Goal: Task Accomplishment & Management: Use online tool/utility

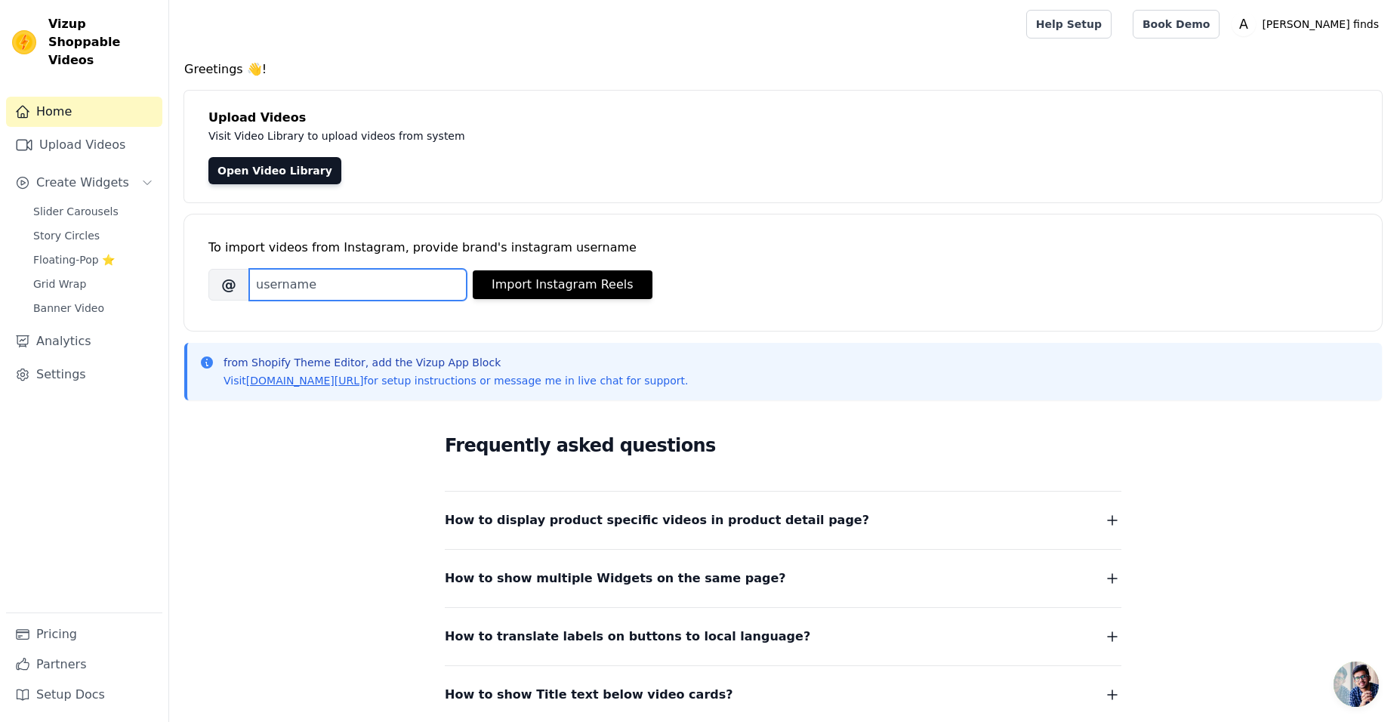
click at [312, 289] on input "Brand's Instagram Username" at bounding box center [358, 285] width 218 height 32
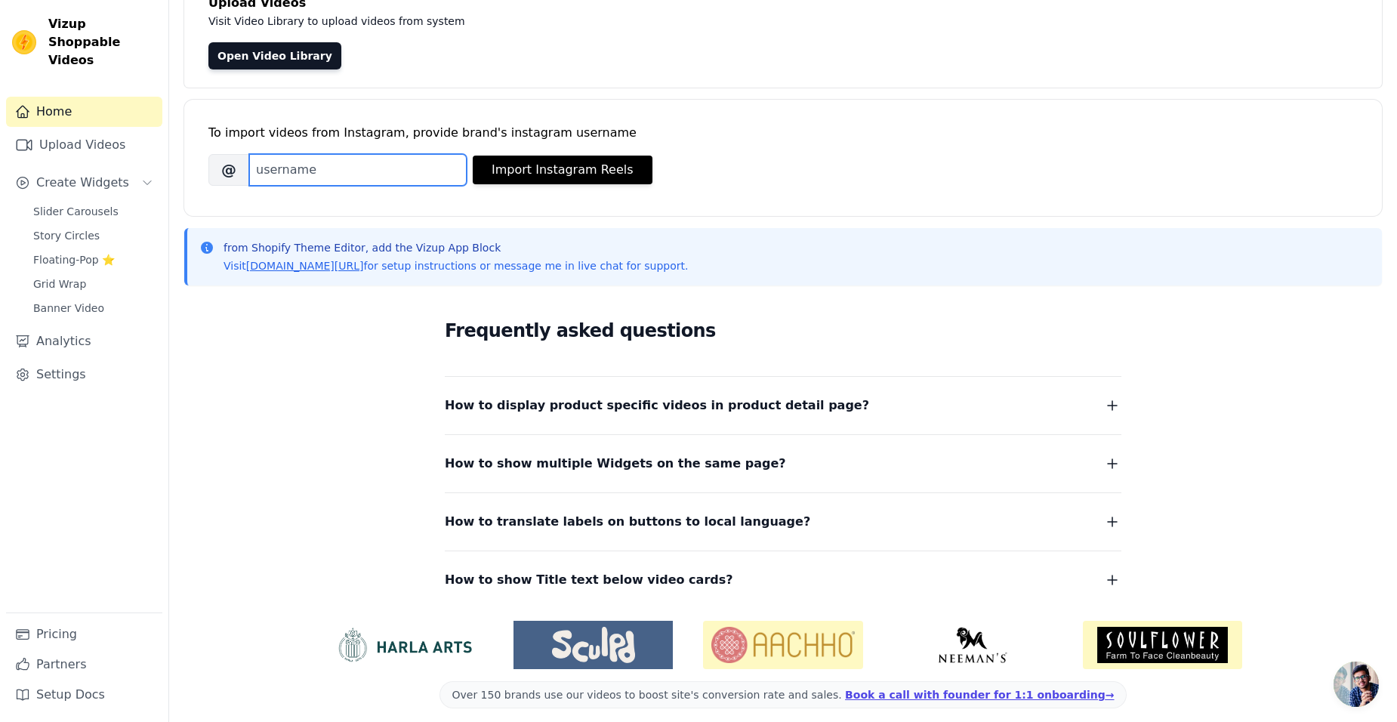
scroll to position [116, 0]
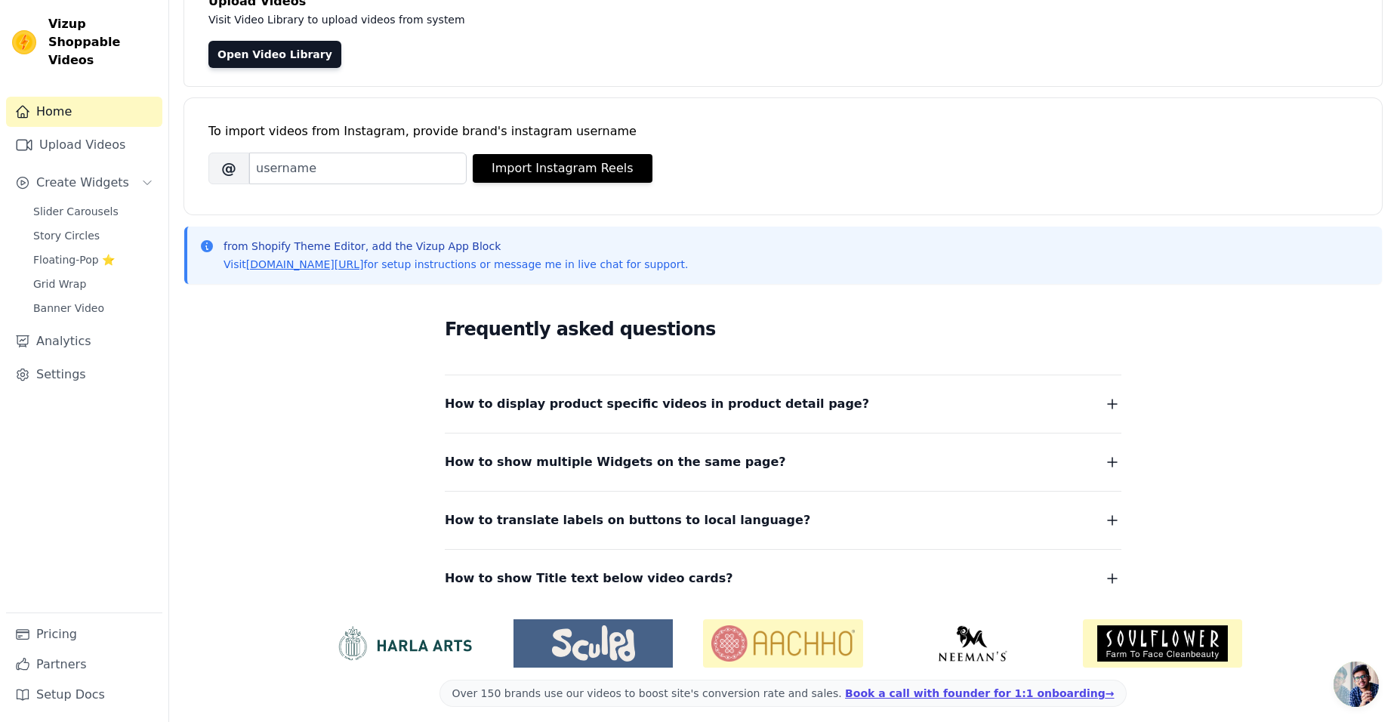
click at [1117, 405] on icon "button" at bounding box center [1113, 404] width 18 height 18
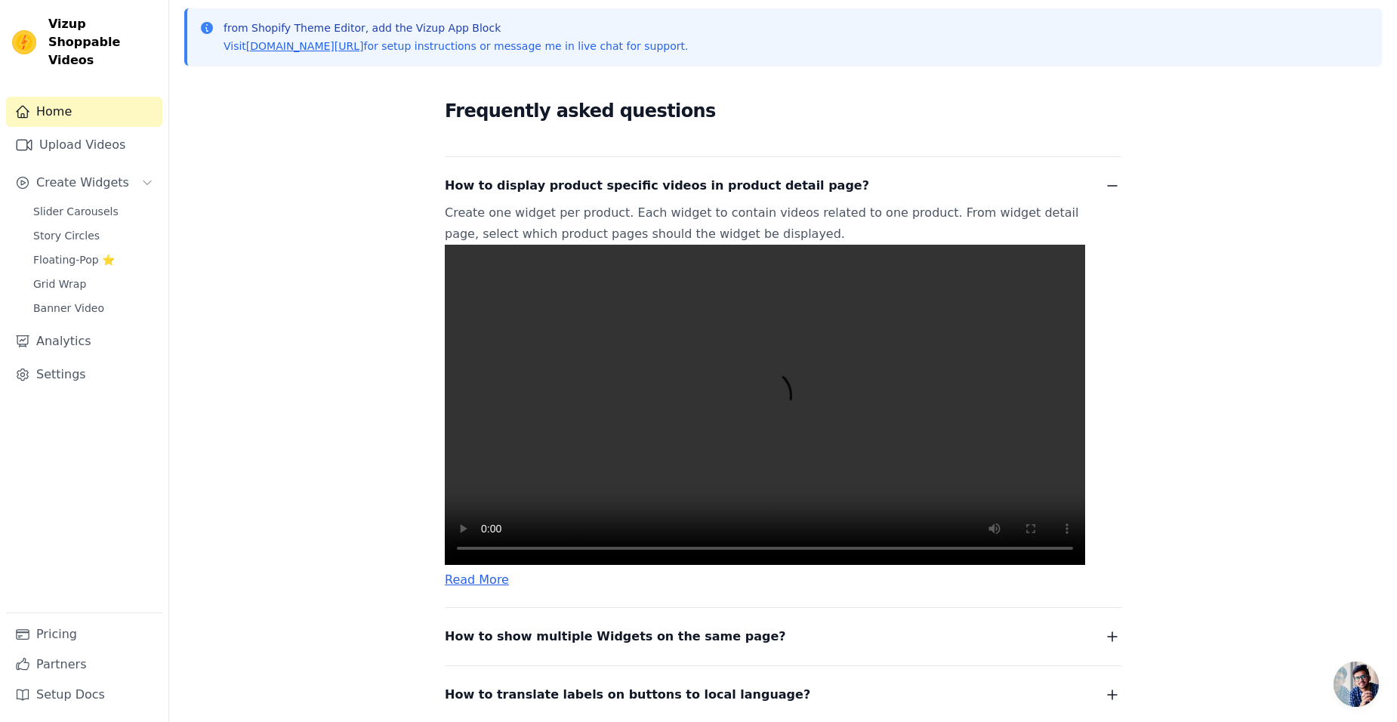
scroll to position [386, 0]
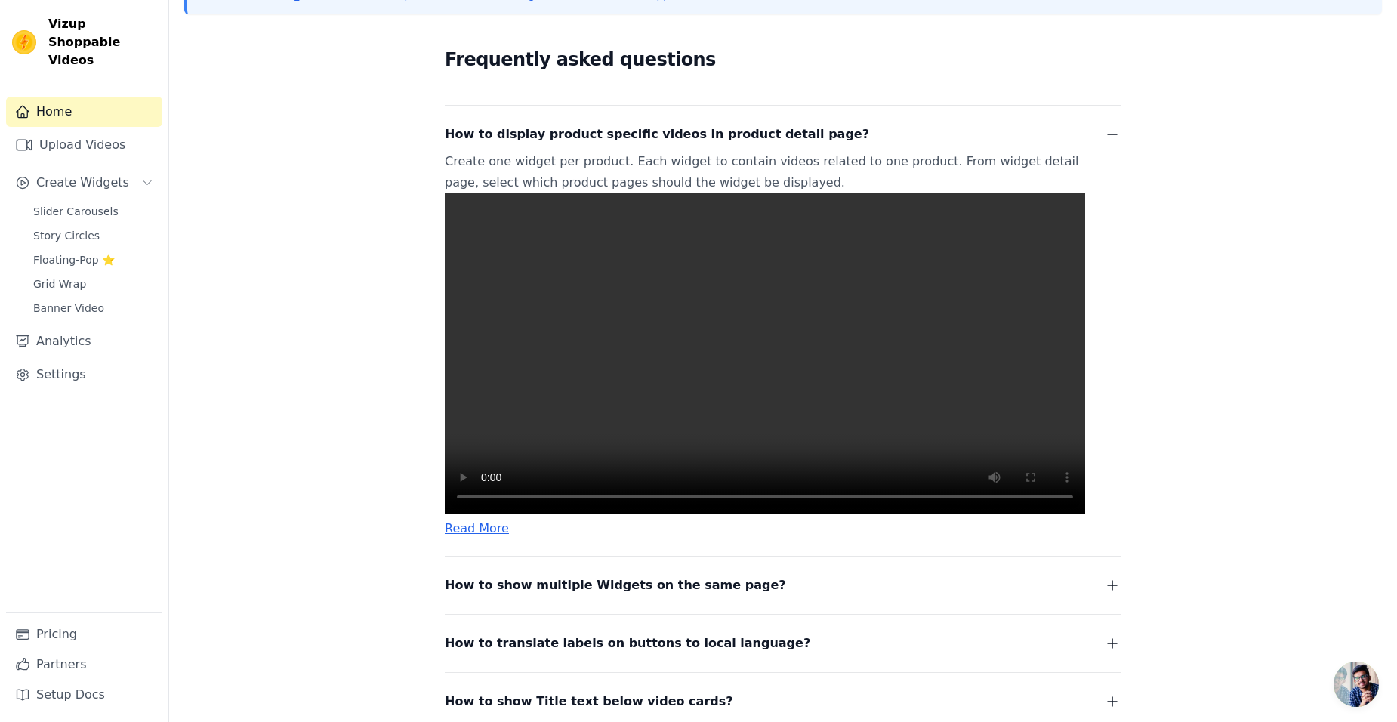
click at [687, 421] on video at bounding box center [765, 353] width 641 height 320
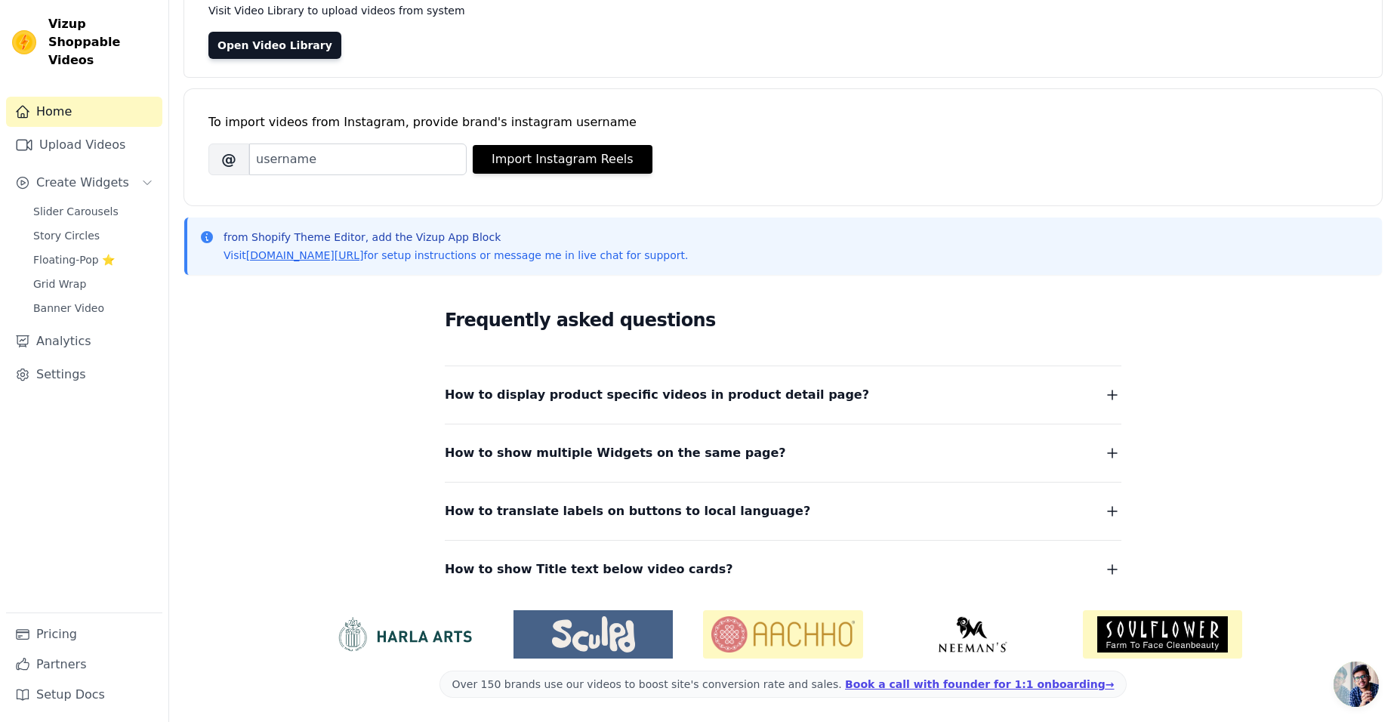
scroll to position [125, 0]
click at [57, 204] on span "Slider Carousels" at bounding box center [75, 211] width 85 height 15
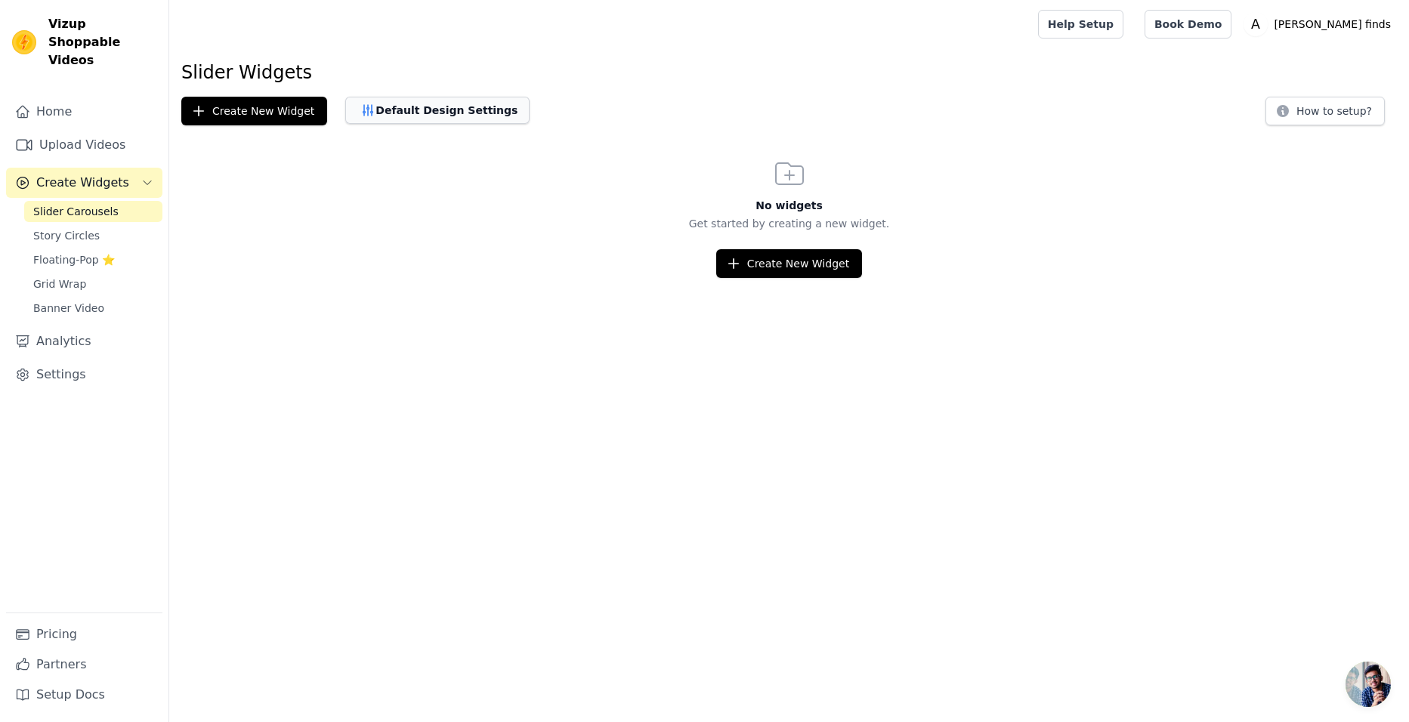
click at [404, 99] on button "Default Design Settings" at bounding box center [437, 110] width 184 height 27
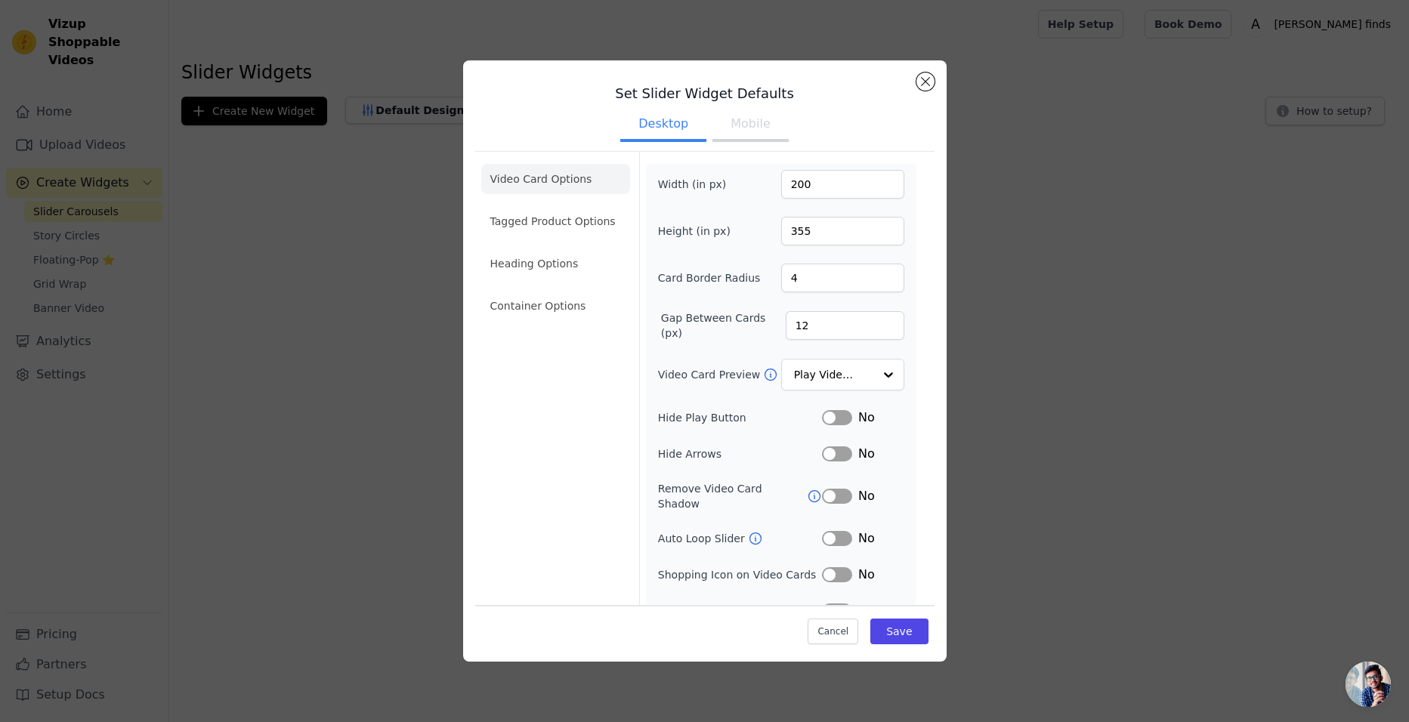
click at [199, 107] on div "Set Slider Widget Defaults Desktop Mobile Video Card Options Tagged Product Opt…" at bounding box center [704, 361] width 1360 height 650
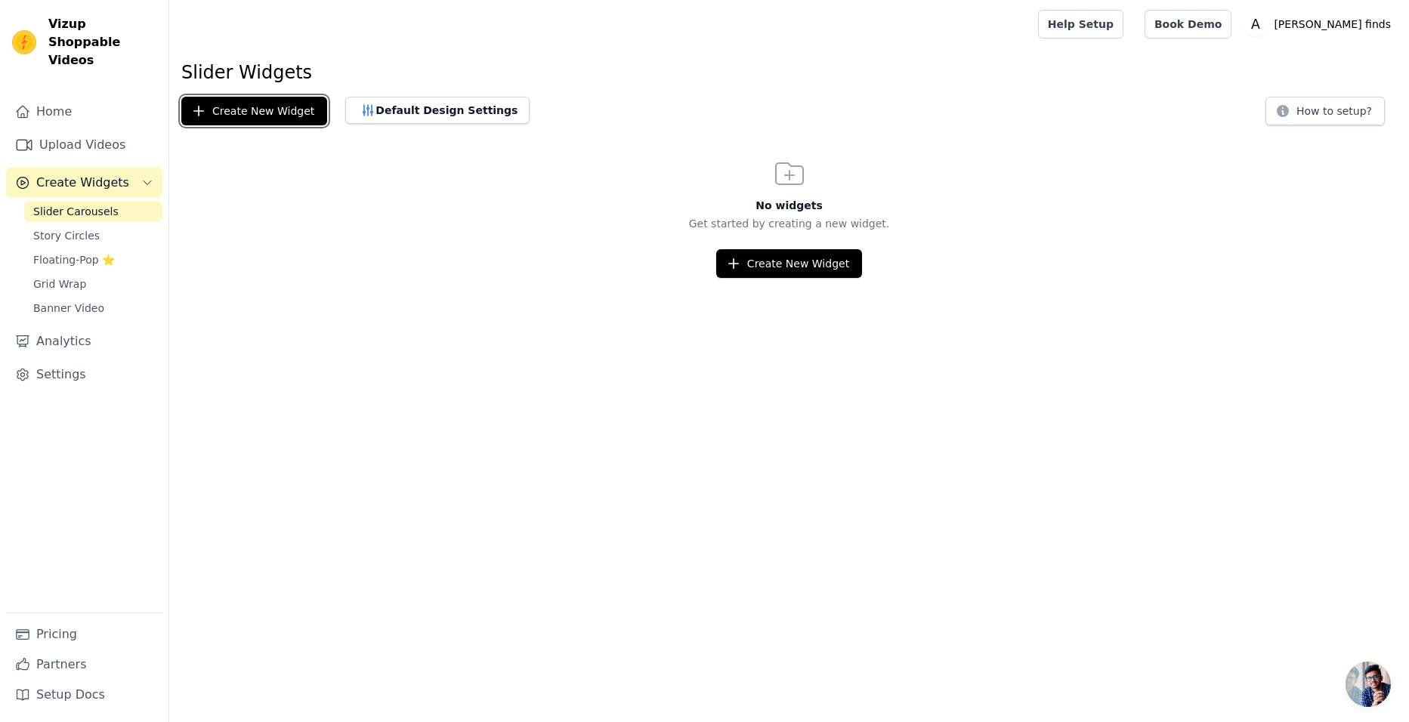
click at [199, 107] on icon "button" at bounding box center [199, 112] width 10 height 10
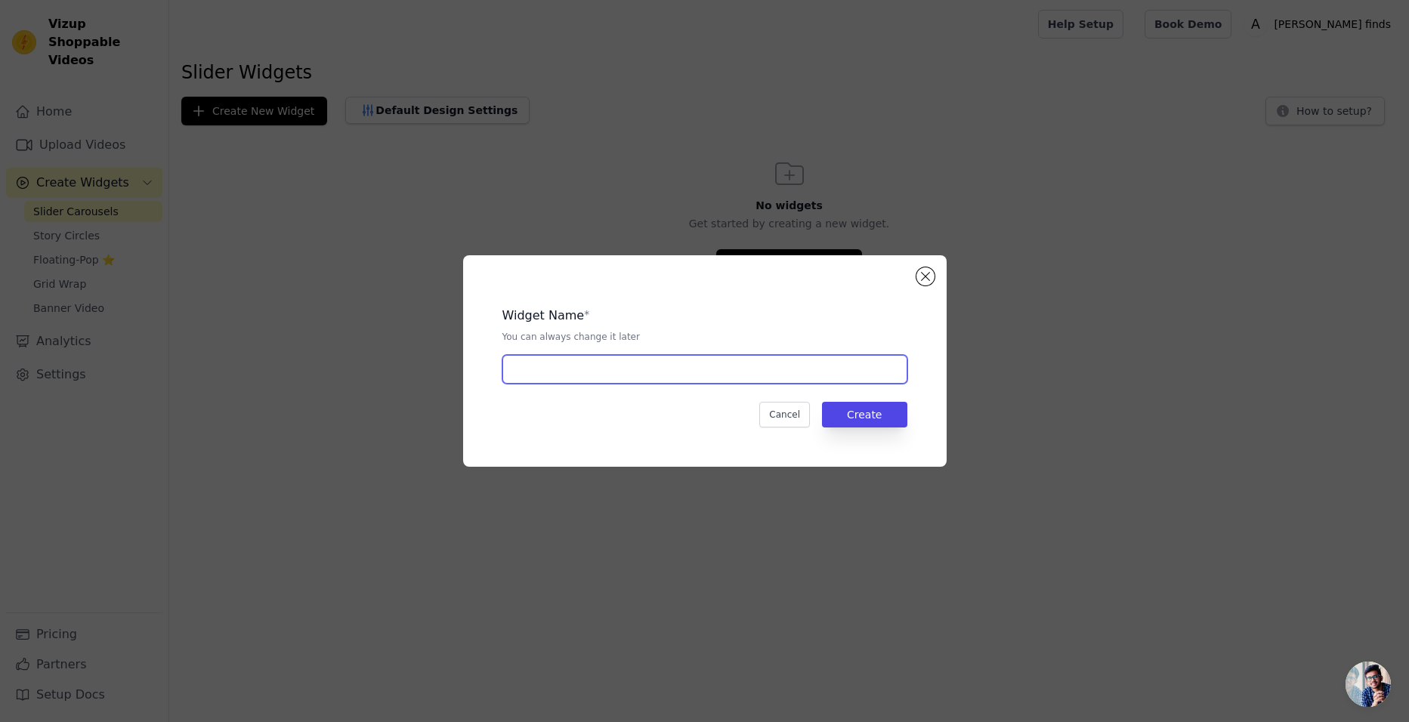
click at [567, 365] on input "text" at bounding box center [704, 369] width 405 height 29
type input "reels"
click at [872, 421] on button "Create" at bounding box center [864, 415] width 85 height 26
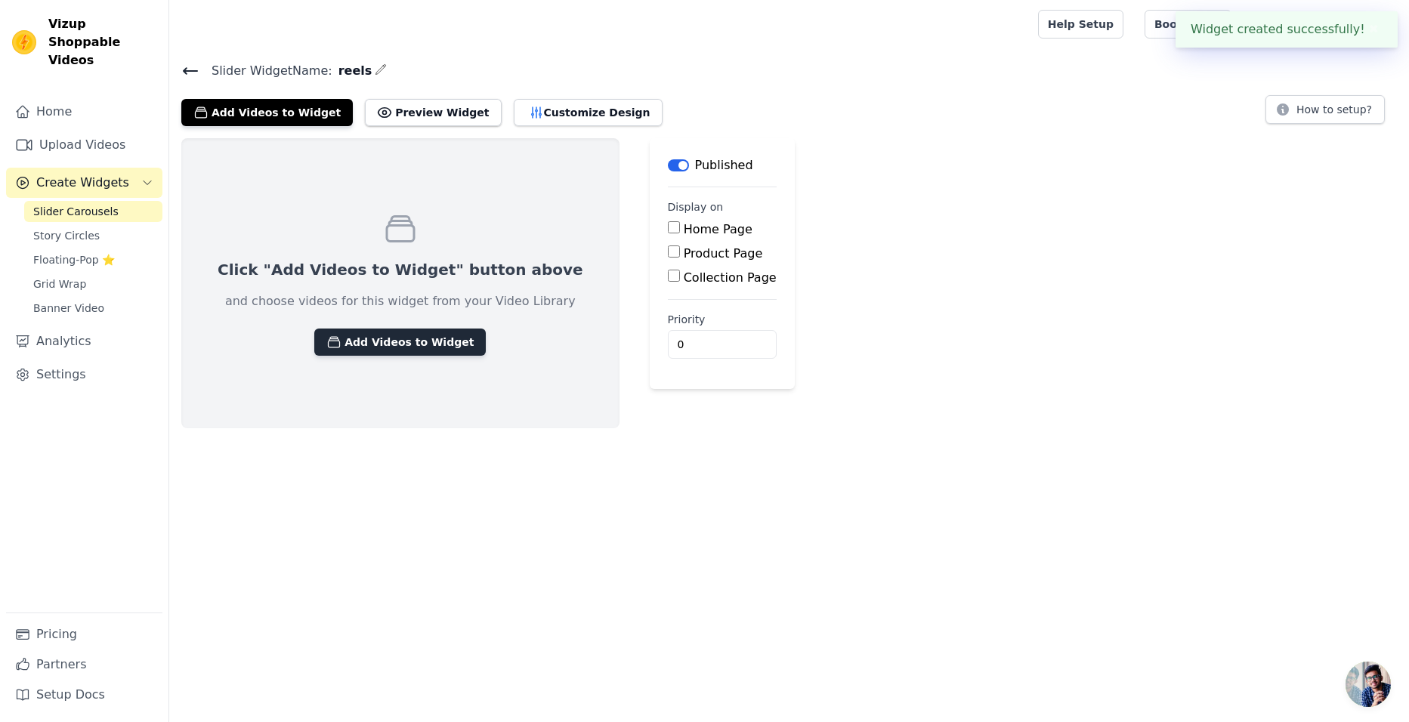
click at [354, 347] on button "Add Videos to Widget" at bounding box center [399, 342] width 171 height 27
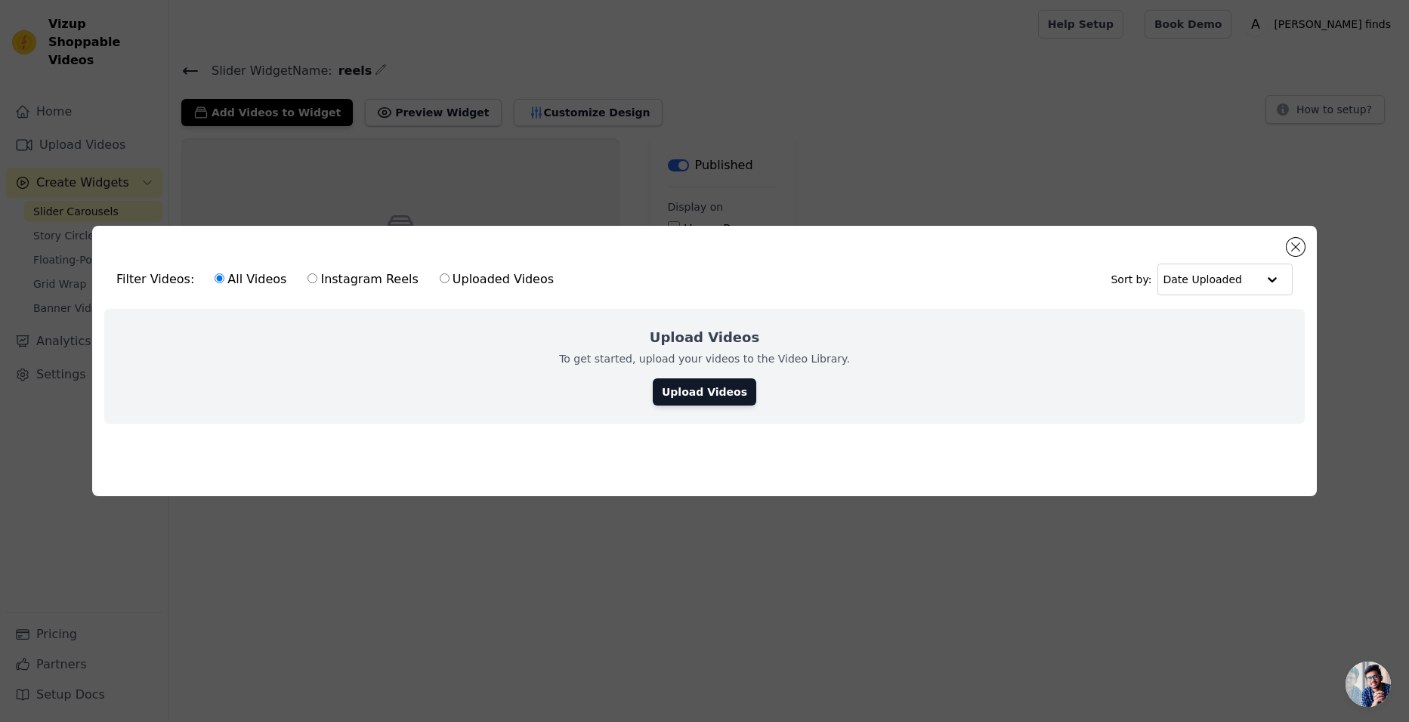
click at [332, 274] on label "Instagram Reels" at bounding box center [363, 280] width 112 height 20
click at [317, 274] on input "Instagram Reels" at bounding box center [312, 278] width 10 height 10
radio input "true"
click at [445, 270] on label "Uploaded Videos" at bounding box center [497, 280] width 116 height 20
click at [445, 273] on input "Uploaded Videos" at bounding box center [445, 278] width 10 height 10
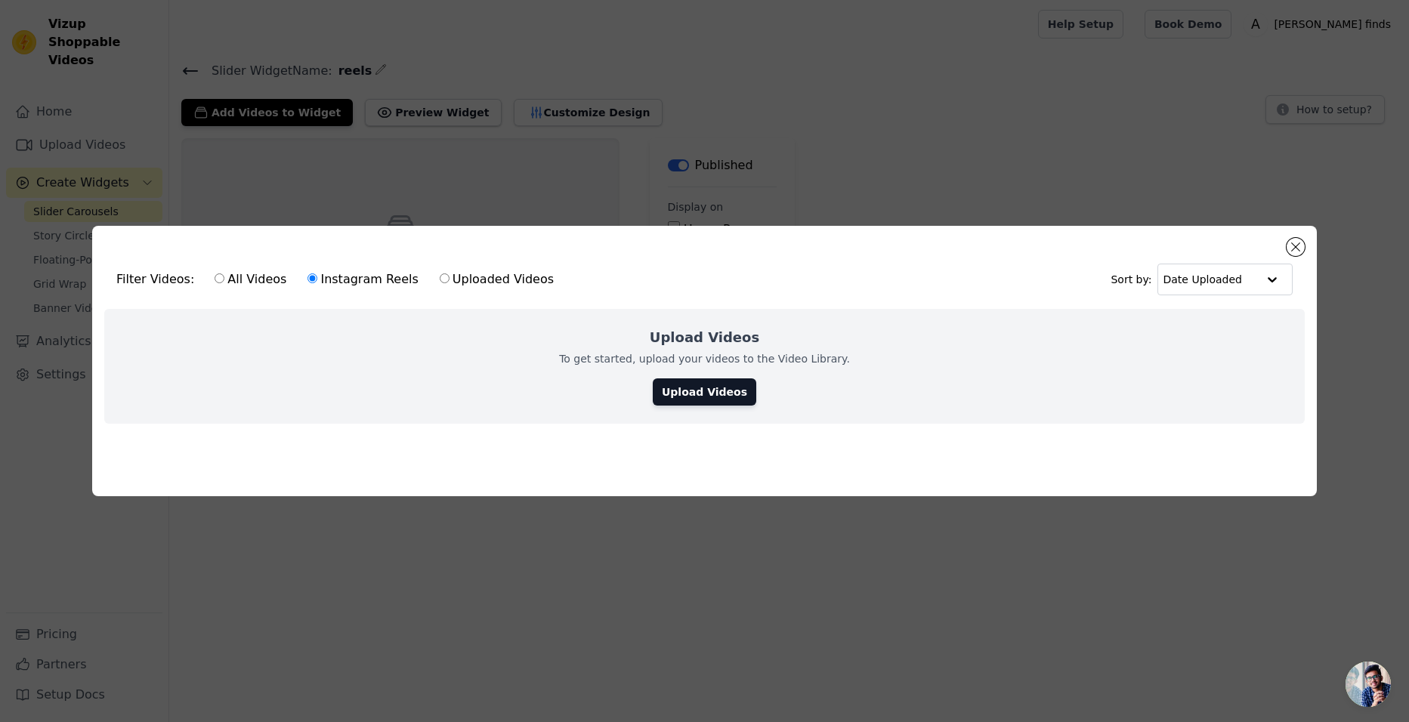
radio input "true"
click at [1289, 242] on button "Close modal" at bounding box center [1295, 247] width 18 height 18
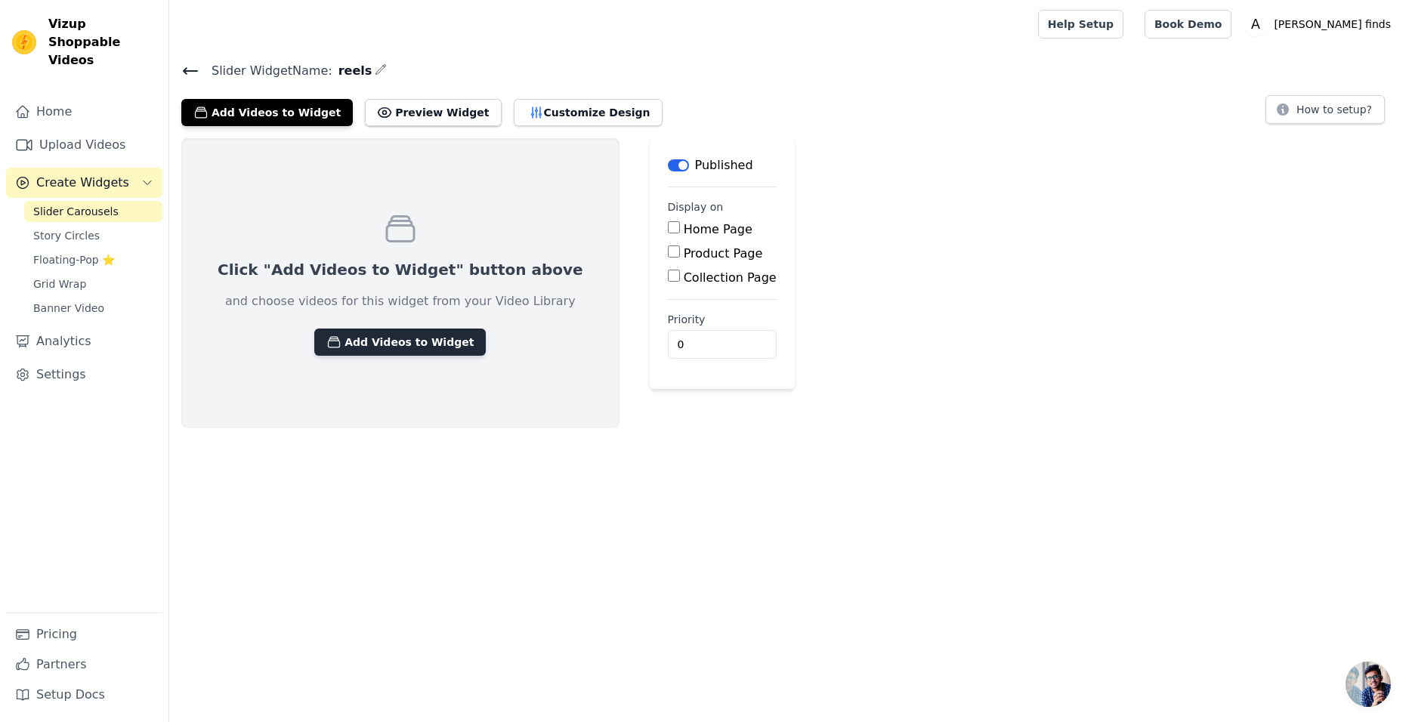
click at [373, 341] on button "Add Videos to Widget" at bounding box center [399, 342] width 171 height 27
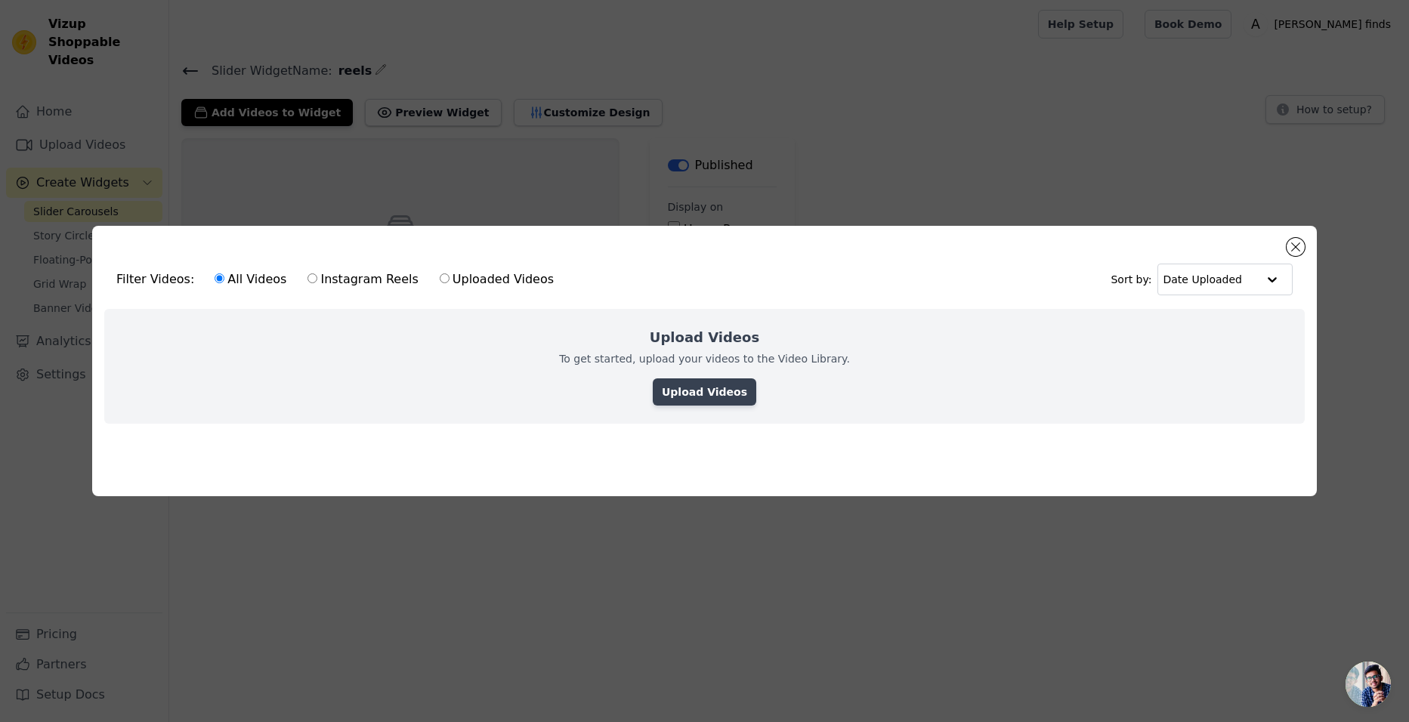
click at [692, 388] on link "Upload Videos" at bounding box center [704, 391] width 103 height 27
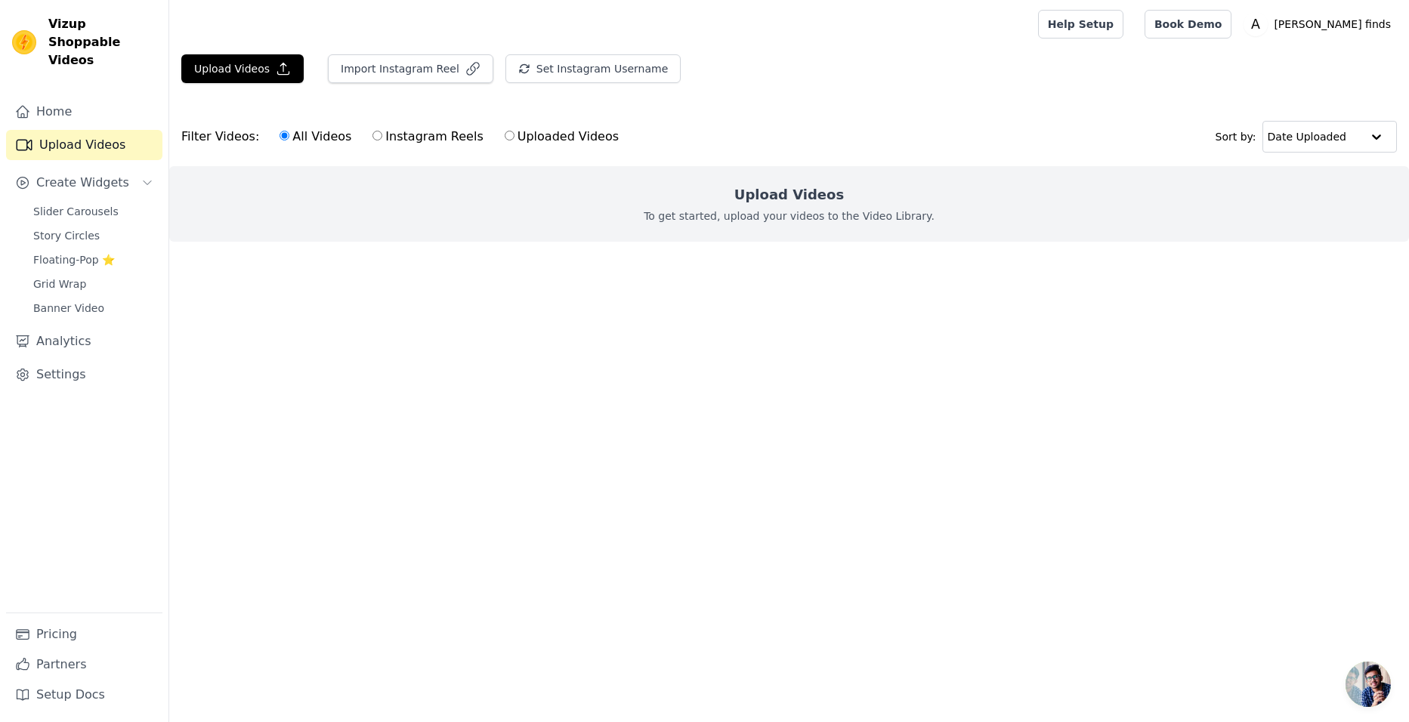
click at [382, 144] on label "Instagram Reels" at bounding box center [428, 137] width 112 height 20
click at [382, 141] on input "Instagram Reels" at bounding box center [377, 136] width 10 height 10
radio input "true"
click at [279, 141] on label "All Videos" at bounding box center [315, 137] width 73 height 20
click at [279, 141] on input "All Videos" at bounding box center [284, 136] width 10 height 10
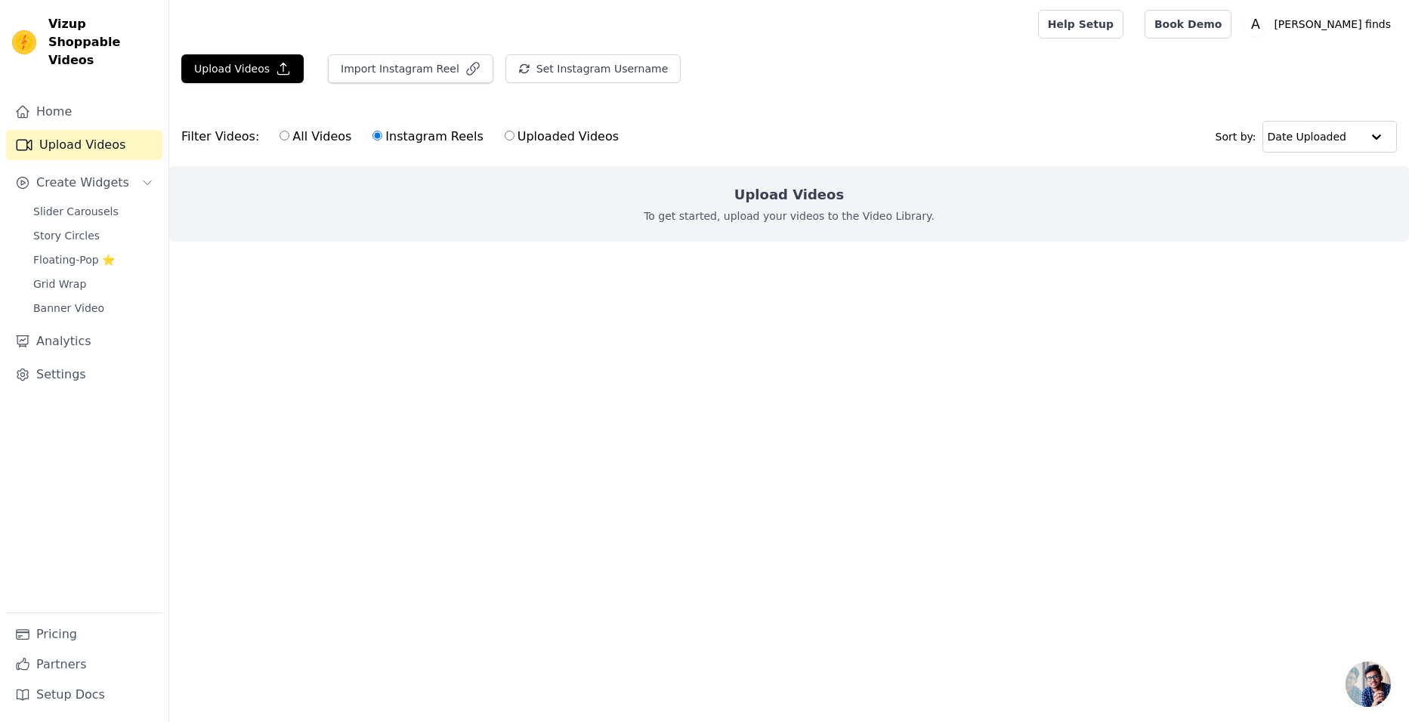
radio input "true"
click at [437, 70] on button "Import Instagram Reel" at bounding box center [410, 68] width 165 height 29
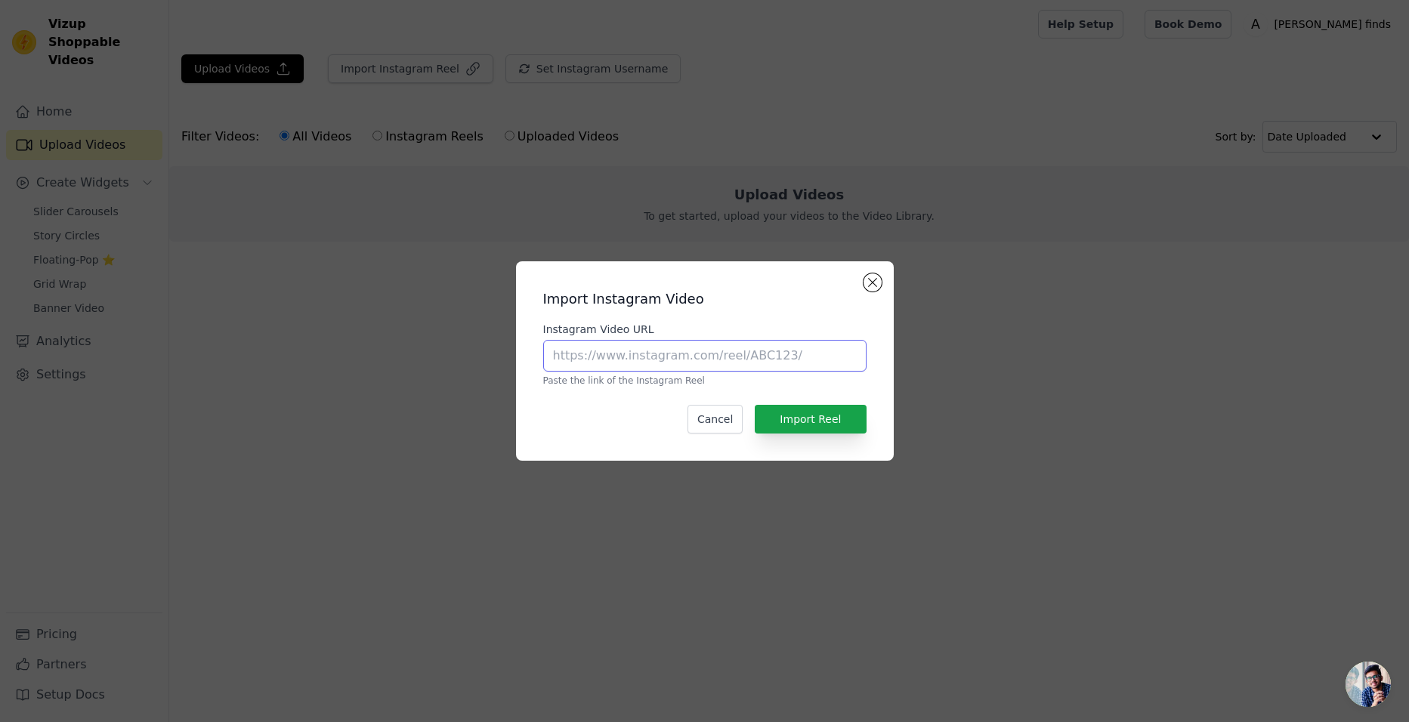
click at [573, 353] on input "Instagram Video URL" at bounding box center [704, 356] width 323 height 32
click at [627, 358] on input "Instagram Video URL" at bounding box center [704, 356] width 323 height 32
paste input "https://www.instagram.com/reel/DD0sUNdztGx/?igsh=dWw0ZjNqc2F3ZTkw"
type input "https://www.instagram.com/reel/DD0sUNdztGx/?igsh=dWw0ZjNqc2F3ZTkw"
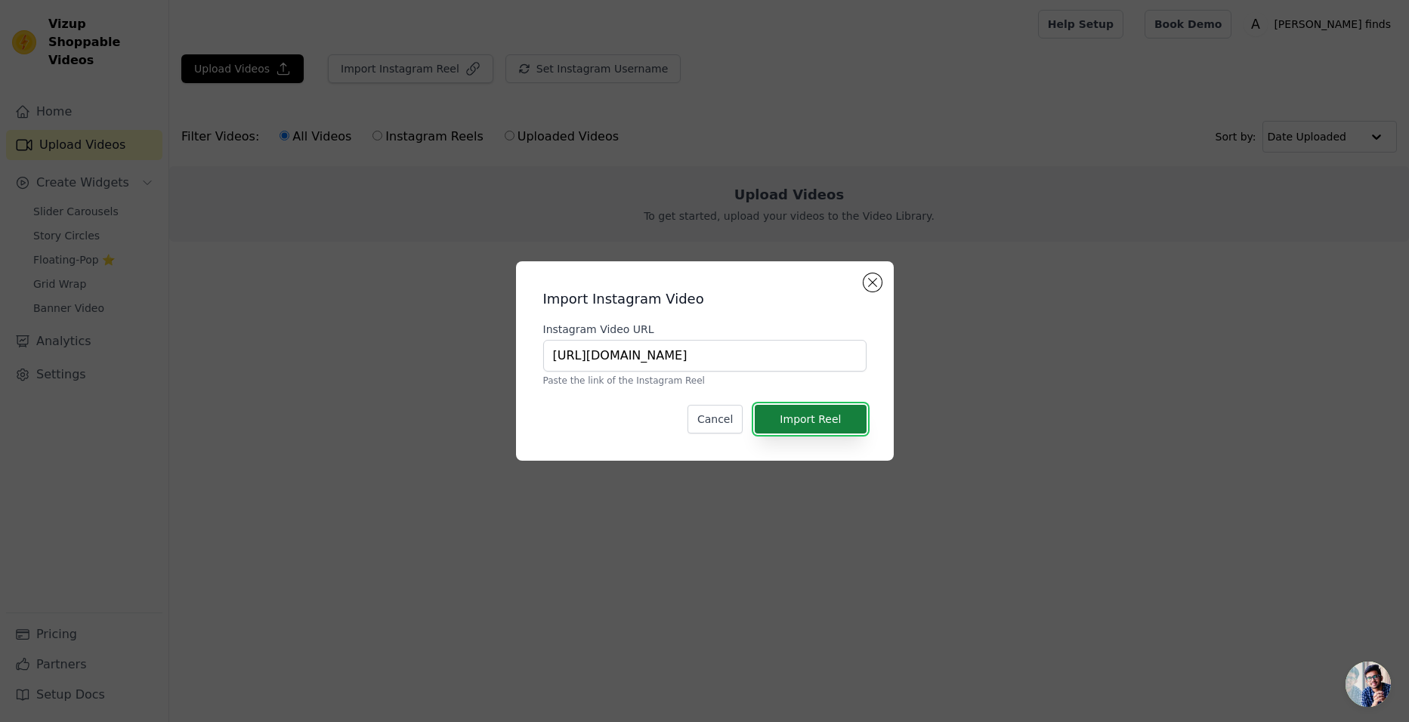
scroll to position [0, 0]
click at [812, 423] on button "Import Reel" at bounding box center [810, 419] width 111 height 29
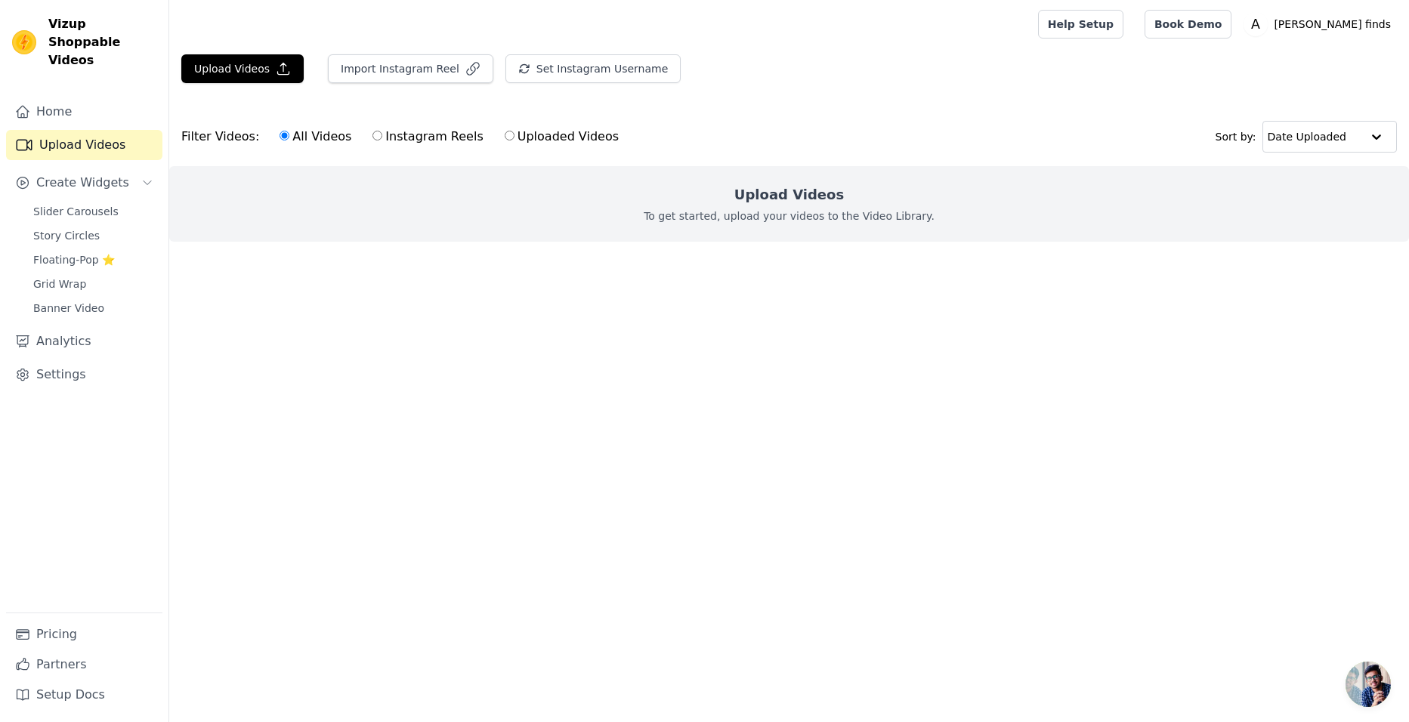
click at [372, 134] on input "Instagram Reels" at bounding box center [377, 136] width 10 height 10
radio input "true"
click at [66, 130] on link "Upload Videos" at bounding box center [84, 145] width 156 height 30
click at [64, 97] on link "Home" at bounding box center [84, 112] width 156 height 30
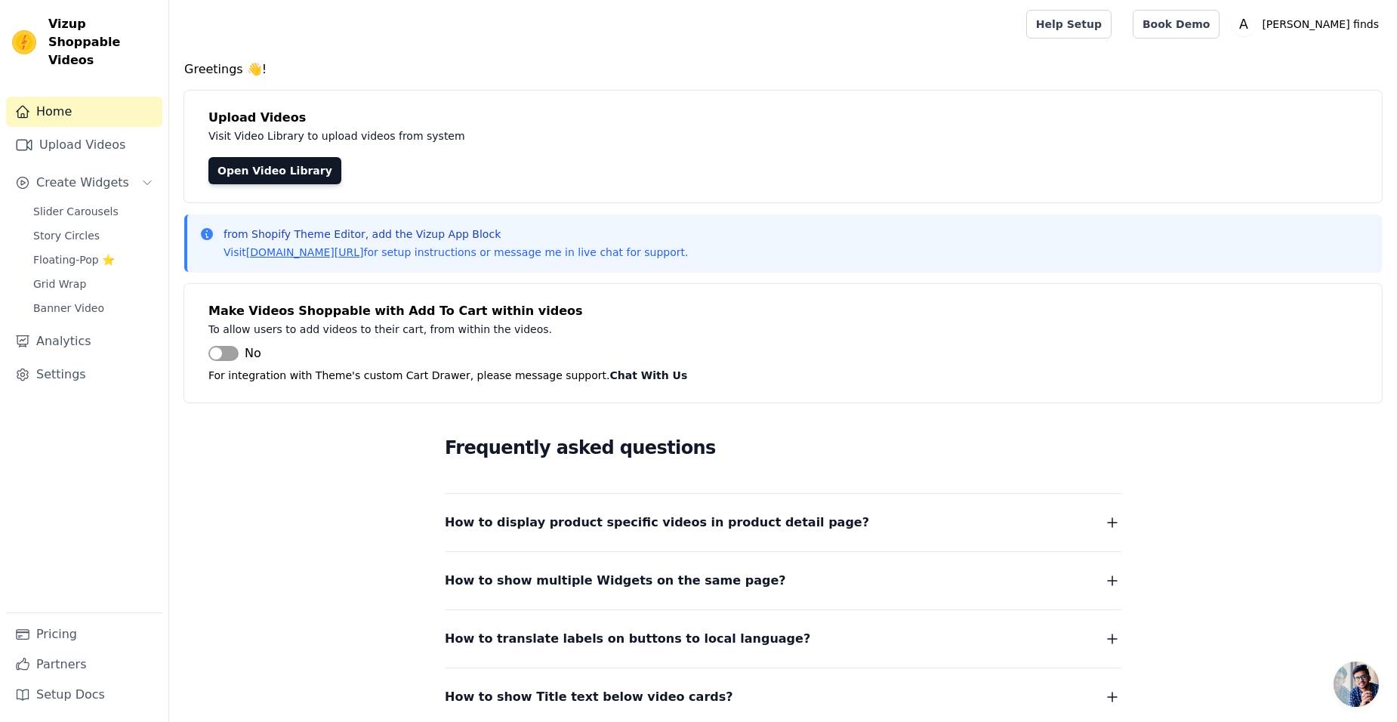
click at [64, 97] on link "Home" at bounding box center [84, 112] width 156 height 30
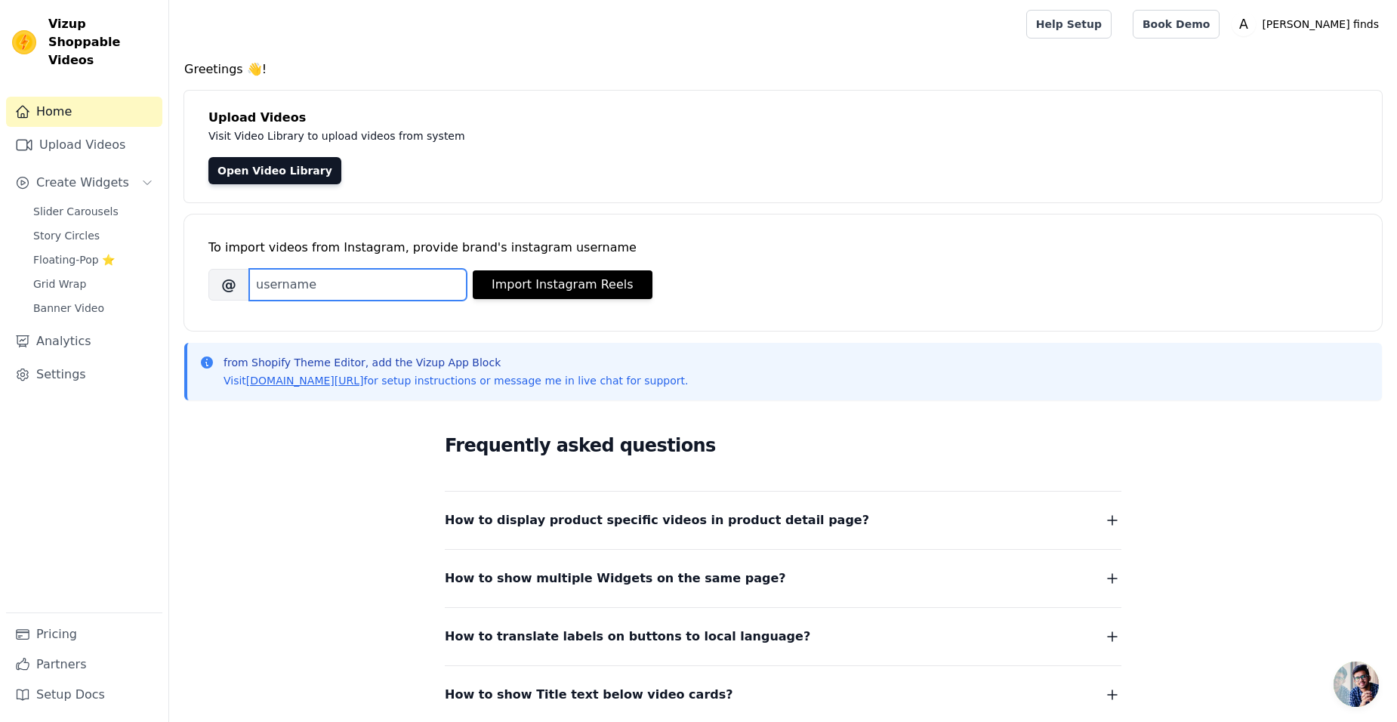
click at [415, 286] on input "Brand's Instagram Username" at bounding box center [358, 285] width 218 height 32
click at [73, 174] on span "Create Widgets" at bounding box center [82, 183] width 93 height 18
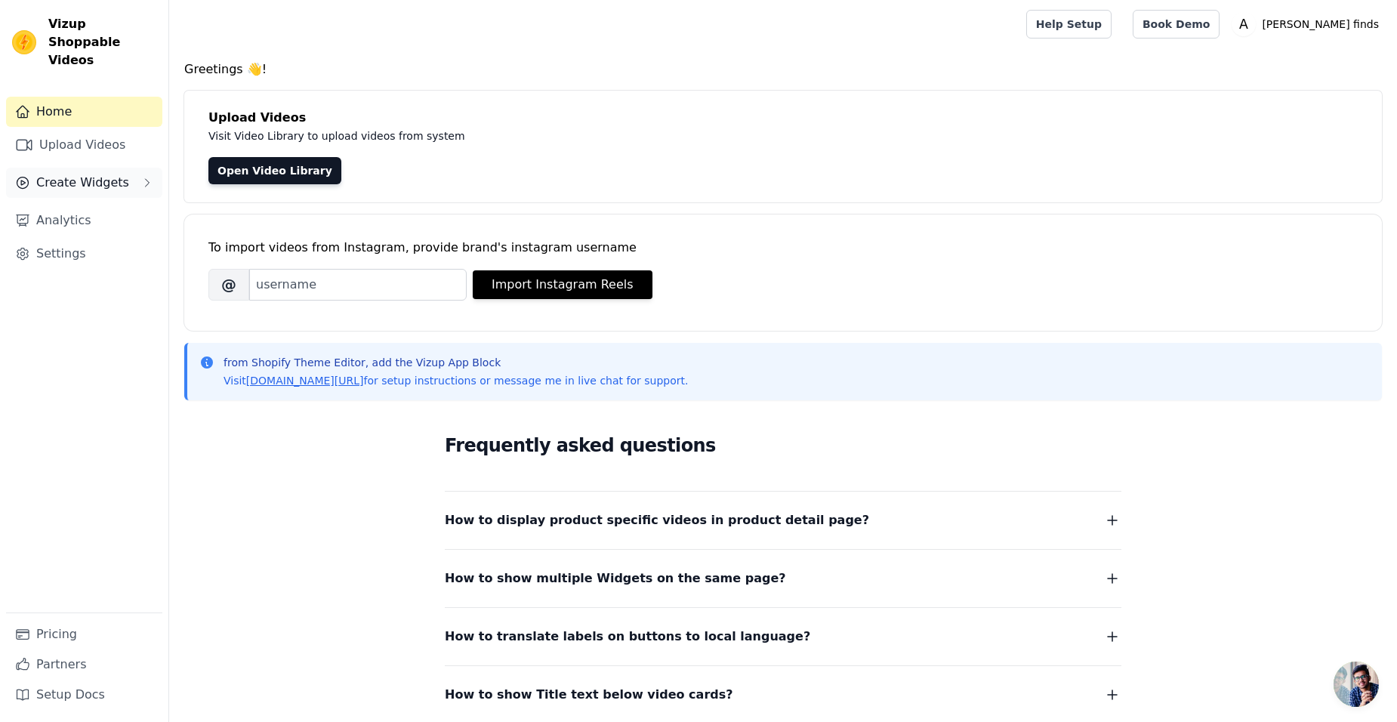
click at [73, 174] on span "Create Widgets" at bounding box center [82, 183] width 93 height 18
click at [74, 204] on span "Slider Carousels" at bounding box center [75, 211] width 85 height 15
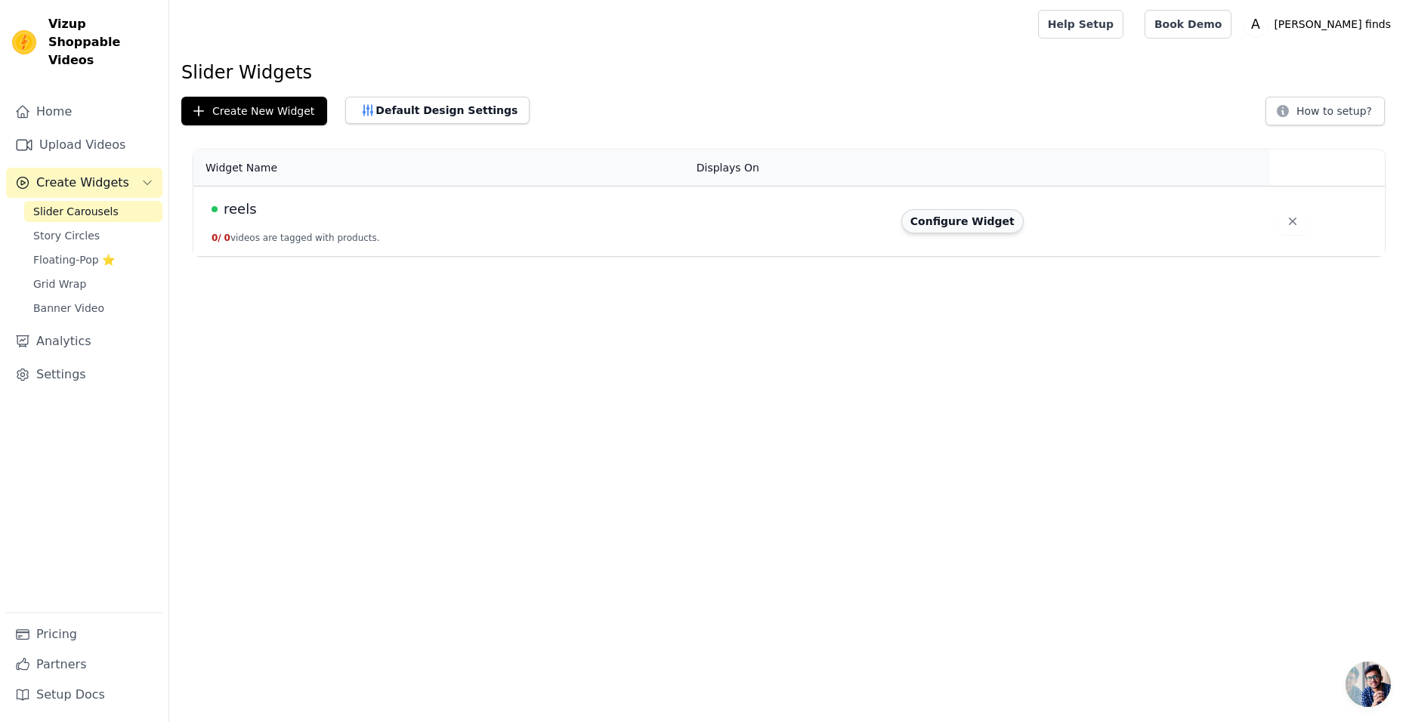
click at [970, 218] on button "Configure Widget" at bounding box center [962, 221] width 122 height 24
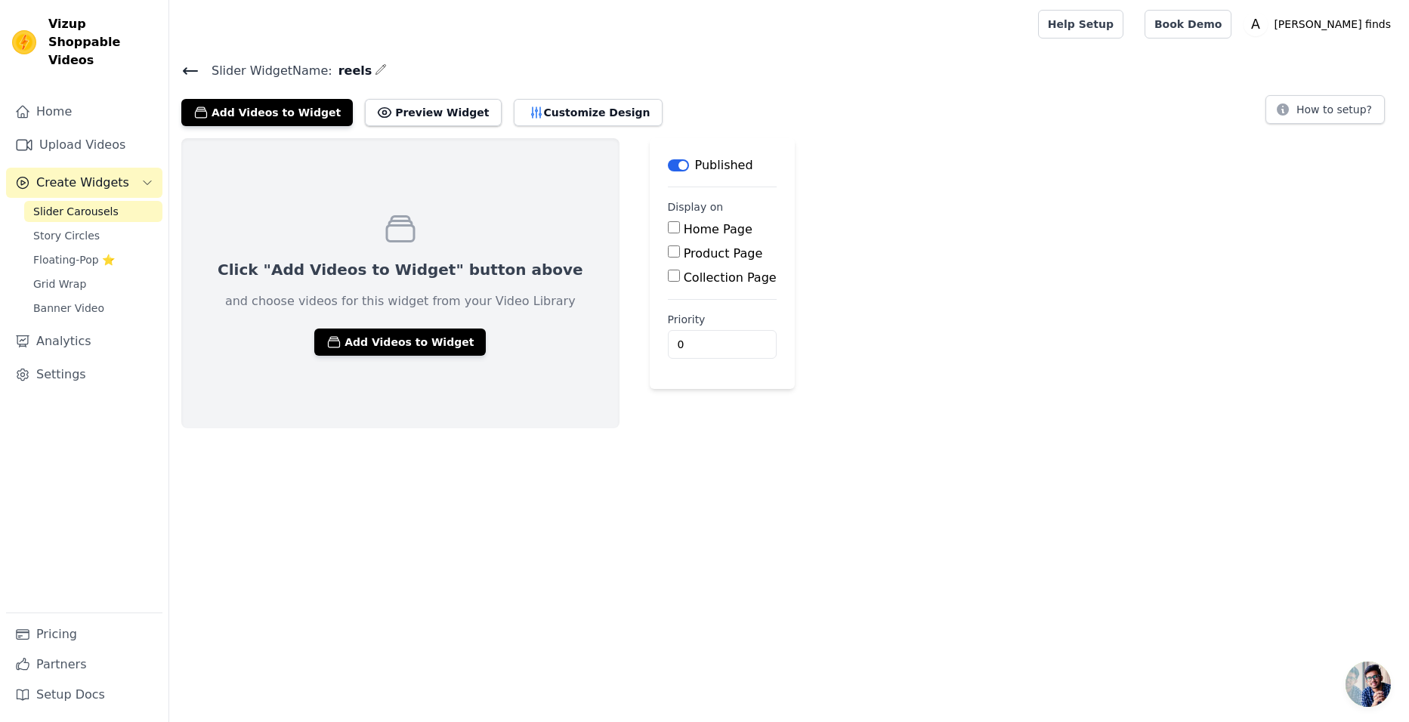
click at [668, 253] on input "Product Page" at bounding box center [674, 252] width 12 height 12
checkbox input "true"
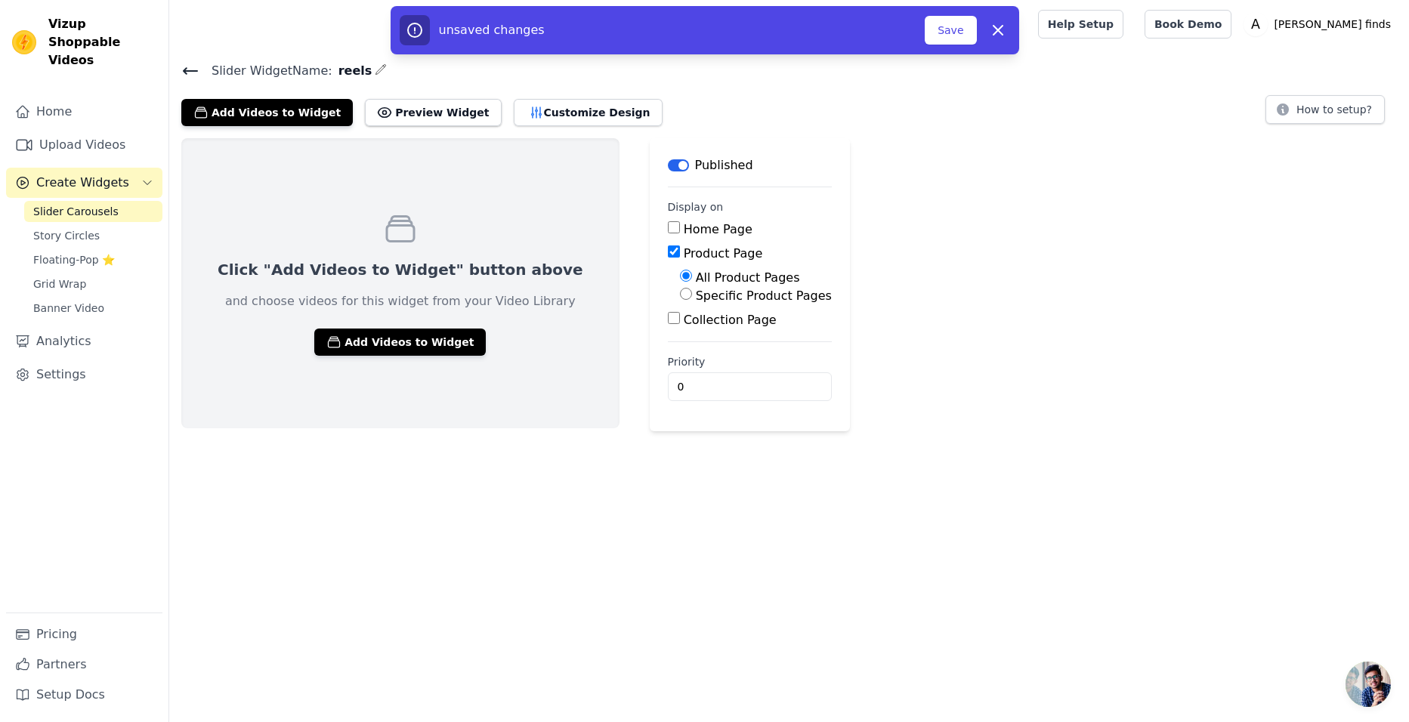
click at [680, 292] on input "Specific Product Pages" at bounding box center [686, 294] width 12 height 12
radio input "true"
click at [680, 335] on button "Select Products" at bounding box center [730, 330] width 101 height 26
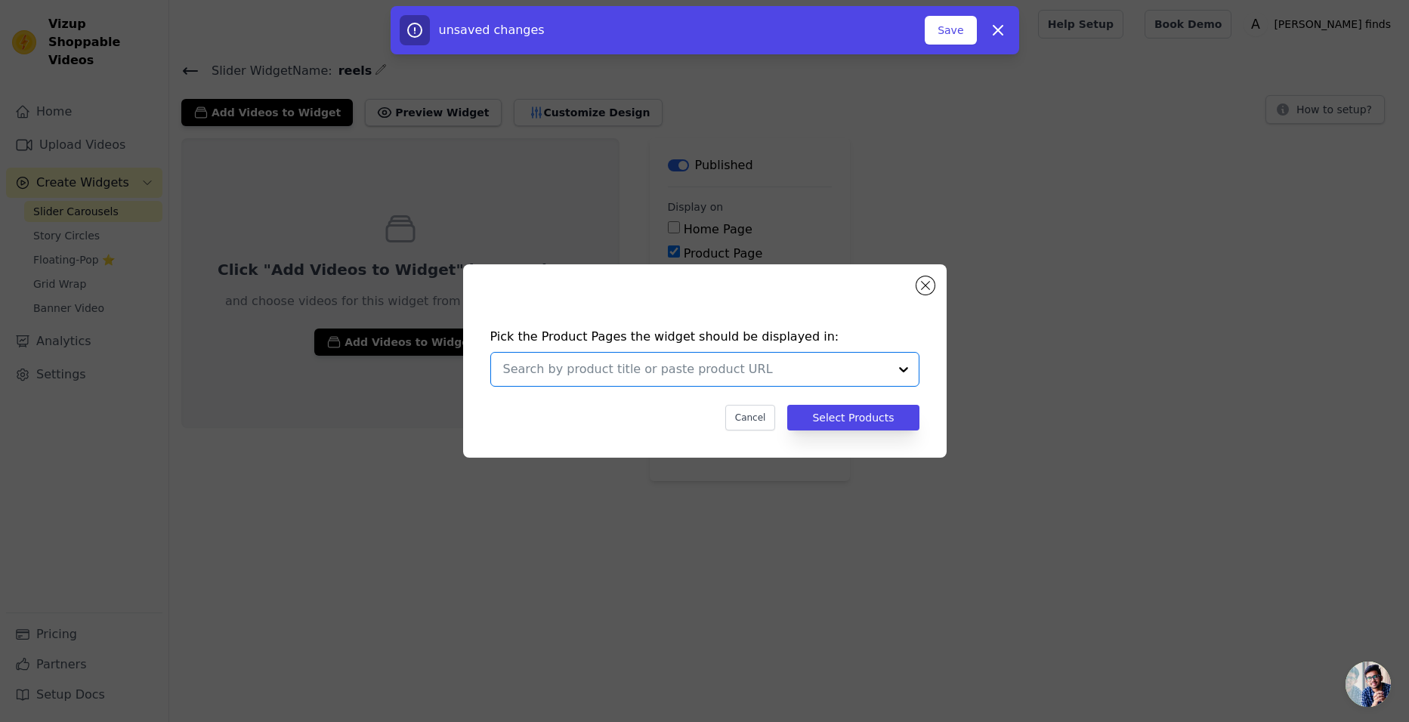
click at [597, 372] on input "text" at bounding box center [695, 369] width 385 height 18
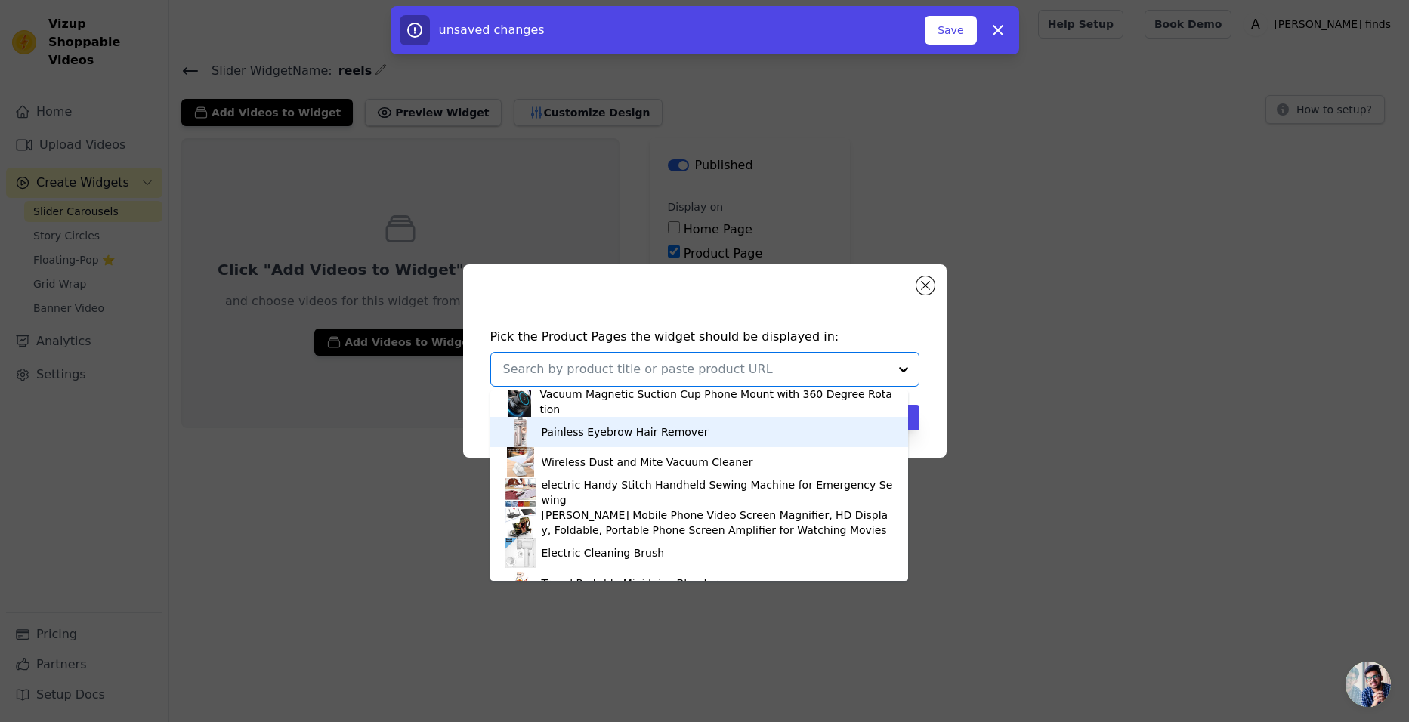
scroll to position [86, 0]
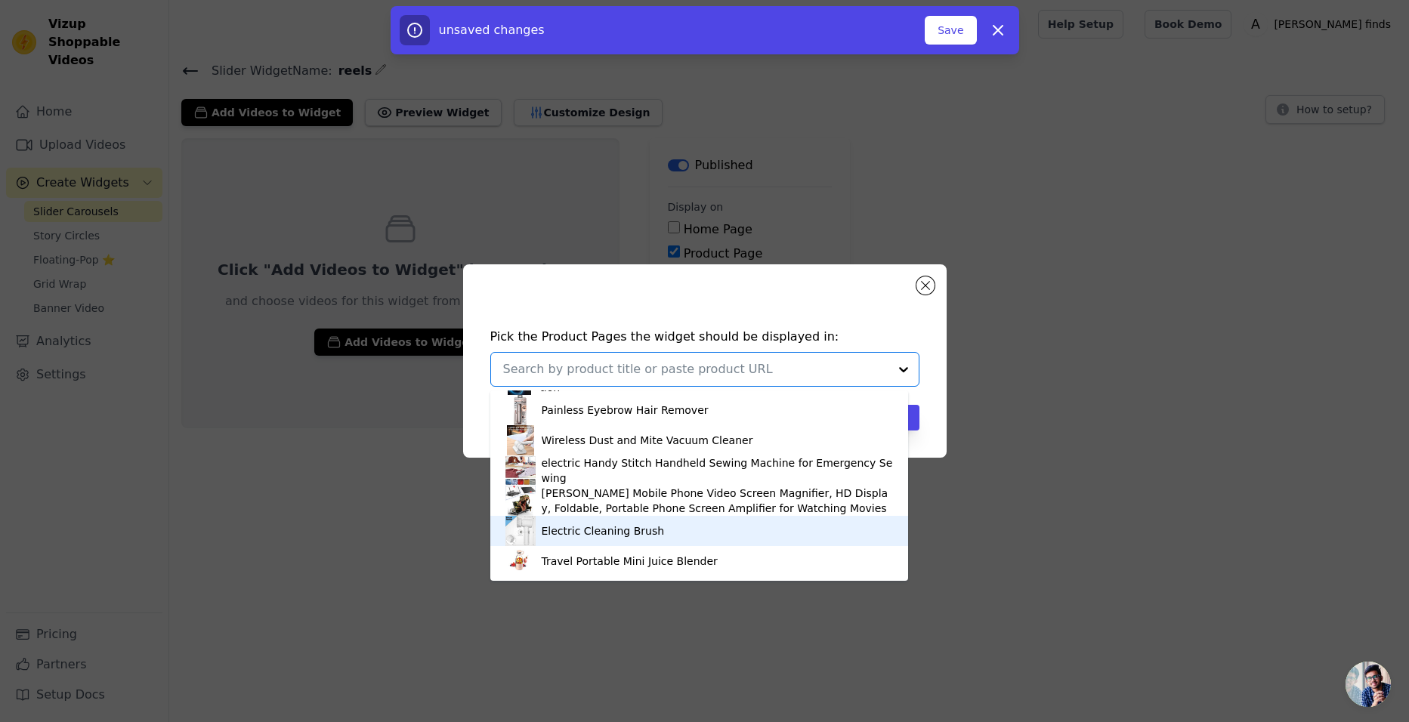
click at [570, 536] on div "Electric Cleaning Brush" at bounding box center [603, 530] width 123 height 15
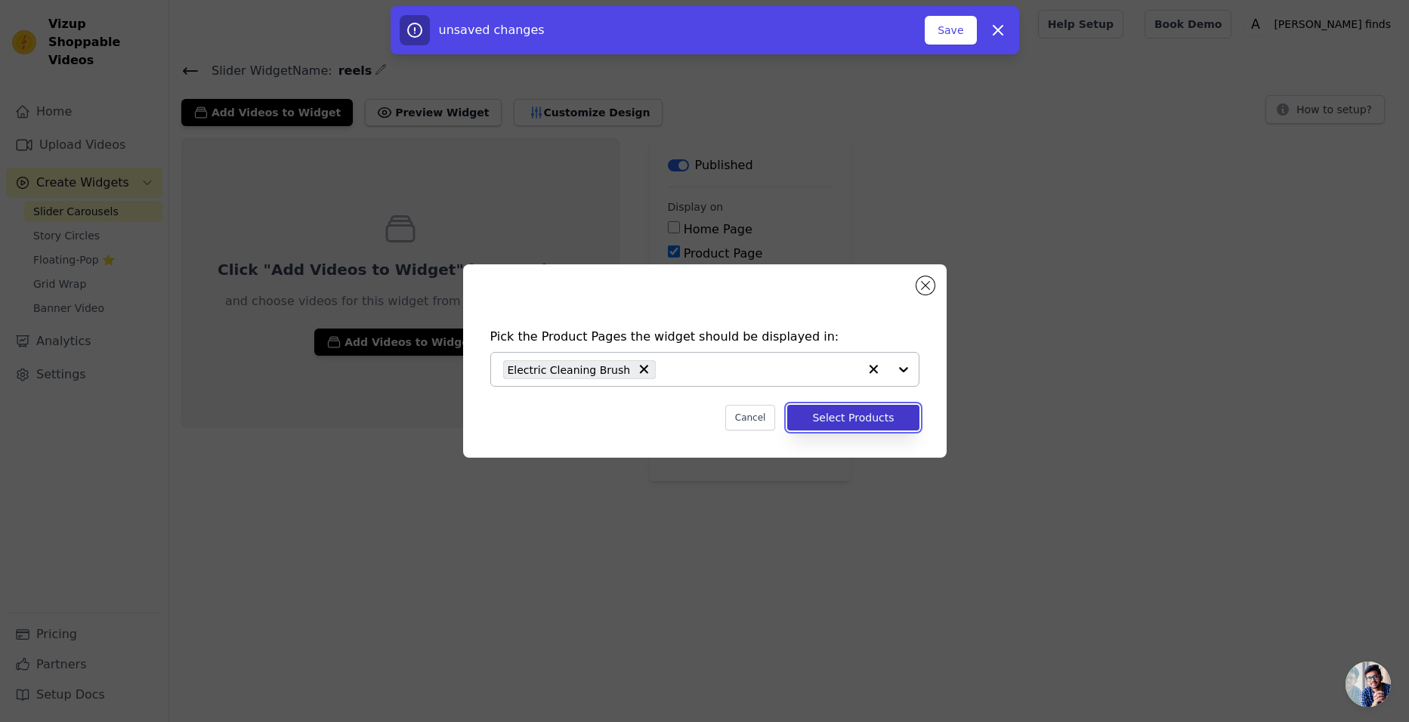
click at [842, 424] on button "Select Products" at bounding box center [852, 418] width 131 height 26
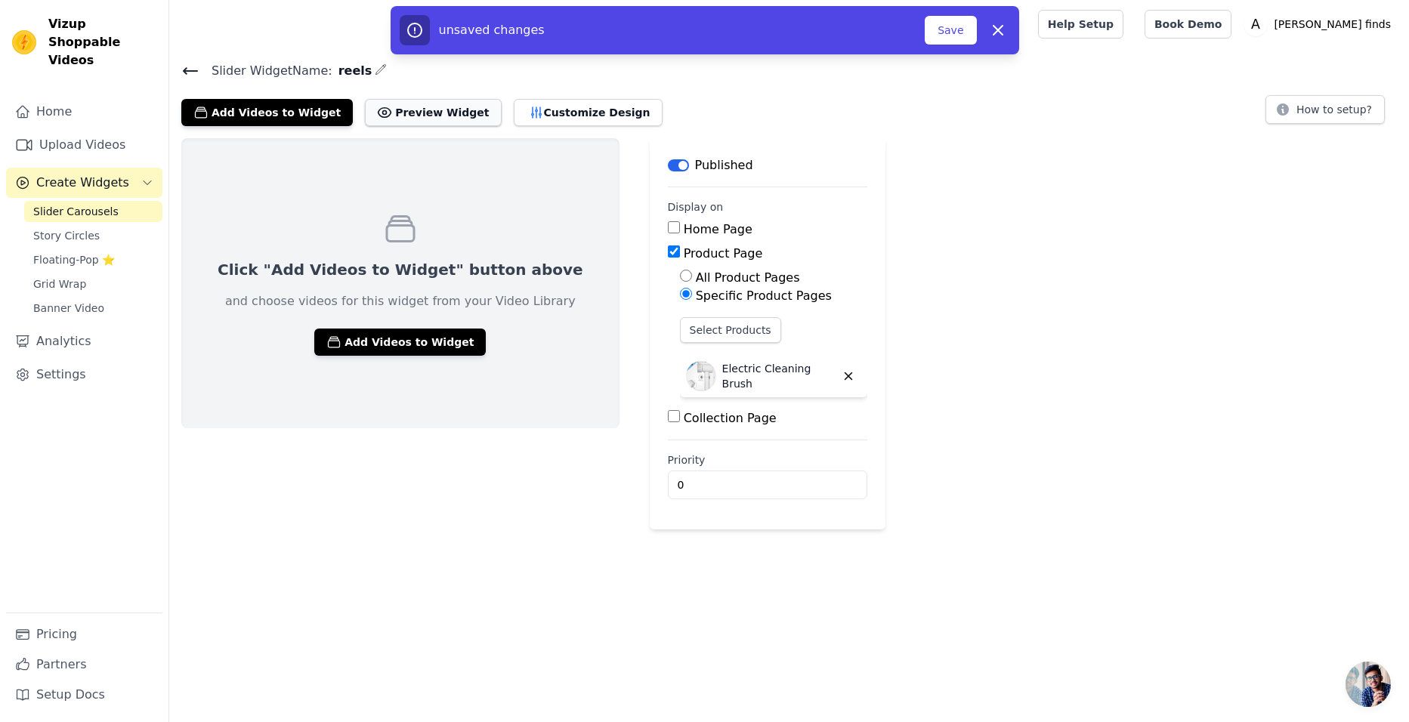
click at [410, 110] on button "Preview Widget" at bounding box center [433, 112] width 136 height 27
click at [341, 338] on button "Add Videos to Widget" at bounding box center [399, 342] width 171 height 27
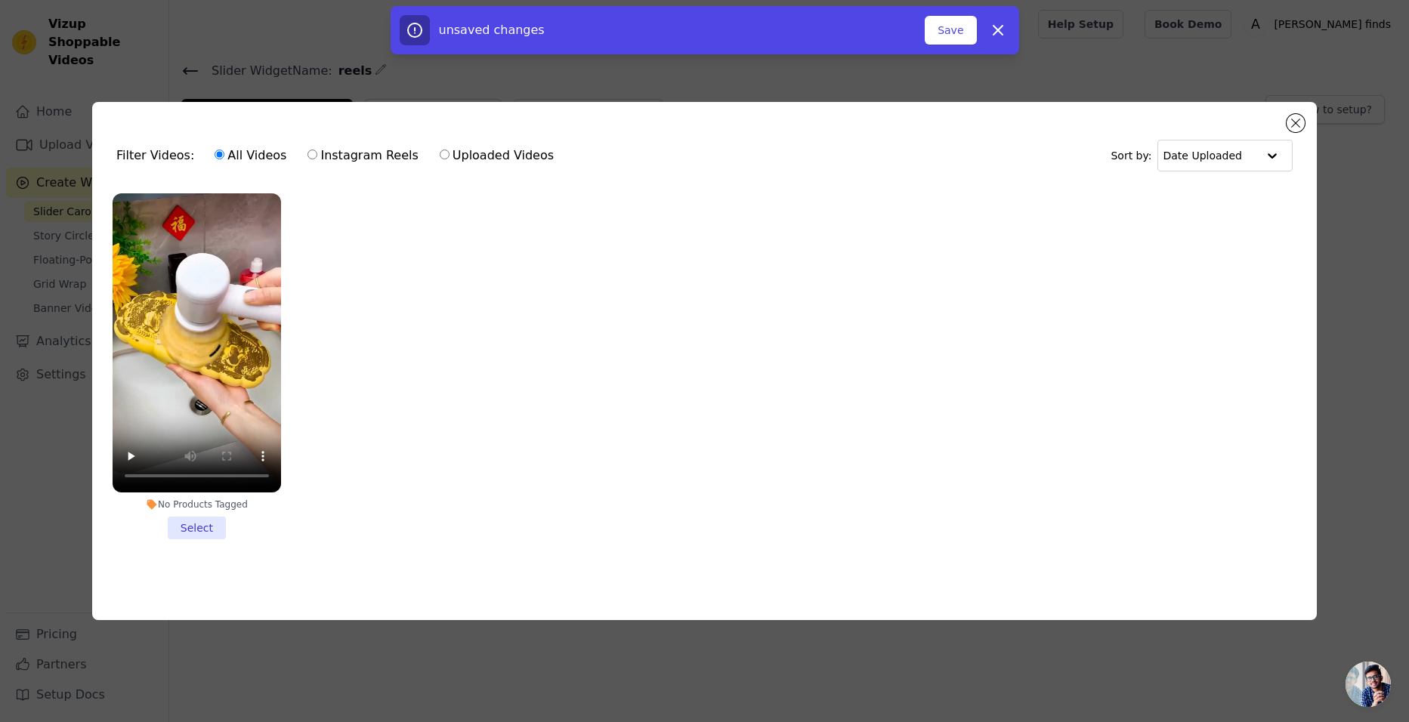
click at [204, 523] on li "No Products Tagged Select" at bounding box center [197, 366] width 168 height 346
click at [0, 0] on input "No Products Tagged Select" at bounding box center [0, 0] width 0 height 0
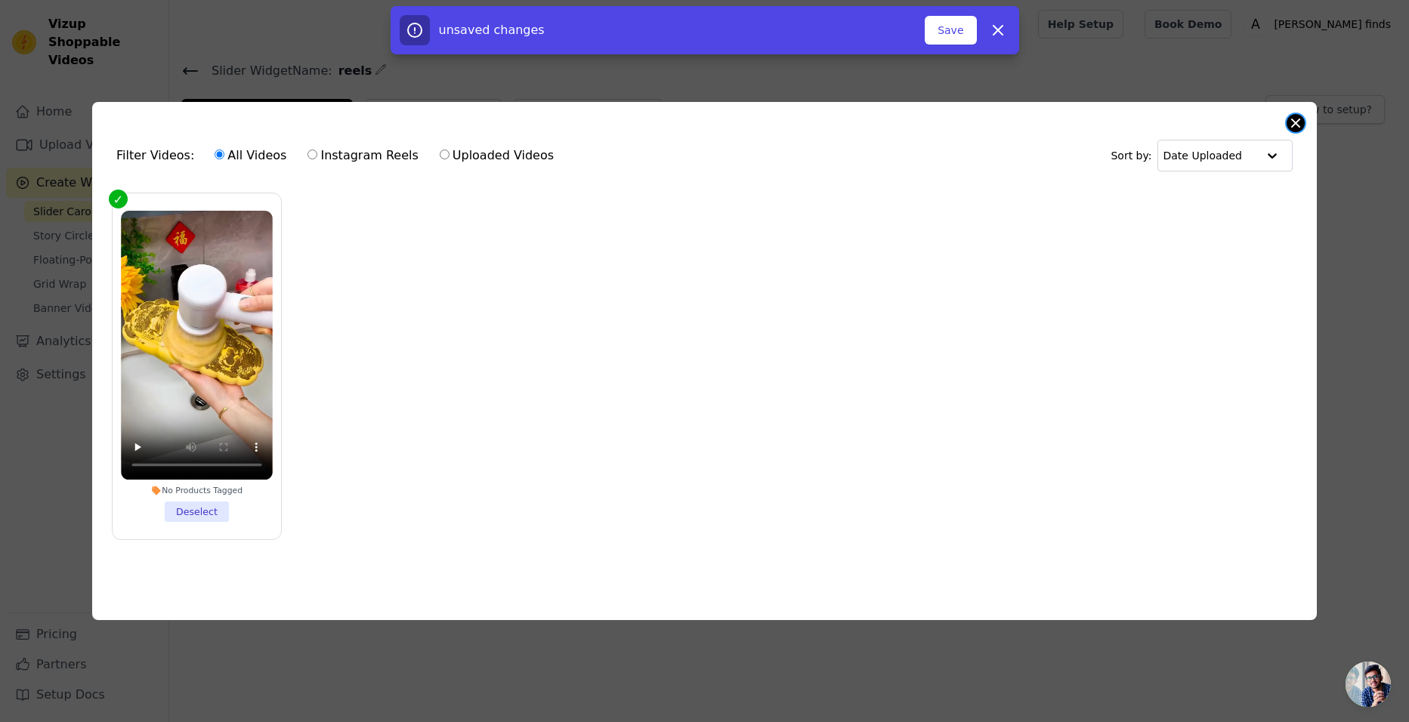
click at [1295, 119] on button "Close modal" at bounding box center [1295, 123] width 18 height 18
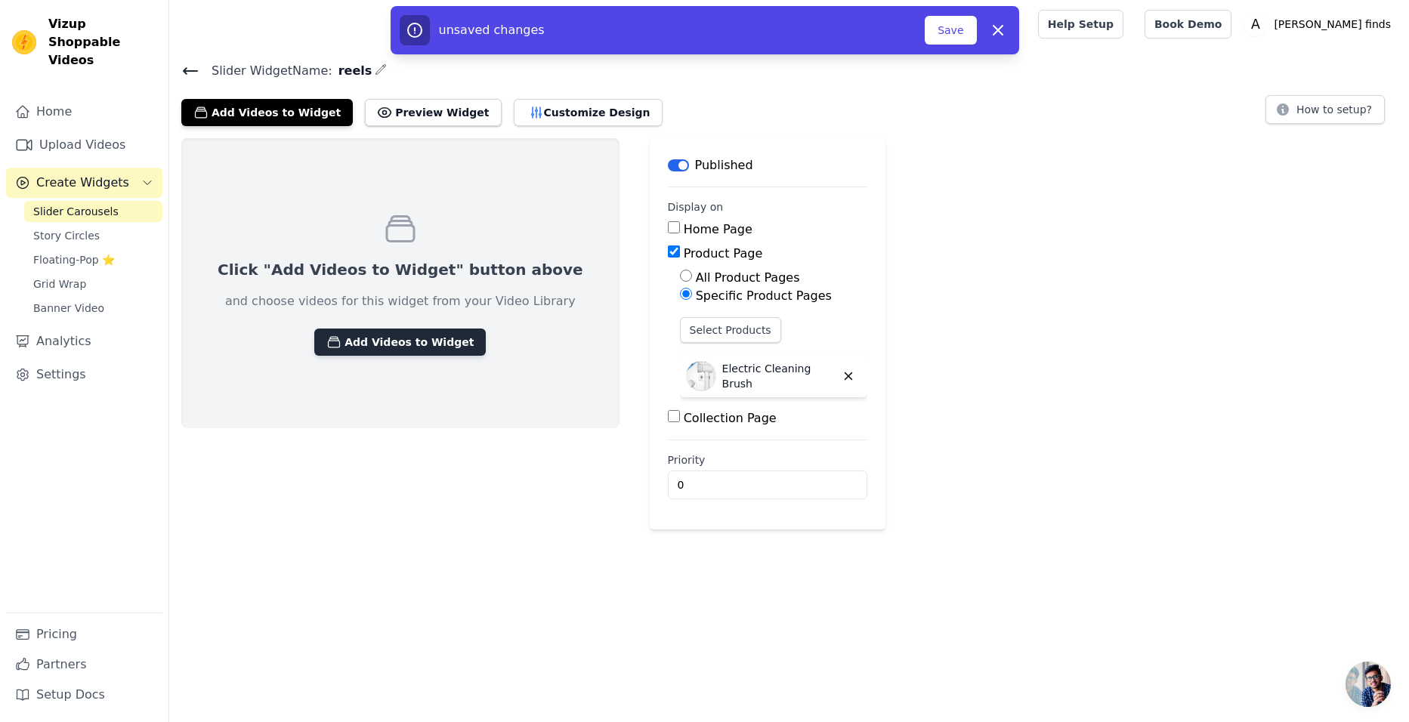
click at [360, 339] on button "Add Videos to Widget" at bounding box center [399, 342] width 171 height 27
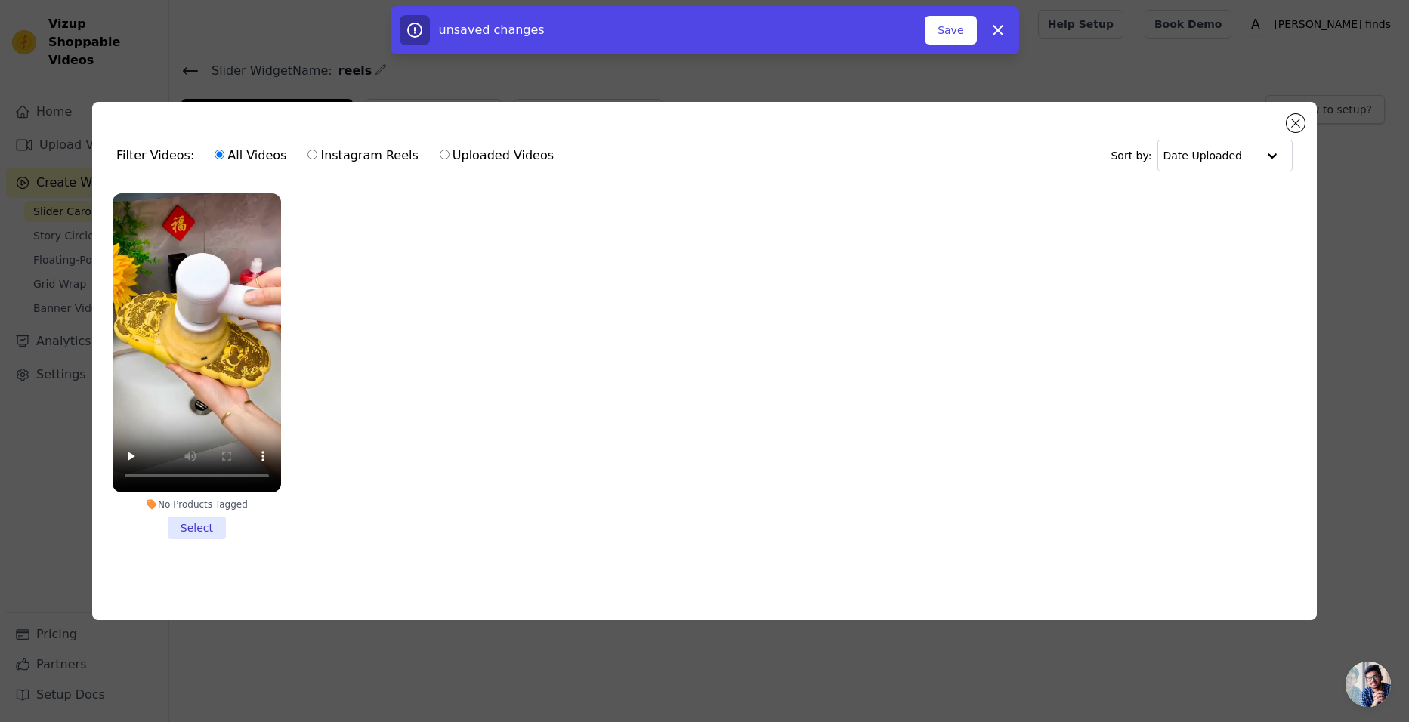
click at [193, 520] on li "No Products Tagged Select" at bounding box center [197, 366] width 168 height 346
click at [0, 0] on input "No Products Tagged Select" at bounding box center [0, 0] width 0 height 0
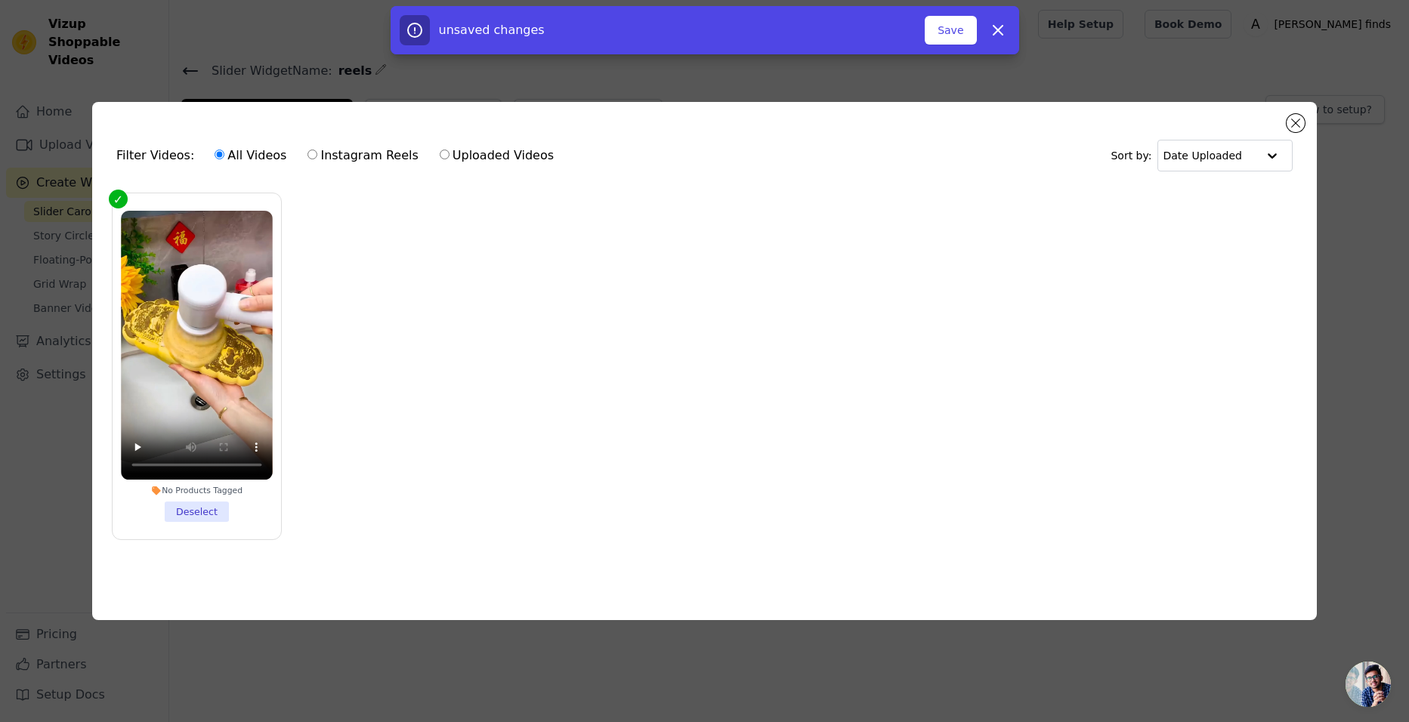
click at [359, 138] on div "All Videos Instagram Reels Uploaded Videos" at bounding box center [384, 155] width 356 height 35
click at [307, 150] on input "Instagram Reels" at bounding box center [312, 155] width 10 height 10
radio input "true"
click at [215, 150] on input "All Videos" at bounding box center [220, 155] width 10 height 10
radio input "true"
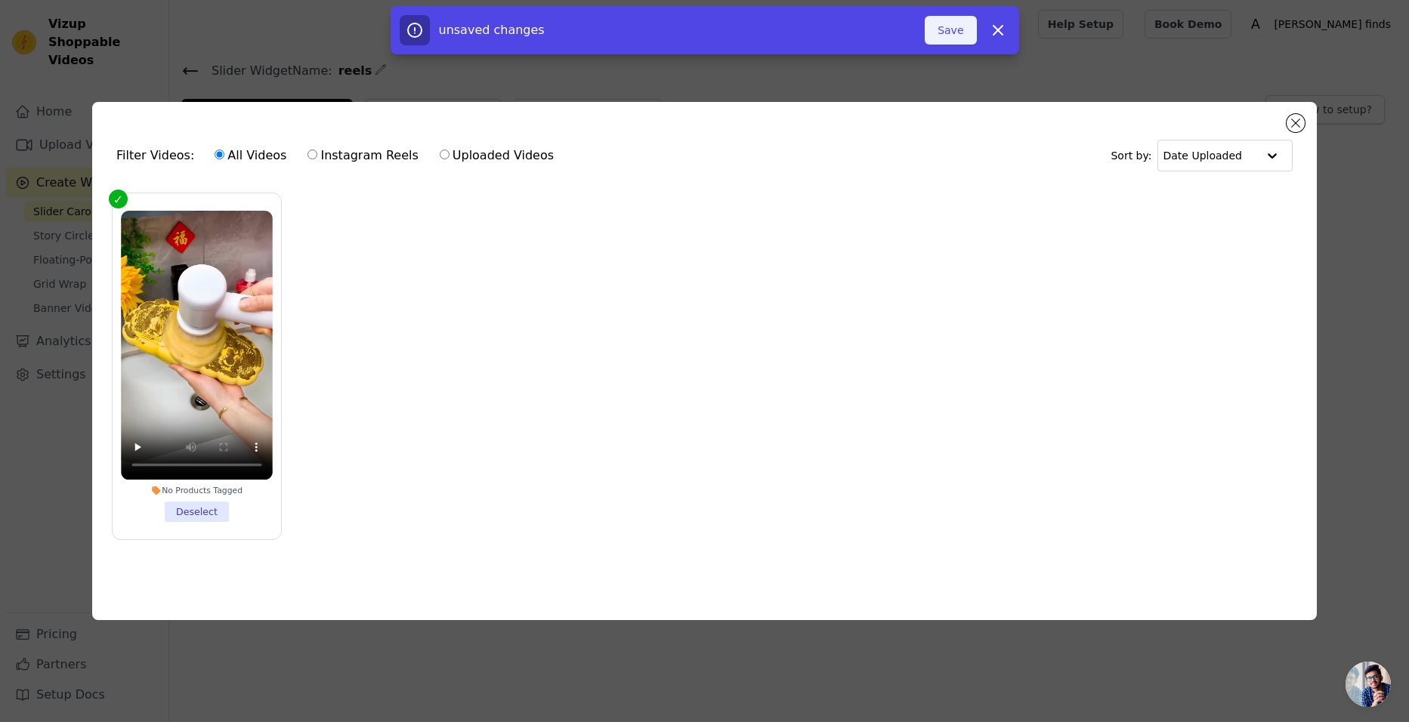
click at [943, 29] on button "Save" at bounding box center [950, 30] width 51 height 29
click at [943, 29] on button "Add To Widget" at bounding box center [925, 30] width 101 height 29
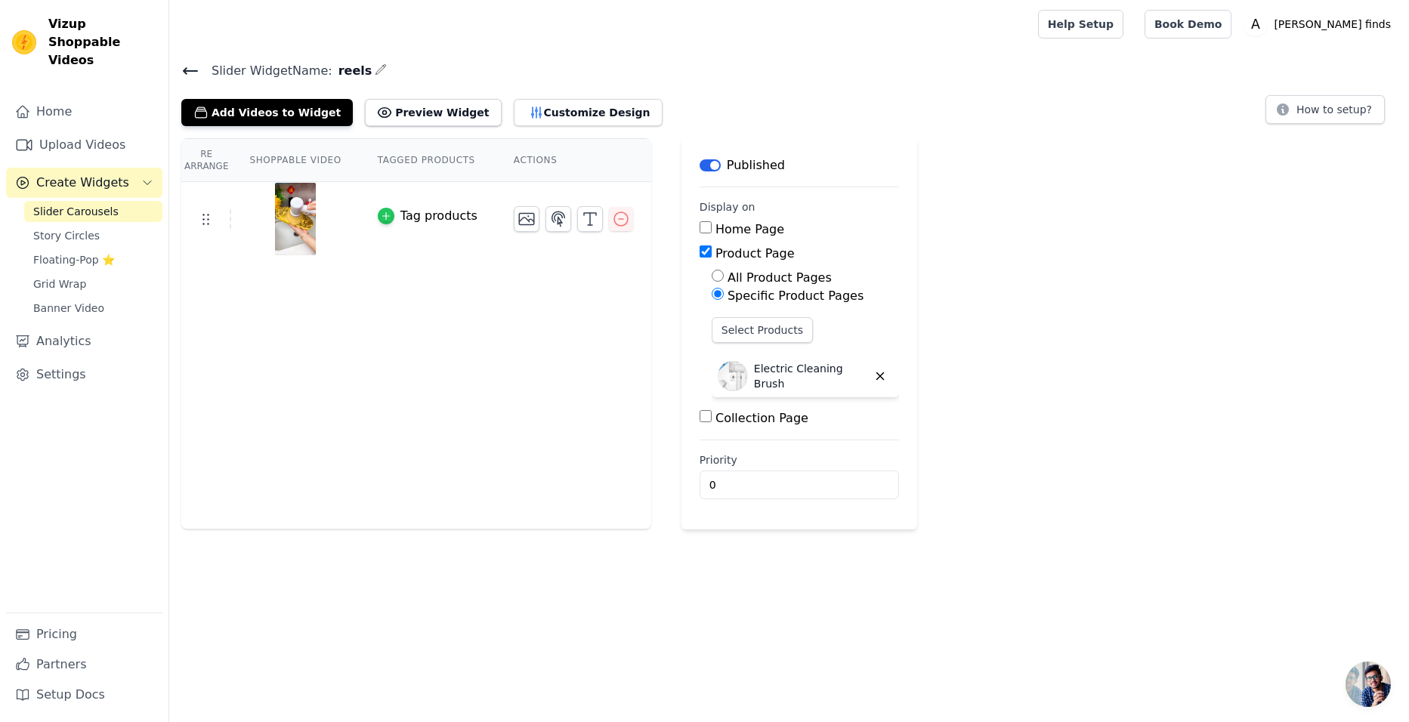
click at [381, 218] on icon "button" at bounding box center [386, 216] width 11 height 11
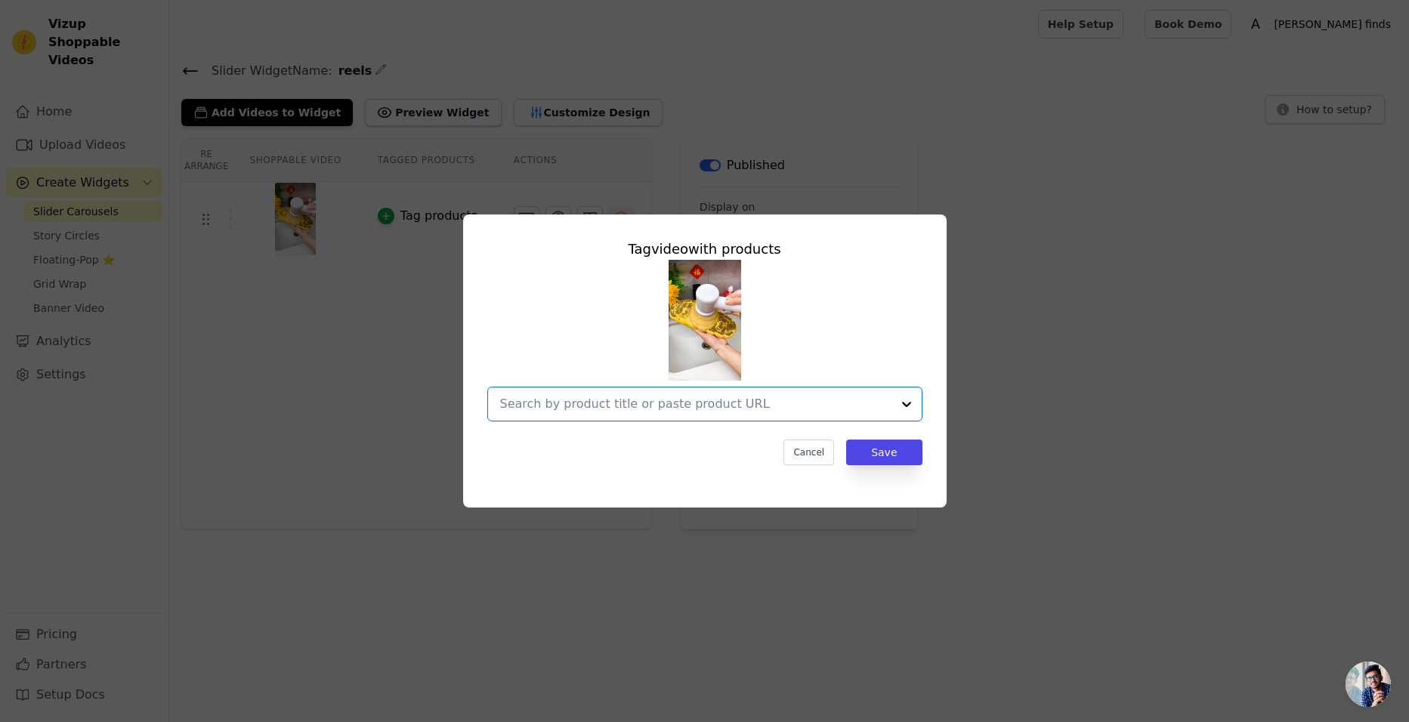
click at [549, 405] on input "text" at bounding box center [695, 404] width 391 height 18
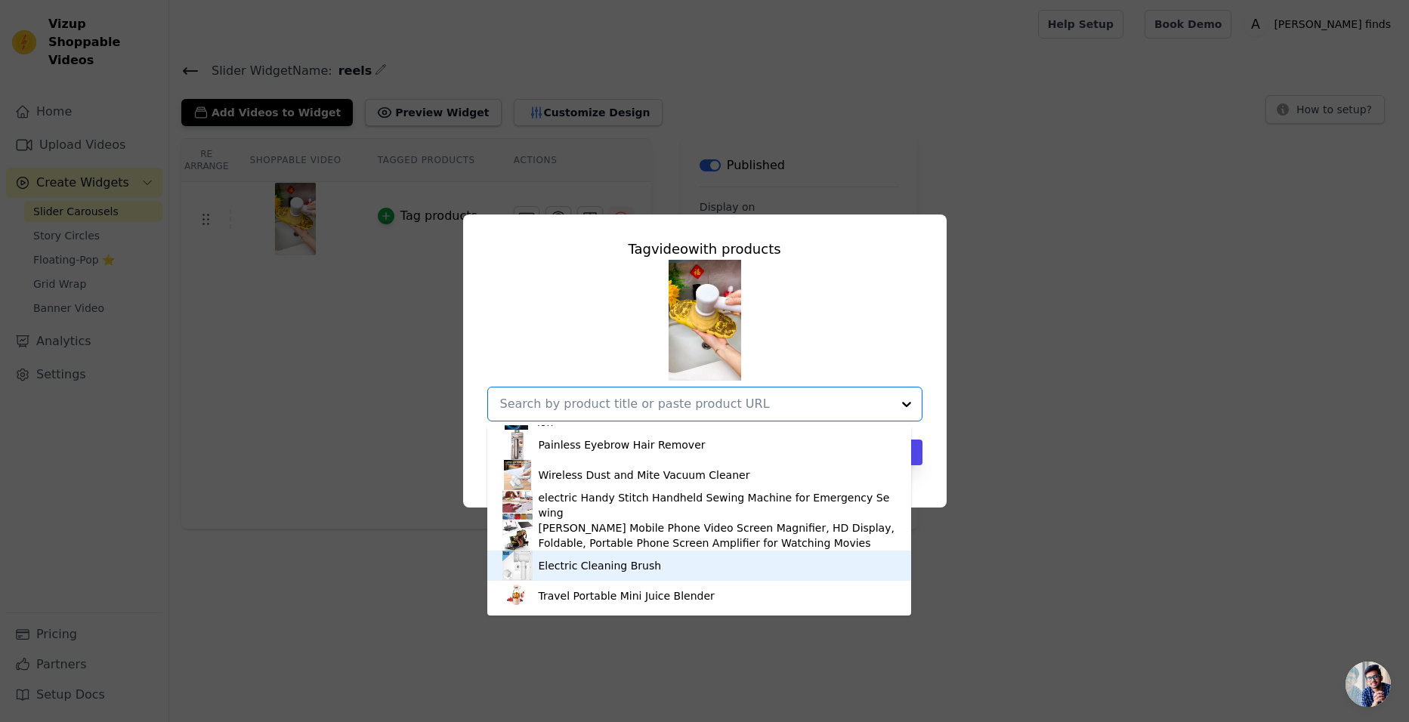
click at [535, 567] on div "Electric Cleaning Brush" at bounding box center [699, 566] width 394 height 30
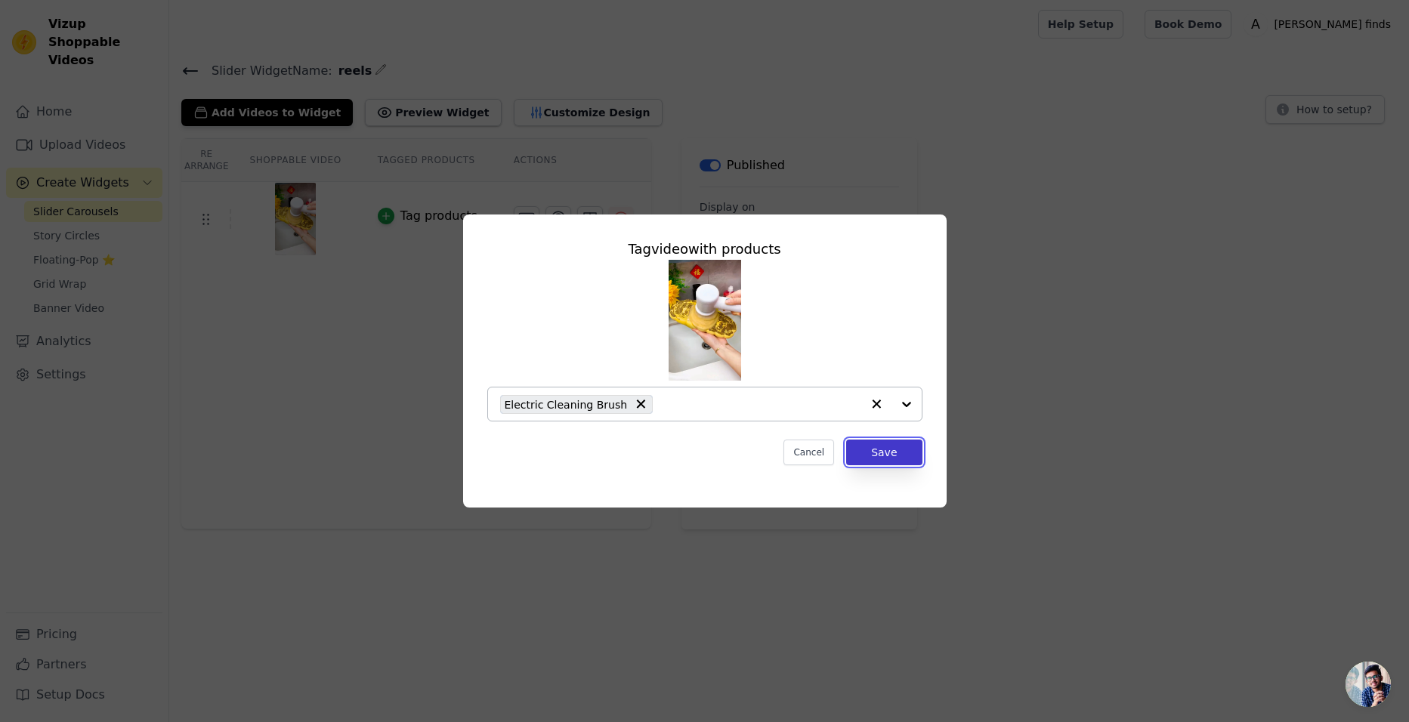
click at [891, 448] on button "Save" at bounding box center [884, 453] width 76 height 26
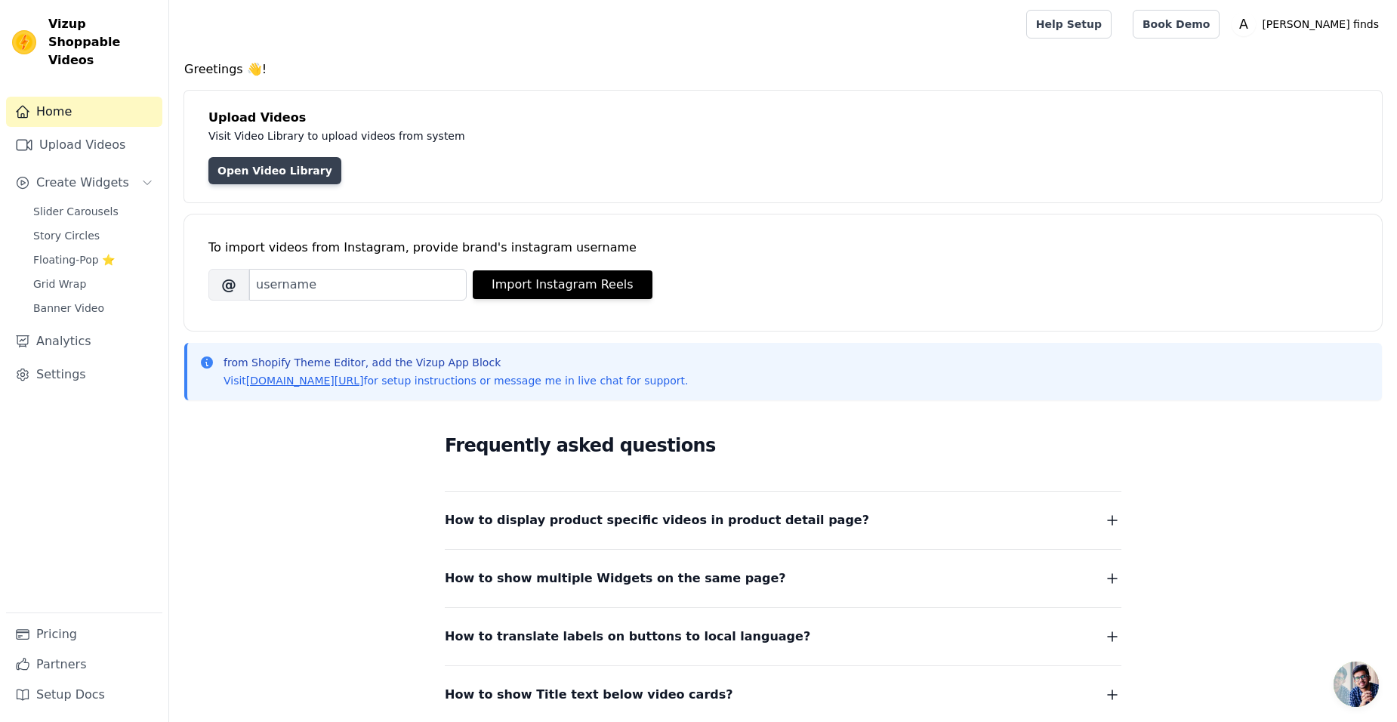
click at [255, 168] on link "Open Video Library" at bounding box center [274, 170] width 133 height 27
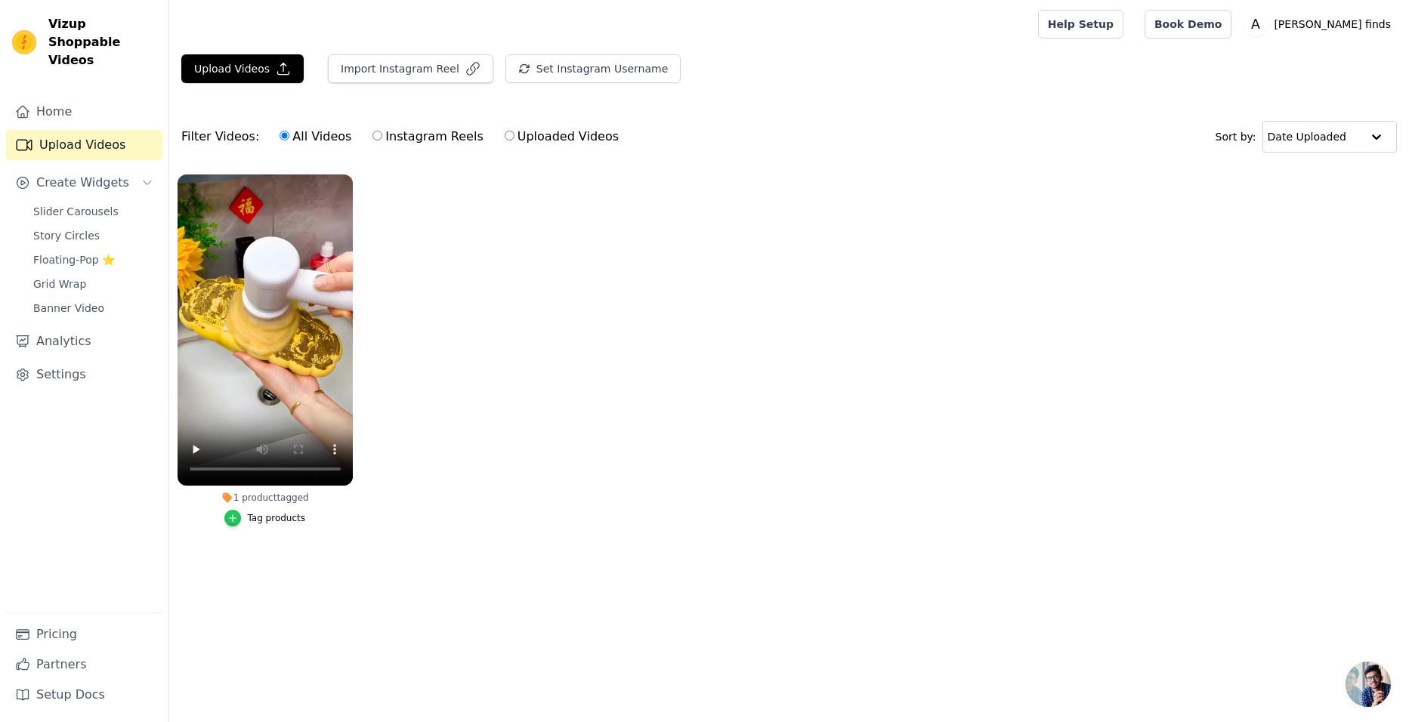
click at [234, 518] on icon "button" at bounding box center [233, 517] width 7 height 7
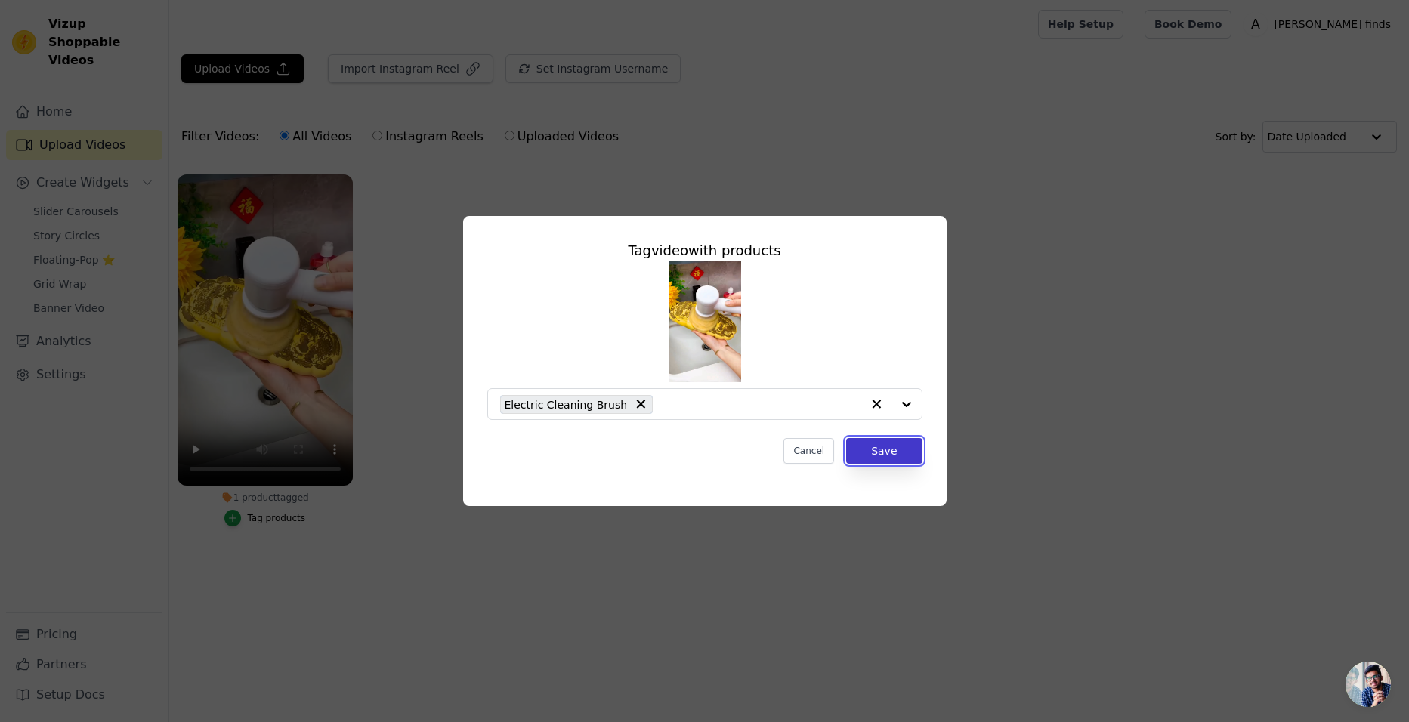
click at [882, 449] on button "Save" at bounding box center [884, 451] width 76 height 26
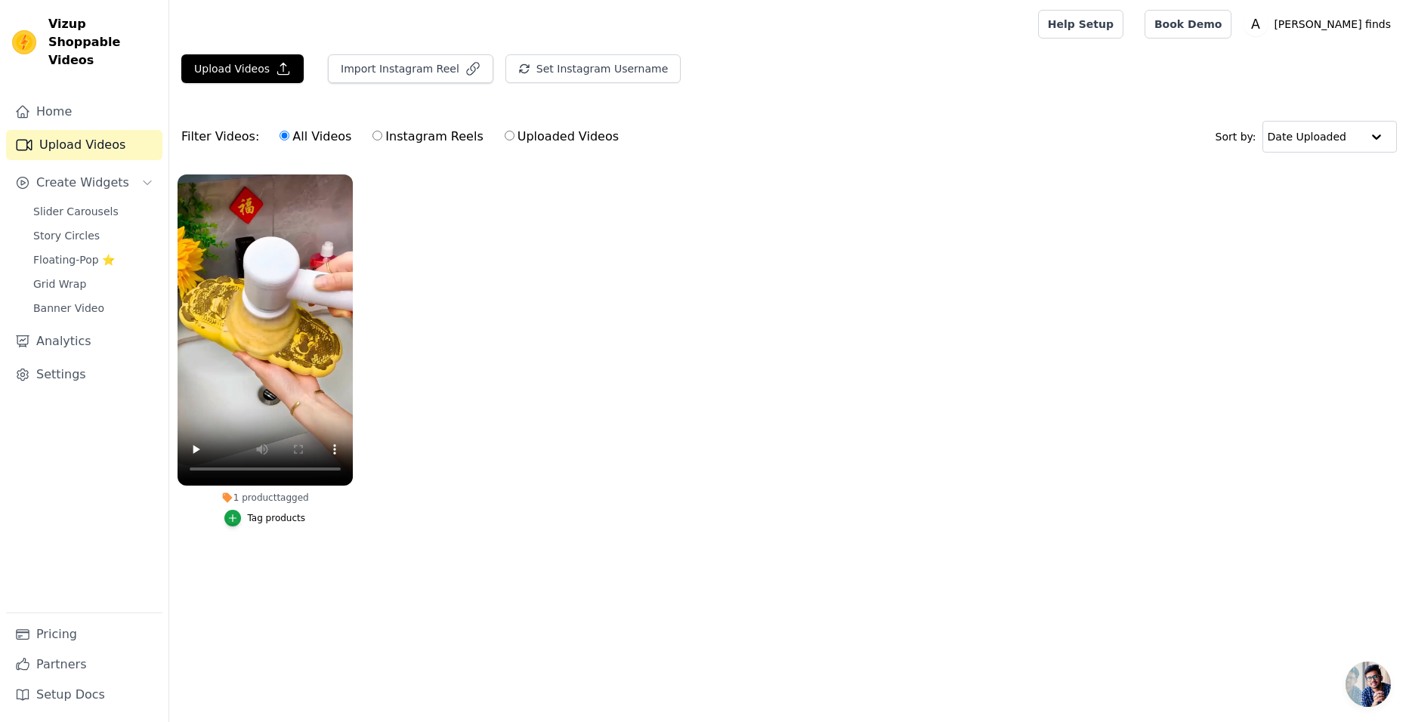
click at [79, 131] on link "Upload Videos" at bounding box center [84, 145] width 156 height 30
click at [54, 109] on div "Home Upload Videos Create Widgets Slider Carousels Story Circles Floating-Pop ⭐…" at bounding box center [84, 355] width 156 height 516
click at [65, 97] on link "Home" at bounding box center [84, 112] width 156 height 30
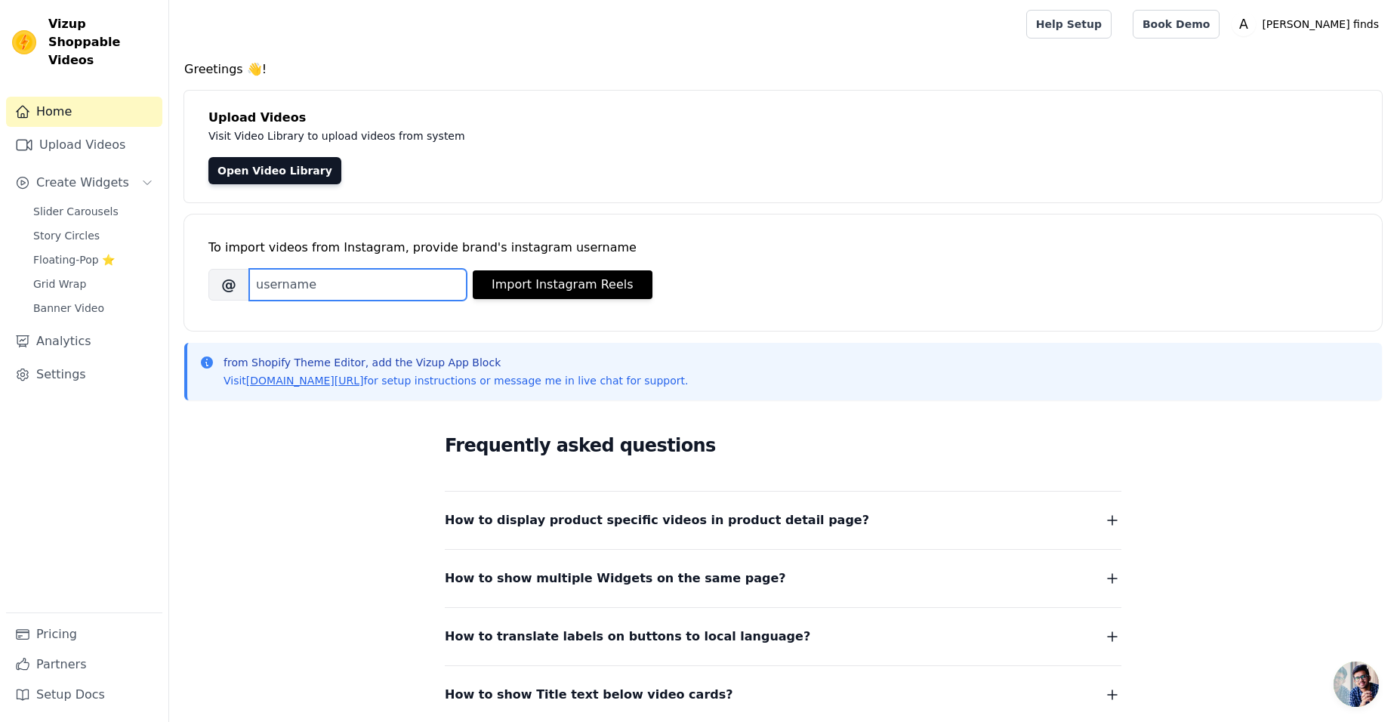
click at [341, 283] on input "Brand's Instagram Username" at bounding box center [358, 285] width 218 height 32
type input "infiniisle"
click at [551, 276] on button "Import Instagram Reels" at bounding box center [563, 284] width 180 height 29
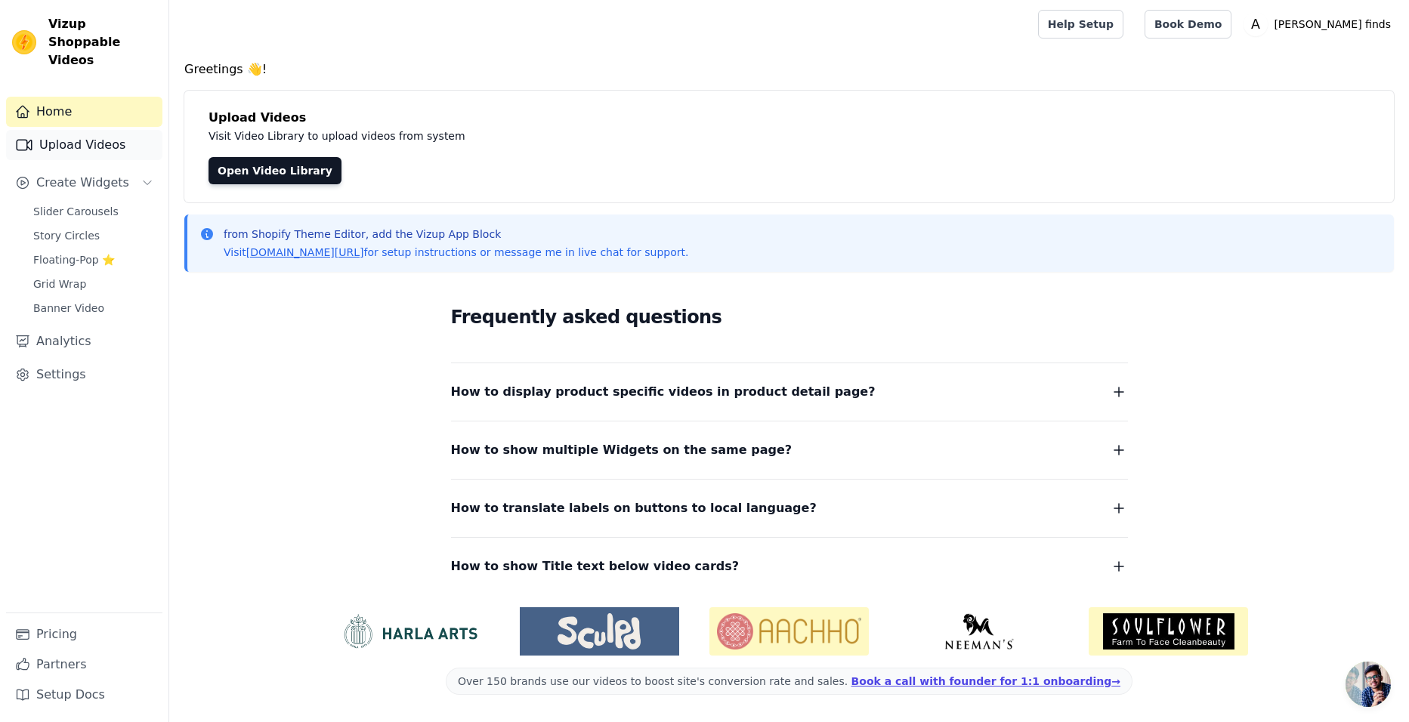
click at [74, 130] on link "Upload Videos" at bounding box center [84, 145] width 156 height 30
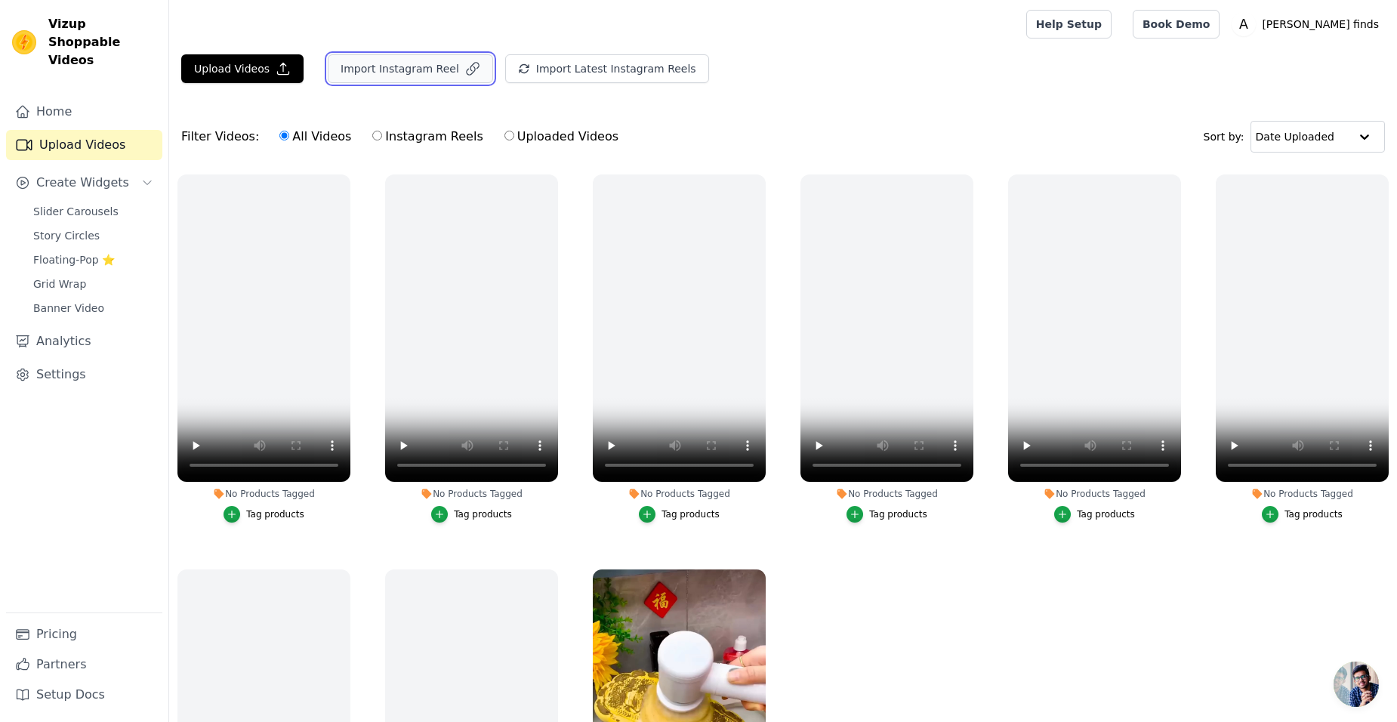
click at [411, 64] on button "Import Instagram Reel" at bounding box center [410, 68] width 165 height 29
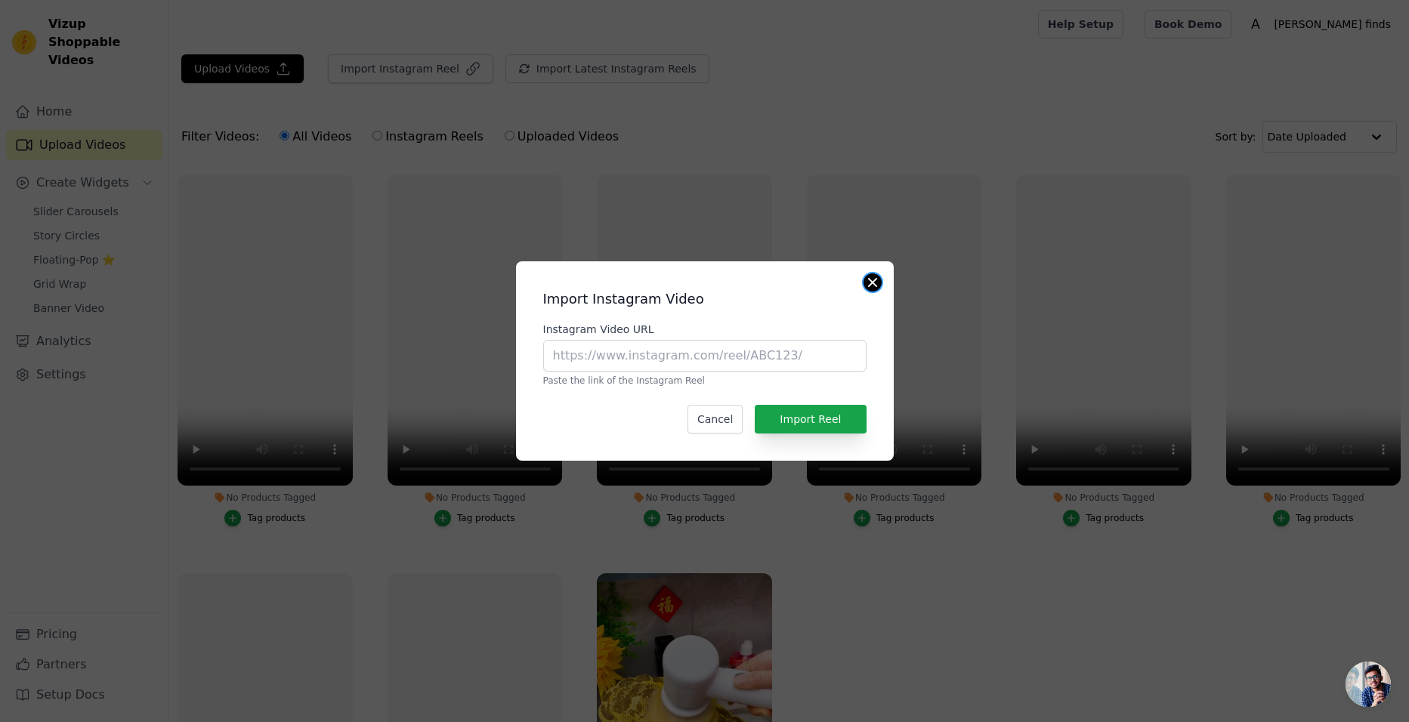
click at [876, 289] on button "Close modal" at bounding box center [872, 282] width 18 height 18
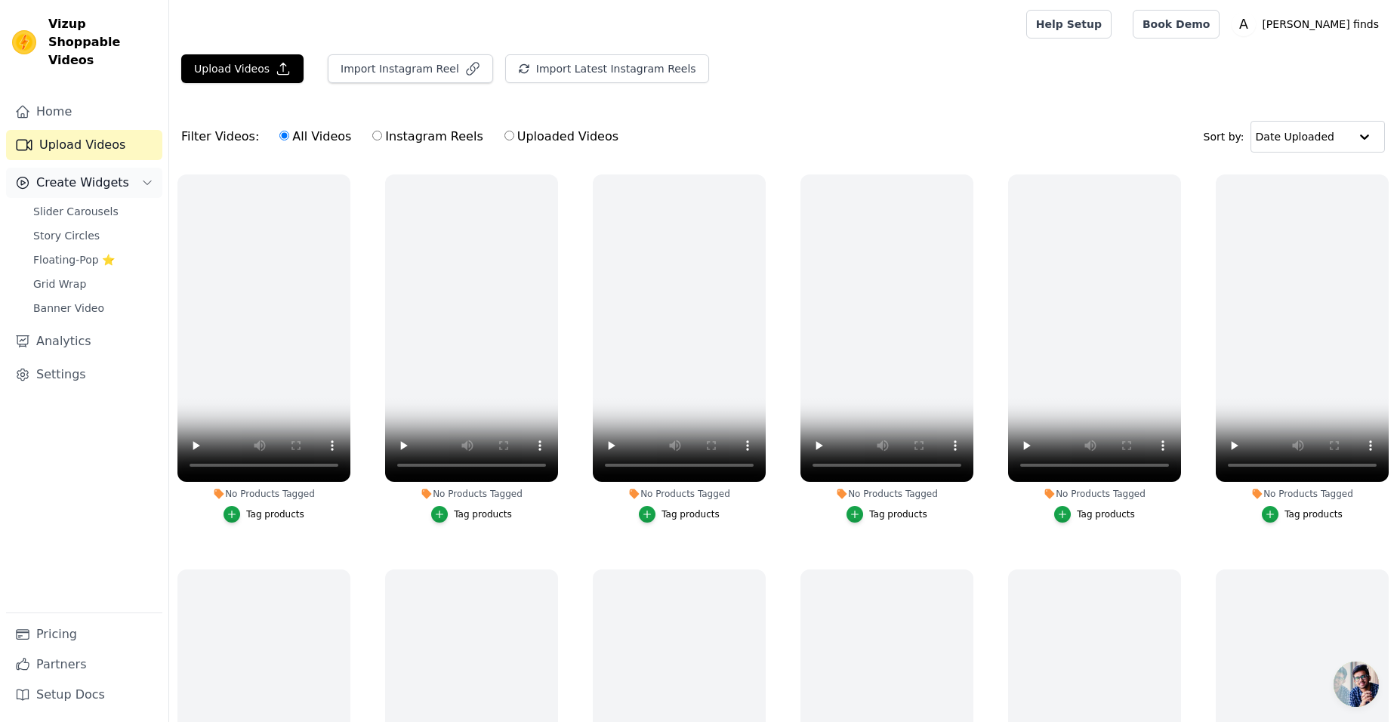
click at [100, 174] on span "Create Widgets" at bounding box center [82, 183] width 93 height 18
click at [82, 228] on span "Story Circles" at bounding box center [66, 235] width 66 height 15
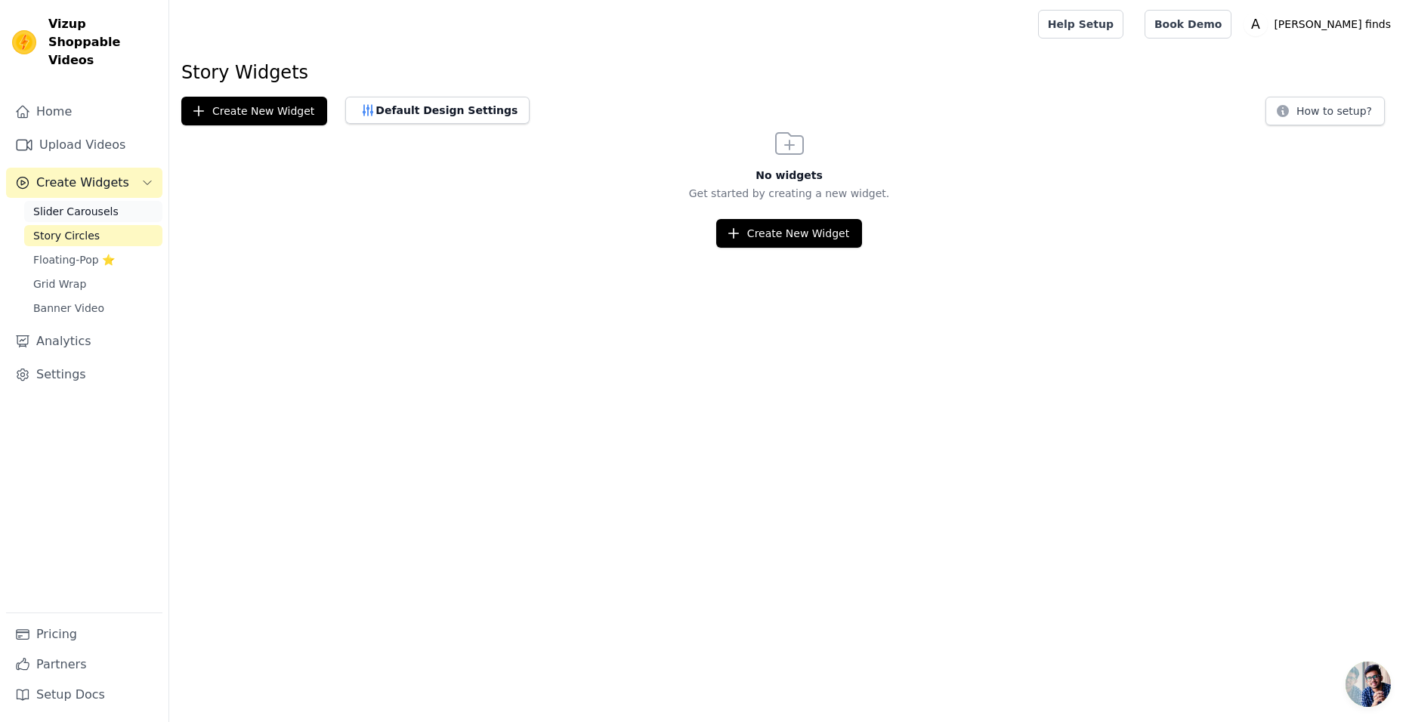
click at [60, 204] on span "Slider Carousels" at bounding box center [75, 211] width 85 height 15
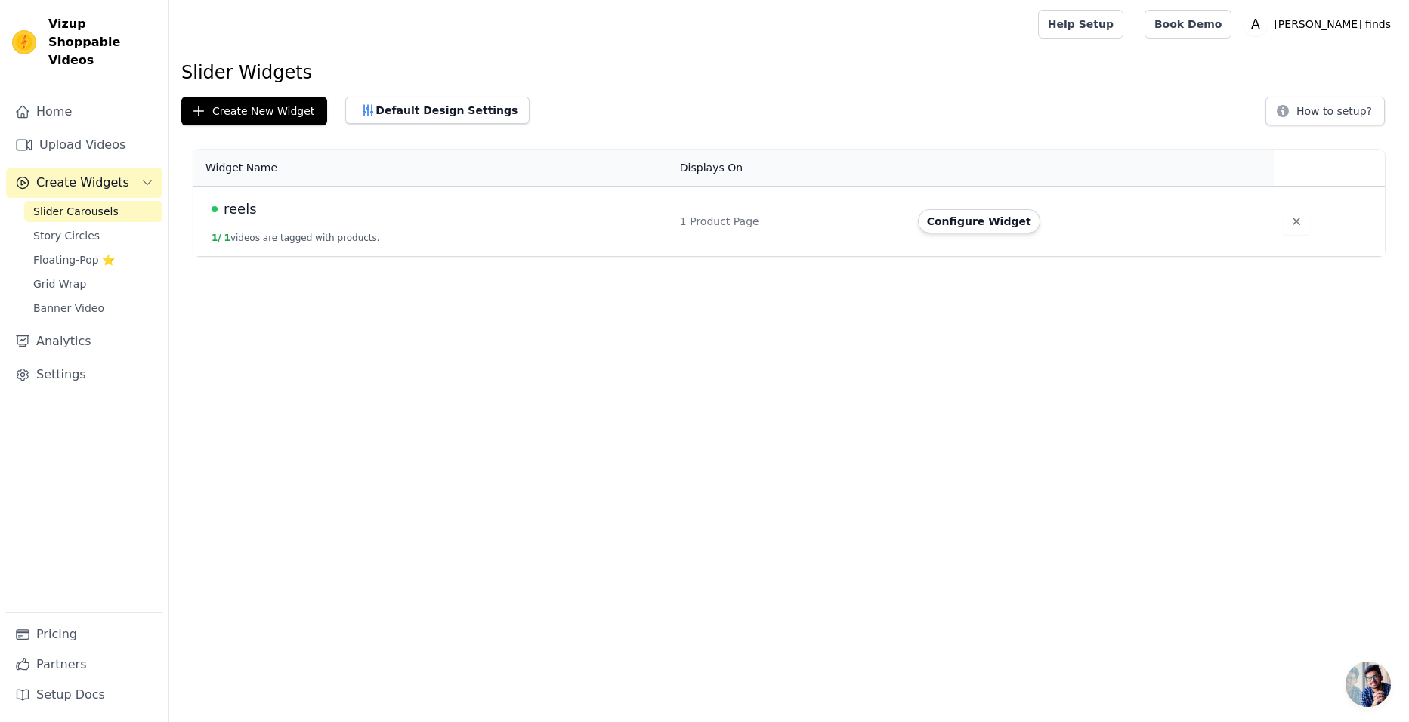
click at [700, 221] on div "1 Product Page" at bounding box center [790, 221] width 220 height 15
click at [424, 121] on button "Default Design Settings" at bounding box center [437, 110] width 184 height 27
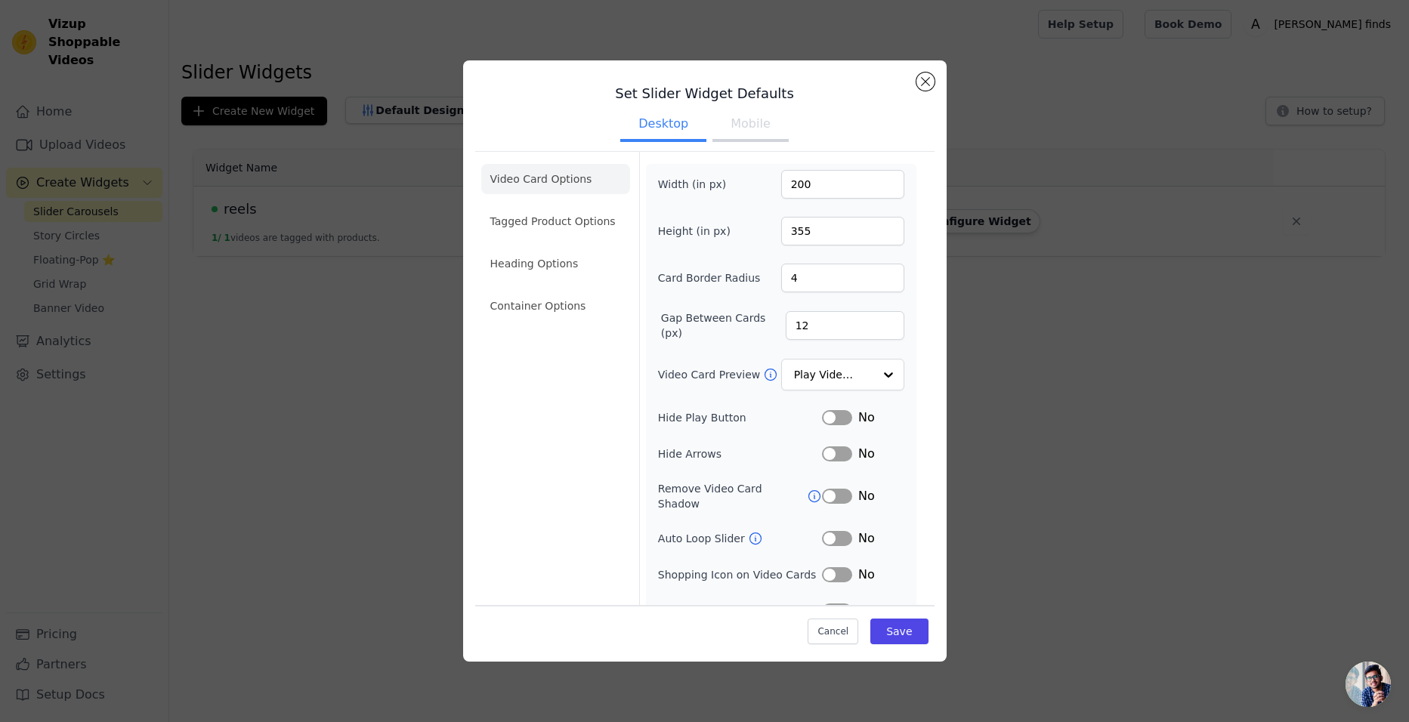
click at [744, 128] on button "Mobile" at bounding box center [750, 125] width 76 height 33
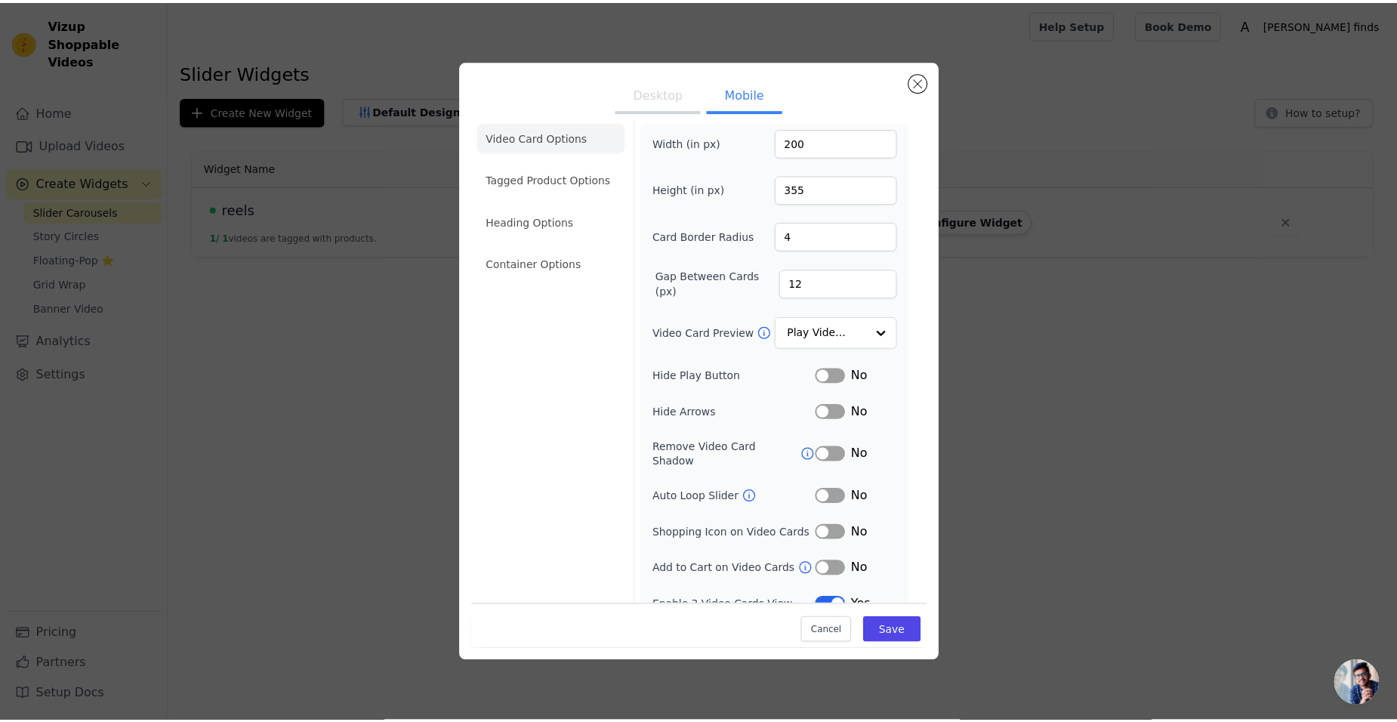
scroll to position [50, 0]
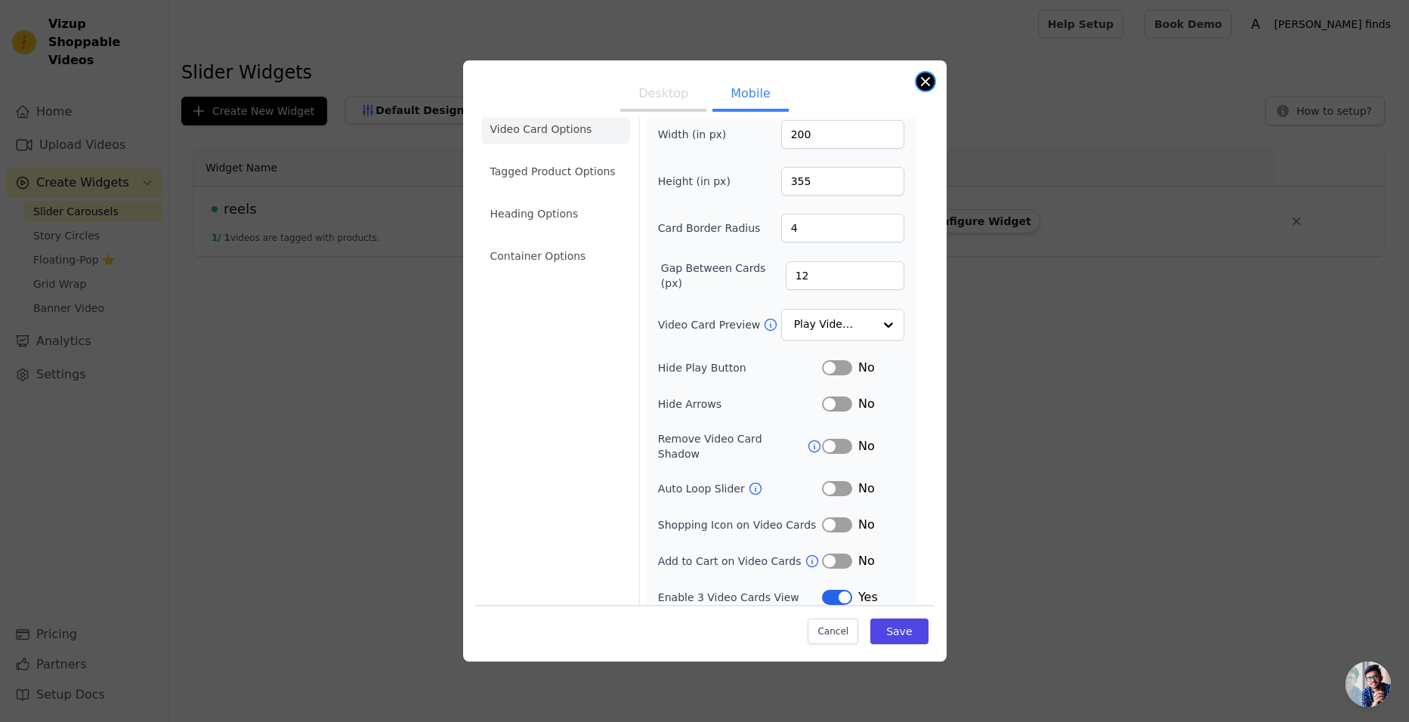
click at [920, 76] on button "Close modal" at bounding box center [925, 82] width 18 height 18
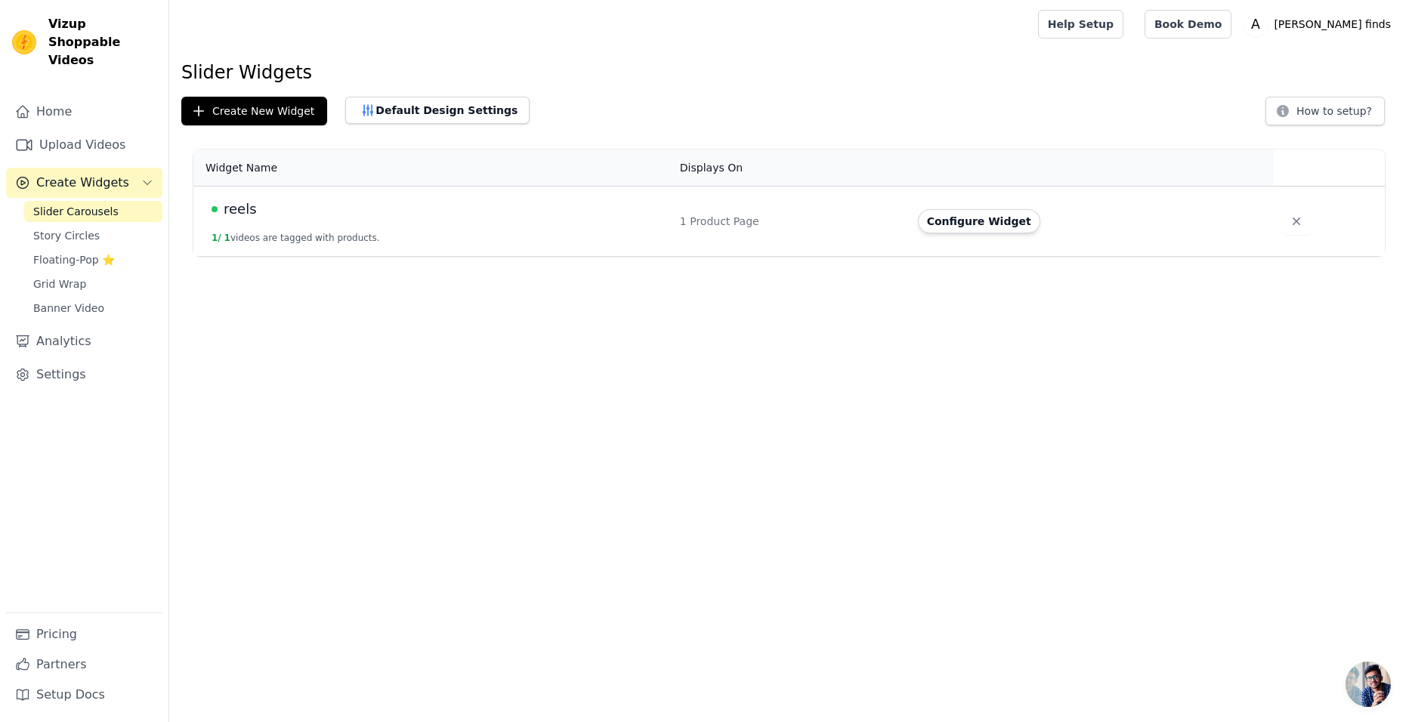
click at [288, 212] on div "reels" at bounding box center [437, 209] width 450 height 21
drag, startPoint x: 288, startPoint y: 212, endPoint x: 941, endPoint y: 212, distance: 653.4
click at [941, 212] on tr "reels 1 / 1 videos are tagged with products. 1 Product Page Configure Widget" at bounding box center [788, 222] width 1191 height 70
click at [941, 212] on button "Configure Widget" at bounding box center [979, 221] width 122 height 24
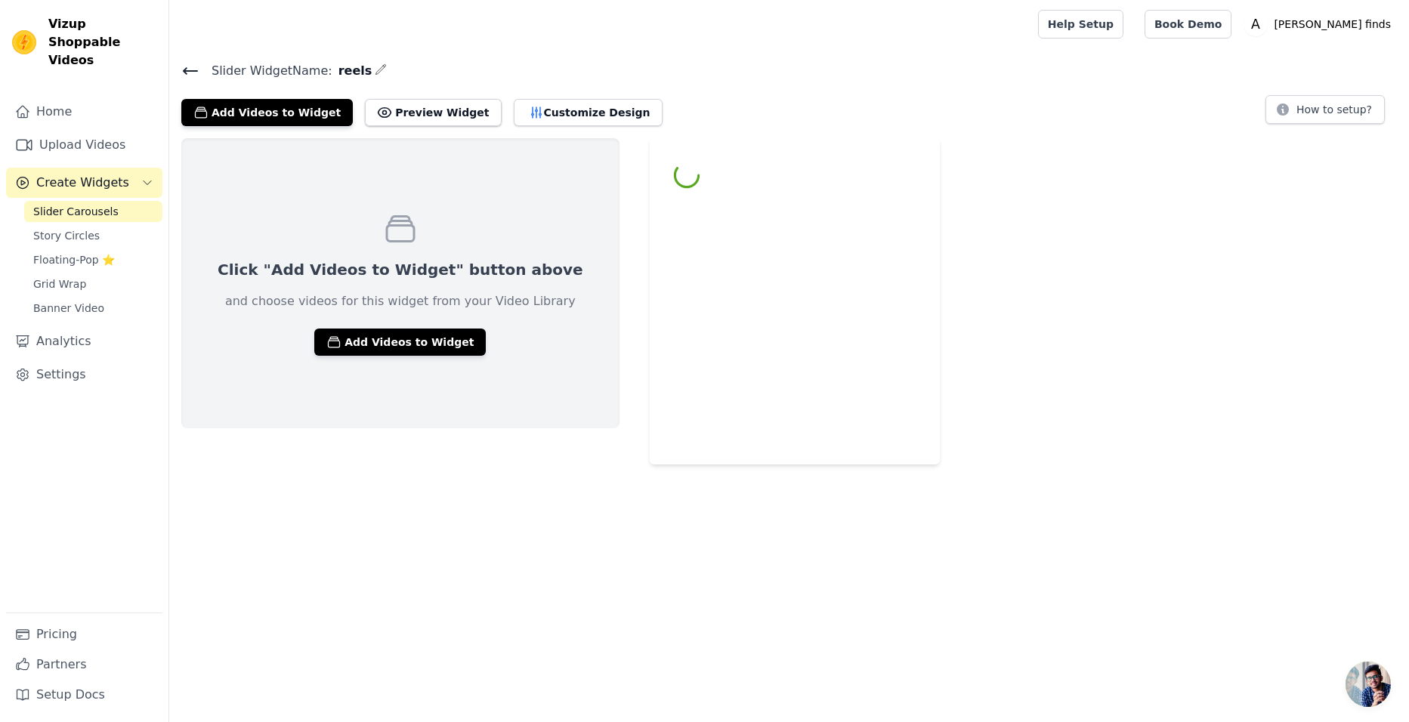
click at [941, 212] on html "Vizup Shoppable Videos Home Upload Videos Create Widgets Slider Carousels Story…" at bounding box center [704, 232] width 1409 height 465
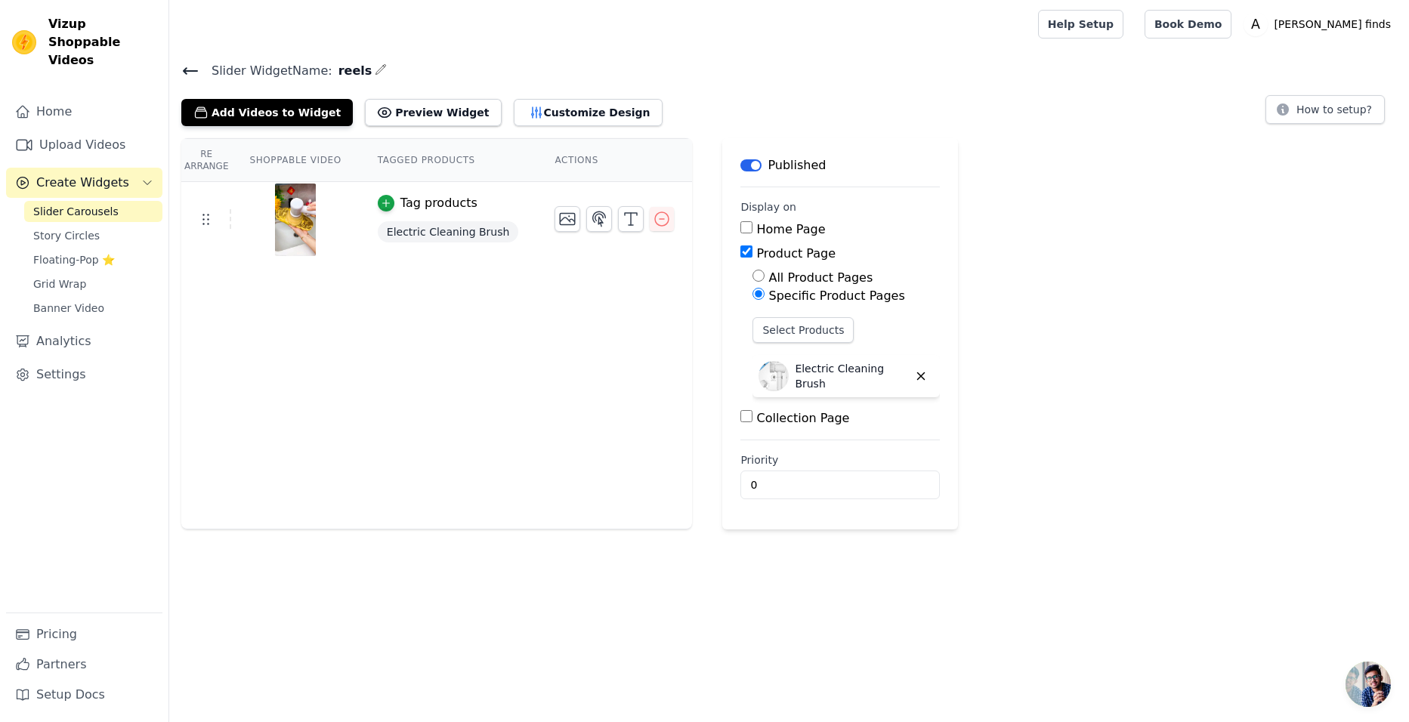
click at [199, 67] on icon at bounding box center [190, 71] width 18 height 18
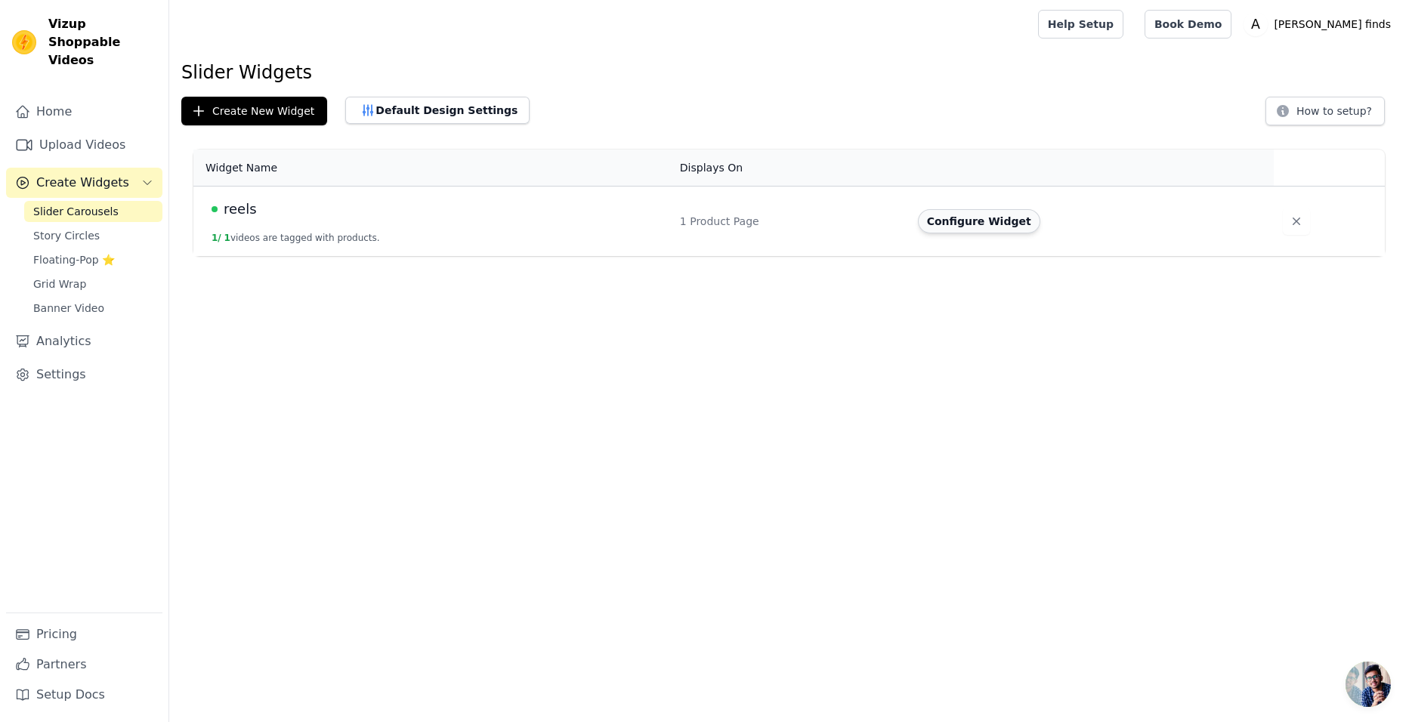
click at [964, 227] on button "Configure Widget" at bounding box center [979, 221] width 122 height 24
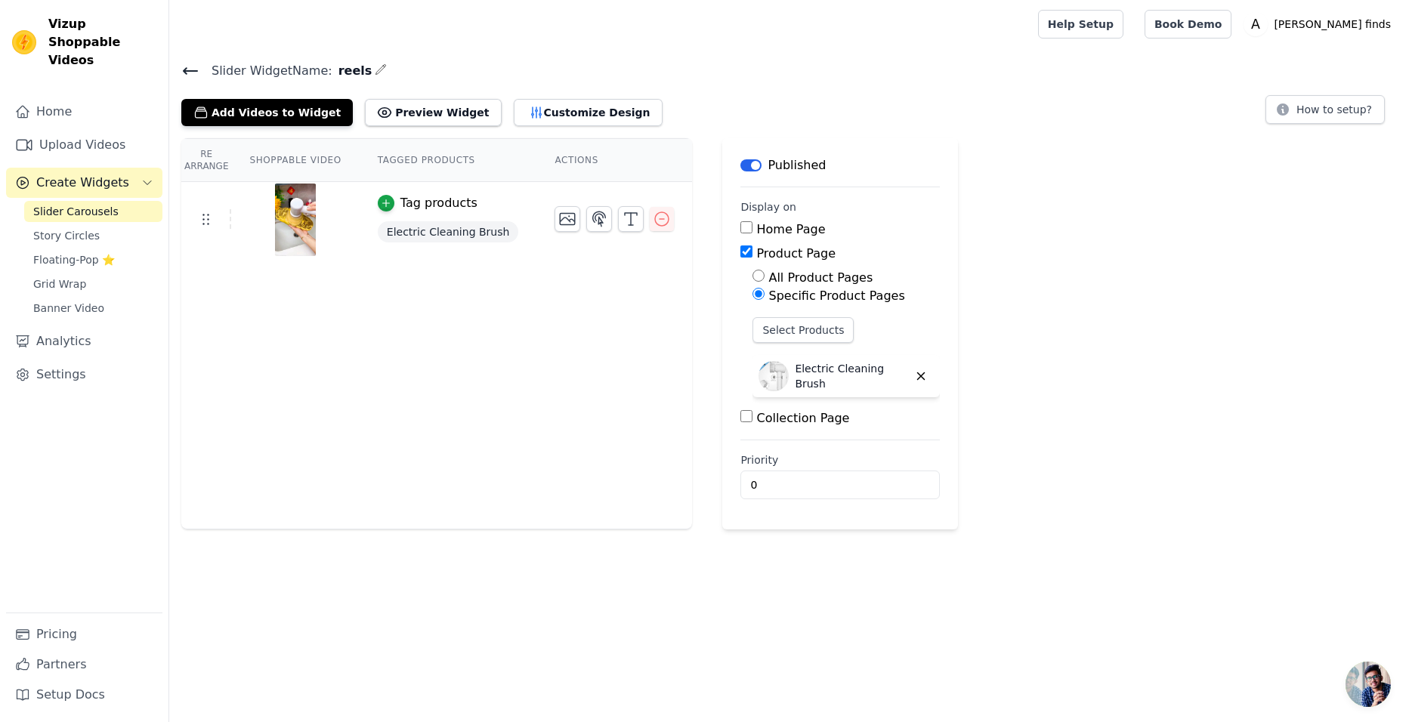
click at [740, 227] on input "Home Page" at bounding box center [746, 227] width 12 height 12
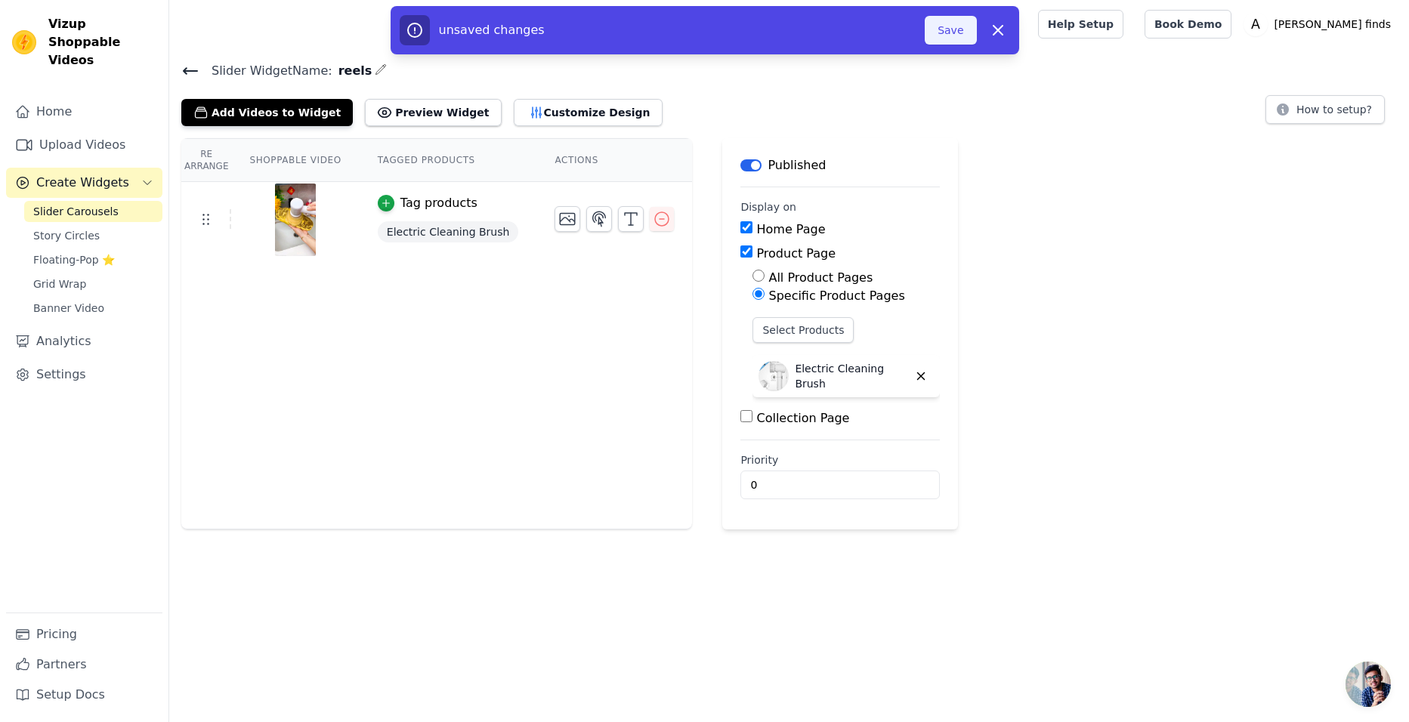
click at [937, 30] on button "Save" at bounding box center [950, 30] width 51 height 29
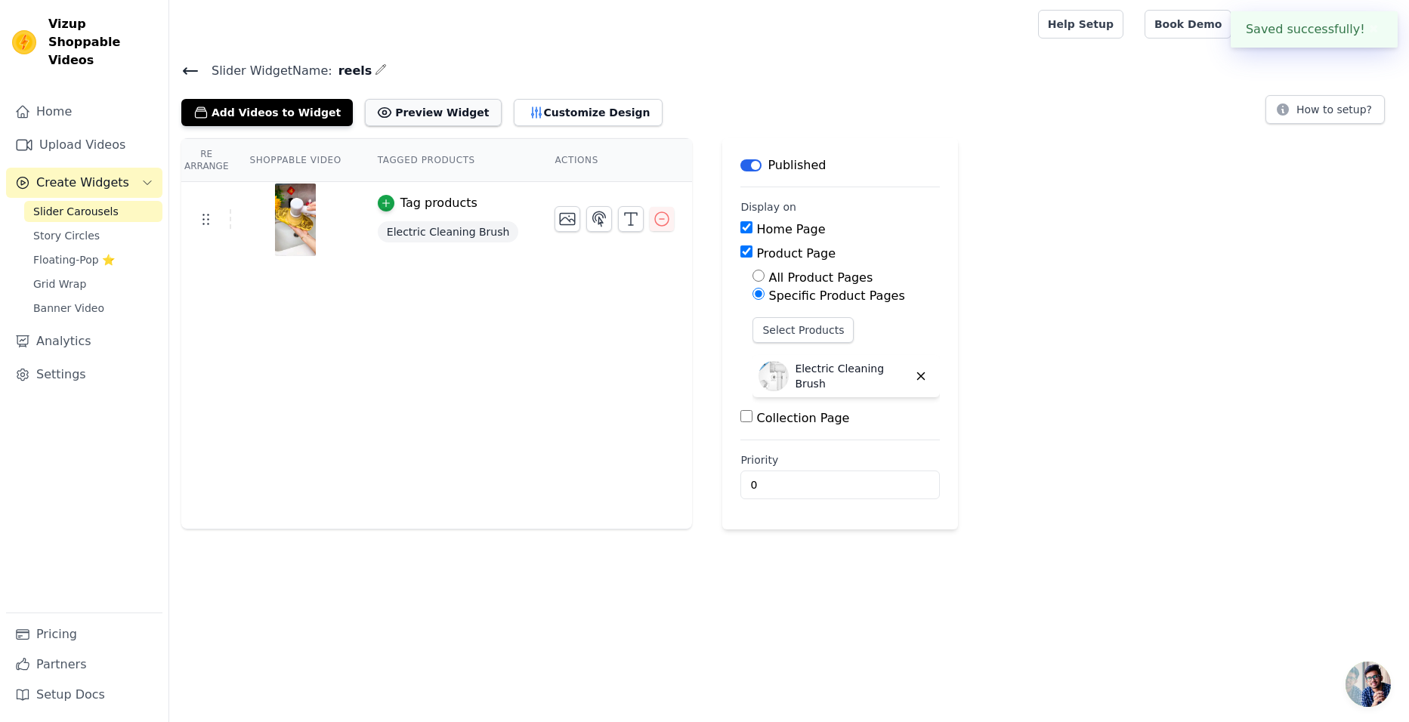
click at [391, 114] on button "Preview Widget" at bounding box center [433, 112] width 136 height 27
click at [740, 230] on input "Home Page" at bounding box center [746, 227] width 12 height 12
checkbox input "false"
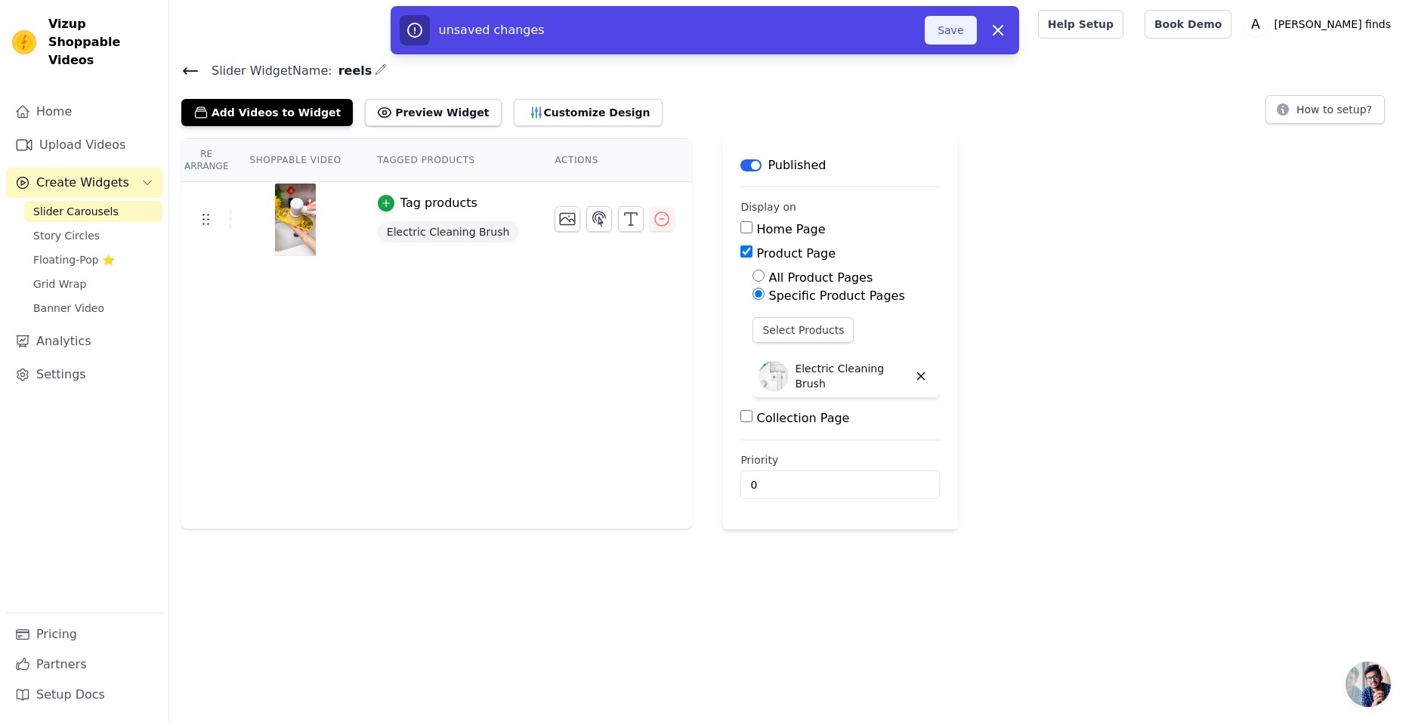
click at [958, 24] on button "Save" at bounding box center [950, 30] width 51 height 29
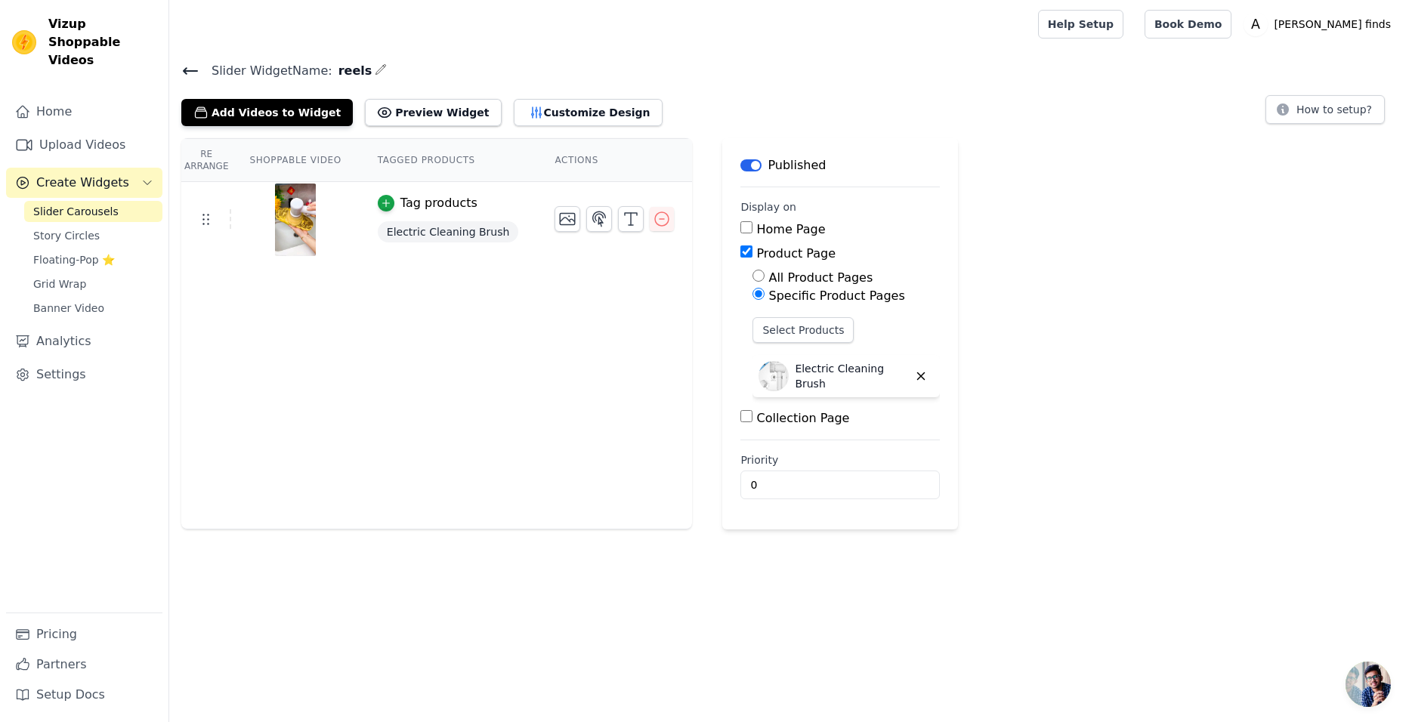
click at [68, 204] on span "Slider Carousels" at bounding box center [75, 211] width 85 height 15
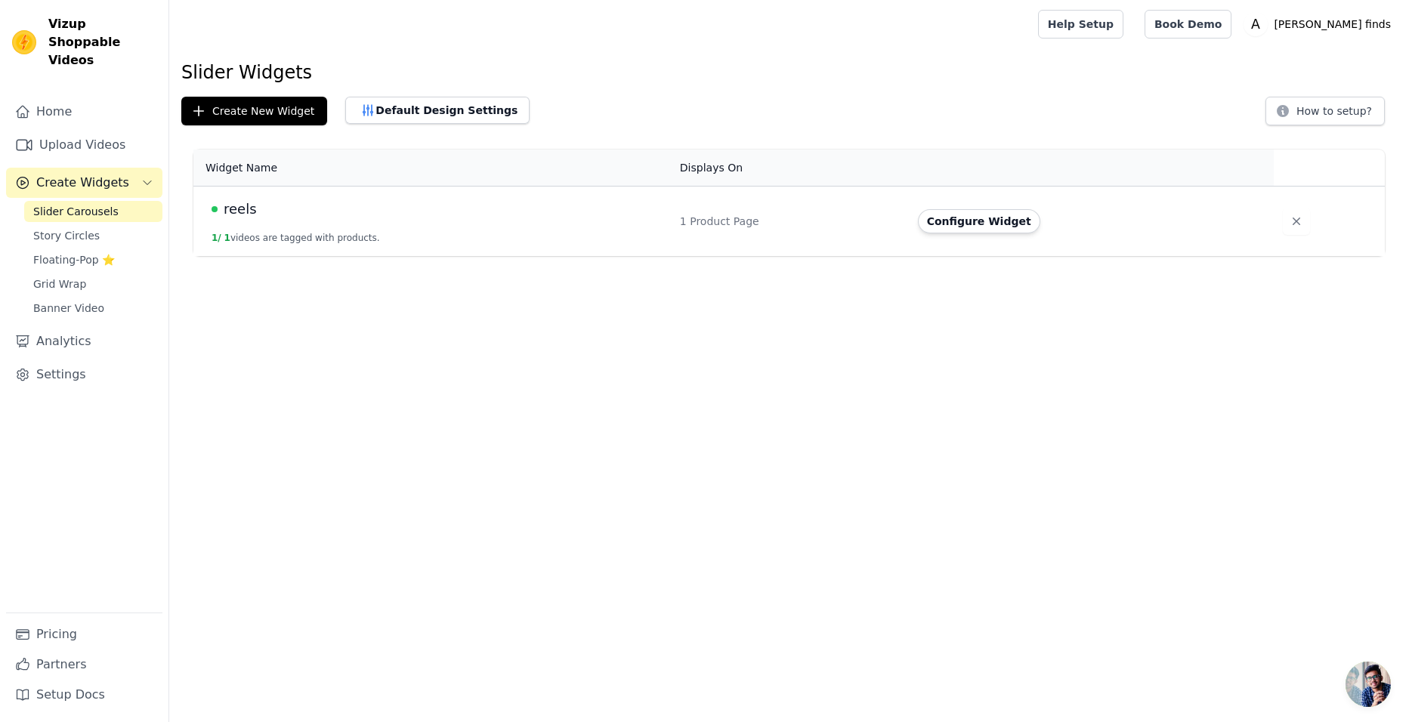
click at [80, 174] on span "Create Widgets" at bounding box center [82, 183] width 93 height 18
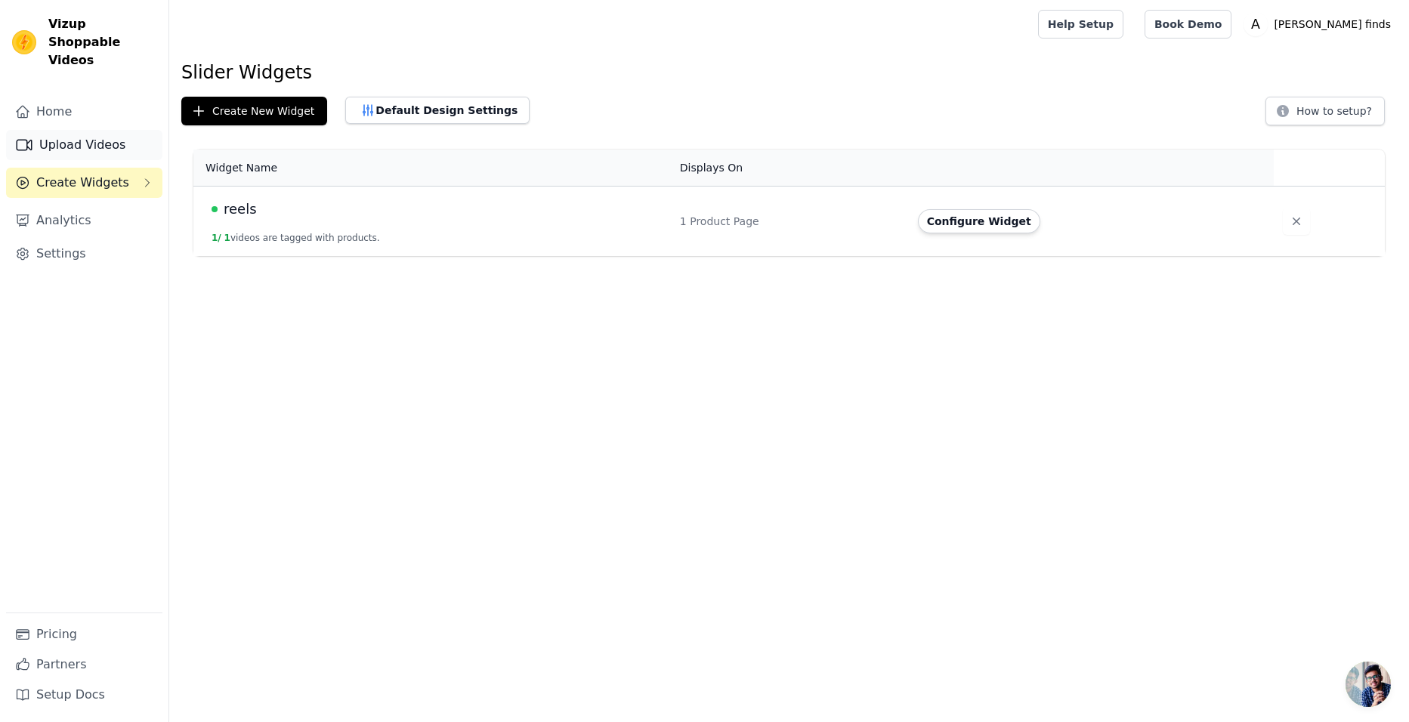
click at [83, 130] on link "Upload Videos" at bounding box center [84, 145] width 156 height 30
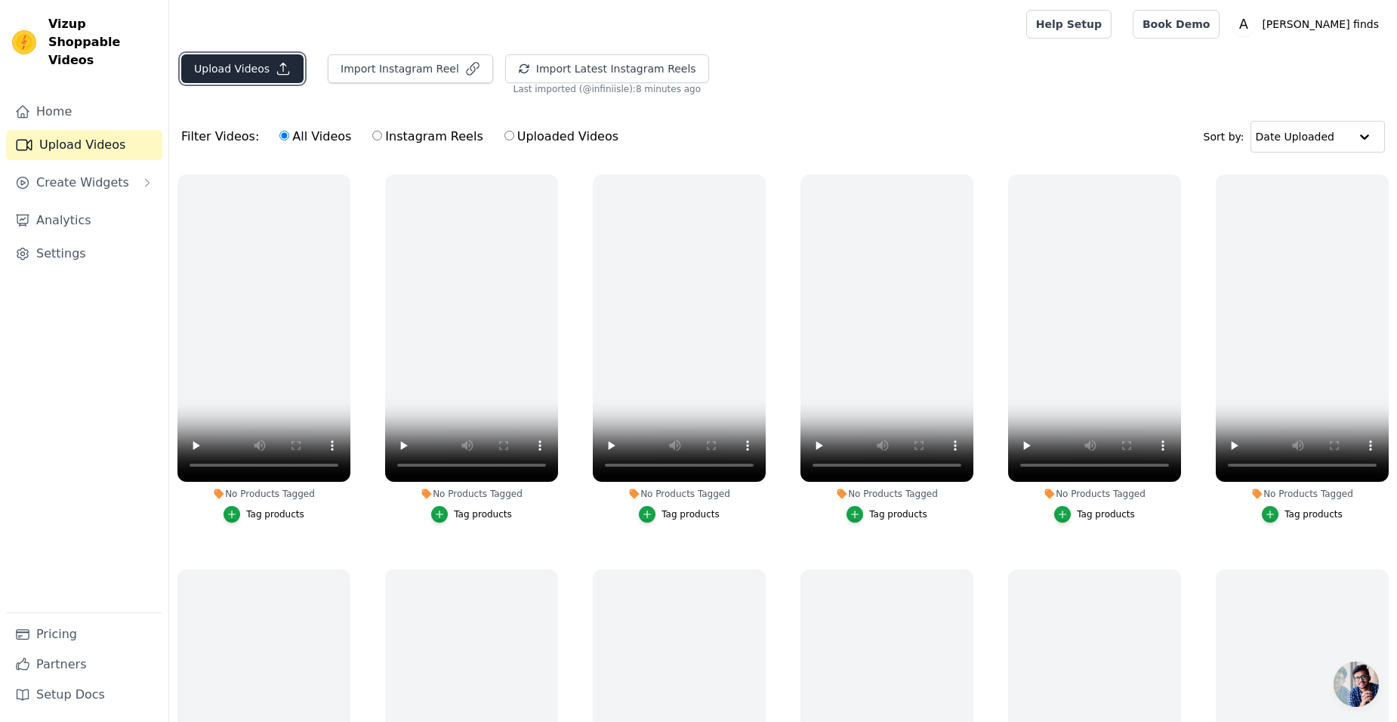
click at [220, 73] on button "Upload Videos" at bounding box center [242, 68] width 122 height 29
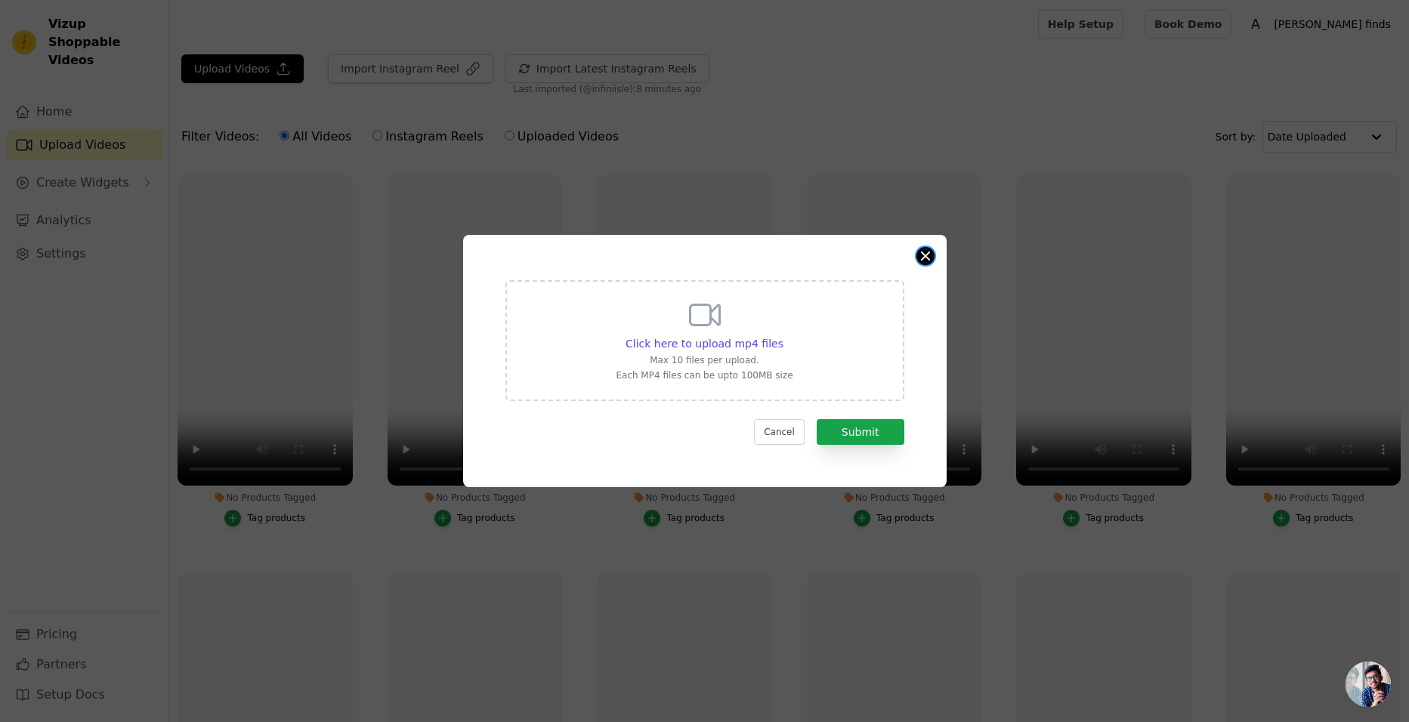
click at [923, 258] on button "Close modal" at bounding box center [925, 256] width 18 height 18
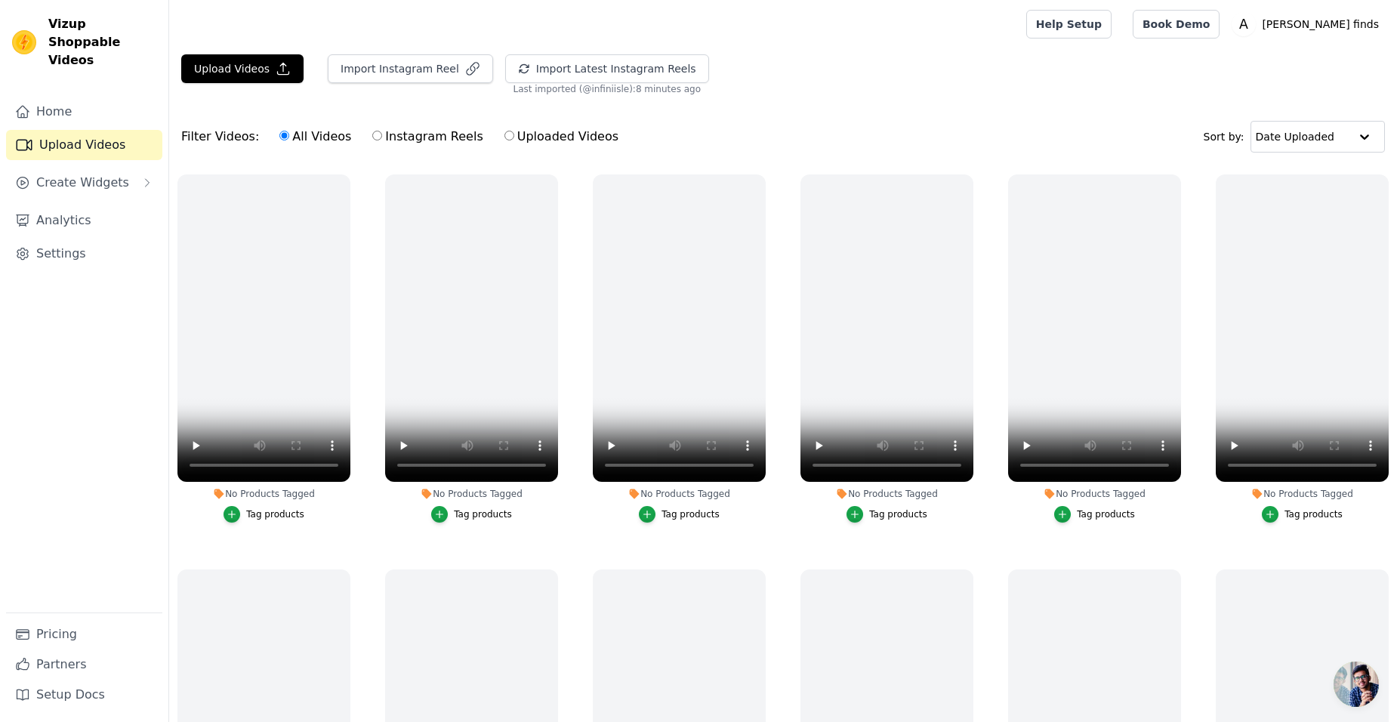
drag, startPoint x: 372, startPoint y: 397, endPoint x: 353, endPoint y: 269, distance: 129.8
click at [346, 181] on icon "button" at bounding box center [347, 177] width 11 height 11
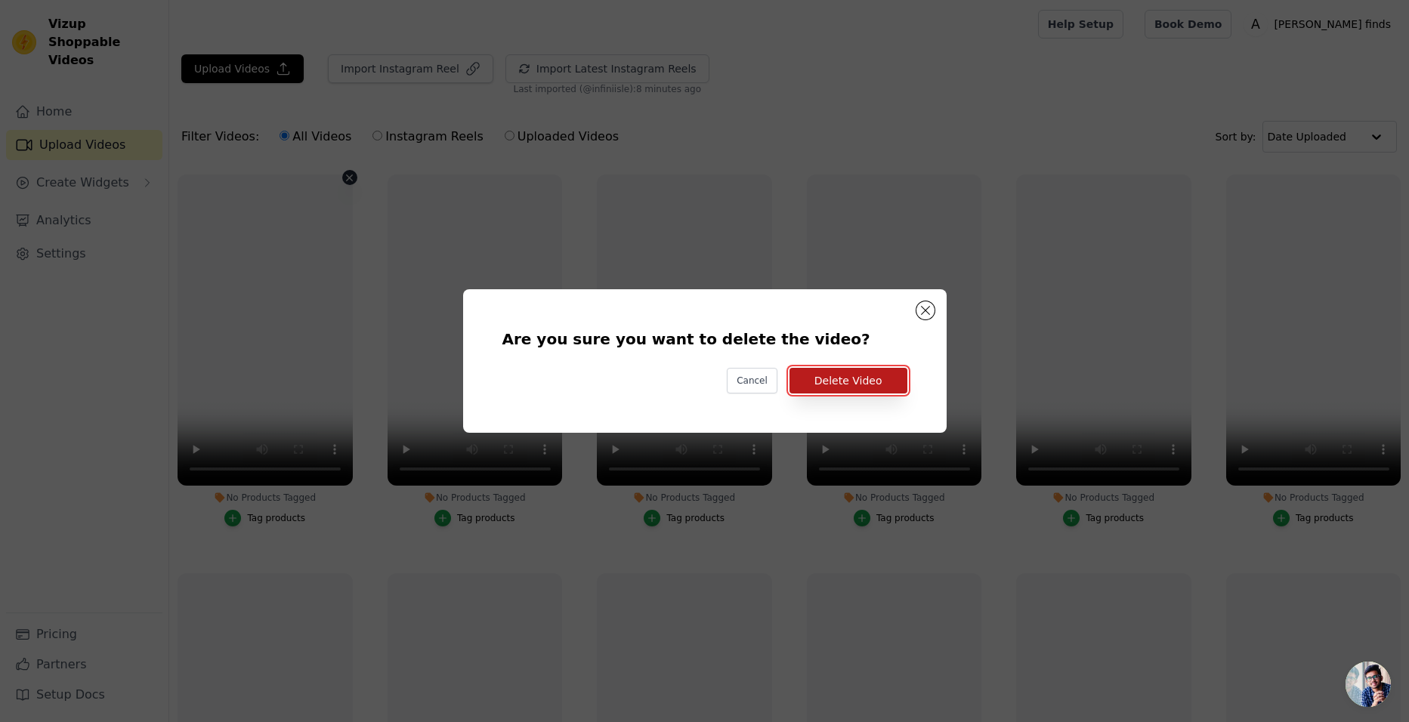
click at [820, 378] on button "Delete Video" at bounding box center [848, 381] width 118 height 26
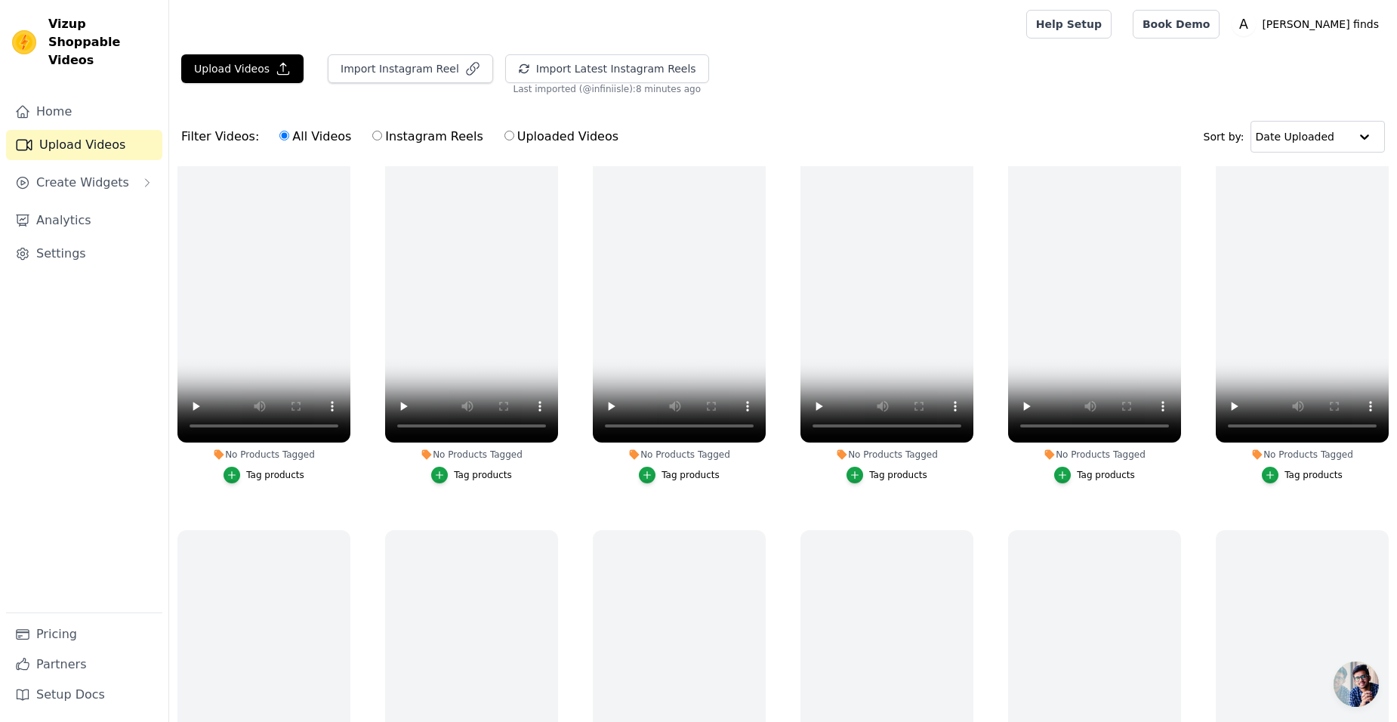
scroll to position [76, 0]
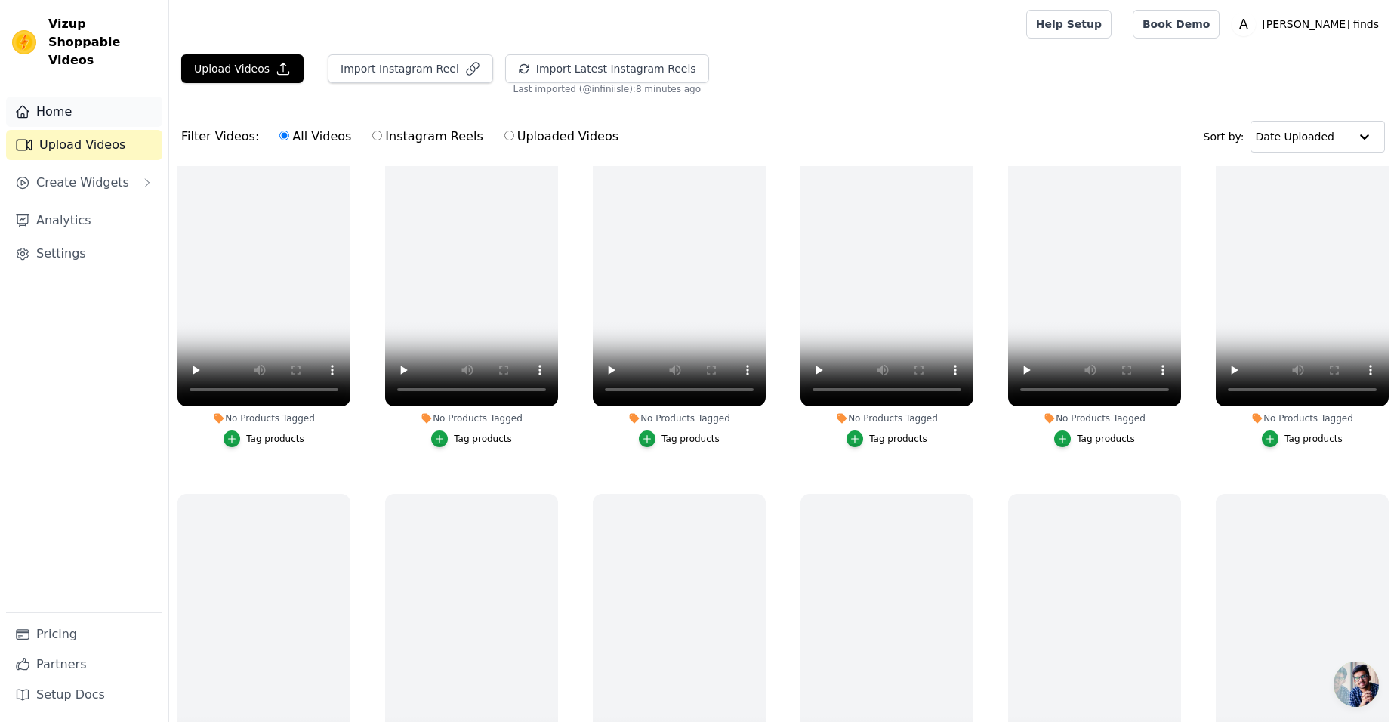
click at [41, 97] on link "Home" at bounding box center [84, 112] width 156 height 30
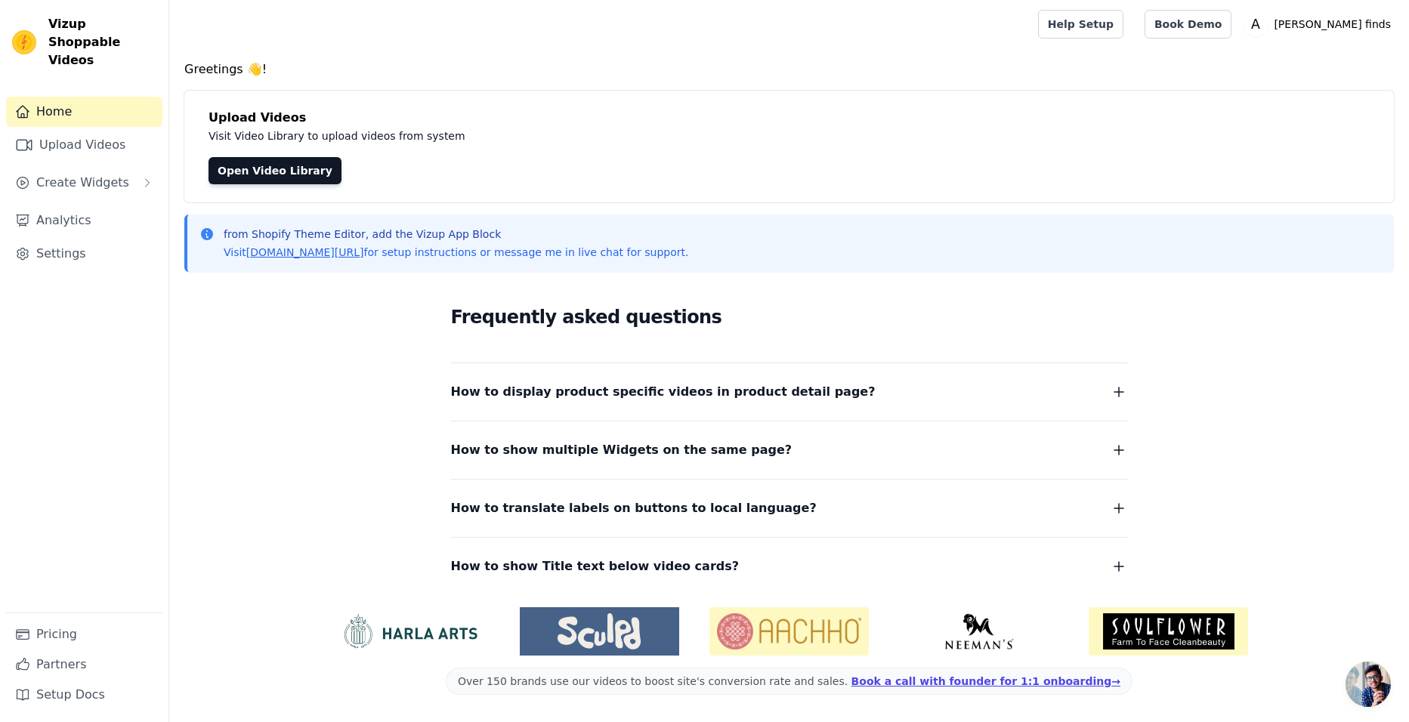
drag, startPoint x: 1007, startPoint y: 202, endPoint x: 737, endPoint y: 166, distance: 272.9
click at [74, 239] on link "Settings" at bounding box center [84, 254] width 156 height 30
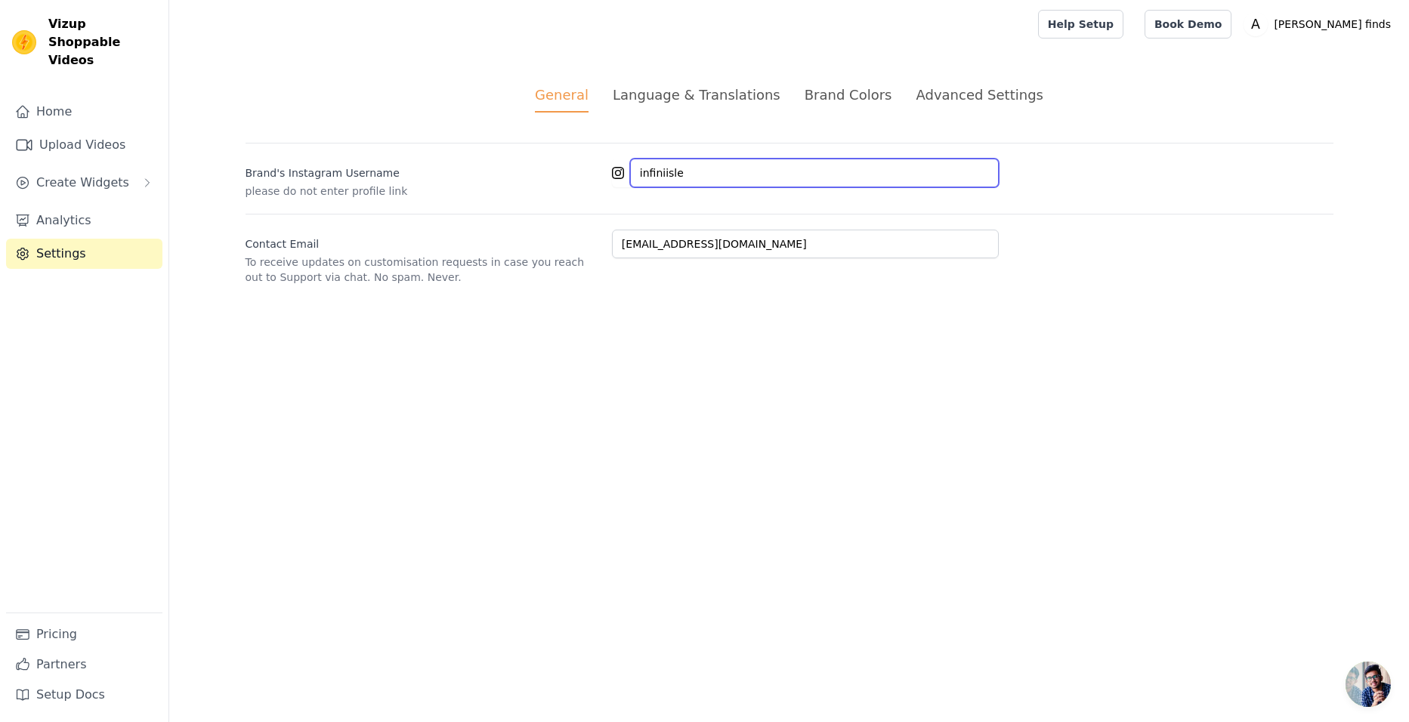
drag, startPoint x: 684, startPoint y: 174, endPoint x: 577, endPoint y: 169, distance: 106.6
click at [577, 169] on div "Brand's Instagram Username please do not enter profile link infiniisle" at bounding box center [790, 171] width 1088 height 56
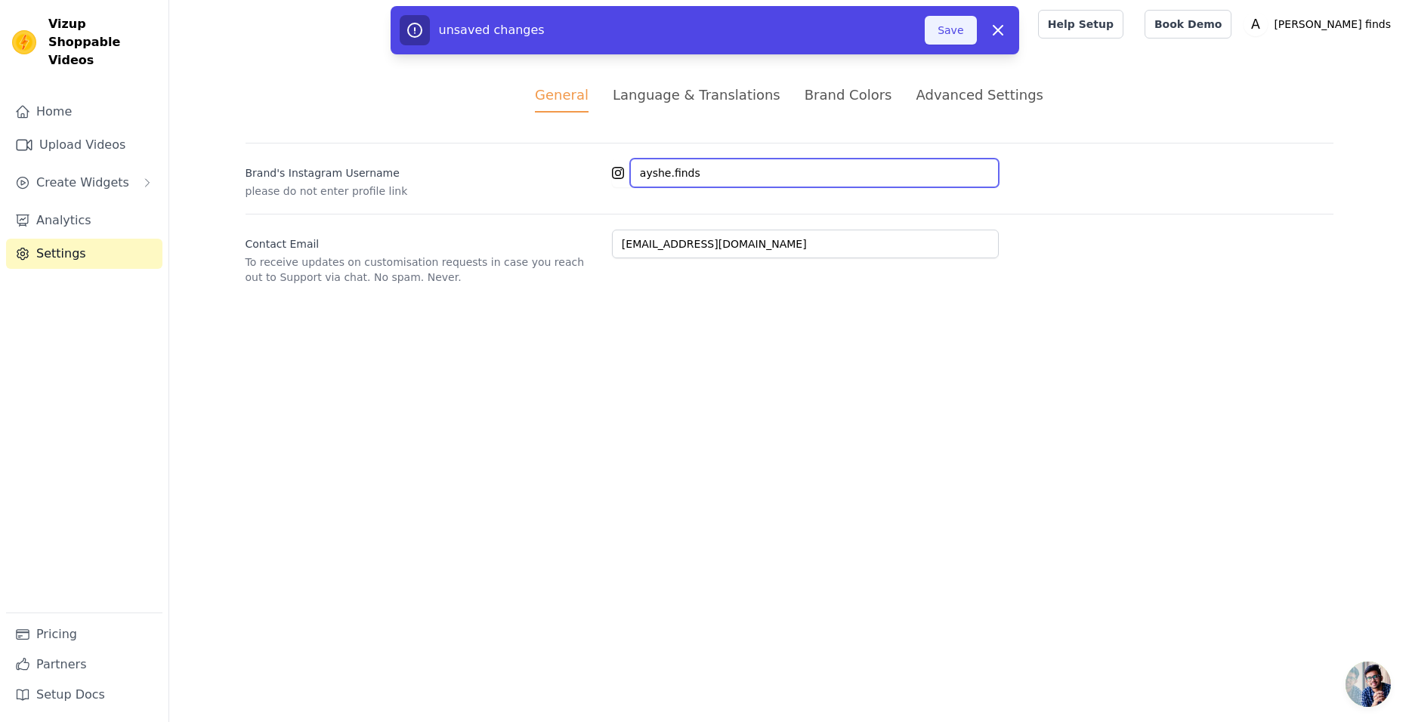
type input "ayshe.finds"
click at [956, 33] on button "Save" at bounding box center [950, 30] width 51 height 29
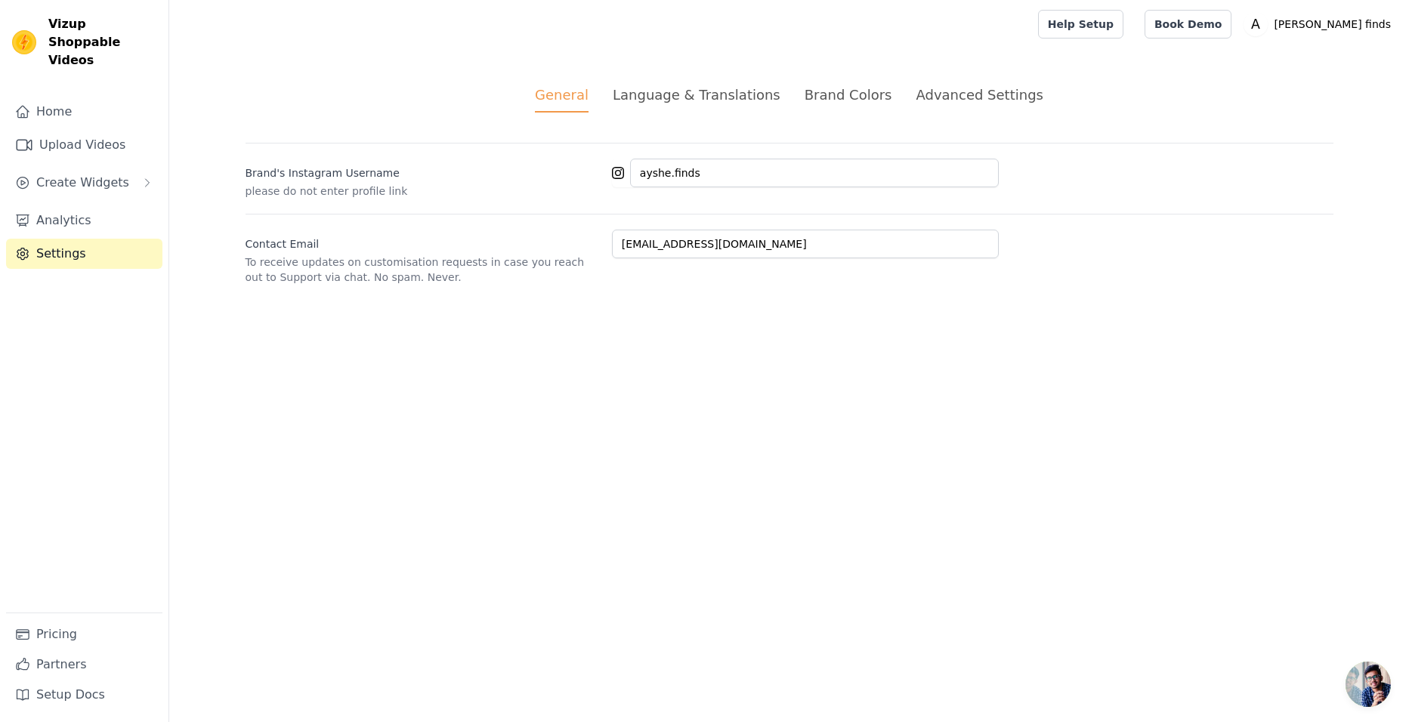
click at [659, 88] on div "Language & Translations" at bounding box center [697, 95] width 168 height 20
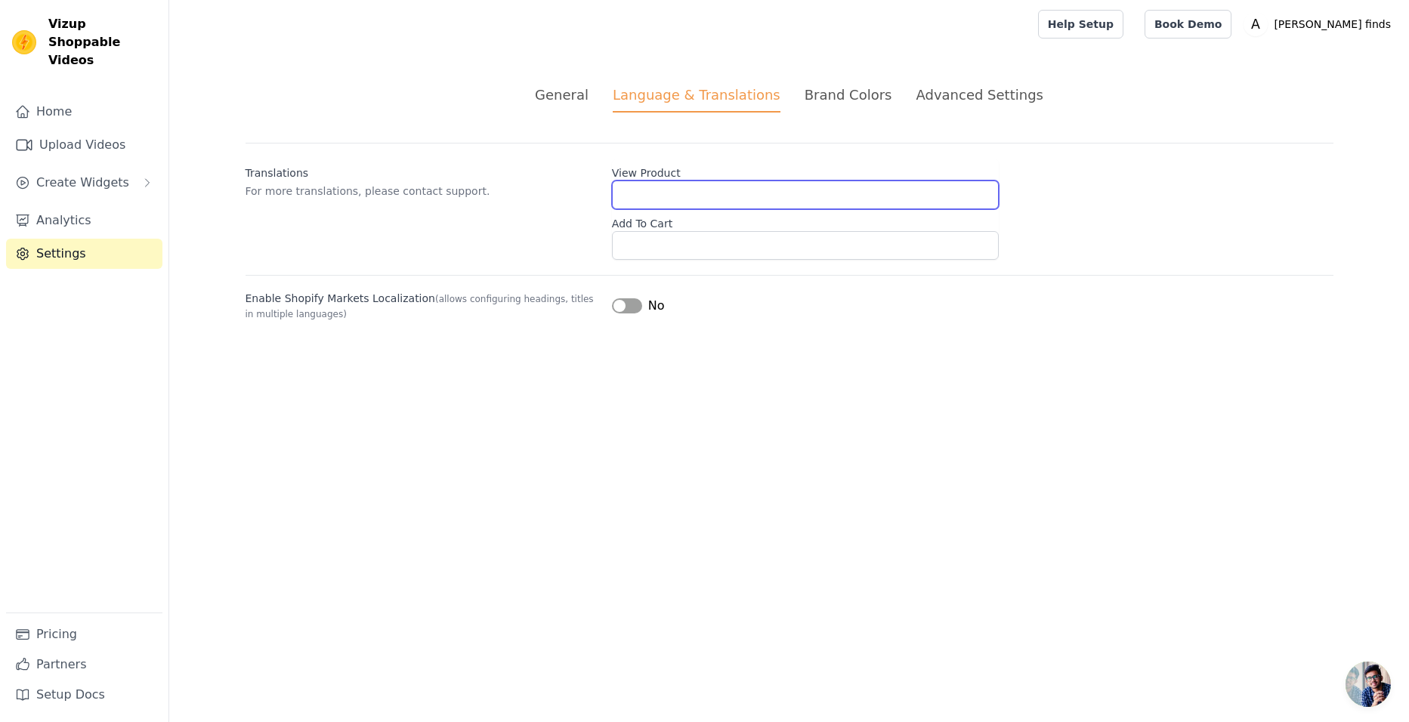
click at [703, 196] on input "View Product" at bounding box center [805, 195] width 387 height 29
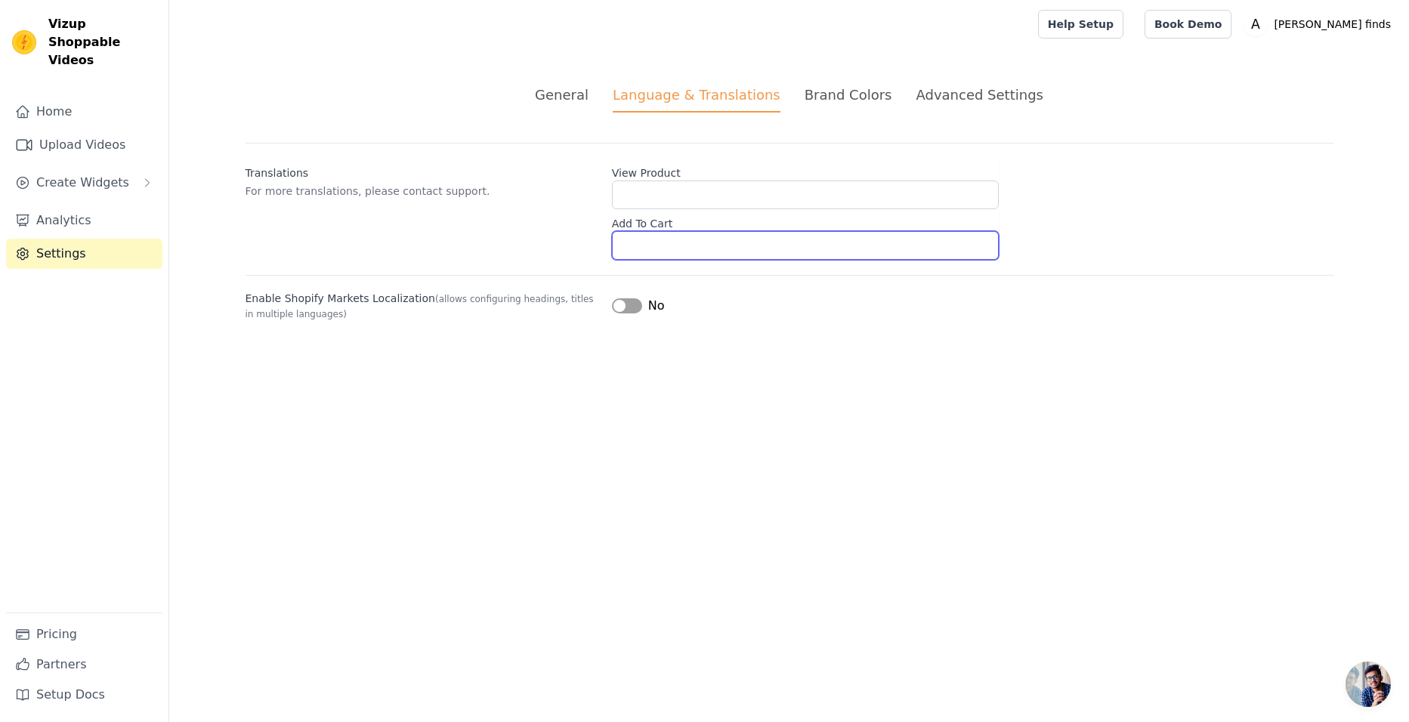
click at [675, 249] on input "Add To Cart" at bounding box center [805, 245] width 387 height 29
click at [829, 97] on div "Brand Colors" at bounding box center [849, 95] width 88 height 20
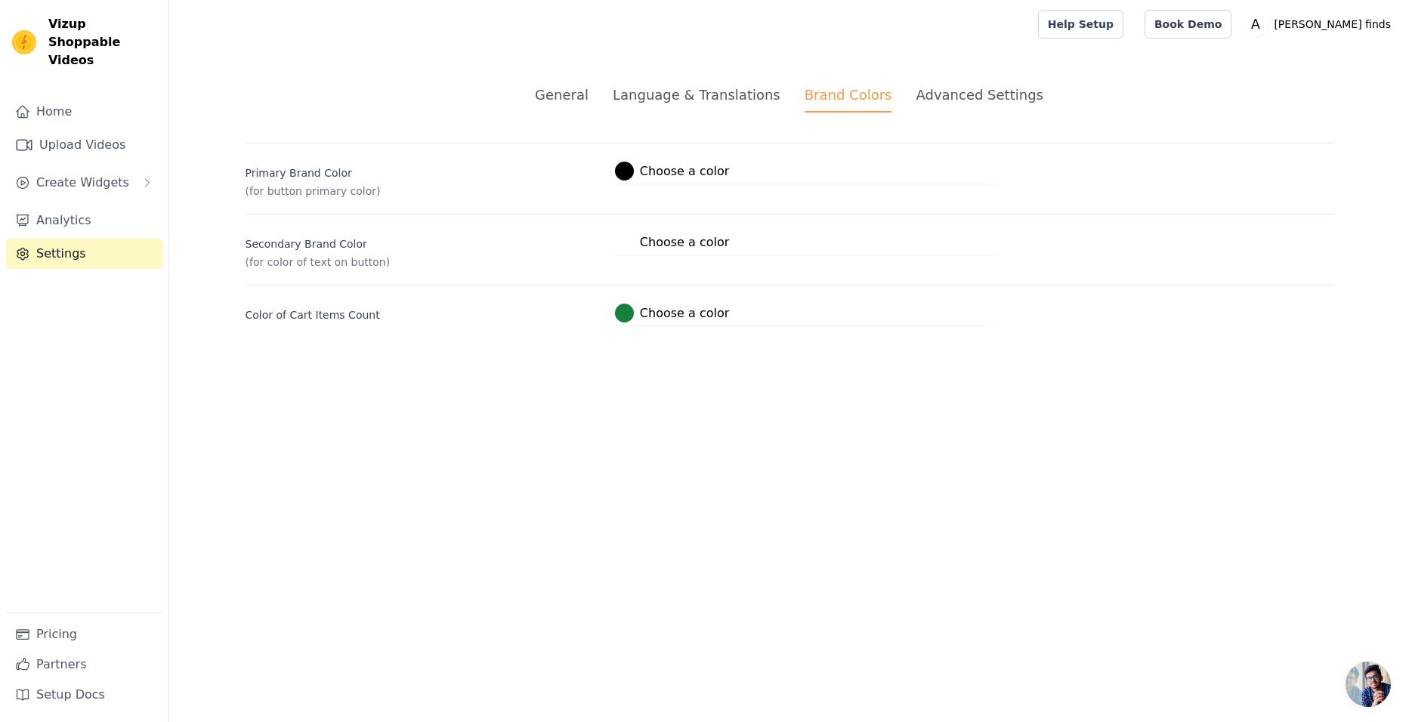
drag, startPoint x: 931, startPoint y: 83, endPoint x: 941, endPoint y: 96, distance: 16.6
click at [931, 82] on div "General Language & Translations Brand Colors Advanced Settings unsaved changes …" at bounding box center [789, 204] width 1160 height 313
click at [947, 91] on div "Advanced Settings" at bounding box center [979, 95] width 127 height 20
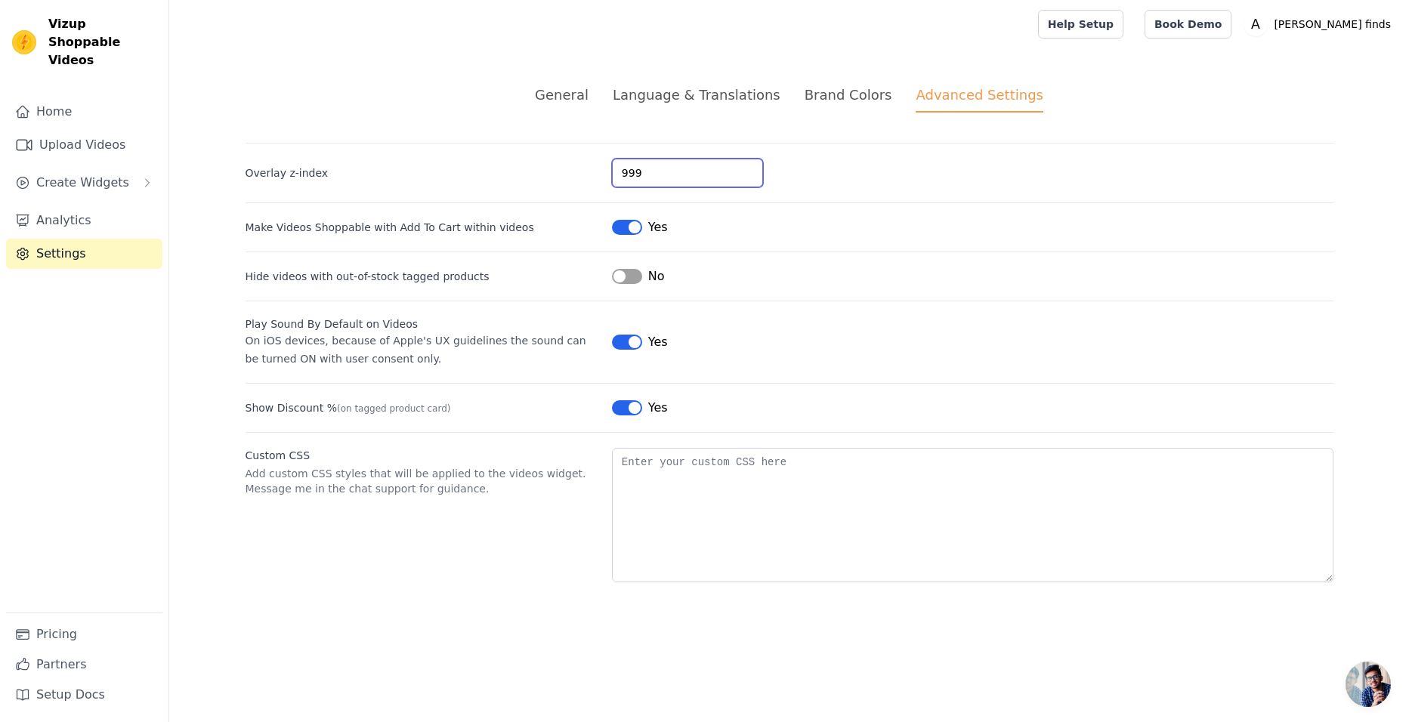
click at [696, 171] on input "999" at bounding box center [687, 173] width 151 height 29
click at [61, 130] on link "Upload Videos" at bounding box center [84, 145] width 156 height 30
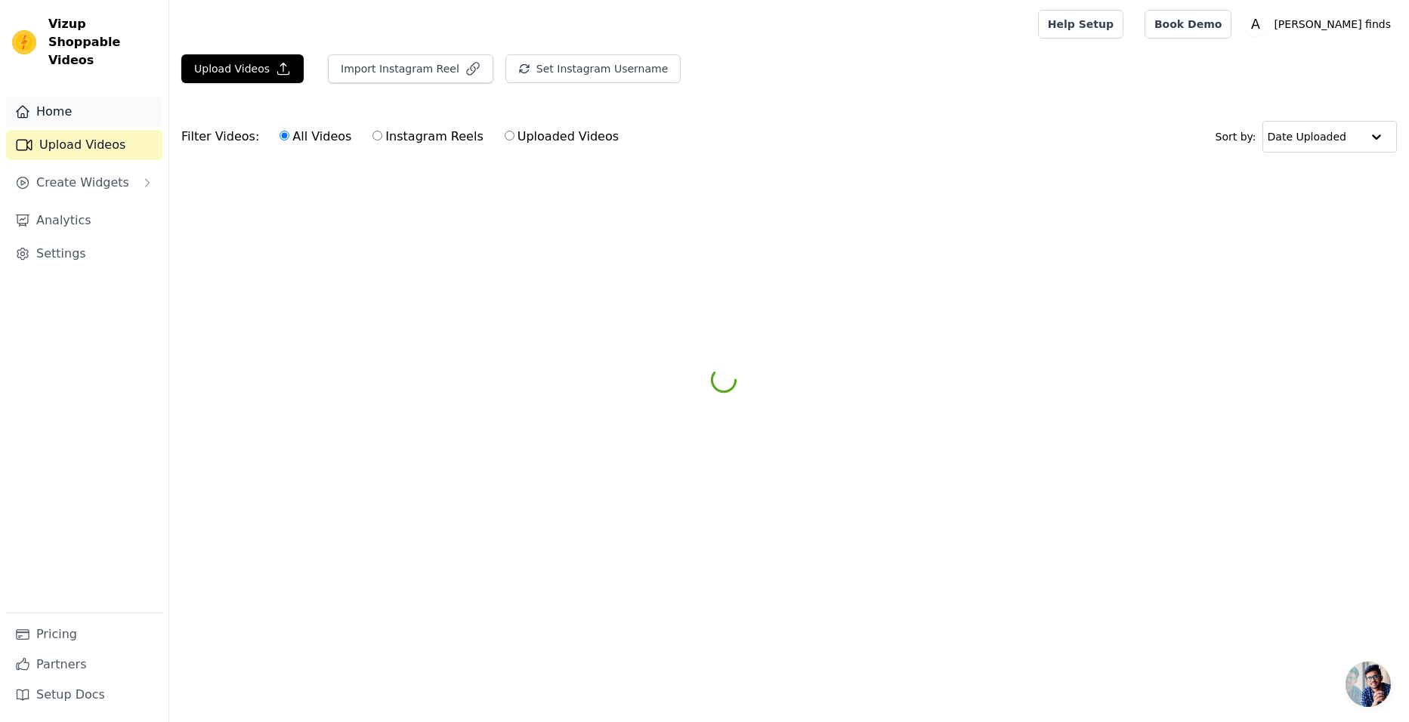
click at [72, 97] on link "Home" at bounding box center [84, 112] width 156 height 30
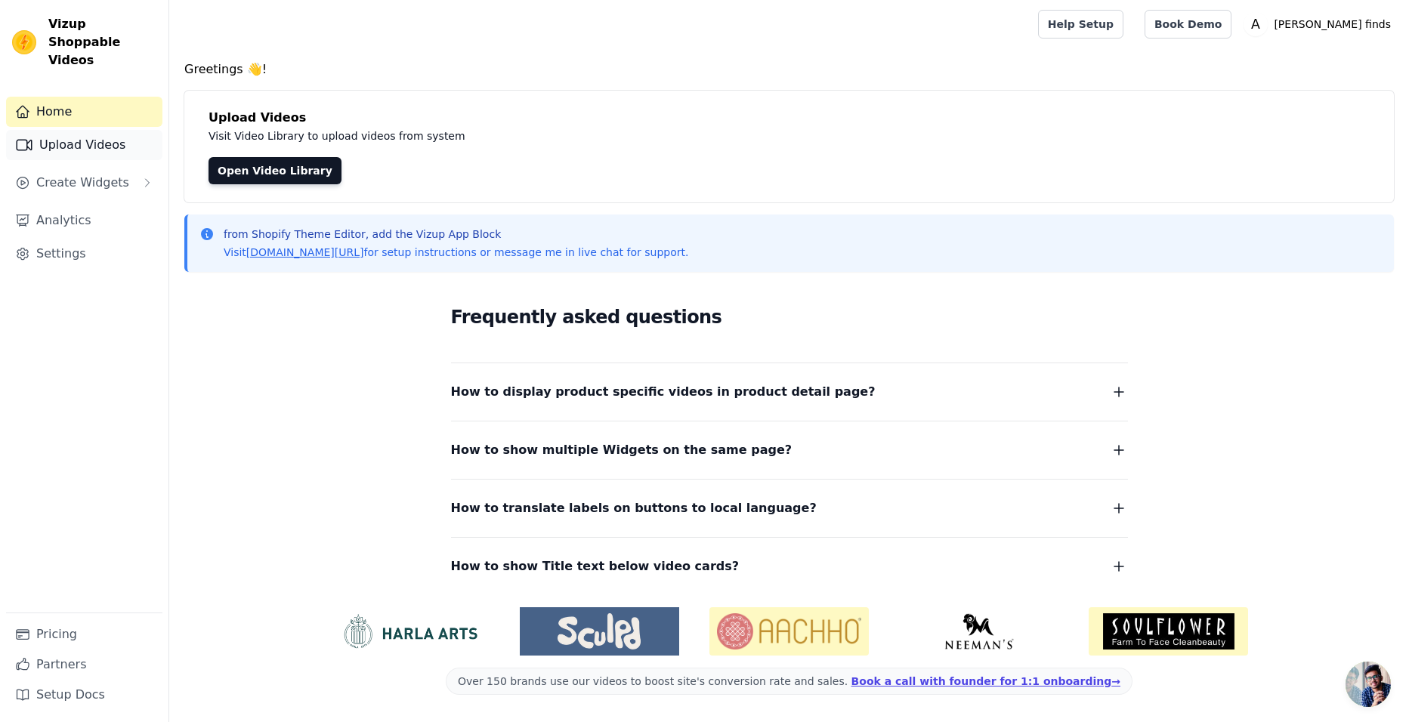
click at [44, 130] on link "Upload Videos" at bounding box center [84, 145] width 156 height 30
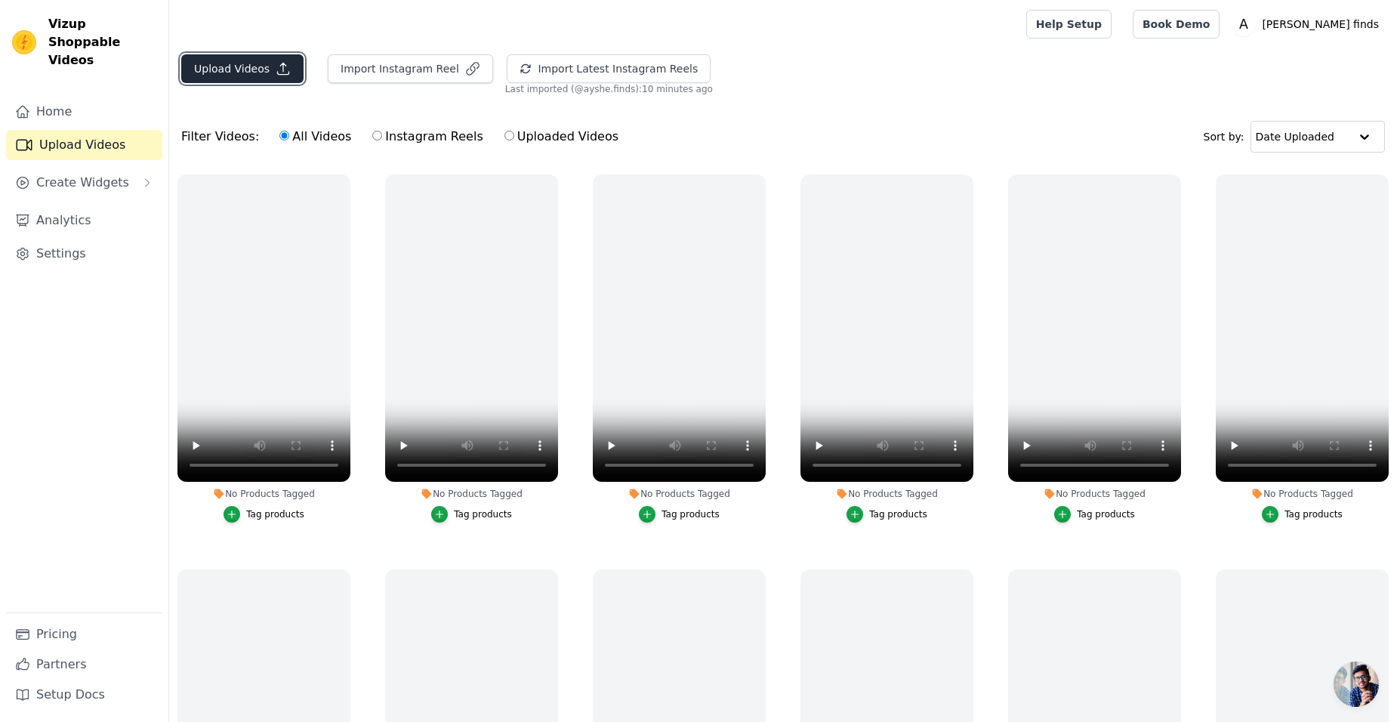
click at [239, 76] on button "Upload Videos" at bounding box center [242, 68] width 122 height 29
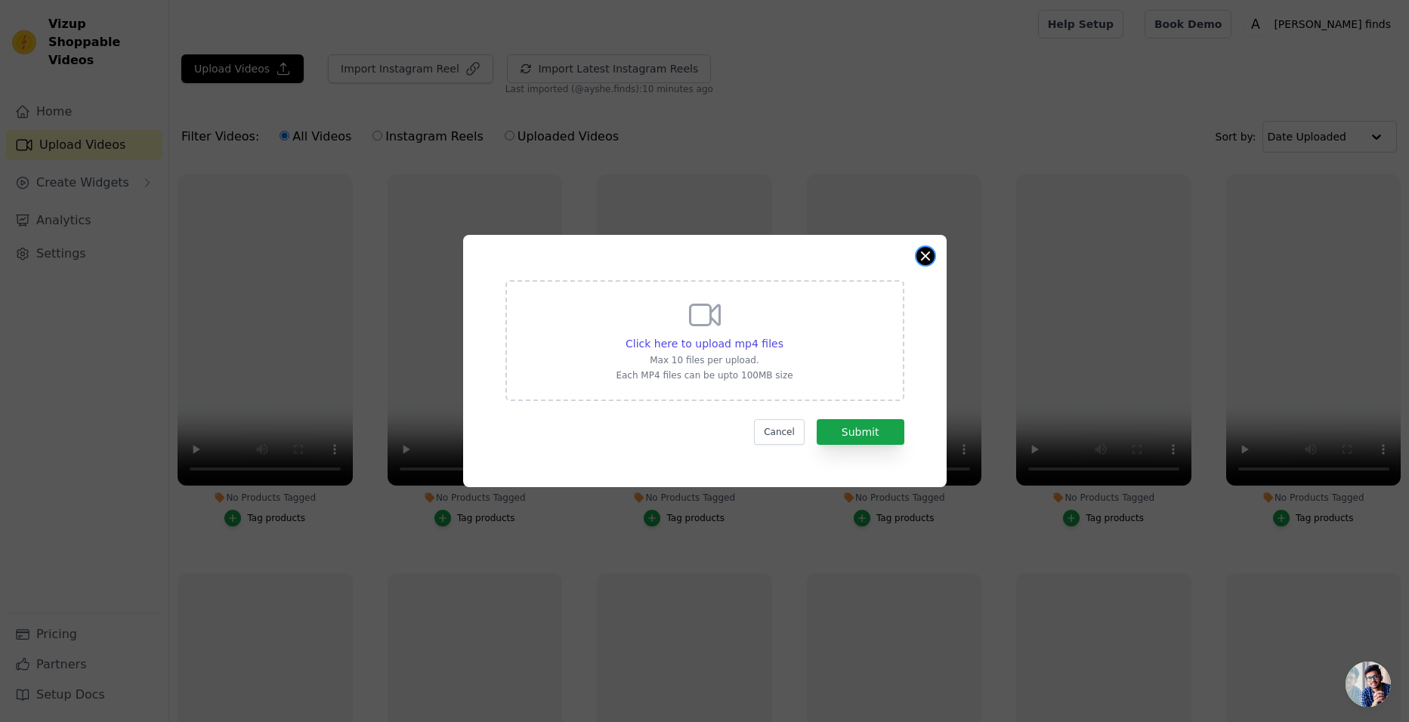
click at [928, 253] on button "Close modal" at bounding box center [925, 256] width 18 height 18
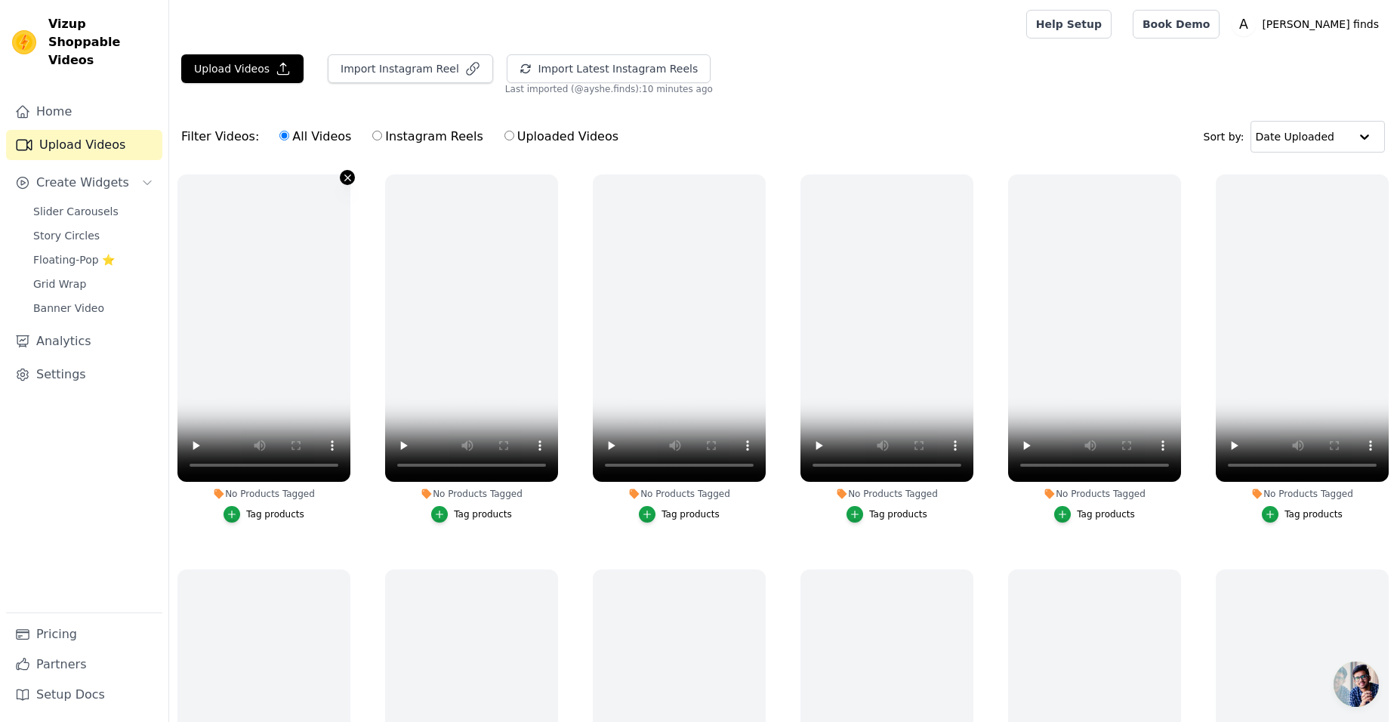
click at [347, 174] on icon "button" at bounding box center [347, 177] width 11 height 11
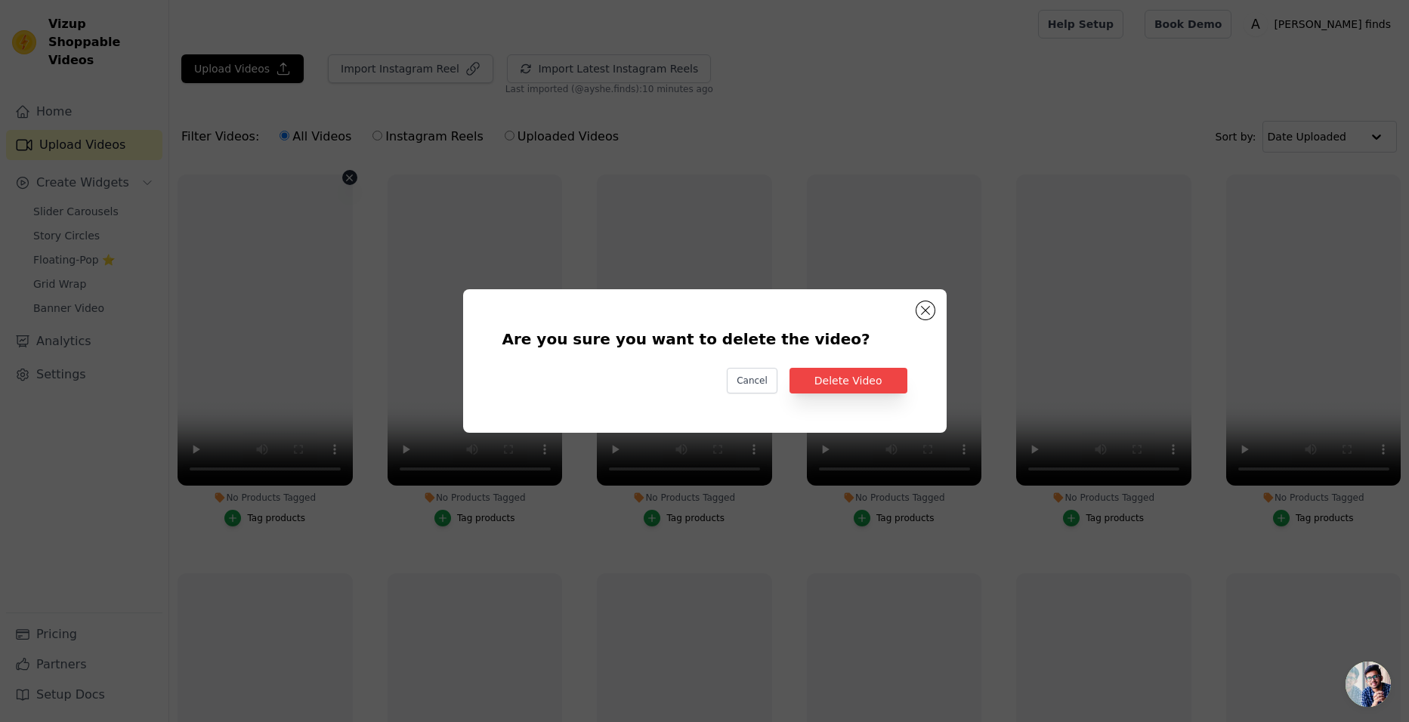
click at [885, 367] on div "Are you sure you want to delete the video? Cancel Delete Video" at bounding box center [704, 360] width 435 height 95
click at [879, 375] on button "Delete Video" at bounding box center [848, 381] width 118 height 26
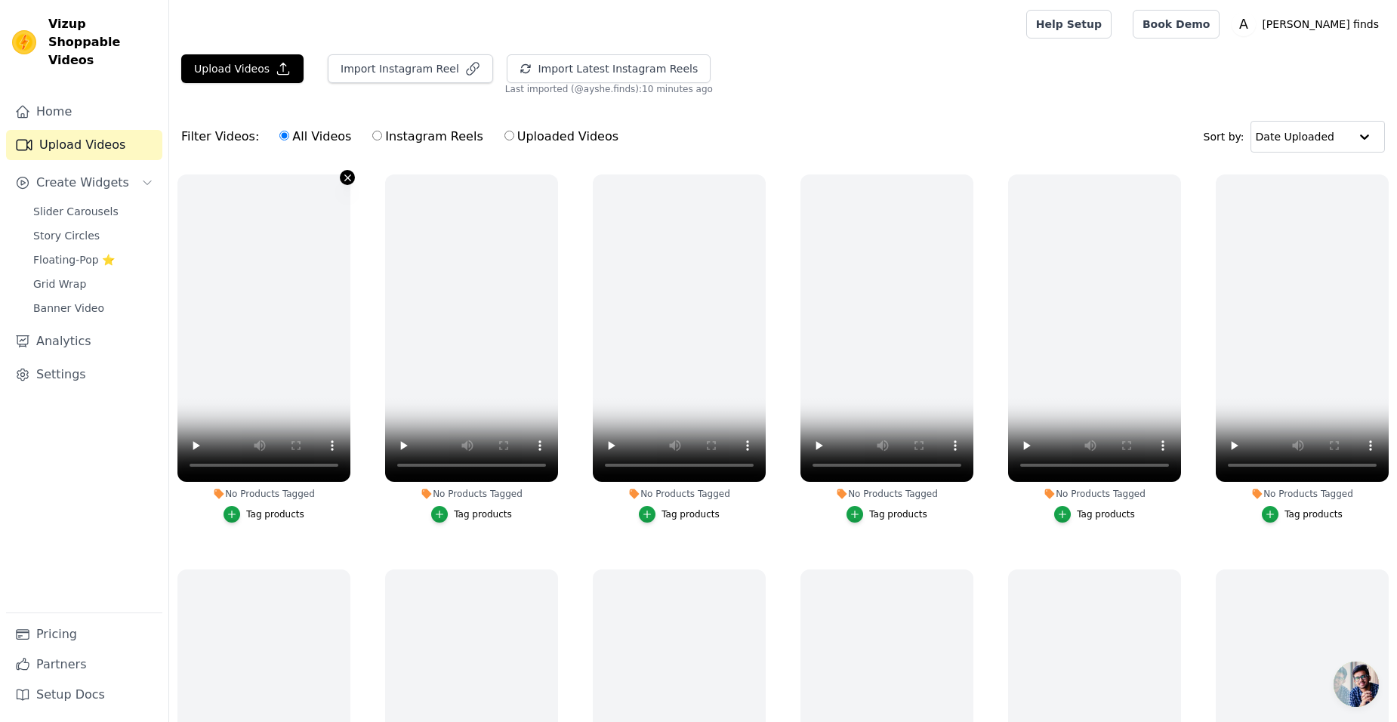
click at [347, 176] on icon "button" at bounding box center [347, 177] width 6 height 6
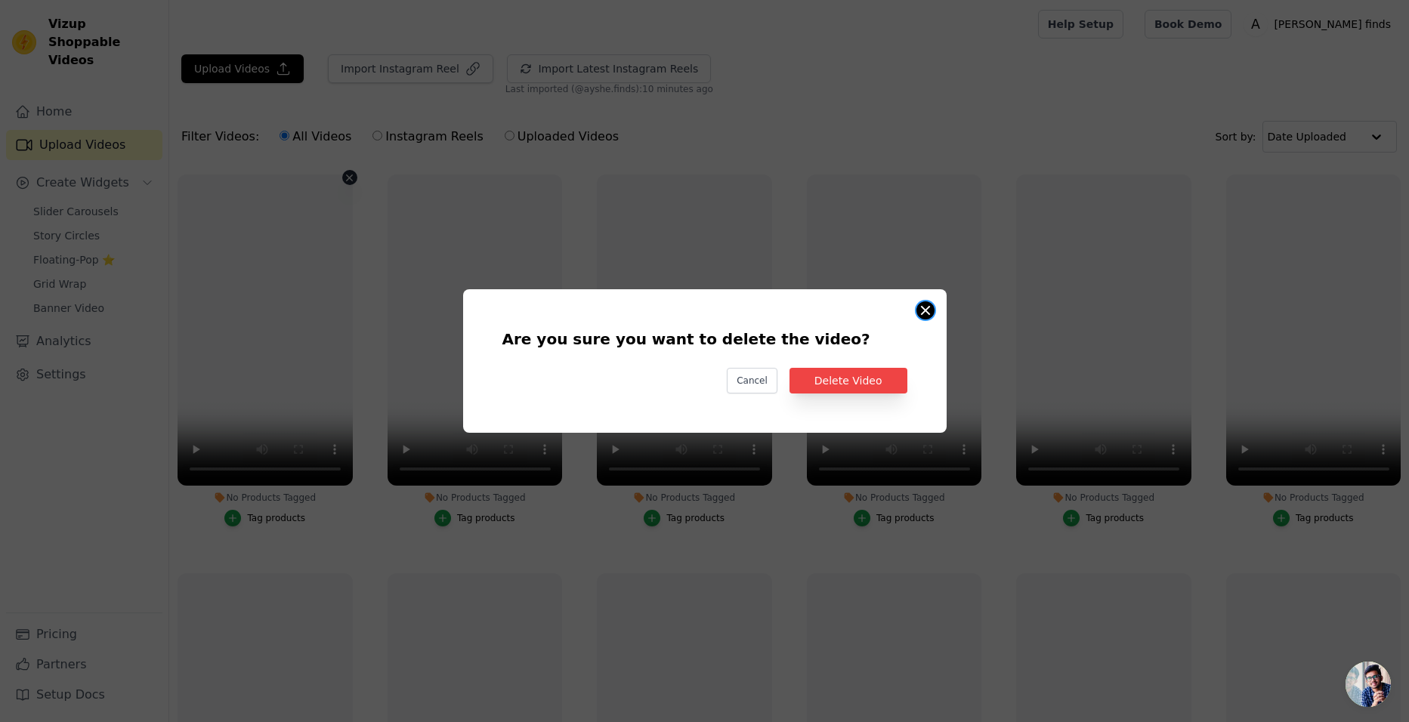
click at [918, 310] on button "Are you sure you want to delete the video? Cancel Delete Video No Products Tagg…" at bounding box center [925, 310] width 18 height 18
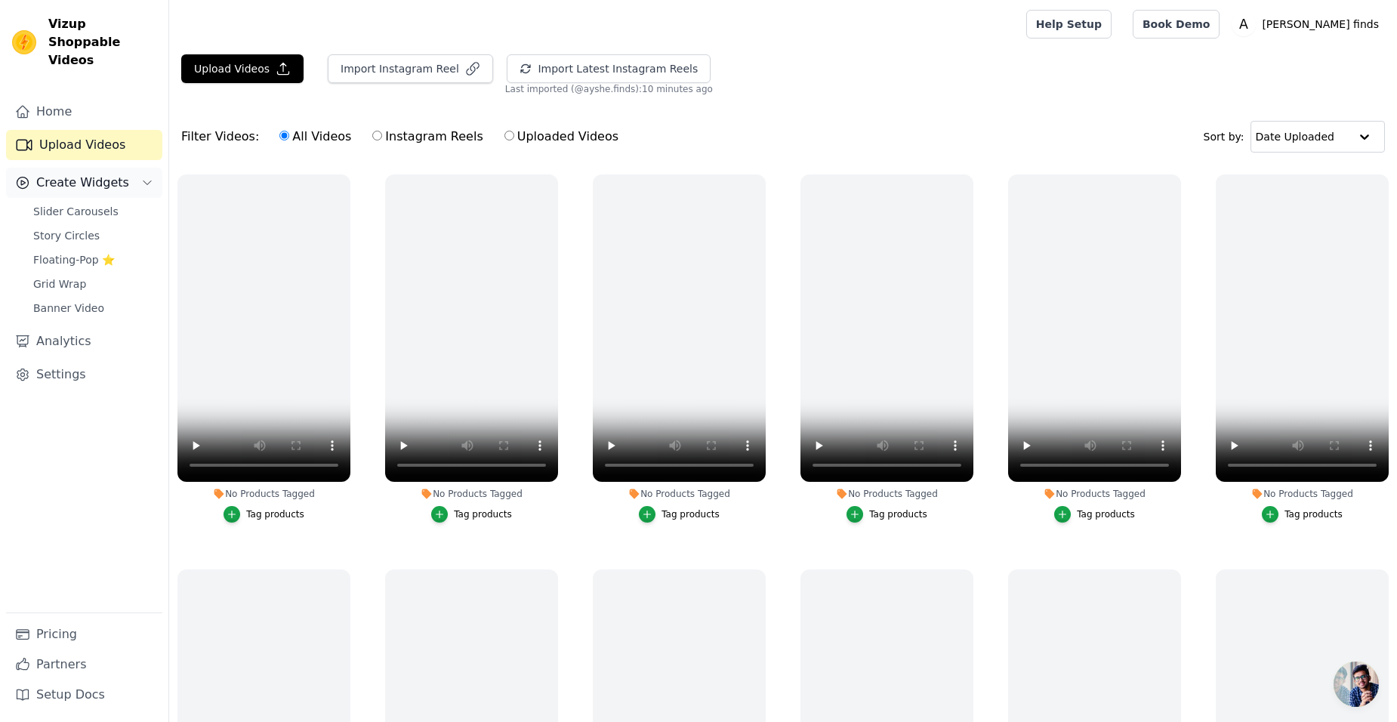
click at [70, 174] on span "Create Widgets" at bounding box center [82, 183] width 93 height 18
click at [72, 174] on span "Create Widgets" at bounding box center [82, 183] width 93 height 18
click at [76, 204] on span "Slider Carousels" at bounding box center [75, 211] width 85 height 15
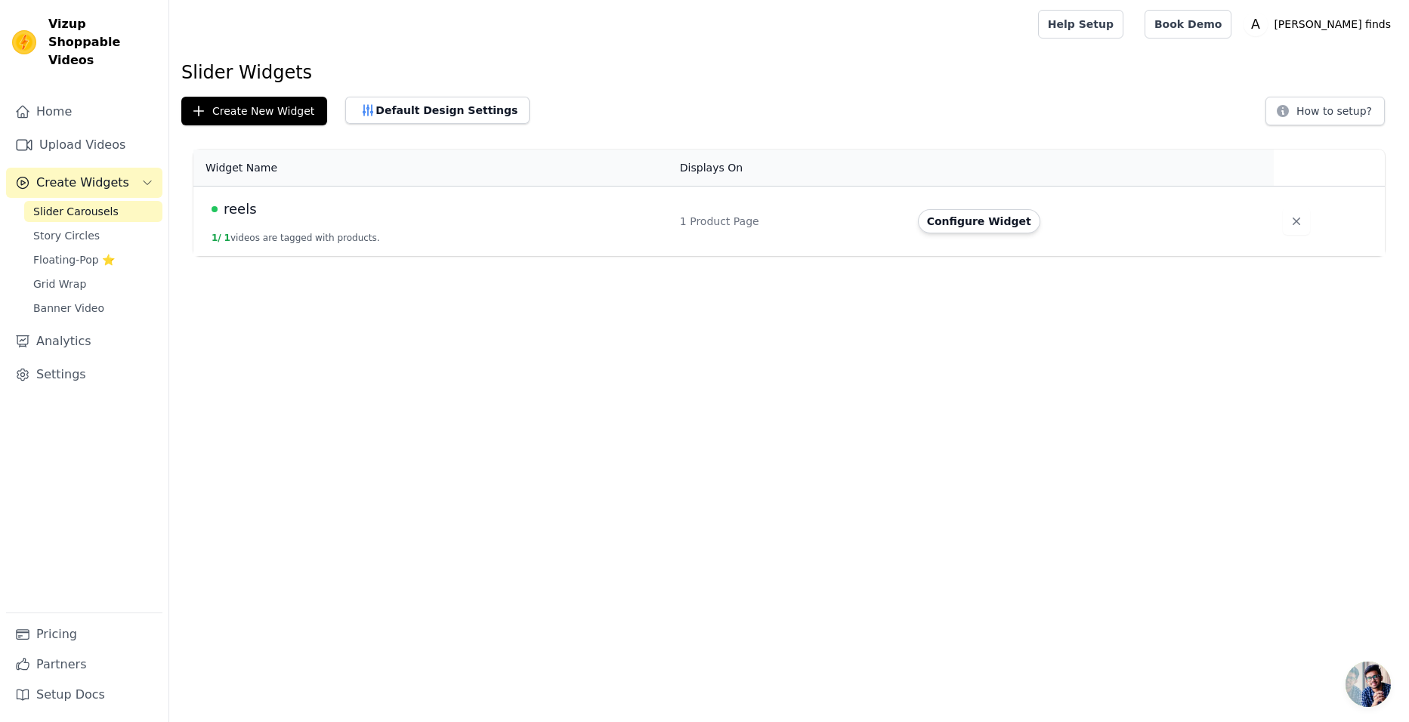
click at [309, 221] on td "reels 1 / 1 videos are tagged with products." at bounding box center [431, 222] width 477 height 70
drag, startPoint x: 950, startPoint y: 224, endPoint x: 934, endPoint y: 224, distance: 15.9
click at [951, 223] on button "Configure Widget" at bounding box center [979, 221] width 122 height 24
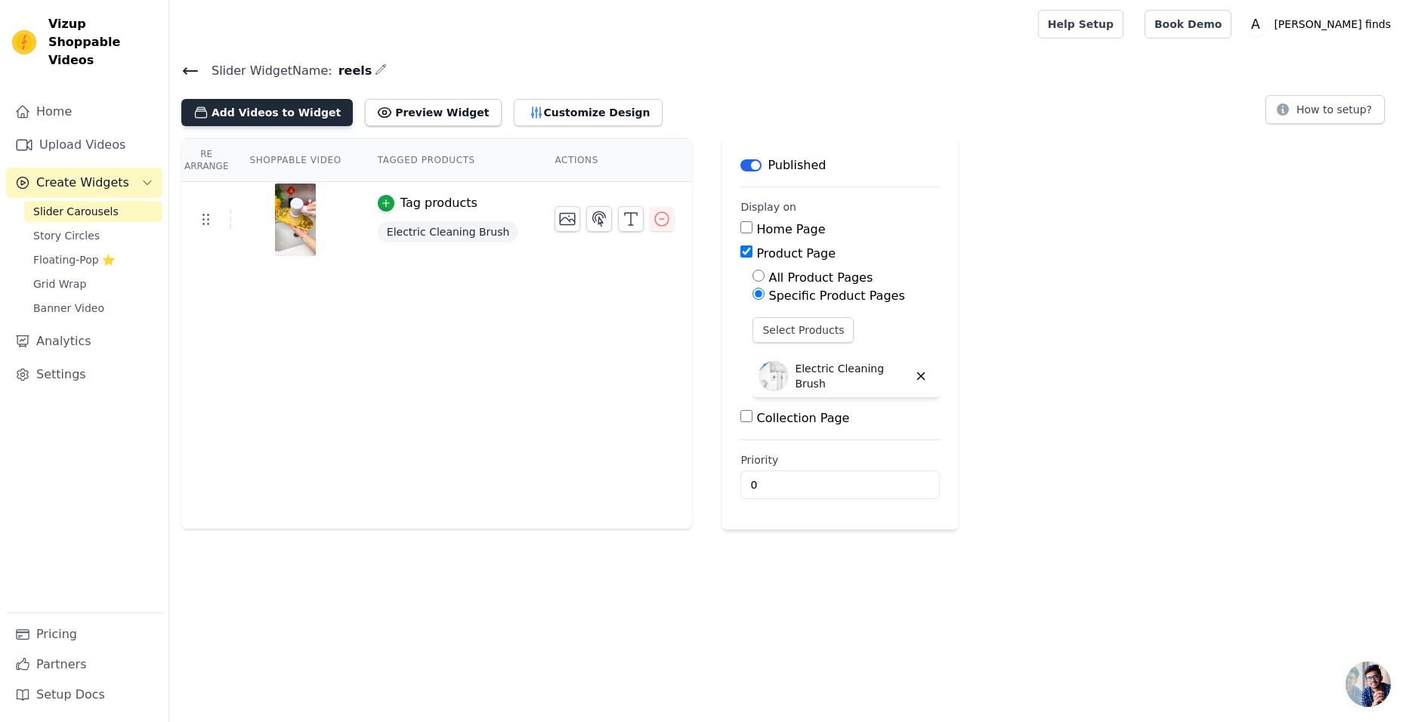
click at [250, 118] on button "Add Videos to Widget" at bounding box center [266, 112] width 171 height 27
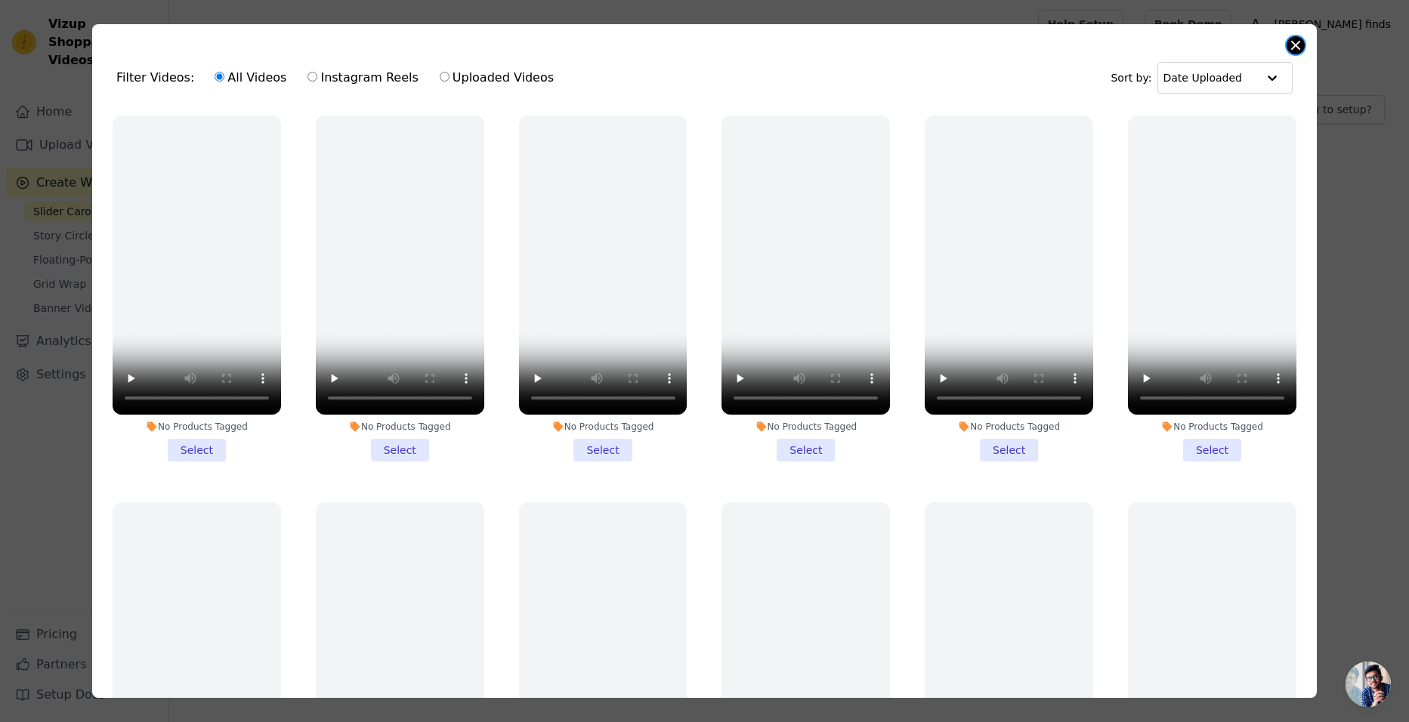
click at [1296, 48] on button "Close modal" at bounding box center [1295, 45] width 18 height 18
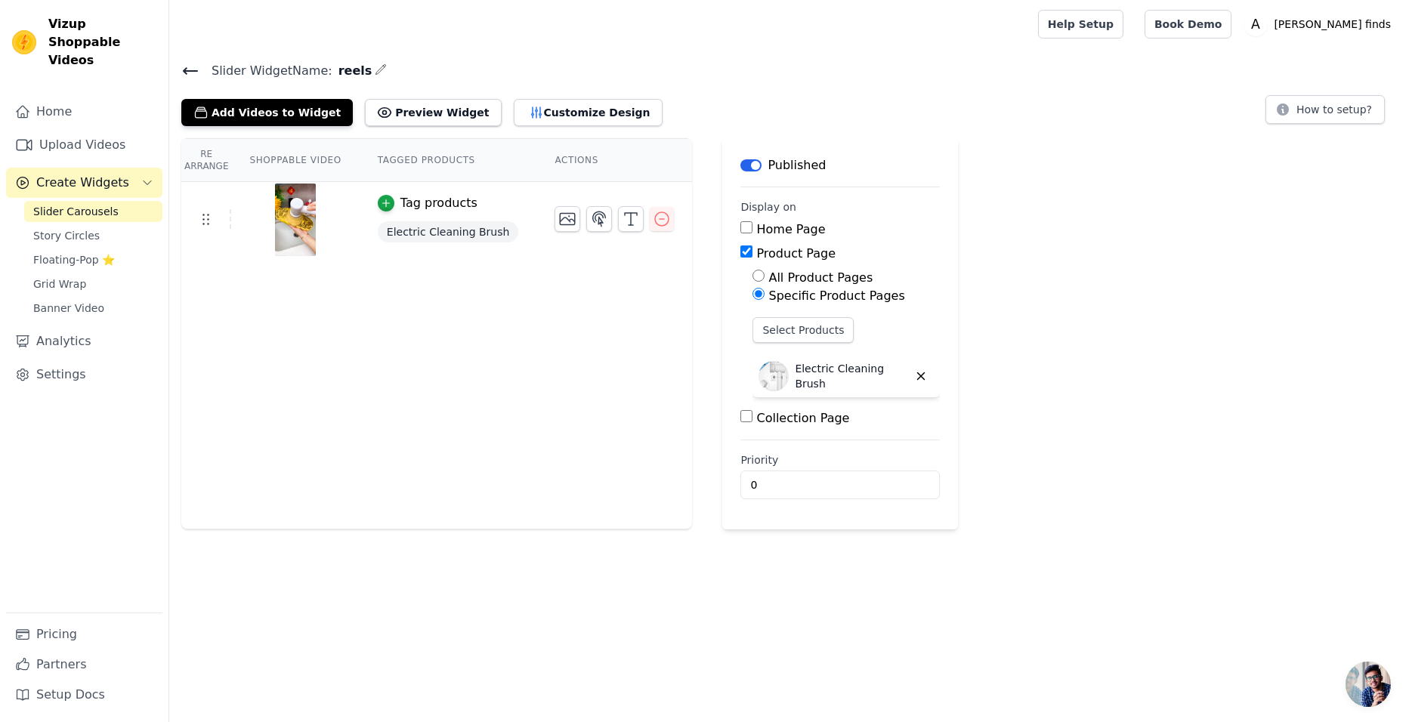
click at [740, 230] on input "Home Page" at bounding box center [746, 227] width 12 height 12
checkbox input "true"
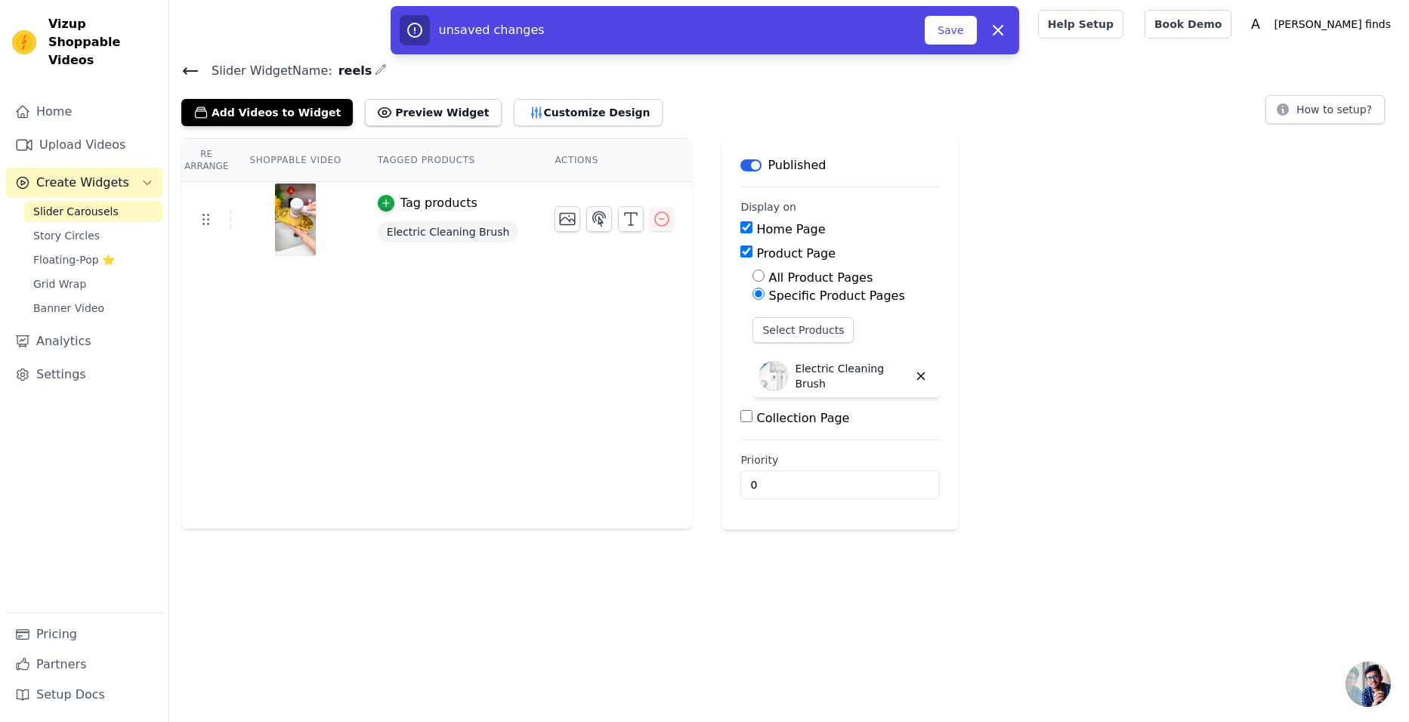
click at [740, 255] on input "Product Page" at bounding box center [746, 252] width 12 height 12
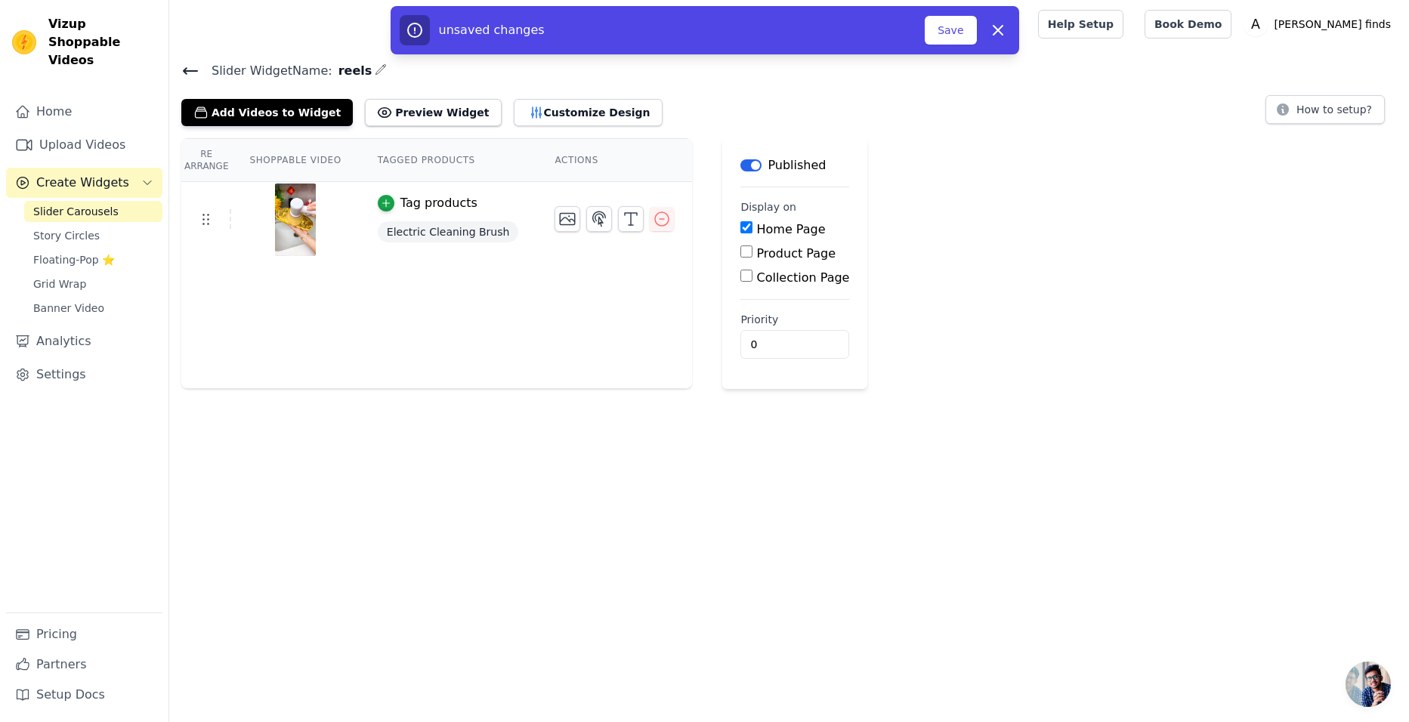
click at [740, 252] on input "Product Page" at bounding box center [746, 252] width 12 height 12
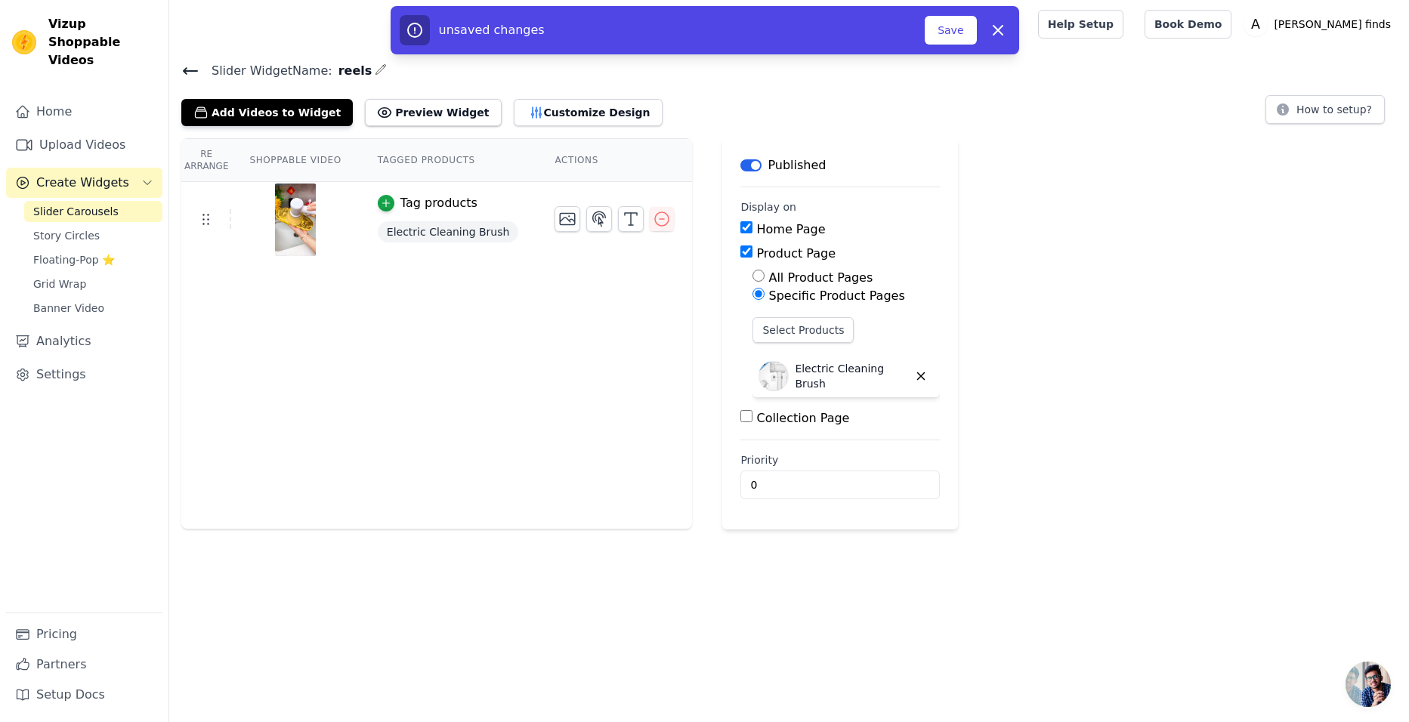
click at [740, 252] on input "Product Page" at bounding box center [746, 252] width 12 height 12
checkbox input "false"
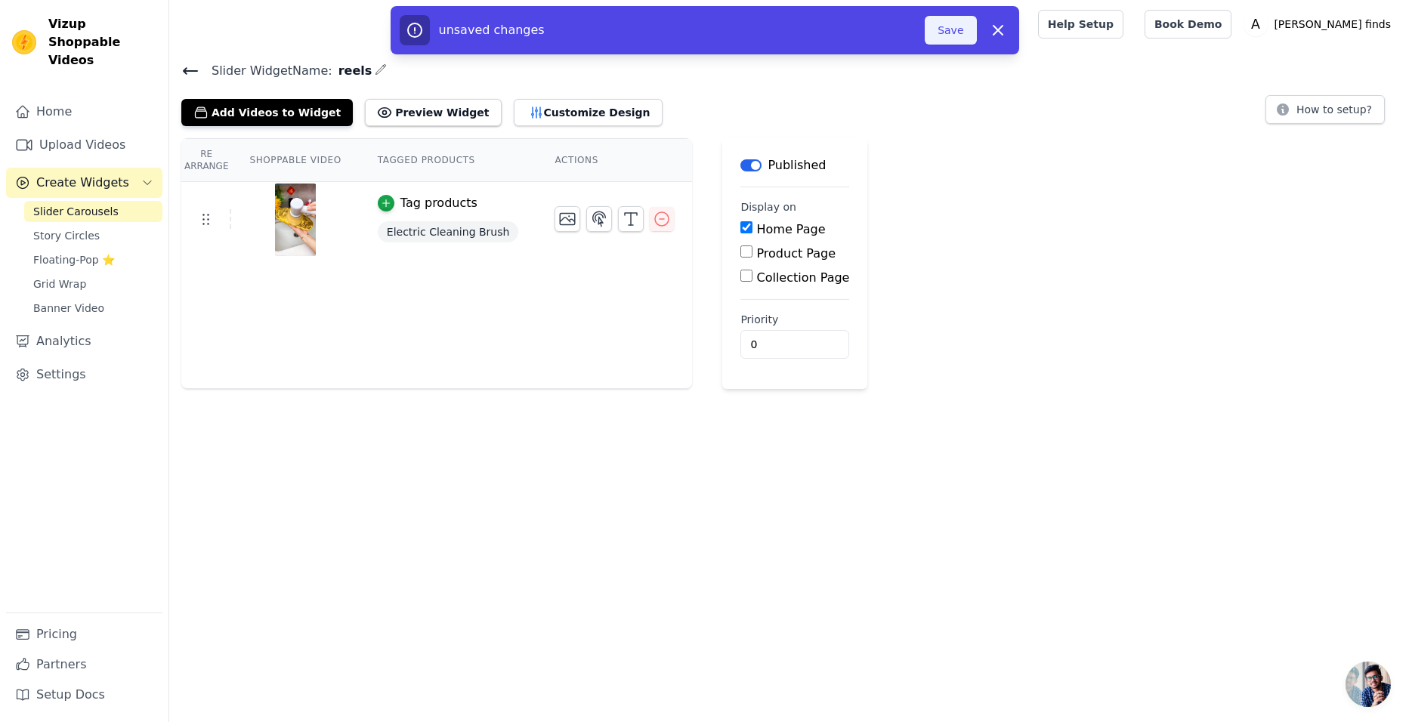
click at [941, 33] on button "Save" at bounding box center [950, 30] width 51 height 29
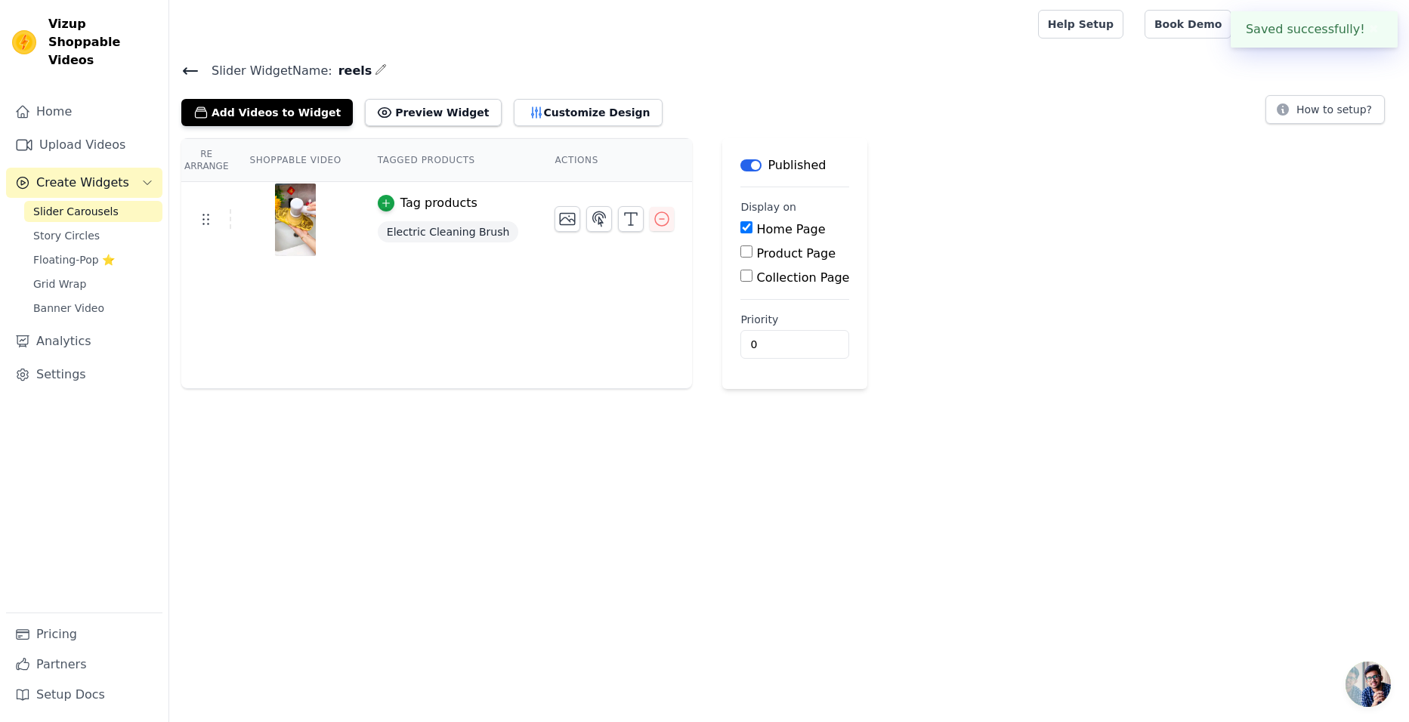
click at [740, 279] on div "Collection Page" at bounding box center [794, 278] width 109 height 18
click at [740, 277] on input "Collection Page" at bounding box center [746, 276] width 12 height 12
checkbox input "true"
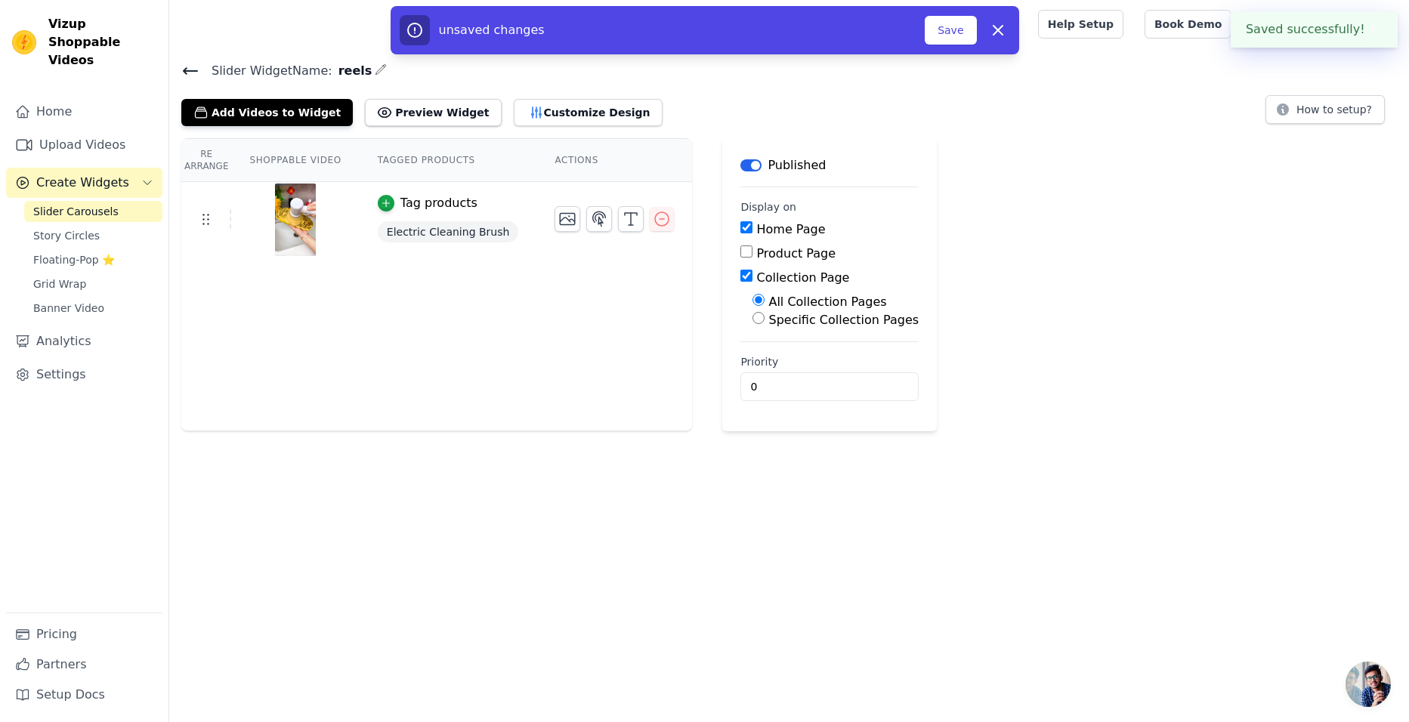
click at [740, 226] on input "Home Page" at bounding box center [746, 227] width 12 height 12
click at [944, 28] on button "Save" at bounding box center [950, 30] width 51 height 29
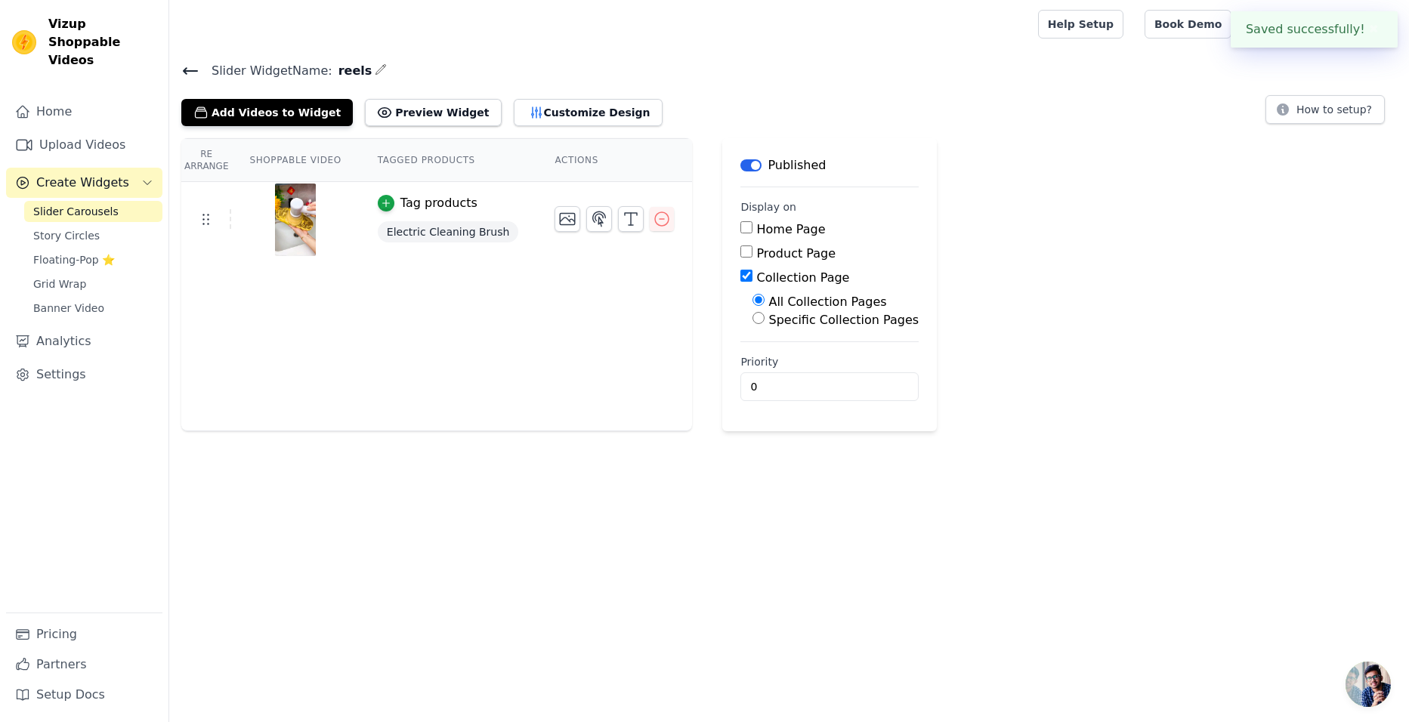
click at [740, 226] on input "Home Page" at bounding box center [746, 227] width 12 height 12
checkbox input "true"
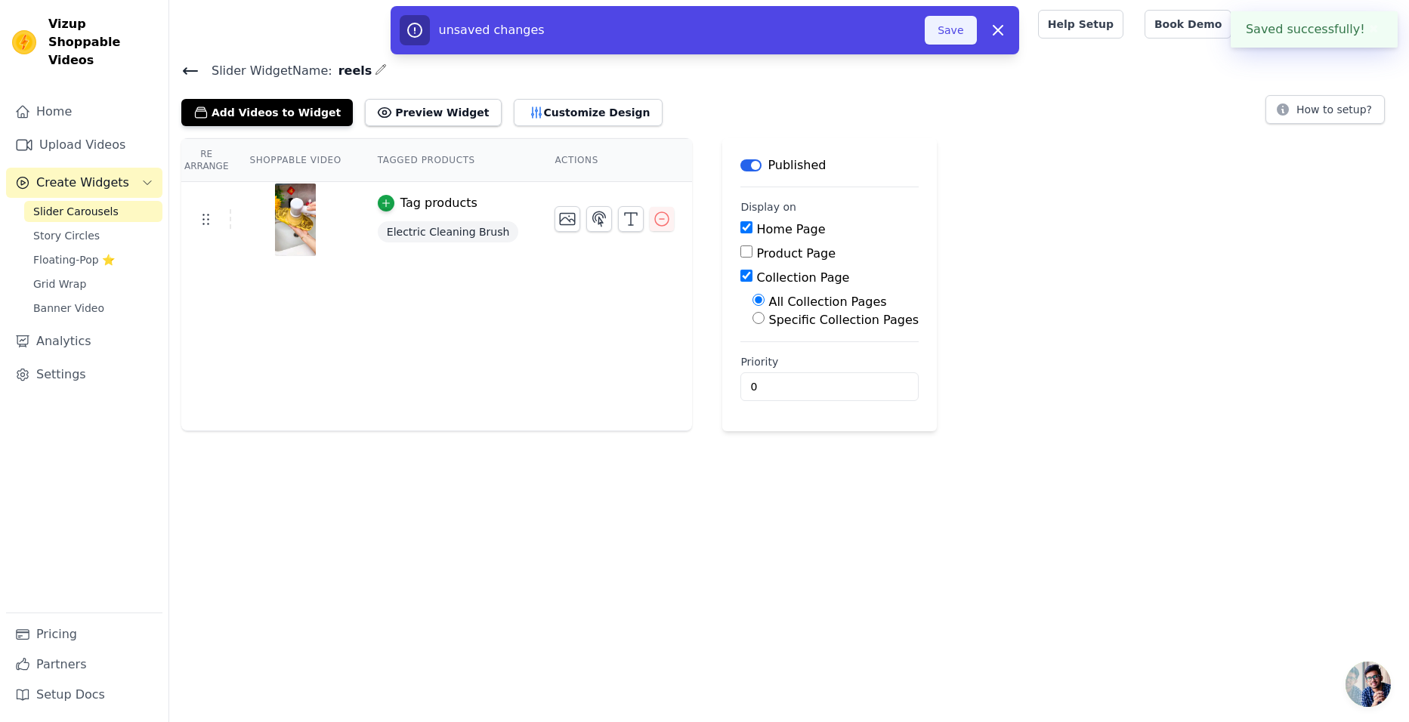
click at [950, 39] on button "Save" at bounding box center [950, 30] width 51 height 29
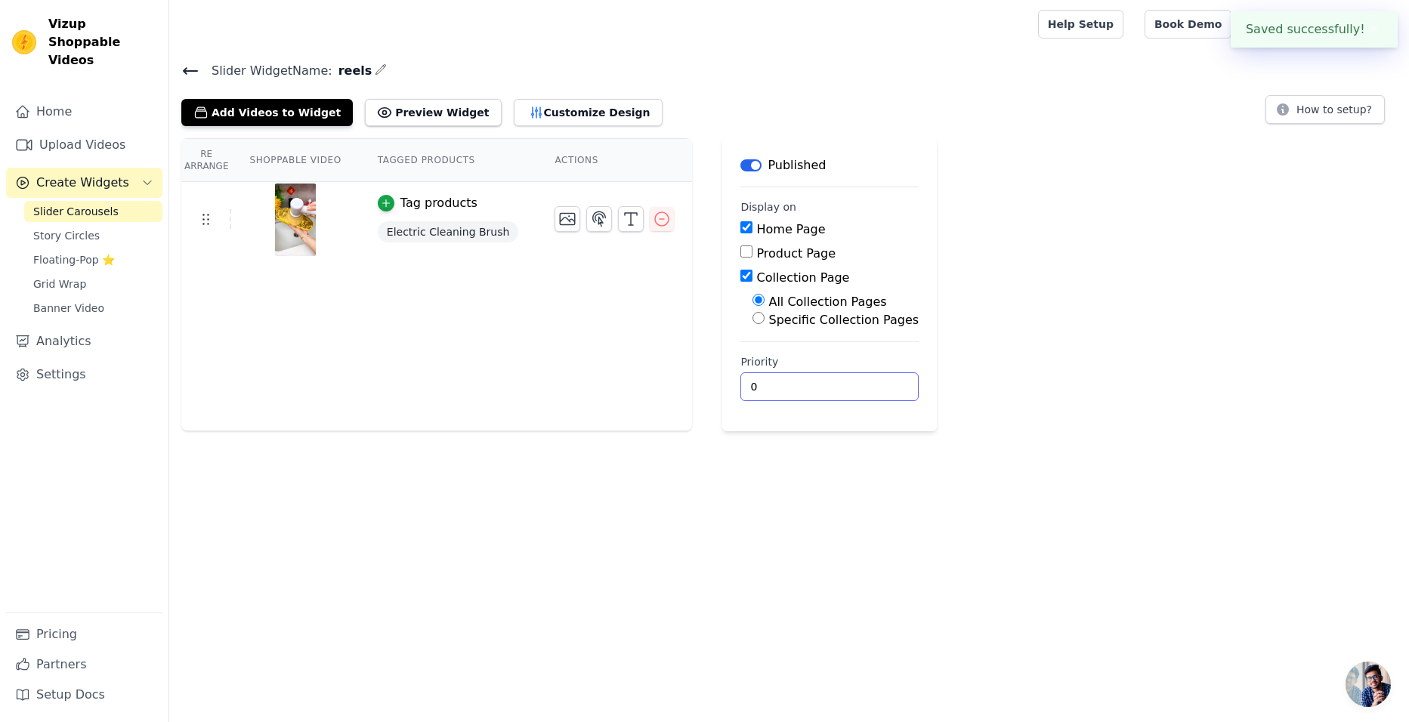
click at [740, 374] on input "0" at bounding box center [829, 386] width 178 height 29
click at [794, 384] on input "0" at bounding box center [829, 386] width 178 height 29
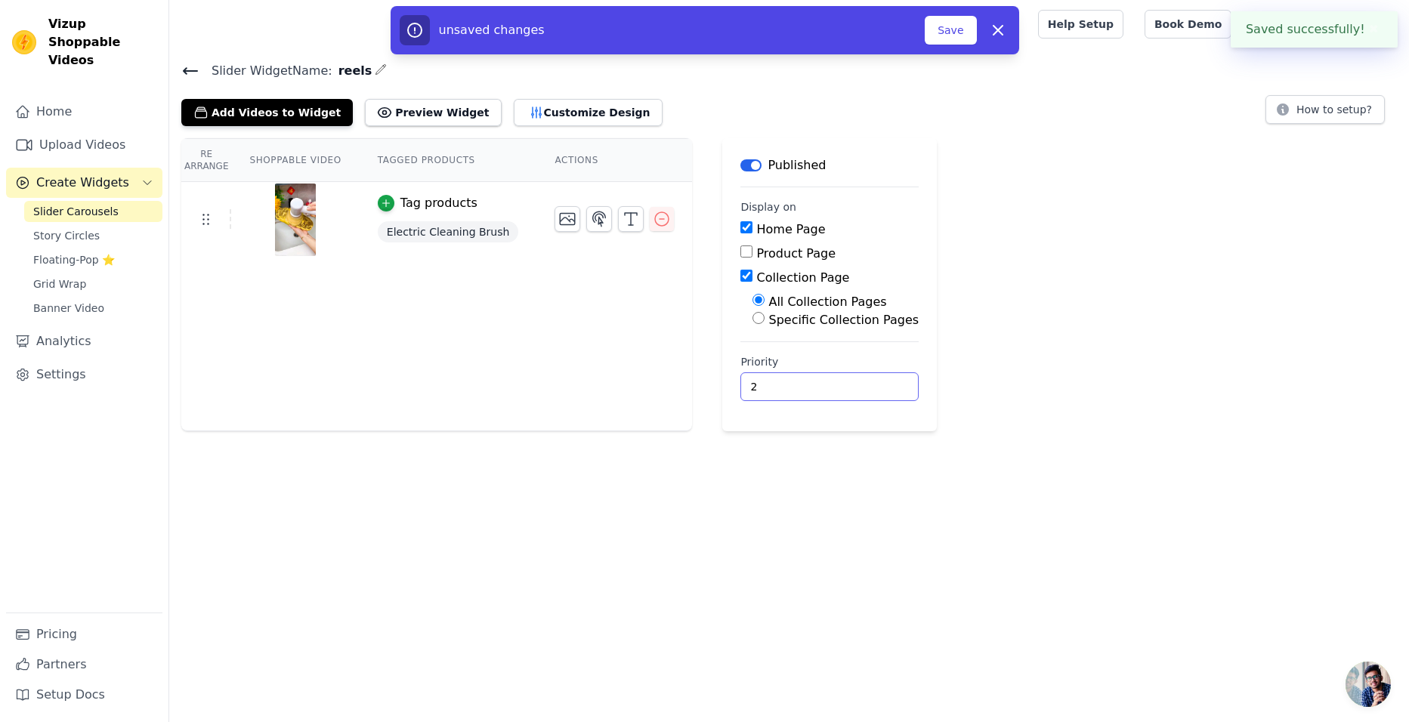
click at [837, 384] on input "2" at bounding box center [829, 386] width 178 height 29
click at [999, 29] on icon "button" at bounding box center [998, 30] width 18 height 18
type input "0"
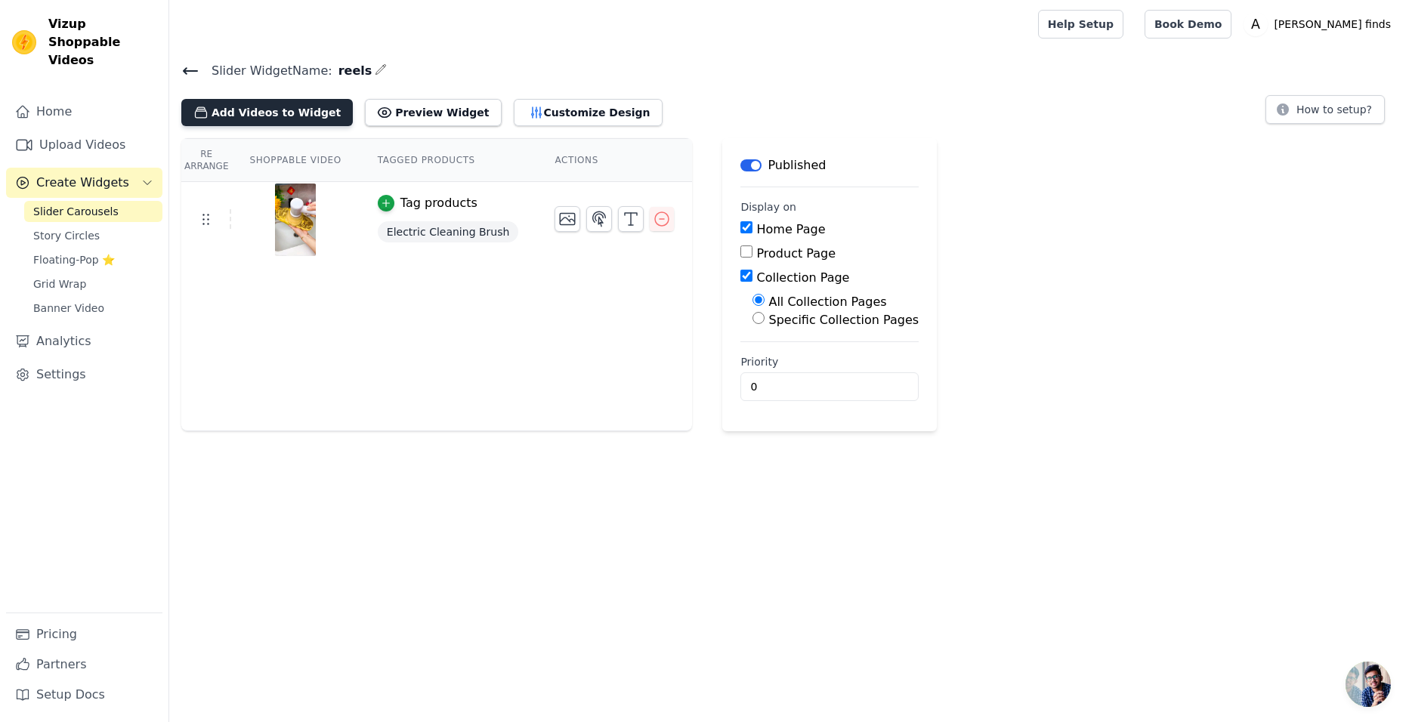
click at [302, 121] on button "Add Videos to Widget" at bounding box center [266, 112] width 171 height 27
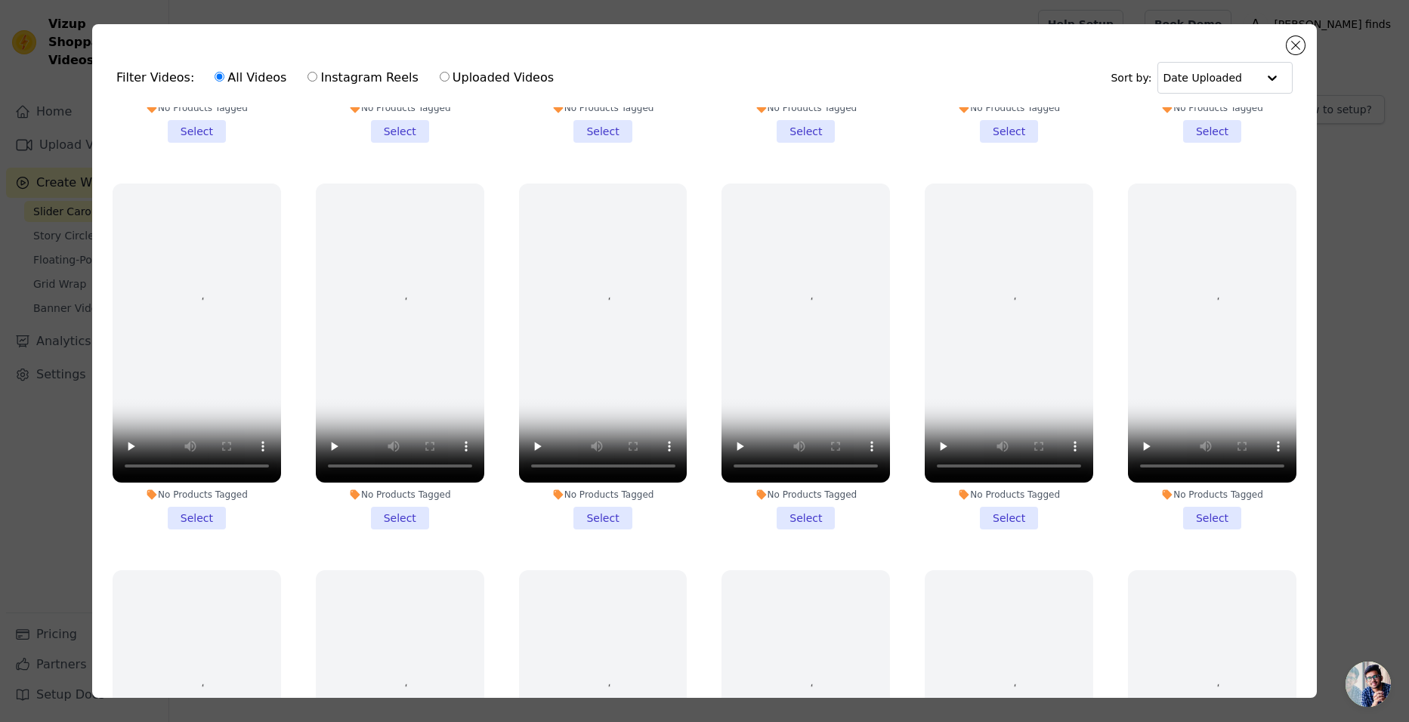
scroll to position [353, 0]
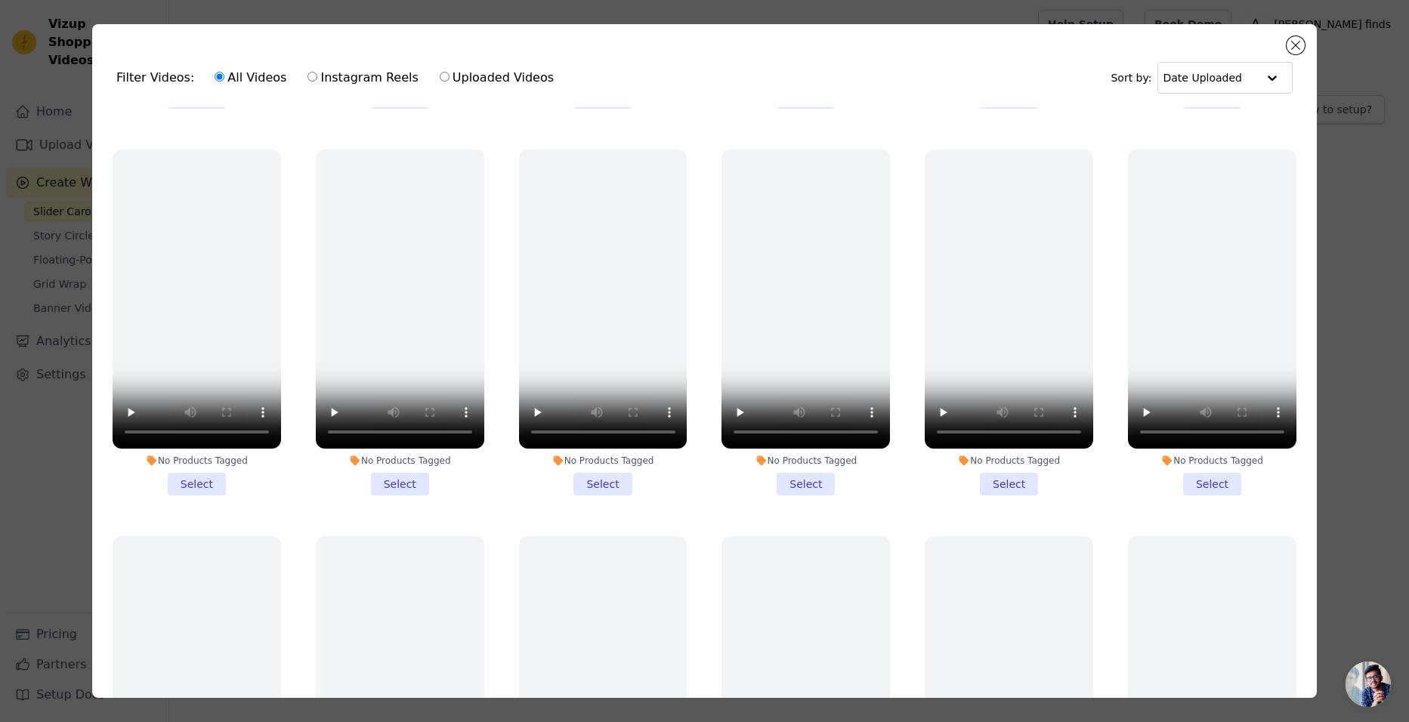
click at [333, 76] on label "Instagram Reels" at bounding box center [363, 78] width 112 height 20
click at [317, 76] on input "Instagram Reels" at bounding box center [312, 77] width 10 height 10
radio input "true"
click at [1296, 42] on button "Close modal" at bounding box center [1295, 45] width 18 height 18
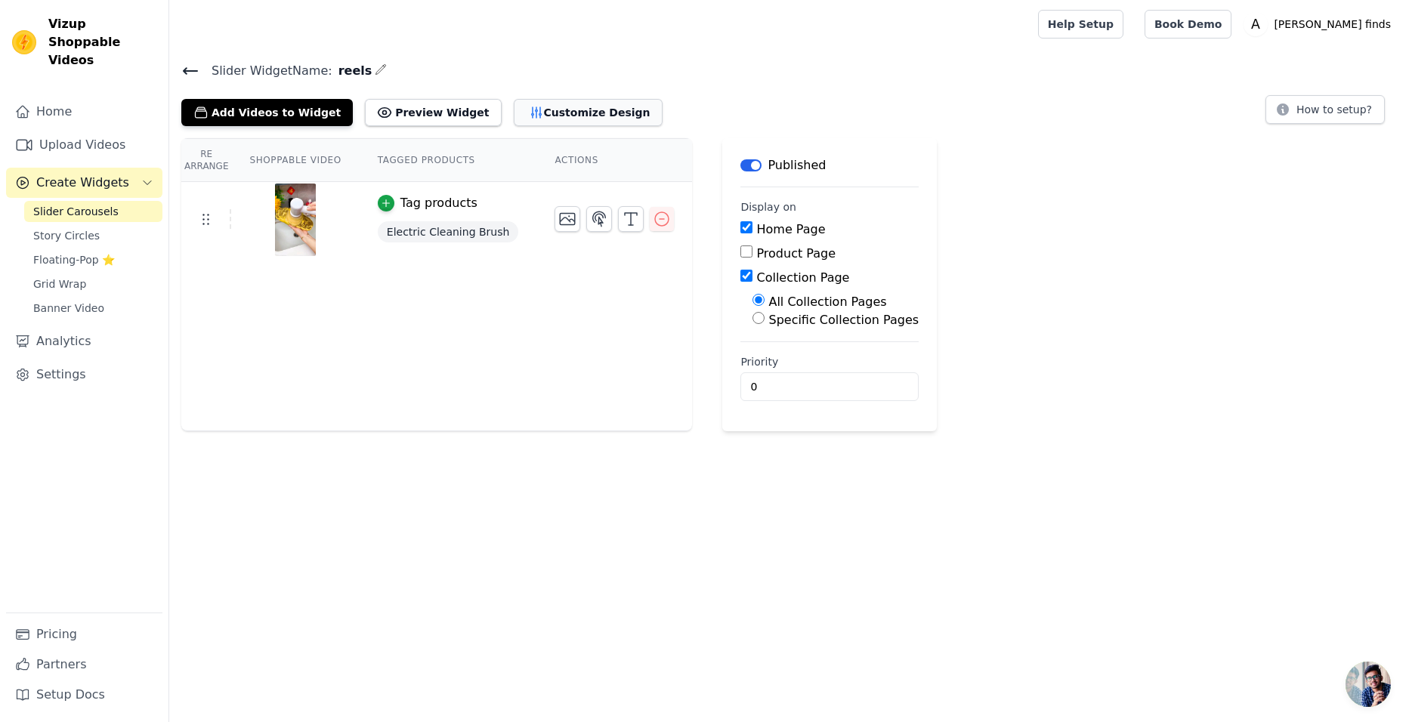
click at [539, 116] on button "Customize Design" at bounding box center [588, 112] width 149 height 27
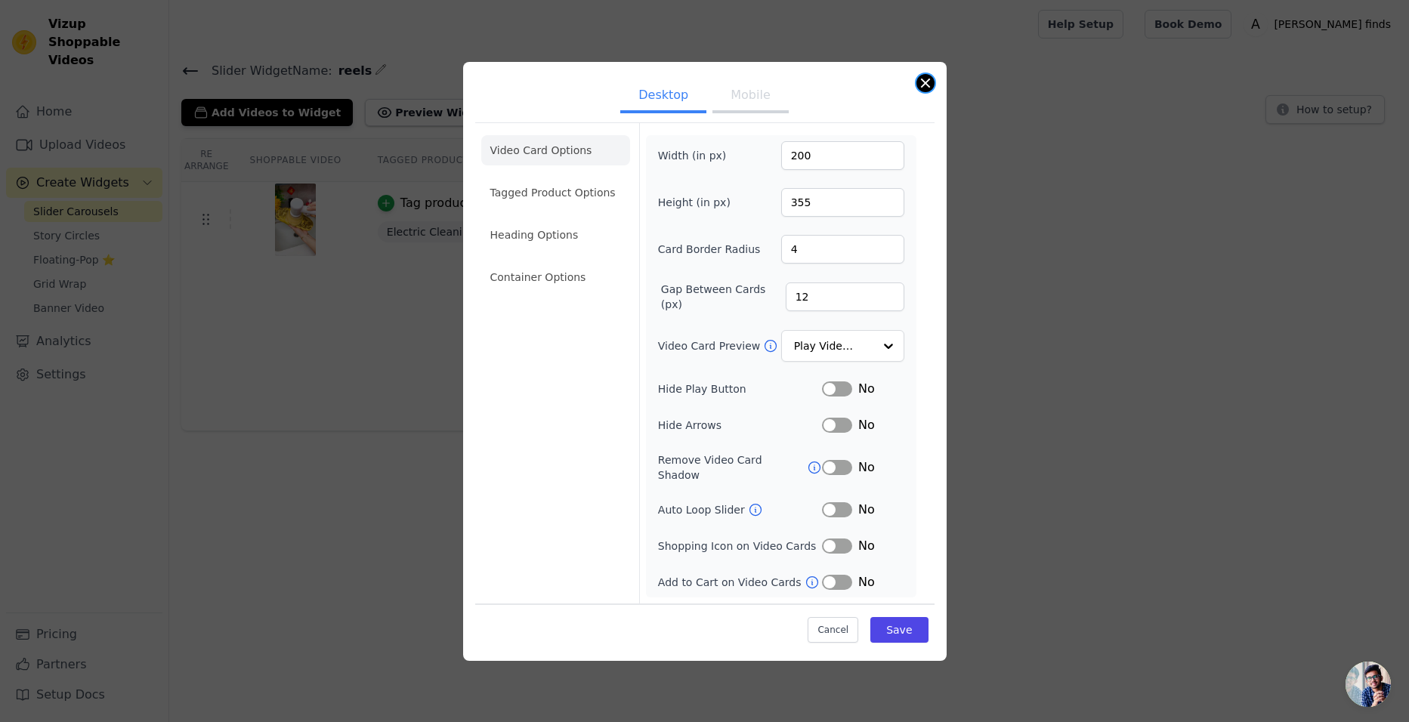
click at [922, 91] on button "Close modal" at bounding box center [925, 83] width 18 height 18
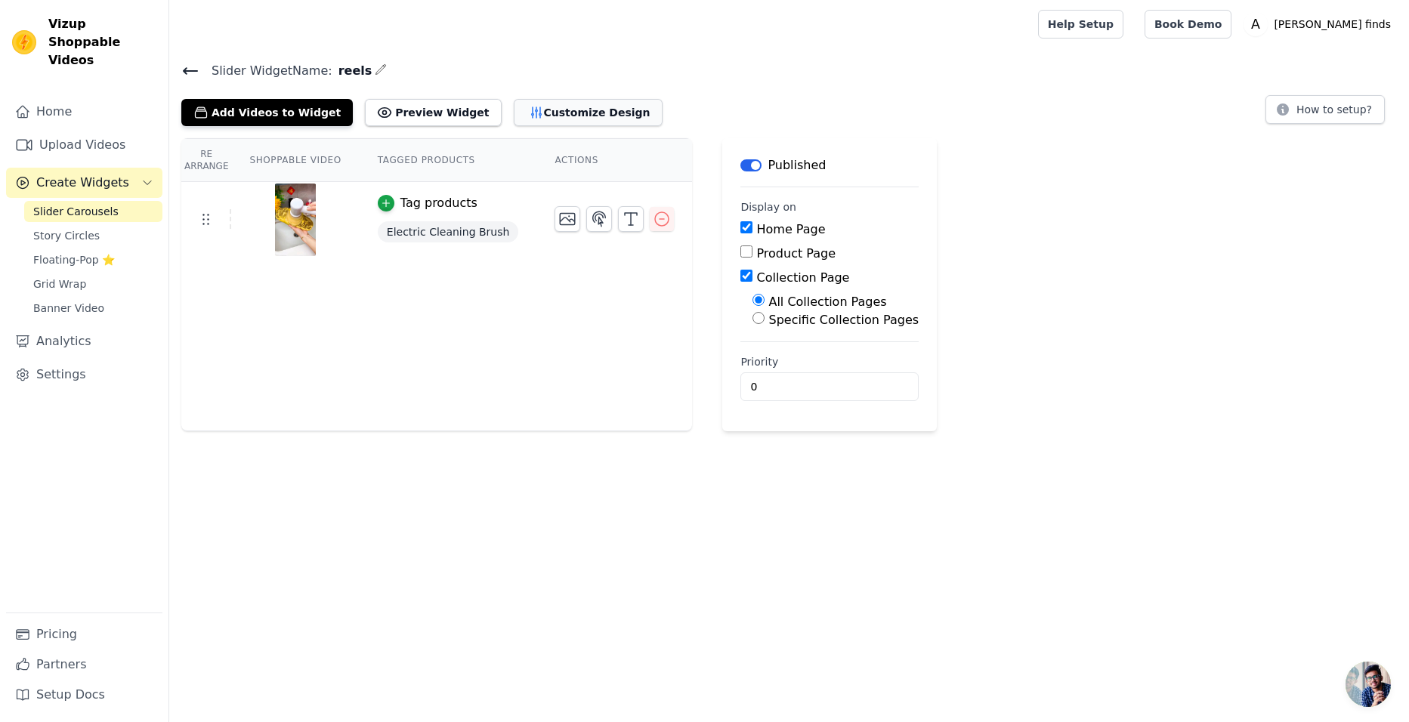
click at [566, 111] on button "Customize Design" at bounding box center [588, 112] width 149 height 27
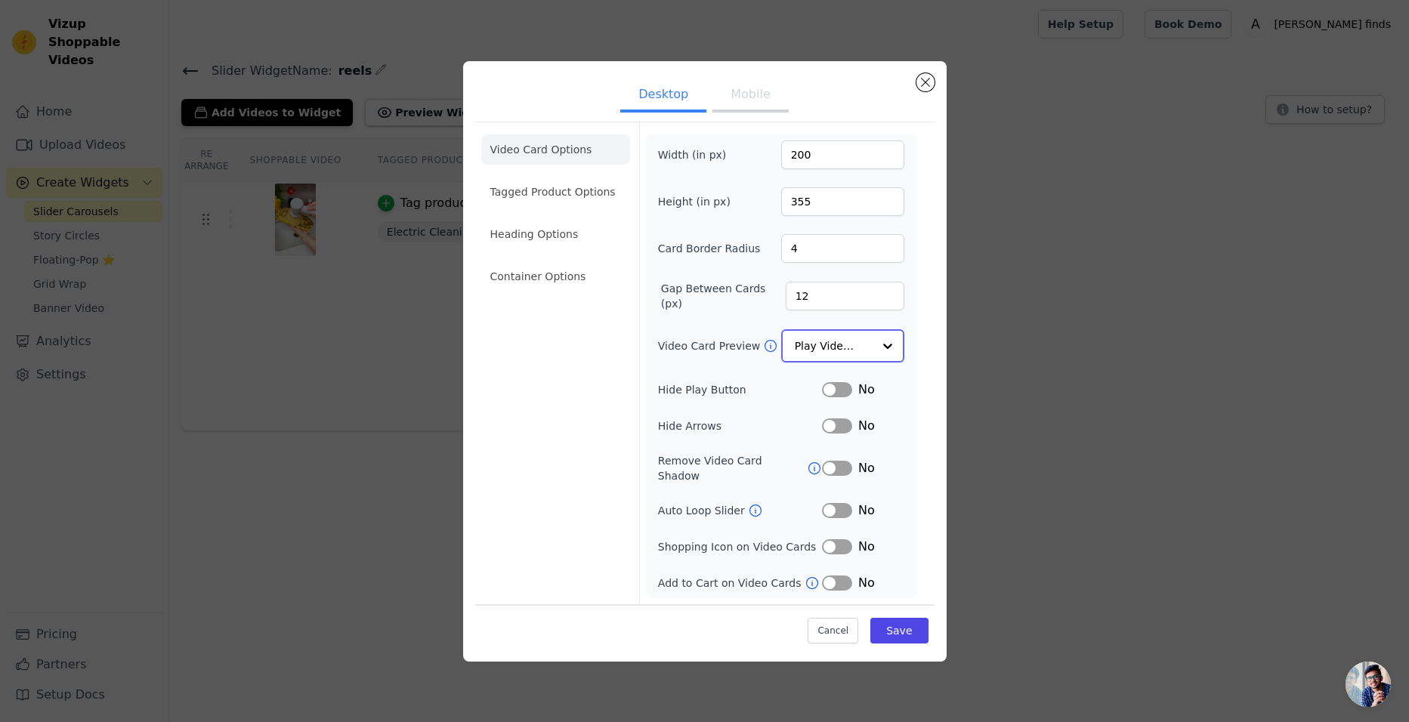
click at [831, 351] on input "Video Card Preview" at bounding box center [834, 346] width 78 height 30
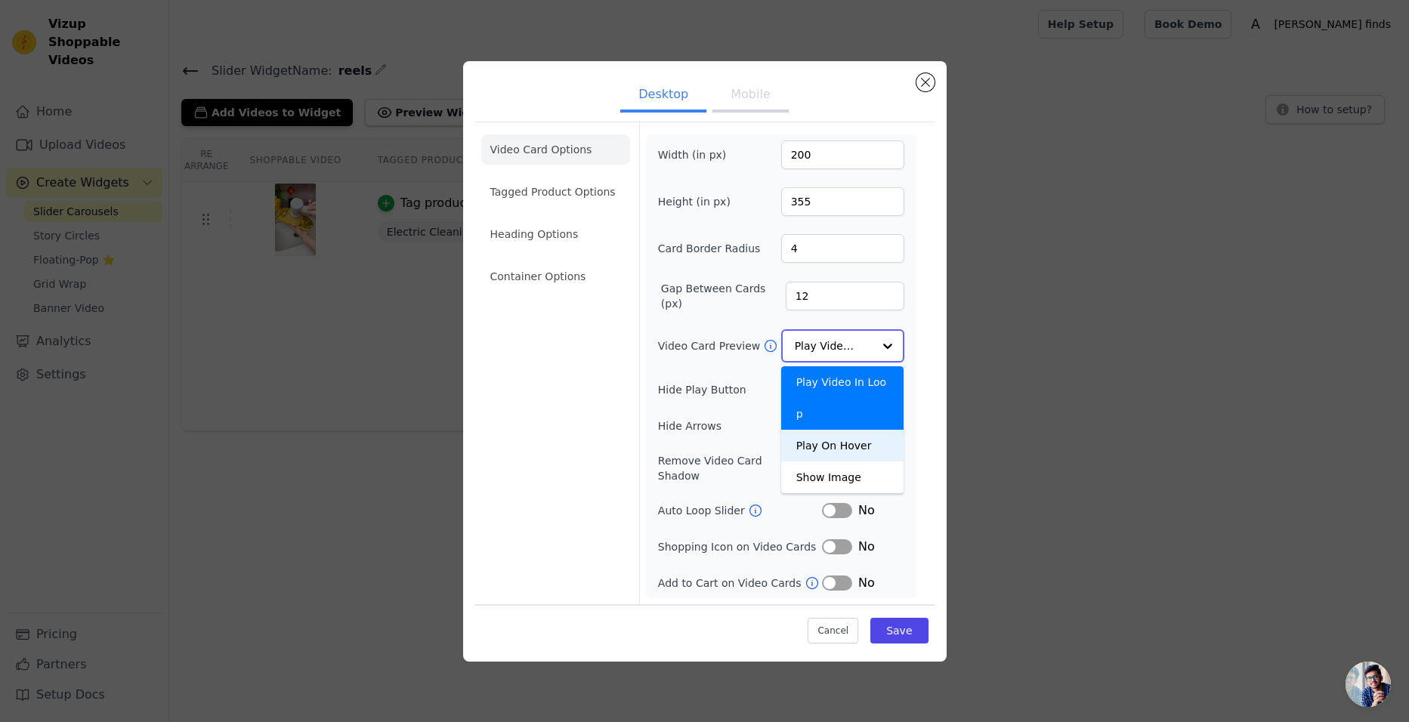
click at [845, 430] on div "Play On Hover" at bounding box center [842, 446] width 123 height 32
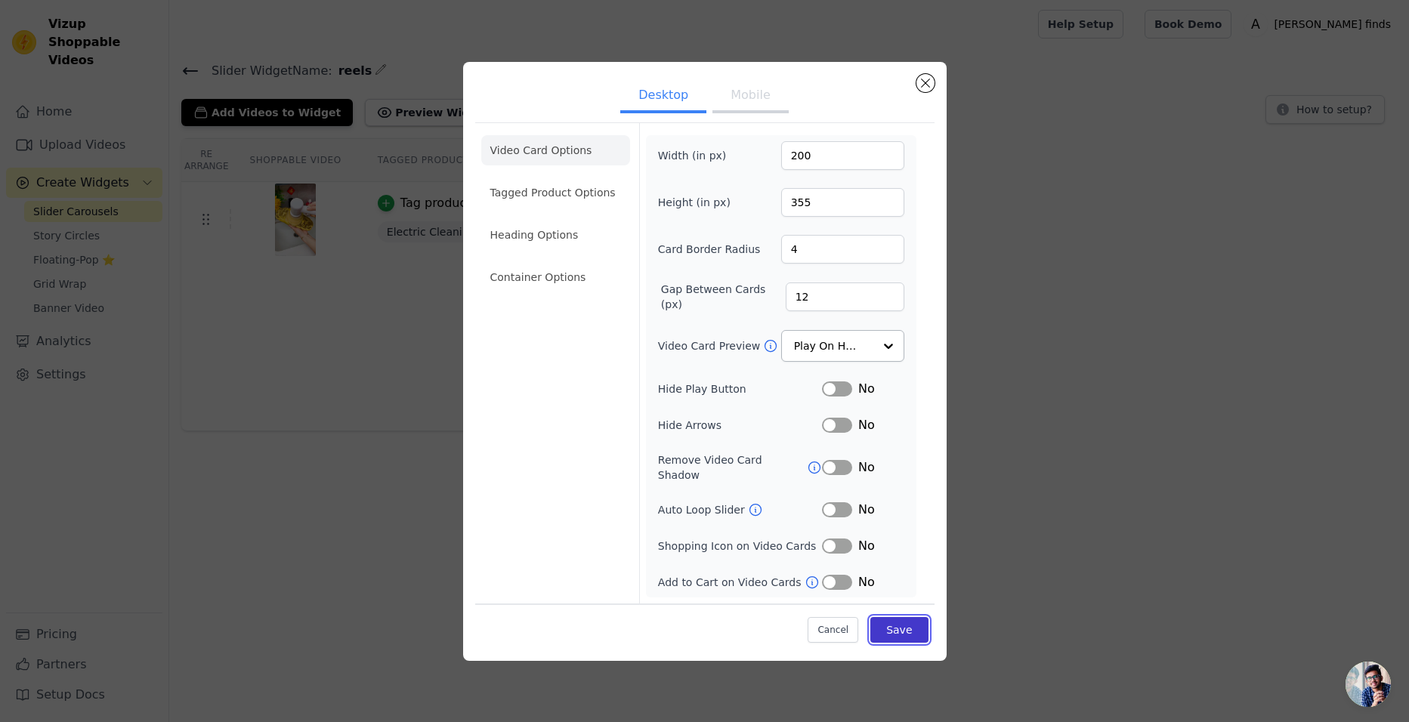
click at [894, 626] on button "Save" at bounding box center [898, 630] width 57 height 26
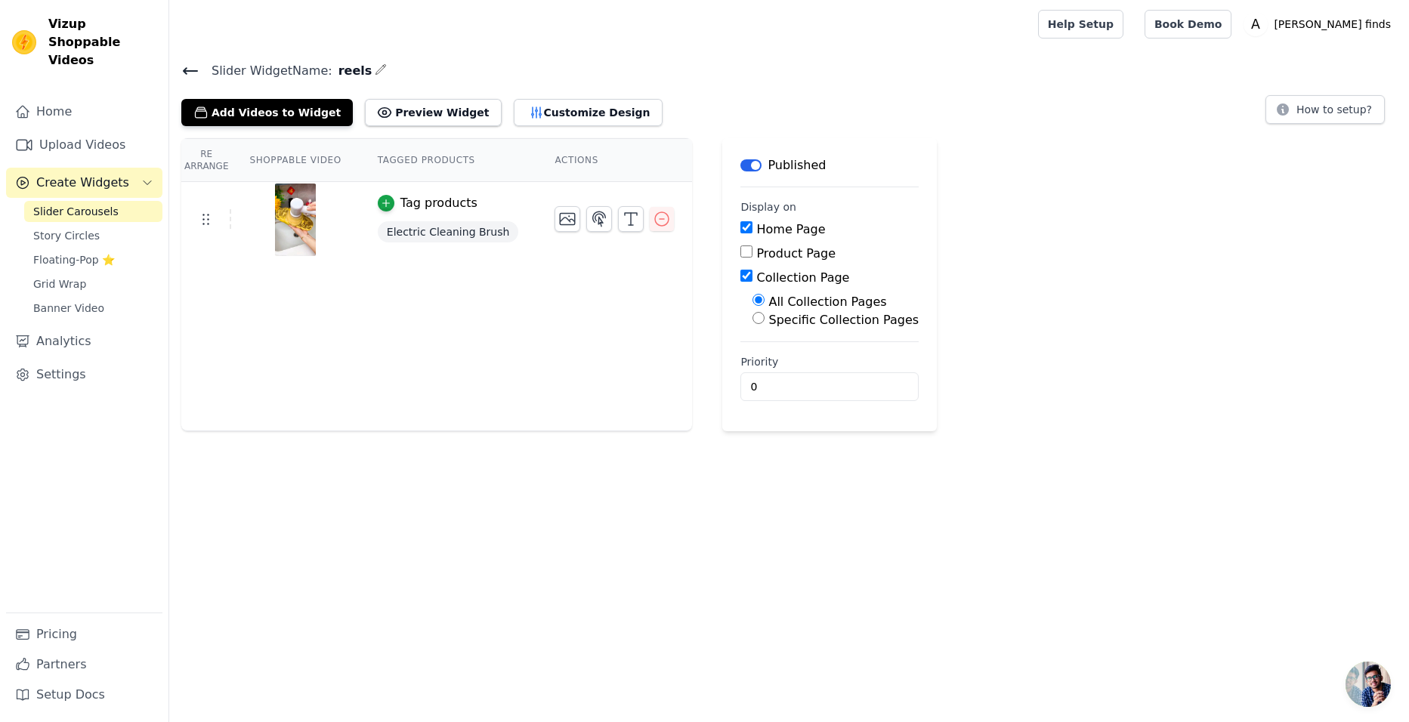
click at [740, 253] on input "Product Page" at bounding box center [746, 252] width 12 height 12
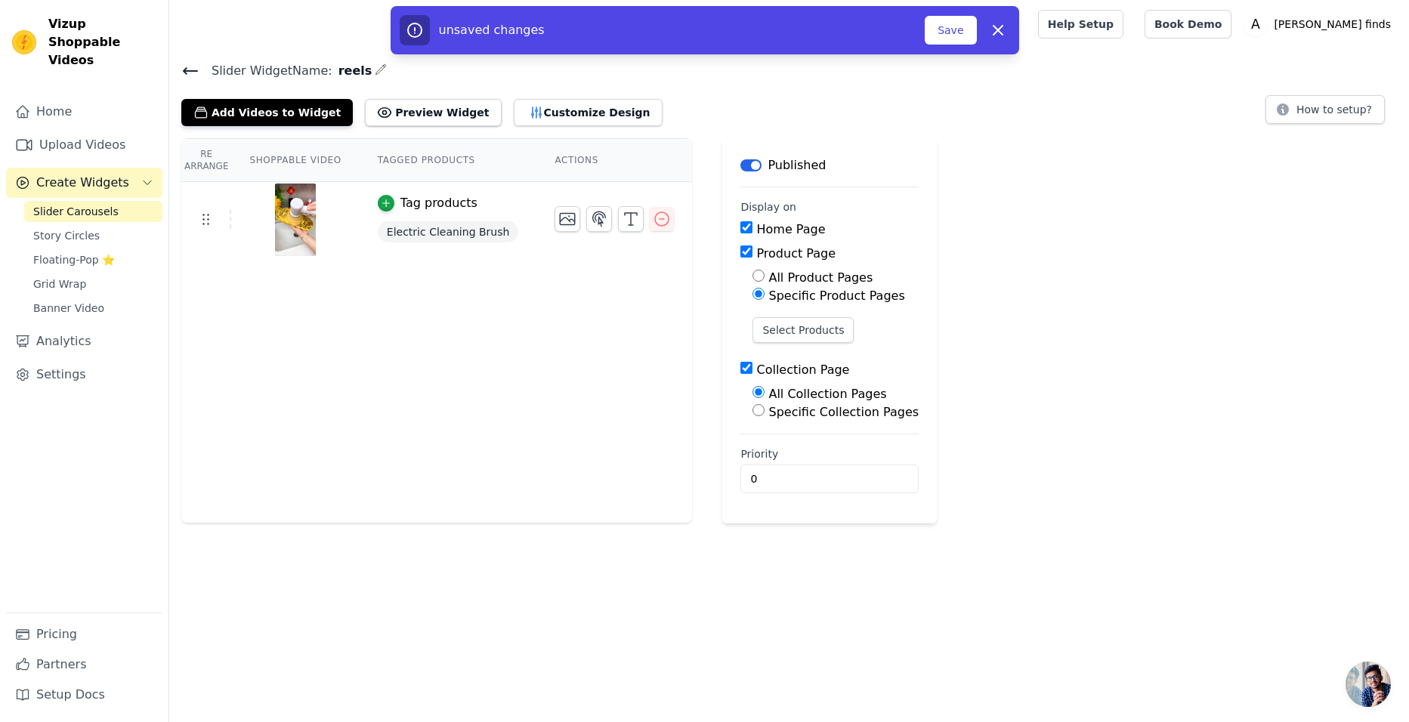
click at [740, 257] on input "Product Page" at bounding box center [746, 252] width 12 height 12
checkbox input "false"
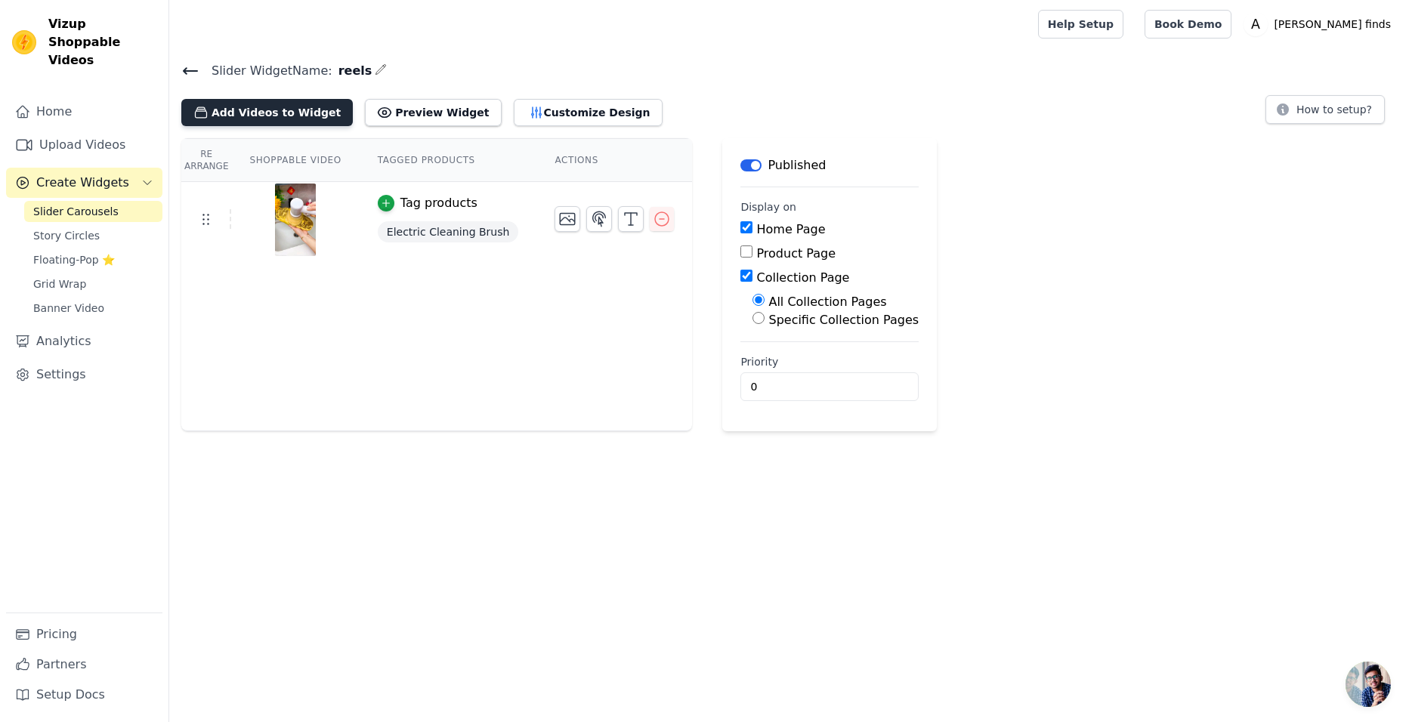
click at [264, 104] on button "Add Videos to Widget" at bounding box center [266, 112] width 171 height 27
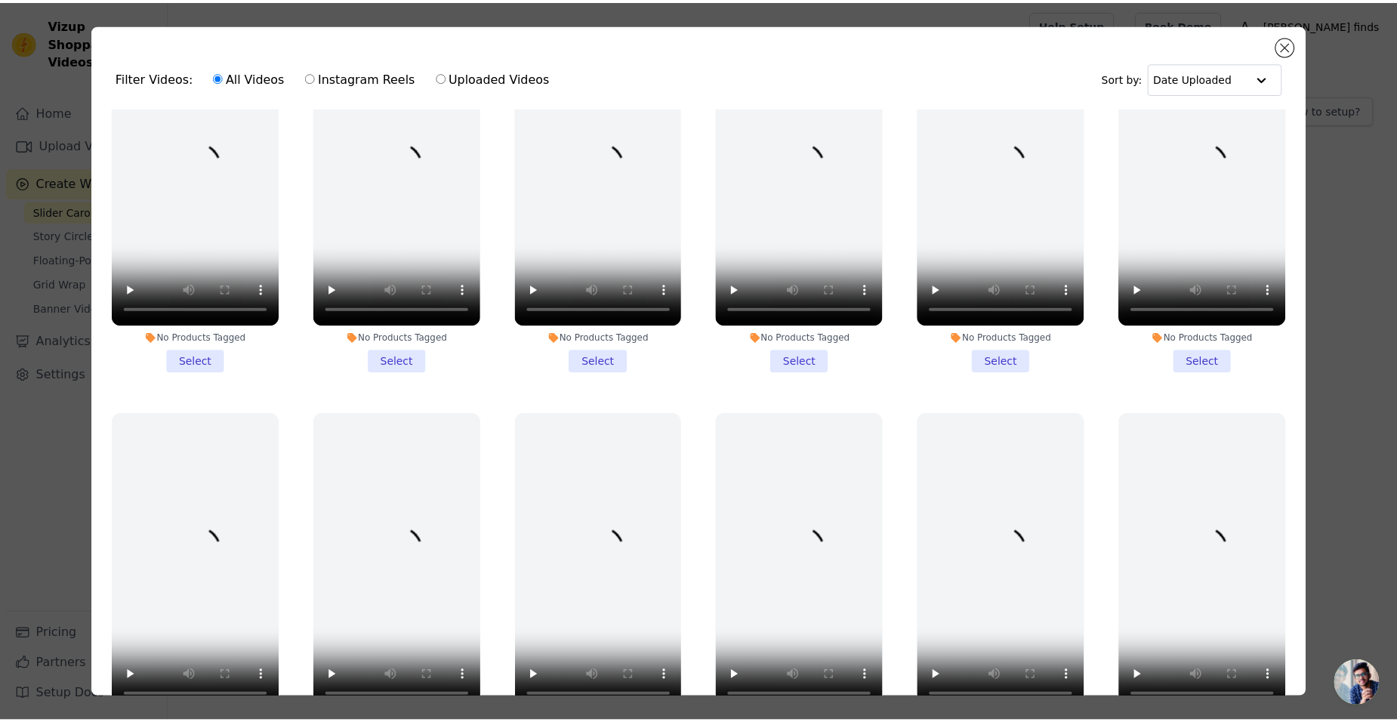
scroll to position [478, 0]
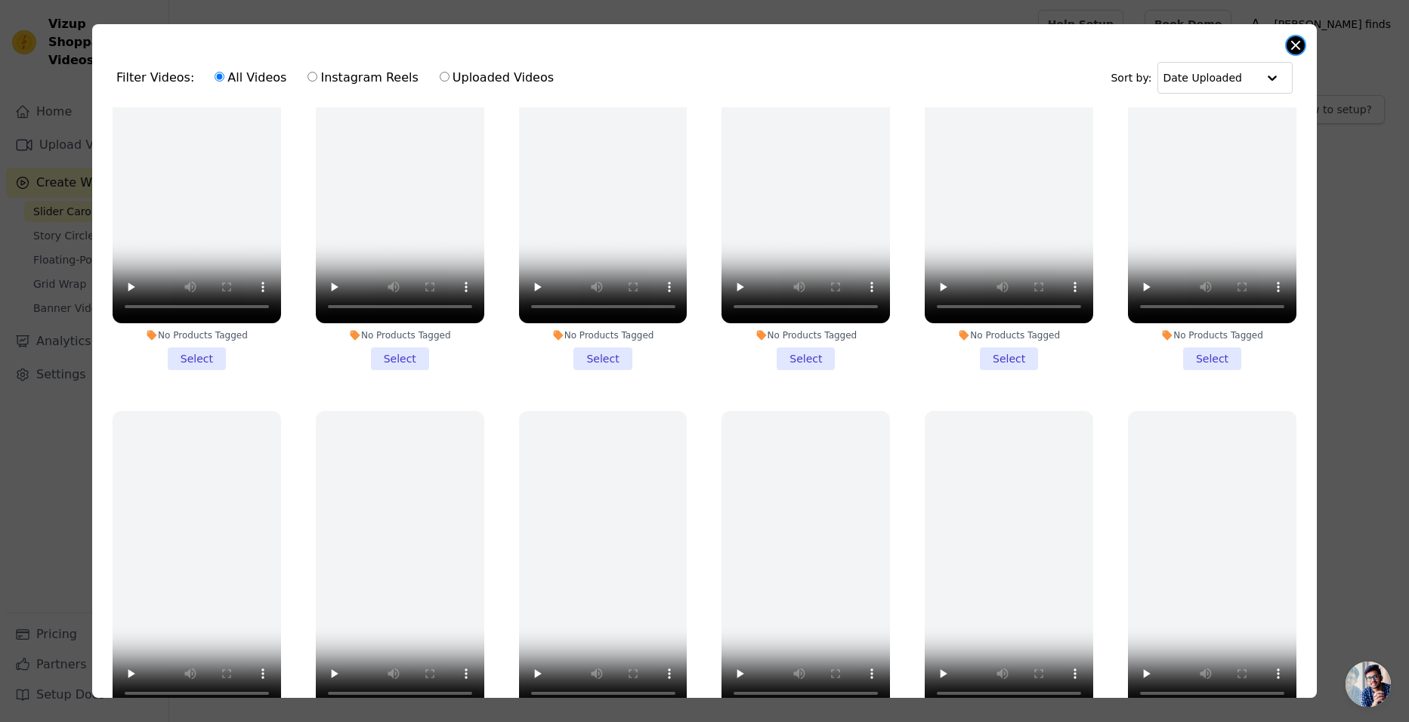
click at [1291, 43] on button "Close modal" at bounding box center [1295, 45] width 18 height 18
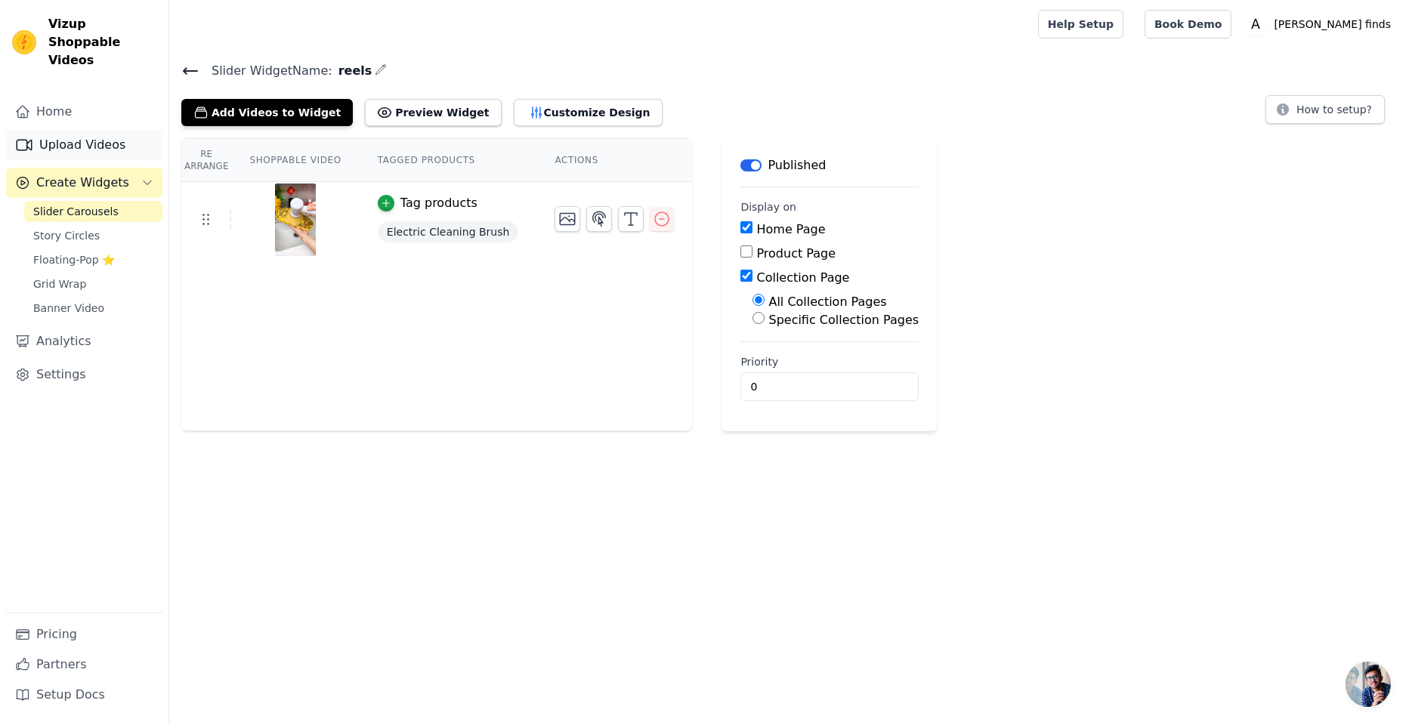
click at [66, 130] on link "Upload Videos" at bounding box center [84, 145] width 156 height 30
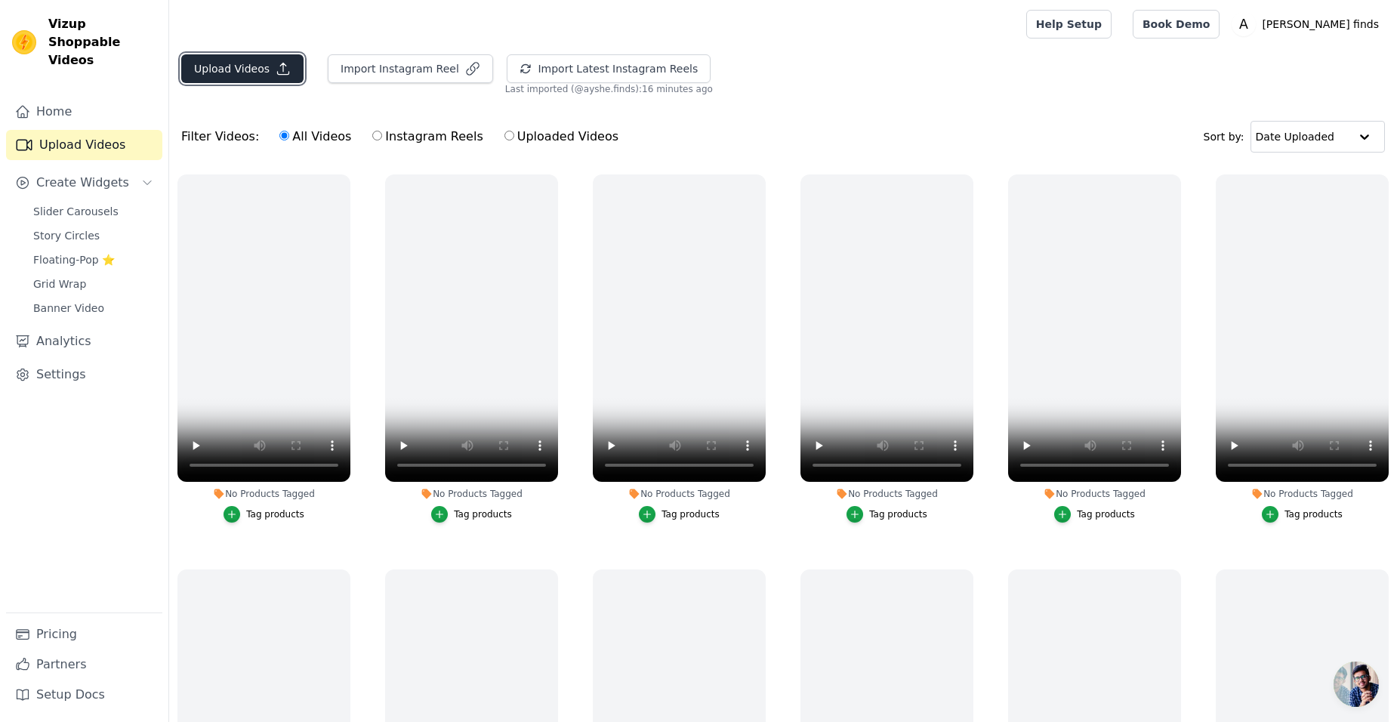
click at [260, 63] on button "Upload Videos" at bounding box center [242, 68] width 122 height 29
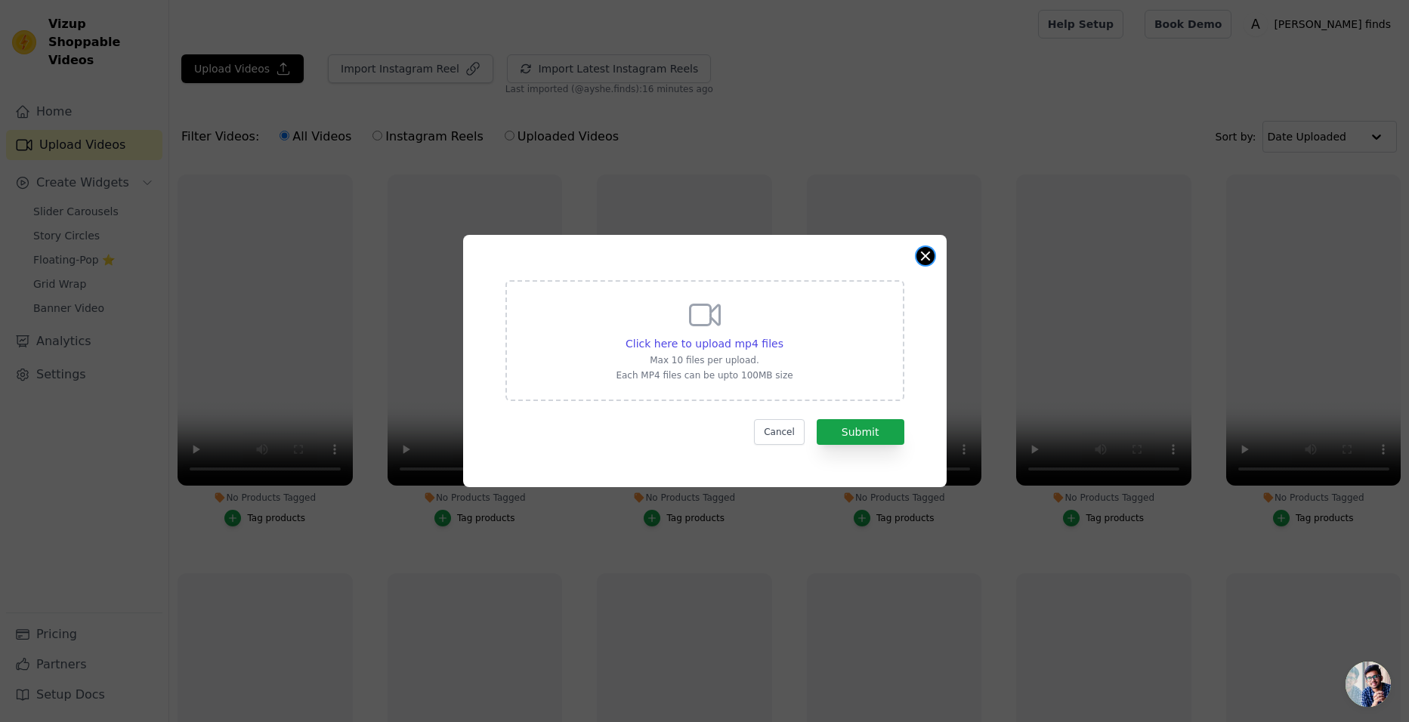
click at [920, 258] on button "Close modal" at bounding box center [925, 256] width 18 height 18
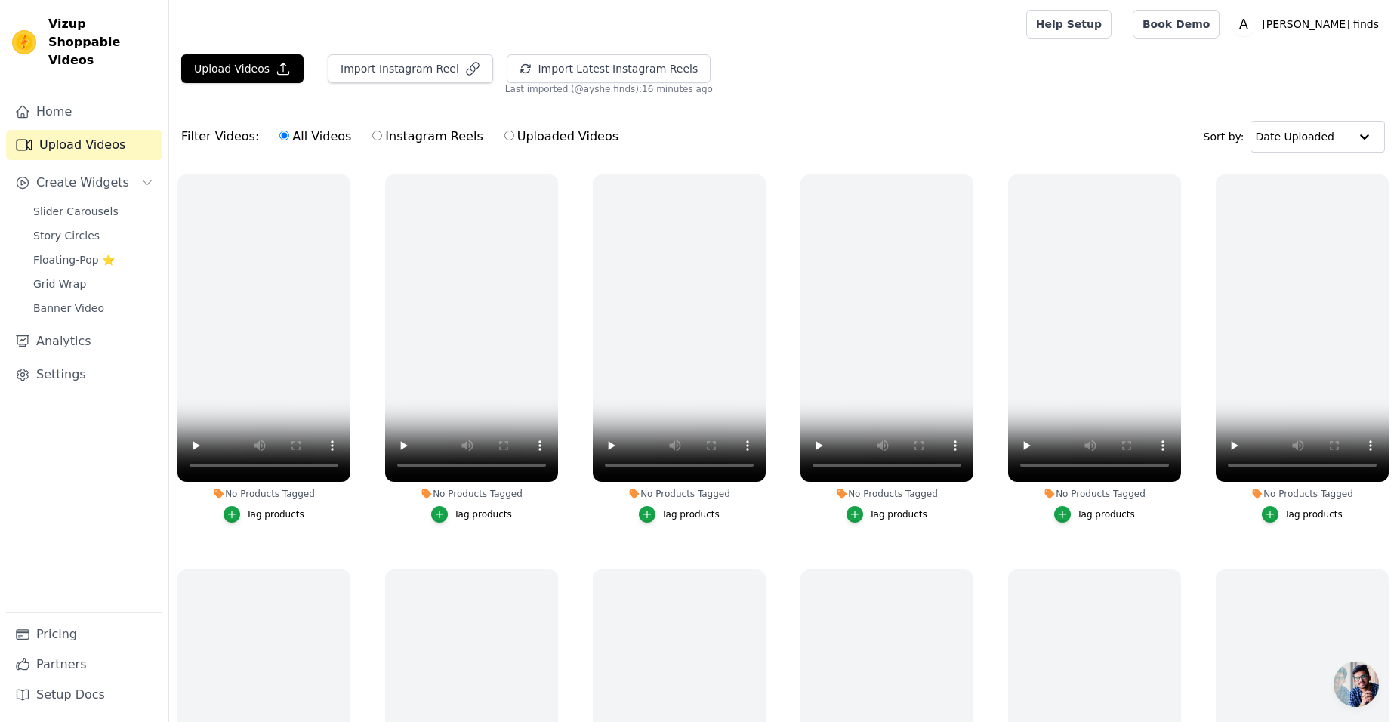
click at [375, 140] on label "Instagram Reels" at bounding box center [428, 137] width 112 height 20
click at [375, 140] on input "Instagram Reels" at bounding box center [377, 136] width 10 height 10
radio input "true"
click at [280, 135] on label "All Videos" at bounding box center [315, 137] width 73 height 20
click at [280, 135] on input "All Videos" at bounding box center [284, 136] width 10 height 10
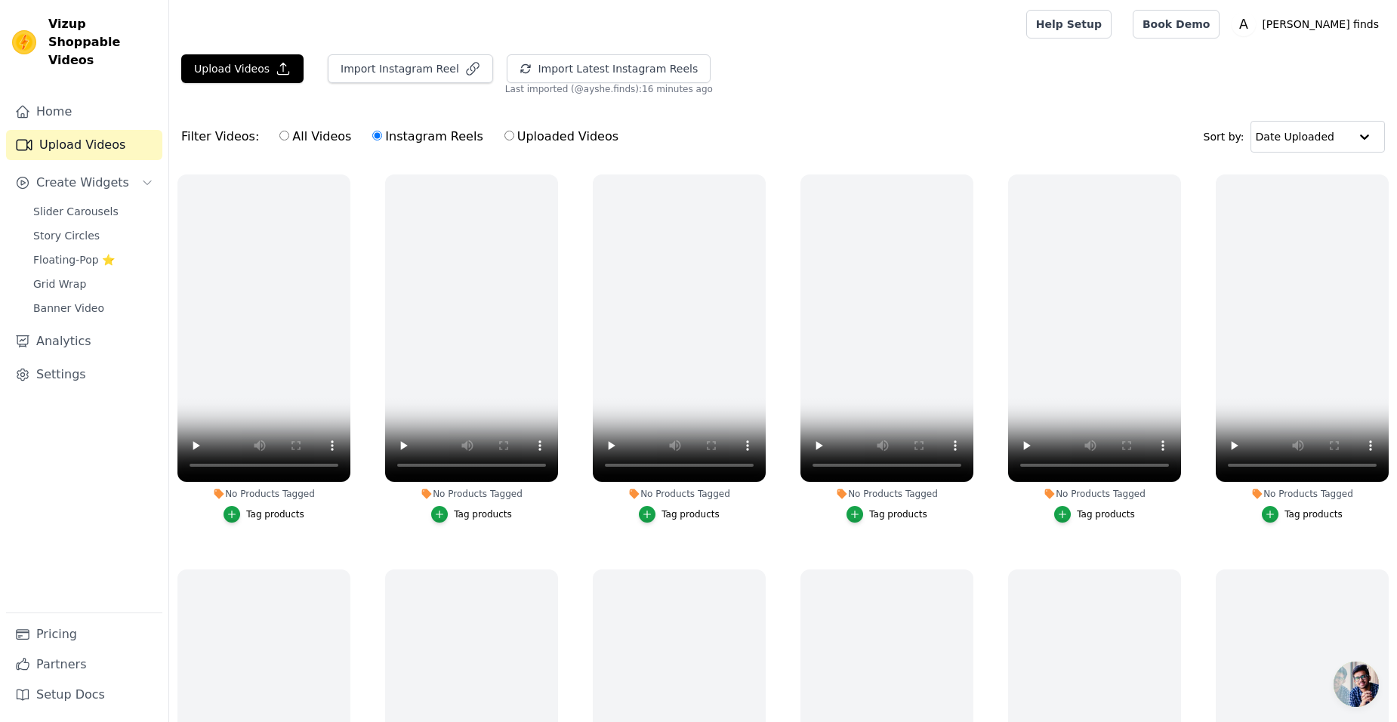
radio input "true"
click at [601, 71] on button "Import Latest Instagram Reels" at bounding box center [609, 68] width 204 height 29
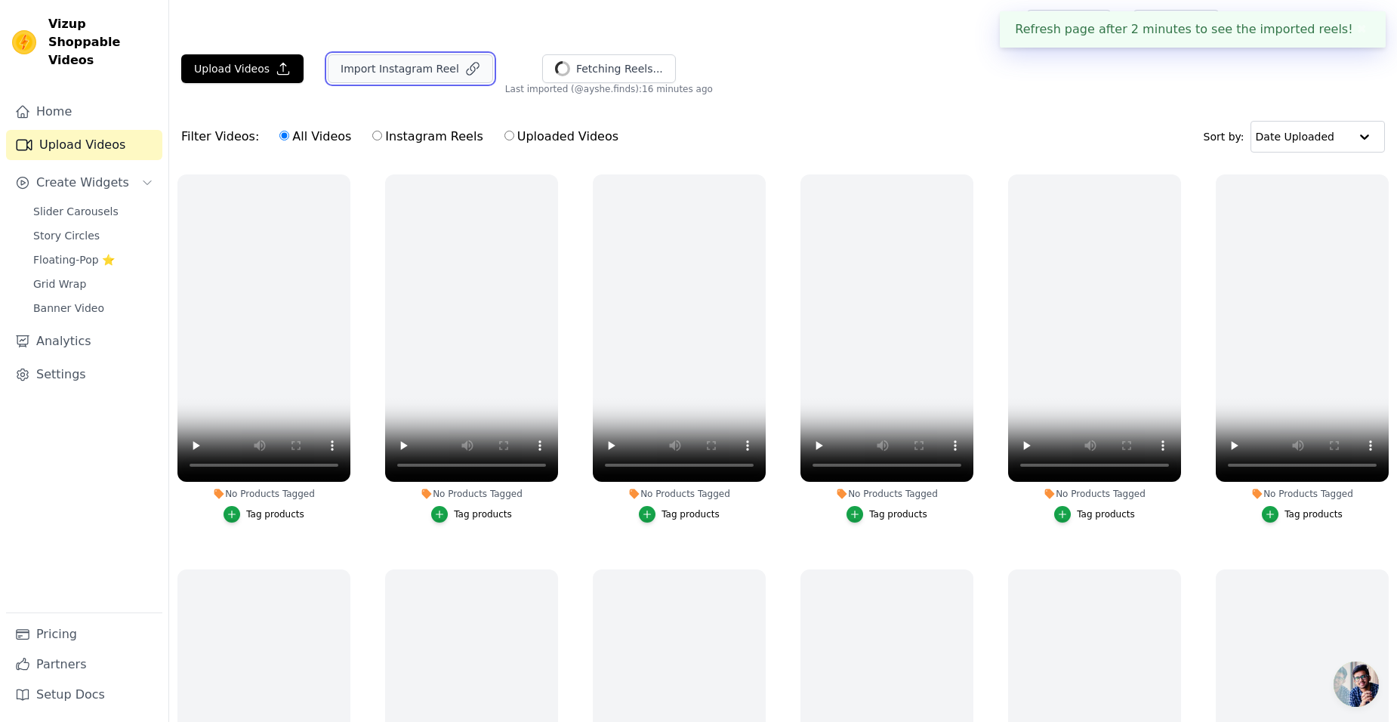
click at [373, 60] on button "Import Instagram Reel" at bounding box center [410, 68] width 165 height 29
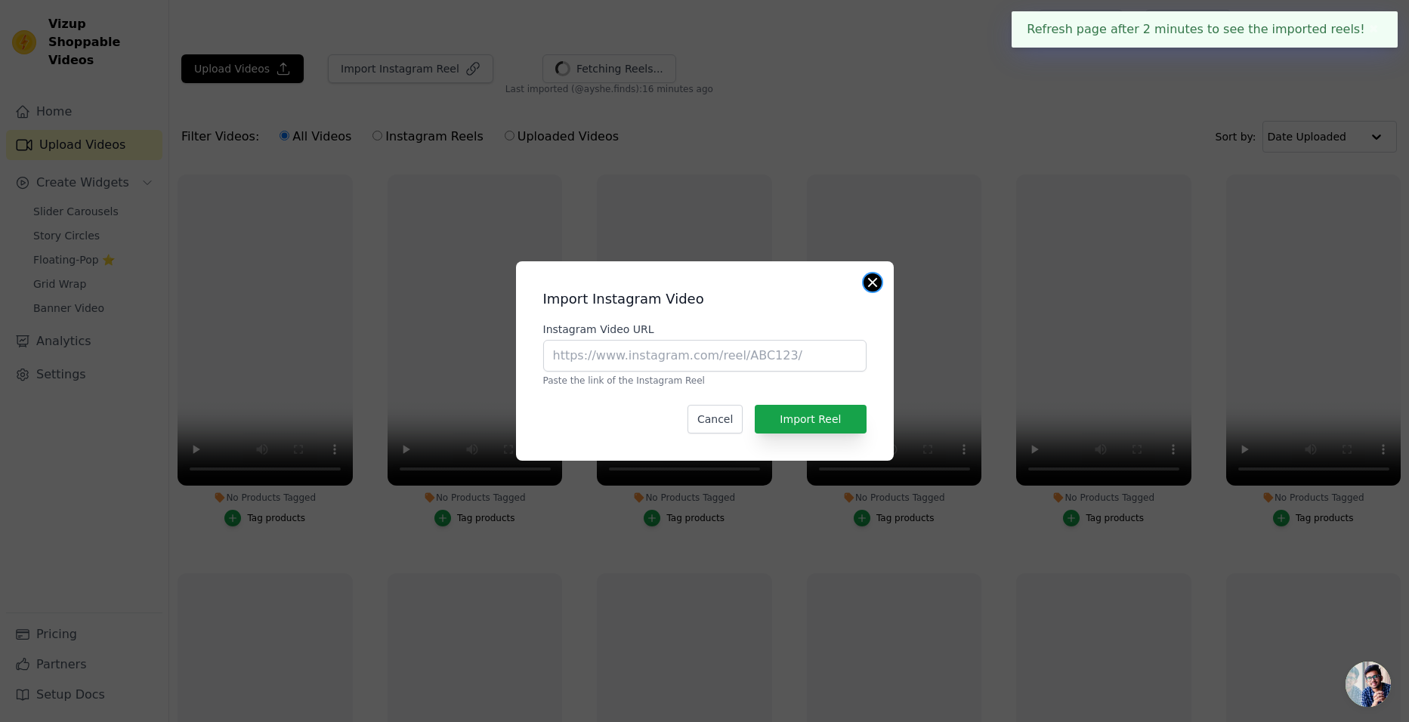
click at [876, 287] on button "Close modal" at bounding box center [872, 282] width 18 height 18
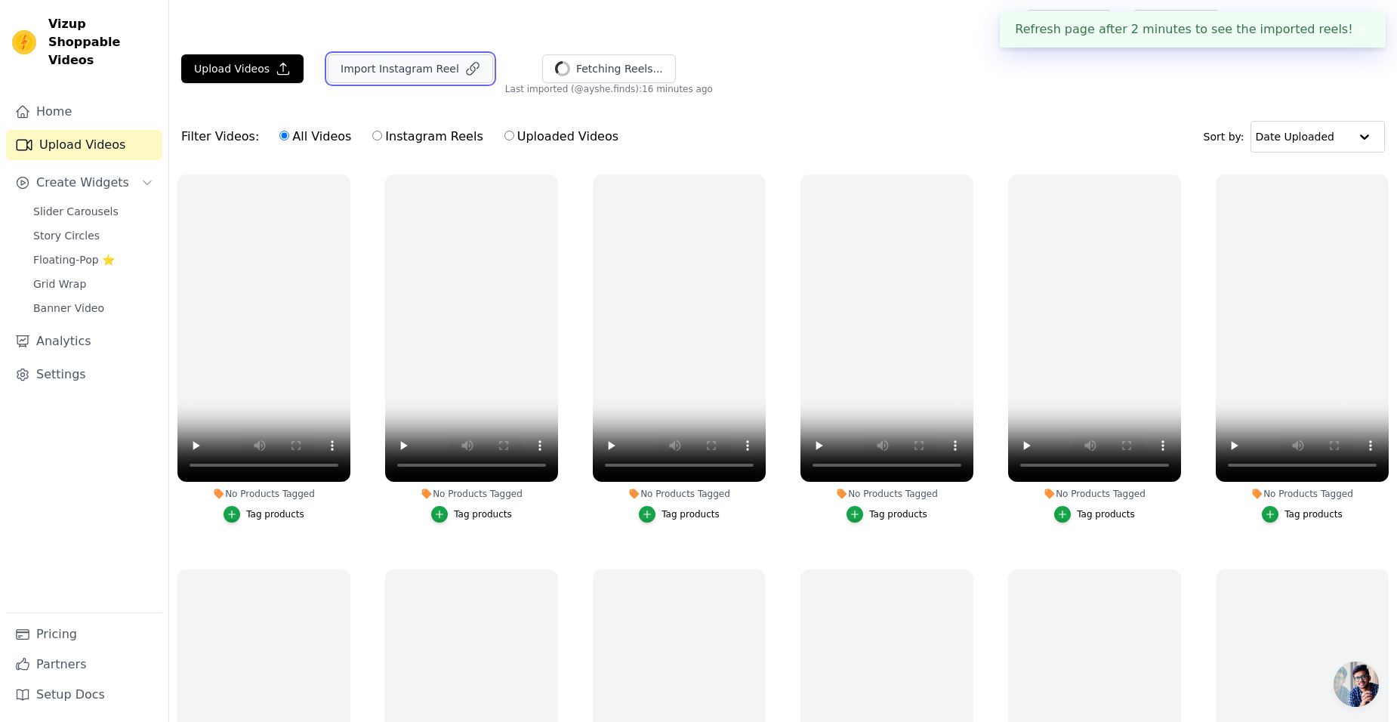
click at [392, 76] on button "Import Instagram Reel" at bounding box center [410, 68] width 165 height 29
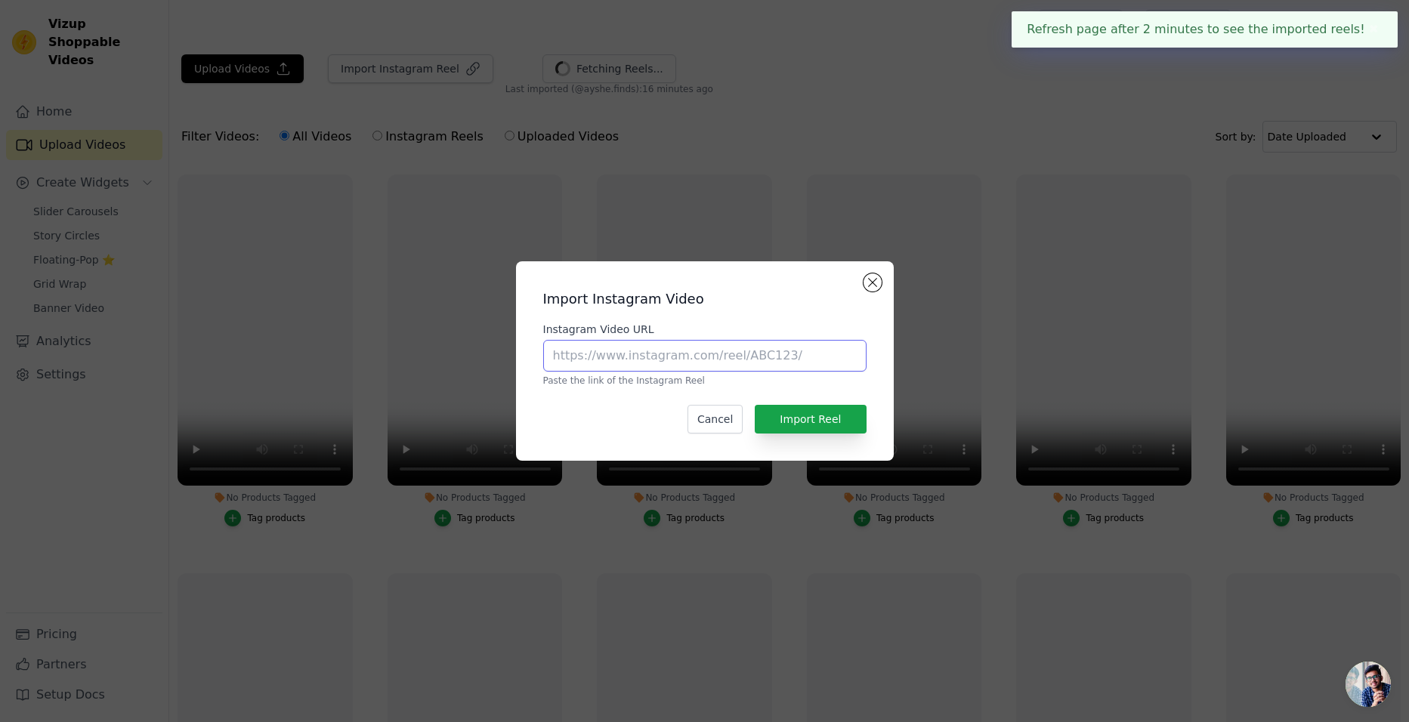
click at [621, 352] on input "Instagram Video URL" at bounding box center [704, 356] width 323 height 32
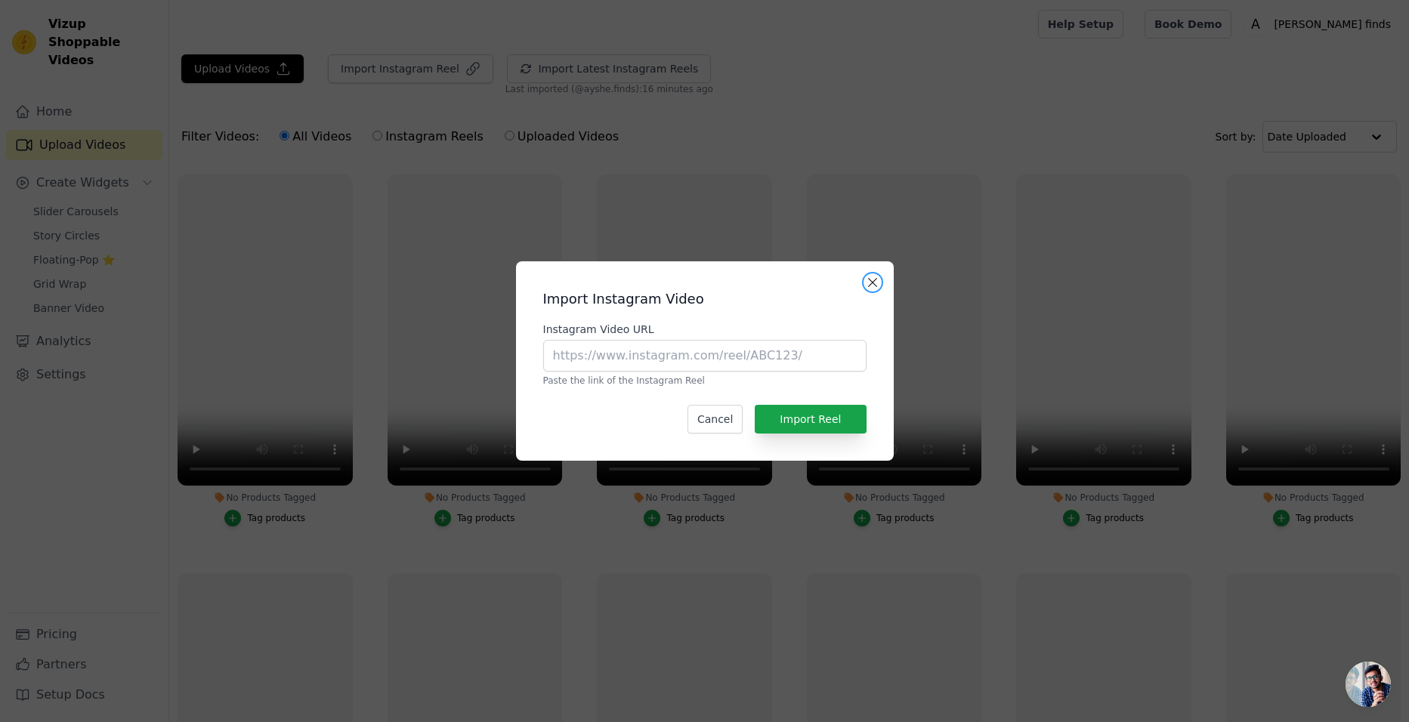
click at [869, 291] on button "Close modal" at bounding box center [872, 282] width 18 height 18
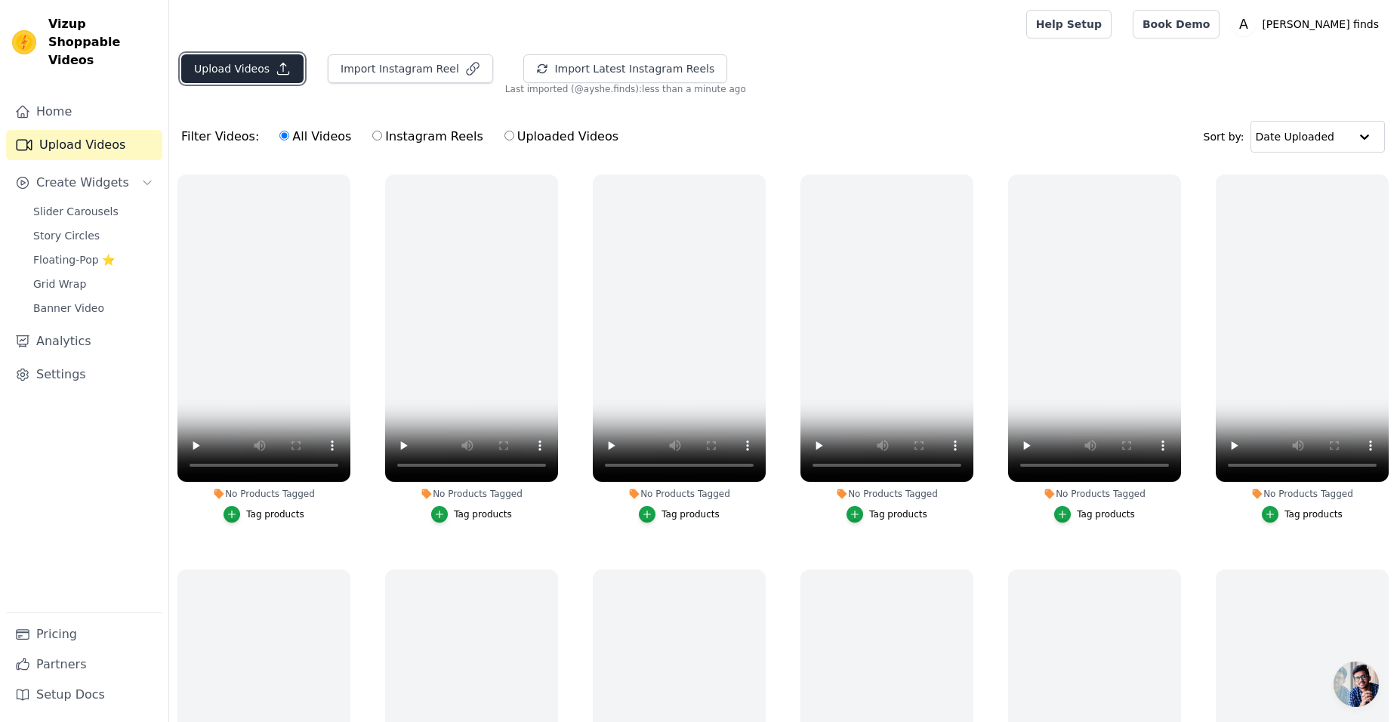
click at [201, 76] on button "Upload Videos" at bounding box center [242, 68] width 122 height 29
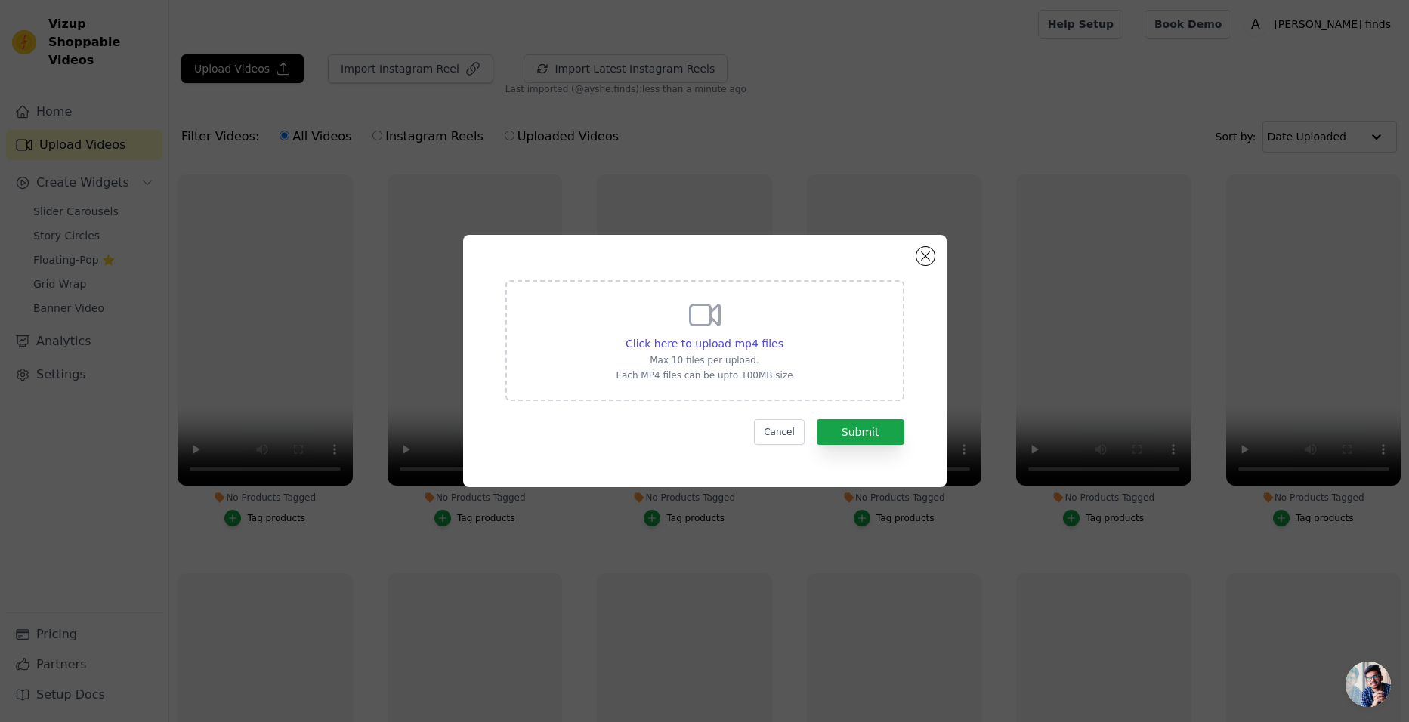
click at [808, 349] on div "Click here to upload mp4 files Max 10 files per upload. Each MP4 files can be u…" at bounding box center [704, 340] width 399 height 121
click at [783, 336] on input "Click here to upload mp4 files Max 10 files per upload. Each MP4 files can be u…" at bounding box center [783, 335] width 1 height 1
type input "C:\fakepath\reel-acbucb-kk.myshopify.com-3527639311032701361_67128302100.mp4"
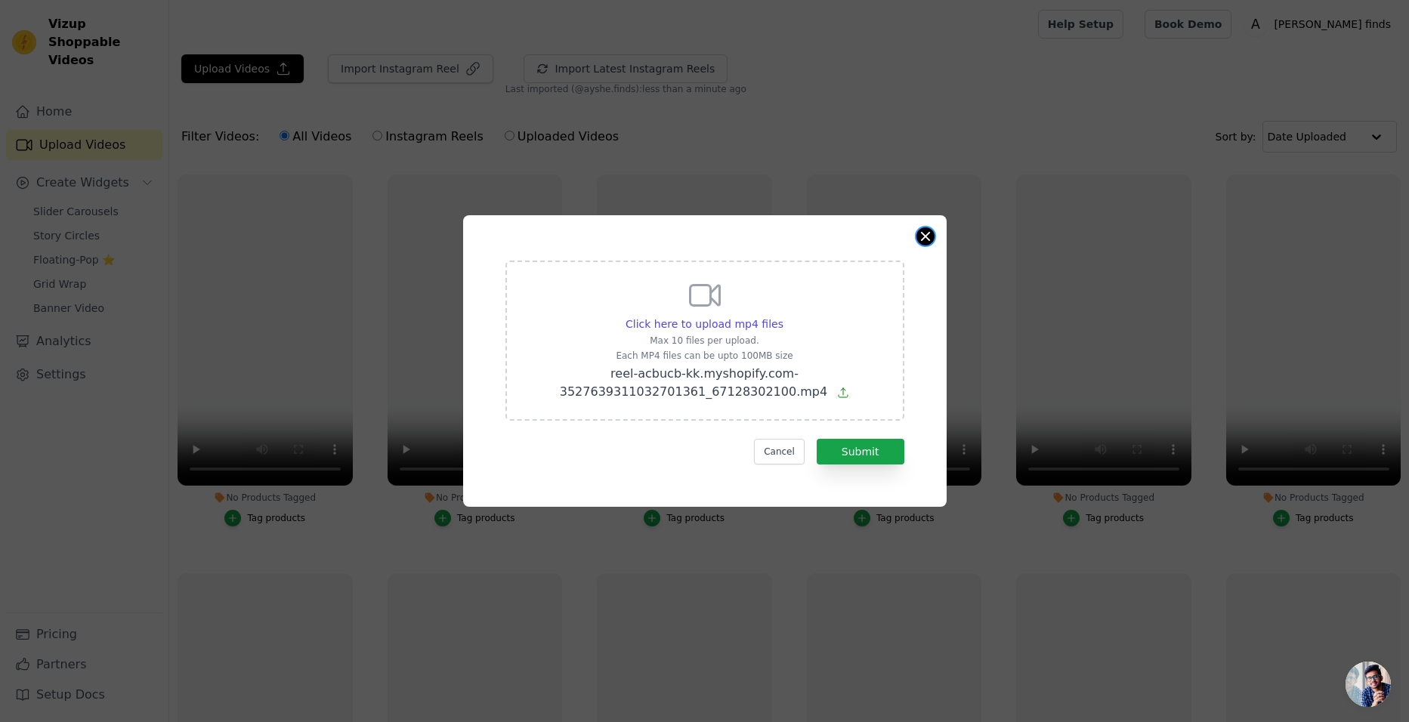
click at [922, 238] on button "Close modal" at bounding box center [925, 236] width 18 height 18
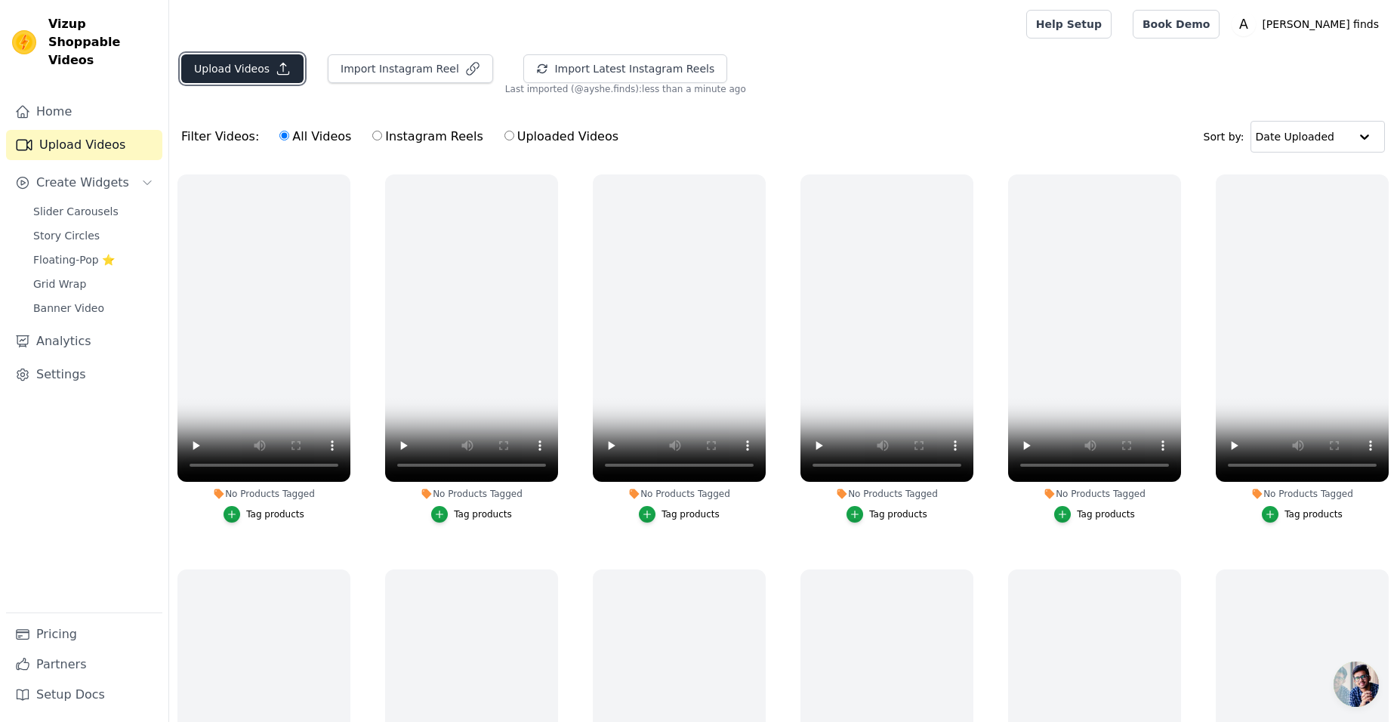
click at [231, 71] on button "Upload Videos" at bounding box center [242, 68] width 122 height 29
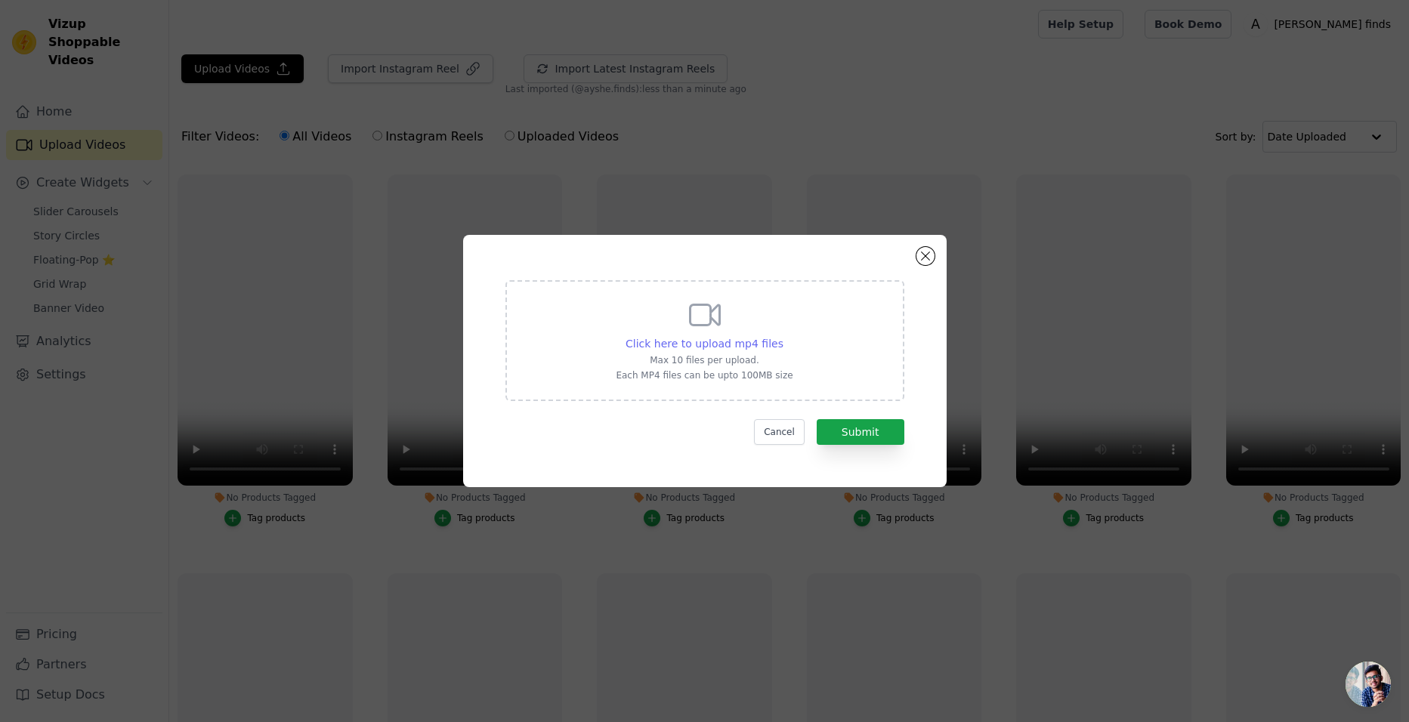
click at [659, 342] on span "Click here to upload mp4 files" at bounding box center [704, 344] width 158 height 12
click at [783, 336] on input "Click here to upload mp4 files Max 10 files per upload. Each MP4 files can be u…" at bounding box center [783, 335] width 1 height 1
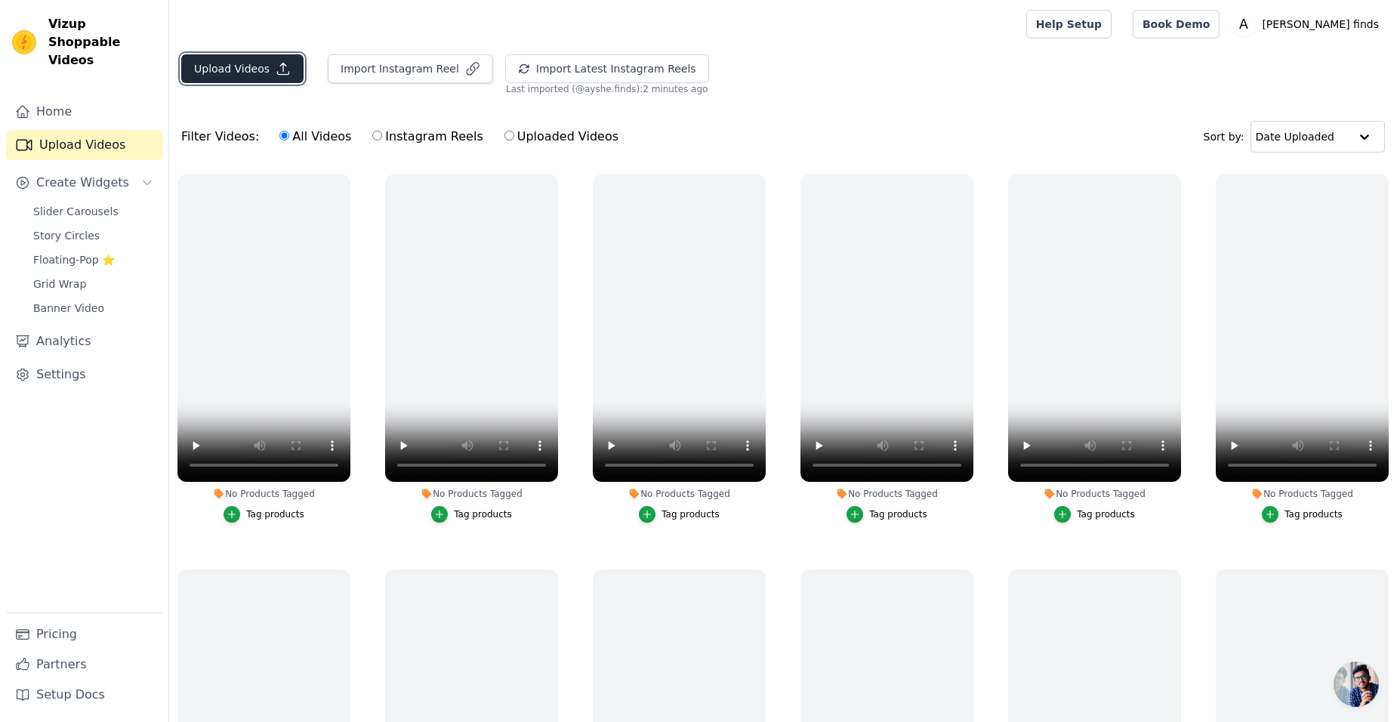
click at [249, 68] on button "Upload Videos" at bounding box center [242, 68] width 122 height 29
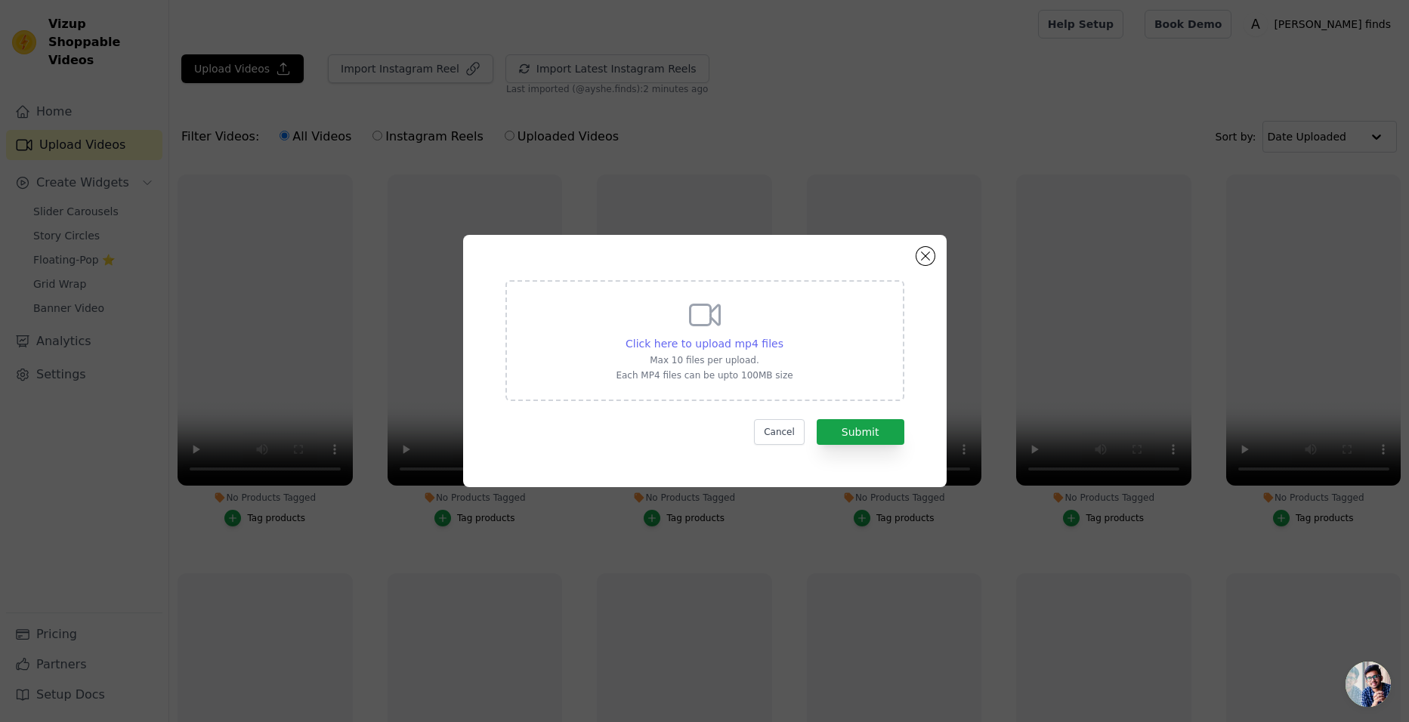
click at [707, 341] on span "Click here to upload mp4 files" at bounding box center [704, 344] width 158 height 12
click at [783, 336] on input "Click here to upload mp4 files Max 10 files per upload. Each MP4 files can be u…" at bounding box center [783, 335] width 1 height 1
click at [922, 253] on button "Close modal" at bounding box center [925, 256] width 18 height 18
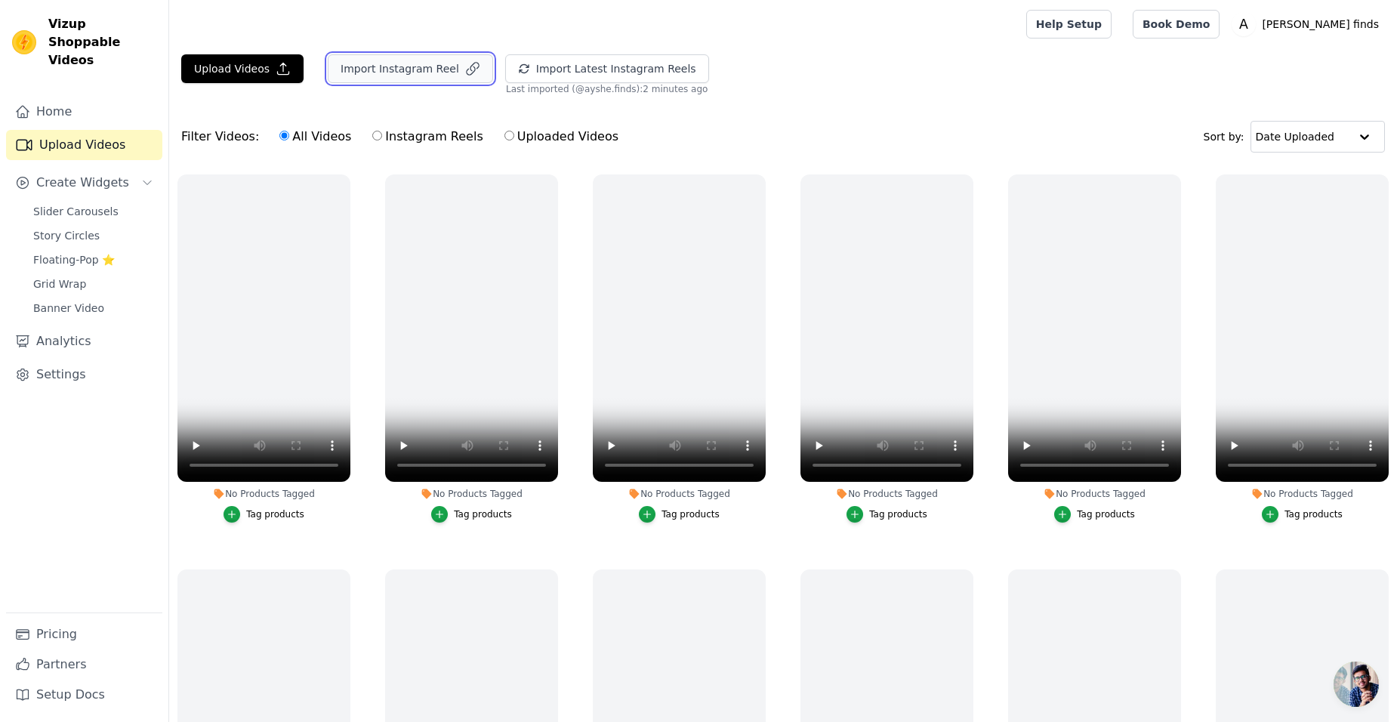
click at [360, 69] on button "Import Instagram Reel" at bounding box center [410, 68] width 165 height 29
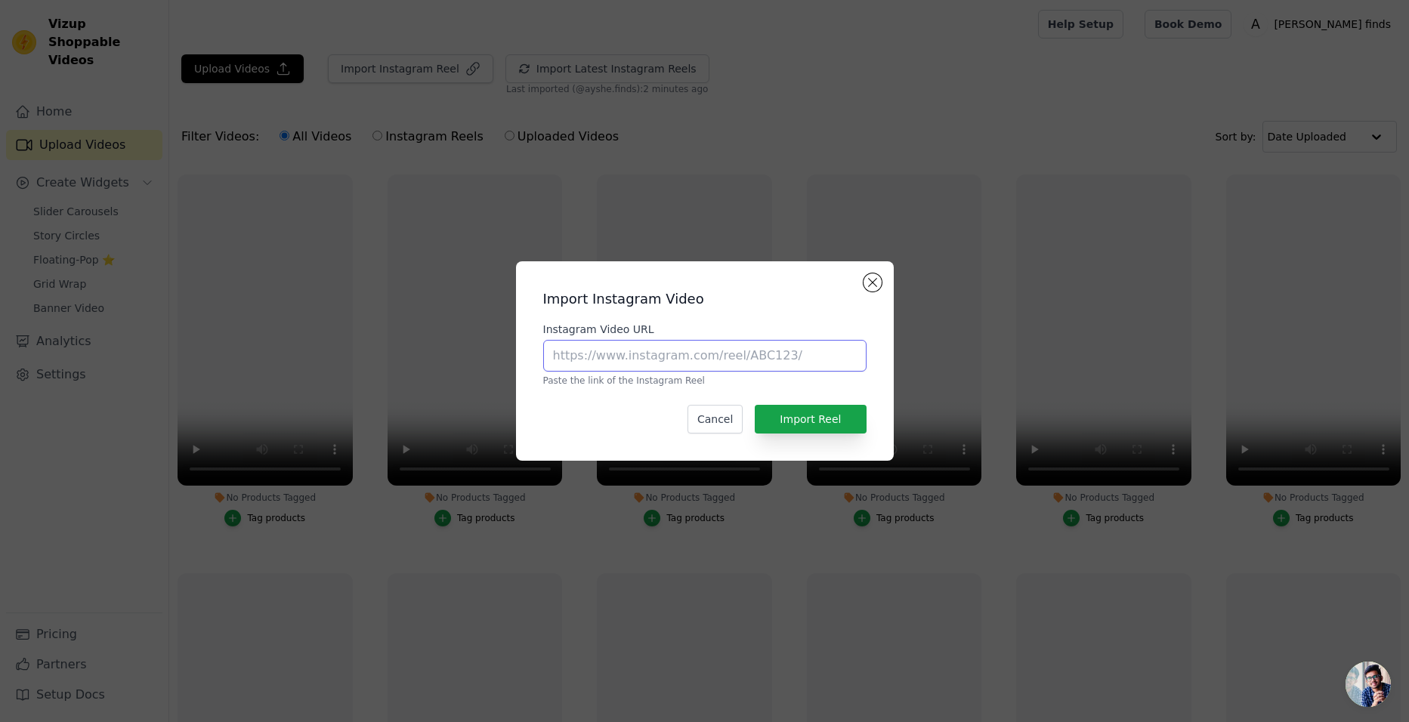
click at [691, 356] on input "Instagram Video URL" at bounding box center [704, 356] width 323 height 32
paste input "https://www.instagram.com/reel/CqYm-LCogoK/?igsh=cnpyaDdmNG1sb29t"
type input "https://www.instagram.com/reel/CqYm-LCogoK/?igsh=cnpyaDdmNG1sb29t"
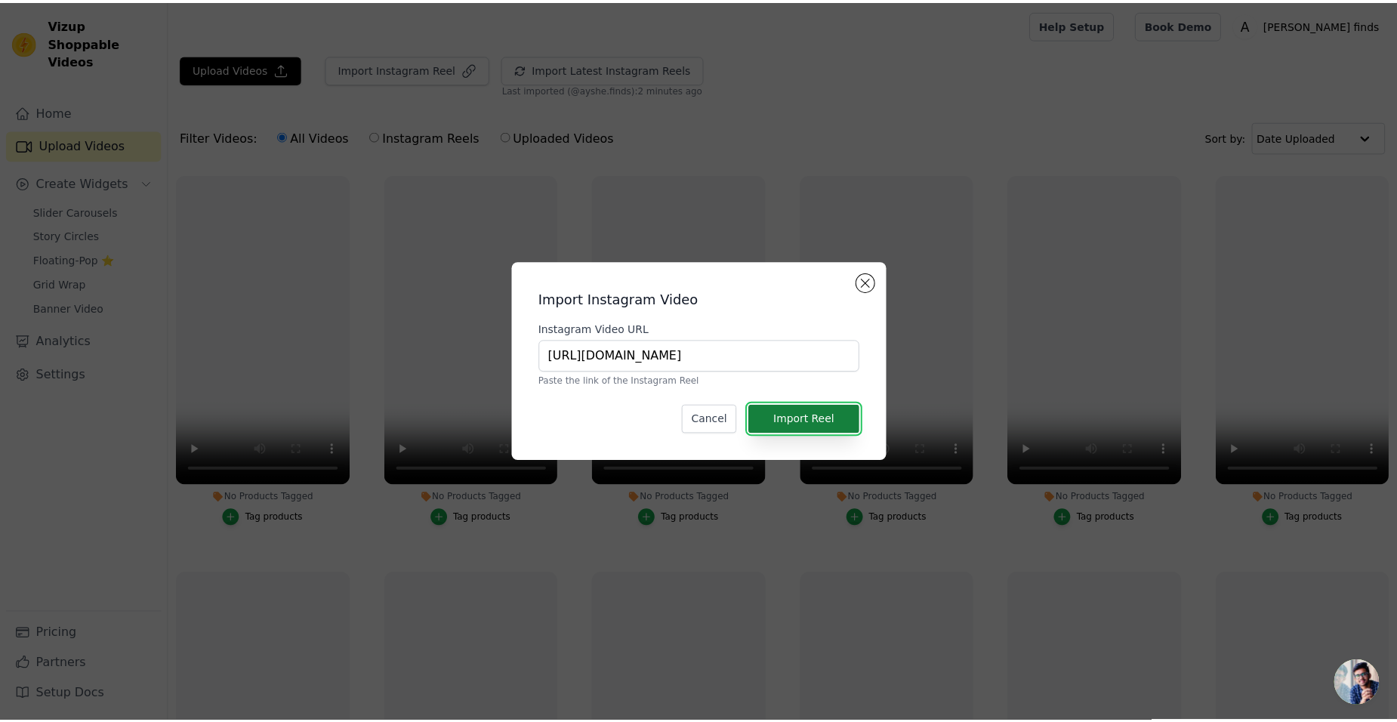
scroll to position [0, 0]
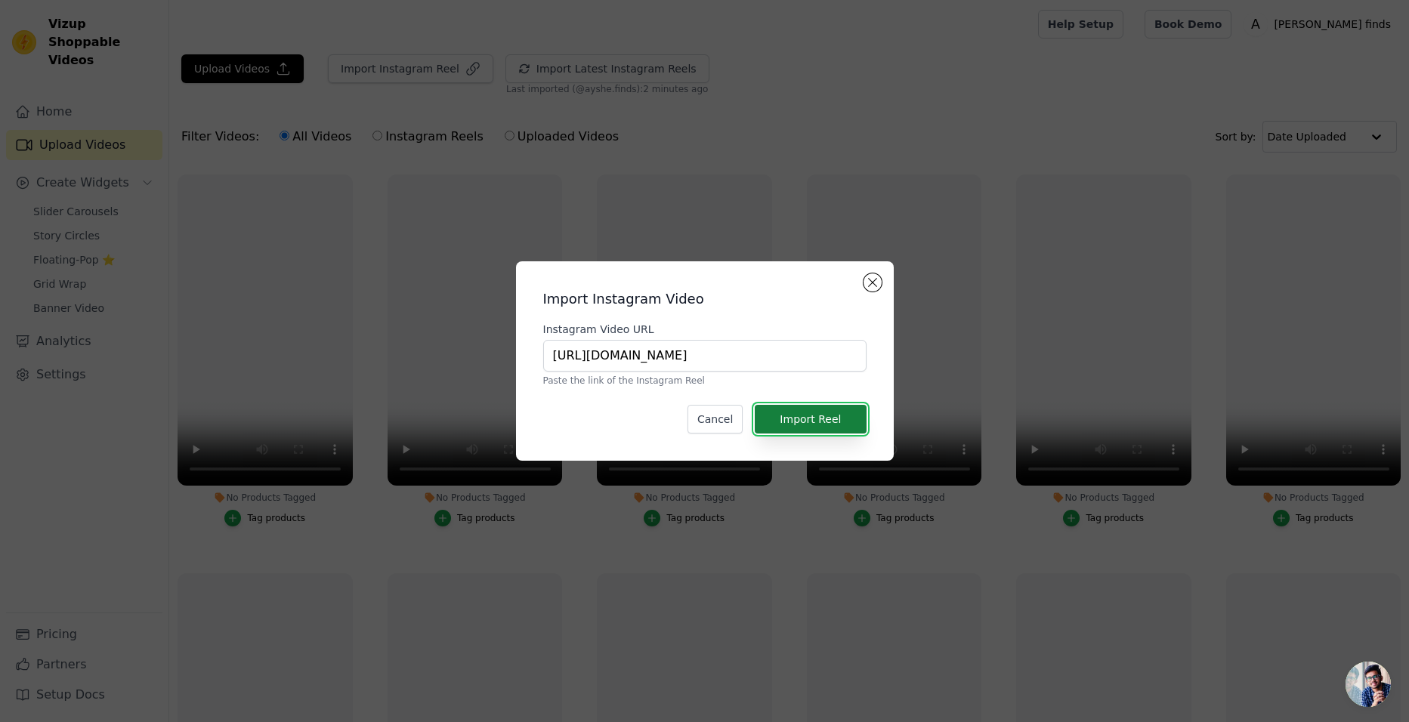
click at [819, 418] on button "Import Reel" at bounding box center [810, 419] width 111 height 29
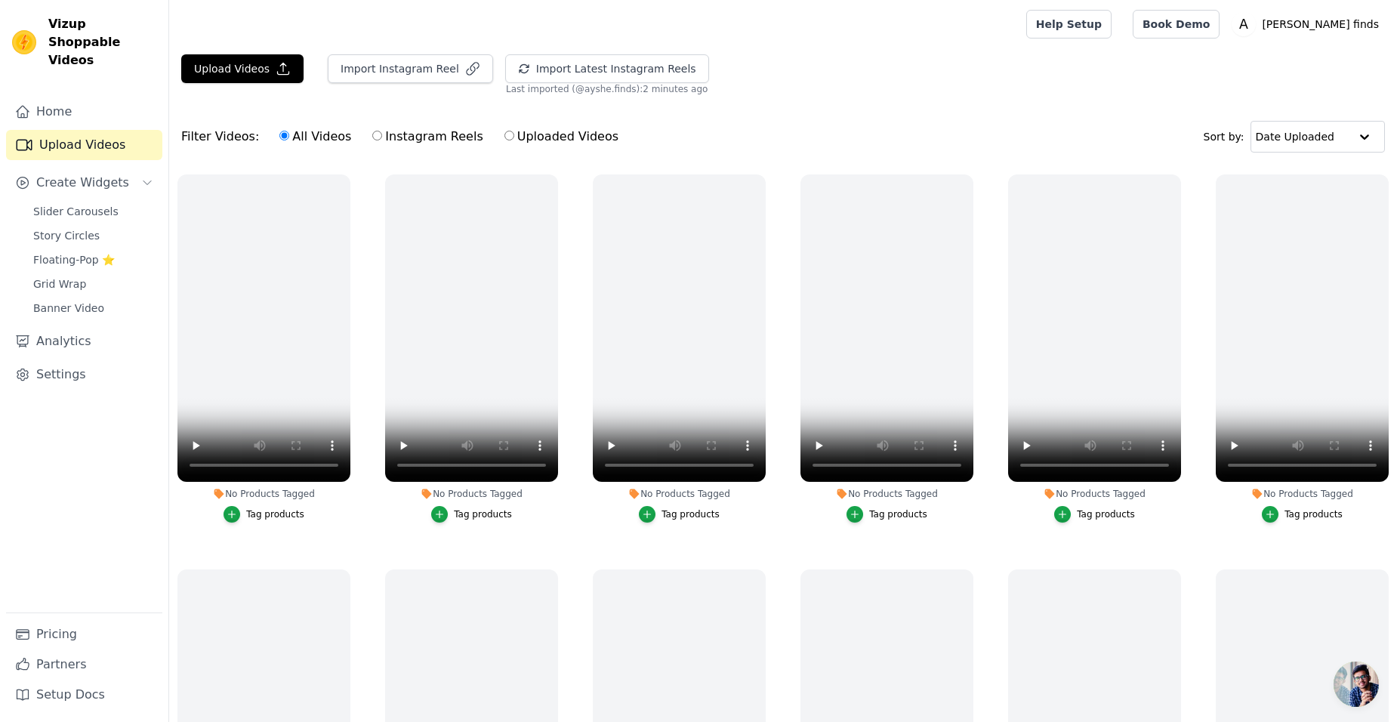
click at [384, 142] on label "Instagram Reels" at bounding box center [428, 137] width 112 height 20
click at [382, 141] on input "Instagram Reels" at bounding box center [377, 136] width 10 height 10
radio input "true"
click at [292, 130] on label "All Videos" at bounding box center [315, 137] width 73 height 20
click at [289, 131] on input "All Videos" at bounding box center [284, 136] width 10 height 10
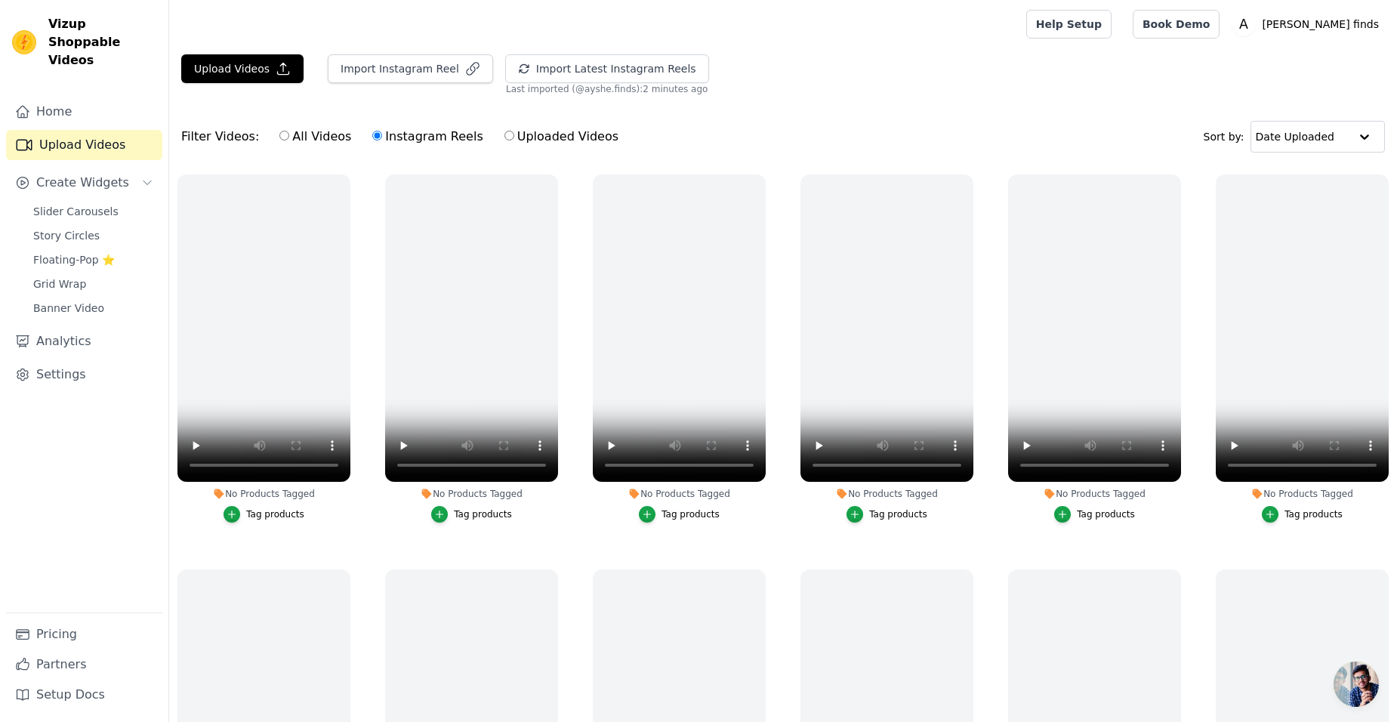
radio input "true"
click at [346, 172] on icon "button" at bounding box center [347, 177] width 11 height 11
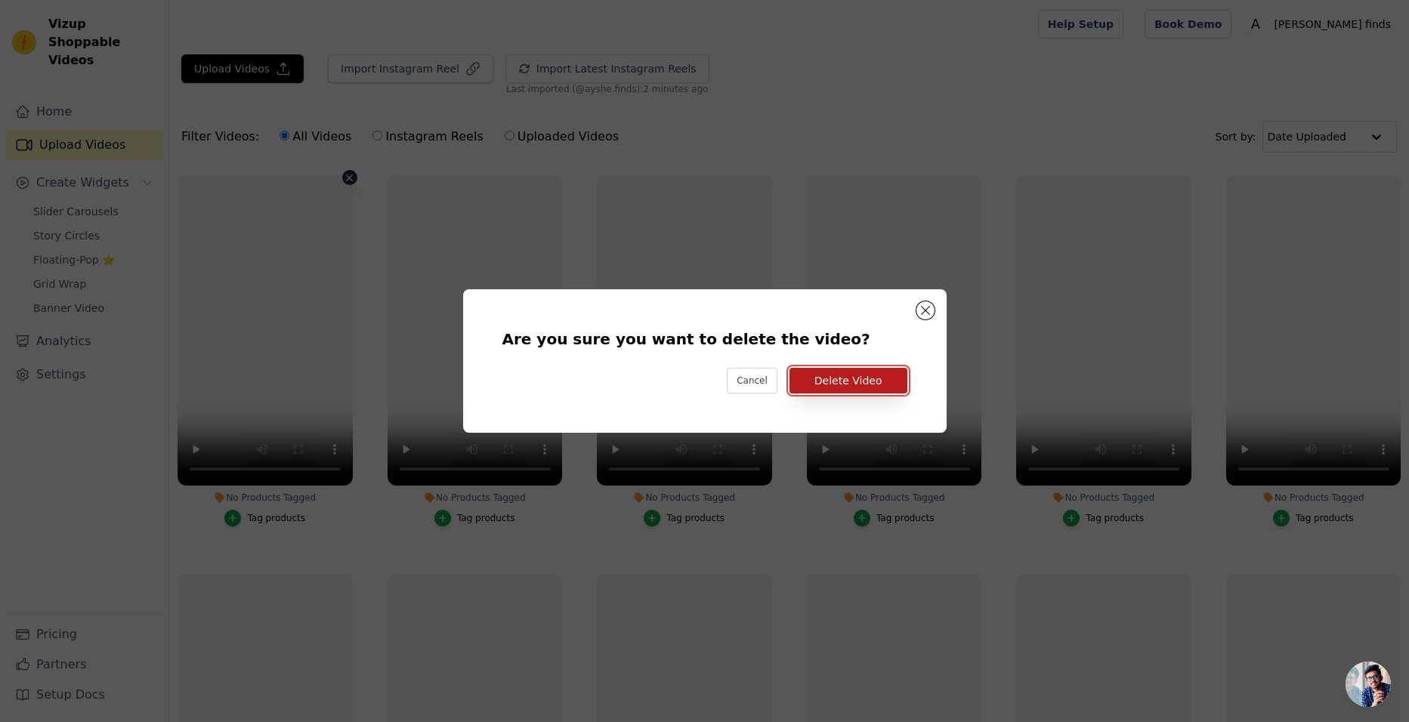
click at [846, 378] on button "Delete Video" at bounding box center [848, 381] width 118 height 26
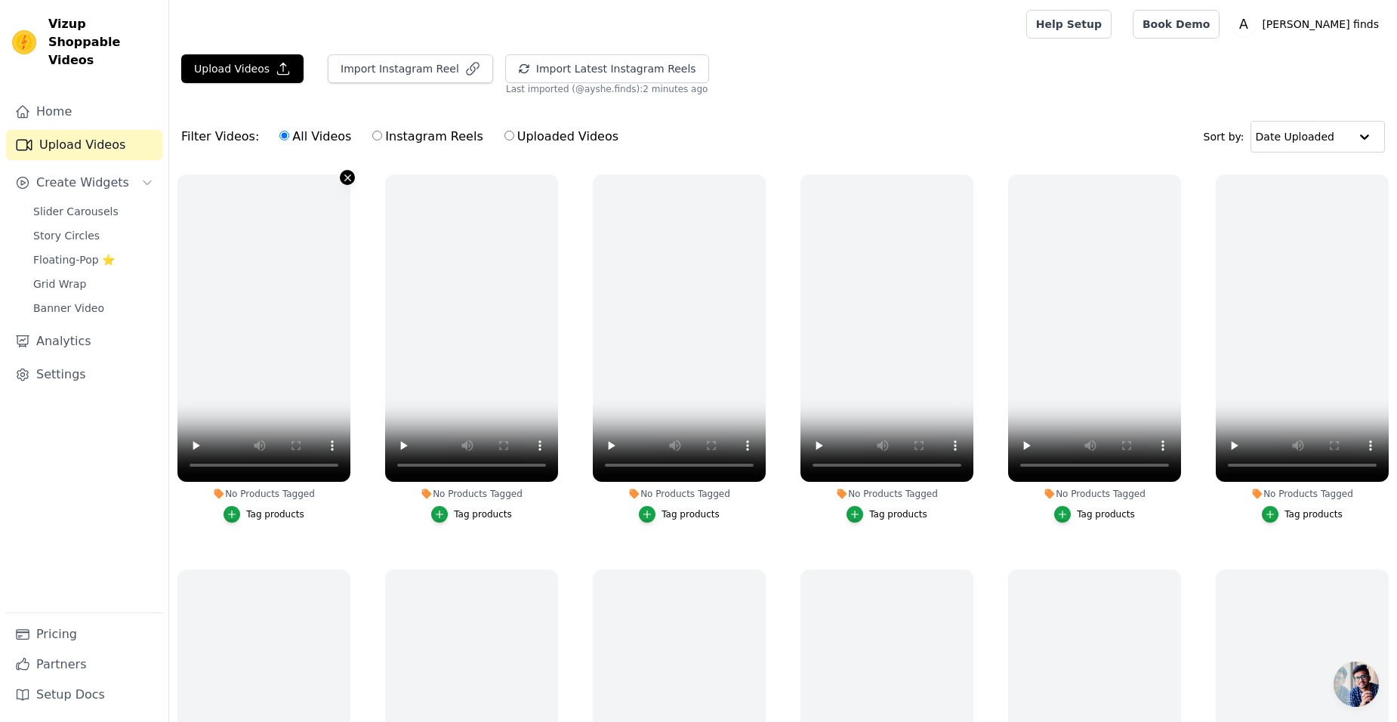
click at [344, 178] on icon "button" at bounding box center [347, 177] width 11 height 11
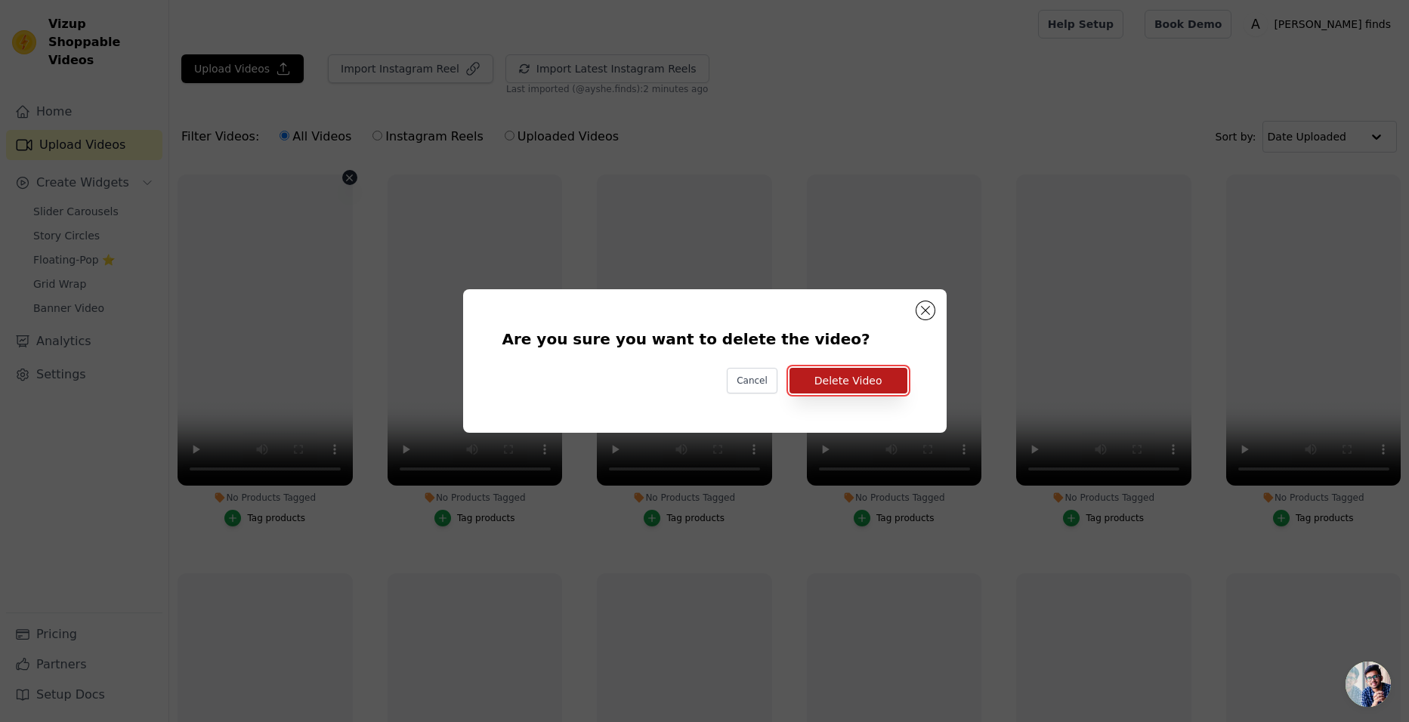
click at [826, 375] on button "Delete Video" at bounding box center [848, 381] width 118 height 26
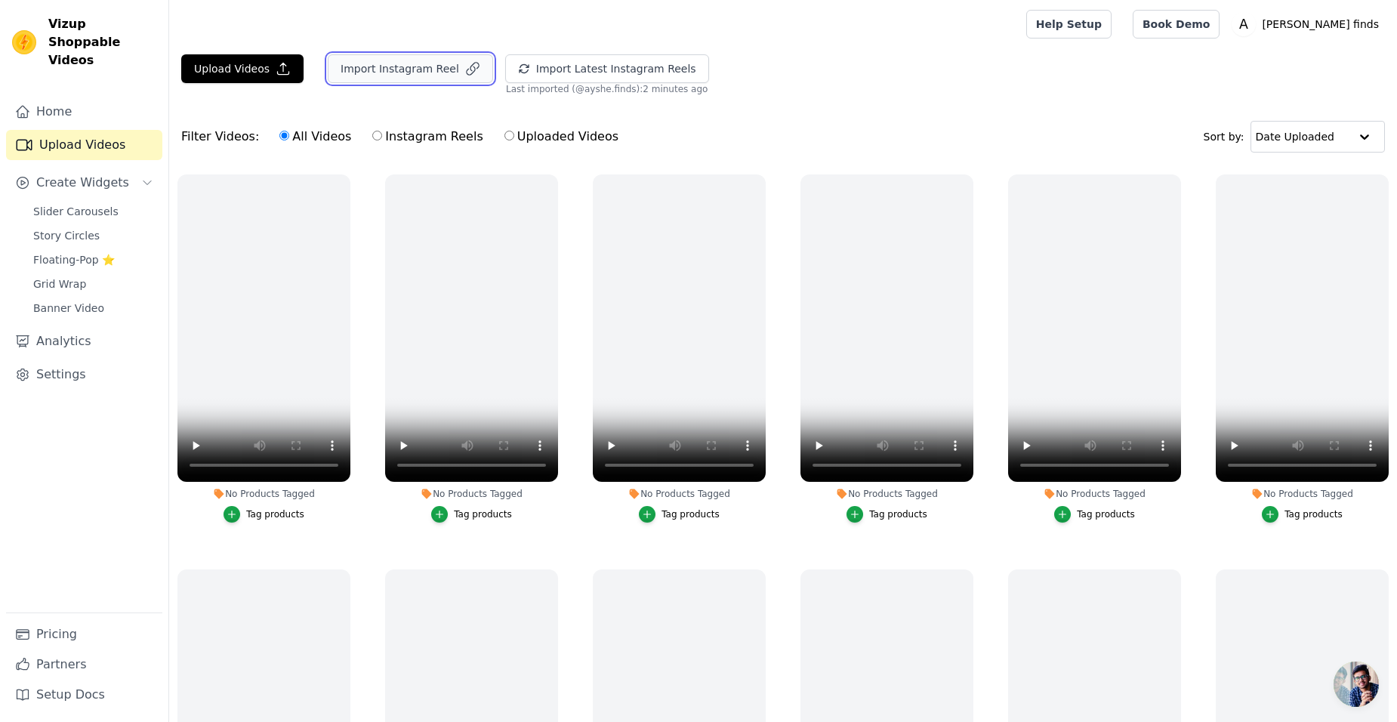
click at [381, 66] on button "Import Instagram Reel" at bounding box center [410, 68] width 165 height 29
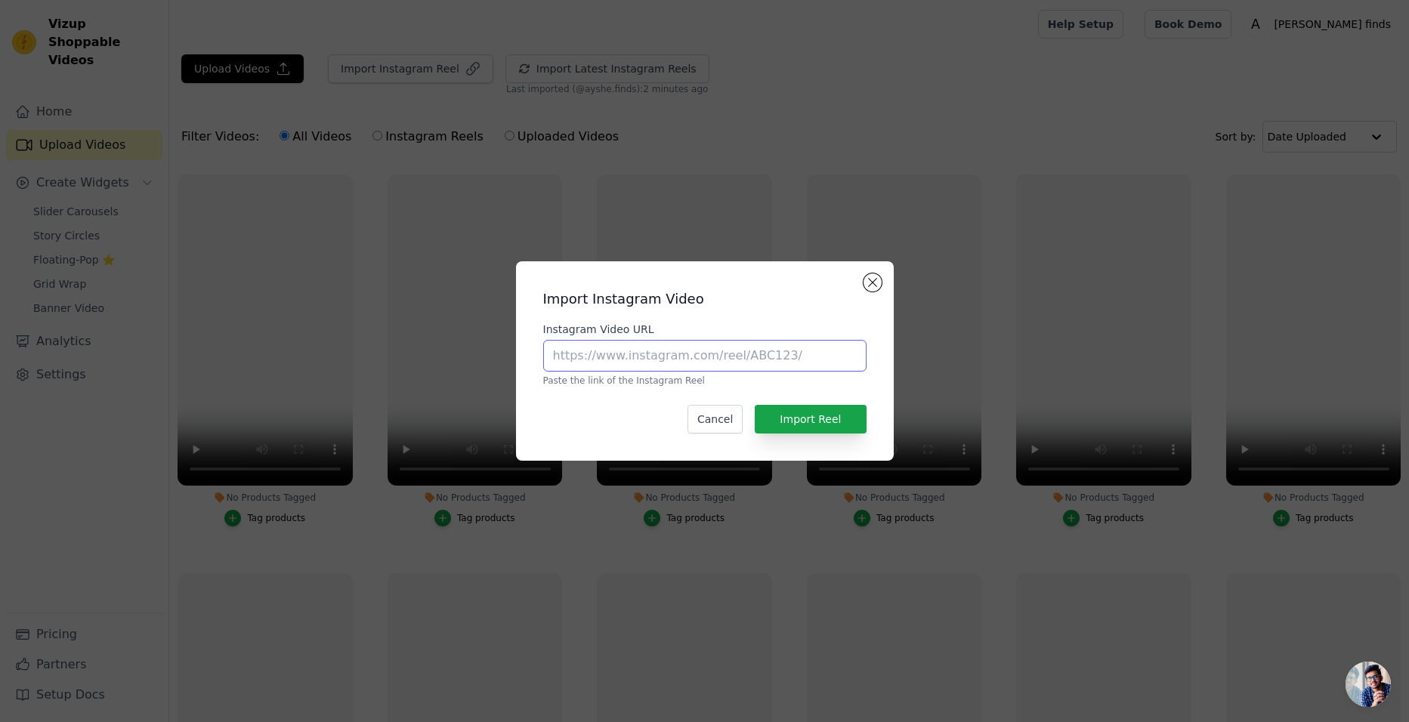
click at [595, 360] on input "Instagram Video URL" at bounding box center [704, 356] width 323 height 32
paste input "https://www.instagram.com/reel/CqYm-LCogoK/?igsh=cnpyaDdmNG1sb29t"
type input "https://www.instagram.com/reel/CqYm-LCogoK/?igsh=cnpyaDdmNG1sb29t"
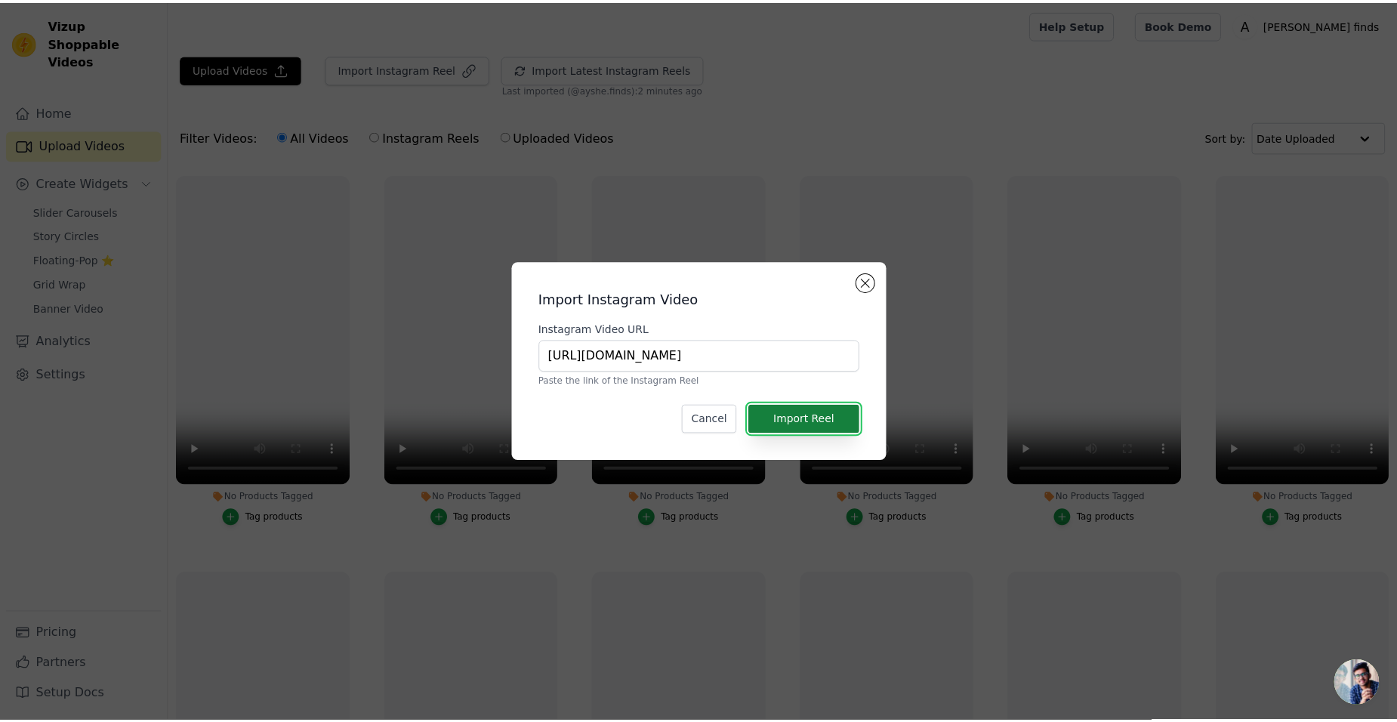
scroll to position [0, 0]
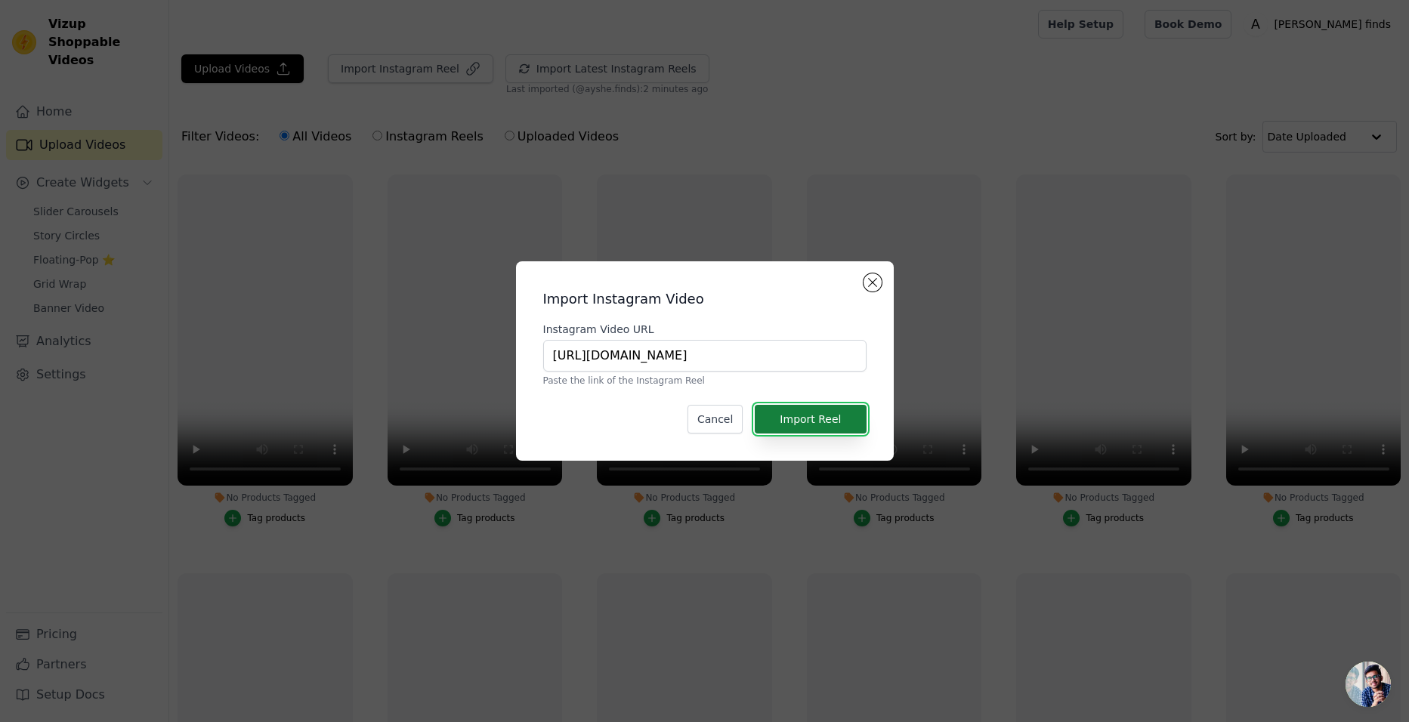
click at [864, 418] on button "Import Reel" at bounding box center [810, 419] width 111 height 29
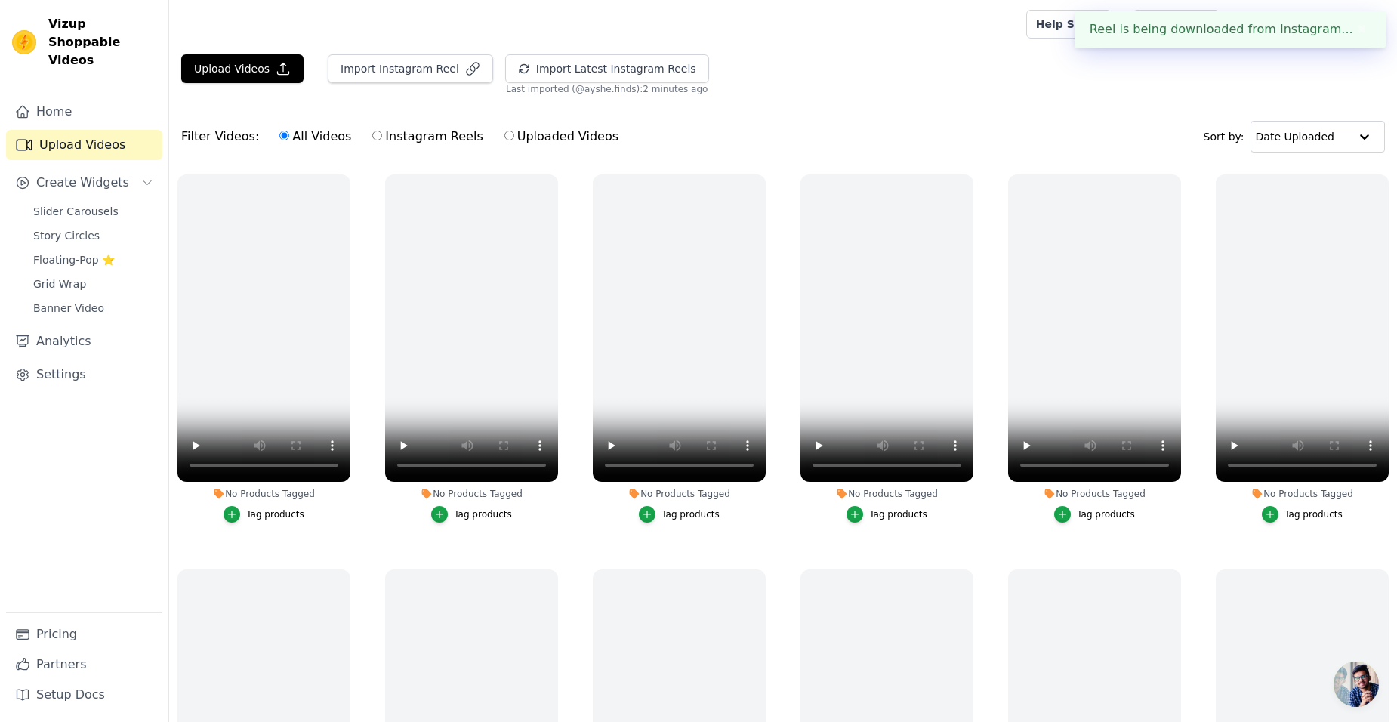
drag, startPoint x: 795, startPoint y: 159, endPoint x: 794, endPoint y: 99, distance: 60.5
click at [794, 99] on div "Upload Videos Import Instagram Reel Import Latest Instagram Reels Import Latest…" at bounding box center [783, 447] width 1228 height 786
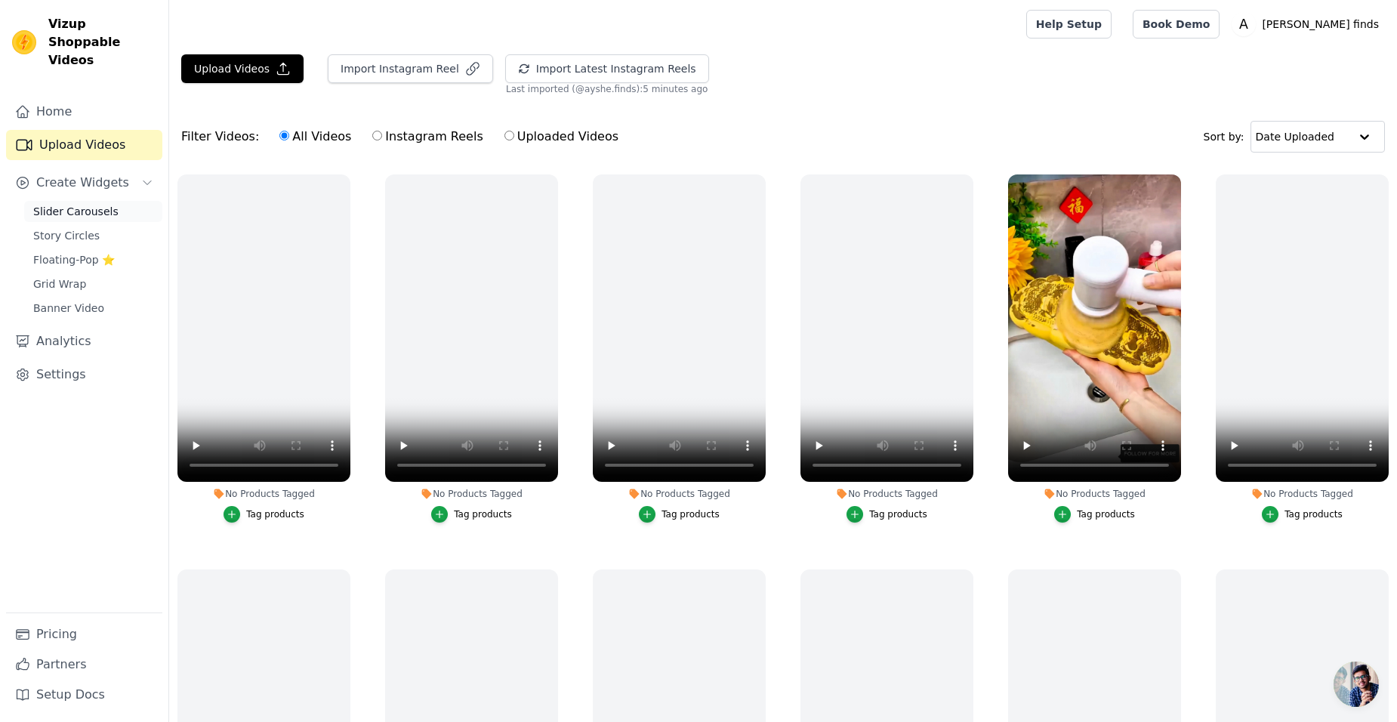
click at [54, 204] on span "Slider Carousels" at bounding box center [75, 211] width 85 height 15
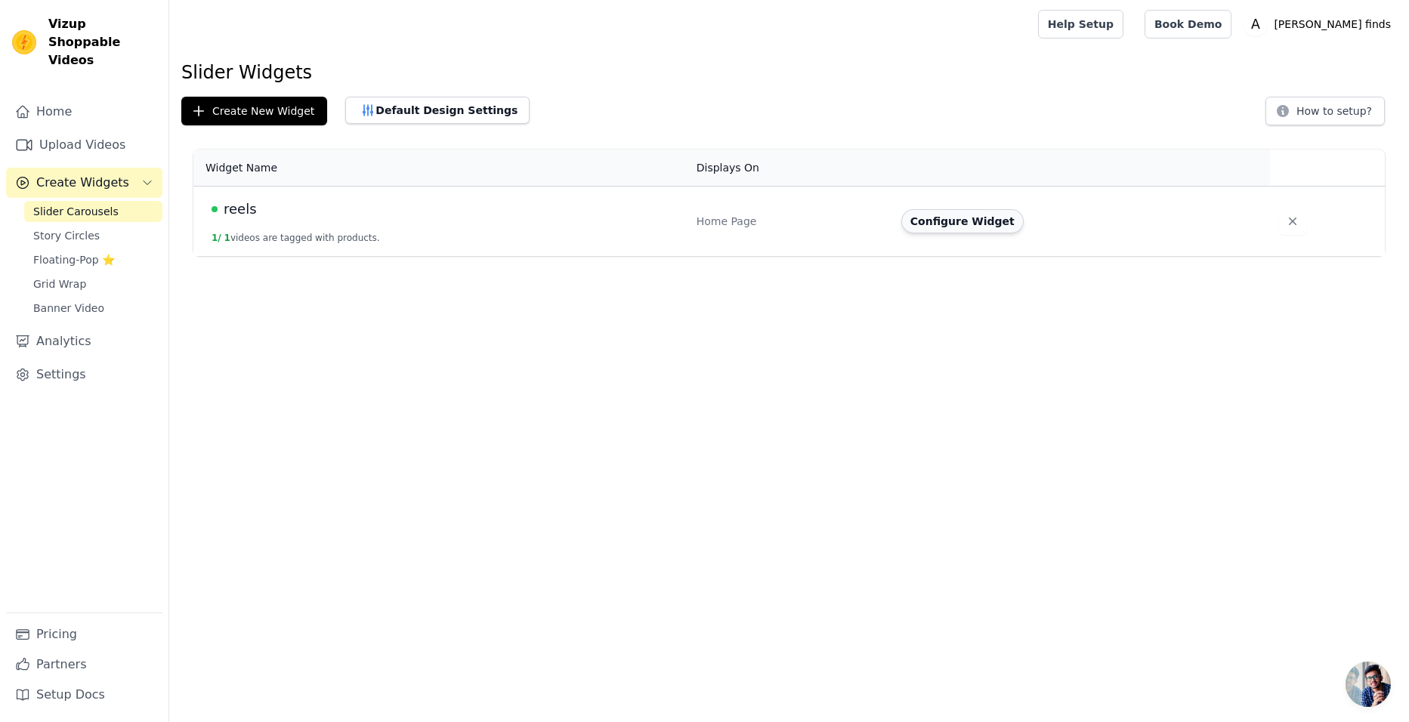
click at [915, 222] on button "Configure Widget" at bounding box center [962, 221] width 122 height 24
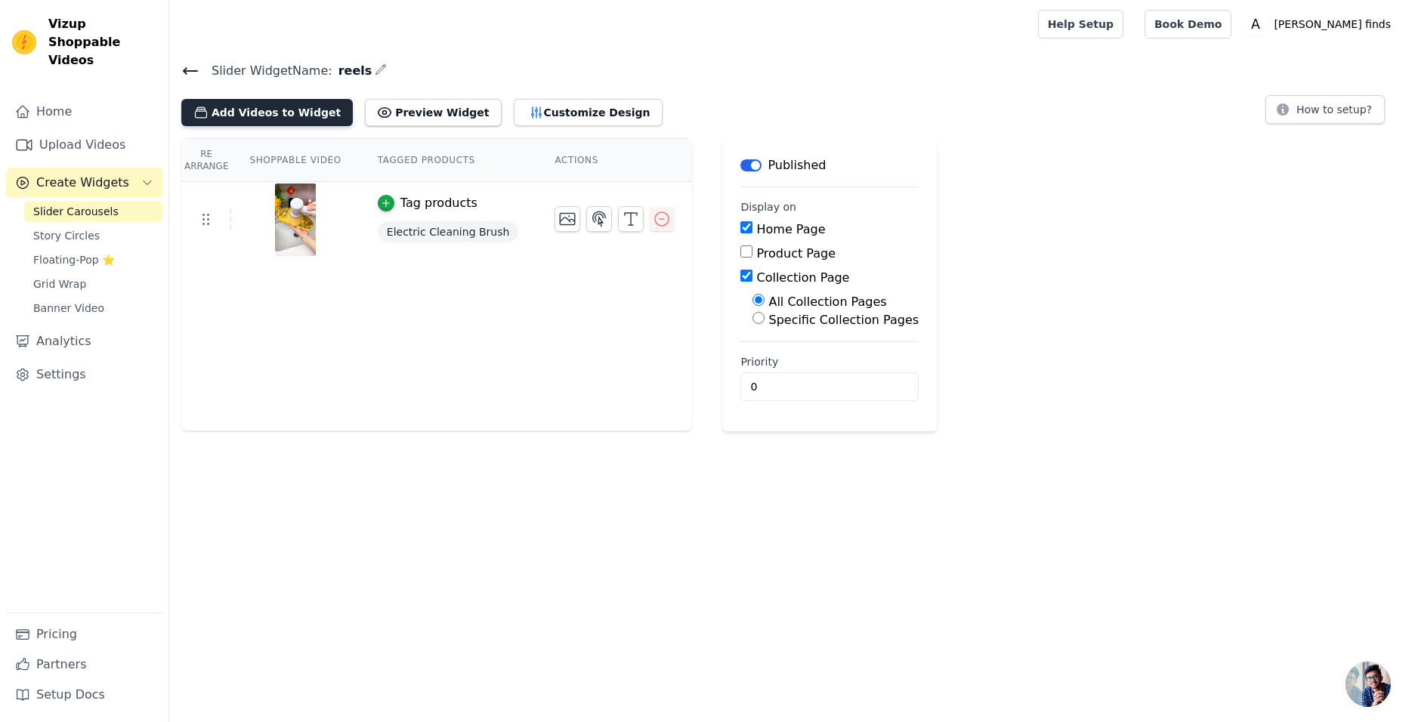
click at [250, 101] on button "Add Videos to Widget" at bounding box center [266, 112] width 171 height 27
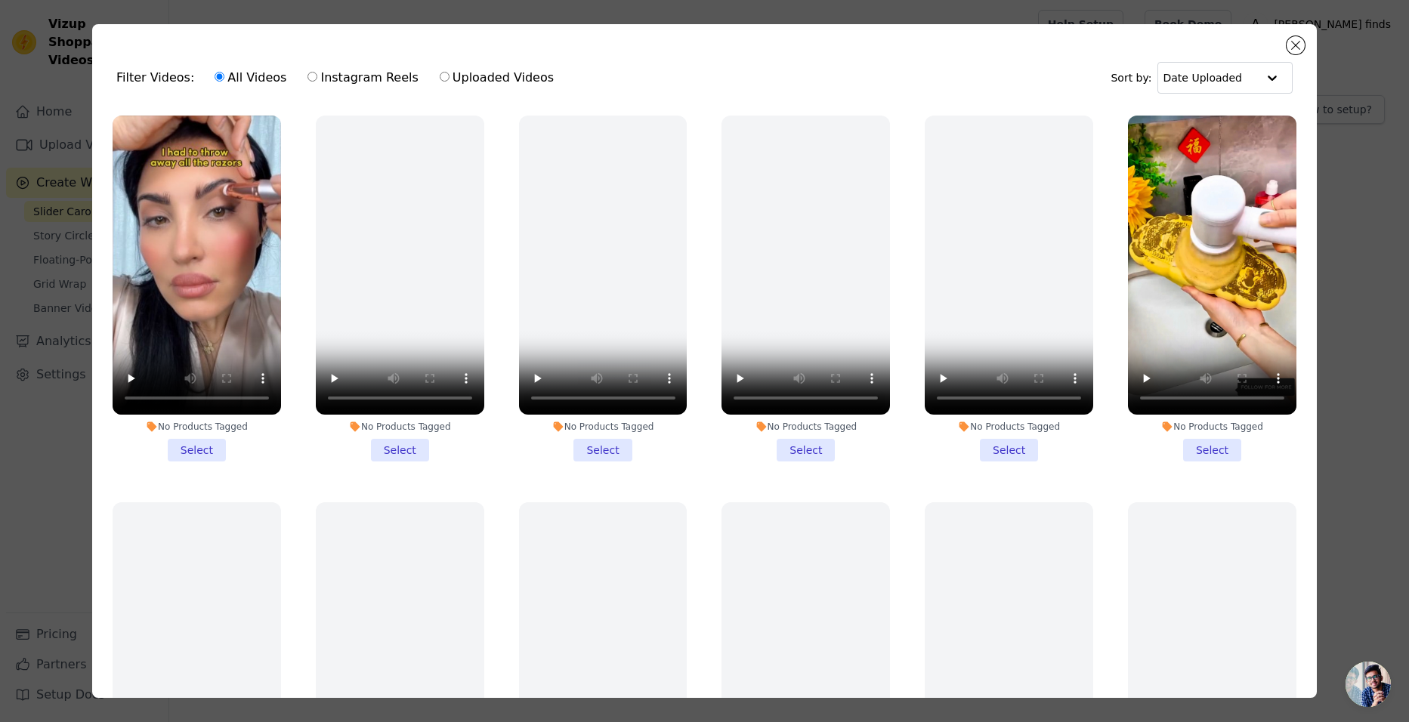
click at [182, 442] on li "No Products Tagged Select" at bounding box center [197, 289] width 168 height 346
click at [0, 0] on input "No Products Tagged Select" at bounding box center [0, 0] width 0 height 0
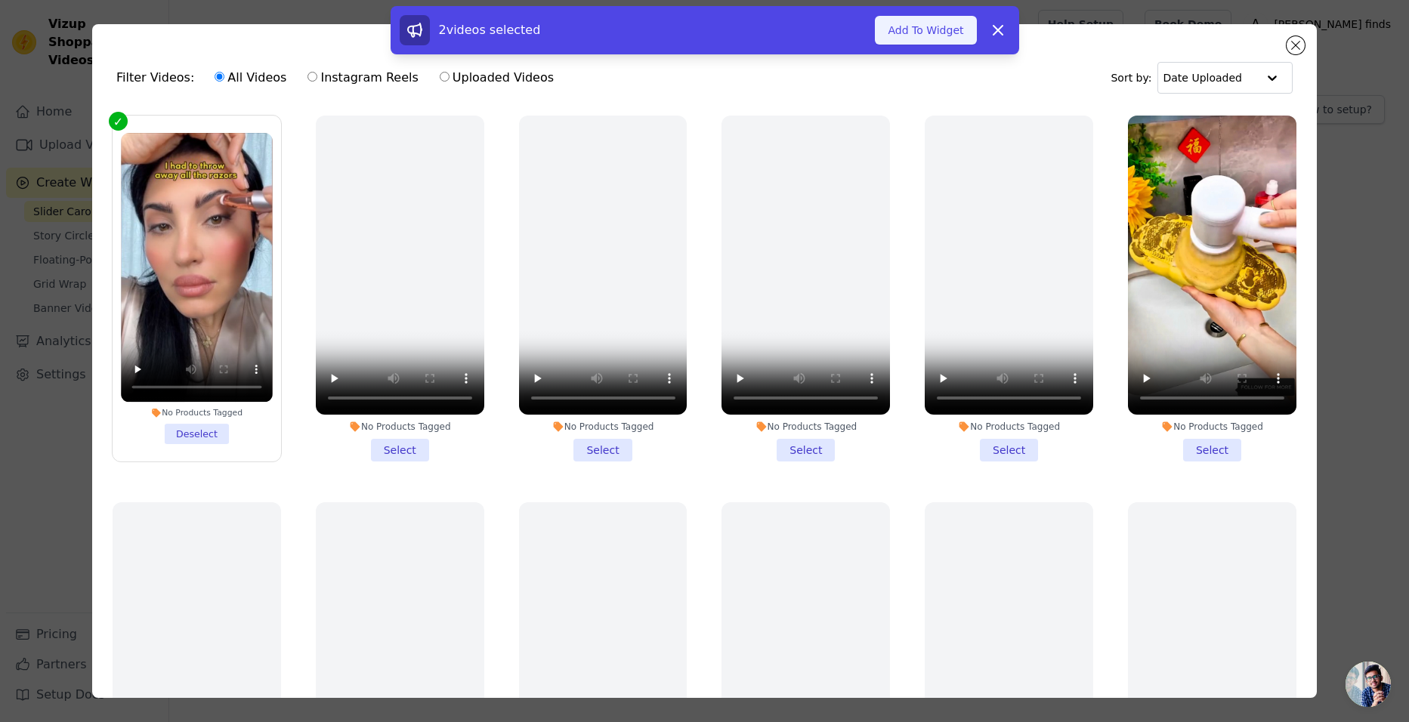
click at [912, 35] on button "Add To Widget" at bounding box center [925, 30] width 101 height 29
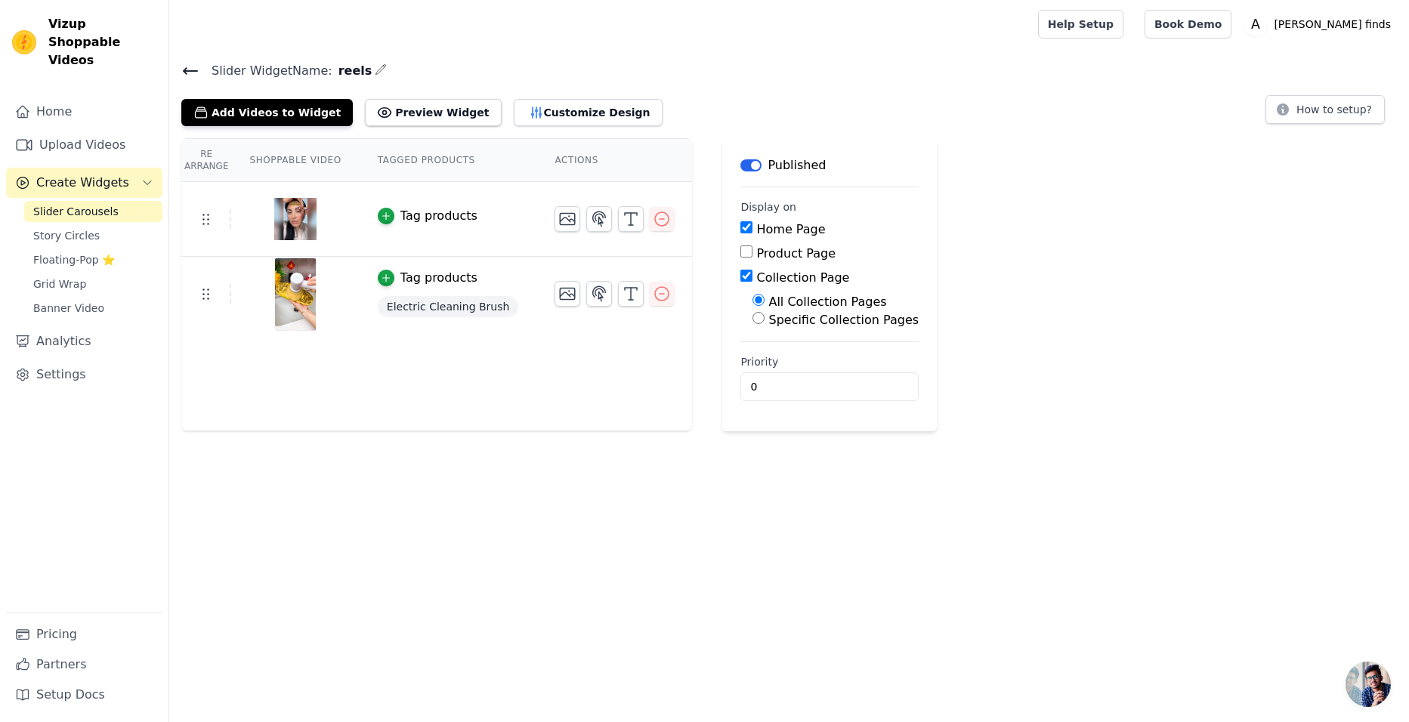
click at [483, 308] on span "Electric Cleaning Brush" at bounding box center [448, 306] width 141 height 21
click at [389, 313] on span "Electric Cleaning Brush" at bounding box center [448, 306] width 141 height 21
click at [313, 147] on th "Shoppable Video" at bounding box center [295, 160] width 128 height 43
click at [298, 158] on th "Shoppable Video" at bounding box center [295, 160] width 128 height 43
click at [446, 165] on th "Tagged Products" at bounding box center [449, 160] width 178 height 43
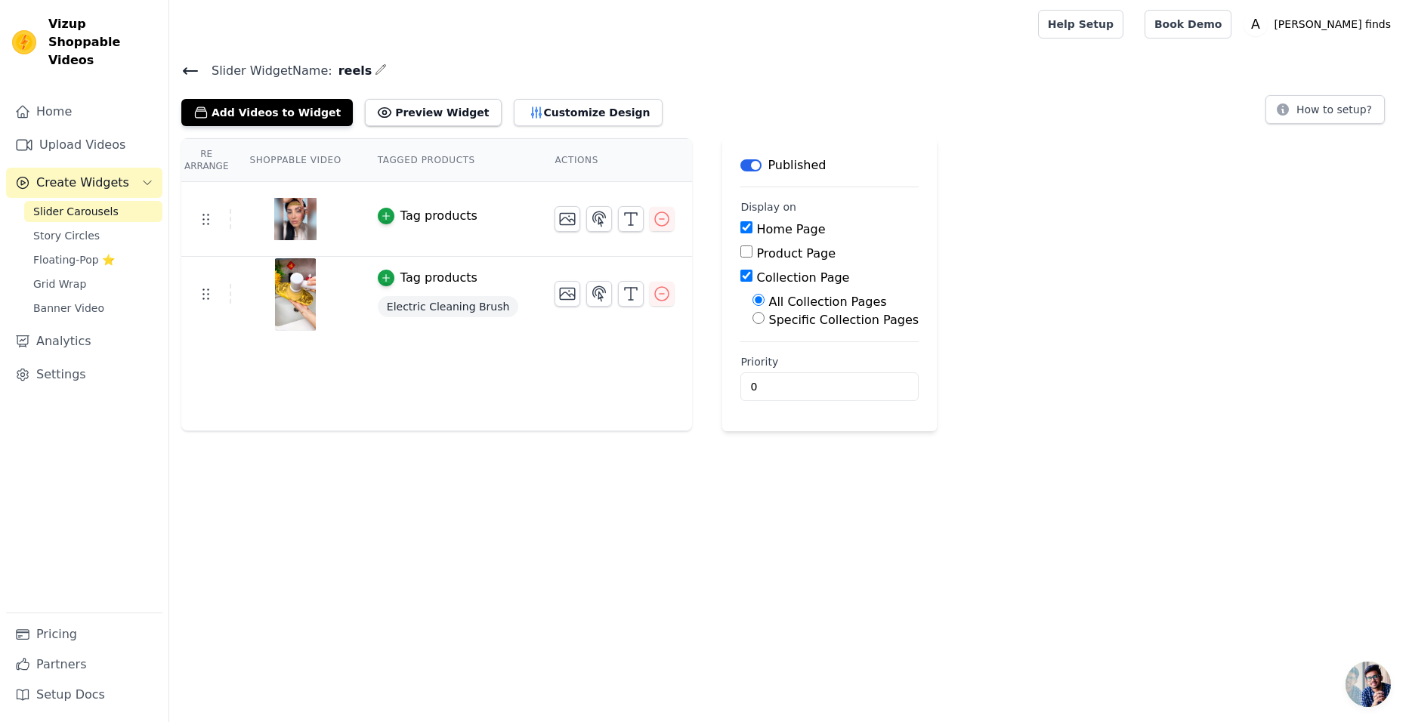
click at [537, 157] on th "Actions" at bounding box center [614, 160] width 156 height 43
click at [413, 307] on span "Electric Cleaning Brush" at bounding box center [448, 306] width 141 height 21
click at [653, 301] on icon "button" at bounding box center [662, 294] width 18 height 18
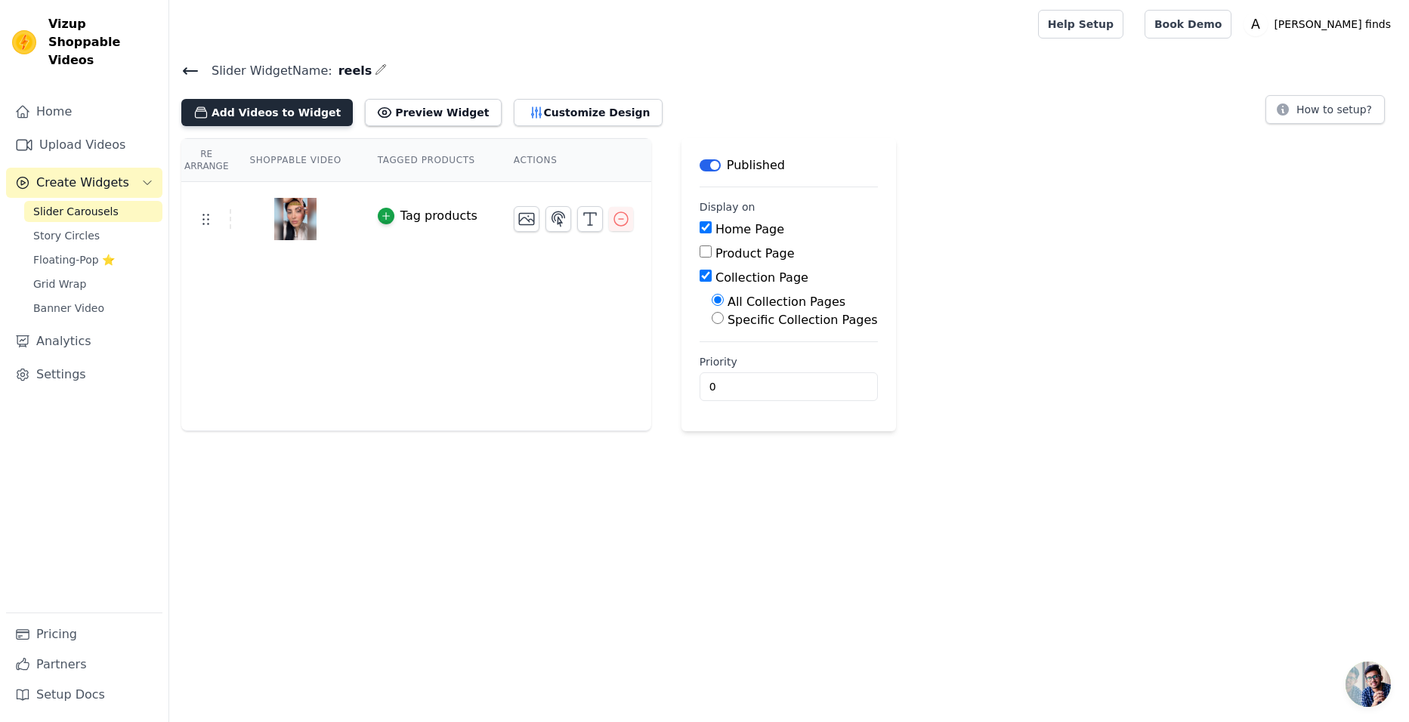
click at [225, 120] on button "Add Videos to Widget" at bounding box center [266, 112] width 171 height 27
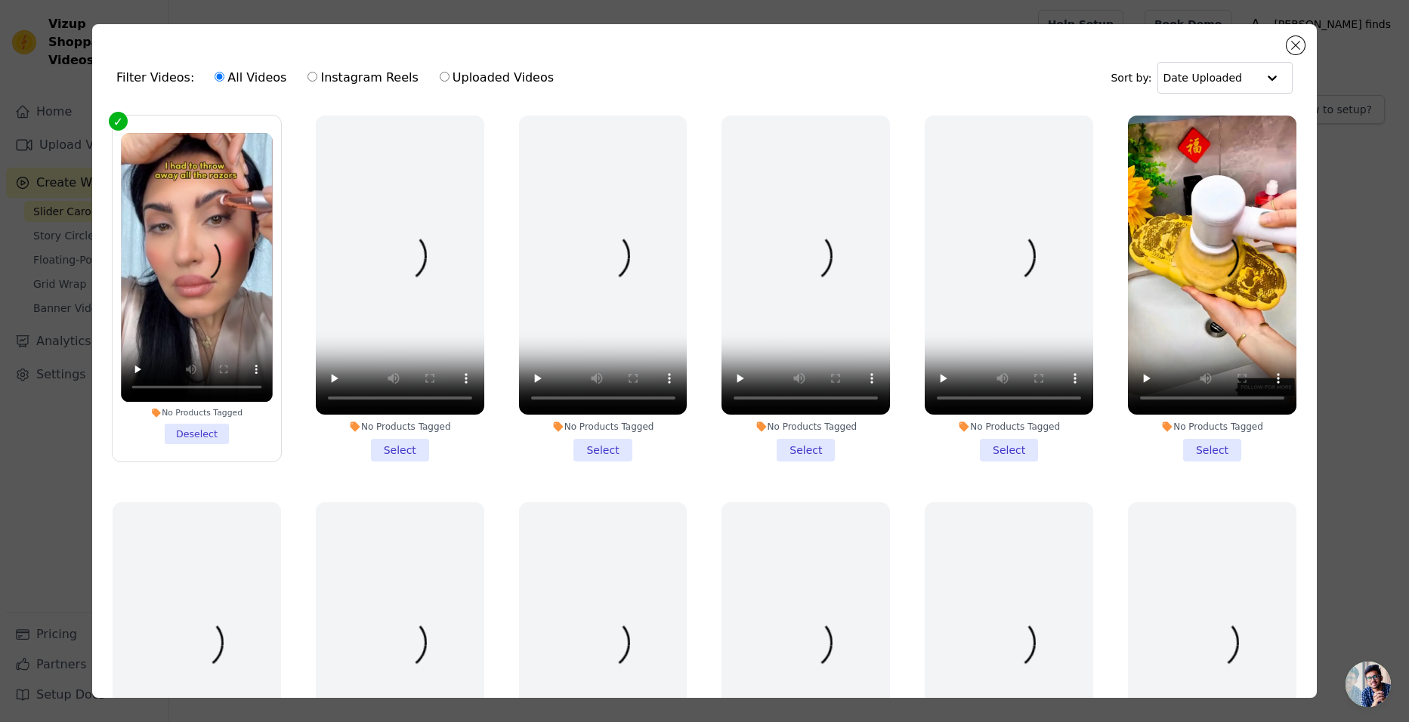
click at [1196, 445] on li "No Products Tagged Select" at bounding box center [1212, 289] width 168 height 346
click at [0, 0] on input "No Products Tagged Select" at bounding box center [0, 0] width 0 height 0
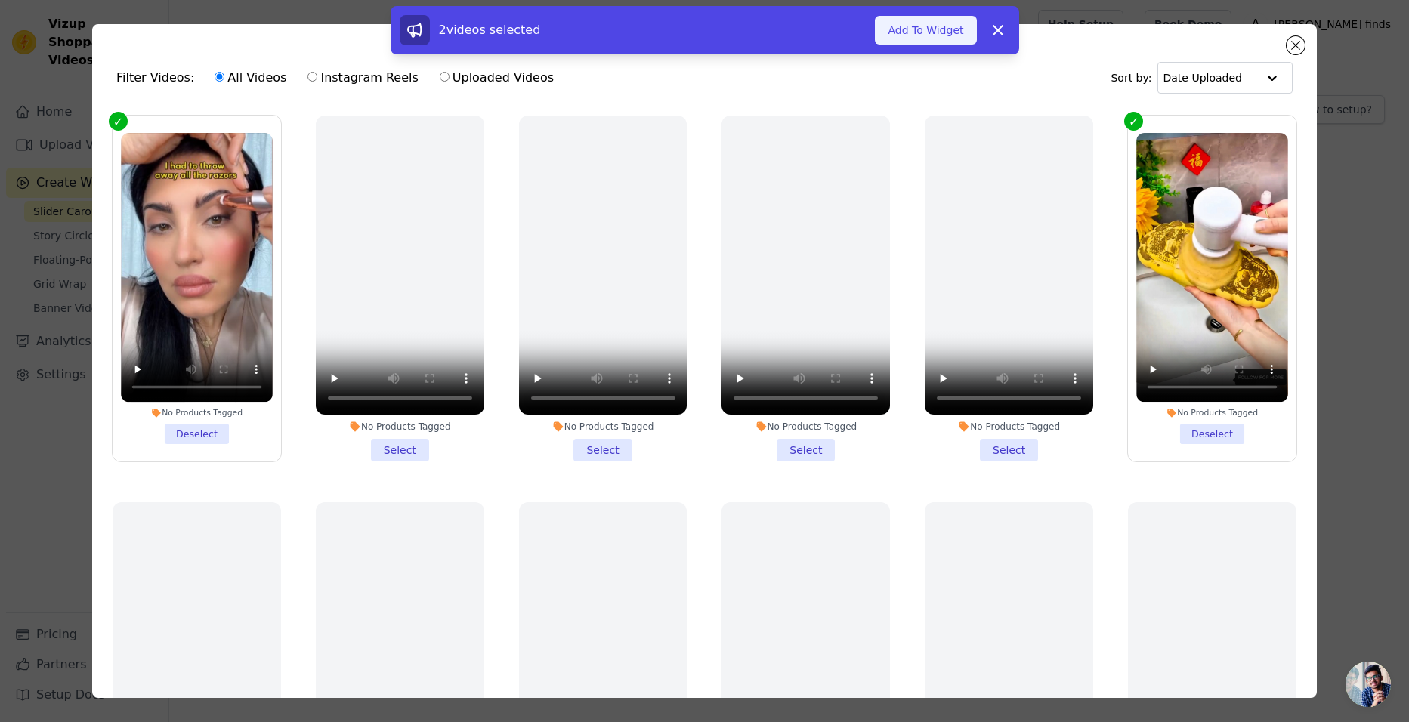
click at [917, 39] on button "Add To Widget" at bounding box center [925, 30] width 101 height 29
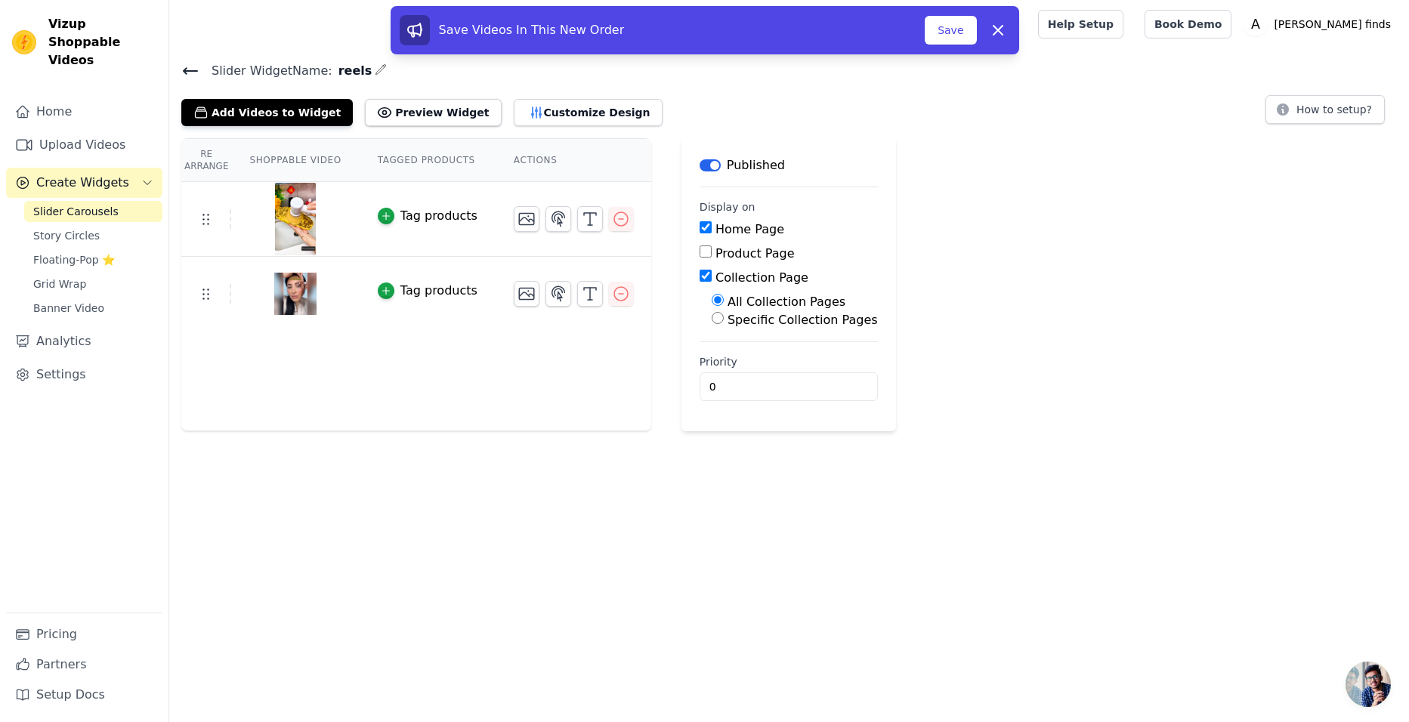
click at [389, 222] on button "Tag products" at bounding box center [428, 216] width 100 height 18
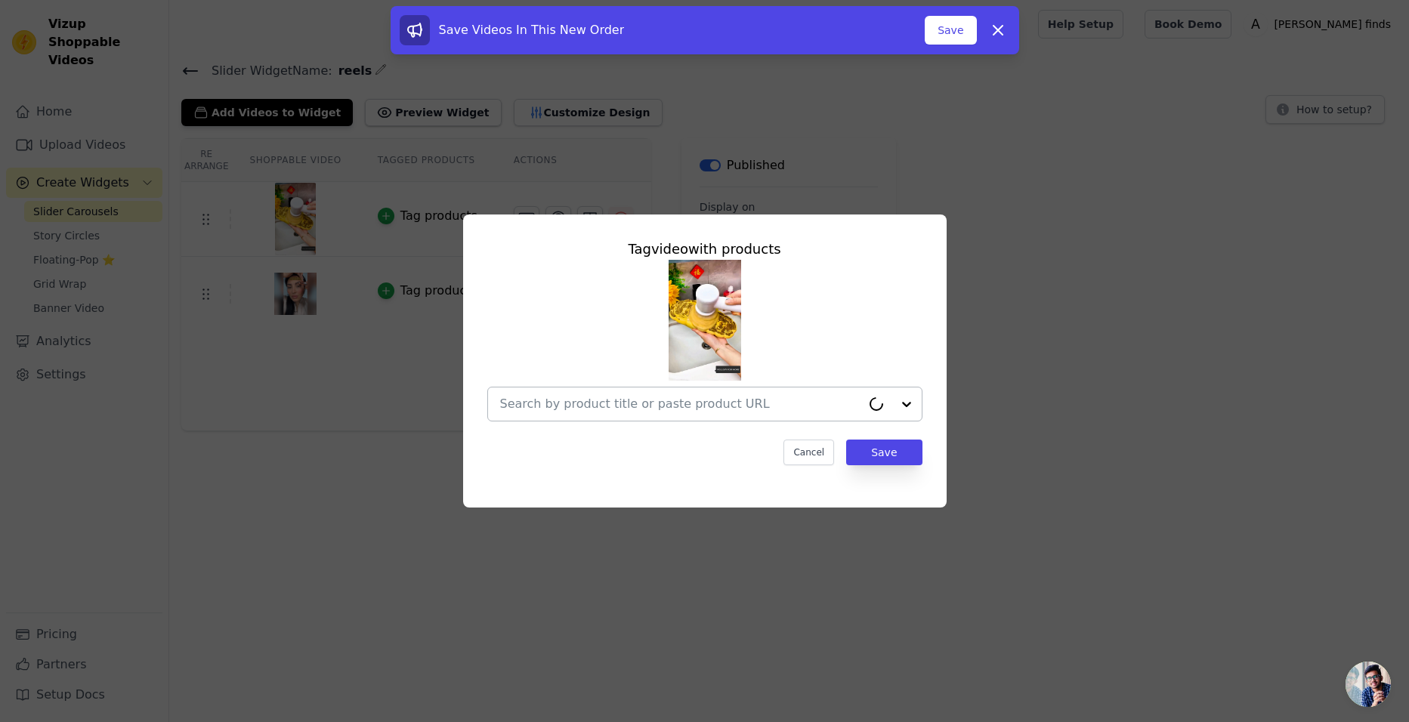
click at [617, 406] on input "text" at bounding box center [680, 404] width 361 height 18
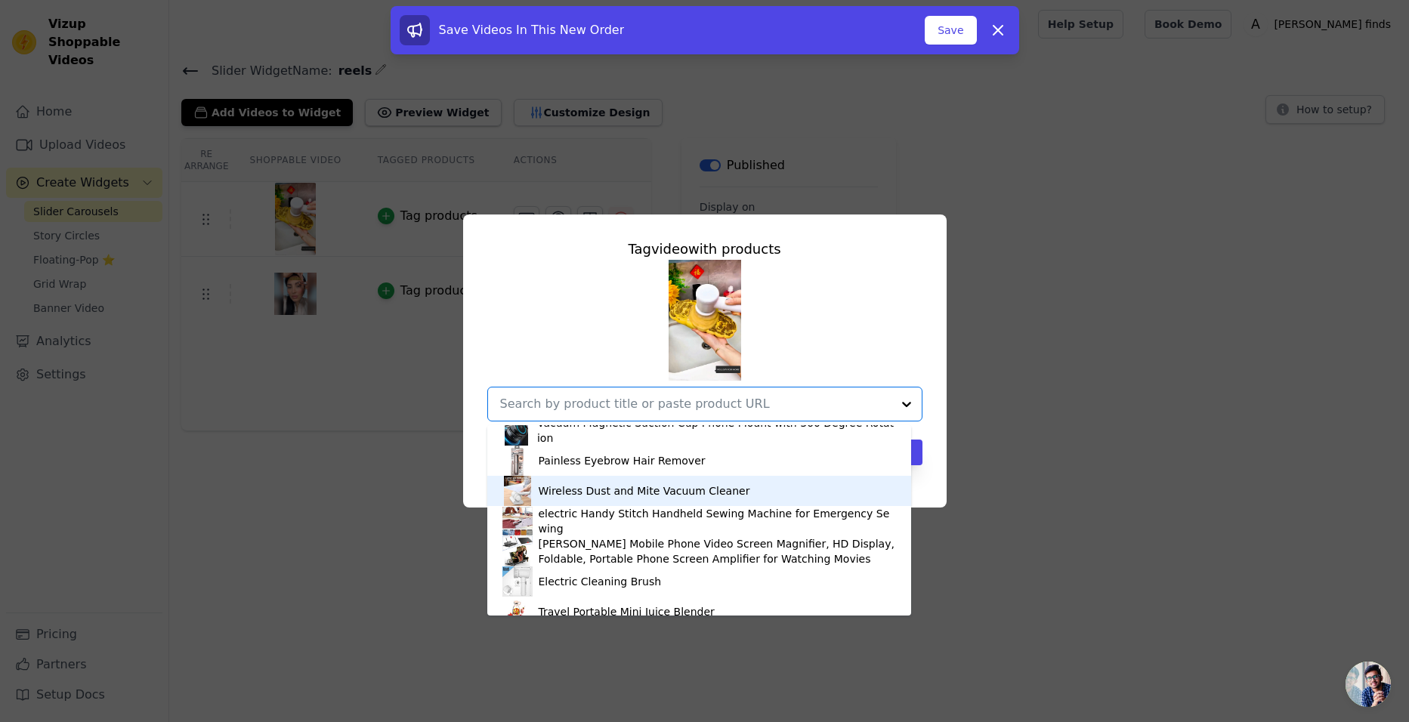
scroll to position [86, 0]
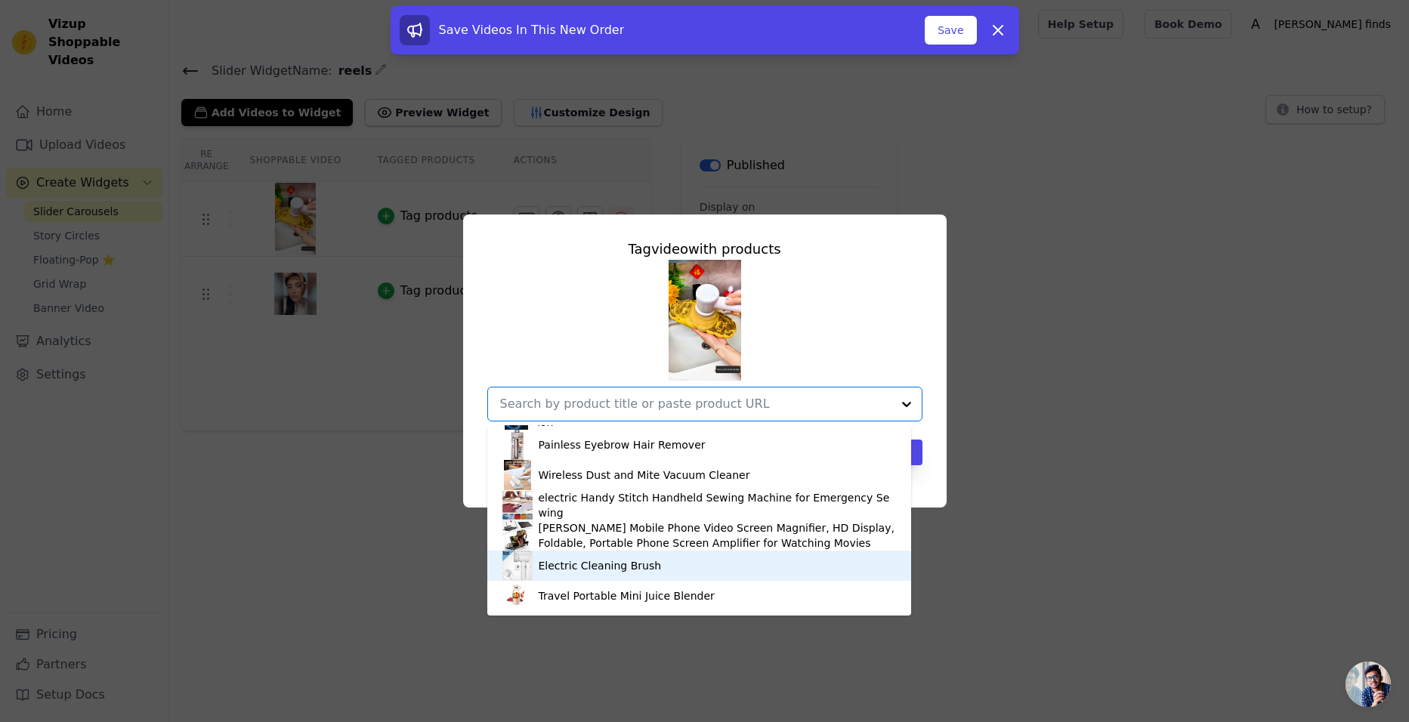
click at [562, 573] on div "Electric Cleaning Brush" at bounding box center [699, 566] width 394 height 30
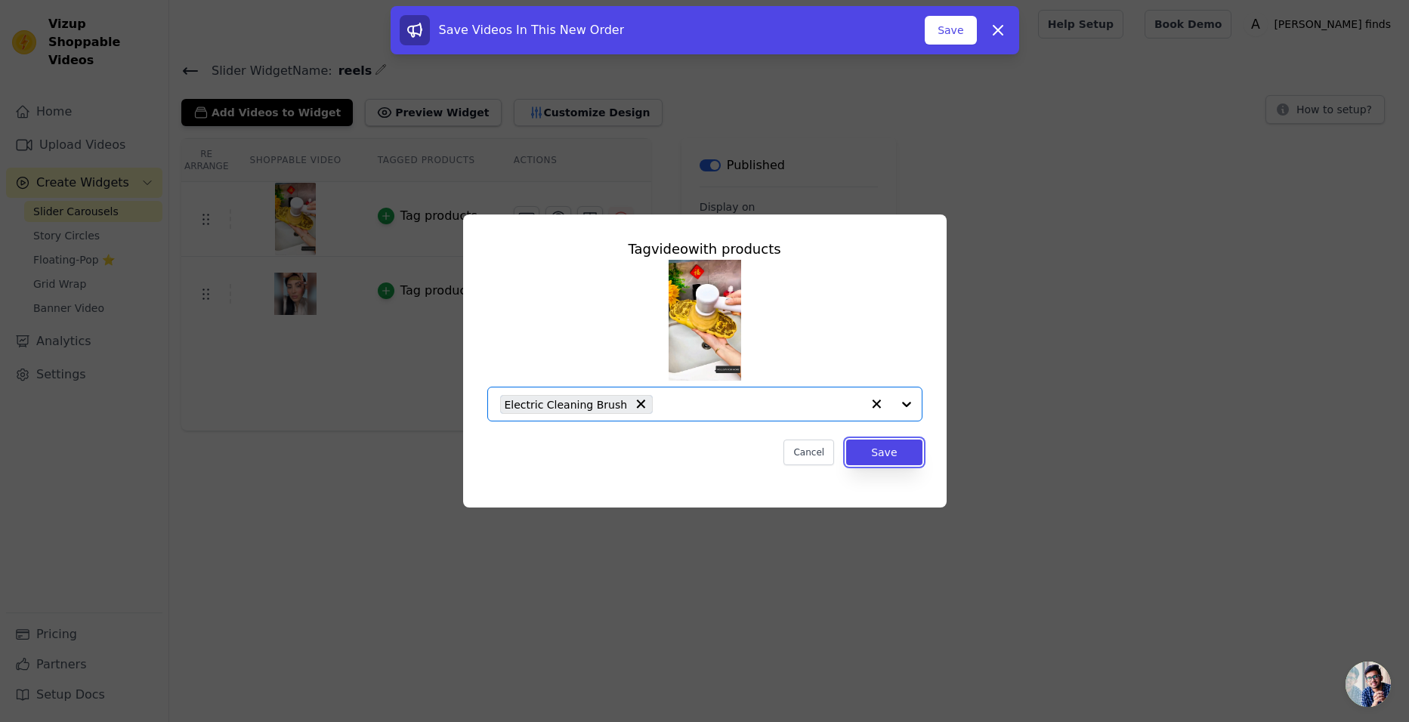
drag, startPoint x: 885, startPoint y: 448, endPoint x: 798, endPoint y: 425, distance: 90.0
click at [885, 448] on button "Save" at bounding box center [884, 453] width 76 height 26
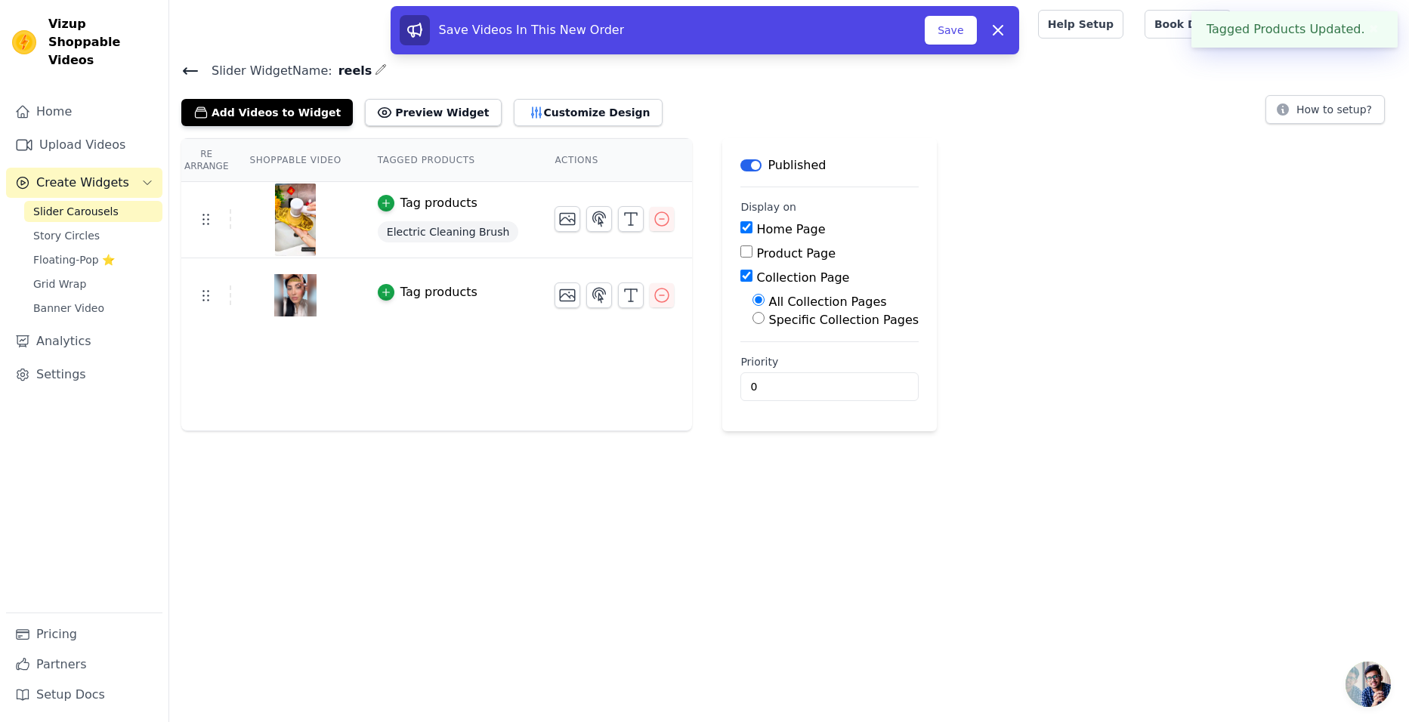
click at [400, 294] on div "Tag products" at bounding box center [438, 292] width 77 height 18
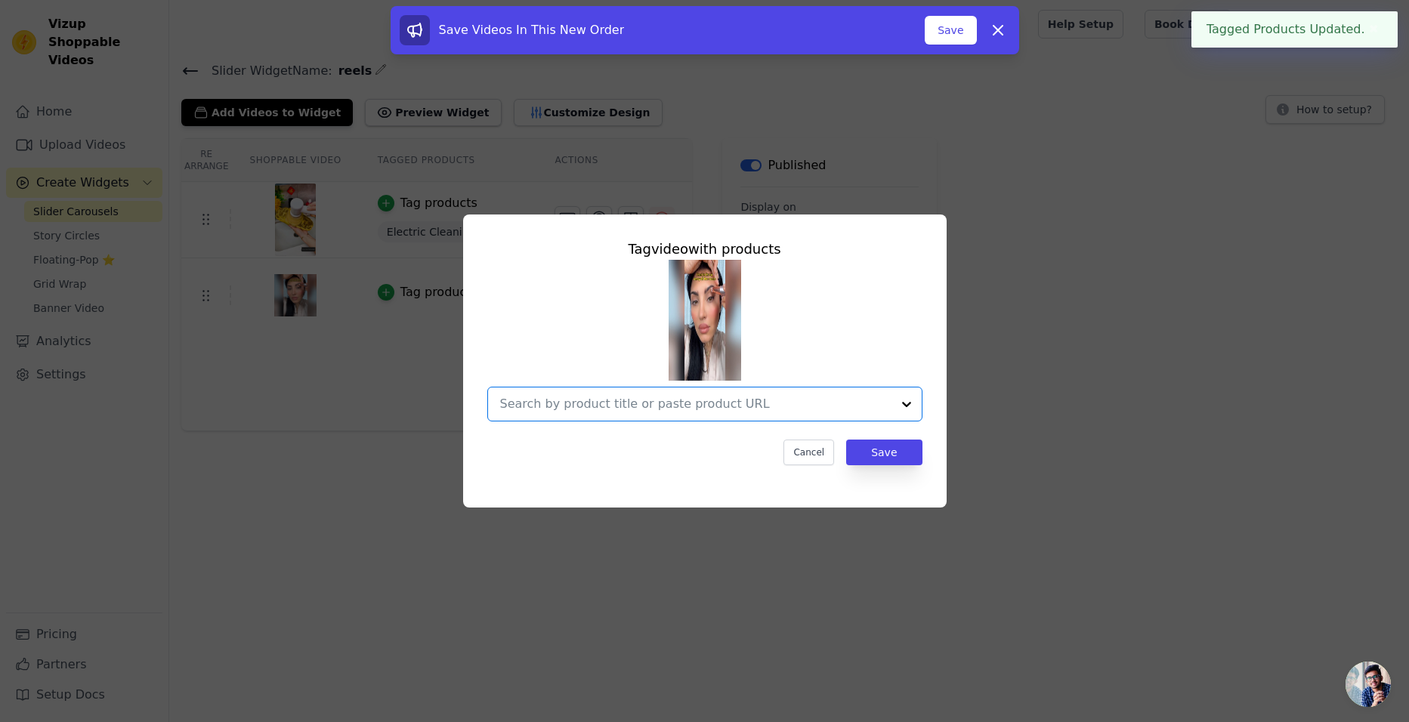
click at [720, 409] on input "text" at bounding box center [695, 404] width 391 height 18
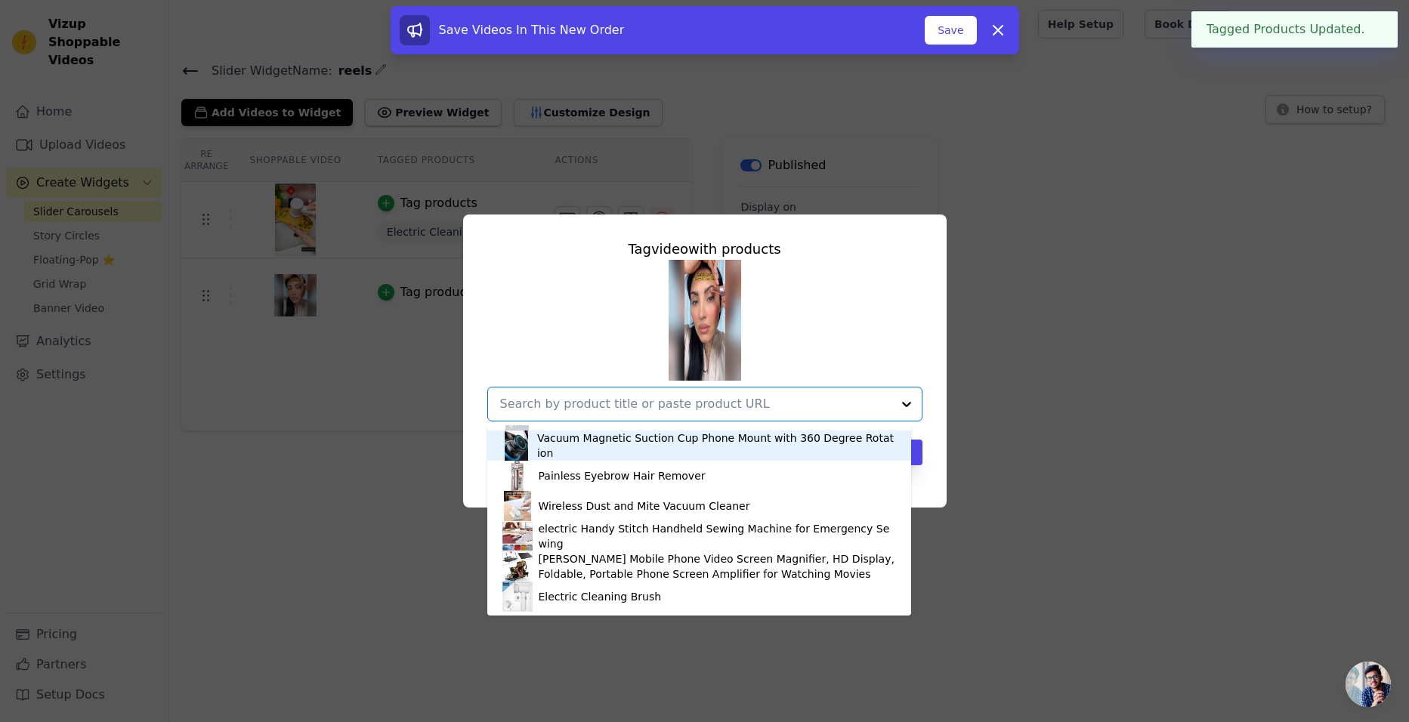
scroll to position [61, 0]
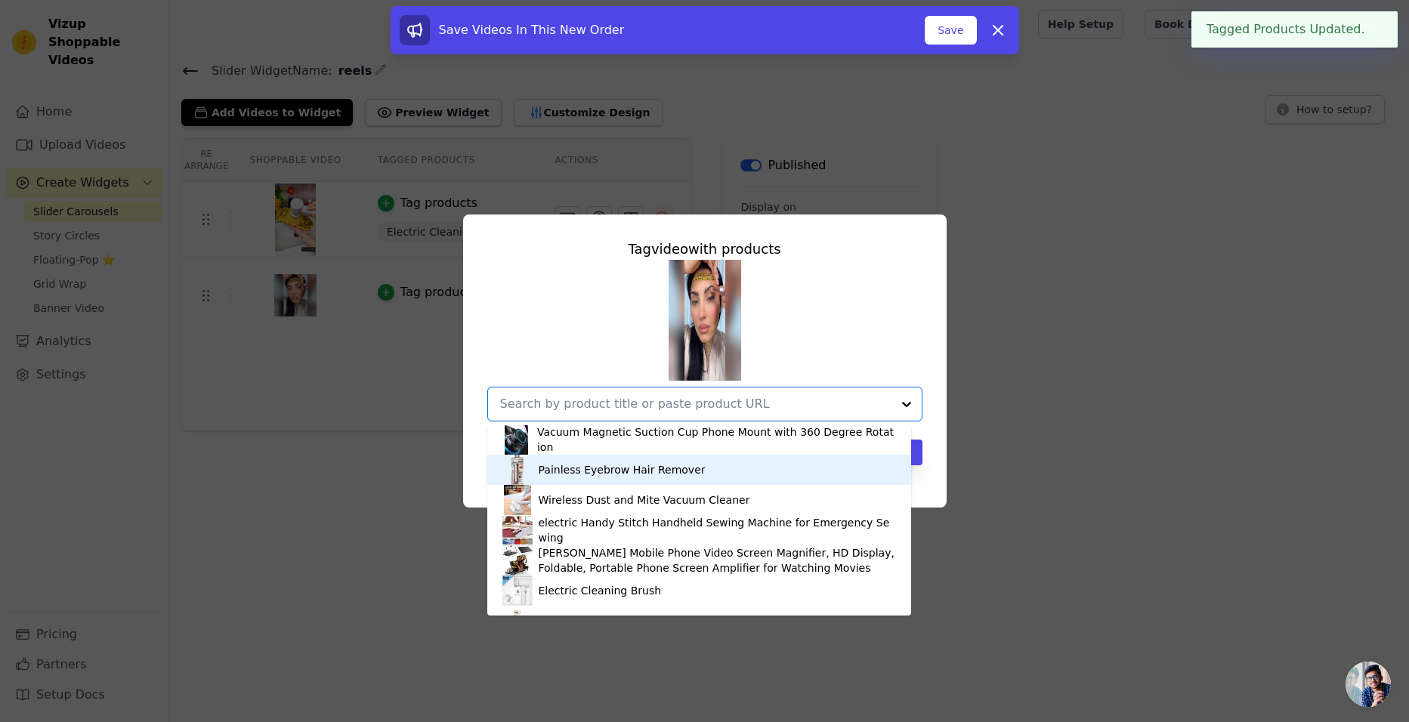
click at [542, 476] on div "Painless Eyebrow Hair Remover" at bounding box center [622, 469] width 167 height 15
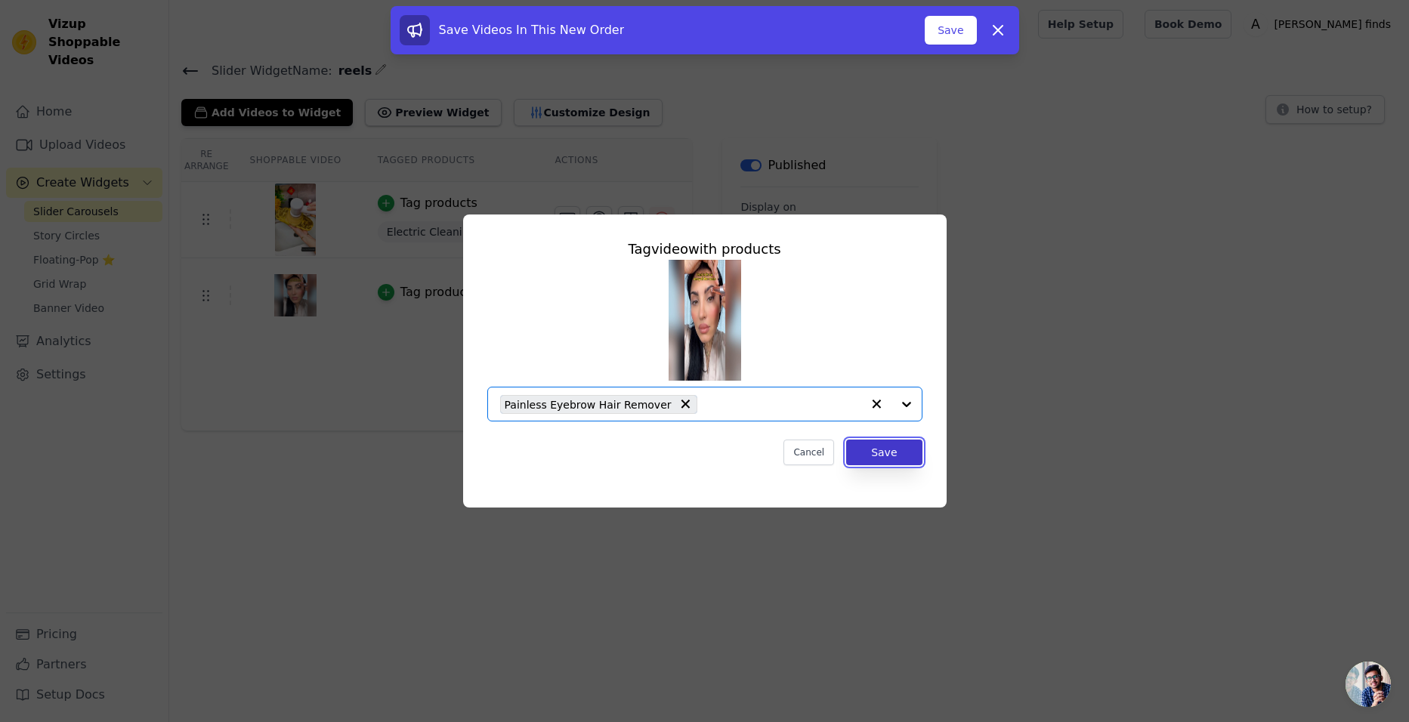
drag, startPoint x: 898, startPoint y: 446, endPoint x: 877, endPoint y: 451, distance: 21.6
click at [897, 447] on button "Save" at bounding box center [884, 453] width 76 height 26
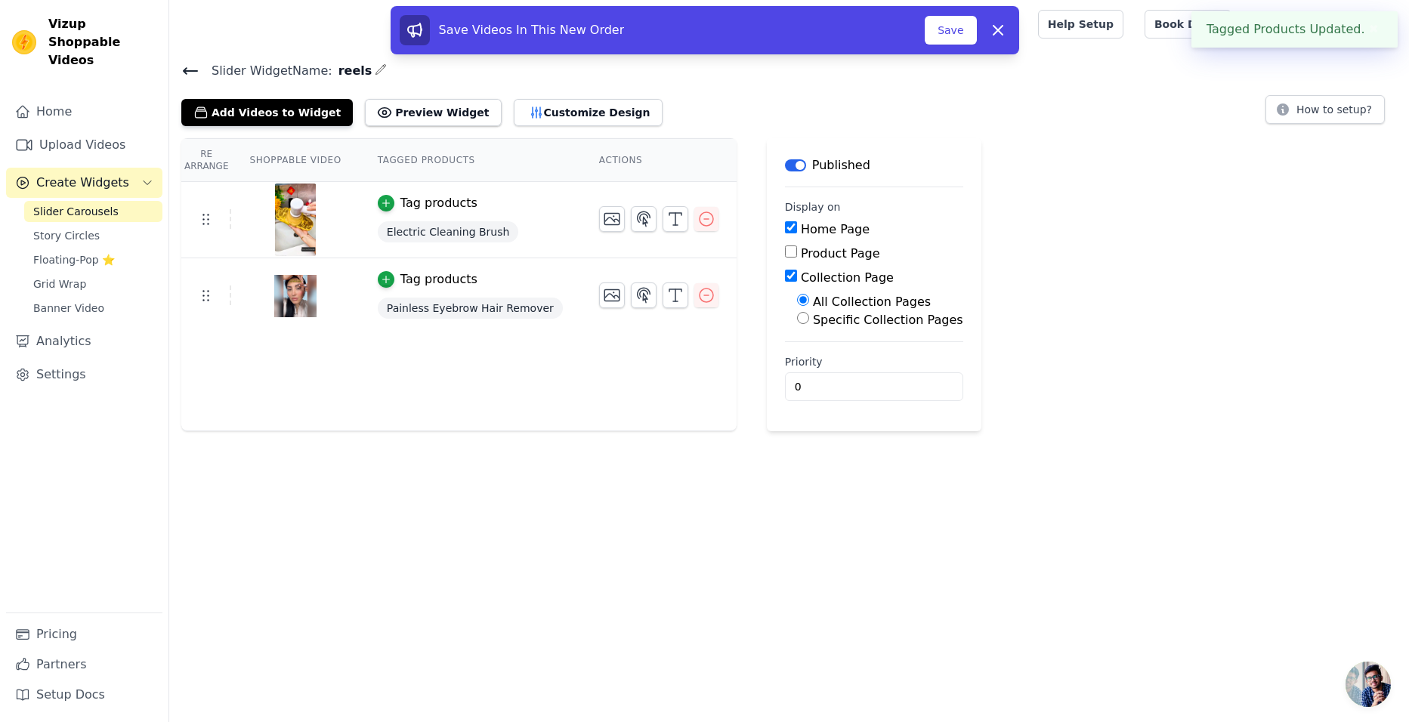
click at [785, 249] on input "Product Page" at bounding box center [791, 252] width 12 height 12
checkbox input "true"
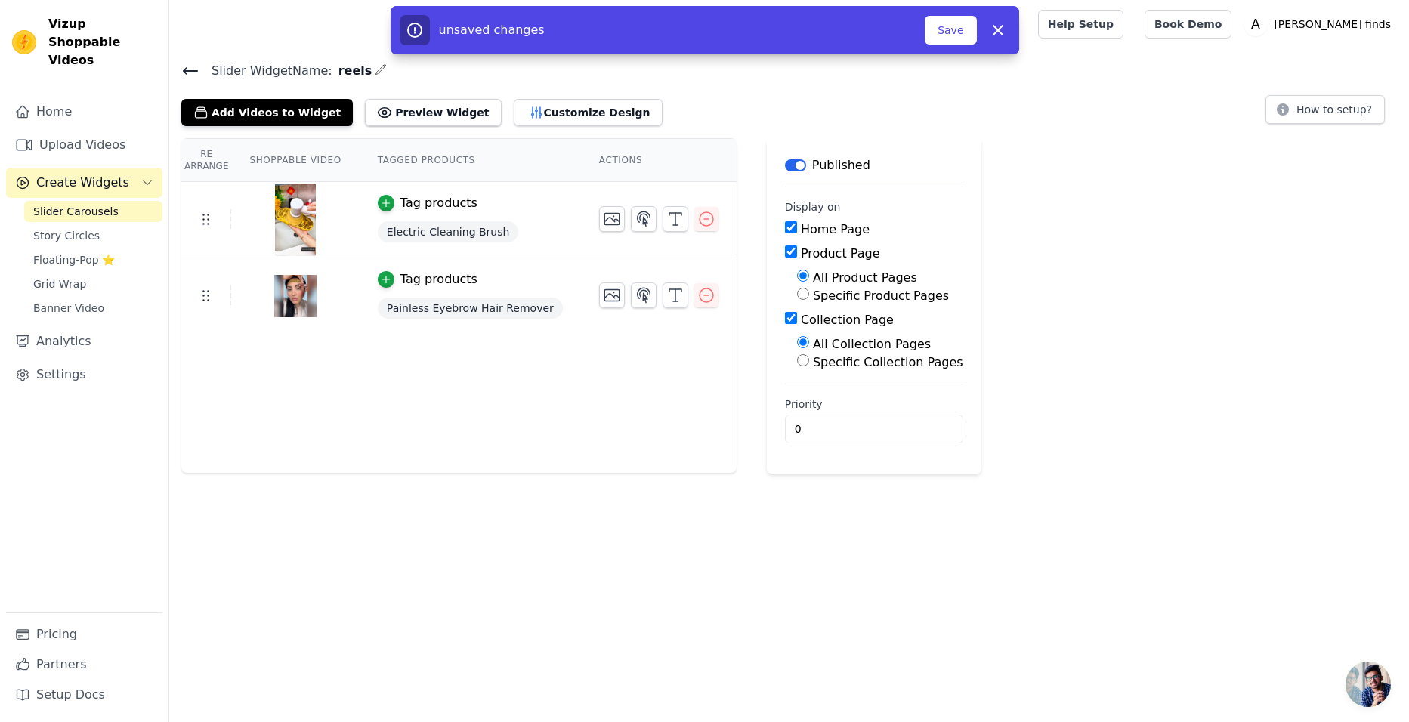
click at [797, 274] on input "All Product Pages" at bounding box center [803, 276] width 12 height 12
click at [797, 295] on input "Specific Product Pages" at bounding box center [803, 294] width 12 height 12
radio input "true"
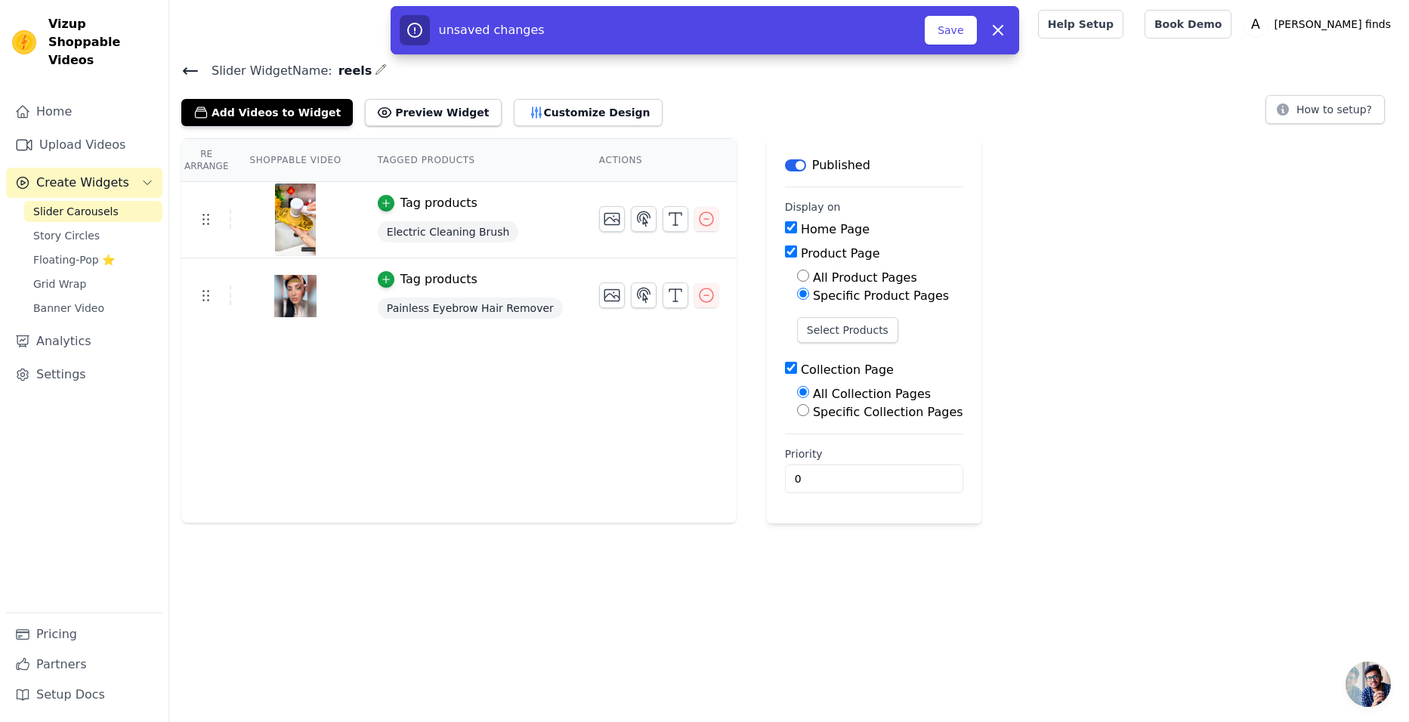
click at [511, 344] on div "Re Arrange Shoppable Video Tagged Products Actions Tag products Electric Cleani…" at bounding box center [458, 330] width 555 height 385
click at [283, 306] on img at bounding box center [295, 296] width 42 height 73
click at [474, 301] on span "Painless Eyebrow Hair Remover" at bounding box center [470, 308] width 185 height 21
click at [459, 217] on td "Tag products Electric Cleaning Brush" at bounding box center [470, 220] width 221 height 76
click at [428, 228] on span "Electric Cleaning Brush" at bounding box center [448, 231] width 141 height 21
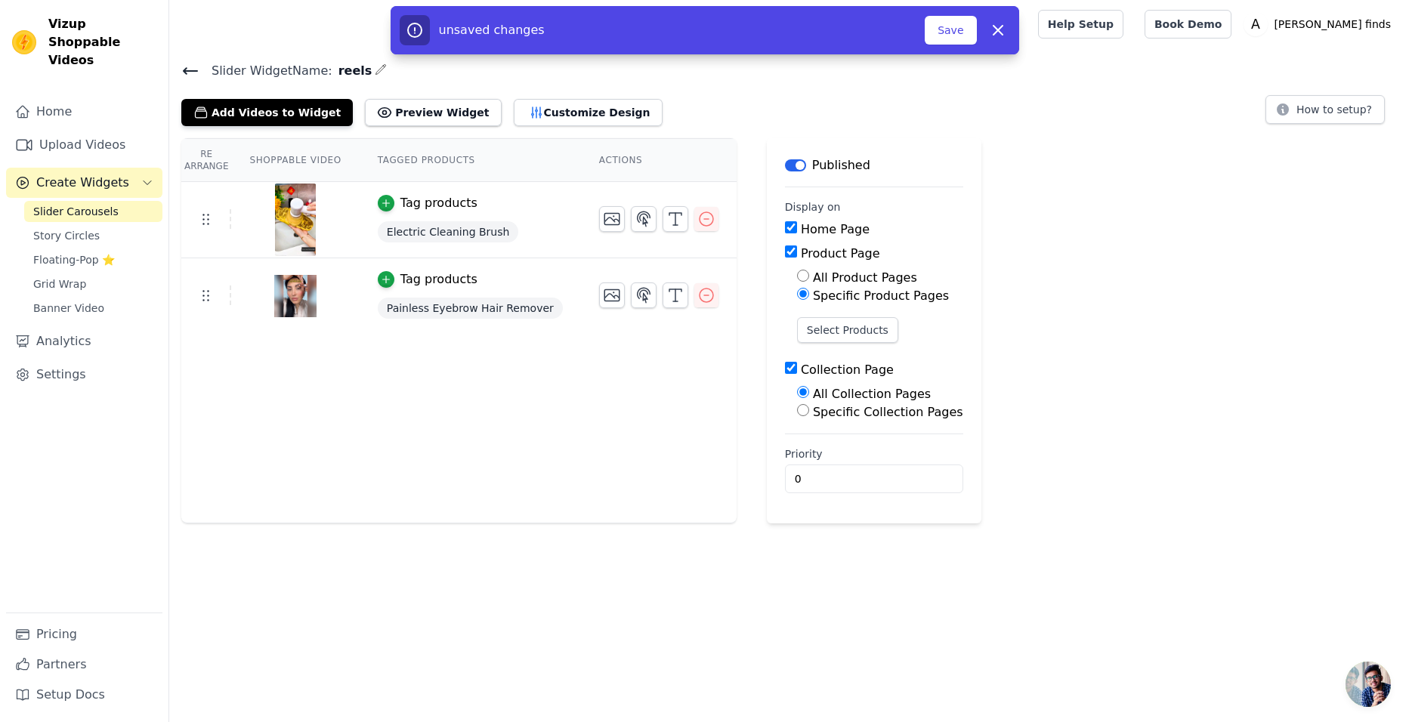
click at [785, 255] on input "Product Page" at bounding box center [791, 252] width 12 height 12
checkbox input "false"
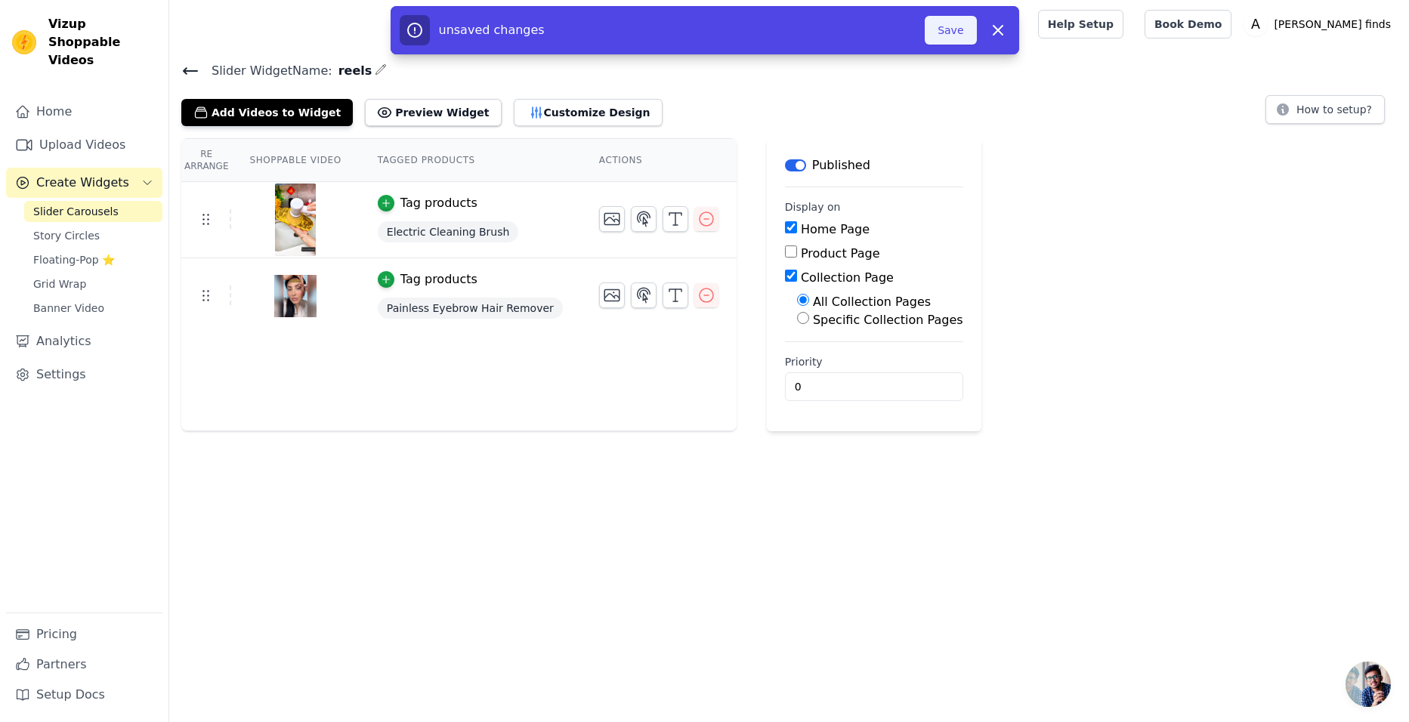
click at [951, 29] on button "Save" at bounding box center [950, 30] width 51 height 29
click at [528, 116] on button "Customize Design" at bounding box center [588, 112] width 149 height 27
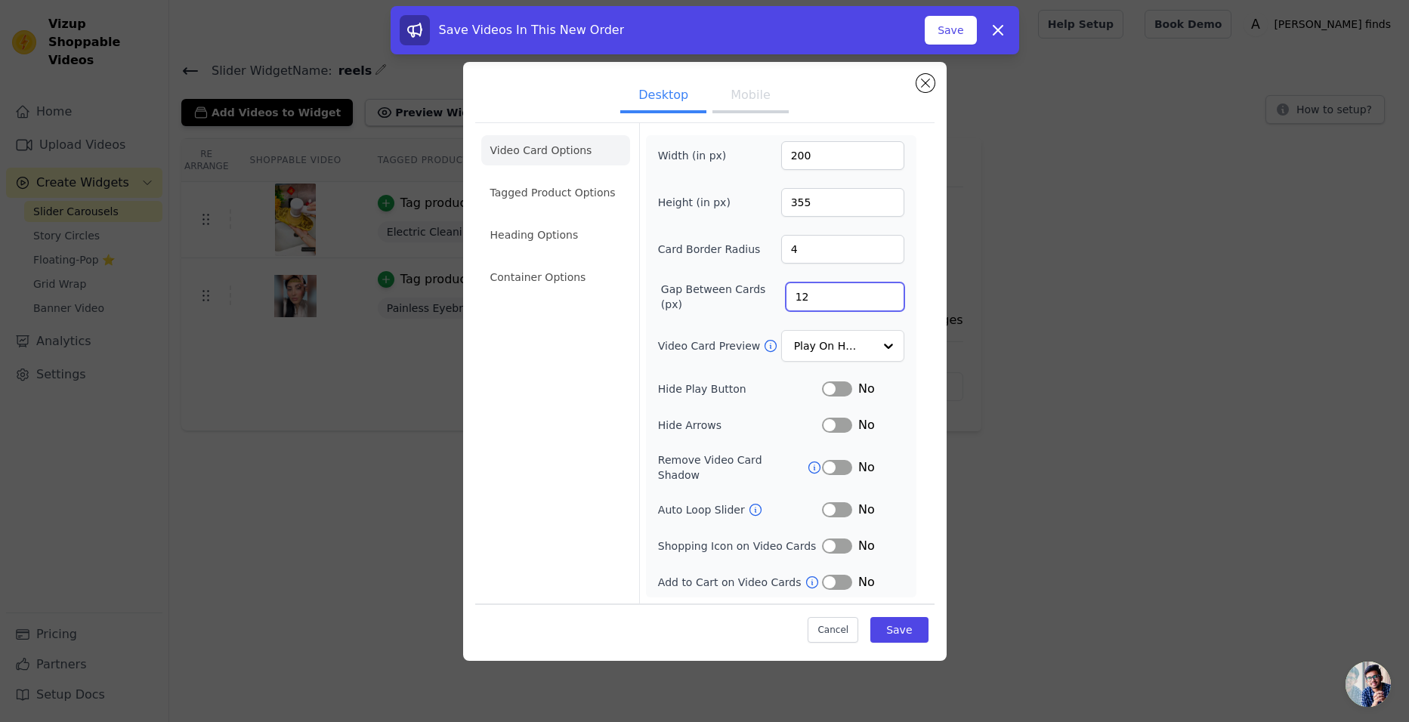
click at [822, 307] on input "12" at bounding box center [845, 297] width 119 height 29
click at [889, 306] on input "11" at bounding box center [845, 297] width 119 height 29
click at [890, 300] on input "12" at bounding box center [845, 297] width 119 height 29
click at [890, 300] on input "13" at bounding box center [845, 297] width 119 height 29
click at [890, 300] on input "14" at bounding box center [845, 297] width 119 height 29
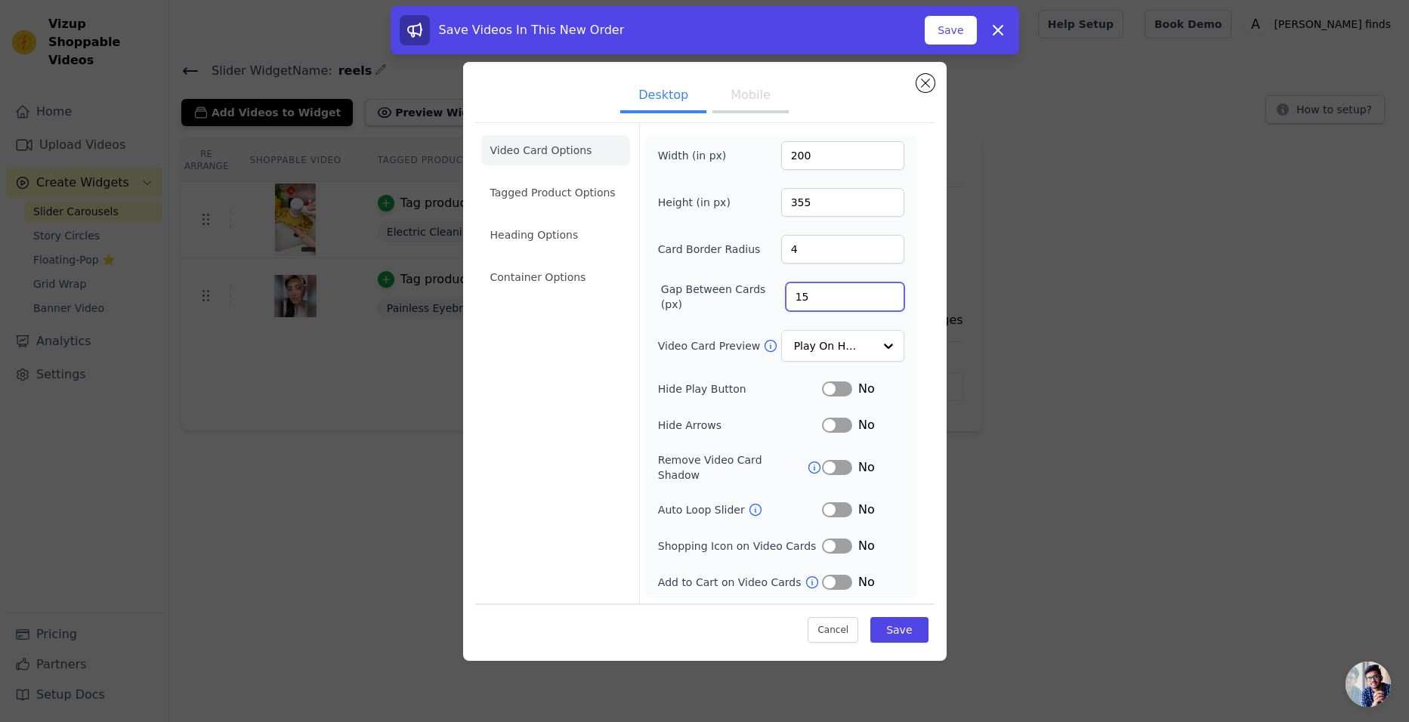
type input "15"
click at [890, 299] on input "15" at bounding box center [845, 297] width 119 height 29
click at [837, 359] on input "Video Card Preview" at bounding box center [834, 346] width 78 height 30
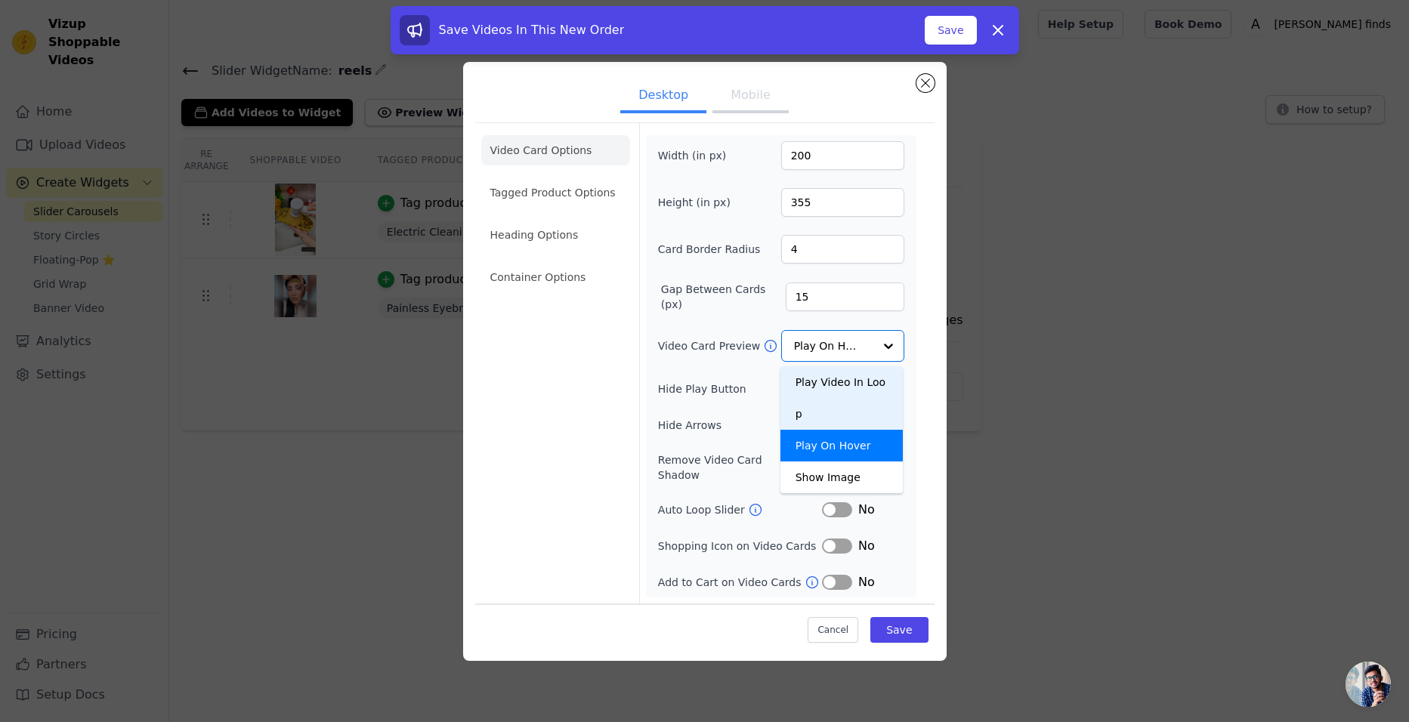
click at [588, 403] on div "Video Card Options Tagged Product Options Heading Options Container Options" at bounding box center [555, 363] width 149 height 480
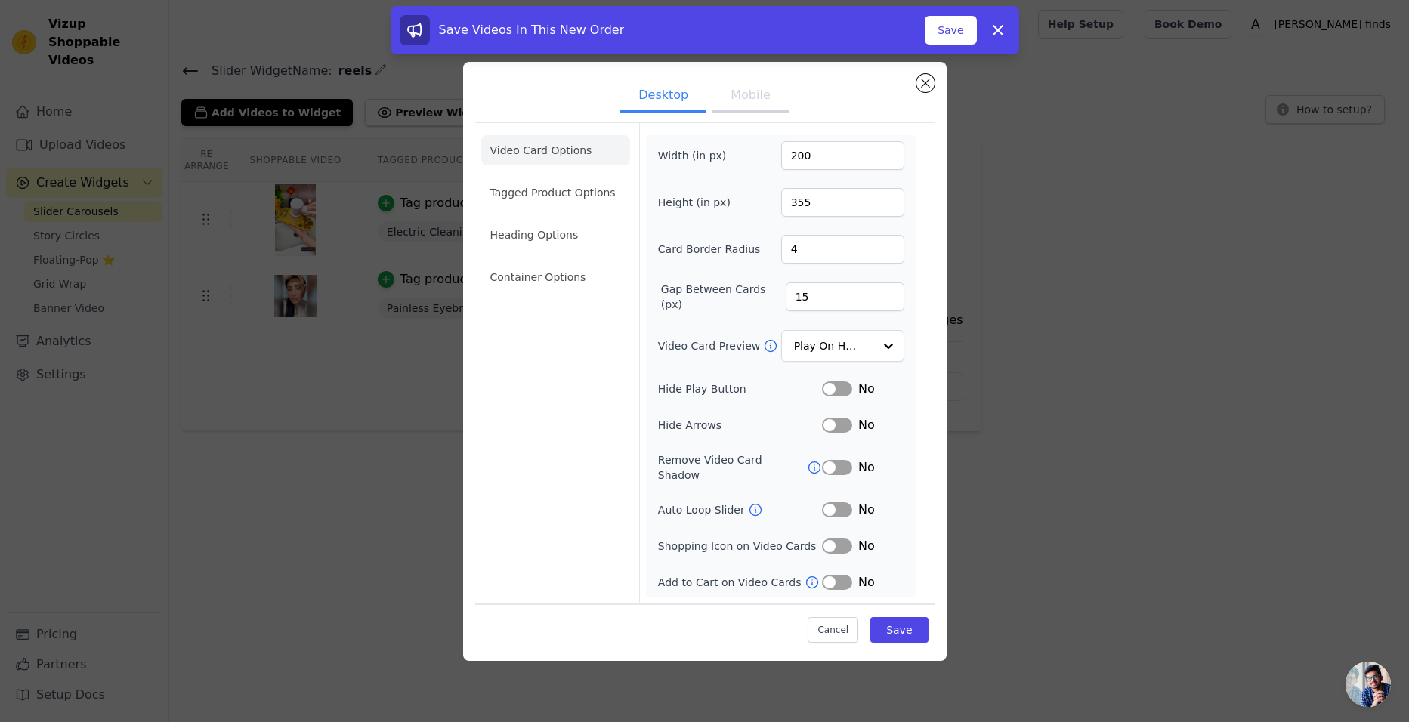
click at [841, 395] on button "Label" at bounding box center [837, 388] width 30 height 15
click at [842, 431] on button "Label" at bounding box center [837, 425] width 30 height 15
click at [842, 426] on button "Label" at bounding box center [837, 425] width 30 height 15
click at [846, 505] on button "Label" at bounding box center [837, 509] width 30 height 15
click at [835, 502] on button "Label" at bounding box center [837, 509] width 30 height 15
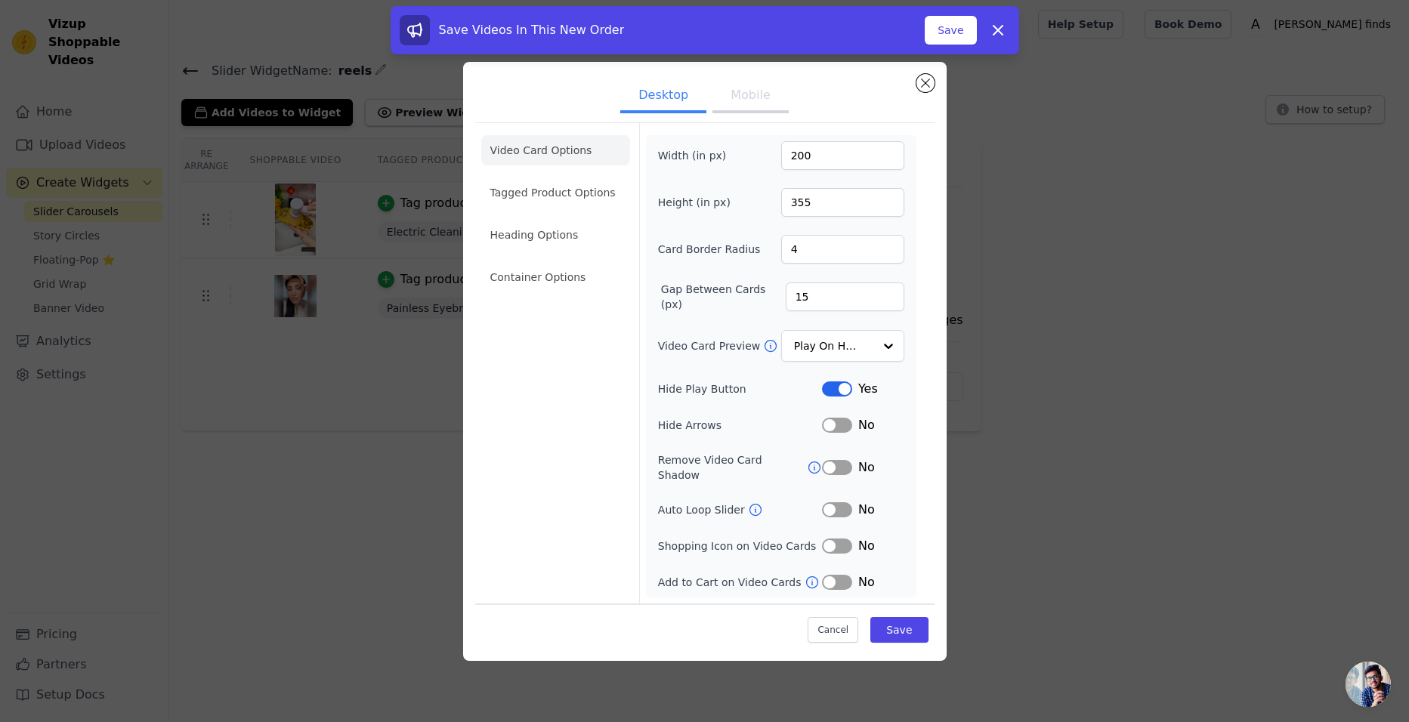
click at [835, 502] on button "Label" at bounding box center [837, 509] width 30 height 15
click at [835, 539] on button "Label" at bounding box center [837, 546] width 30 height 15
click at [836, 539] on button "Label" at bounding box center [837, 546] width 30 height 15
click at [838, 578] on button "Label" at bounding box center [837, 582] width 30 height 15
click at [889, 159] on input "201" at bounding box center [842, 155] width 123 height 29
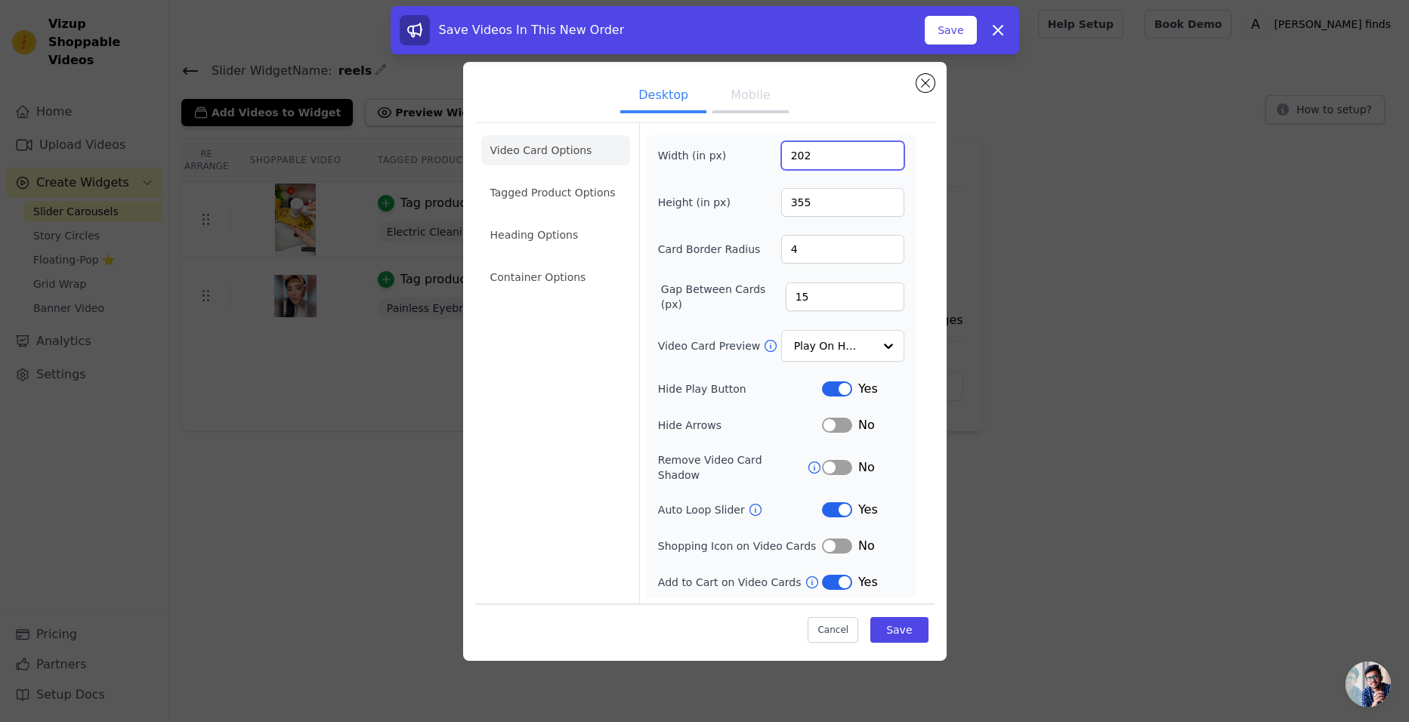
click at [889, 159] on input "202" at bounding box center [842, 155] width 123 height 29
click at [889, 159] on input "203" at bounding box center [842, 155] width 123 height 29
click at [889, 159] on input "386" at bounding box center [842, 155] width 123 height 29
drag, startPoint x: 826, startPoint y: 168, endPoint x: 769, endPoint y: 166, distance: 56.7
click at [769, 166] on div "Width (in px) 386" at bounding box center [781, 155] width 246 height 29
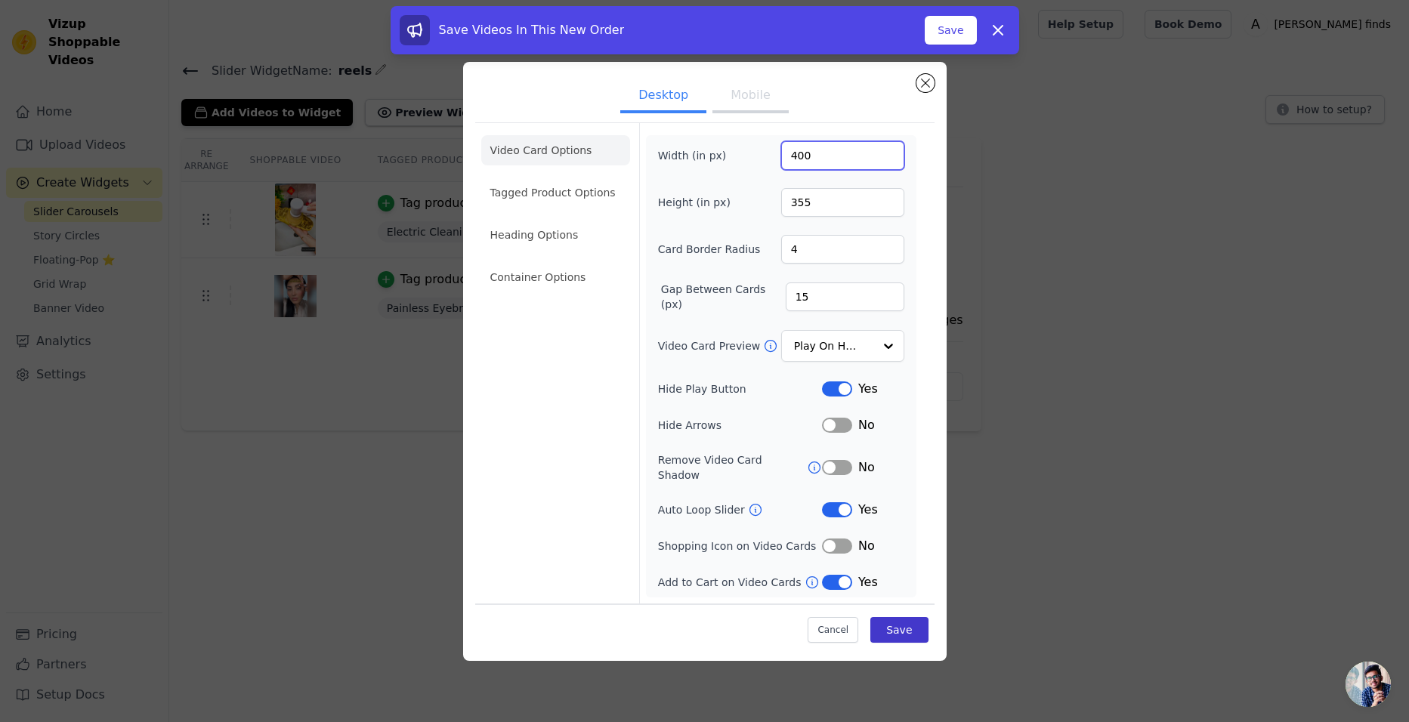
type input "400"
click at [891, 624] on button "Save" at bounding box center [898, 630] width 57 height 26
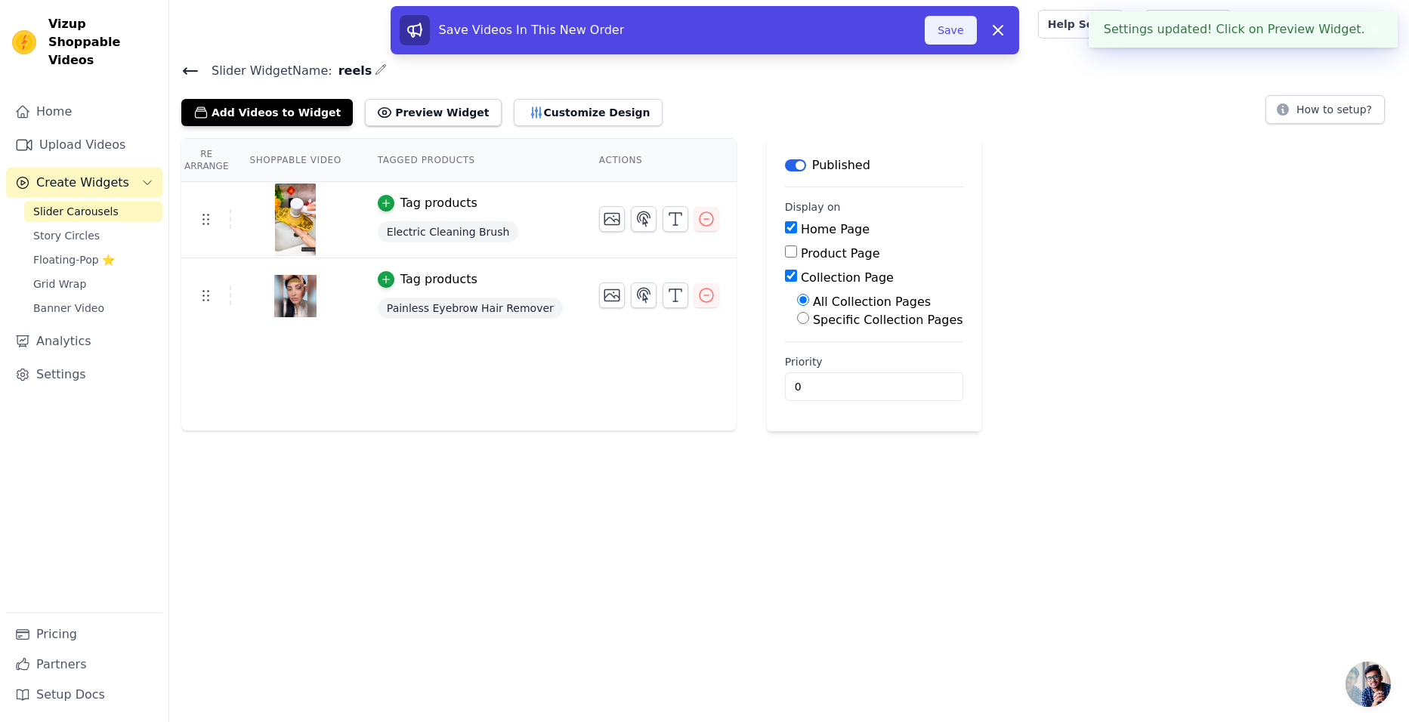
click at [942, 23] on button "Save" at bounding box center [950, 30] width 51 height 29
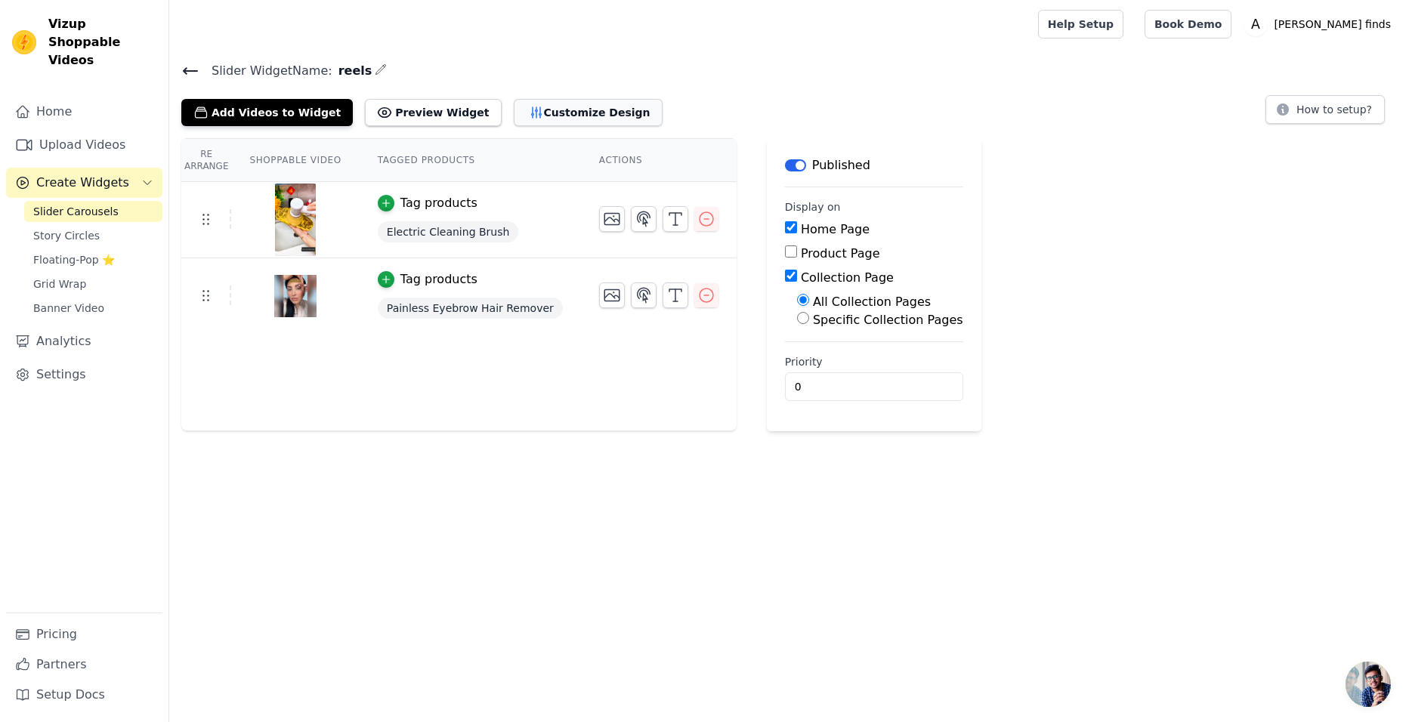
click at [563, 122] on button "Customize Design" at bounding box center [588, 112] width 149 height 27
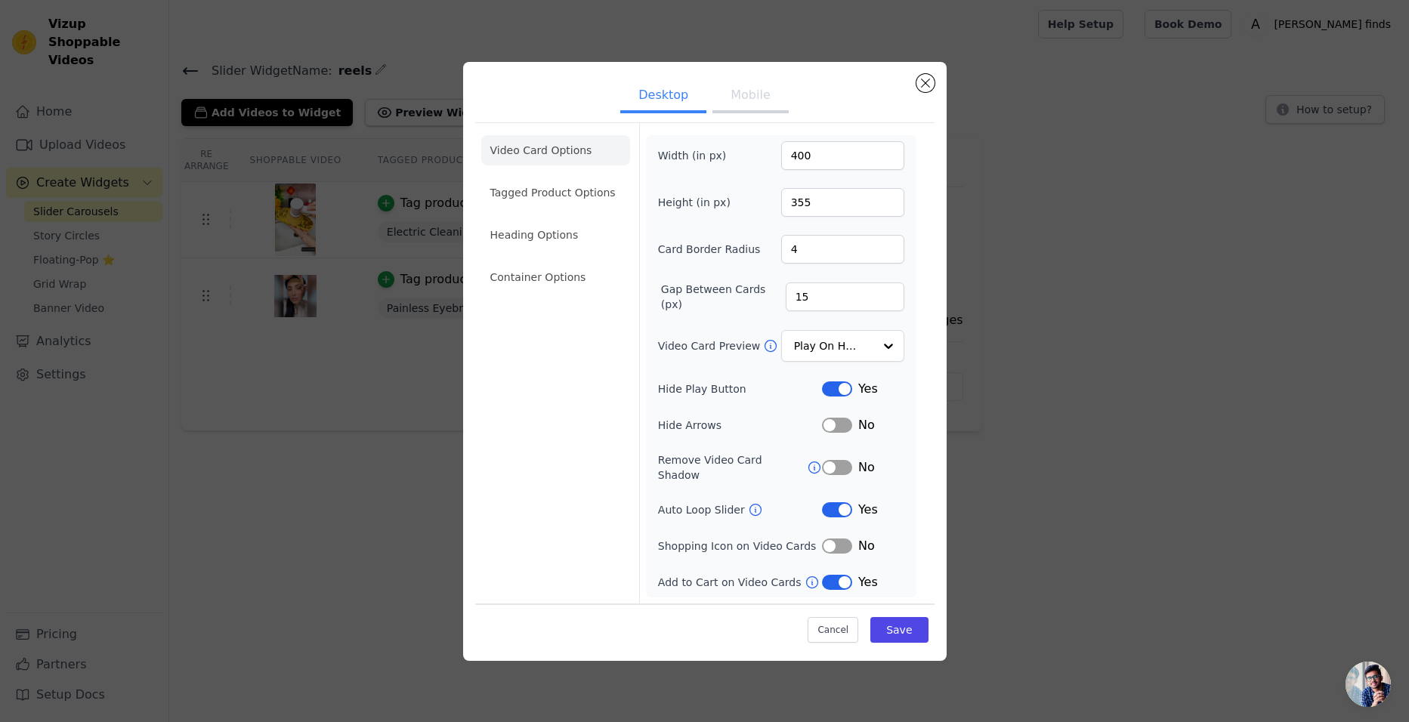
click at [835, 505] on button "Label" at bounding box center [837, 509] width 30 height 15
click at [842, 576] on button "Label" at bounding box center [837, 582] width 30 height 15
click at [900, 622] on button "Save" at bounding box center [898, 630] width 57 height 26
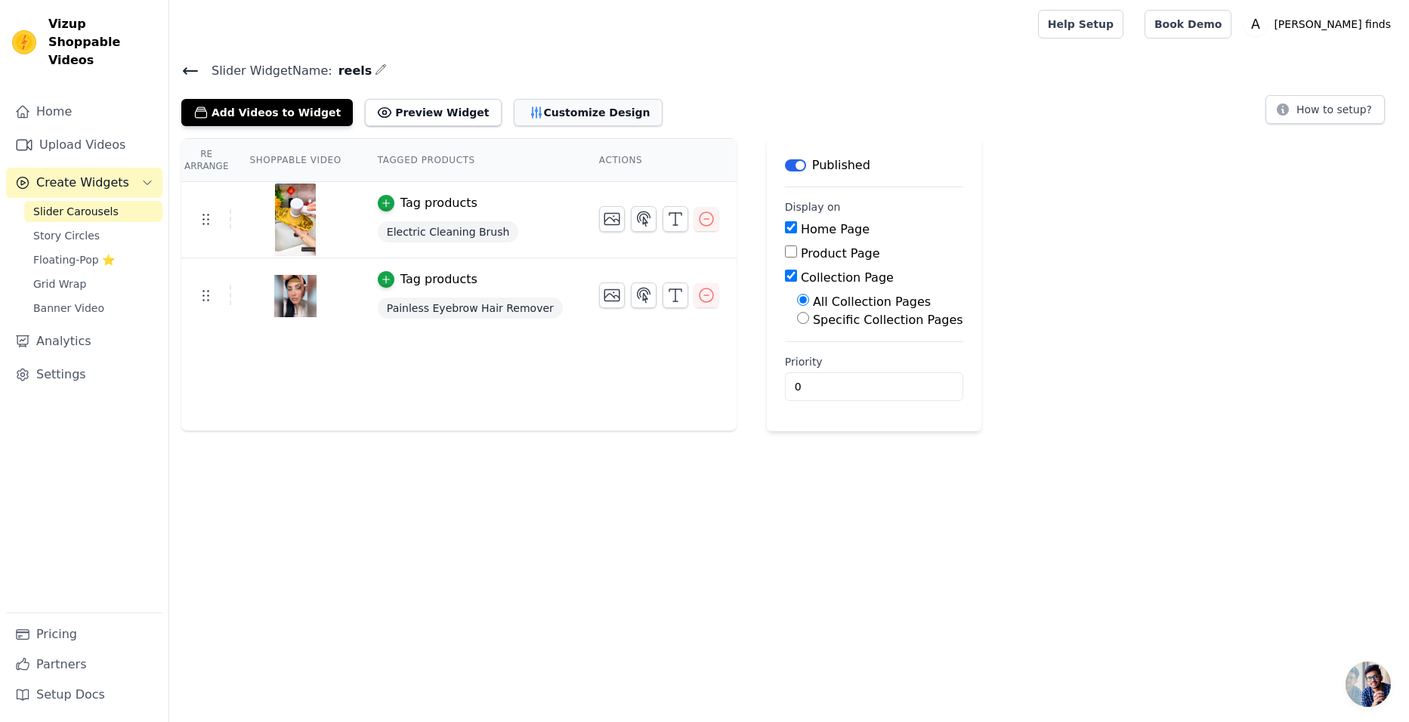
click at [556, 123] on button "Customize Design" at bounding box center [588, 112] width 149 height 27
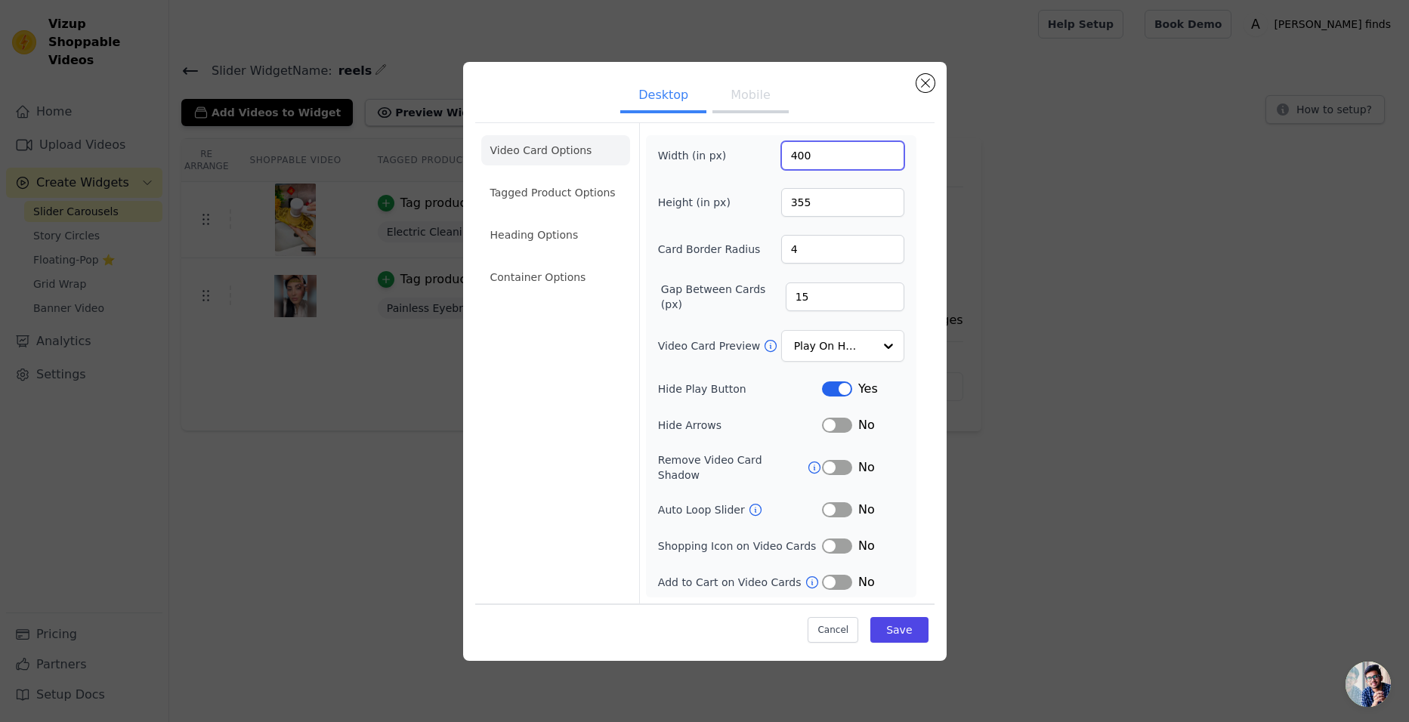
drag, startPoint x: 813, startPoint y: 168, endPoint x: 780, endPoint y: 160, distance: 33.5
click at [781, 160] on input "400" at bounding box center [842, 155] width 123 height 29
type input "250"
click at [896, 622] on button "Save" at bounding box center [898, 630] width 57 height 26
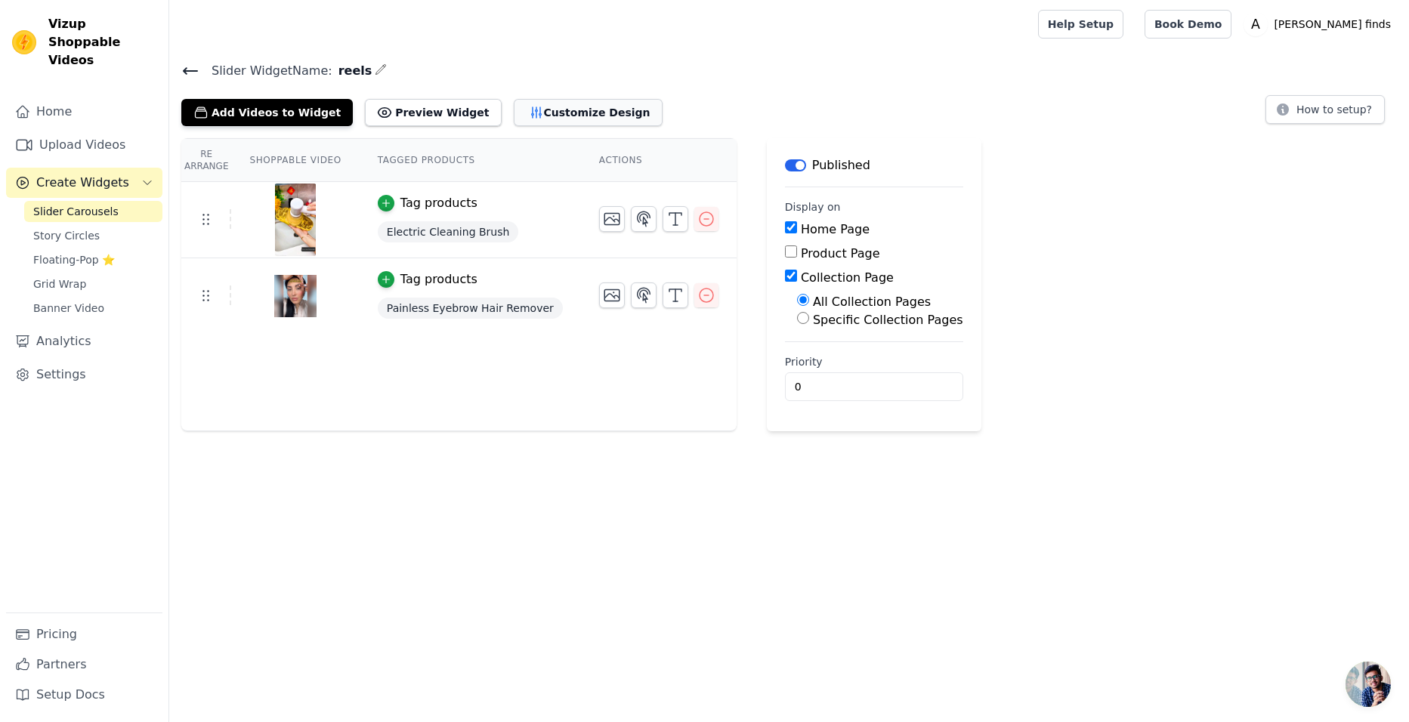
click at [583, 118] on button "Customize Design" at bounding box center [588, 112] width 149 height 27
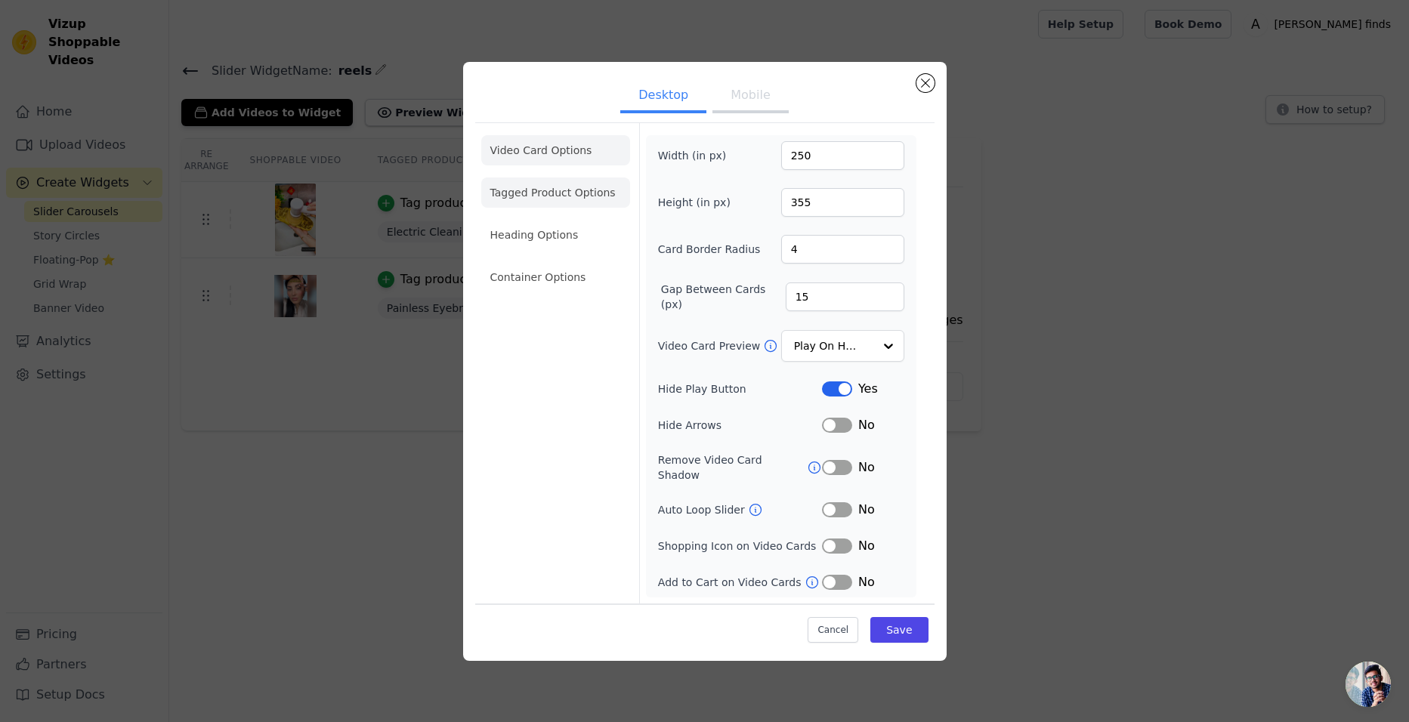
click at [536, 193] on li "Tagged Product Options" at bounding box center [555, 193] width 149 height 30
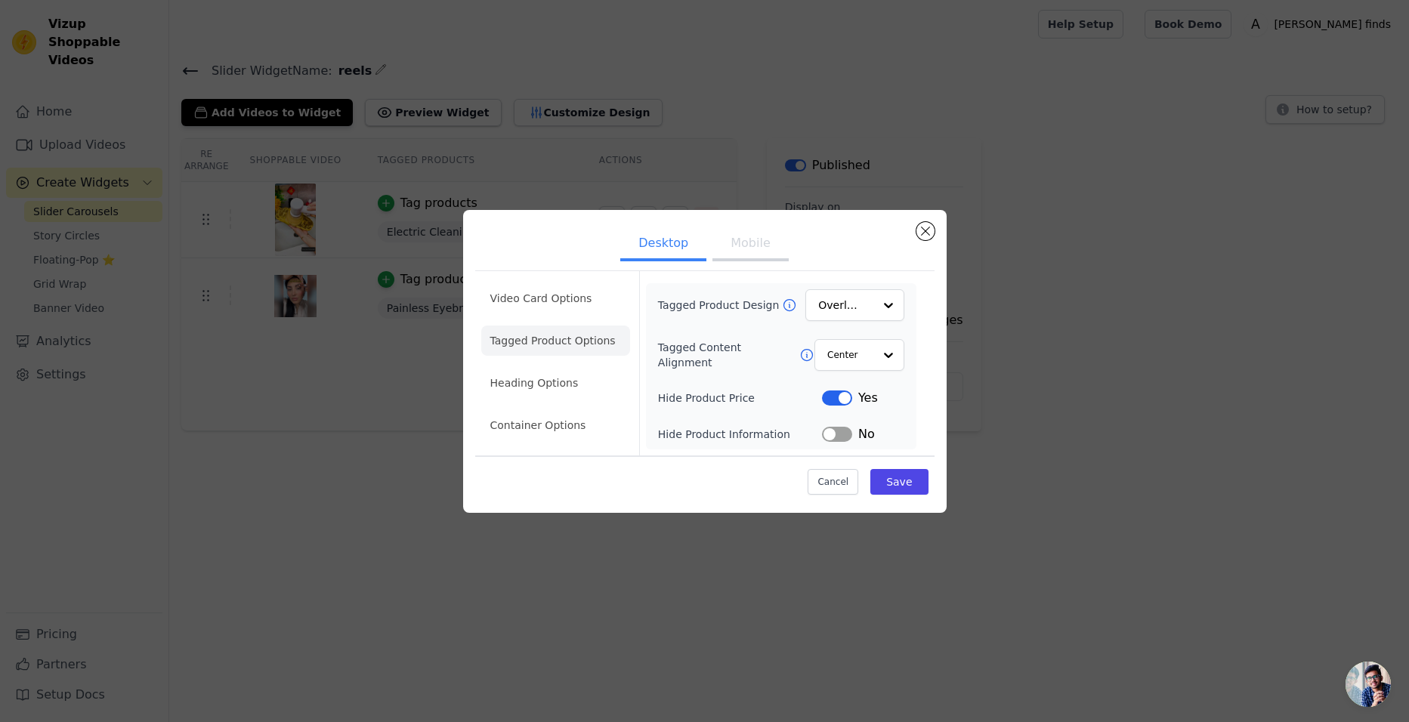
click at [742, 243] on button "Mobile" at bounding box center [750, 244] width 76 height 33
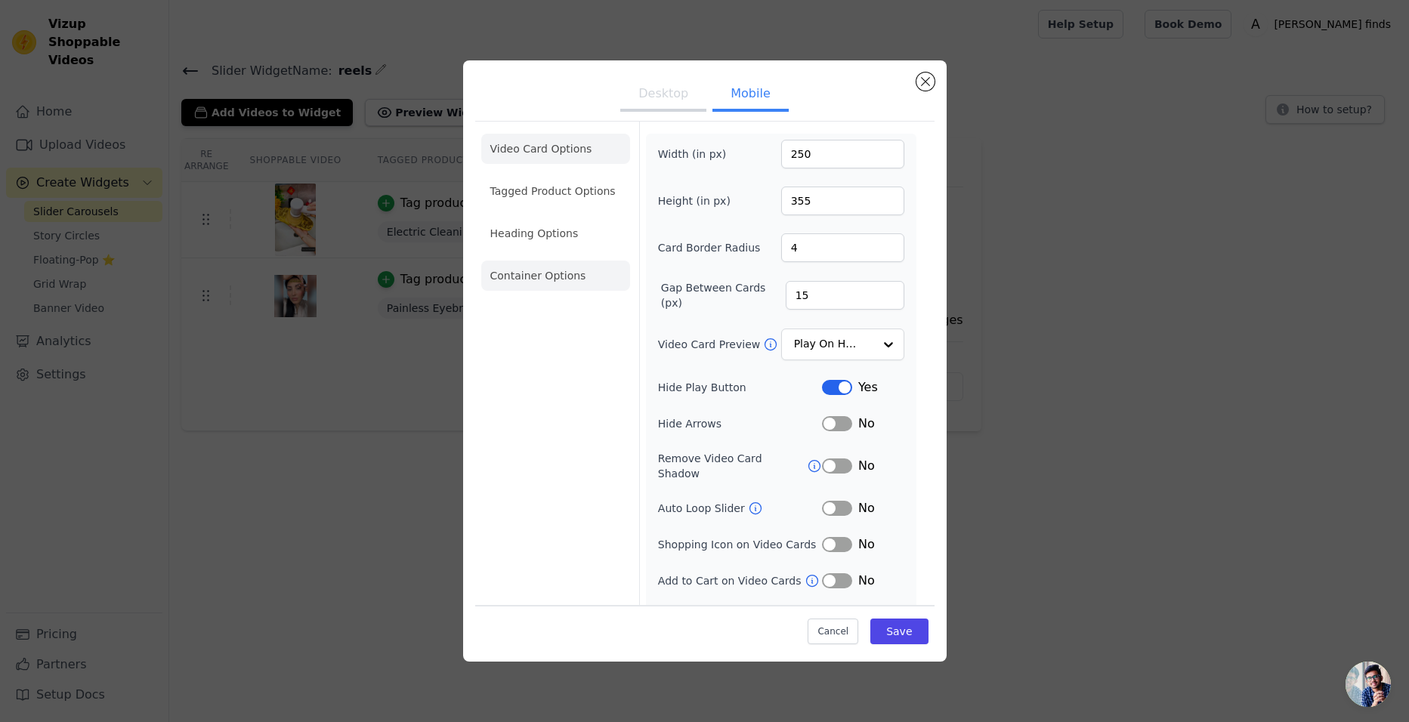
click at [544, 283] on li "Container Options" at bounding box center [555, 276] width 149 height 30
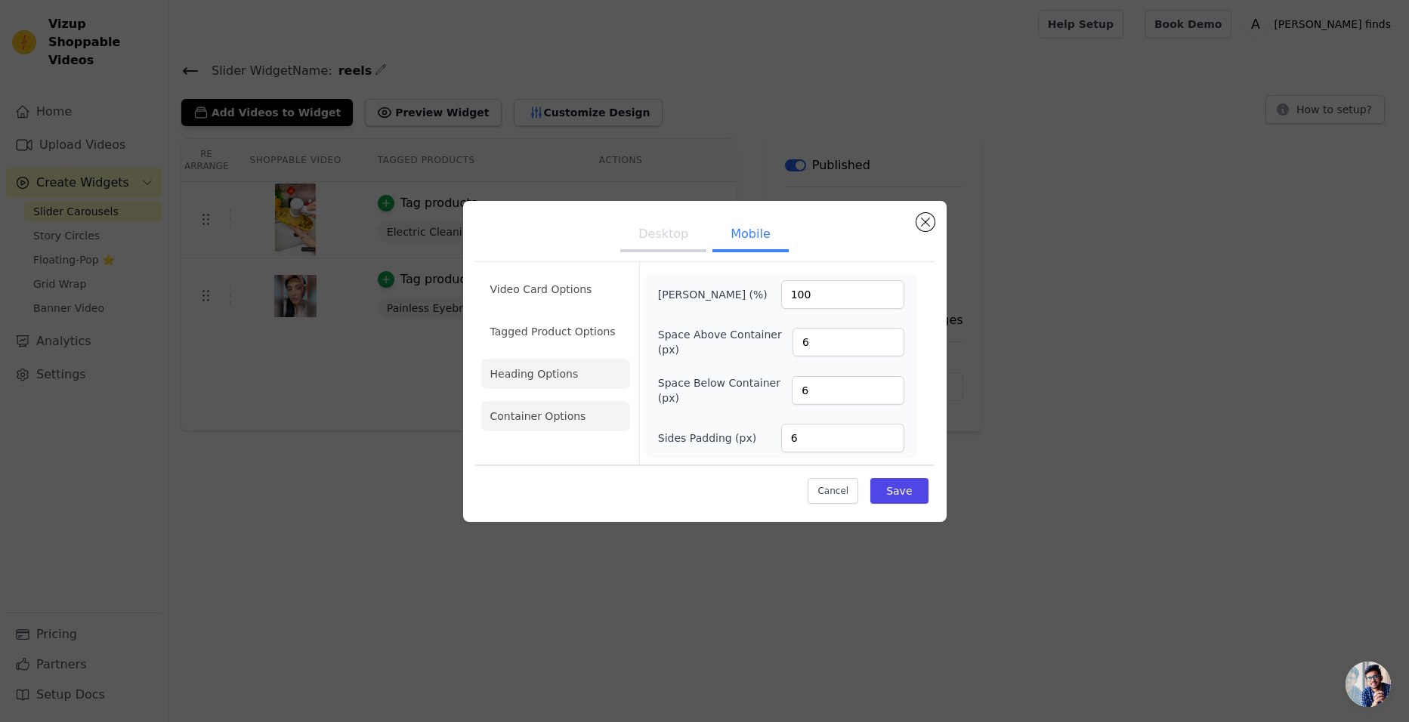
click at [533, 381] on li "Heading Options" at bounding box center [555, 374] width 149 height 30
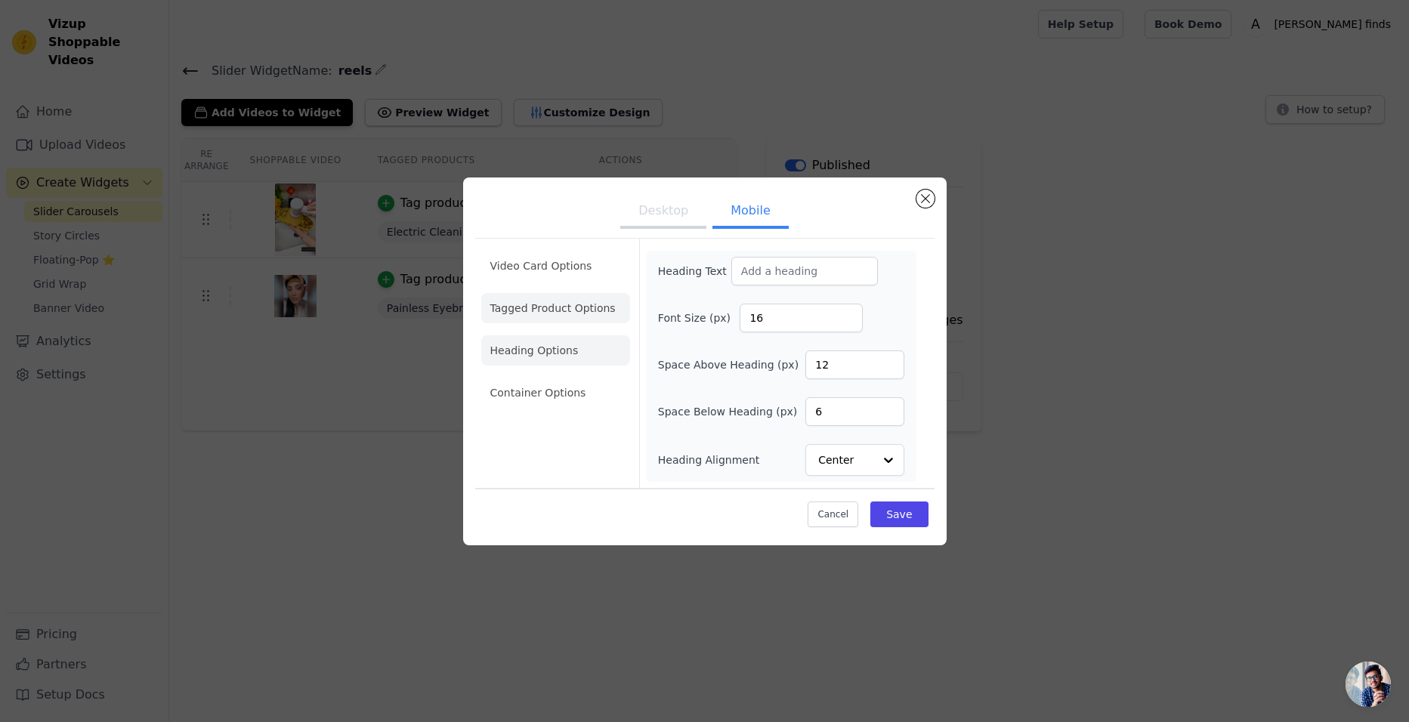
click at [541, 299] on li "Tagged Product Options" at bounding box center [555, 308] width 149 height 30
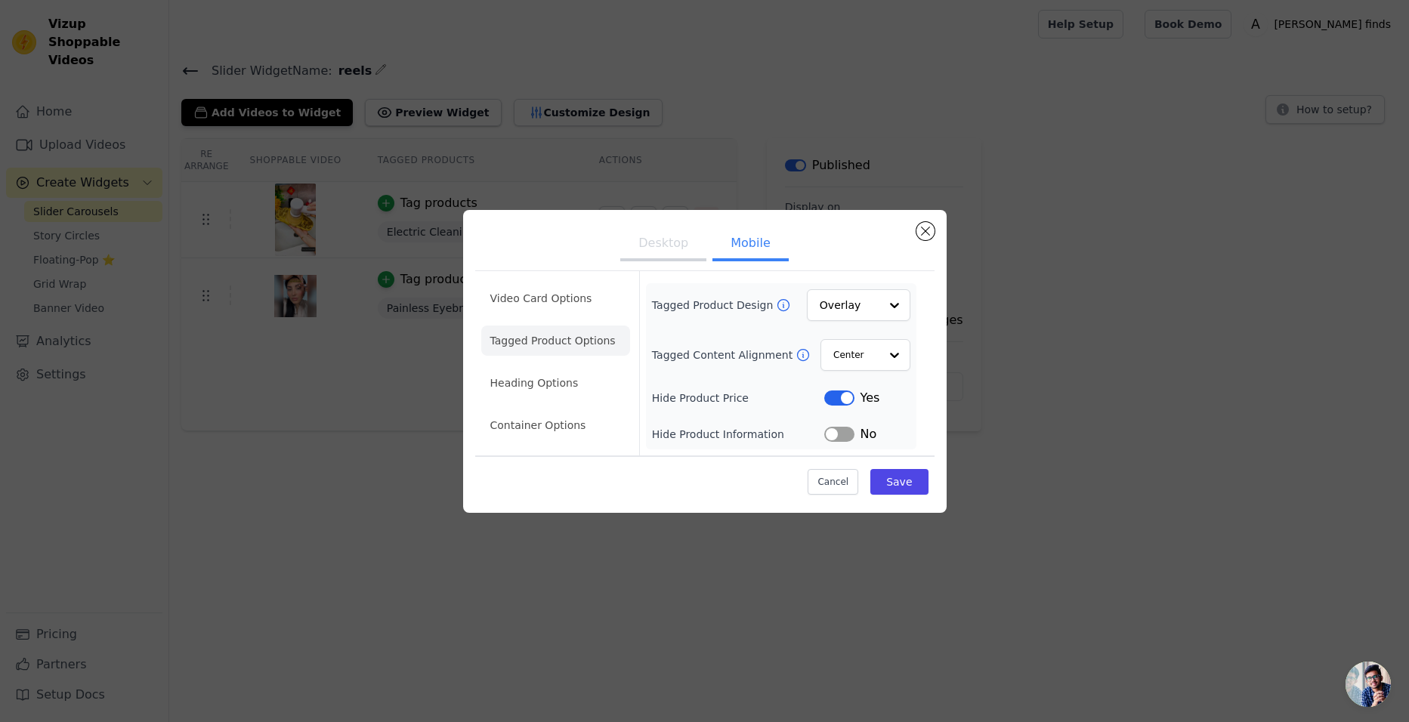
click at [527, 332] on li "Tagged Product Options" at bounding box center [555, 341] width 149 height 30
click at [562, 345] on li "Tagged Product Options" at bounding box center [555, 341] width 149 height 30
click at [843, 306] on input "Tagged Product Design" at bounding box center [849, 305] width 58 height 30
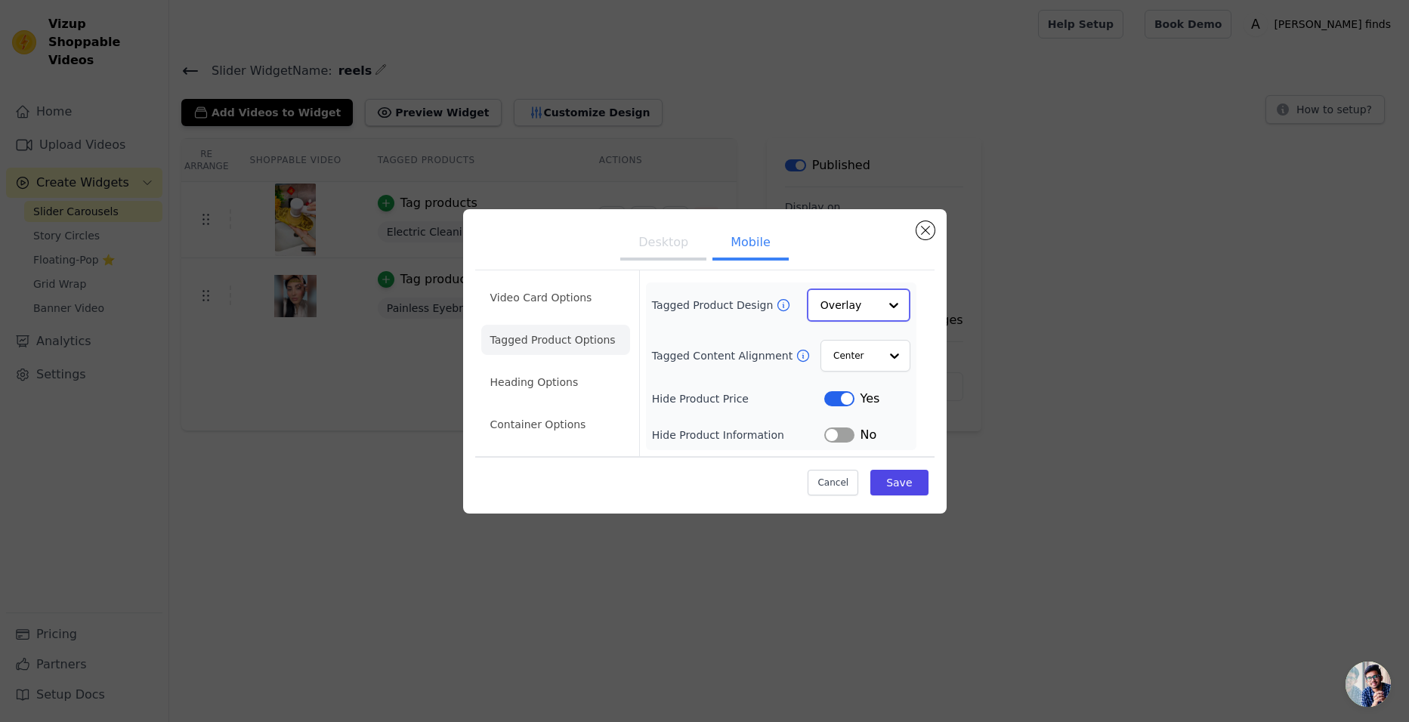
click at [851, 307] on input "Tagged Product Design" at bounding box center [849, 305] width 58 height 30
click at [852, 406] on div "Minimalist" at bounding box center [858, 405] width 103 height 32
click at [856, 360] on input "Tagged Content Alignment" at bounding box center [854, 355] width 45 height 30
click at [640, 357] on form "Tagged Product Design Minimalist Tagged Content Alignment Center Hide Product P…" at bounding box center [780, 363] width 283 height 184
click at [900, 478] on button "Save" at bounding box center [898, 482] width 57 height 26
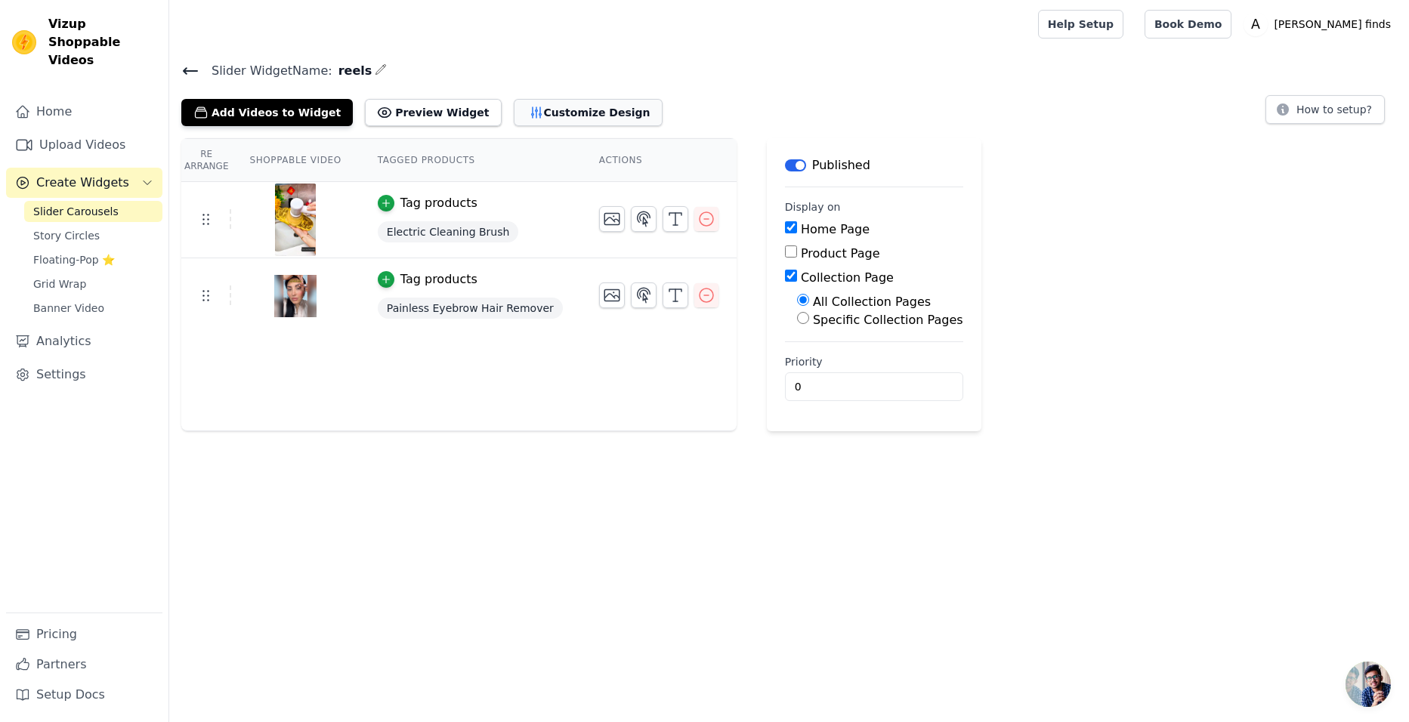
click at [544, 107] on button "Customize Design" at bounding box center [588, 112] width 149 height 27
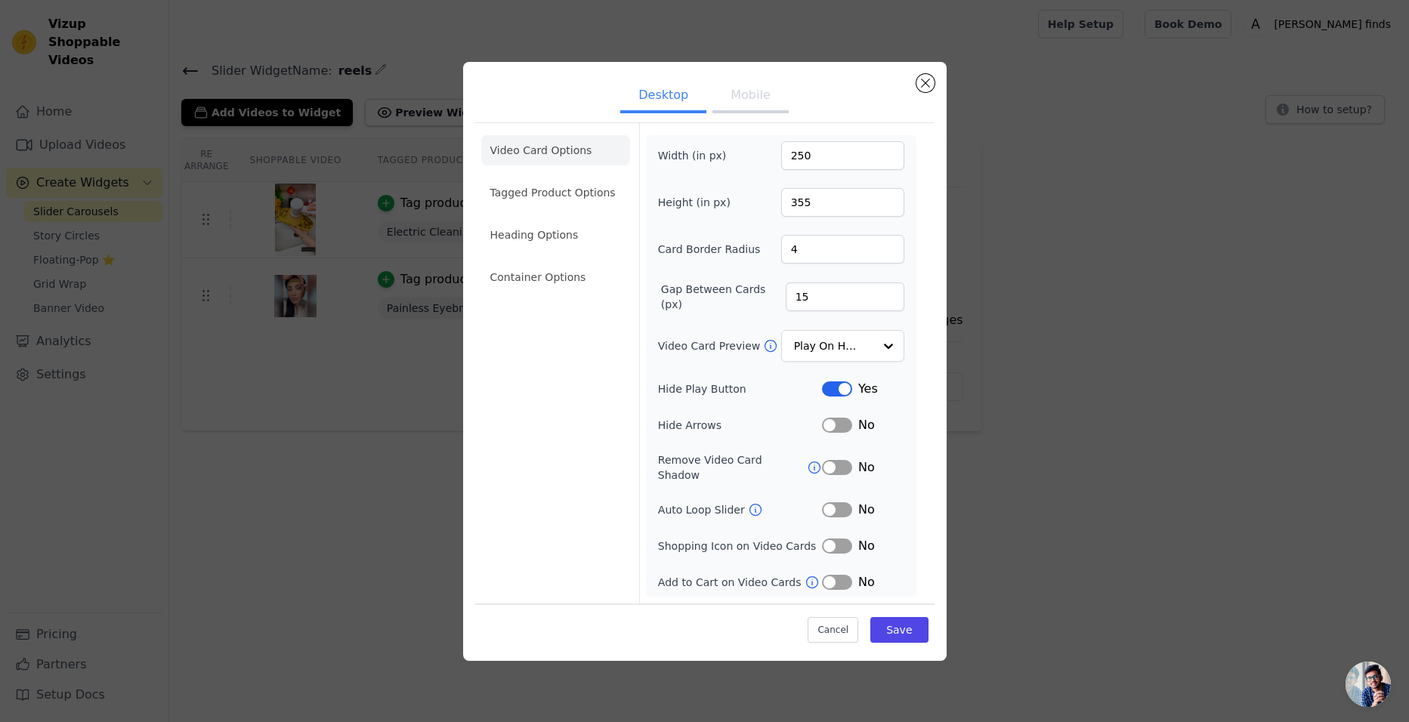
click at [544, 196] on li "Tagged Product Options" at bounding box center [555, 193] width 149 height 30
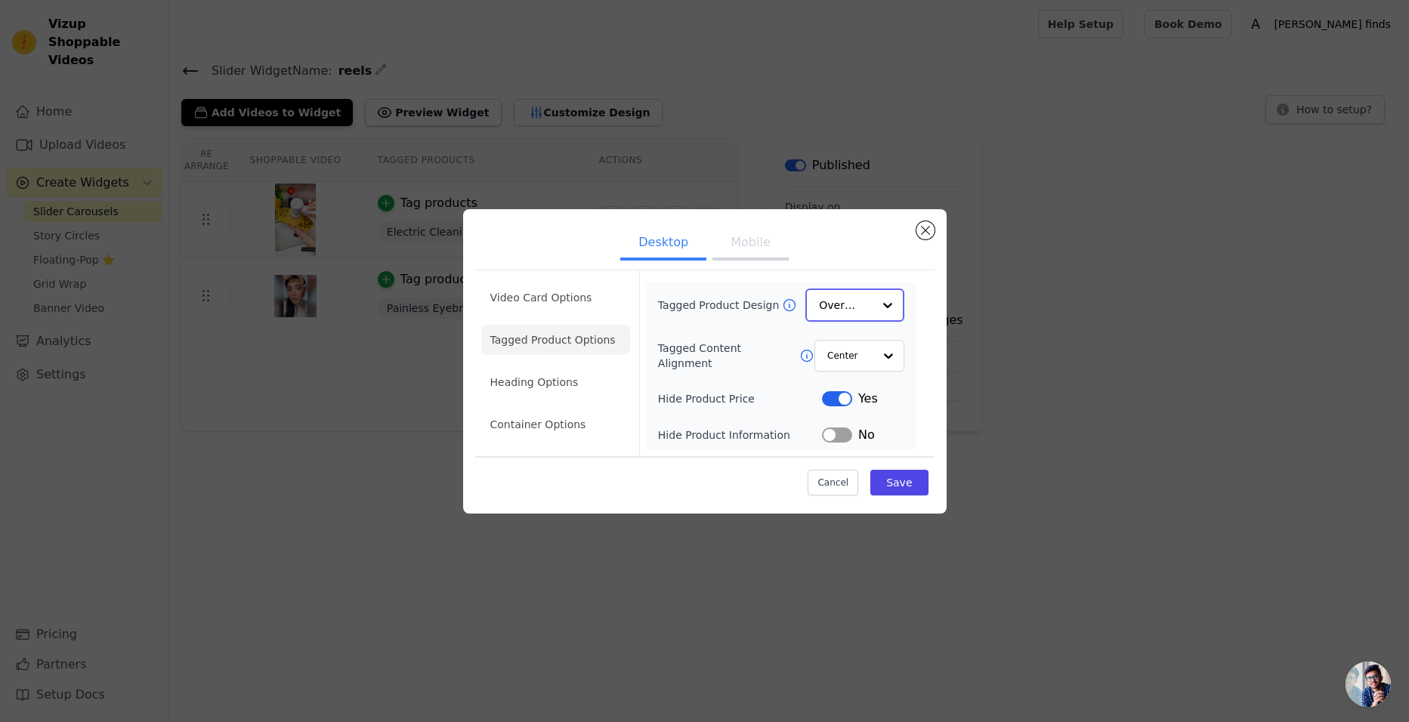
click at [844, 307] on input "Tagged Product Design" at bounding box center [845, 305] width 53 height 30
click at [839, 292] on input "Tagged Product Design" at bounding box center [845, 305] width 53 height 30
click at [530, 379] on li "Heading Options" at bounding box center [555, 383] width 149 height 30
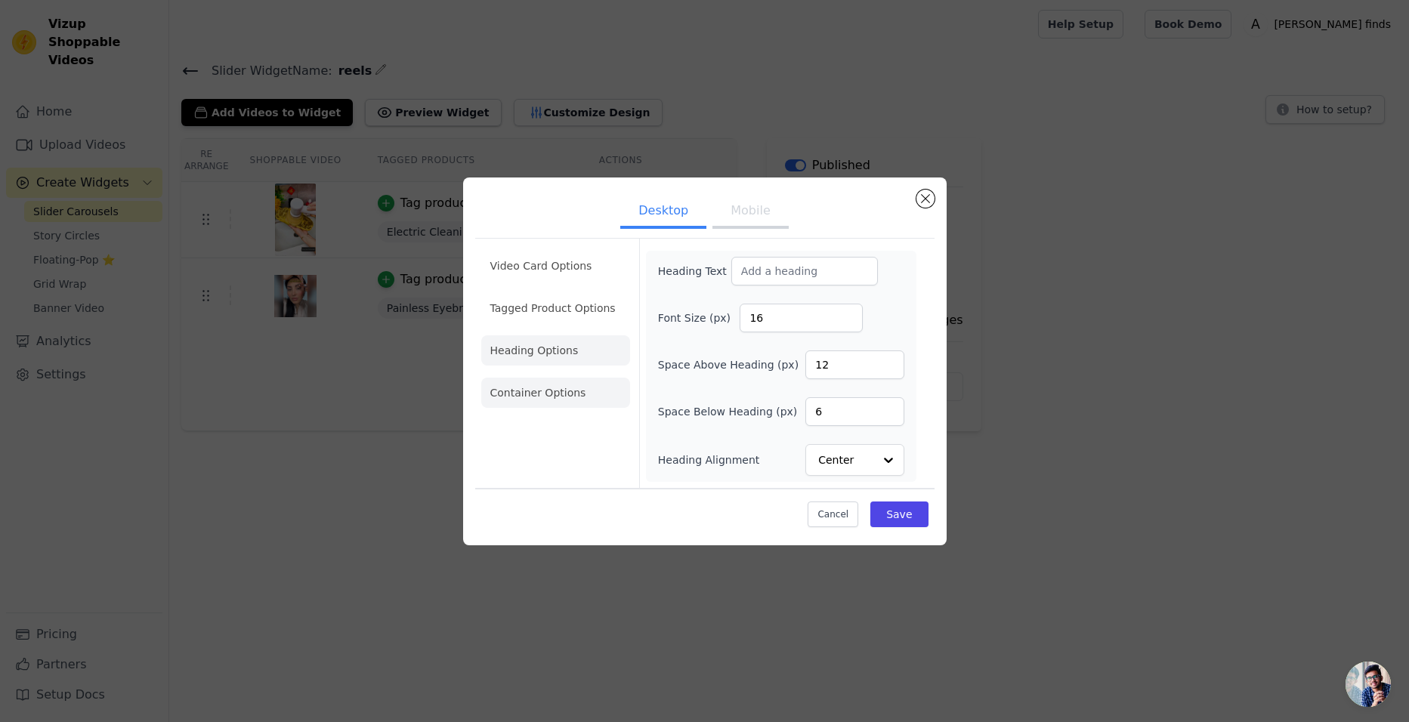
click at [542, 386] on li "Container Options" at bounding box center [555, 393] width 149 height 30
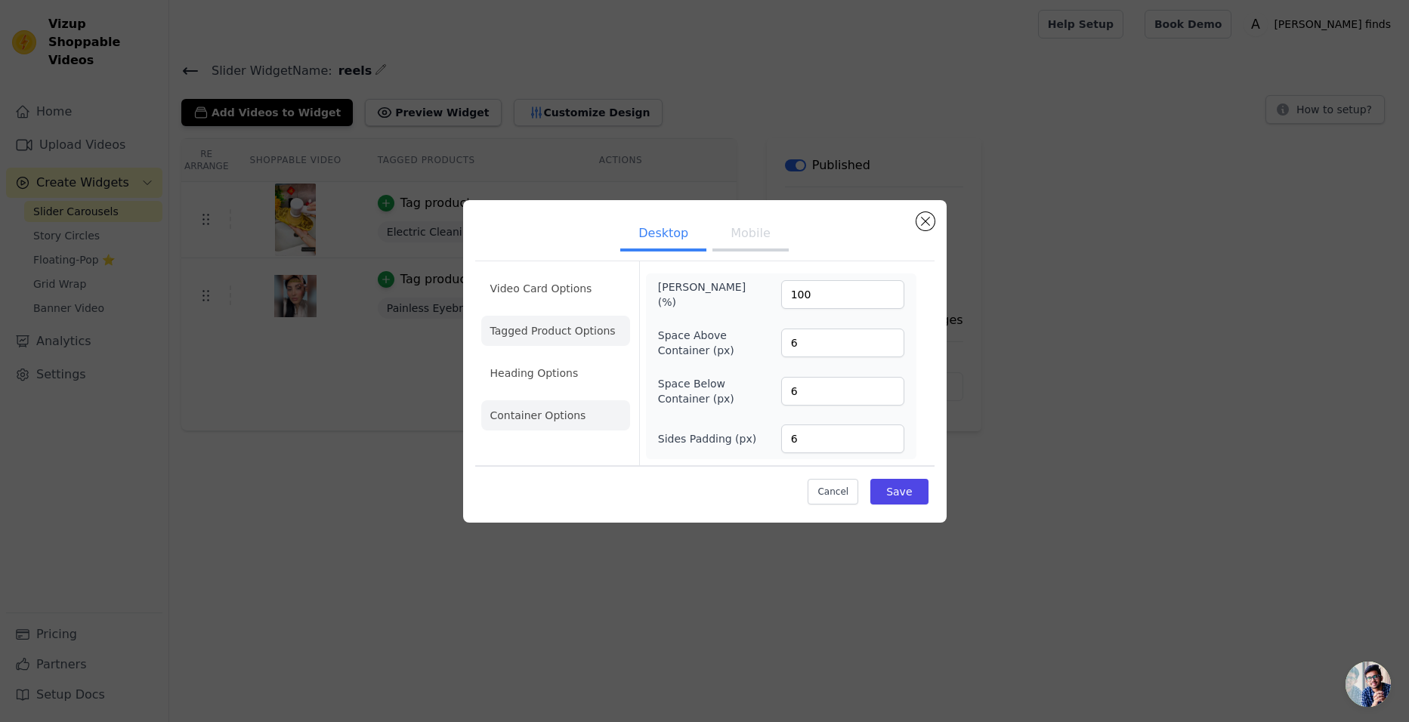
click at [520, 343] on li "Tagged Product Options" at bounding box center [555, 331] width 149 height 30
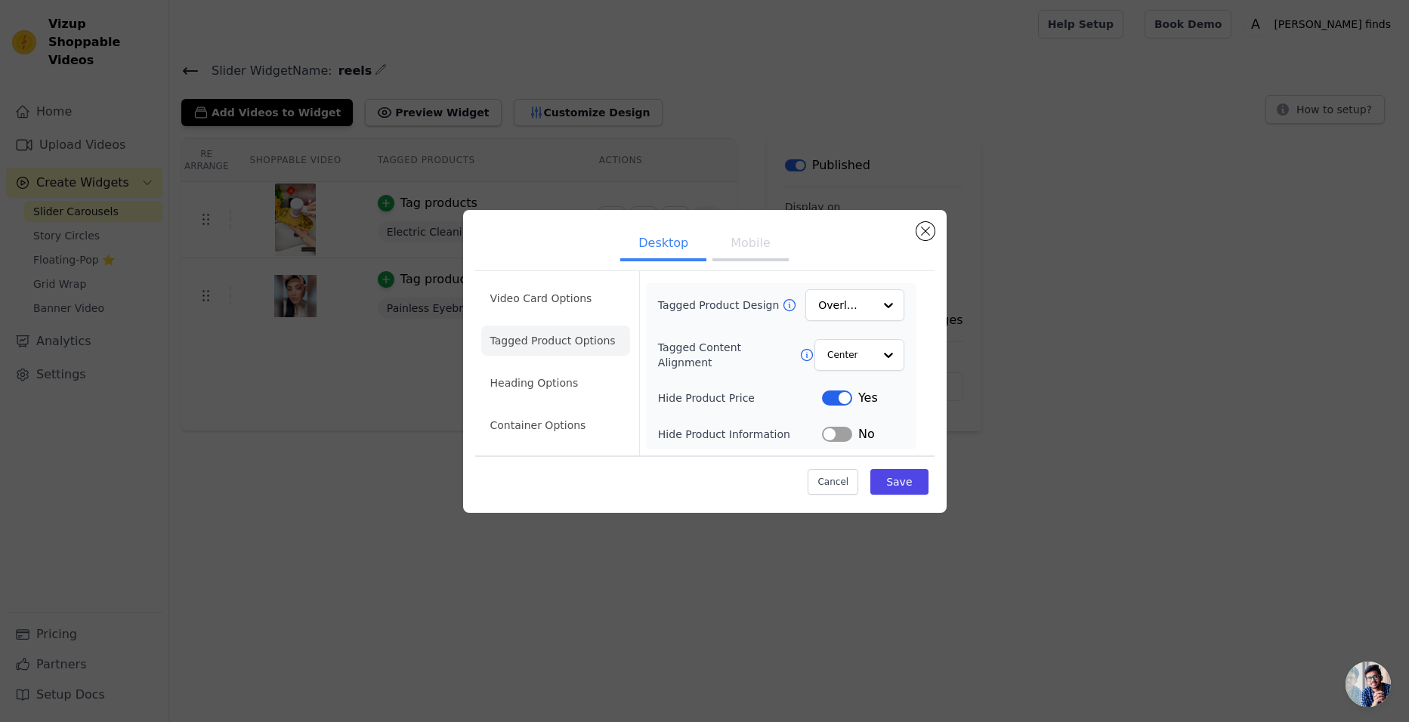
click at [749, 256] on button "Mobile" at bounding box center [750, 244] width 76 height 33
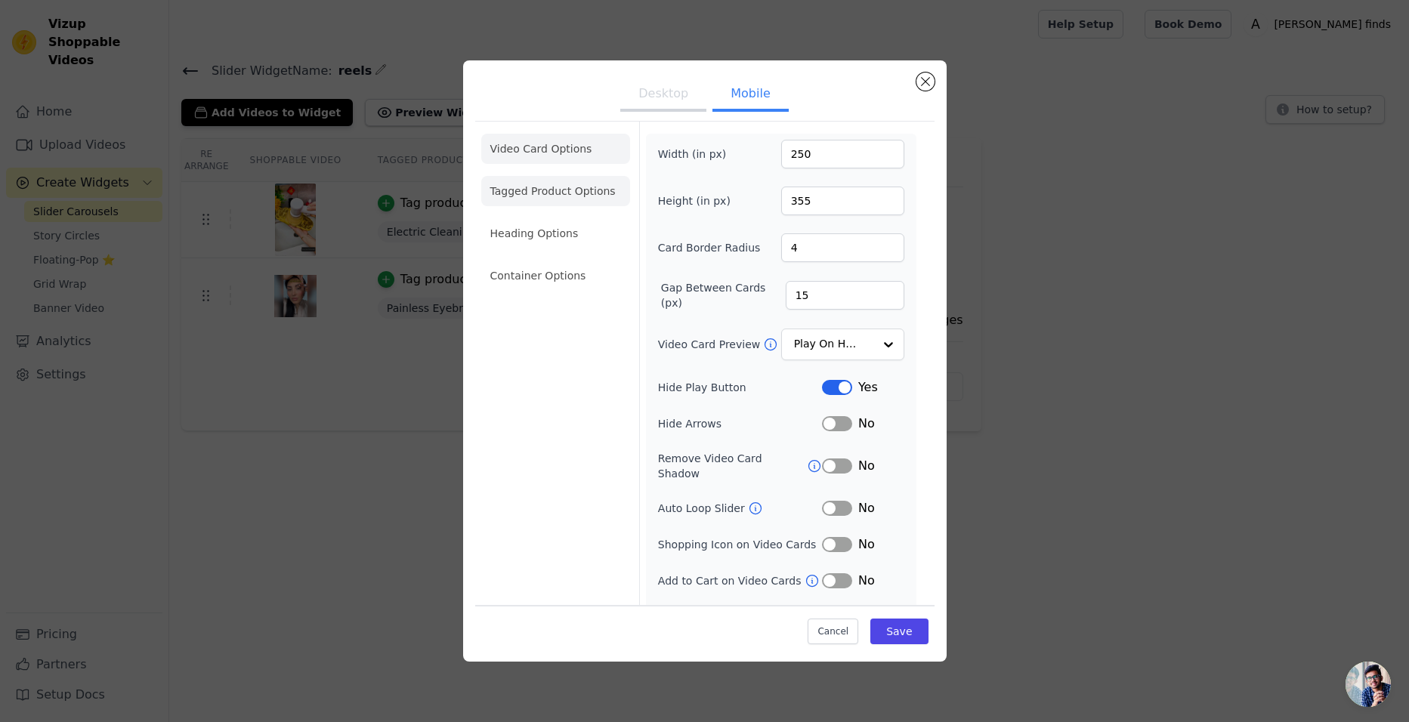
click at [522, 197] on li "Tagged Product Options" at bounding box center [555, 191] width 149 height 30
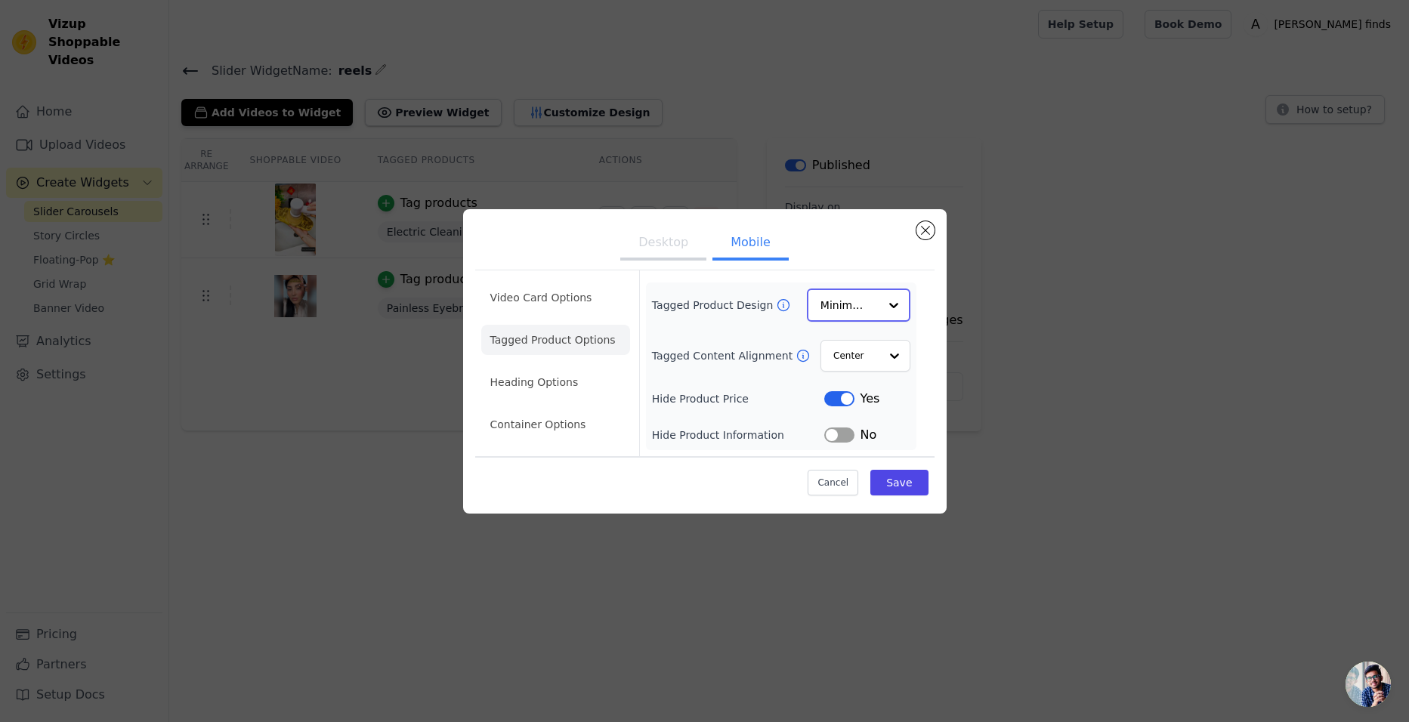
click at [857, 307] on input "Tagged Product Design" at bounding box center [849, 305] width 58 height 30
click at [836, 380] on div "Overlay" at bounding box center [858, 373] width 103 height 32
click at [845, 295] on input "Tagged Product Design" at bounding box center [849, 305] width 58 height 30
click at [833, 375] on div "Overlay" at bounding box center [858, 373] width 103 height 32
click at [900, 483] on button "Save" at bounding box center [898, 482] width 57 height 26
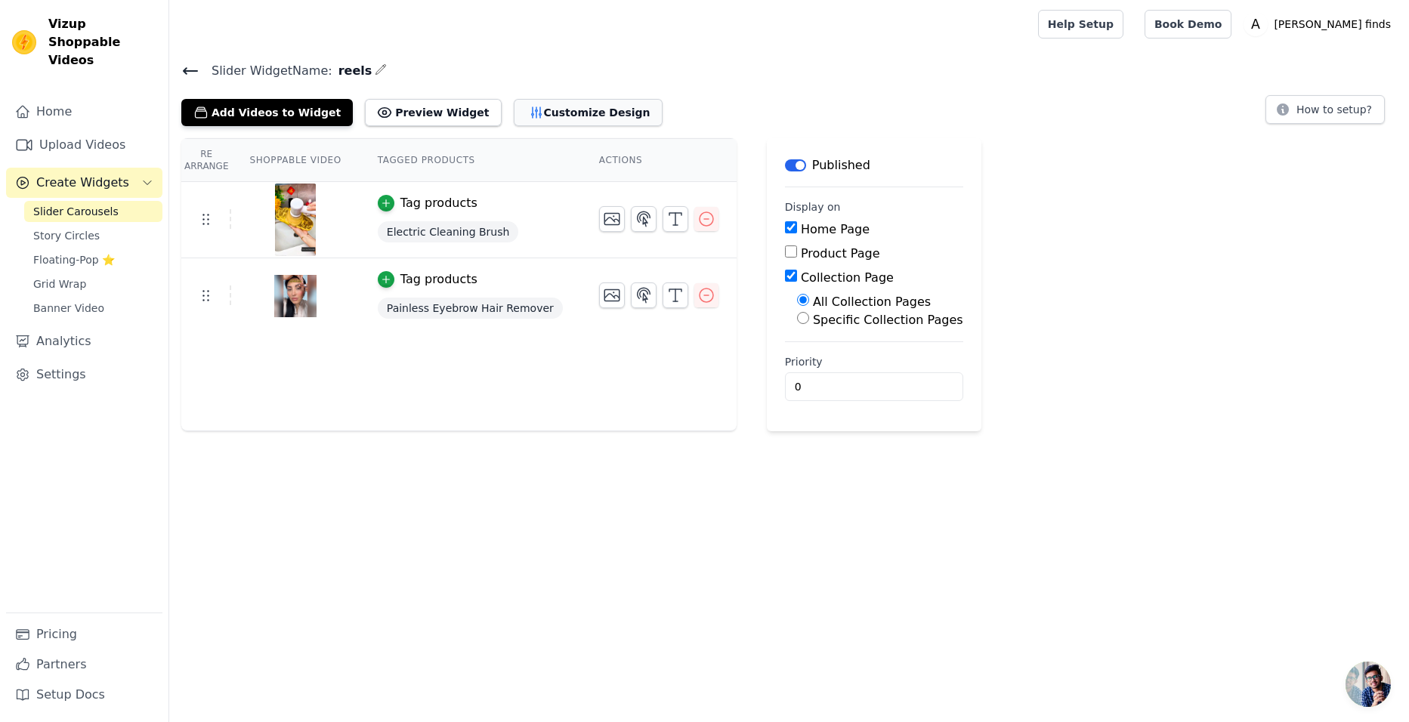
click at [556, 109] on button "Customize Design" at bounding box center [588, 112] width 149 height 27
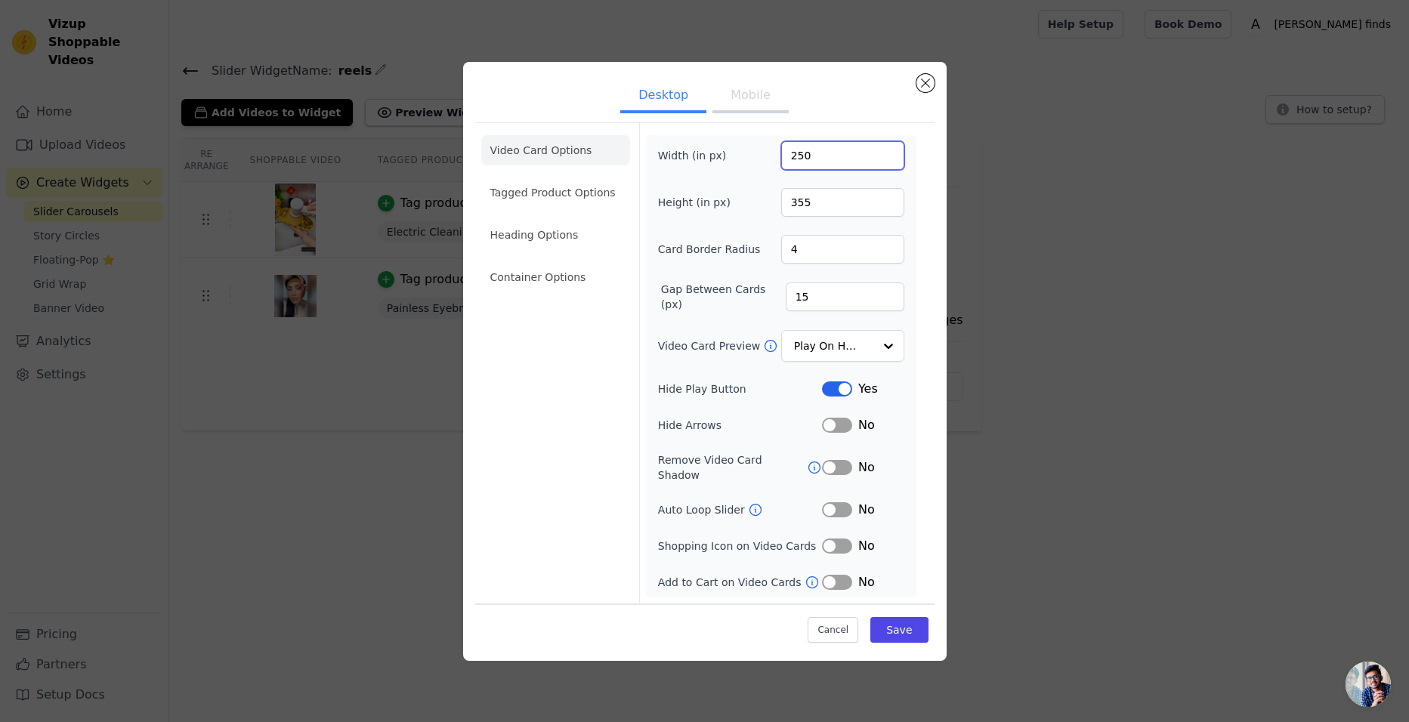
click at [821, 165] on input "250" at bounding box center [842, 155] width 123 height 29
type input "220"
click at [911, 617] on button "Save" at bounding box center [898, 630] width 57 height 26
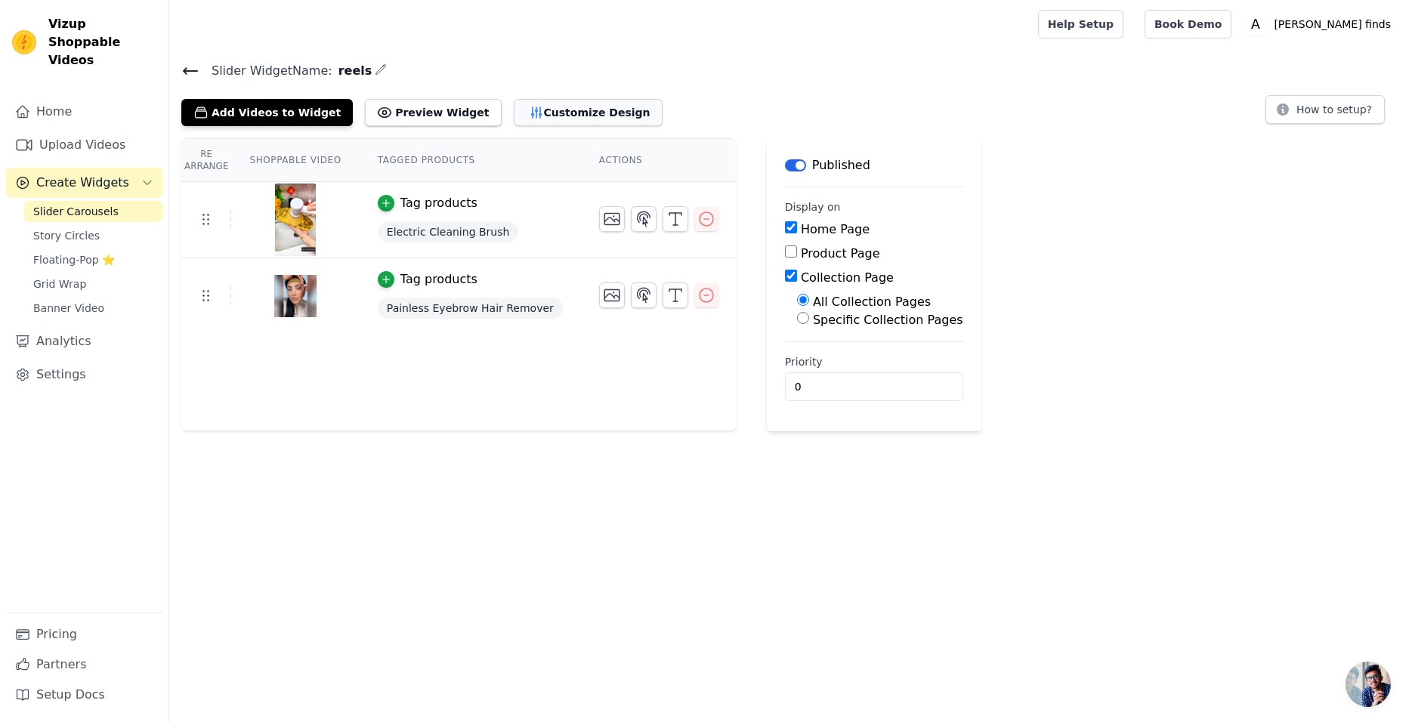
click at [572, 120] on button "Customize Design" at bounding box center [588, 112] width 149 height 27
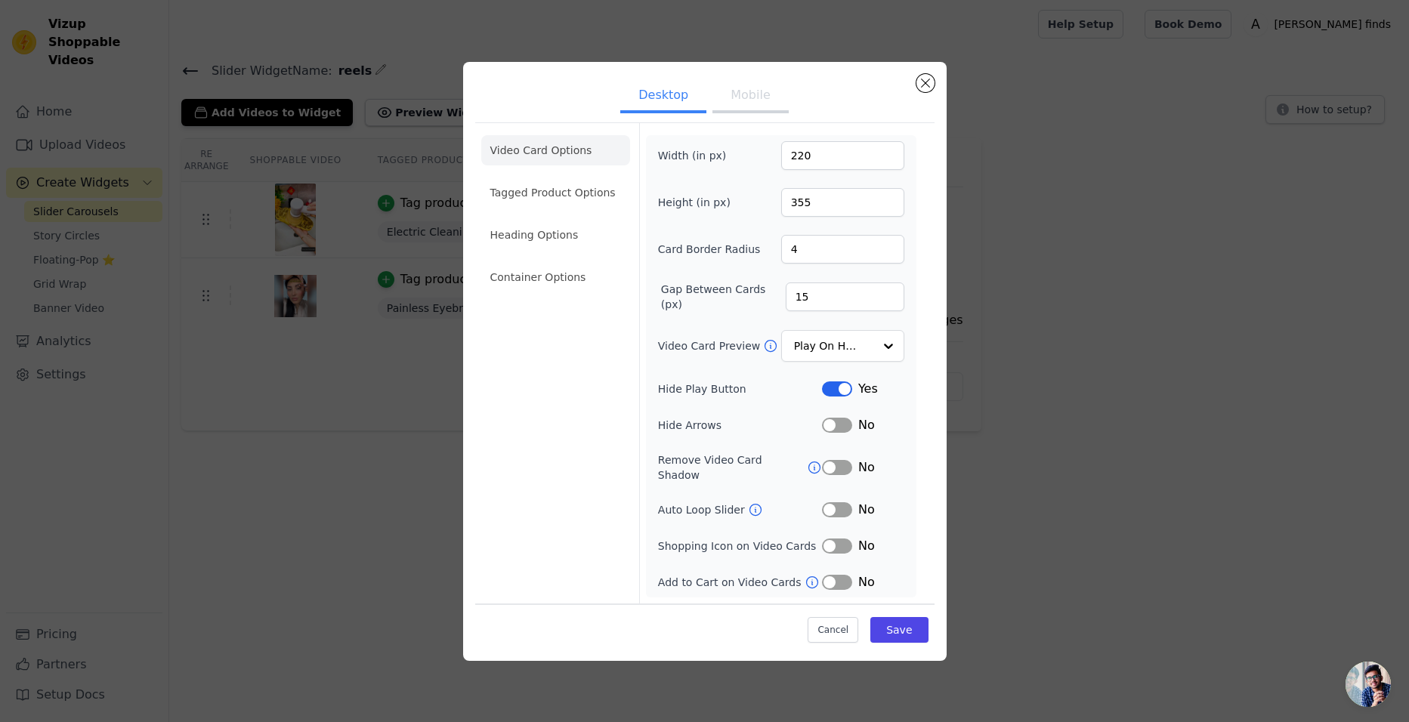
click at [724, 107] on button "Mobile" at bounding box center [750, 96] width 76 height 33
click at [642, 99] on button "Desktop" at bounding box center [663, 95] width 86 height 33
click at [759, 103] on button "Mobile" at bounding box center [750, 96] width 76 height 33
click at [550, 189] on li "Tagged Product Options" at bounding box center [555, 191] width 149 height 30
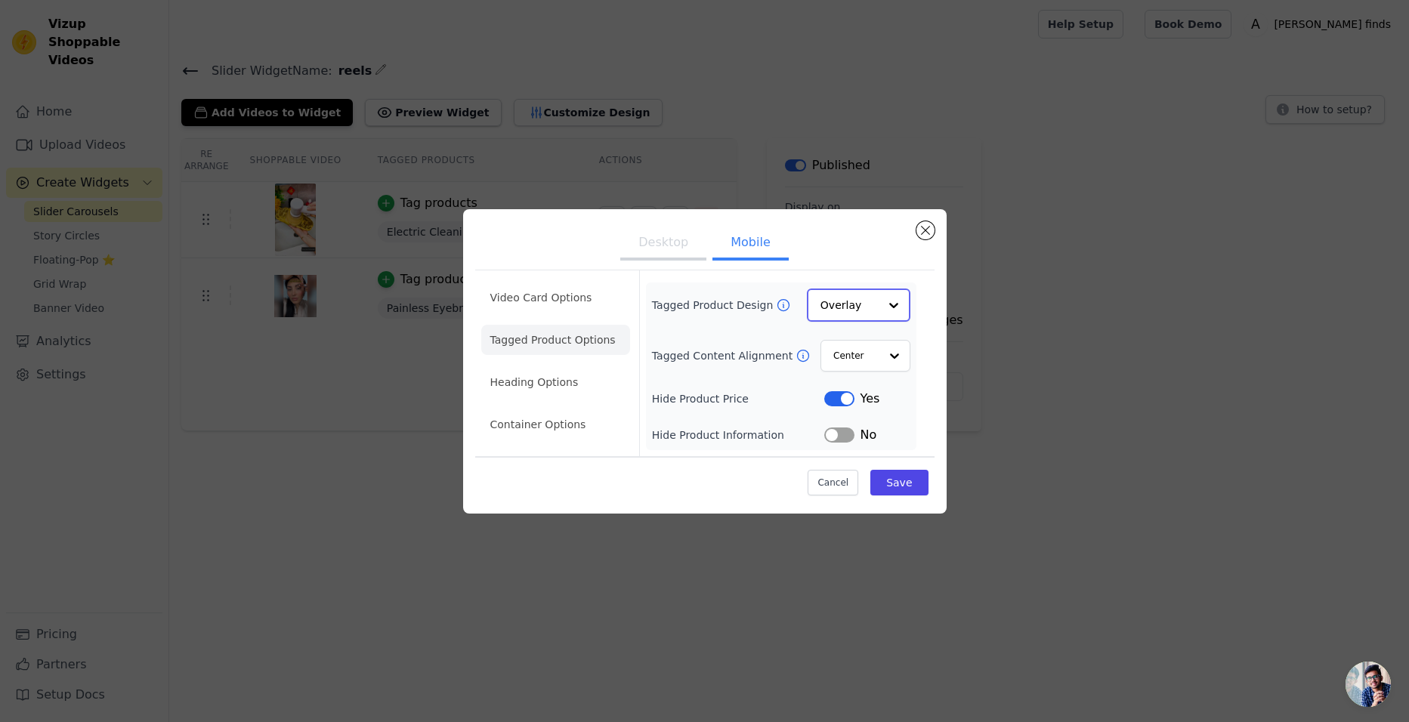
click at [858, 314] on input "Tagged Product Design" at bounding box center [849, 305] width 58 height 30
click at [851, 362] on input "Tagged Content Alignment" at bounding box center [854, 355] width 45 height 30
click at [852, 362] on input "Tagged Content Alignment" at bounding box center [854, 355] width 45 height 30
click at [520, 364] on ul "Video Card Options Tagged Product Options Heading Options Container Options" at bounding box center [555, 361] width 149 height 169
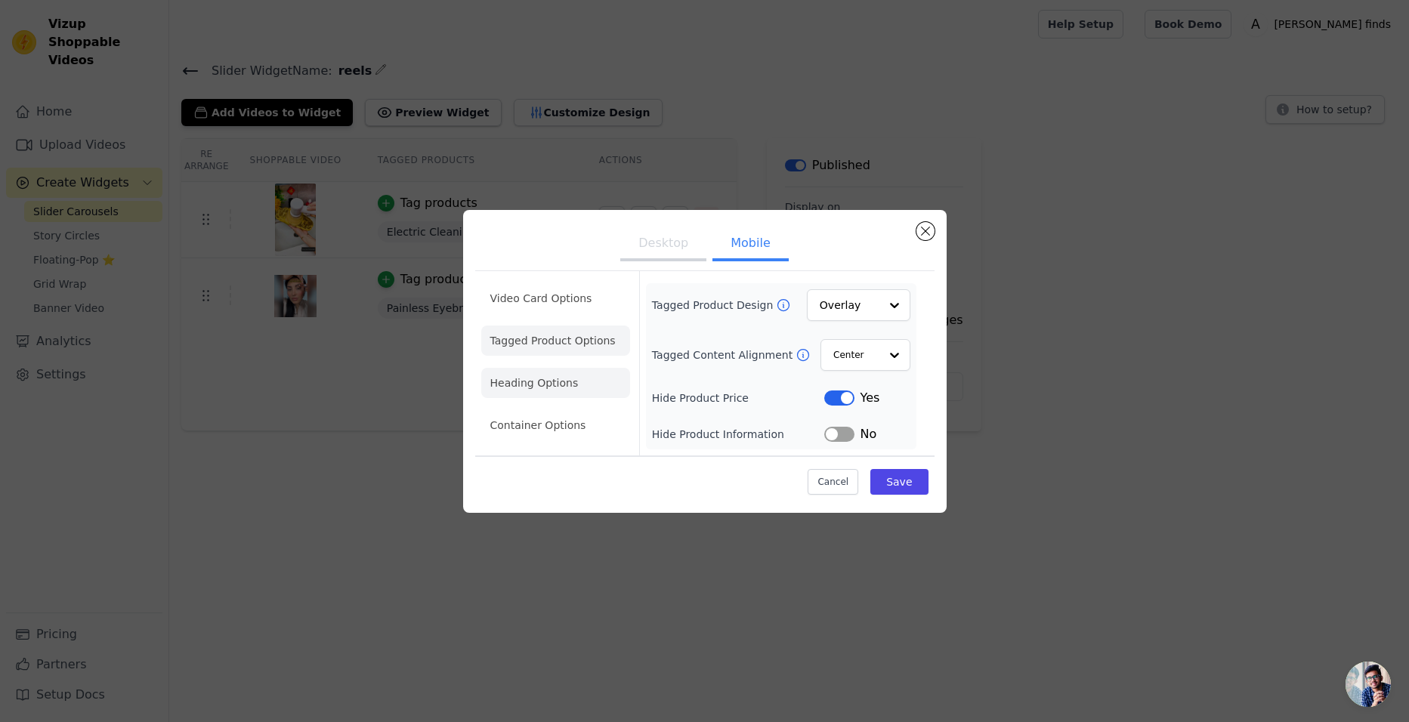
click at [523, 384] on li "Heading Options" at bounding box center [555, 383] width 149 height 30
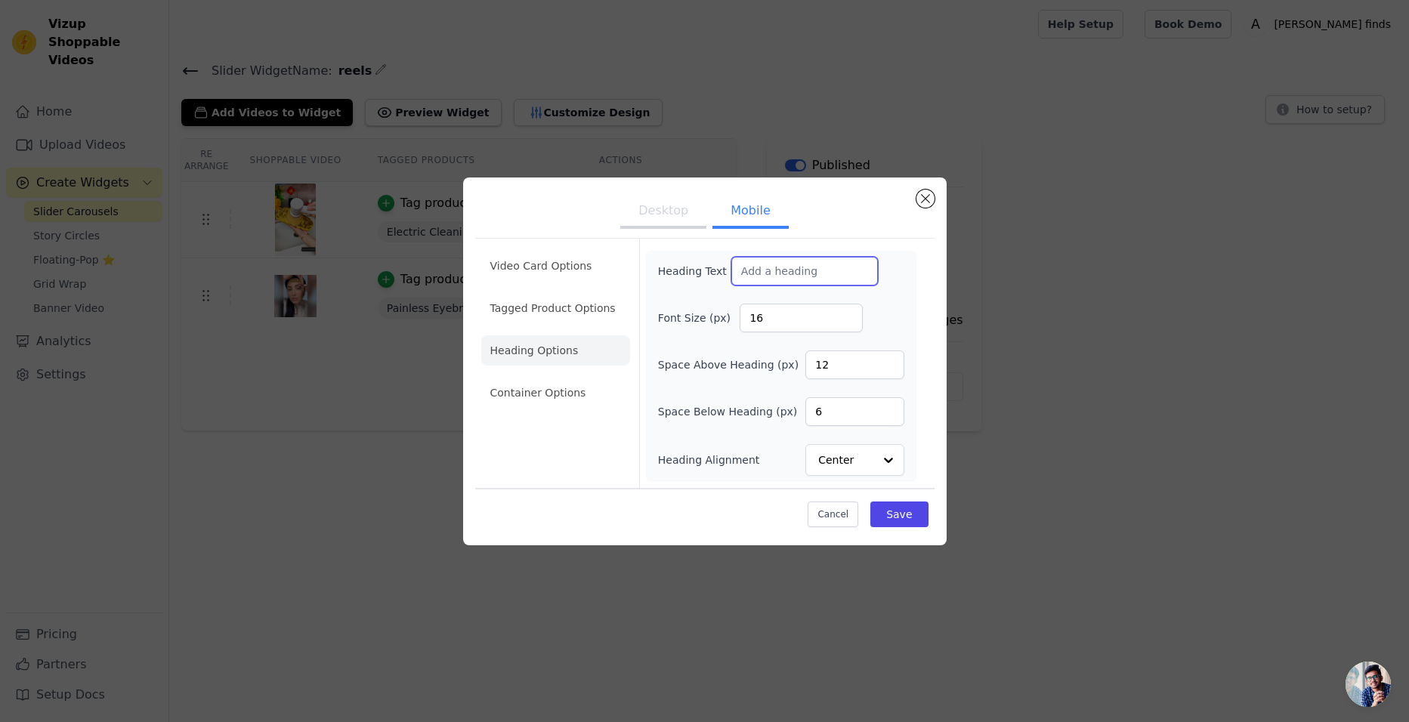
click at [787, 277] on input "Heading Text" at bounding box center [804, 271] width 147 height 29
type input "You may like"
click at [894, 523] on button "Save" at bounding box center [898, 515] width 57 height 26
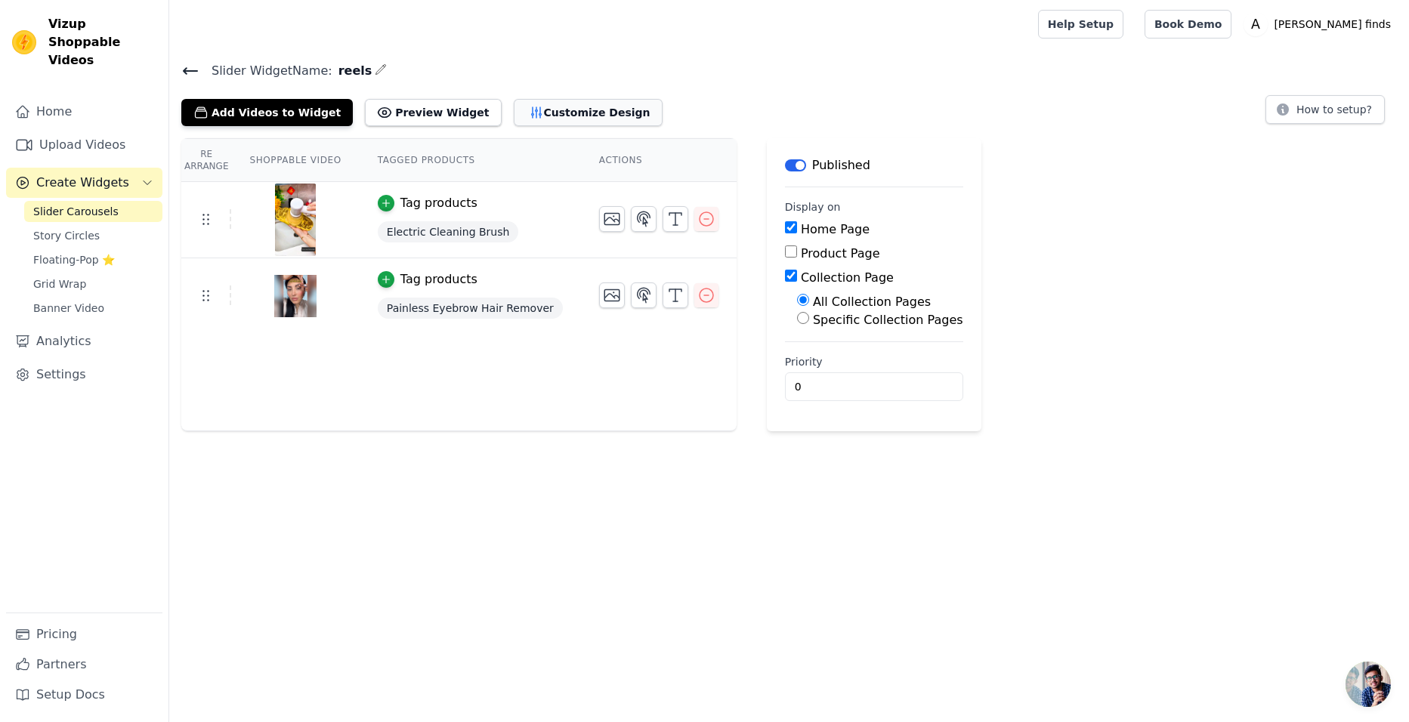
click at [557, 113] on button "Customize Design" at bounding box center [588, 112] width 149 height 27
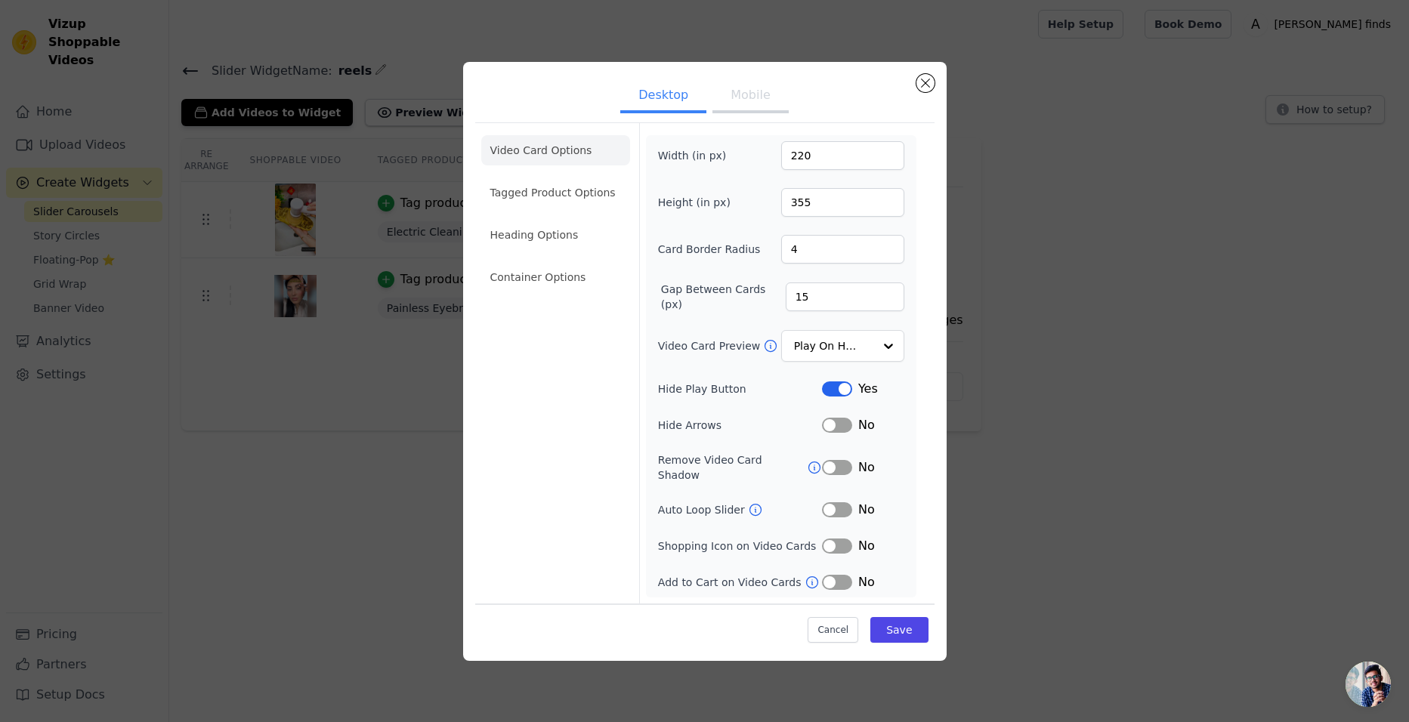
click at [727, 110] on button "Mobile" at bounding box center [750, 96] width 76 height 33
click at [540, 196] on li "Tagged Product Options" at bounding box center [555, 191] width 149 height 30
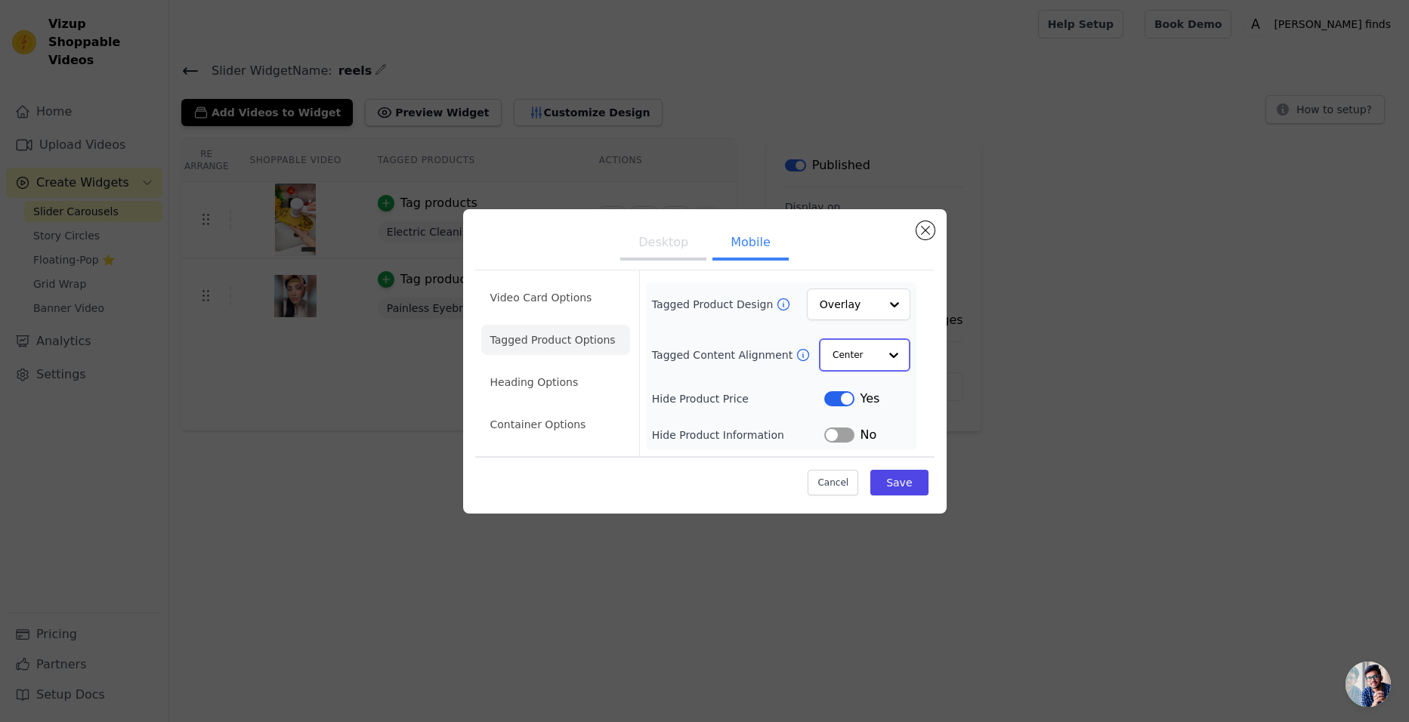
click at [852, 358] on input "Tagged Content Alignment" at bounding box center [854, 355] width 45 height 30
click at [819, 283] on div "Tagged Product Design Overlay Tagged Content Alignment Center Left Right Option…" at bounding box center [781, 367] width 270 height 168
click at [854, 309] on input "Tagged Product Design" at bounding box center [849, 305] width 58 height 30
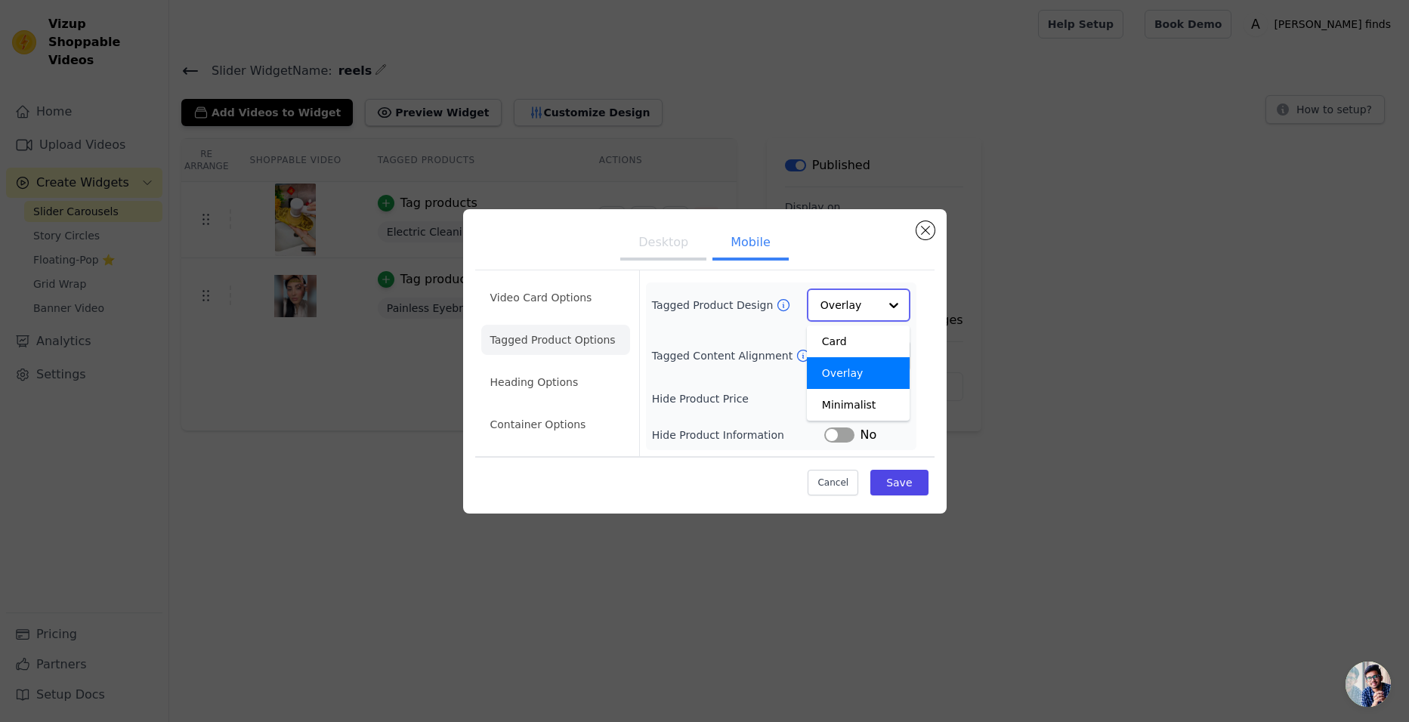
click at [847, 374] on div "Overlay" at bounding box center [858, 373] width 103 height 32
click at [817, 310] on div "Option Overlay, selected. Select is focused, type to refine list, press down to…" at bounding box center [858, 305] width 103 height 33
click at [848, 298] on input "Tagged Product Design" at bounding box center [849, 305] width 58 height 30
click at [838, 396] on button "Label" at bounding box center [839, 398] width 30 height 15
click at [897, 490] on button "Save" at bounding box center [898, 482] width 57 height 26
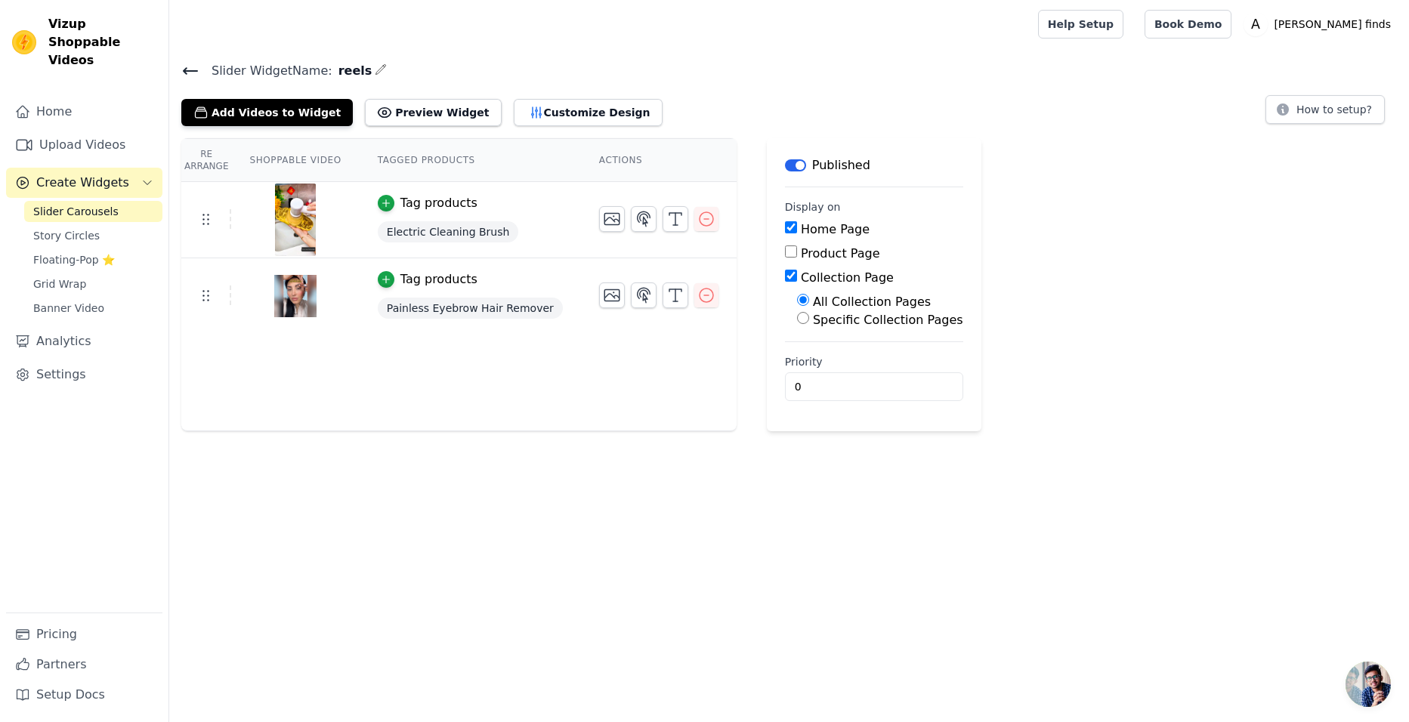
click at [511, 81] on div "Slider Widget Name: reels Add Videos to Widget Preview Widget Customize Design …" at bounding box center [789, 93] width 1240 height 66
click at [516, 111] on button "Customize Design" at bounding box center [588, 112] width 149 height 27
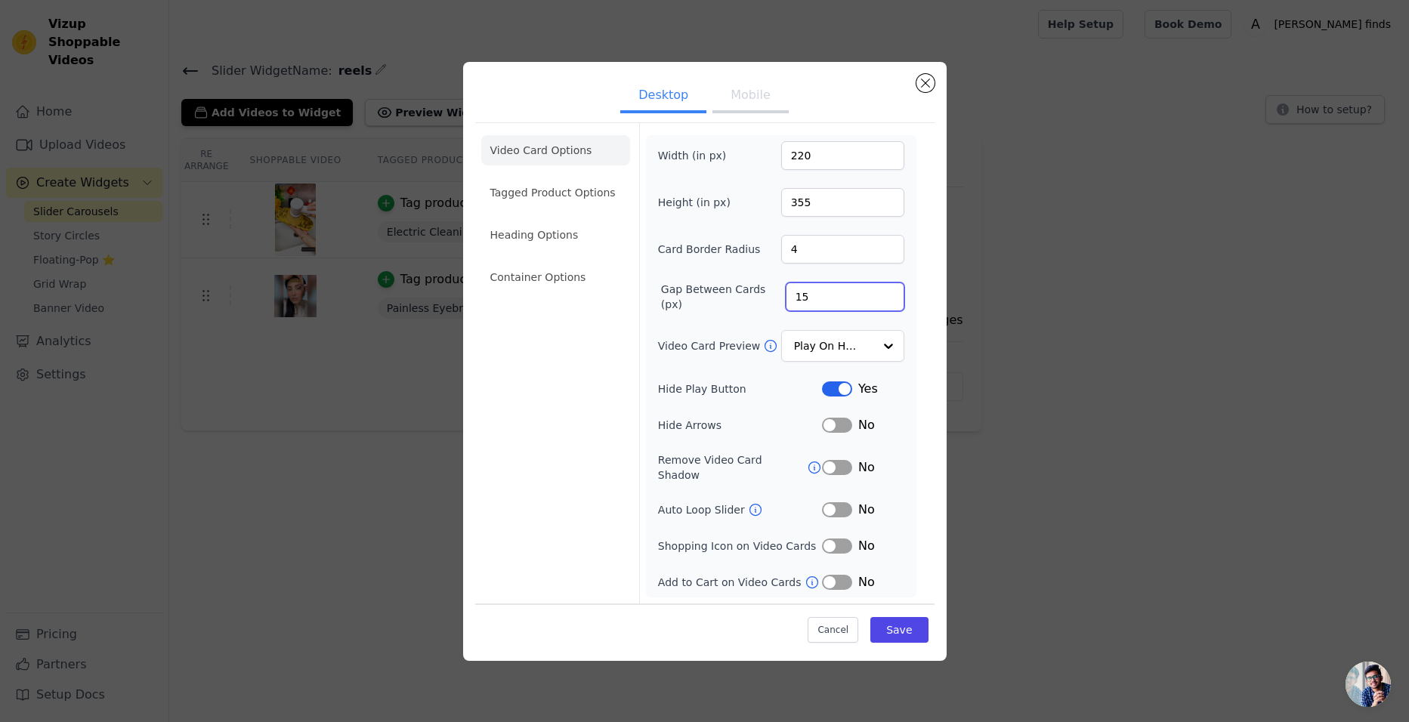
click at [832, 295] on input "15" at bounding box center [845, 297] width 119 height 29
type input "1"
type input "50"
click at [860, 357] on input "Video Card Preview" at bounding box center [834, 346] width 78 height 30
click at [940, 530] on div "Desktop Mobile Video Card Options Tagged Product Options Heading Options Contai…" at bounding box center [704, 361] width 483 height 599
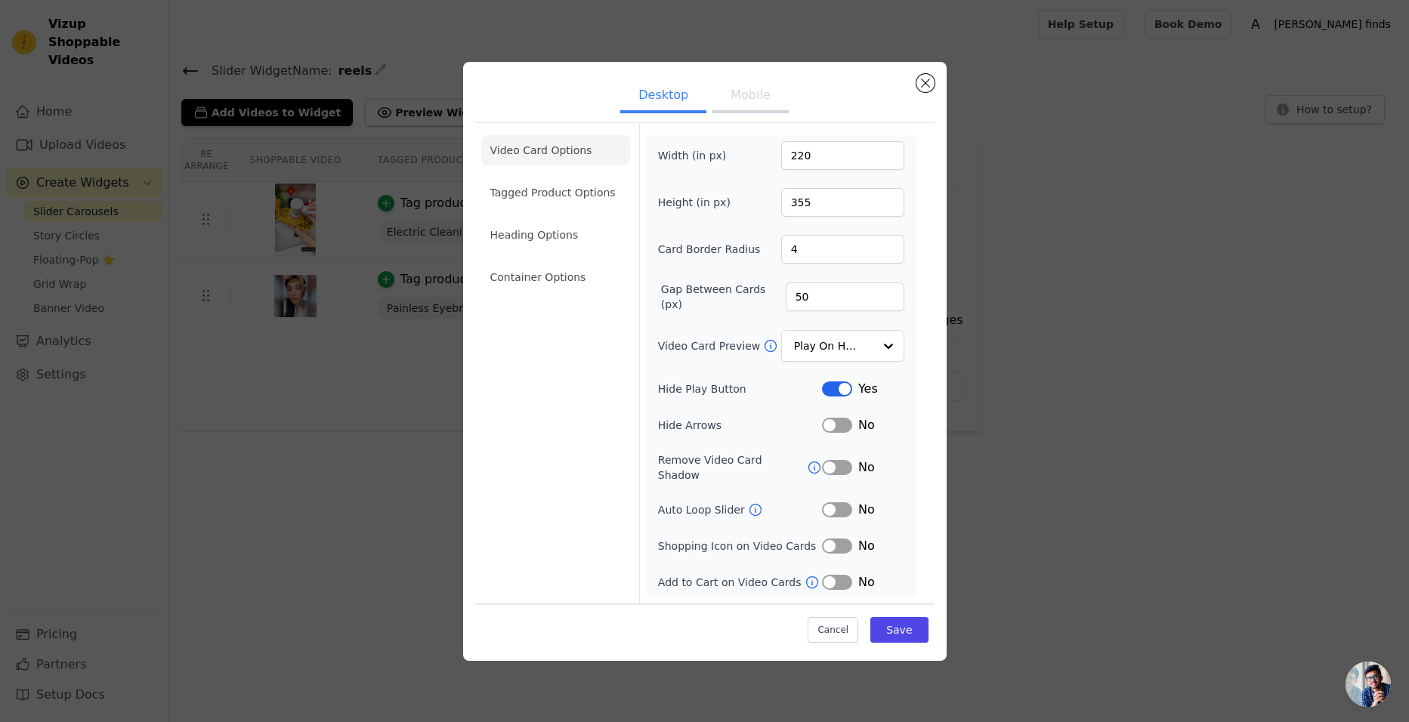
click at [838, 397] on button "Label" at bounding box center [837, 388] width 30 height 15
click at [899, 625] on button "Save" at bounding box center [898, 630] width 57 height 26
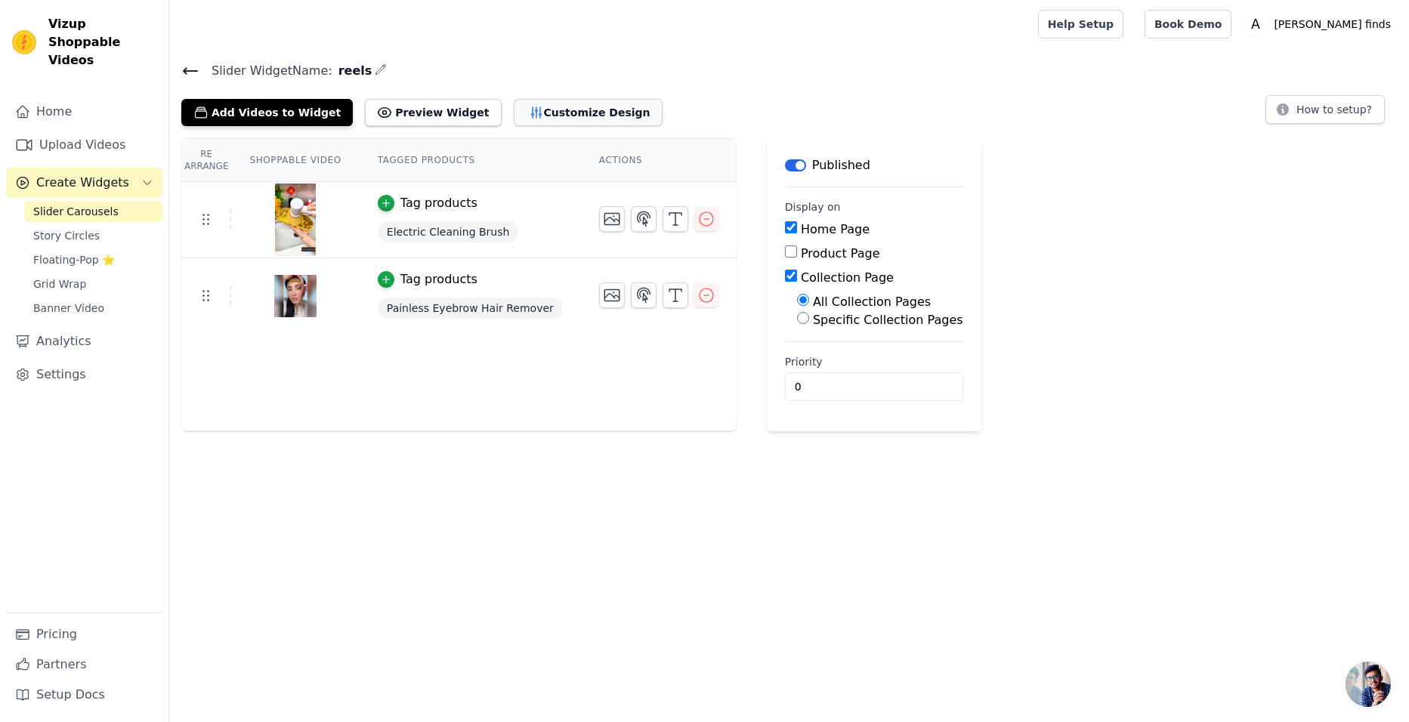
click at [525, 111] on button "Customize Design" at bounding box center [588, 112] width 149 height 27
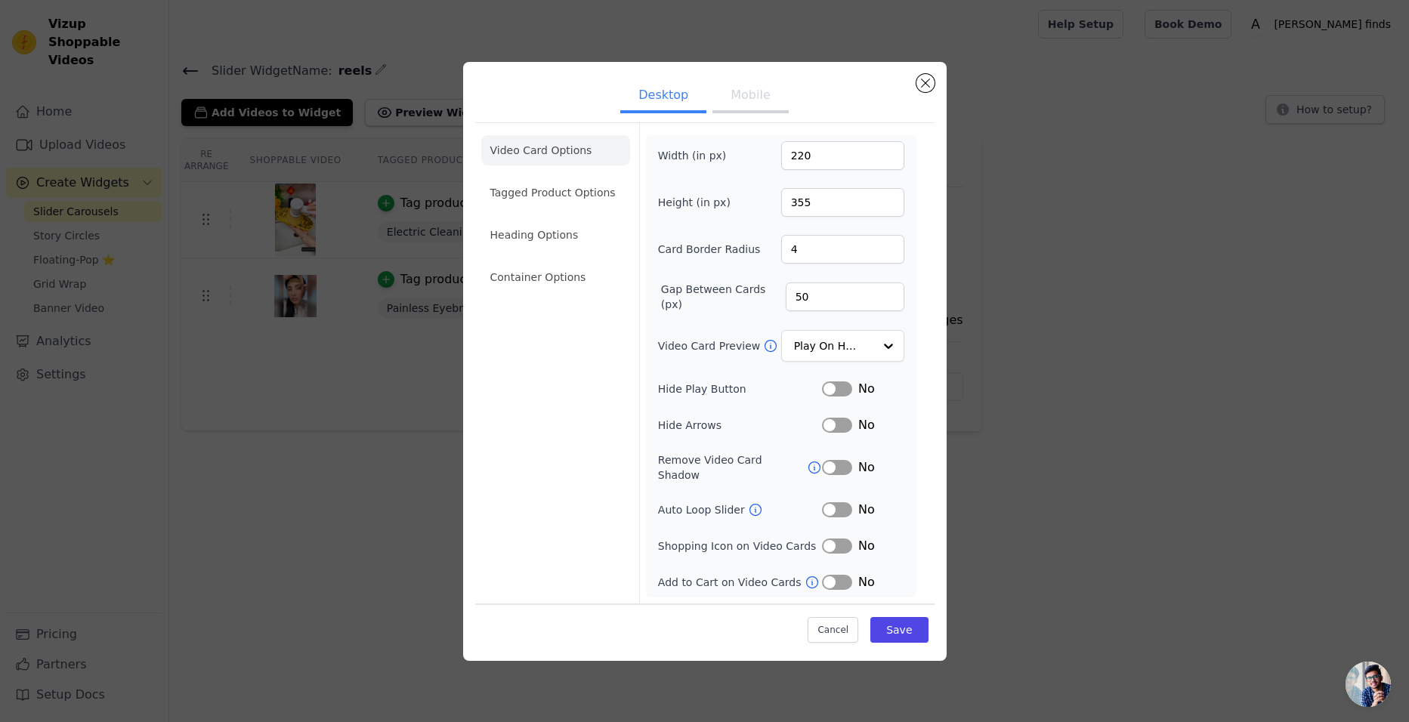
click at [843, 397] on button "Label" at bounding box center [837, 388] width 30 height 15
click at [823, 360] on input "Video Card Preview" at bounding box center [834, 346] width 78 height 30
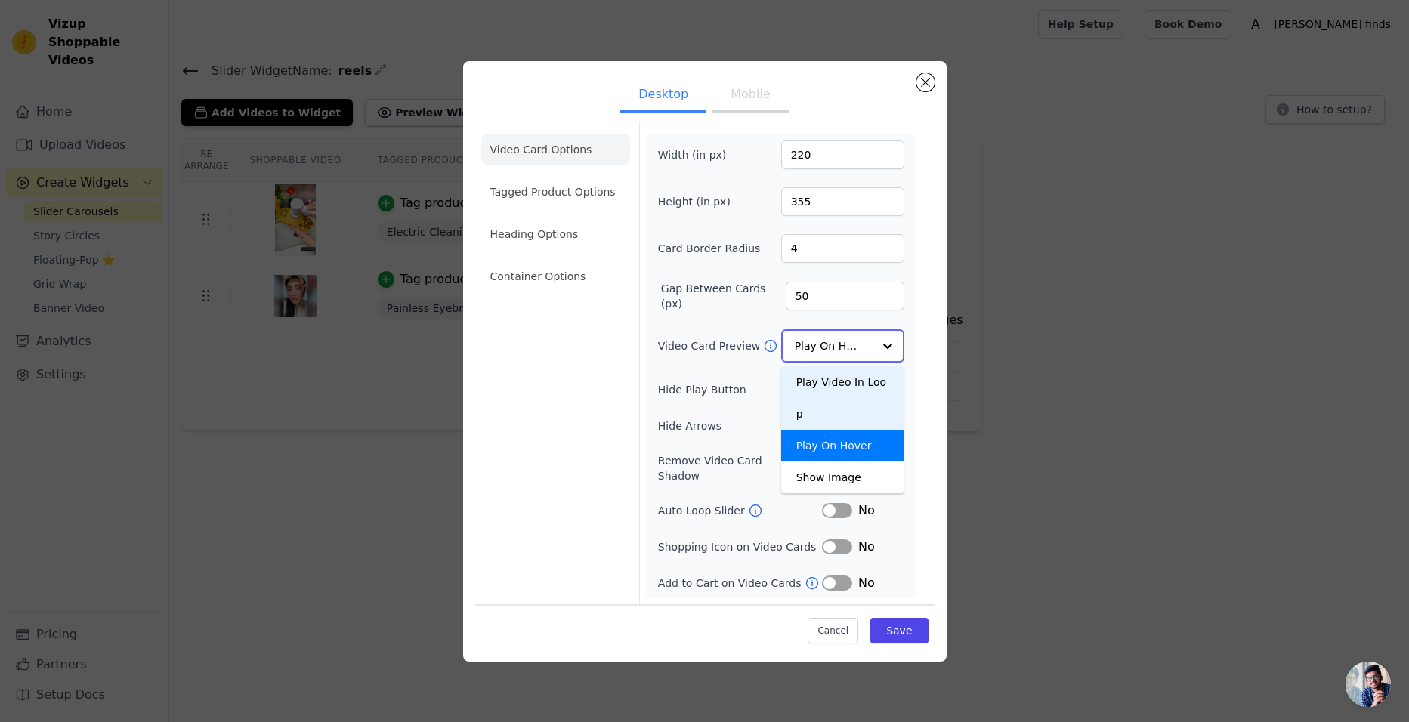
click at [851, 354] on input "Video Card Preview" at bounding box center [834, 346] width 78 height 30
click at [827, 349] on input "Video Card Preview" at bounding box center [834, 346] width 78 height 30
click at [816, 328] on div "Width (in px) 220 Height (in px) 355 Card Border Radius 4 Gap Between Cards (px…" at bounding box center [781, 366] width 246 height 450
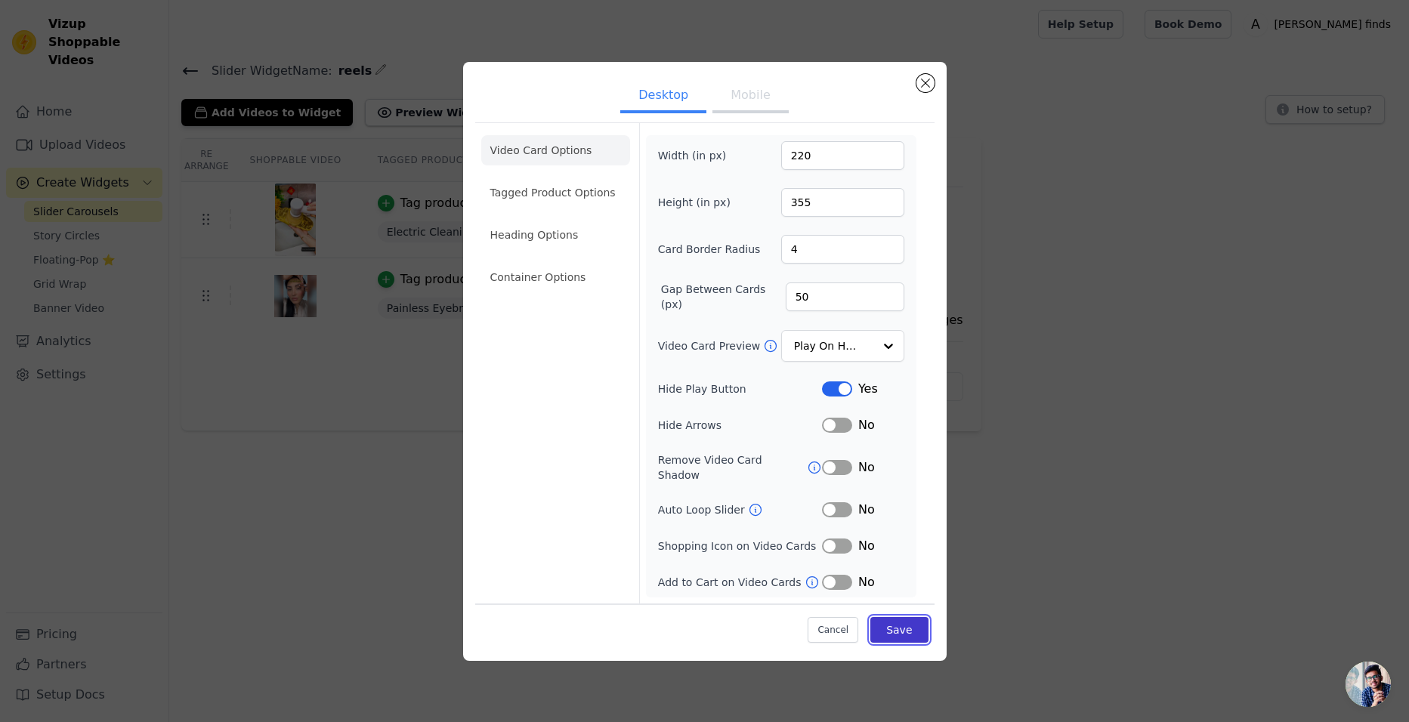
click at [893, 622] on button "Save" at bounding box center [898, 630] width 57 height 26
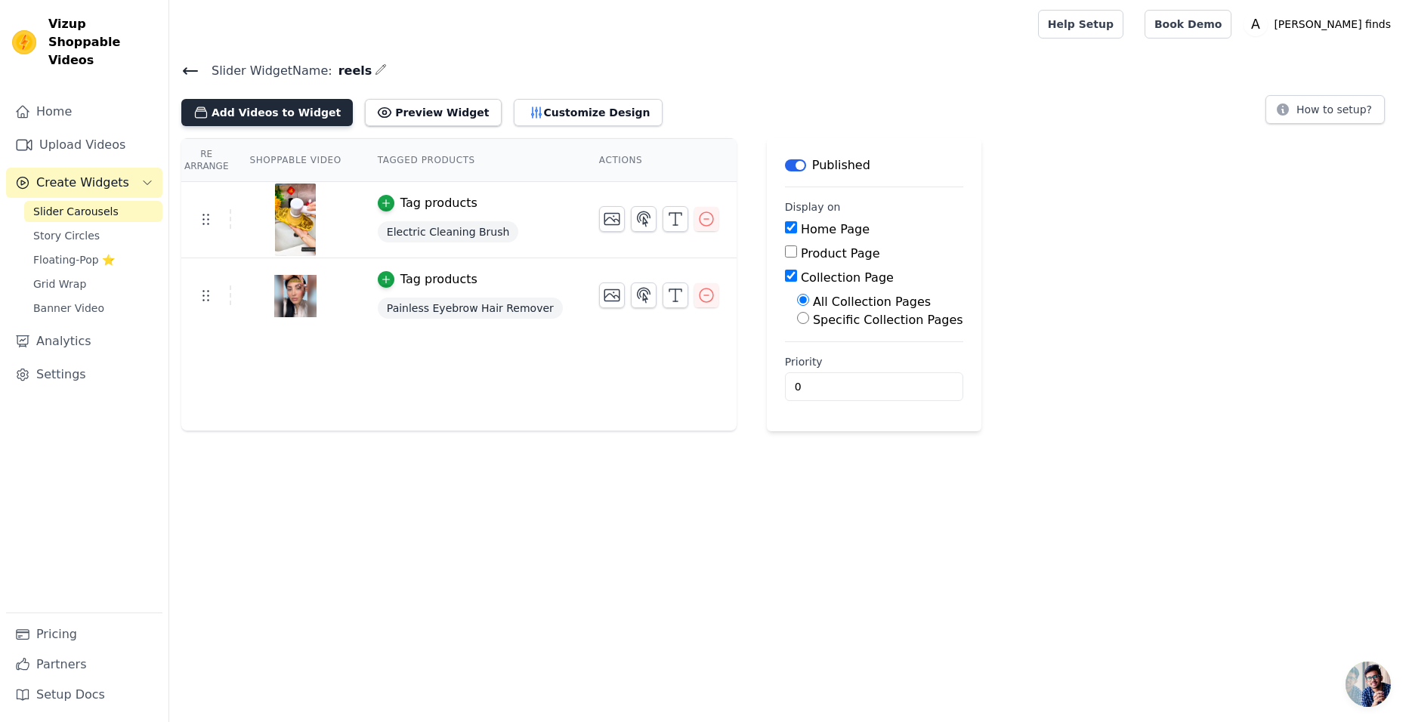
click at [262, 119] on button "Add Videos to Widget" at bounding box center [266, 112] width 171 height 27
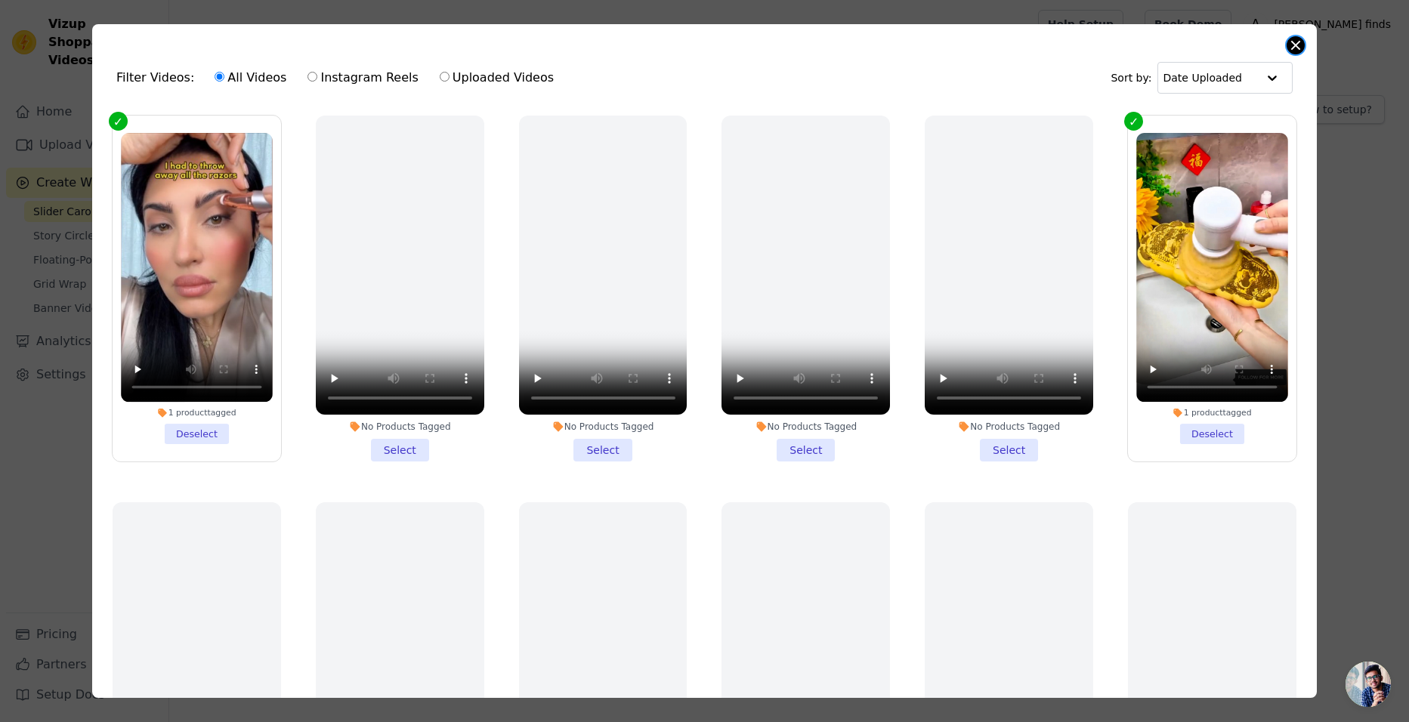
click at [1289, 46] on button "Close modal" at bounding box center [1295, 45] width 18 height 18
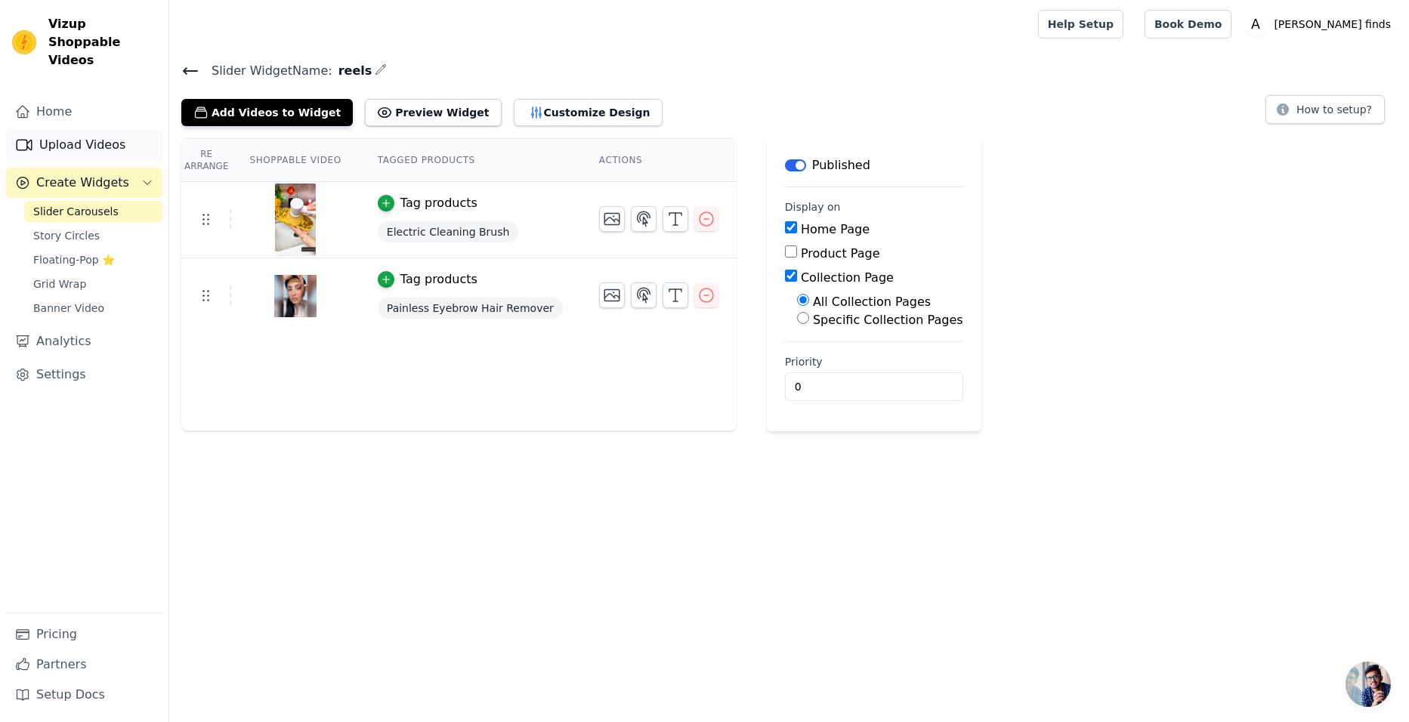
click at [57, 130] on link "Upload Videos" at bounding box center [84, 145] width 156 height 30
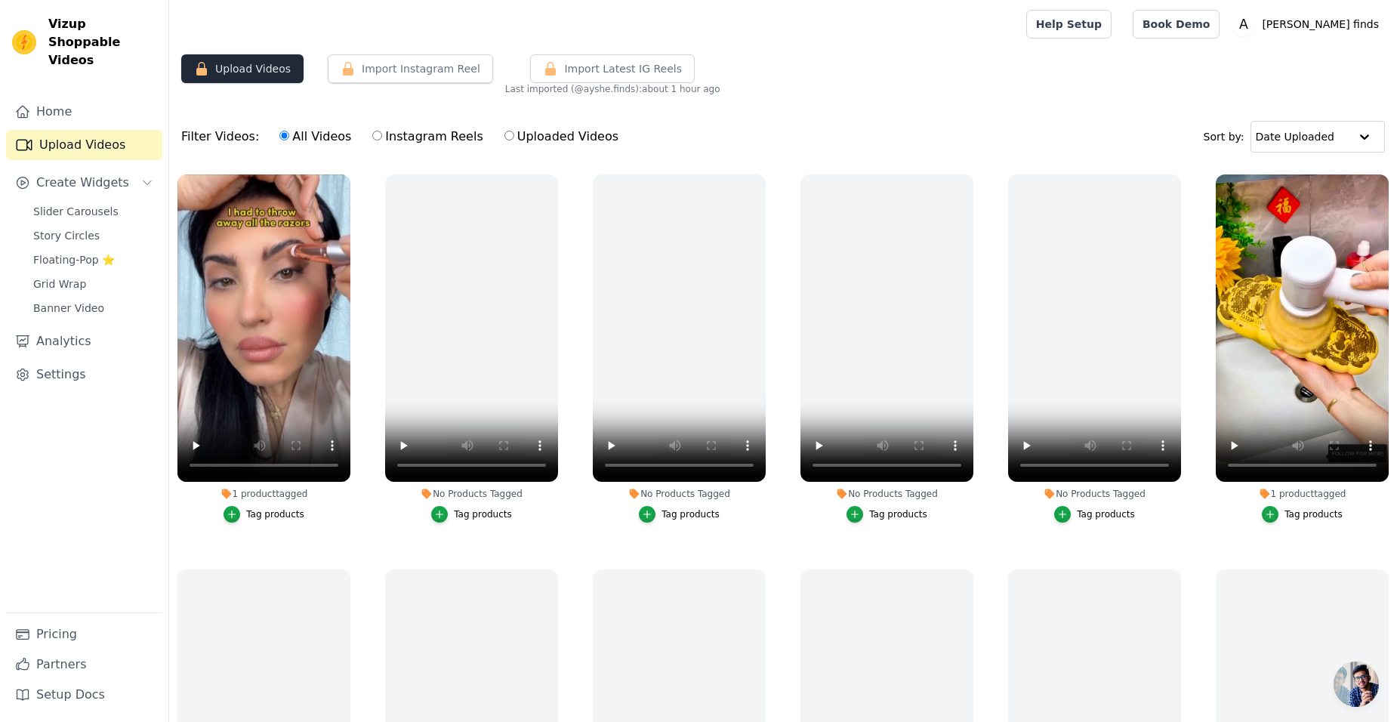
click at [261, 73] on button "Upload Videos" at bounding box center [242, 68] width 122 height 29
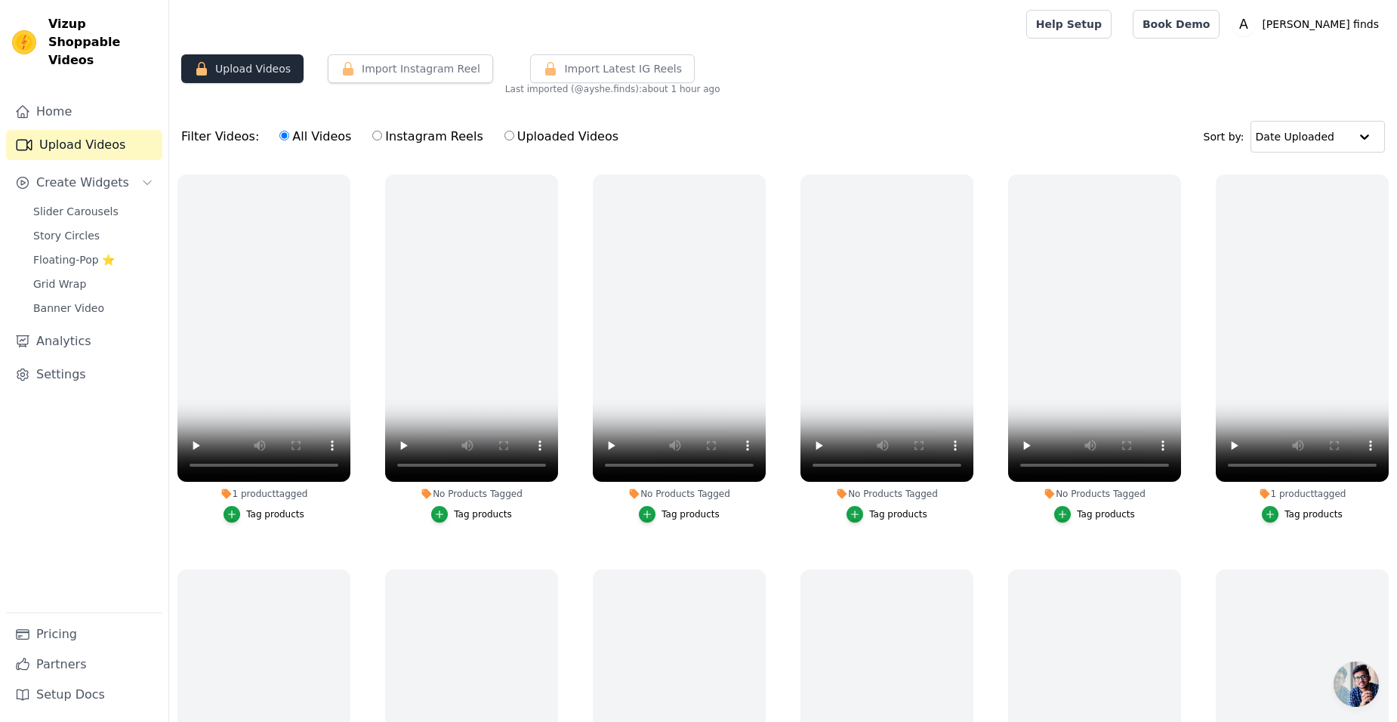
click at [230, 75] on button "Upload Videos" at bounding box center [242, 68] width 122 height 29
click at [244, 62] on button "Upload Videos" at bounding box center [242, 68] width 122 height 29
click at [80, 105] on link "Home" at bounding box center [84, 112] width 156 height 30
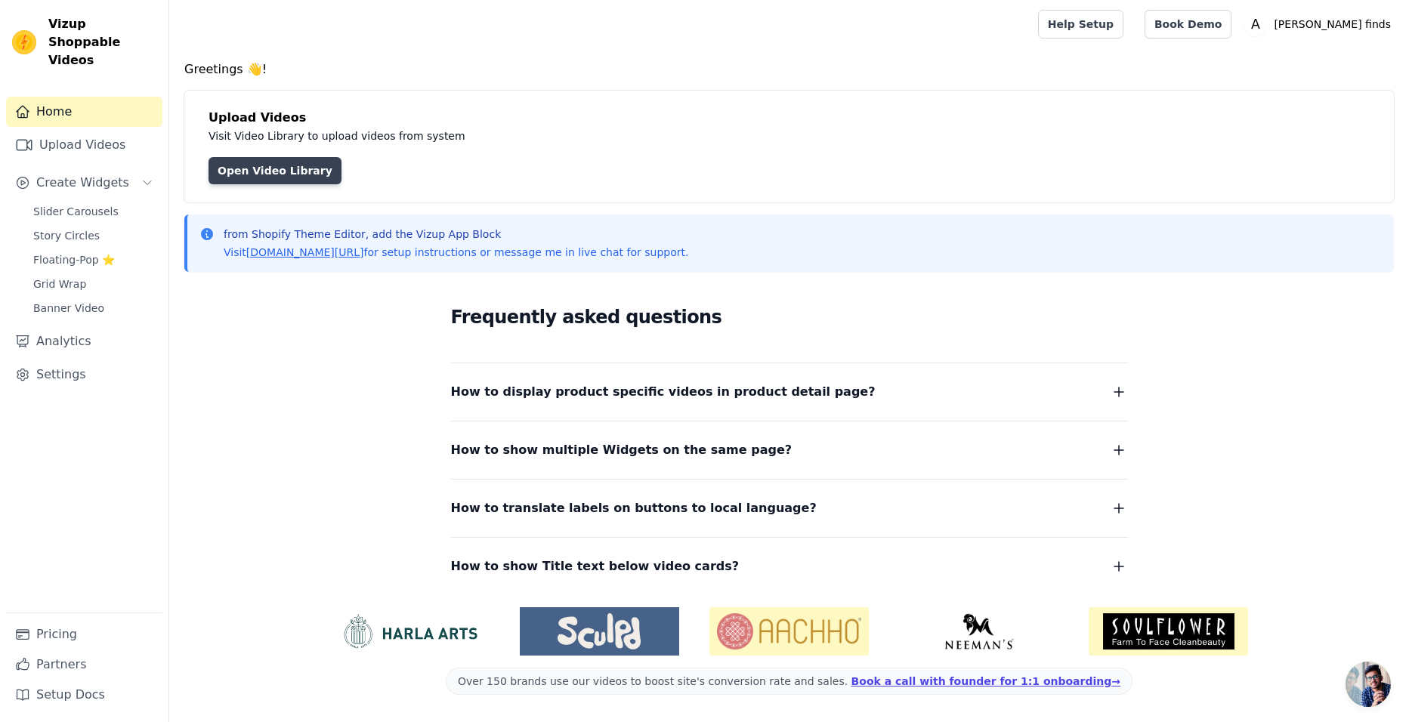
click at [263, 166] on link "Open Video Library" at bounding box center [274, 170] width 133 height 27
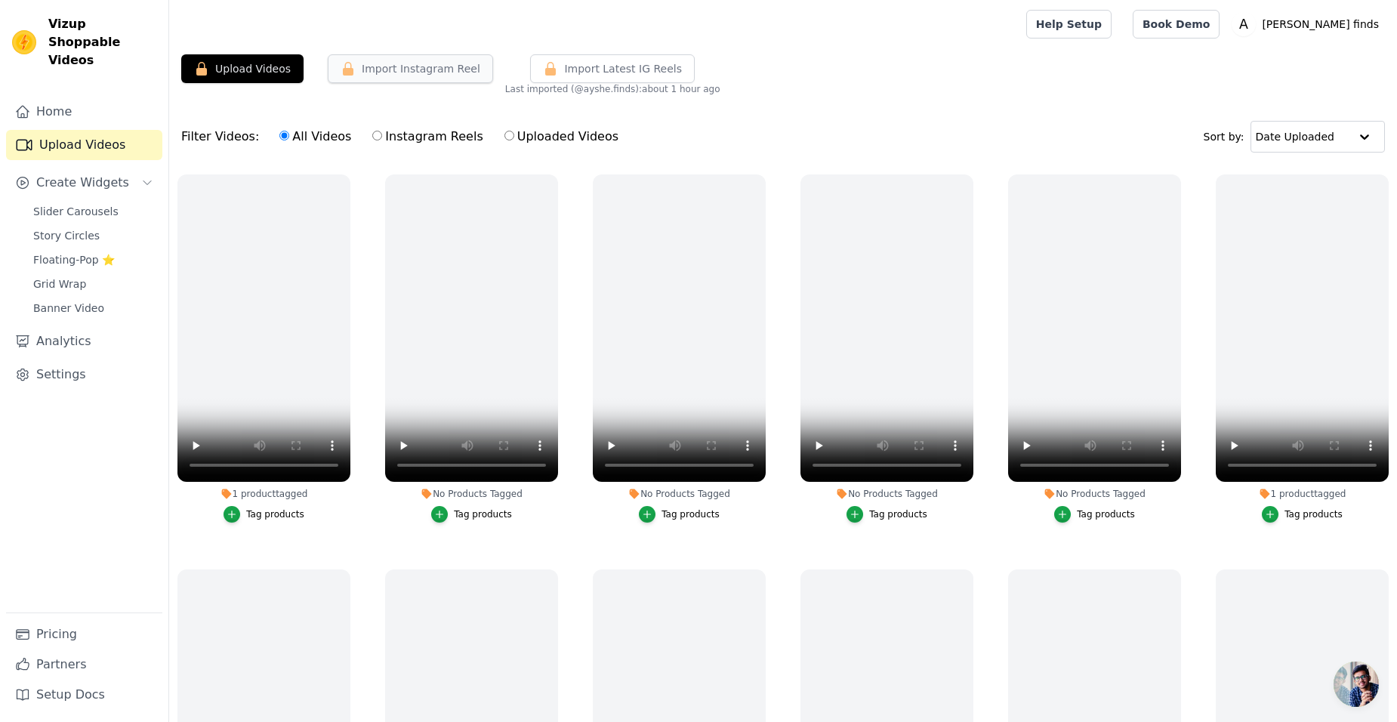
click at [406, 68] on button "Import Instagram Reel" at bounding box center [410, 68] width 165 height 29
click at [434, 74] on button "Import Instagram Reel" at bounding box center [410, 68] width 165 height 29
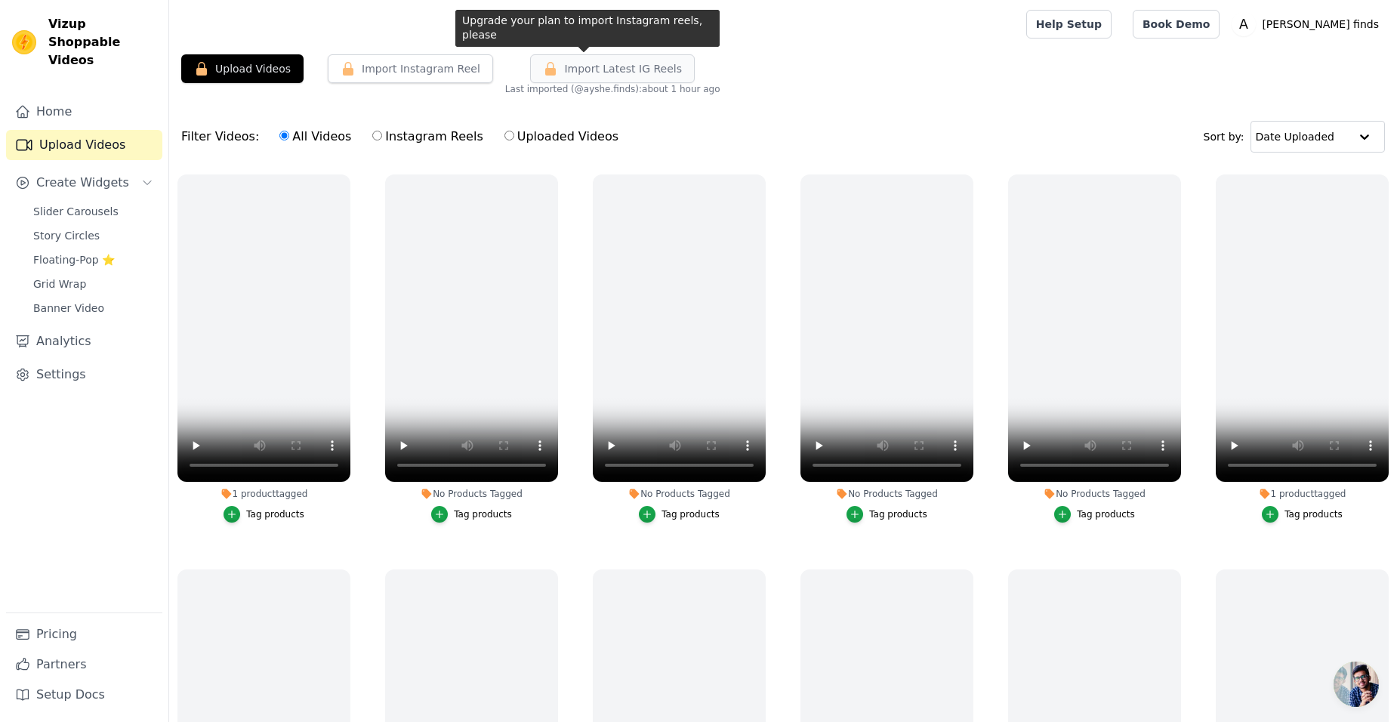
click at [618, 62] on span "Import Latest IG Reels" at bounding box center [623, 68] width 118 height 15
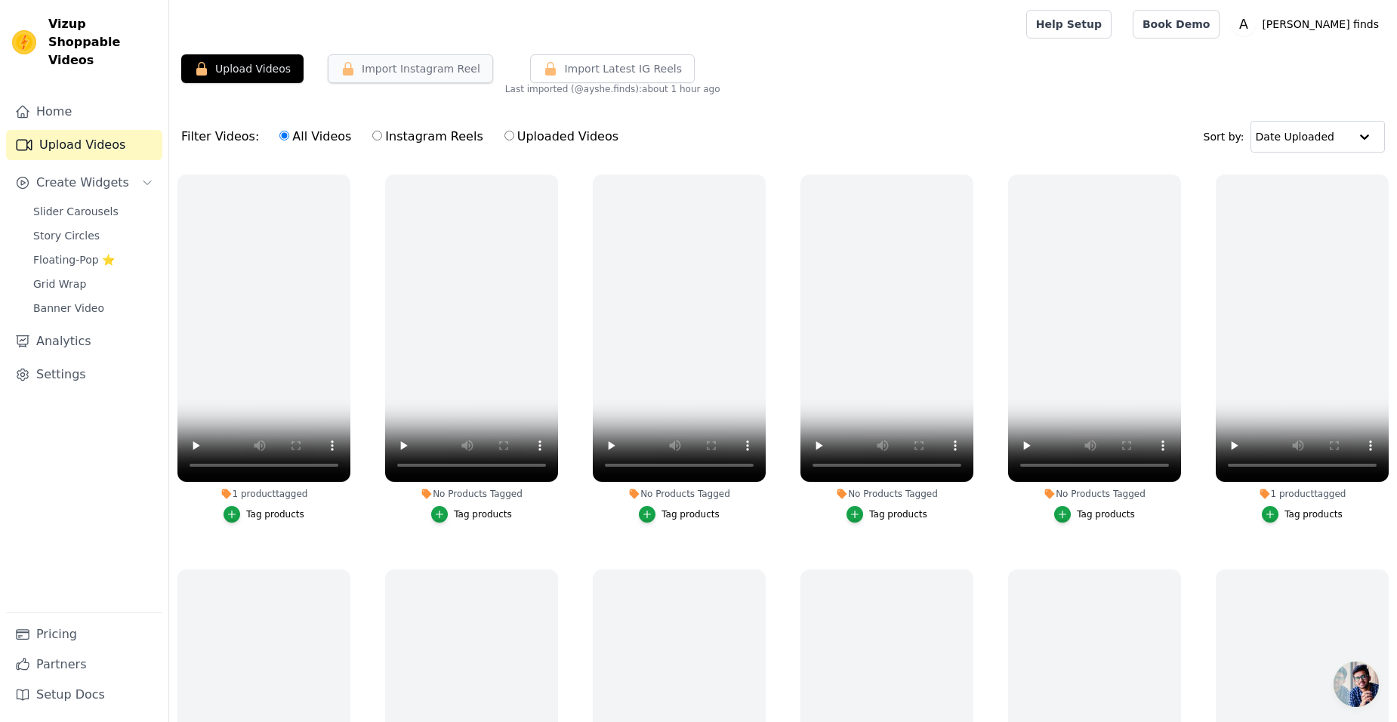
click at [404, 76] on button "Import Instagram Reel" at bounding box center [410, 68] width 165 height 29
click at [762, 174] on icon "button" at bounding box center [763, 177] width 6 height 6
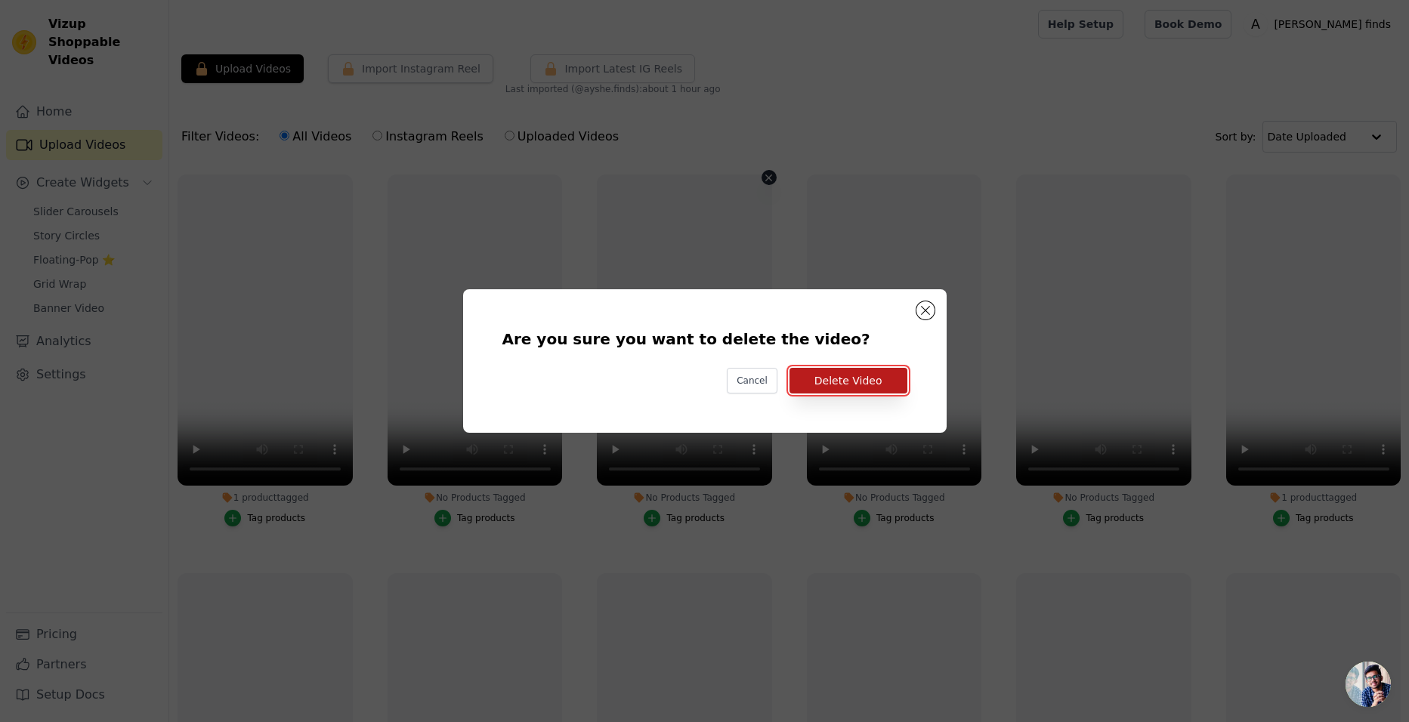
click at [822, 374] on button "Delete Video" at bounding box center [848, 381] width 118 height 26
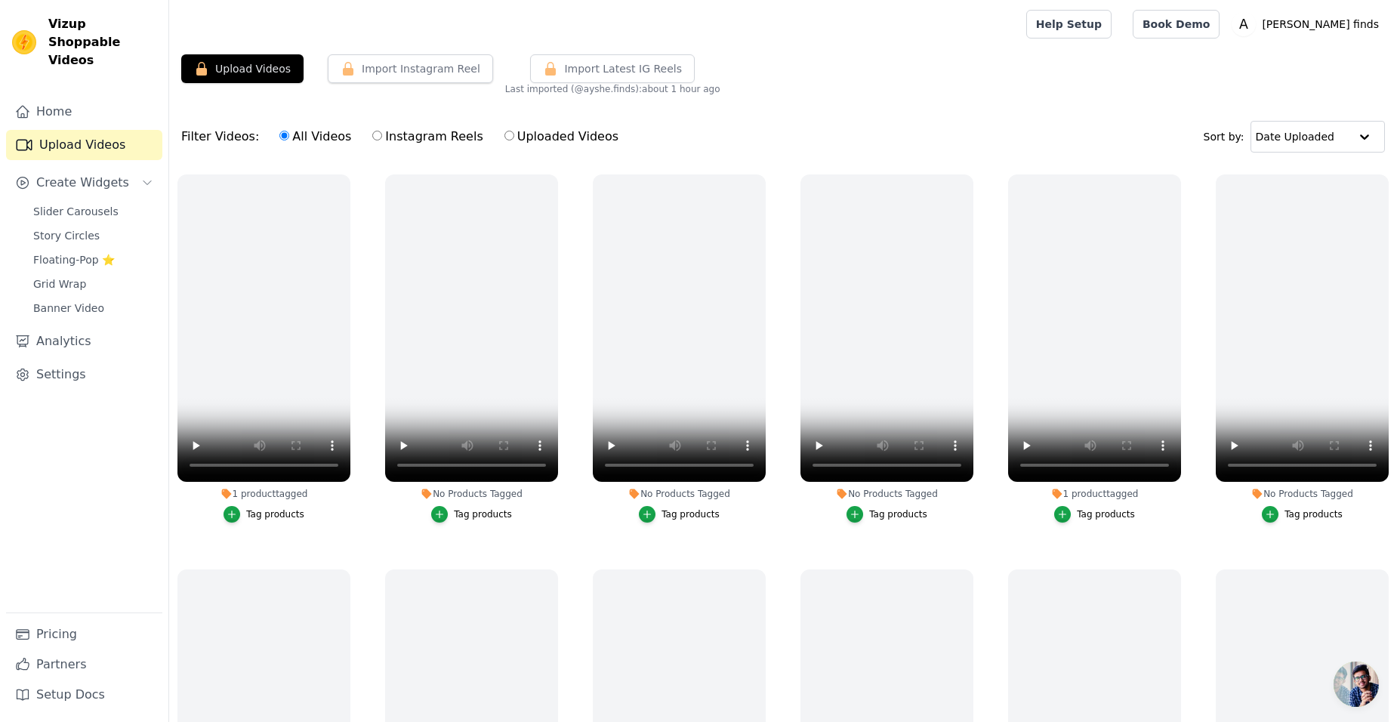
drag, startPoint x: 869, startPoint y: 103, endPoint x: 683, endPoint y: 137, distance: 188.8
click at [683, 137] on div "Filter Videos: All Videos Instagram Reels Uploaded Videos Sort by: Date Uploaded" at bounding box center [783, 136] width 1228 height 59
click at [273, 67] on button "Upload Videos" at bounding box center [242, 68] width 122 height 29
click button "Upload Videos"
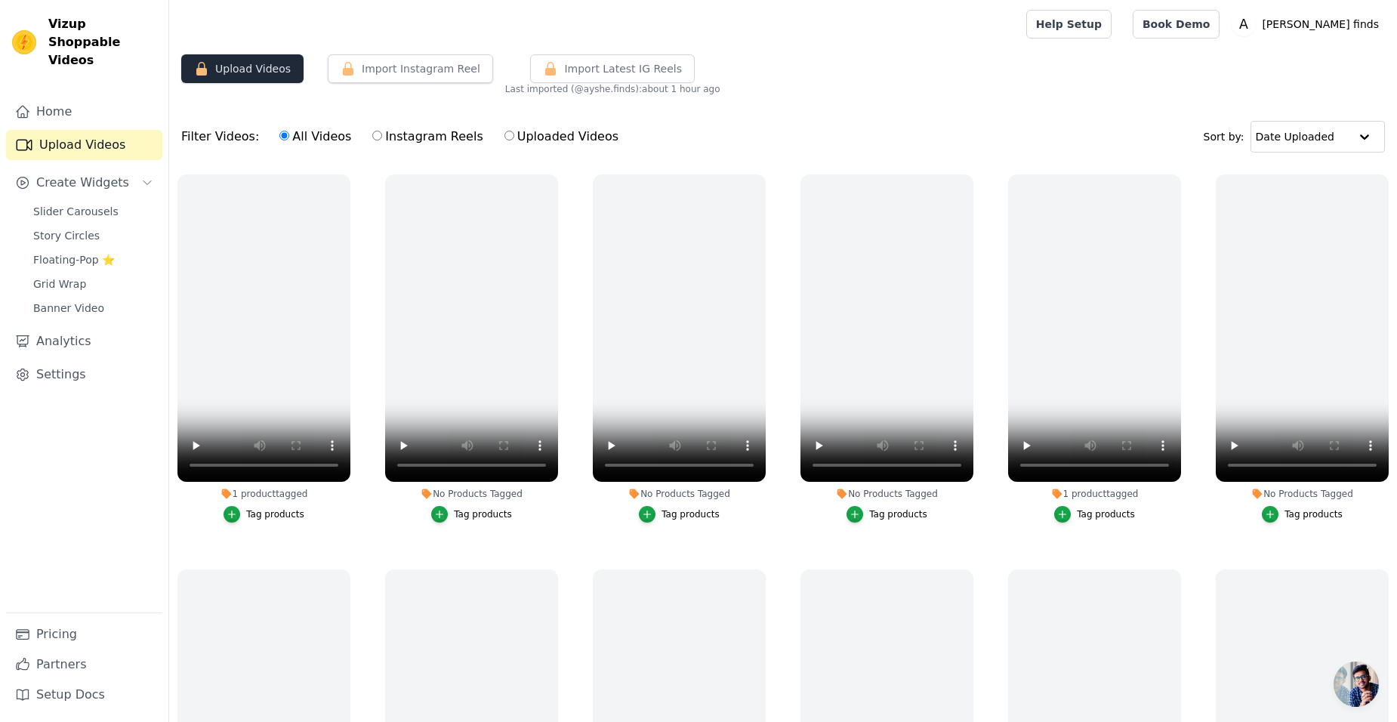
click button "Upload Videos"
click at [279, 70] on button "Upload Videos" at bounding box center [242, 68] width 122 height 29
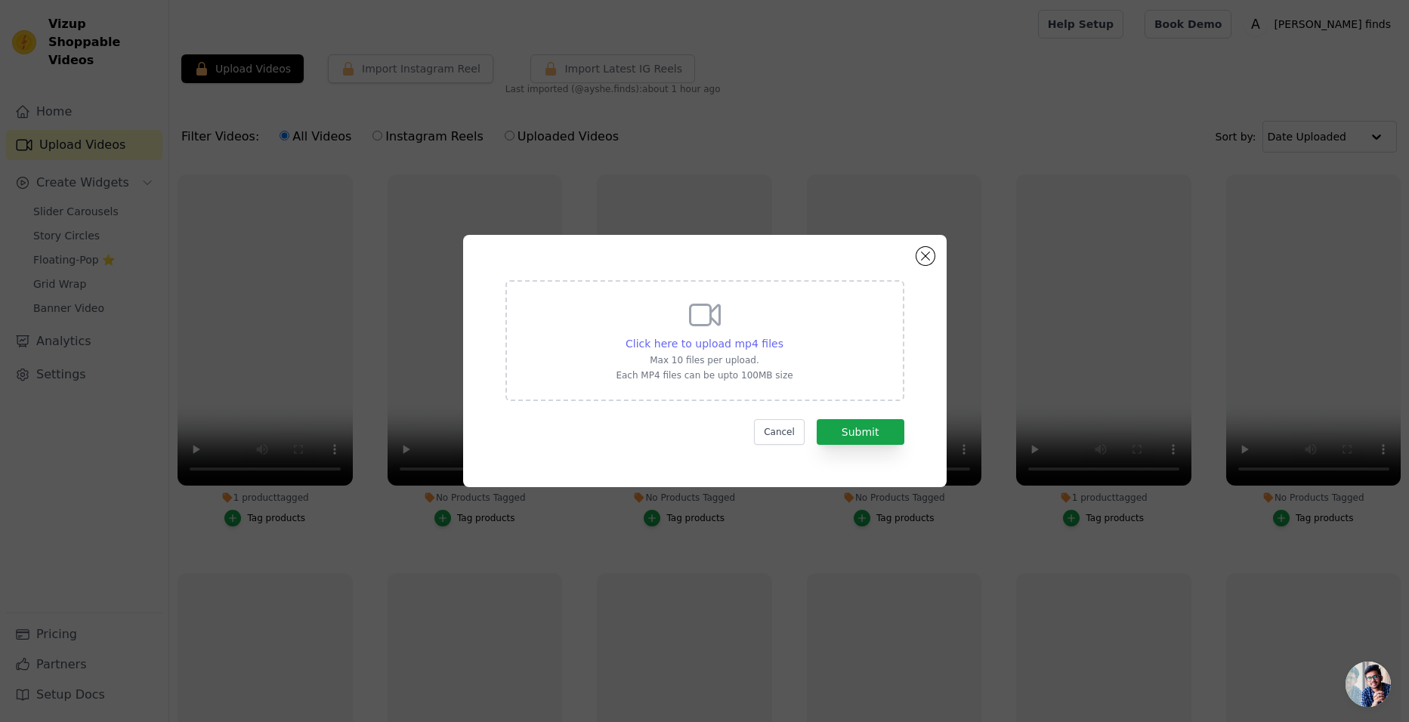
click at [689, 339] on span "Click here to upload mp4 files" at bounding box center [704, 344] width 158 height 12
click at [783, 336] on input "Click here to upload mp4 files Max 10 files per upload. Each MP4 files can be u…" at bounding box center [783, 335] width 1 height 1
click at [924, 255] on button "Close modal" at bounding box center [925, 256] width 18 height 18
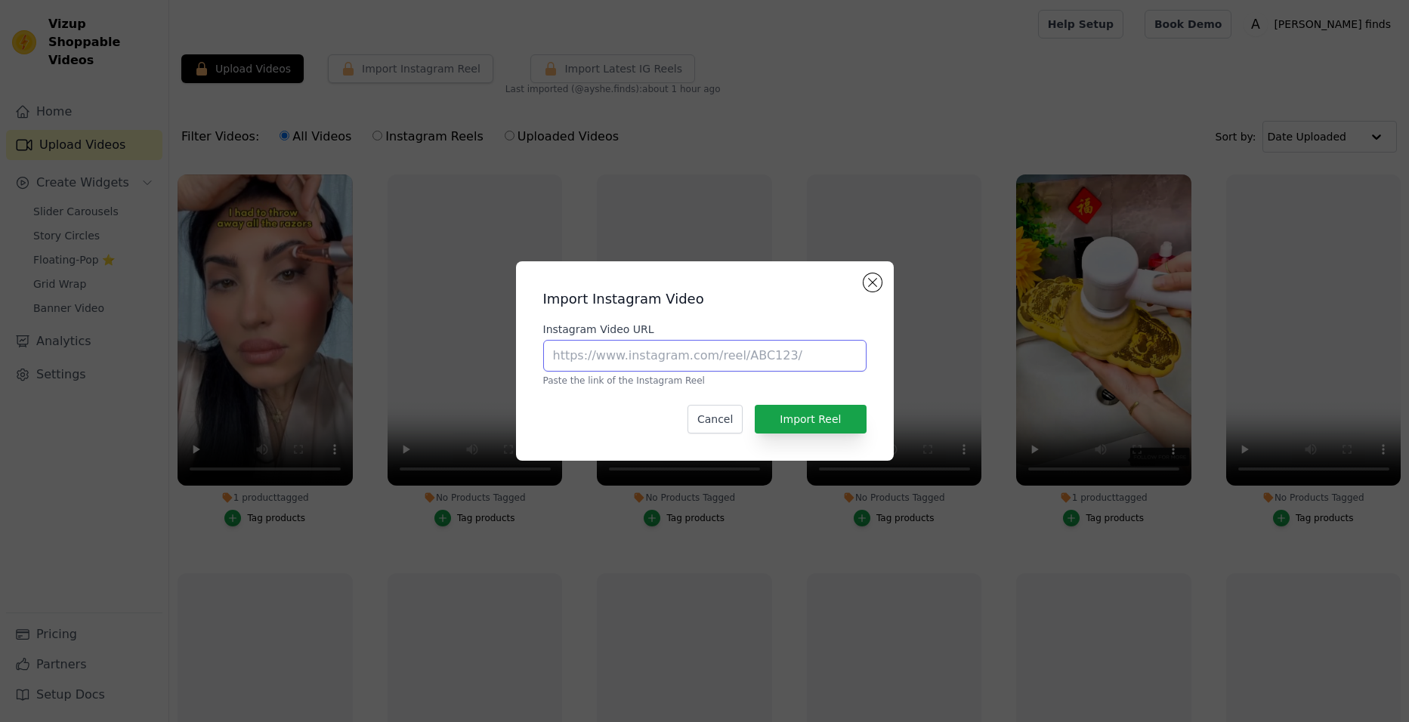
click at [693, 357] on input "Instagram Video URL" at bounding box center [704, 356] width 323 height 32
paste input "https://www.instagram.com/p/CSNB9NjIeTx/?igsh=MXVxNmFzd25nZWxhNQ=="
type input "https://www.instagram.com/p/CSNB9NjIeTx/?igsh=MXVxNmFzd25nZWxhNQ=="
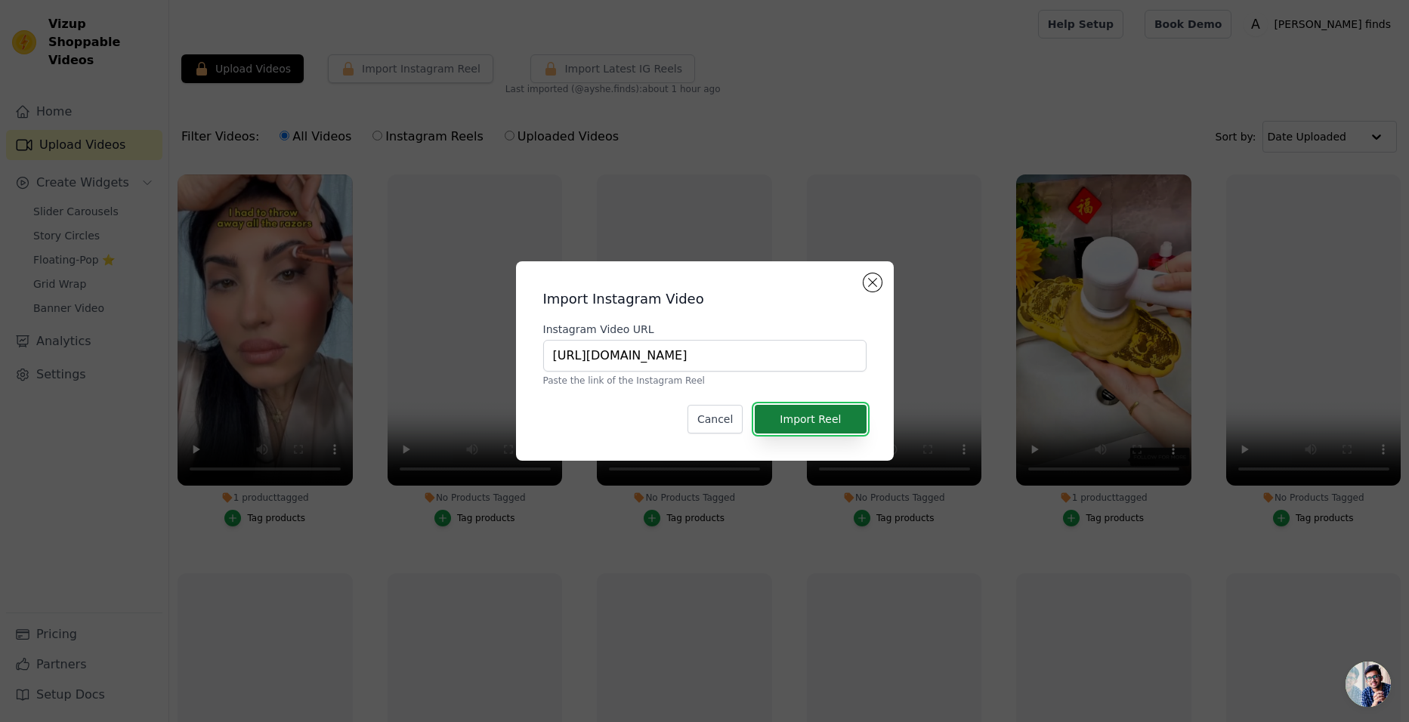
scroll to position [0, 0]
click at [822, 424] on button "Import Reel" at bounding box center [810, 419] width 111 height 29
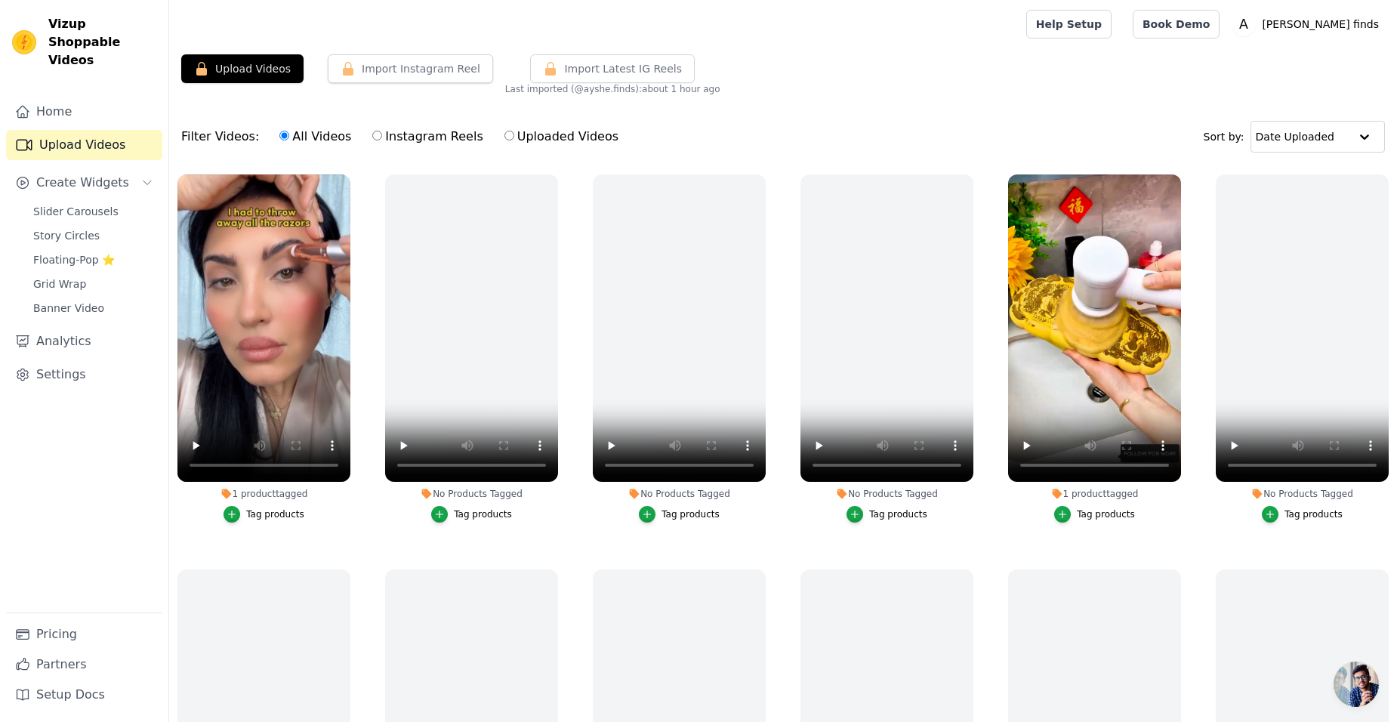
drag, startPoint x: 1013, startPoint y: 91, endPoint x: 890, endPoint y: 91, distance: 123.1
click at [890, 91] on div "Upload Videos Import Instagram Reel Import Latest Instagram Reels Import Latest…" at bounding box center [783, 74] width 1228 height 41
drag, startPoint x: 922, startPoint y: 87, endPoint x: 36, endPoint y: 165, distance: 889.5
click at [36, 174] on span "Create Widgets" at bounding box center [82, 183] width 93 height 18
click at [79, 174] on span "Create Widgets" at bounding box center [82, 183] width 93 height 18
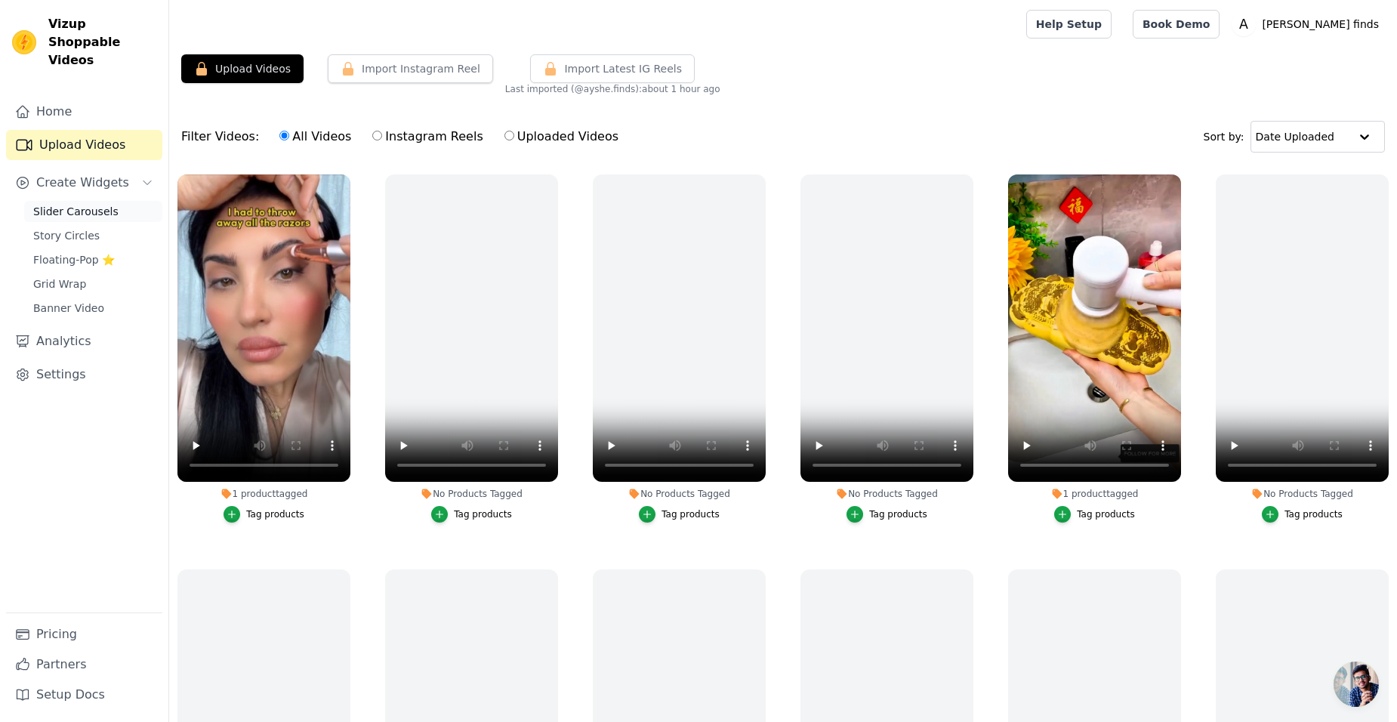
click at [81, 204] on span "Slider Carousels" at bounding box center [75, 211] width 85 height 15
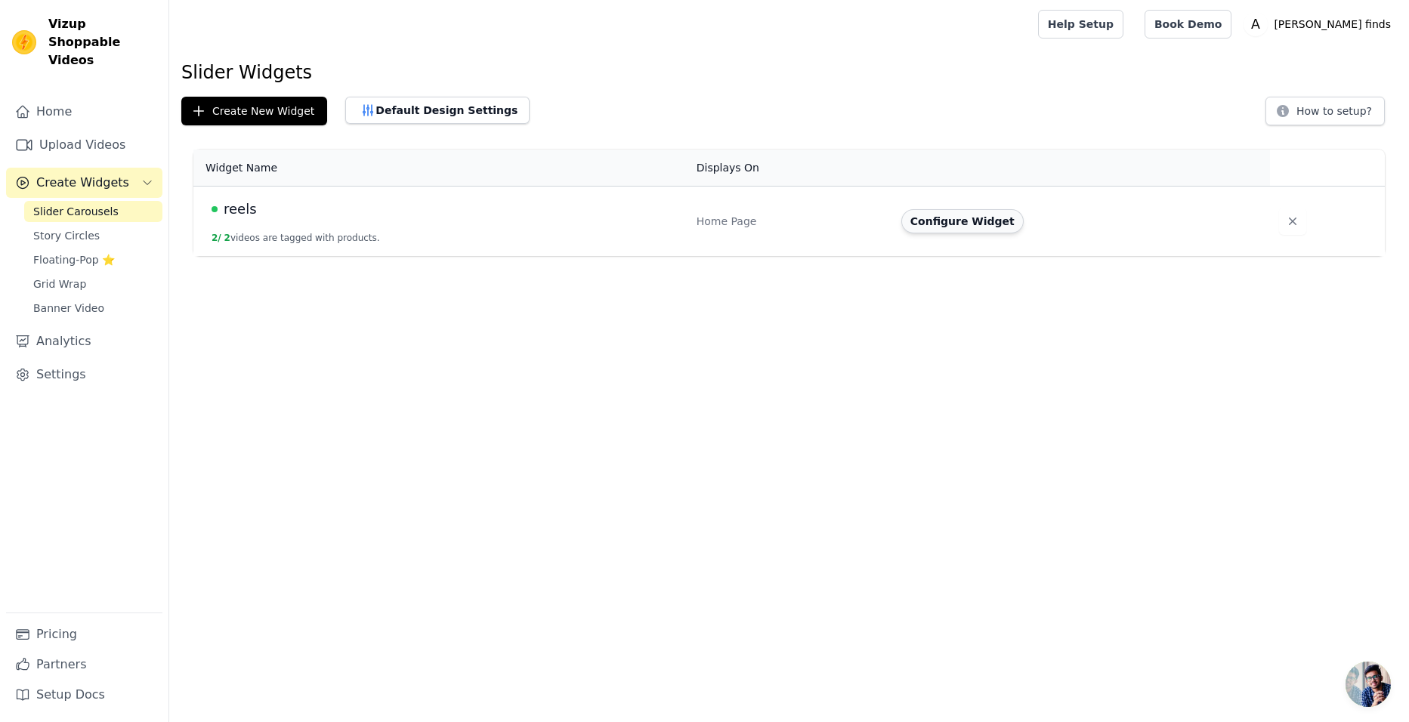
click at [945, 223] on button "Configure Widget" at bounding box center [962, 221] width 122 height 24
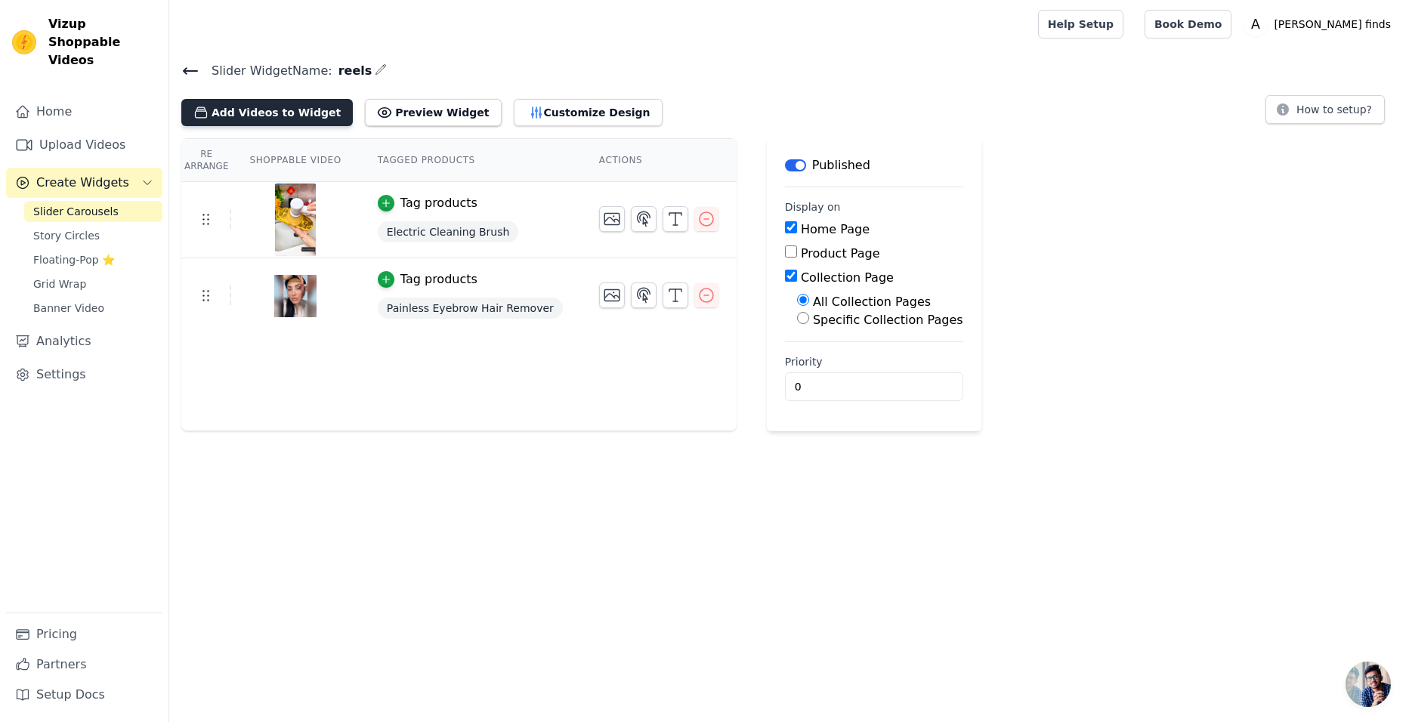
click at [231, 110] on button "Add Videos to Widget" at bounding box center [266, 112] width 171 height 27
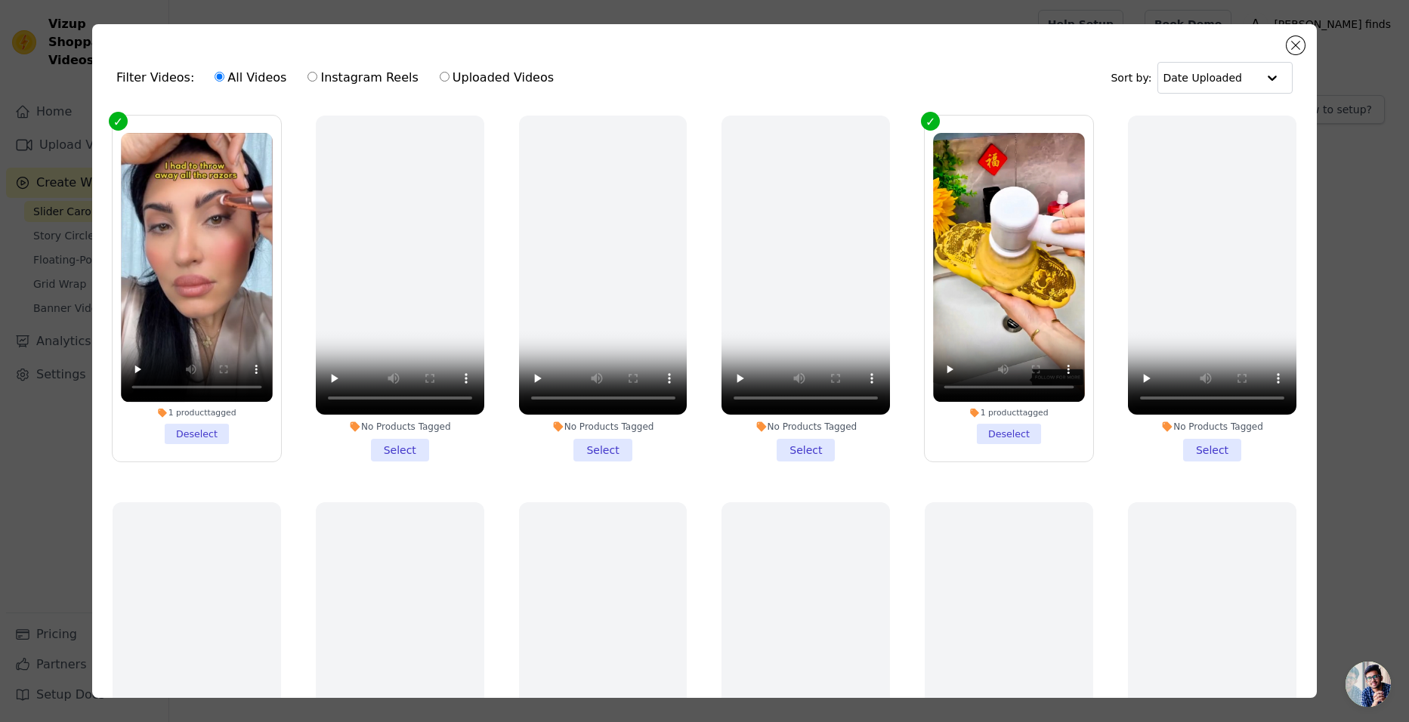
click at [338, 80] on label "Instagram Reels" at bounding box center [363, 78] width 112 height 20
click at [317, 80] on input "Instagram Reels" at bounding box center [312, 77] width 10 height 10
radio input "true"
click at [246, 79] on label "All Videos" at bounding box center [250, 78] width 73 height 20
click at [224, 79] on input "All Videos" at bounding box center [220, 77] width 10 height 10
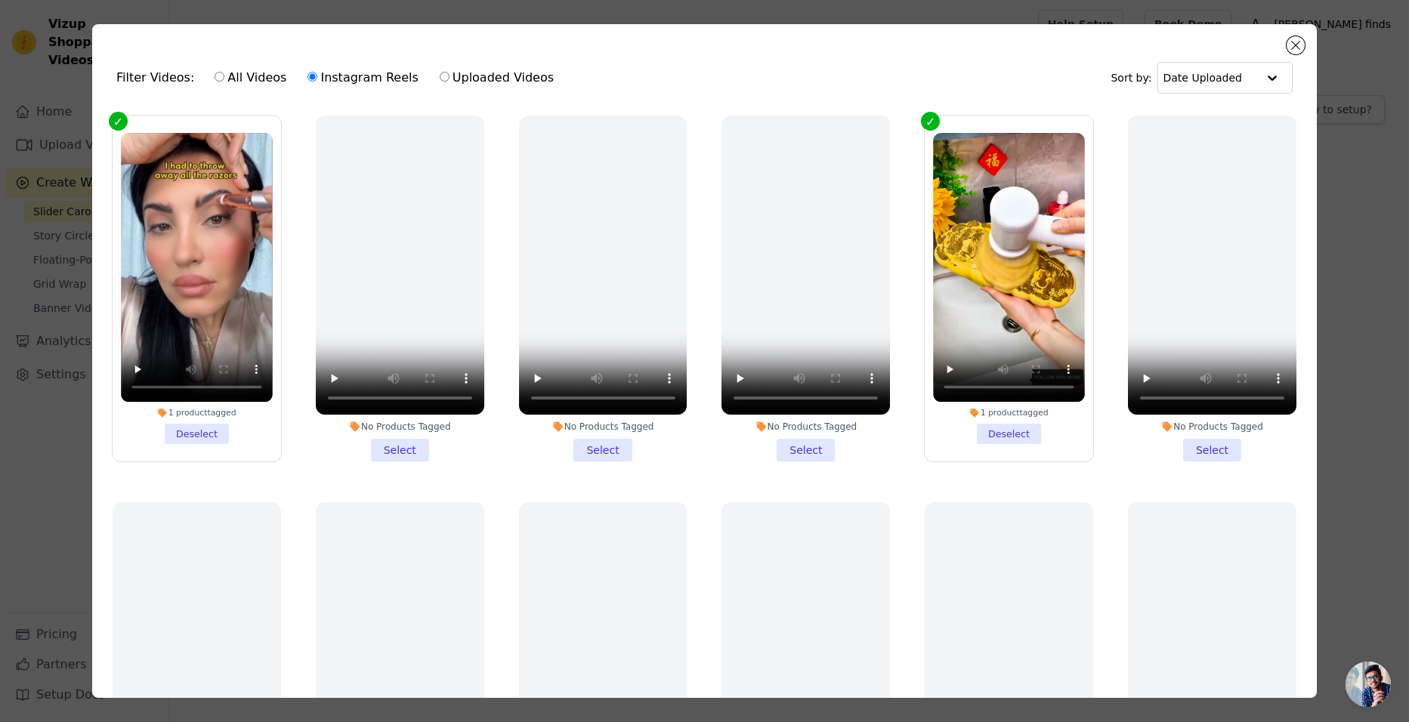
radio input "true"
click at [1299, 48] on button "Close modal" at bounding box center [1295, 45] width 18 height 18
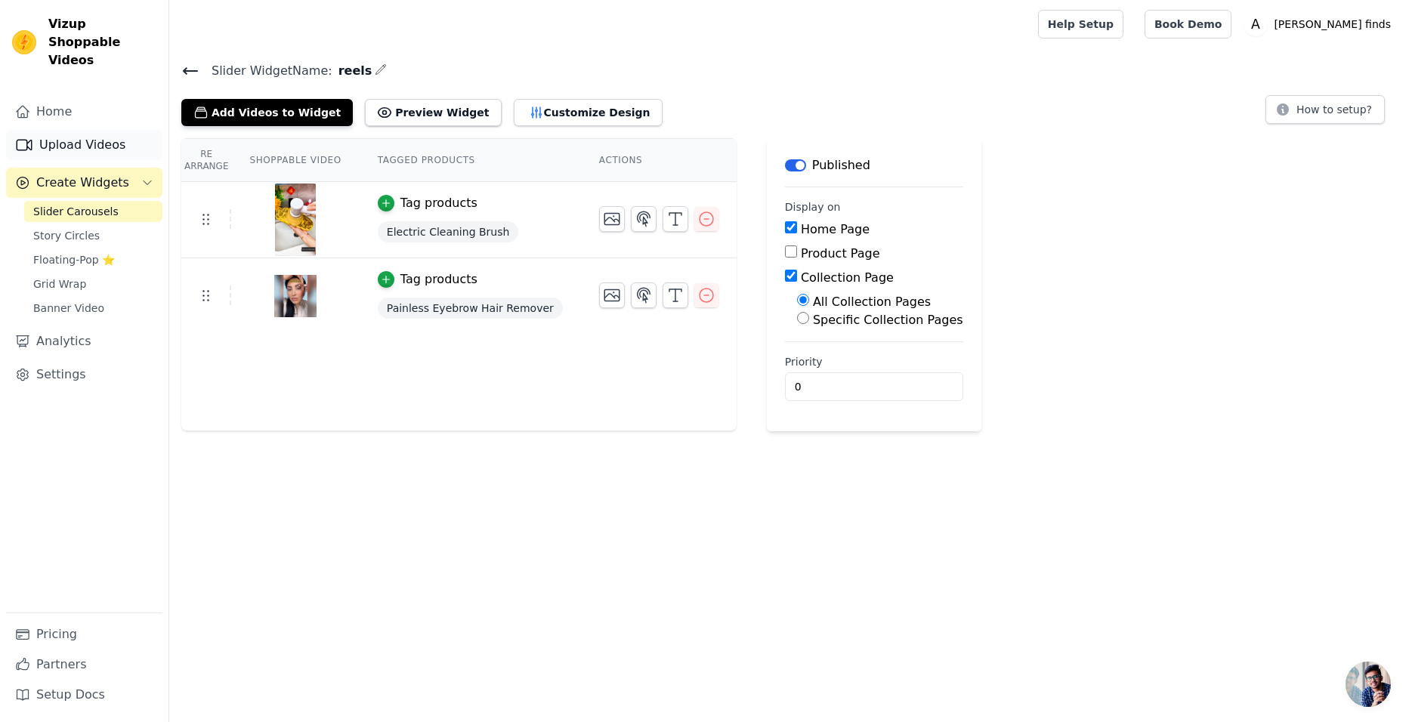
click at [74, 130] on link "Upload Videos" at bounding box center [84, 145] width 156 height 30
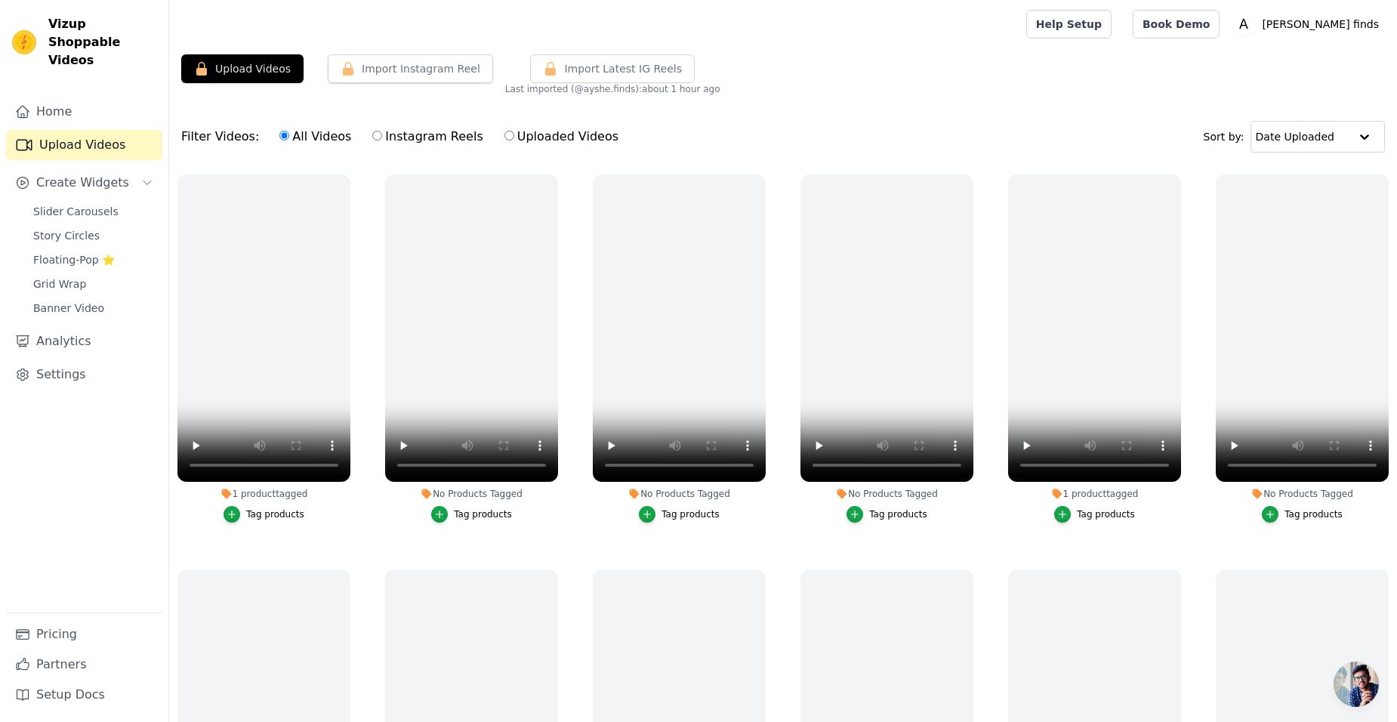
drag, startPoint x: 712, startPoint y: 128, endPoint x: 768, endPoint y: 170, distance: 70.7
click at [791, 113] on div "Filter Videos: All Videos Instagram Reels Uploaded Videos Sort by: Date Uploaded" at bounding box center [783, 136] width 1228 height 59
click at [404, 66] on button "Import Instagram Reel" at bounding box center [410, 68] width 165 height 29
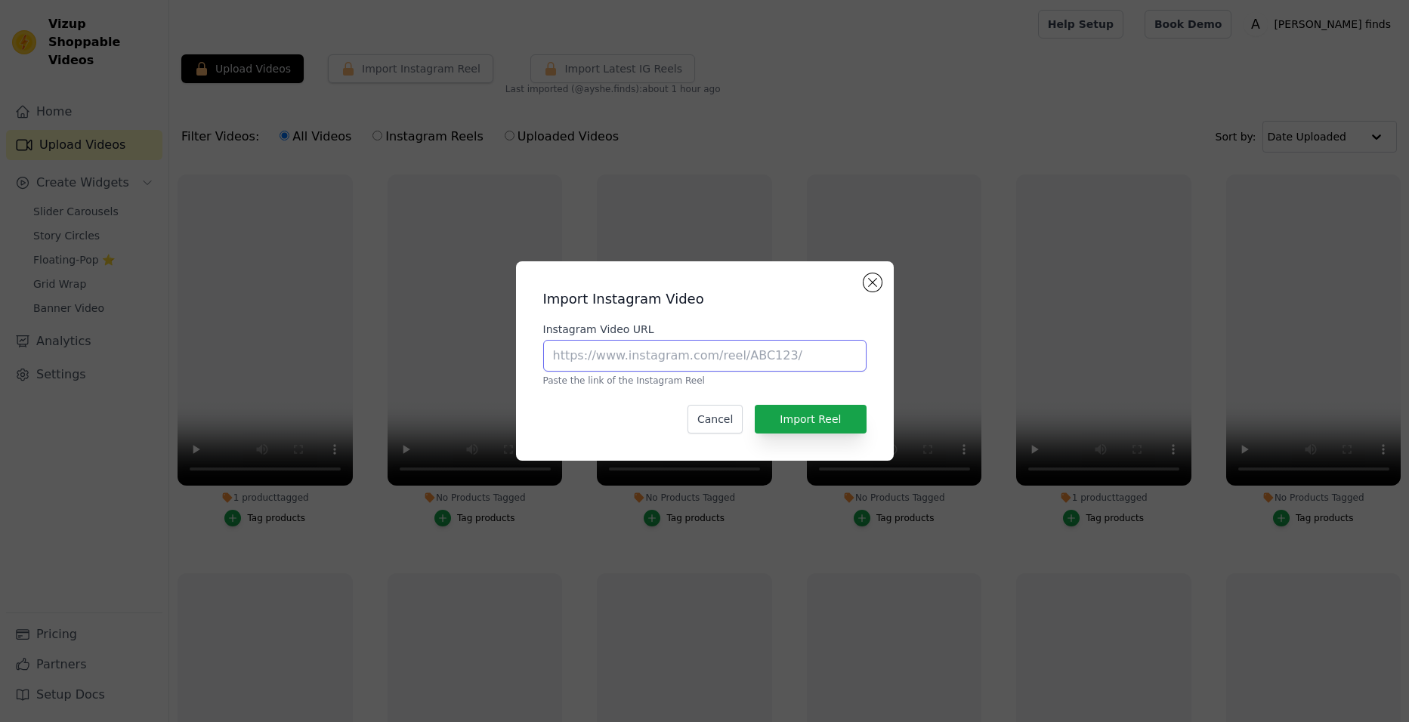
click at [696, 346] on input "Instagram Video URL" at bounding box center [704, 356] width 323 height 32
paste input "https://www.instagram.com/p/CSNB9NjIeTx/?igsh=MXVxNmFzd25nZWxhNQ=="
type input "https://www.instagram.com/p/CSNB9NjIeTx/?igsh=MXVxNmFzd25nZWxhNQ=="
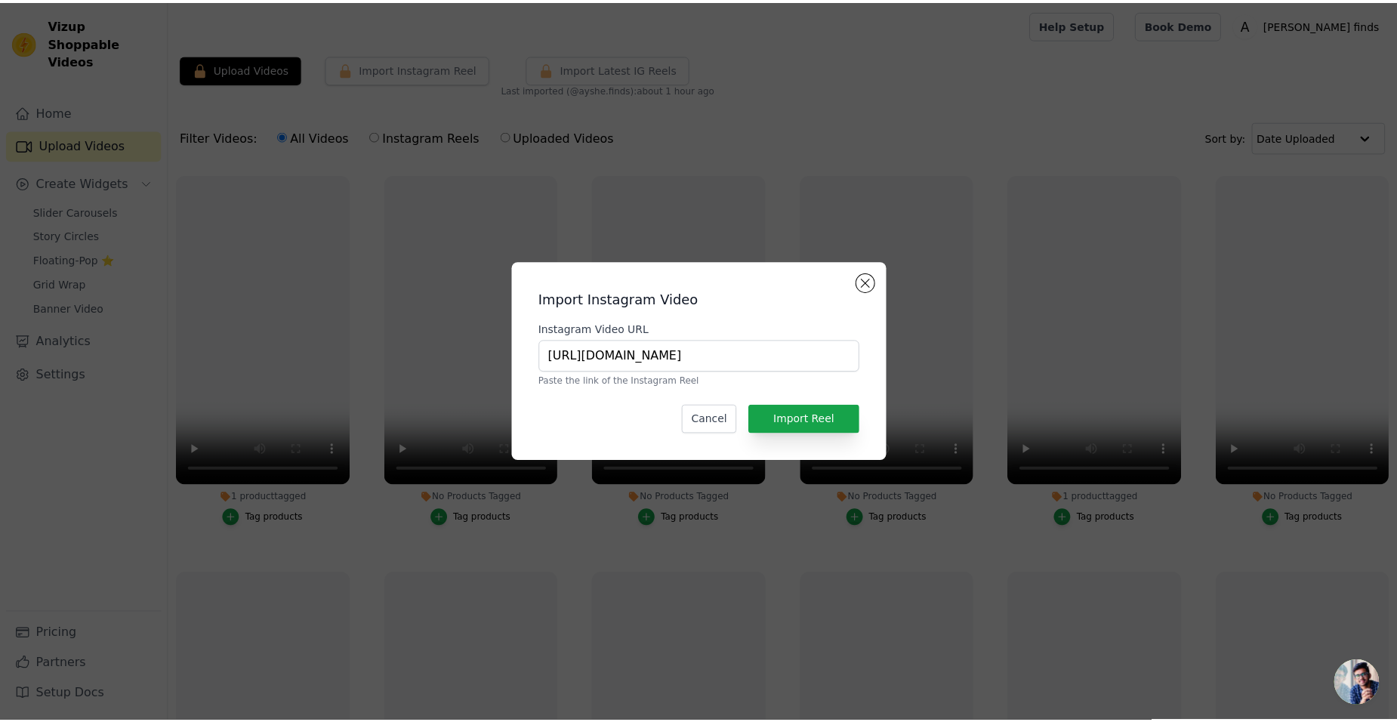
scroll to position [0, 0]
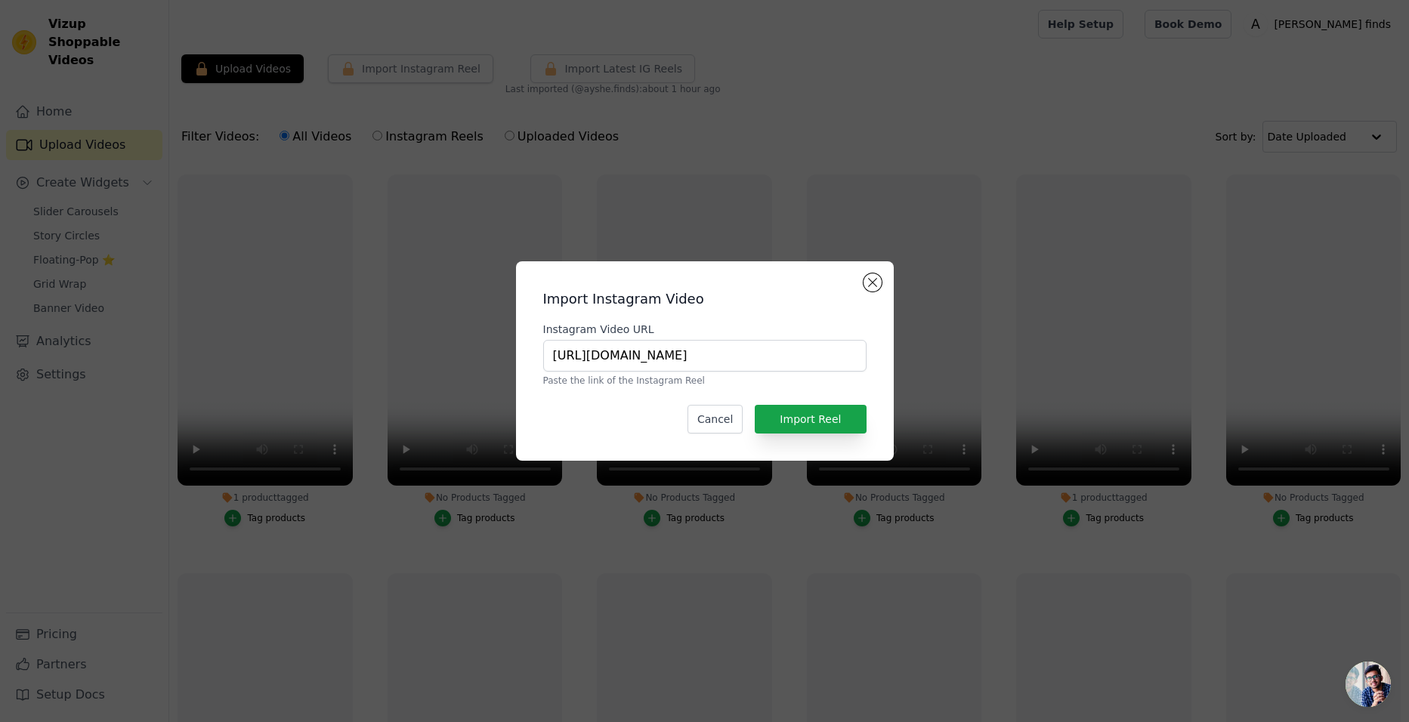
click at [842, 434] on div "Import Instagram Video Instagram Video URL https://www.instagram.com/p/CSNB9NjI…" at bounding box center [705, 360] width 354 height 175
click at [842, 423] on button "Import Reel" at bounding box center [810, 419] width 111 height 29
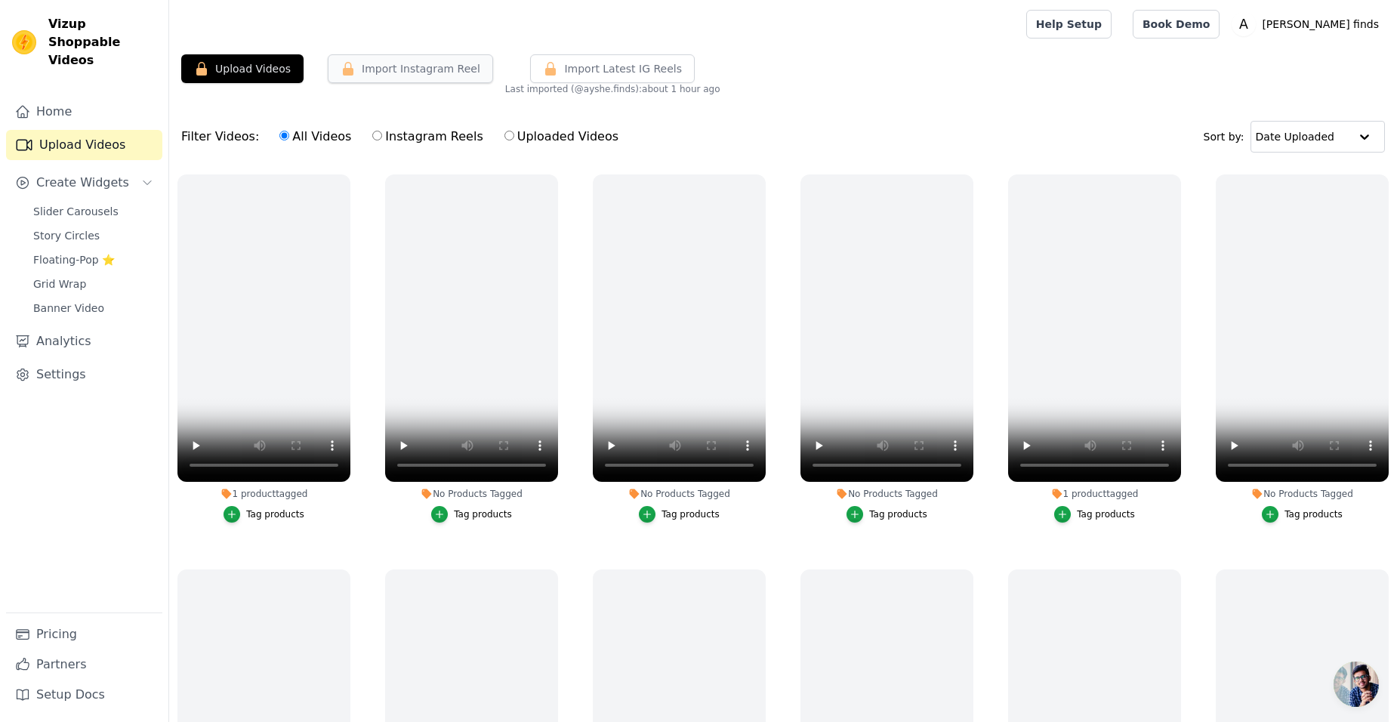
click at [433, 64] on button "Import Instagram Reel" at bounding box center [410, 68] width 165 height 29
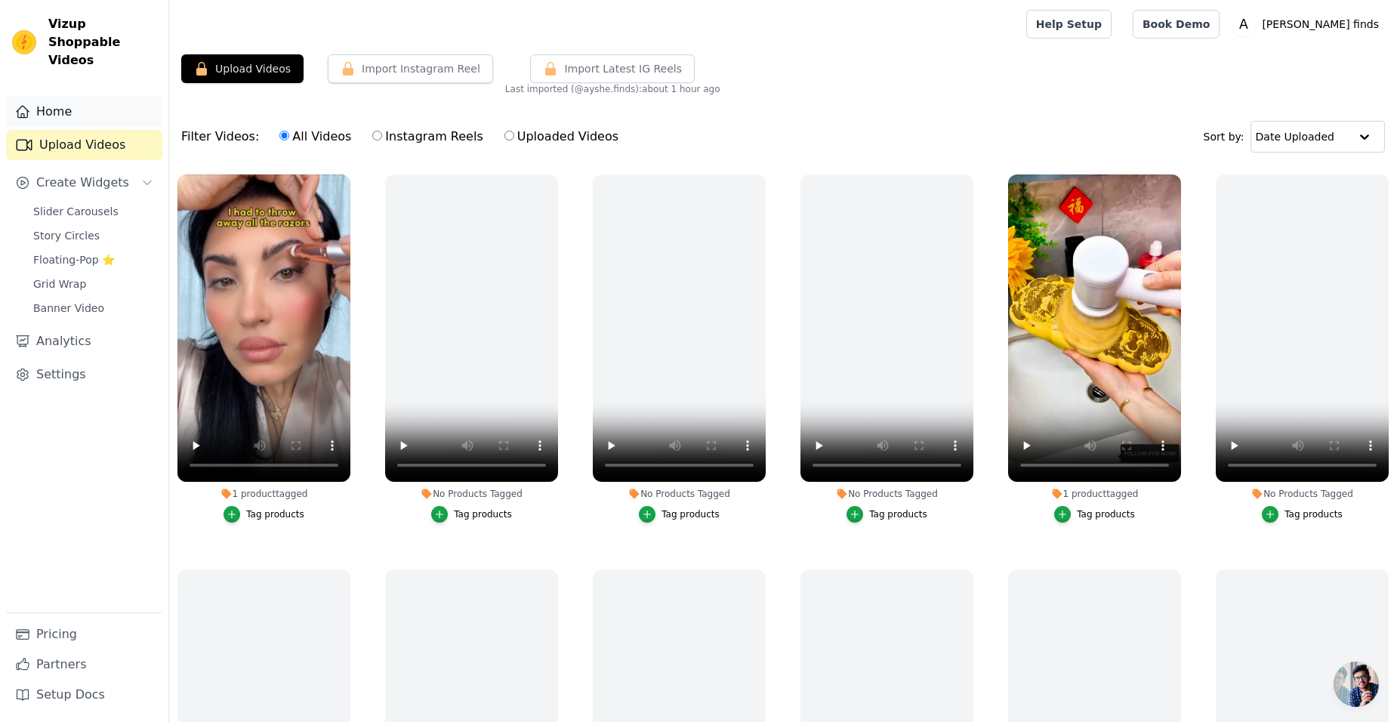
click at [104, 97] on link "Home" at bounding box center [84, 112] width 156 height 30
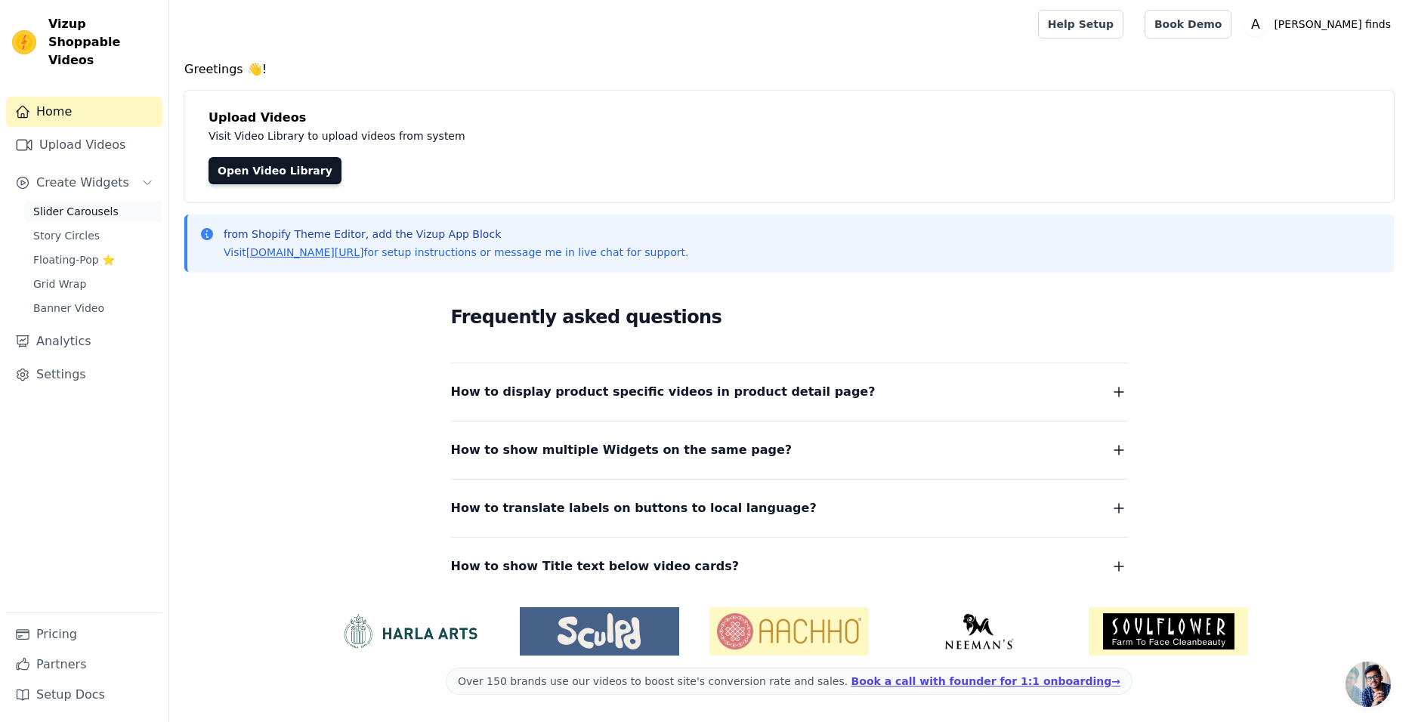
click at [79, 204] on span "Slider Carousels" at bounding box center [75, 211] width 85 height 15
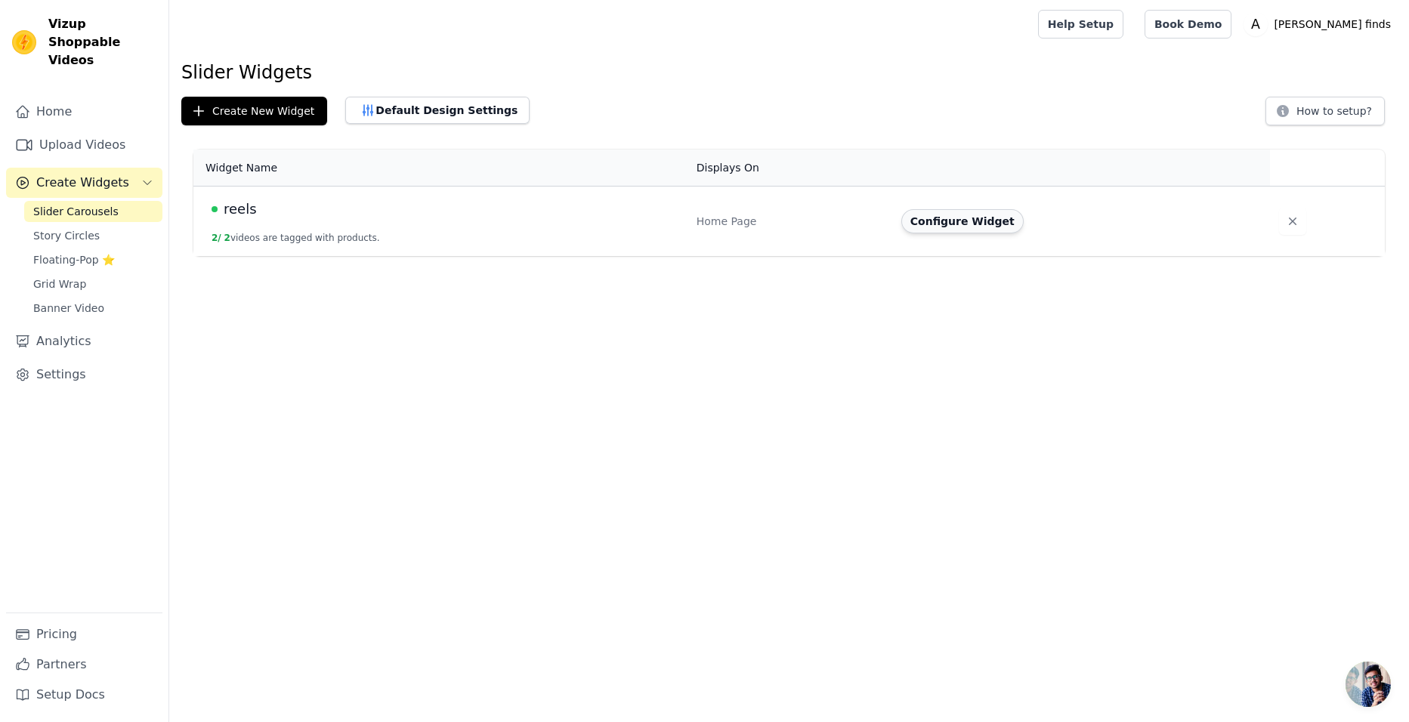
click at [937, 223] on button "Configure Widget" at bounding box center [962, 221] width 122 height 24
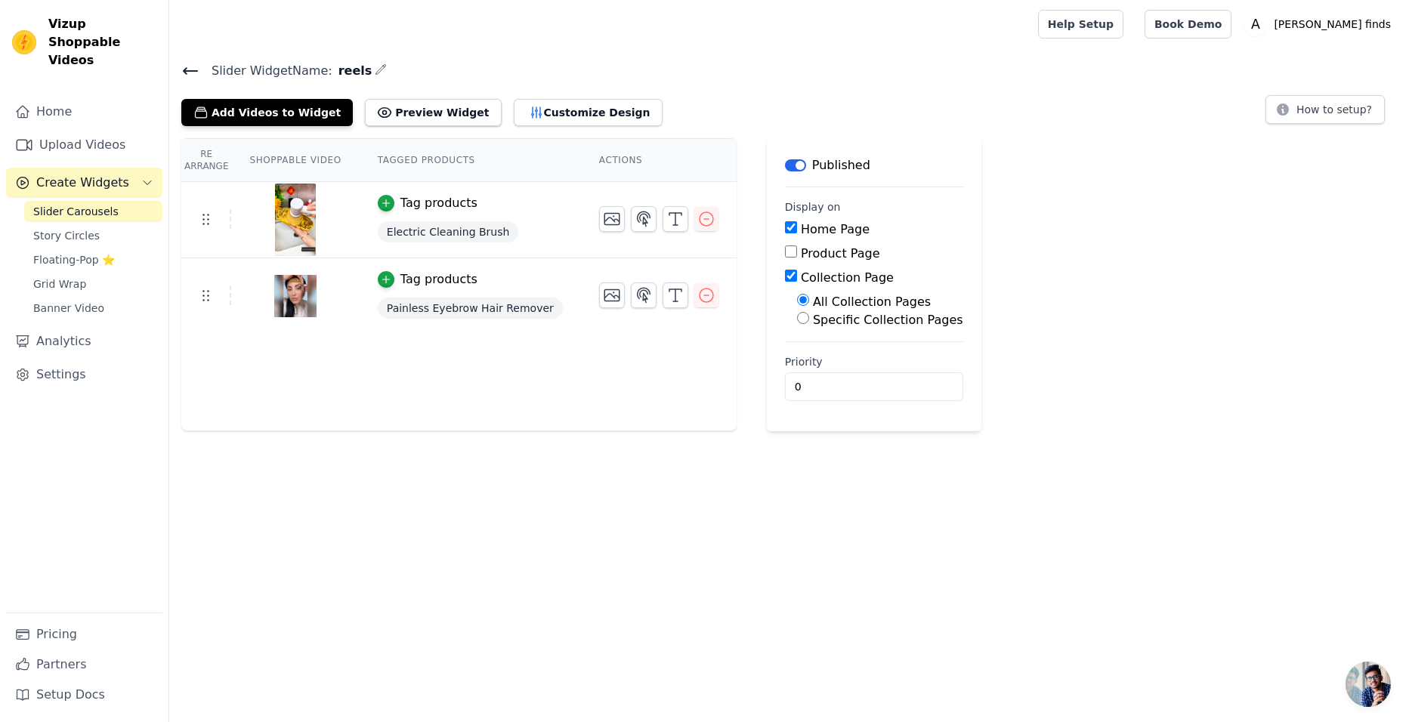
drag, startPoint x: 510, startPoint y: 56, endPoint x: 465, endPoint y: 69, distance: 46.4
click at [465, 69] on h4 "Slider Widget Name: reels" at bounding box center [788, 70] width 1215 height 20
drag, startPoint x: 465, startPoint y: 69, endPoint x: 417, endPoint y: 69, distance: 48.3
click at [417, 69] on h4 "Slider Widget Name: reels" at bounding box center [788, 70] width 1215 height 20
drag, startPoint x: 399, startPoint y: 73, endPoint x: 380, endPoint y: 73, distance: 18.9
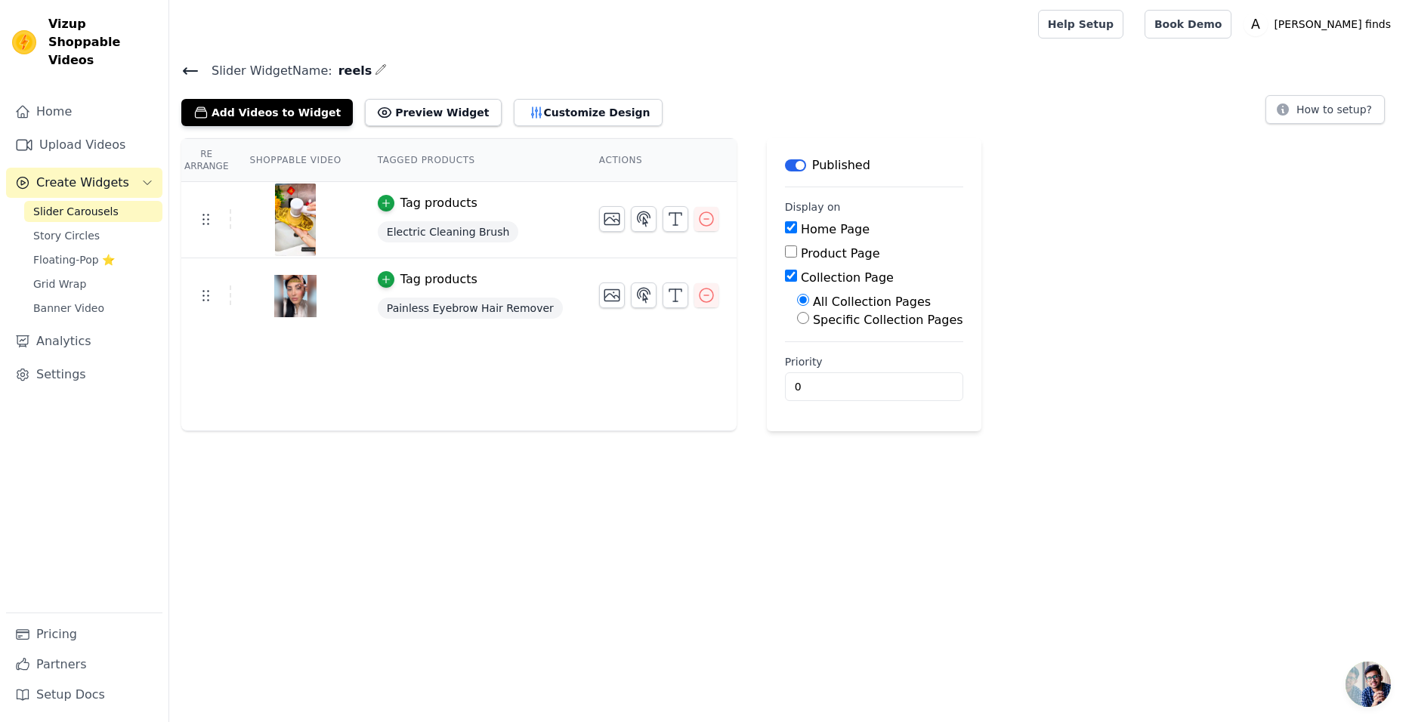
click at [376, 74] on h4 "Slider Widget Name: reels" at bounding box center [788, 70] width 1215 height 20
drag, startPoint x: 447, startPoint y: 72, endPoint x: 401, endPoint y: 74, distance: 46.1
click at [401, 74] on h4 "Slider Widget Name: reels" at bounding box center [788, 70] width 1215 height 20
click at [191, 69] on icon at bounding box center [190, 71] width 18 height 18
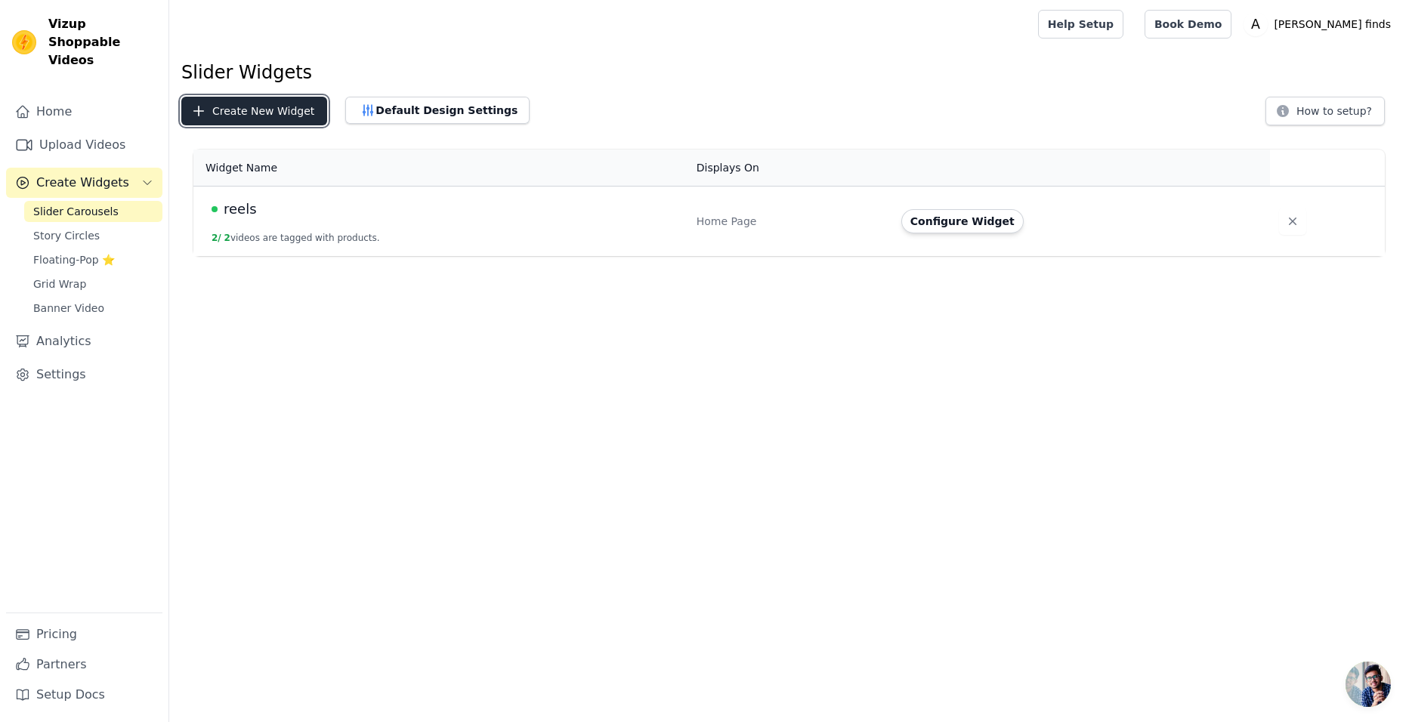
click at [256, 112] on button "Create New Widget" at bounding box center [254, 111] width 146 height 29
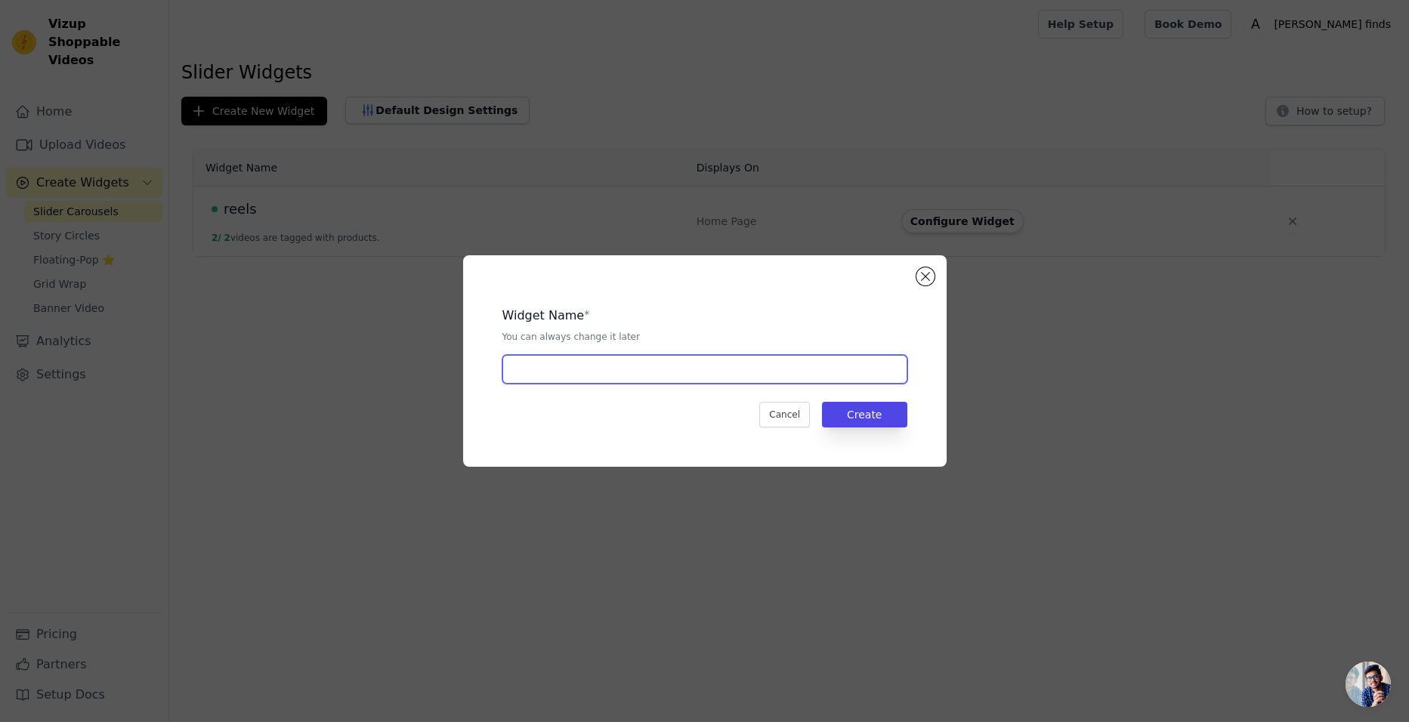
click at [584, 371] on input "text" at bounding box center [704, 369] width 405 height 29
click at [924, 273] on button "Close modal" at bounding box center [925, 276] width 18 height 18
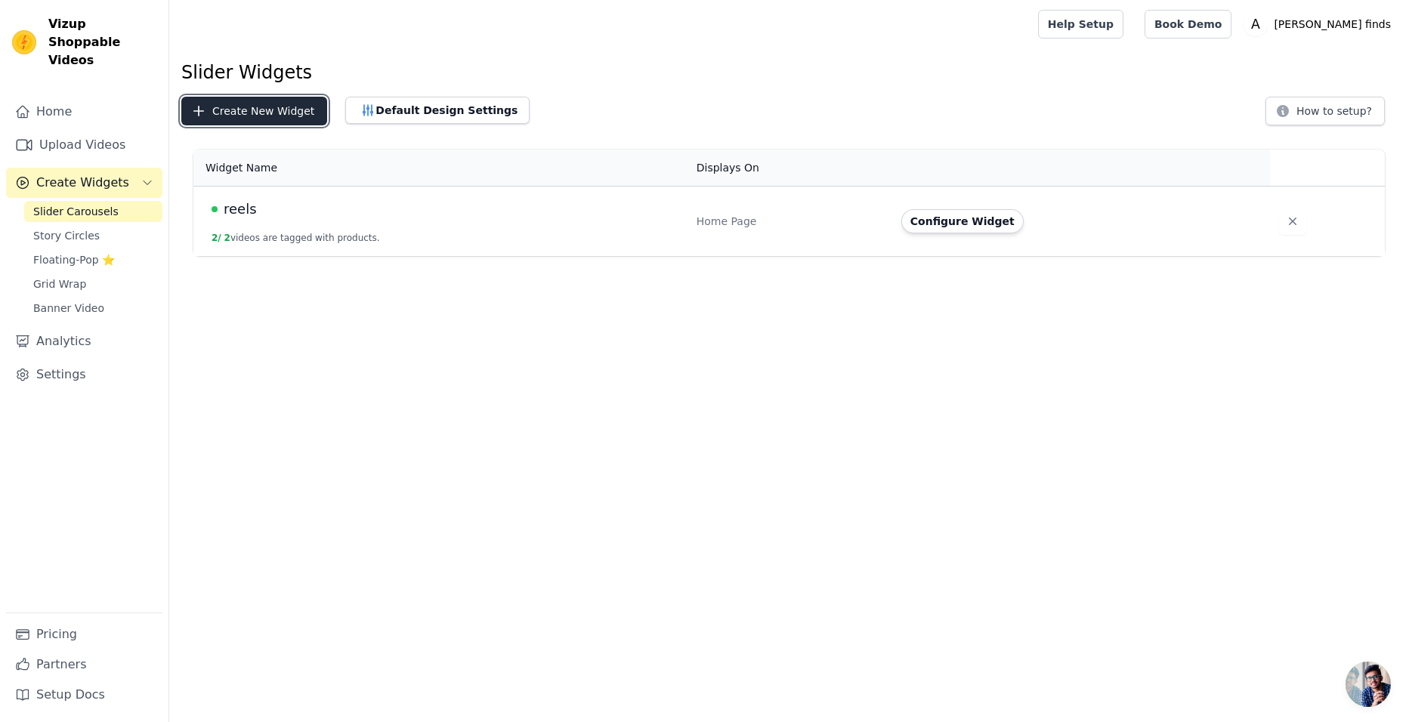
click at [208, 99] on button "Create New Widget" at bounding box center [254, 111] width 146 height 29
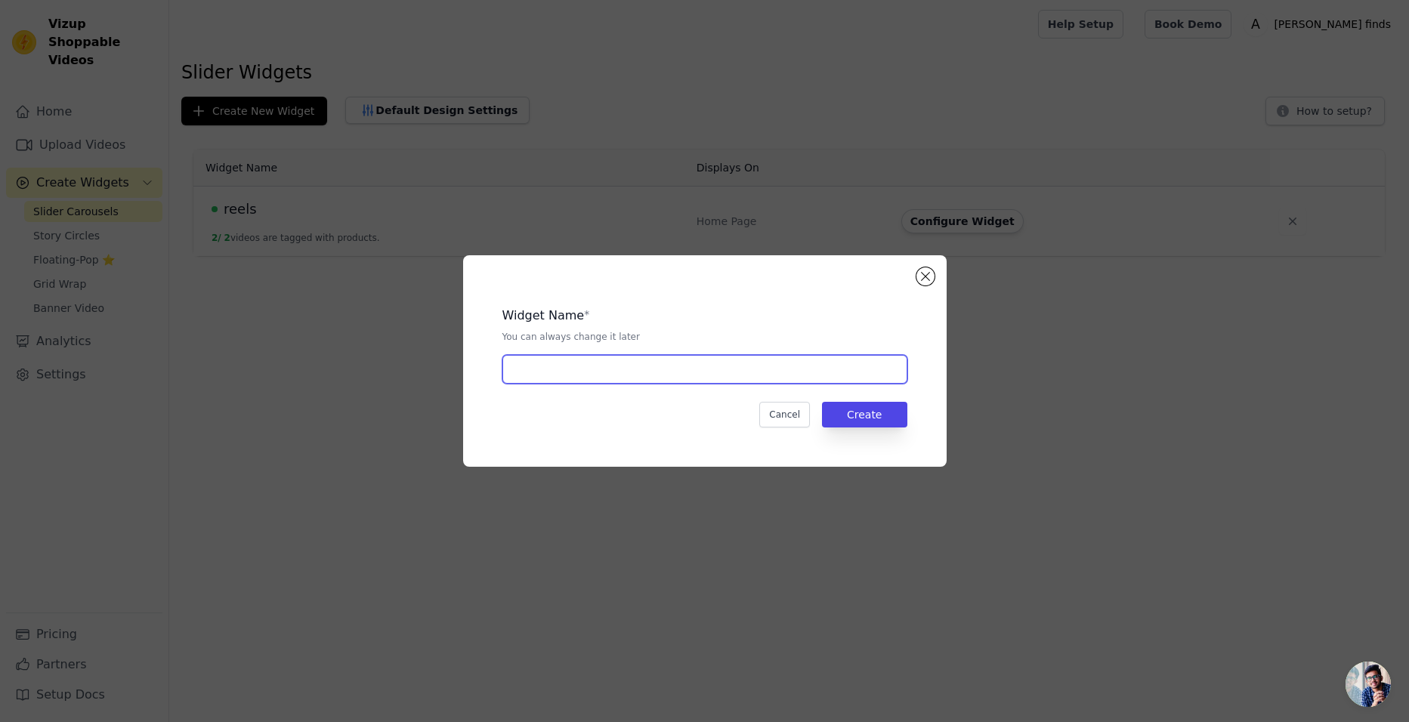
click at [610, 370] on input "text" at bounding box center [704, 369] width 405 height 29
click at [884, 416] on button "Create" at bounding box center [864, 415] width 85 height 26
drag, startPoint x: 649, startPoint y: 380, endPoint x: 496, endPoint y: 369, distance: 153.0
click at [496, 369] on div "Widget Name * You can always change it later reels Cancel Create" at bounding box center [704, 360] width 435 height 163
type input "gggg"
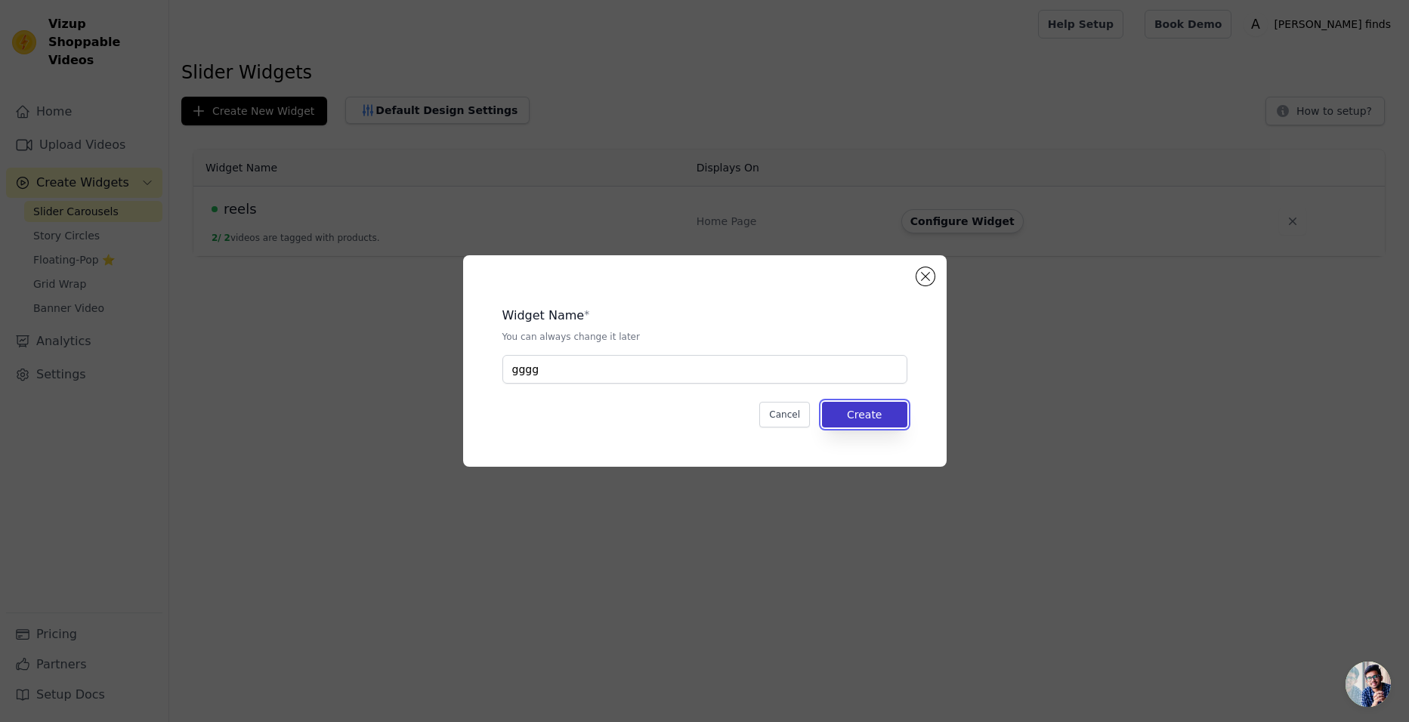
click at [863, 412] on button "Create" at bounding box center [864, 415] width 85 height 26
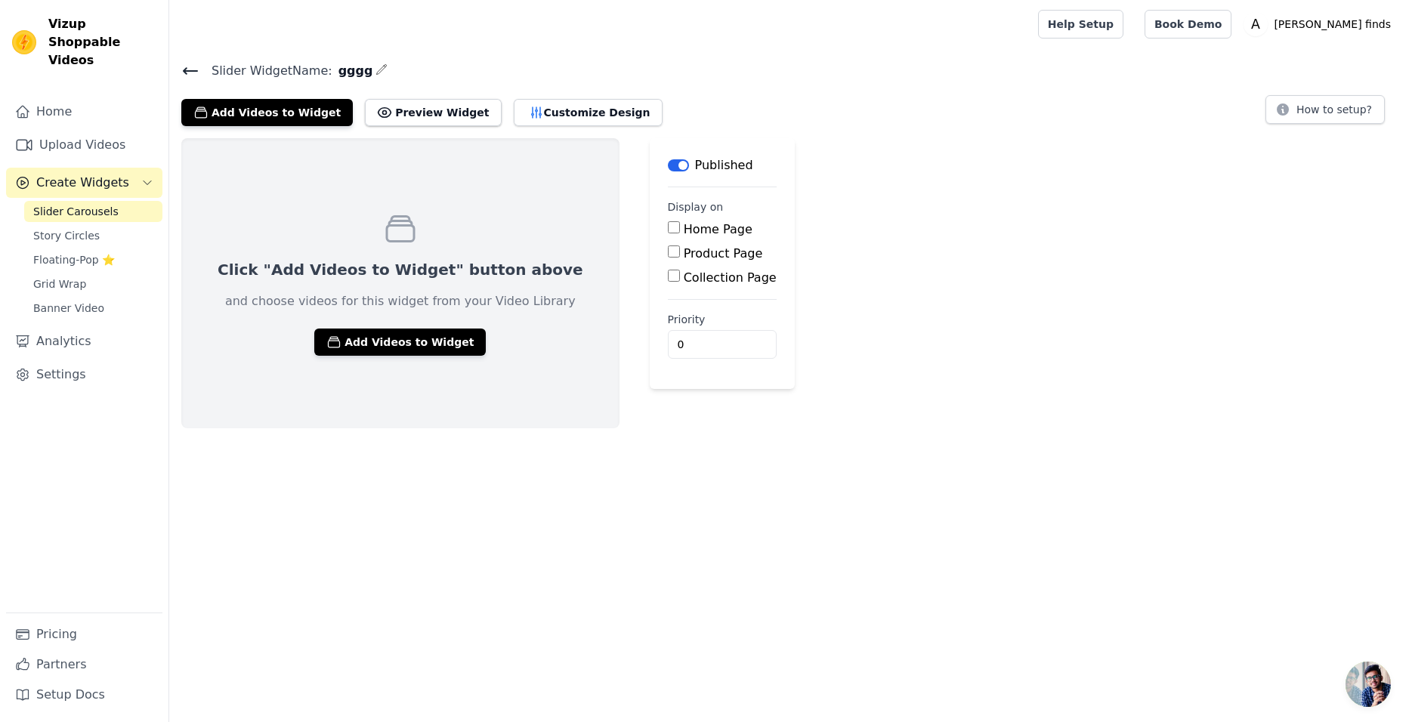
click at [668, 164] on button "Label" at bounding box center [678, 165] width 21 height 12
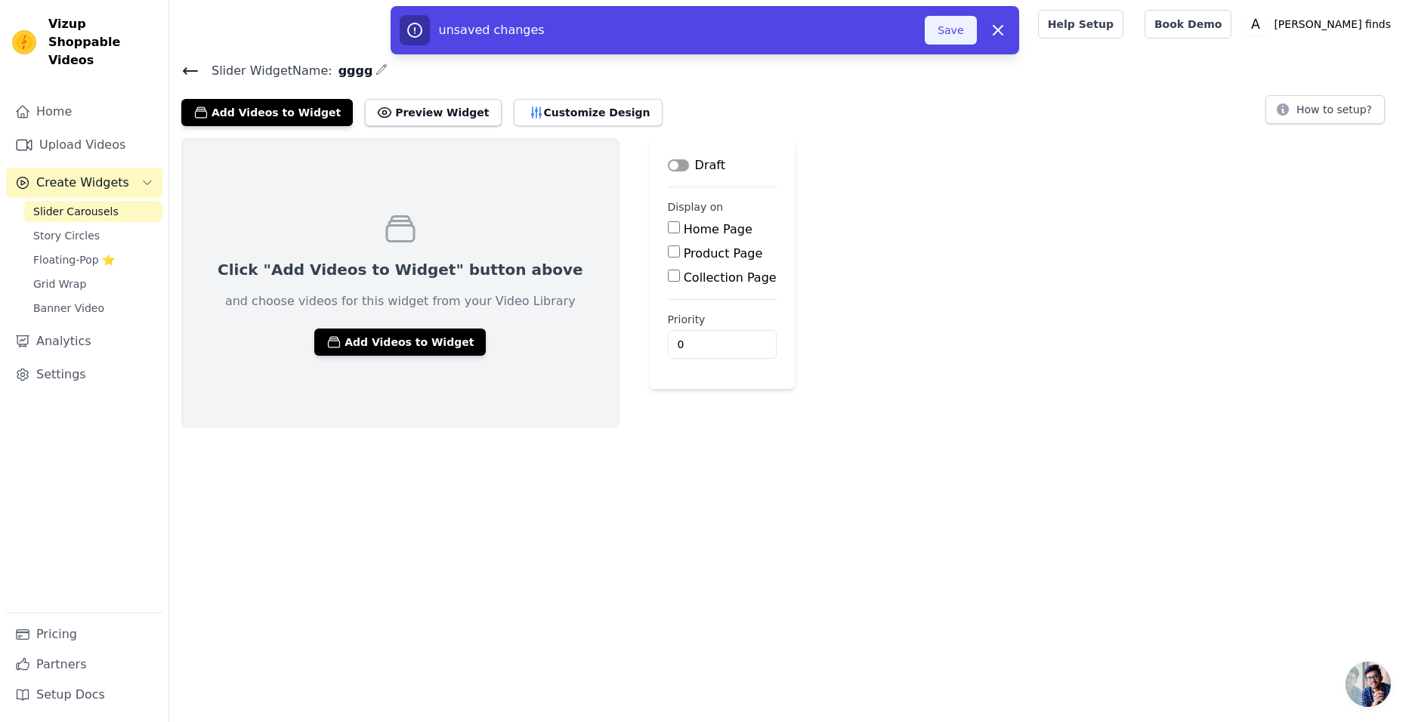
click at [947, 29] on button "Save" at bounding box center [950, 30] width 51 height 29
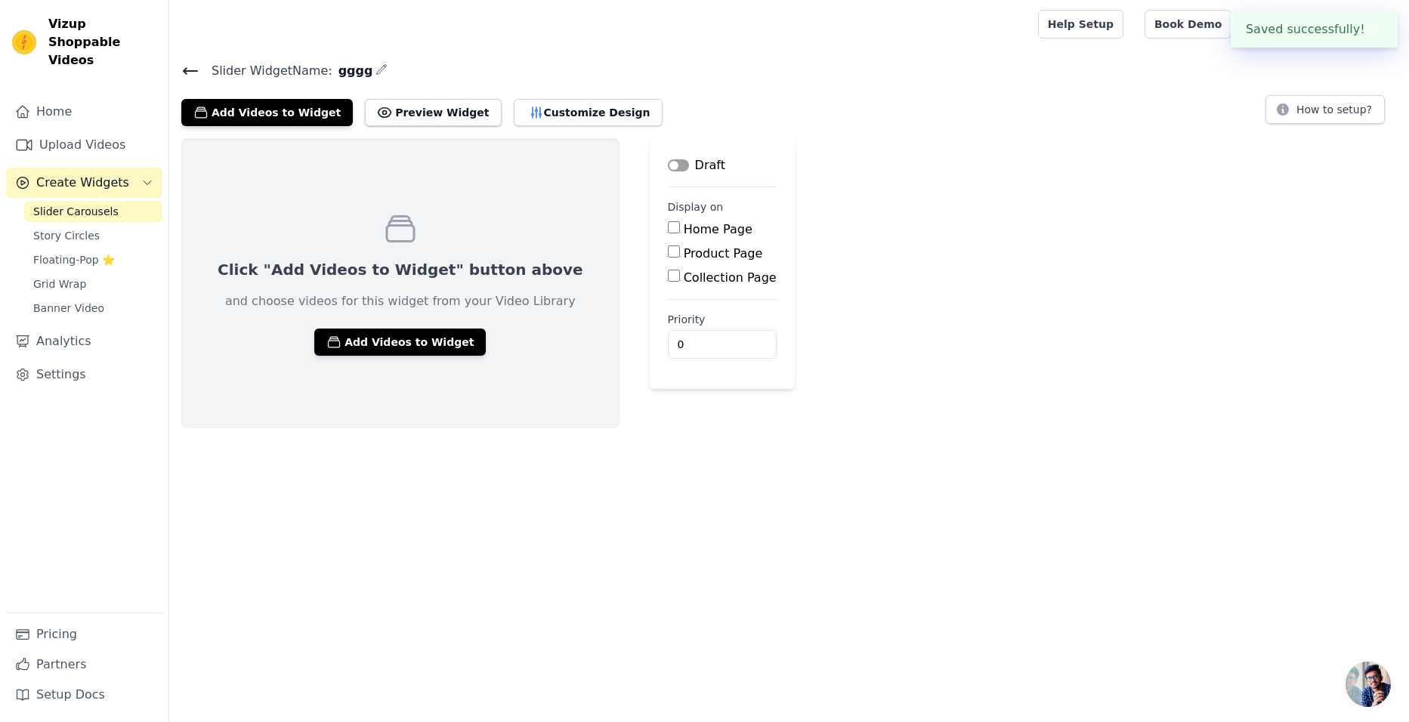
click at [184, 63] on icon at bounding box center [190, 71] width 18 height 18
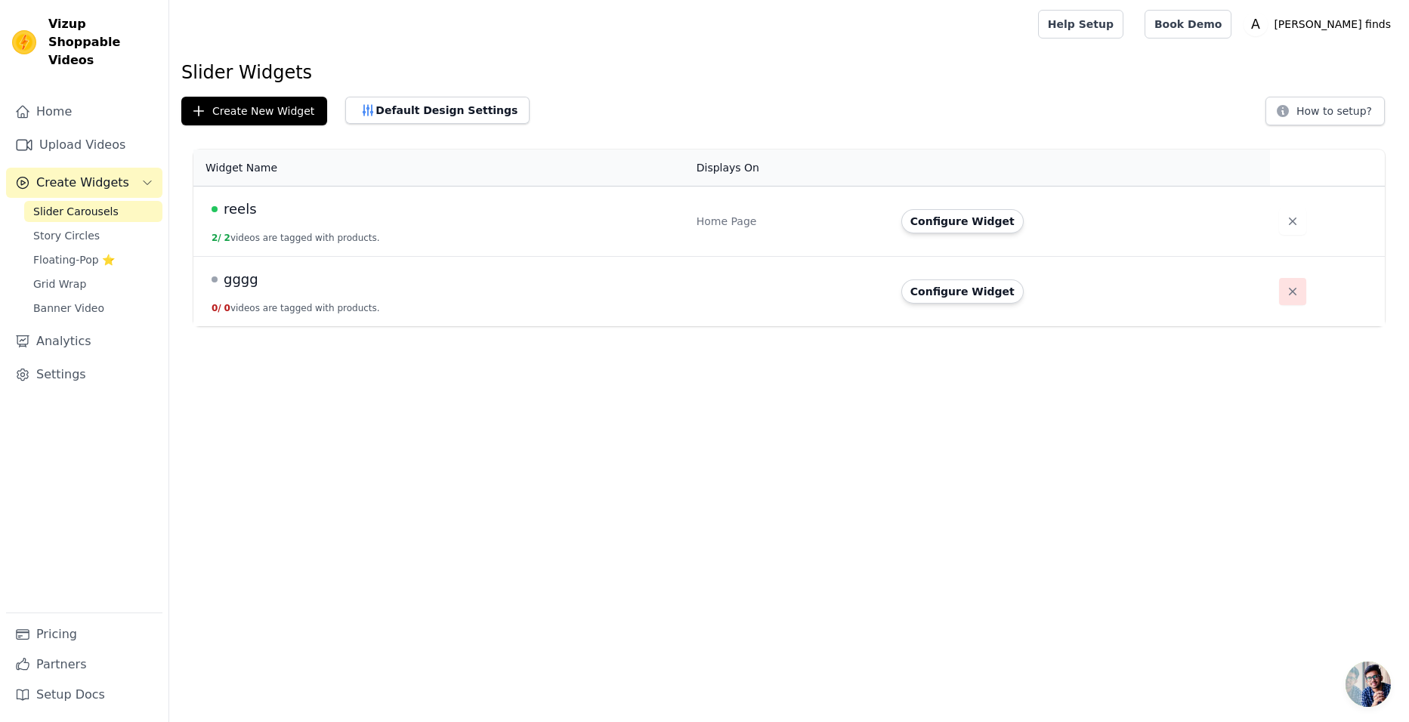
click at [1285, 298] on icon "button" at bounding box center [1292, 291] width 15 height 15
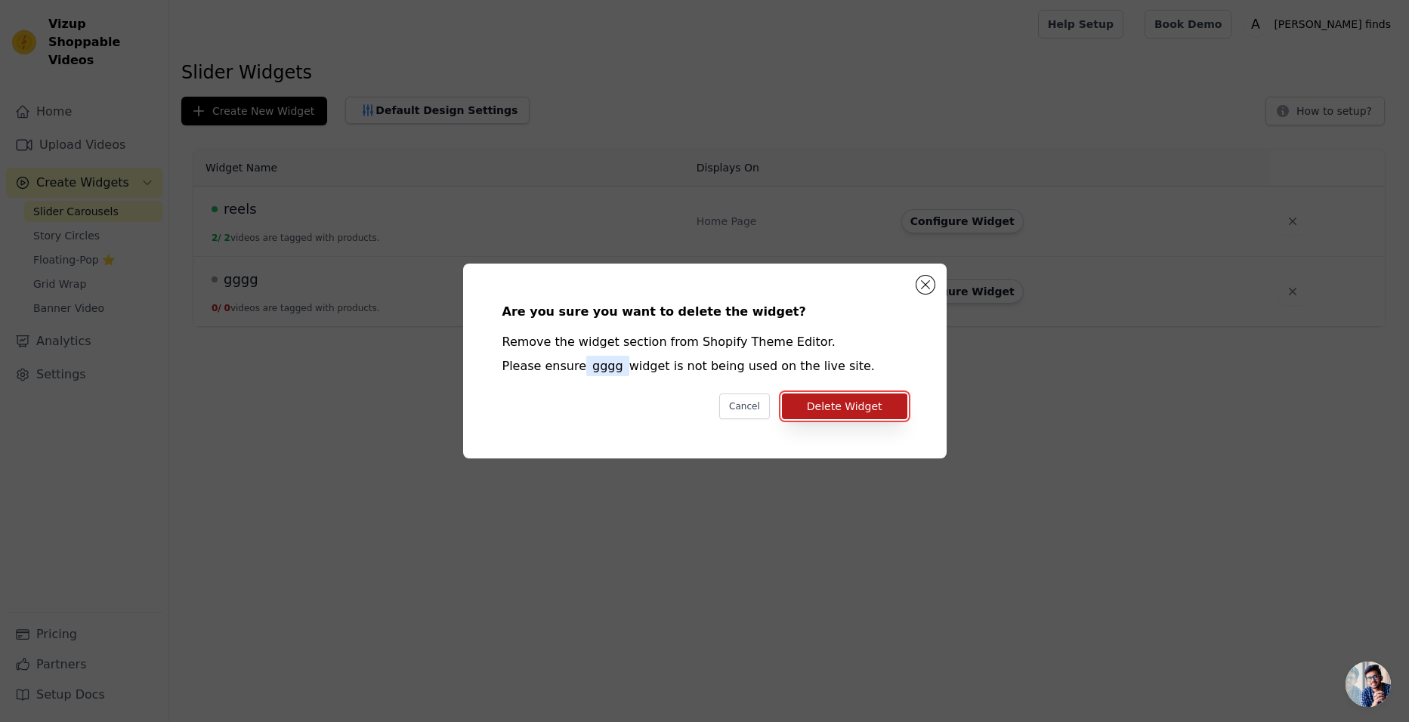
click at [862, 405] on button "Delete Widget" at bounding box center [844, 407] width 125 height 26
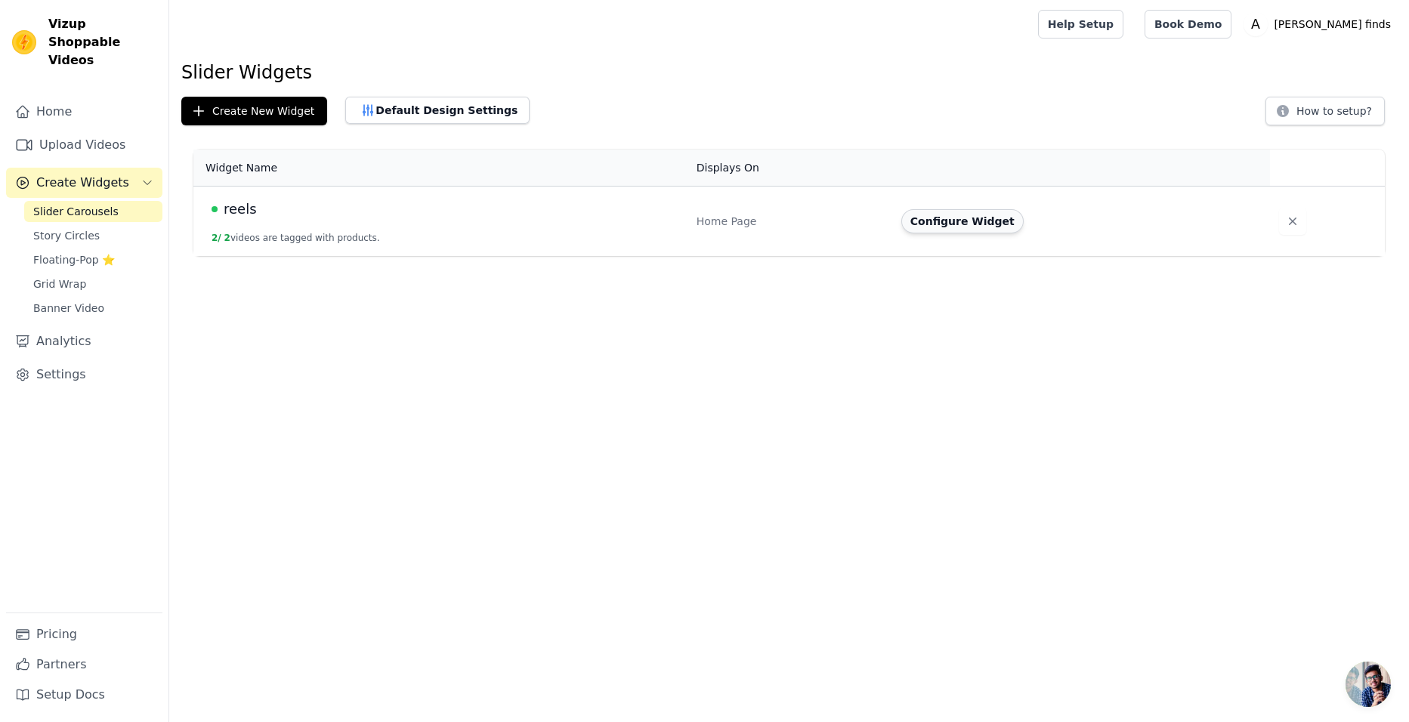
click at [919, 233] on button "Configure Widget" at bounding box center [962, 221] width 122 height 24
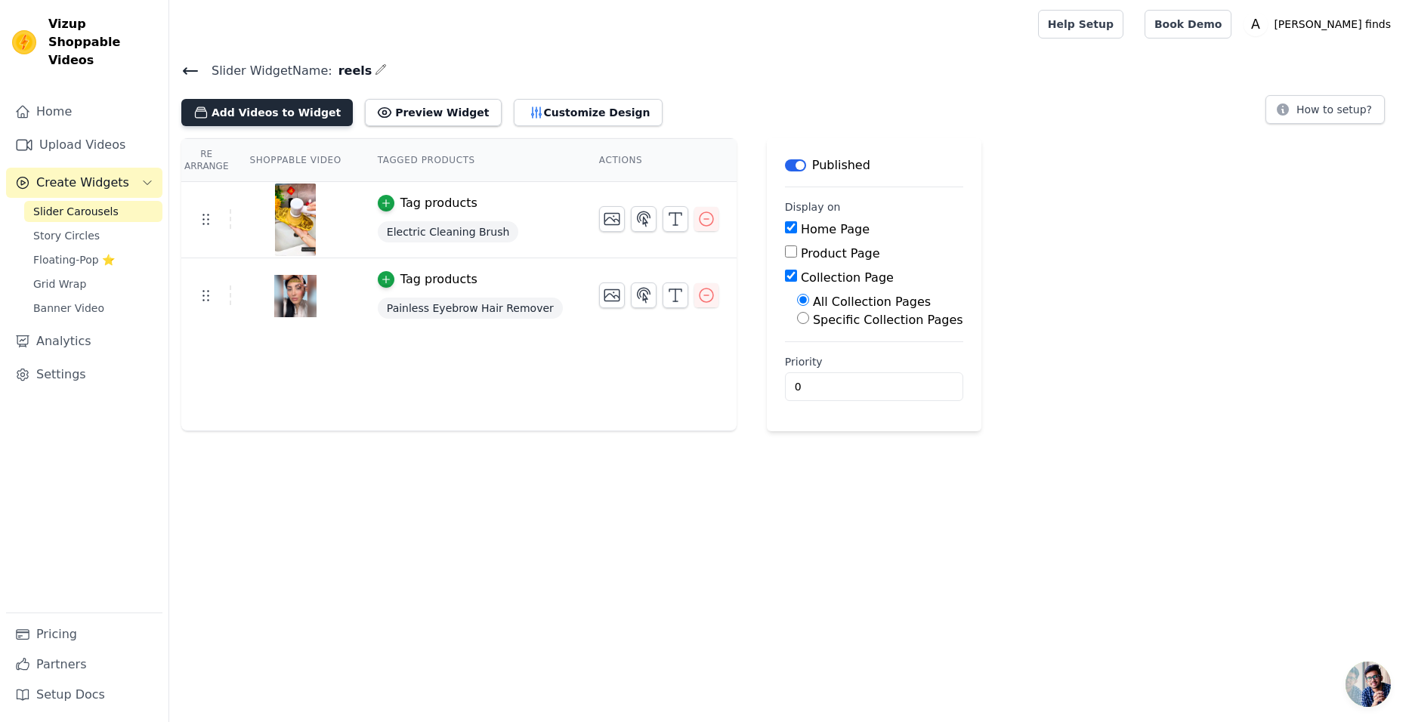
click at [279, 119] on button "Add Videos to Widget" at bounding box center [266, 112] width 171 height 27
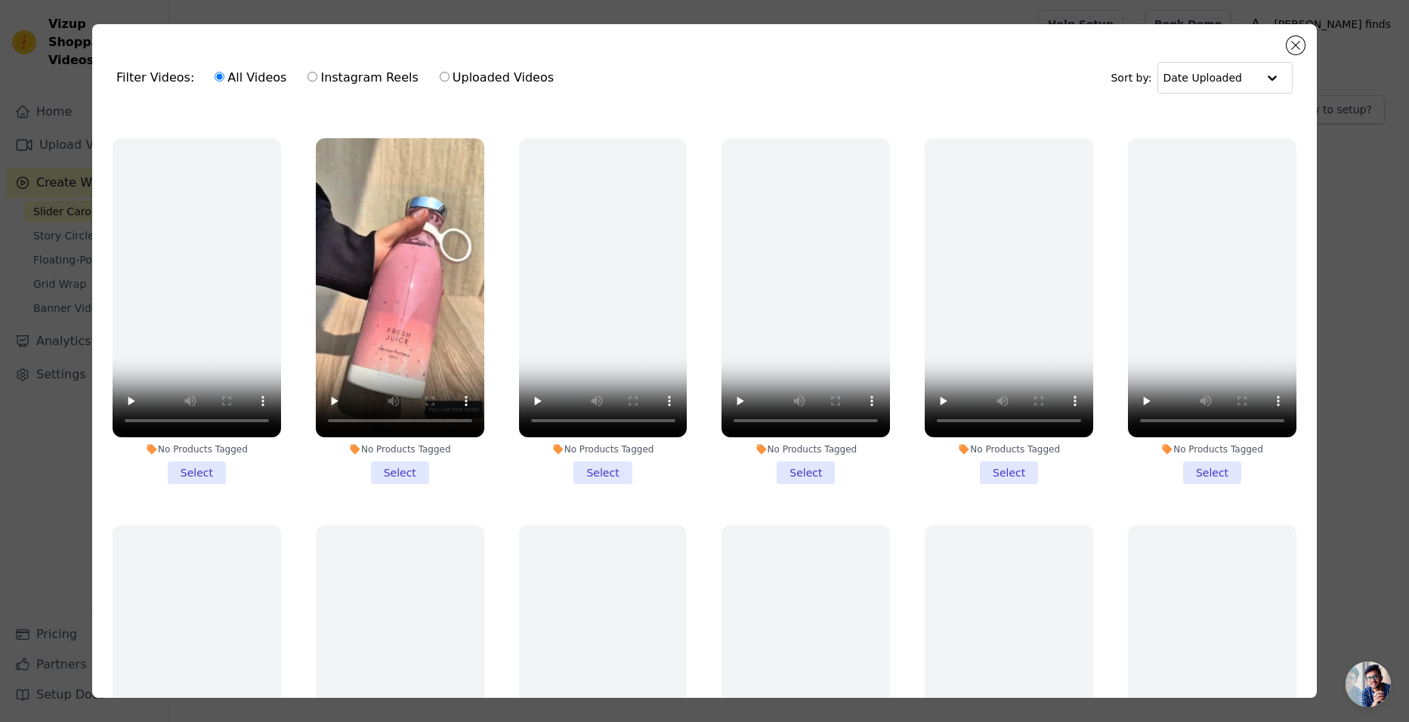
scroll to position [1527, 0]
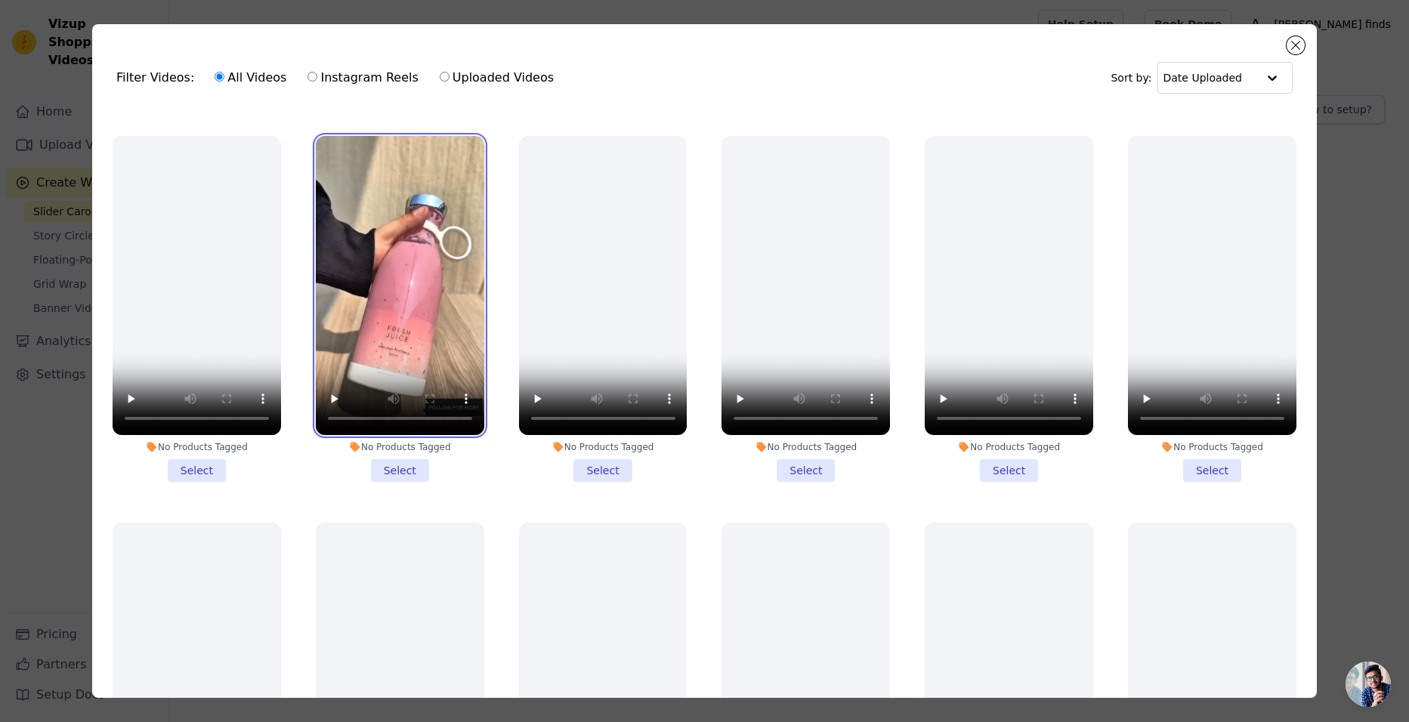
drag, startPoint x: 357, startPoint y: 253, endPoint x: 341, endPoint y: 227, distance: 30.5
click at [341, 227] on video at bounding box center [400, 285] width 168 height 299
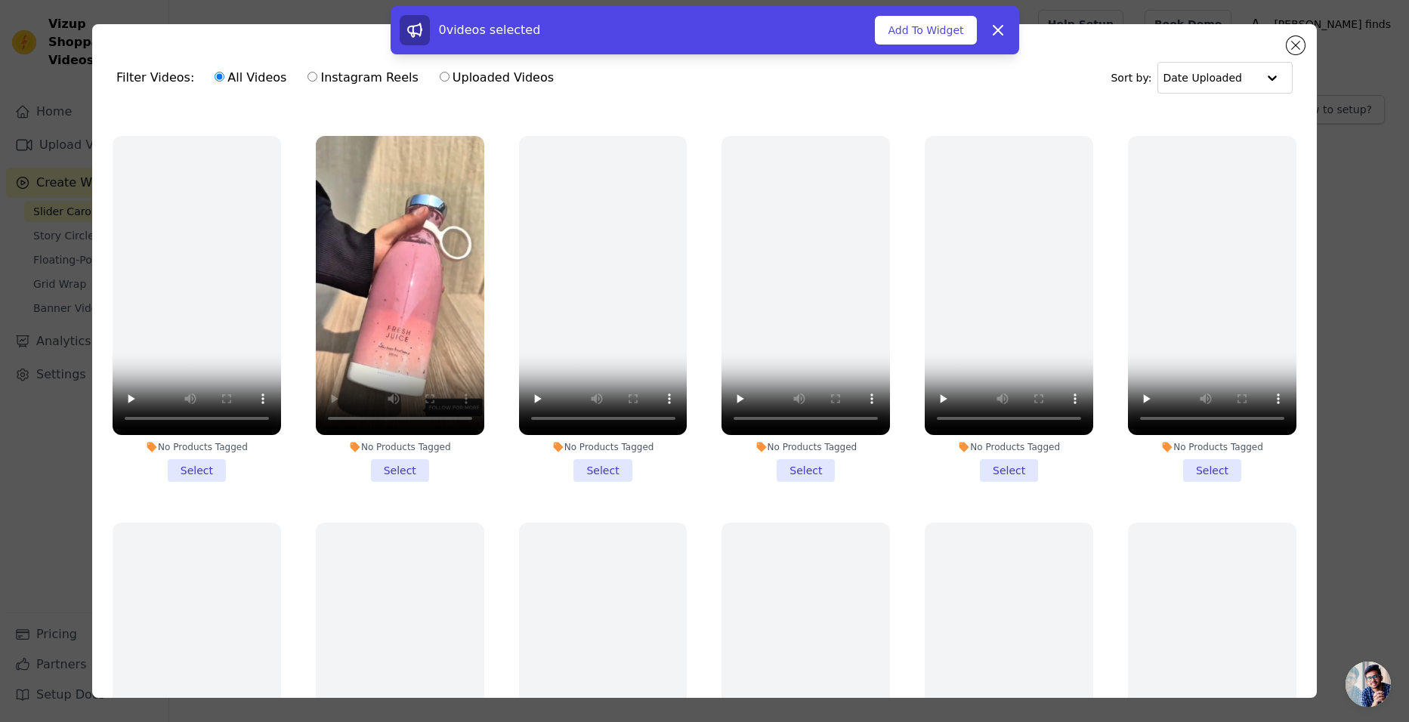
click at [403, 446] on li "No Products Tagged Select" at bounding box center [400, 309] width 168 height 346
click at [0, 0] on input "No Products Tagged Select" at bounding box center [0, 0] width 0 height 0
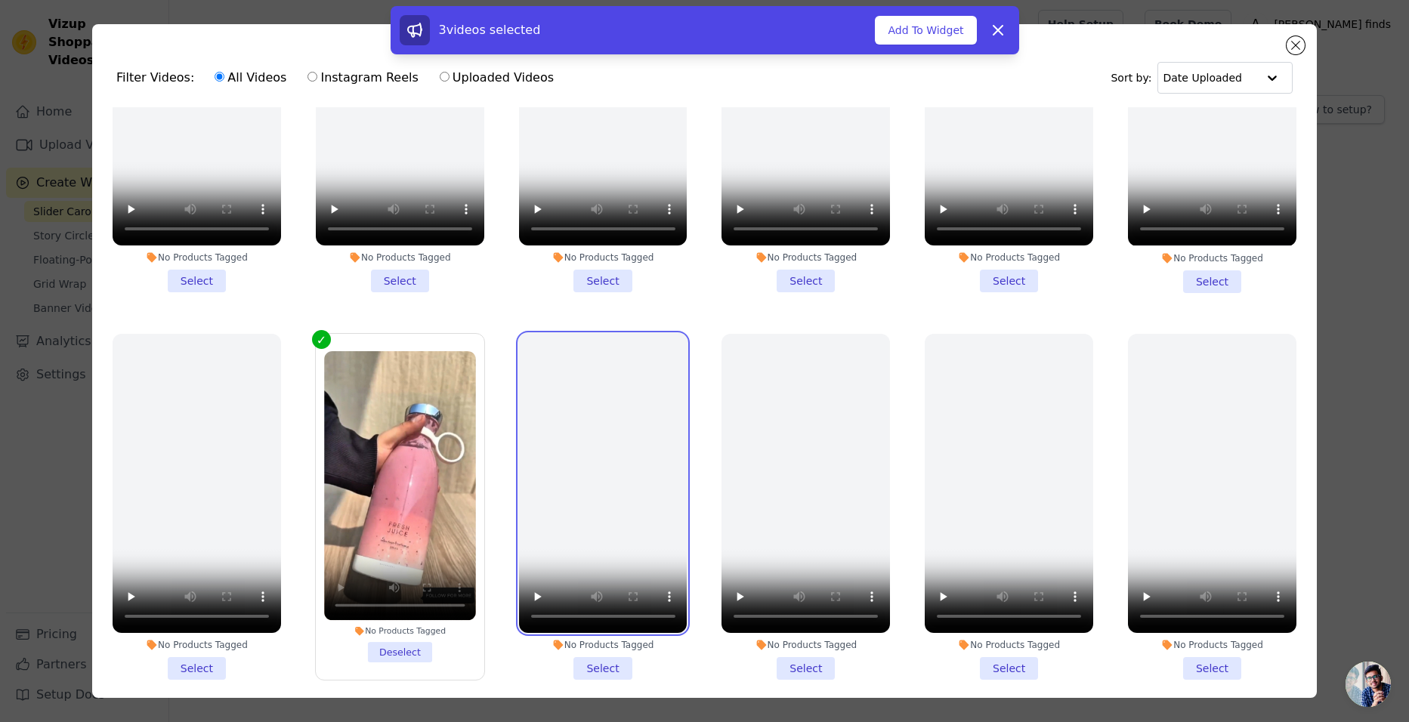
drag, startPoint x: 516, startPoint y: 113, endPoint x: 542, endPoint y: 57, distance: 62.5
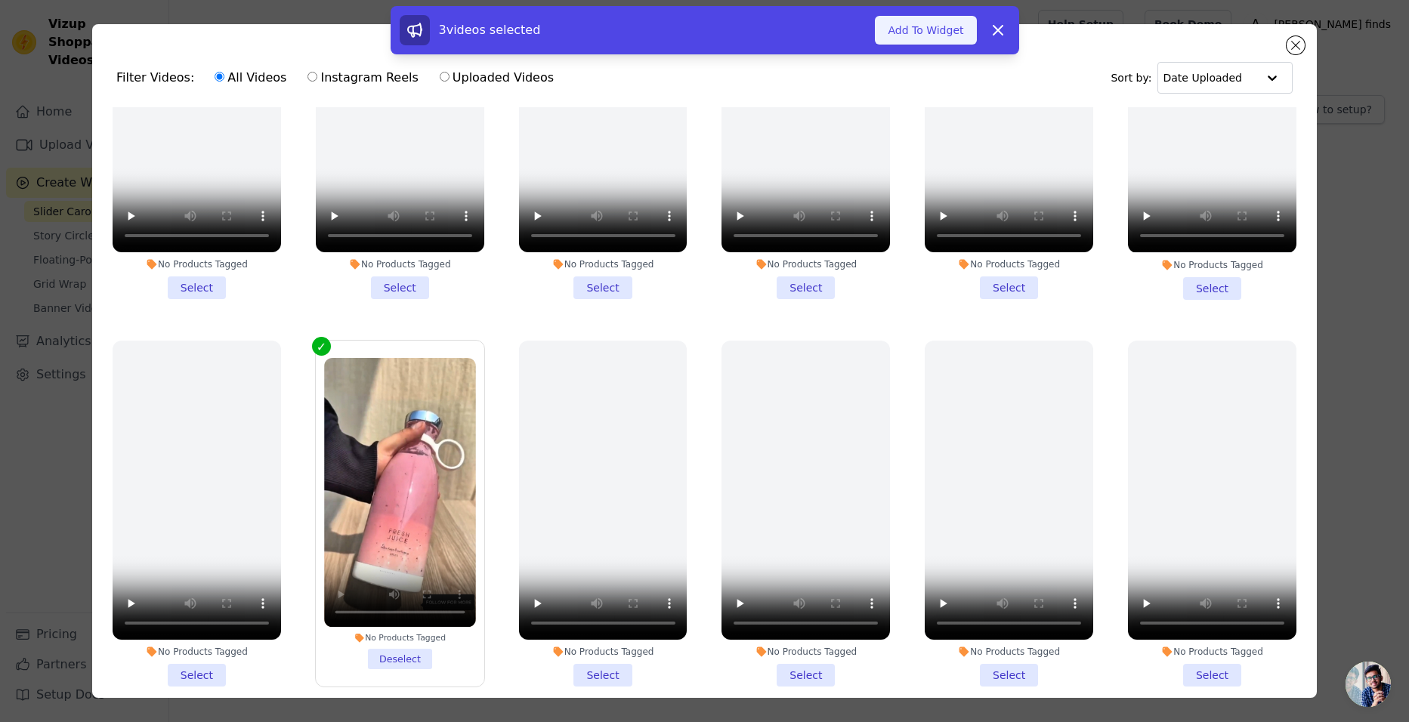
click at [919, 32] on button "Add To Widget" at bounding box center [925, 30] width 101 height 29
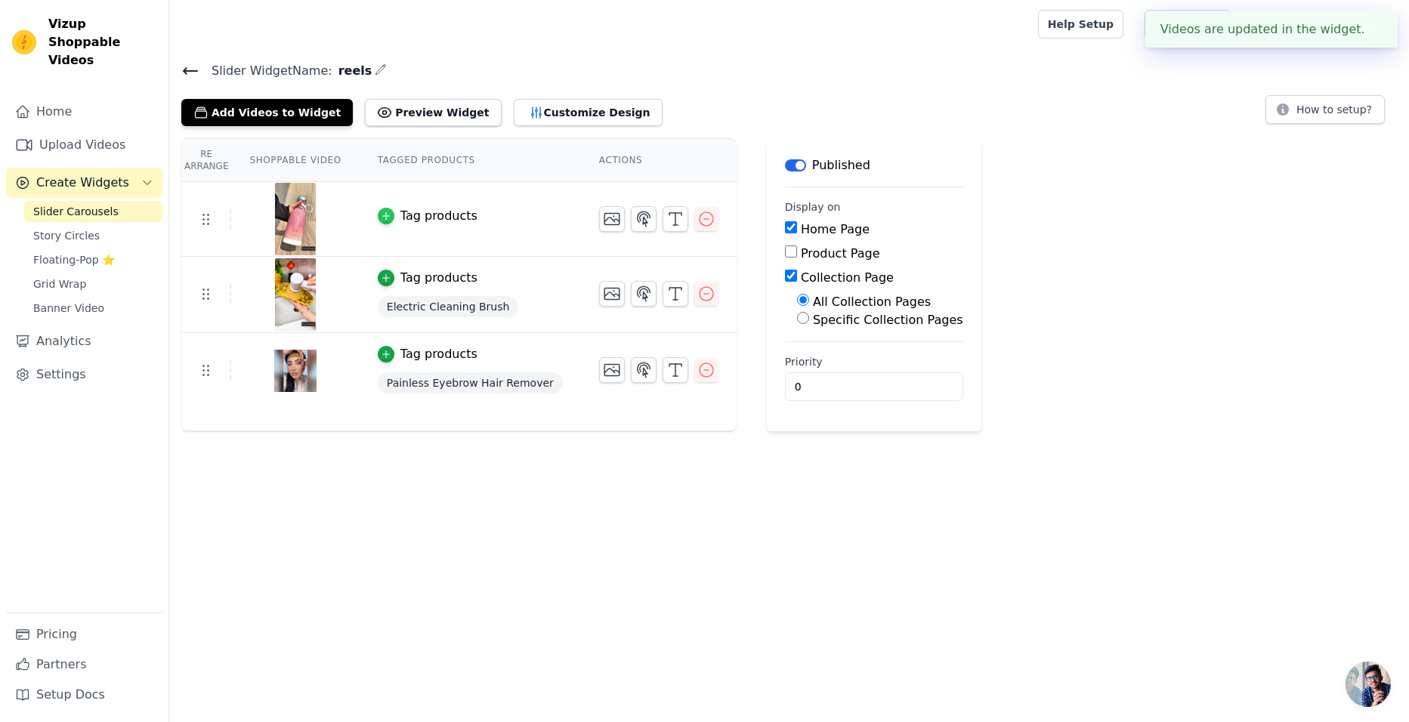
click at [382, 217] on icon "button" at bounding box center [385, 216] width 7 height 7
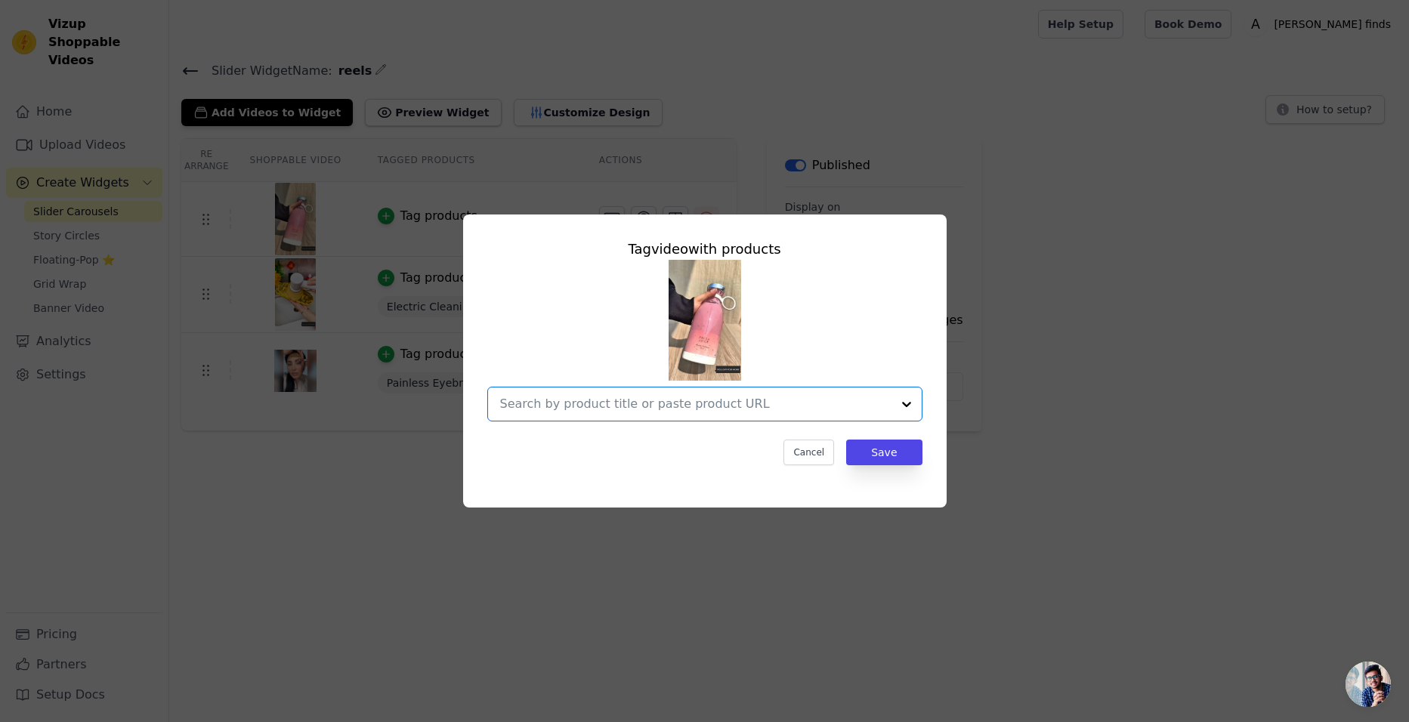
click at [618, 408] on input "text" at bounding box center [695, 404] width 391 height 18
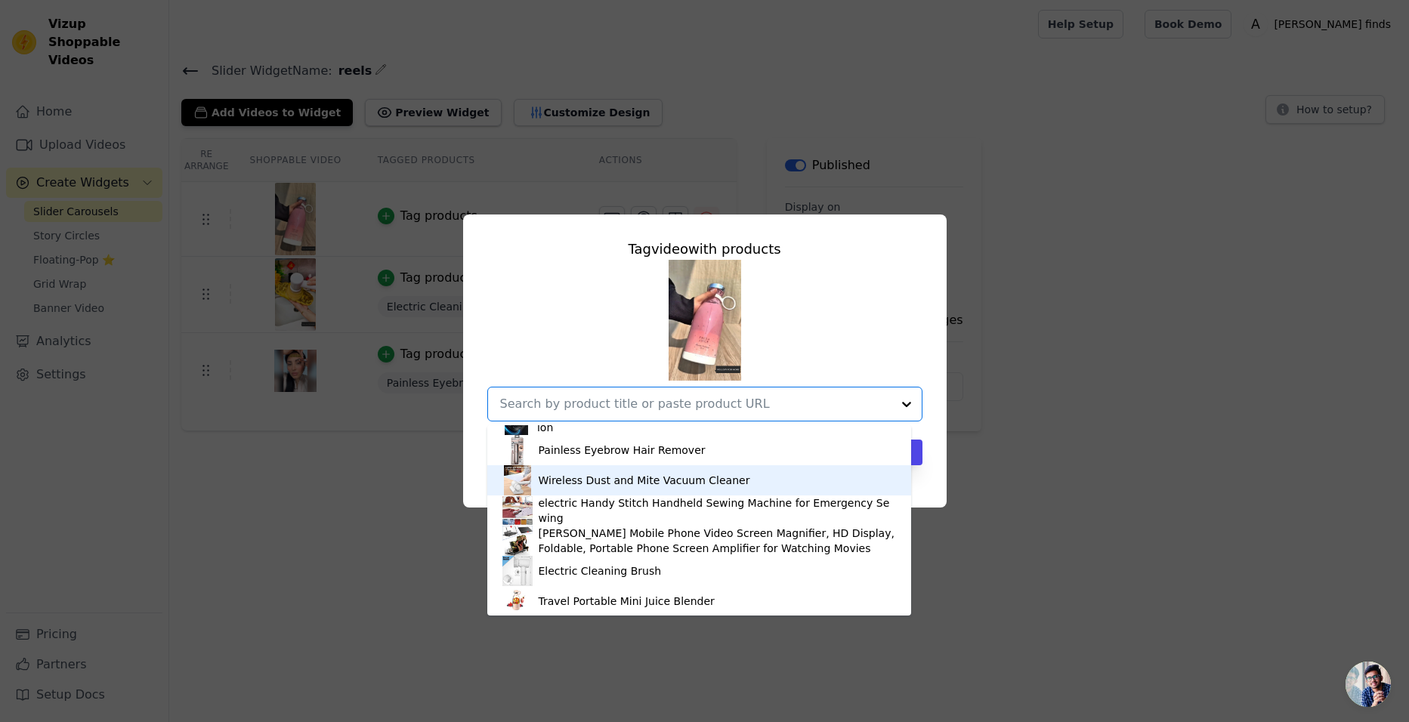
scroll to position [86, 0]
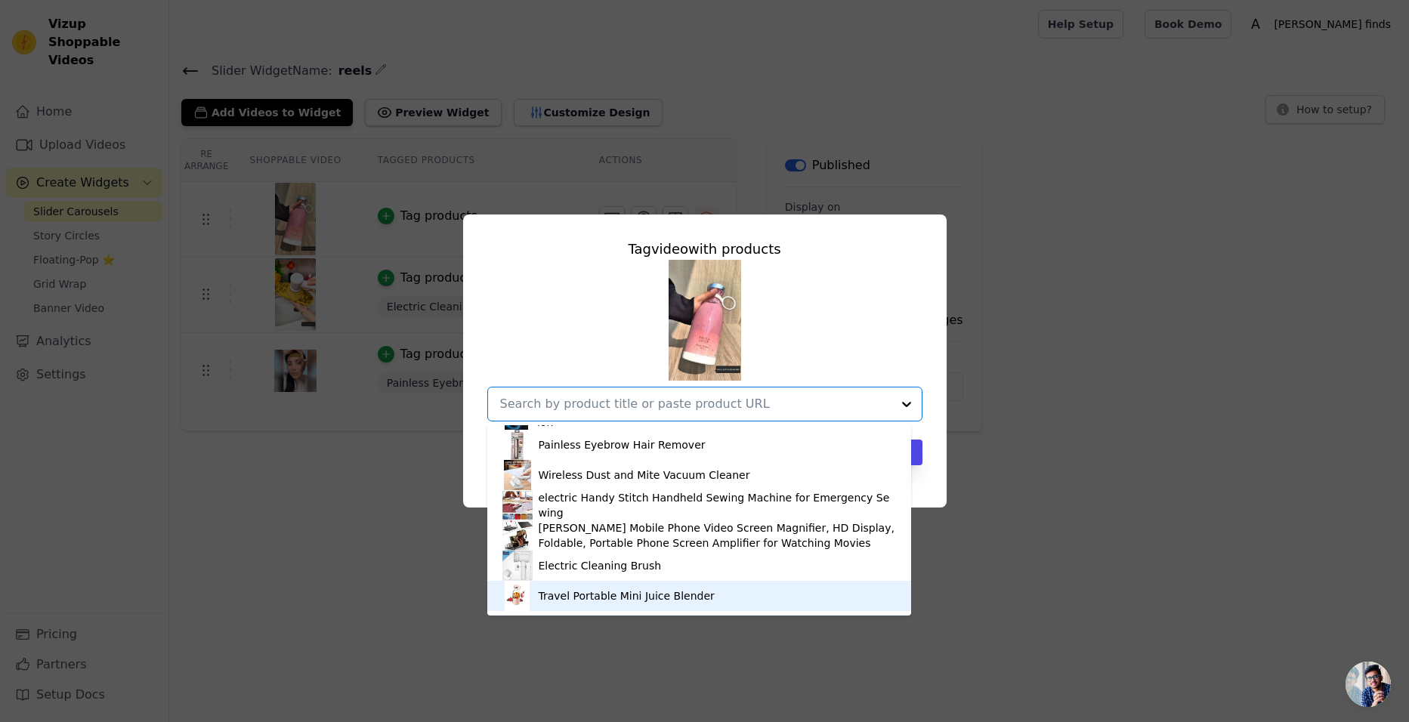
click at [545, 599] on div "Travel Portable Mini Juice Blender" at bounding box center [627, 595] width 176 height 15
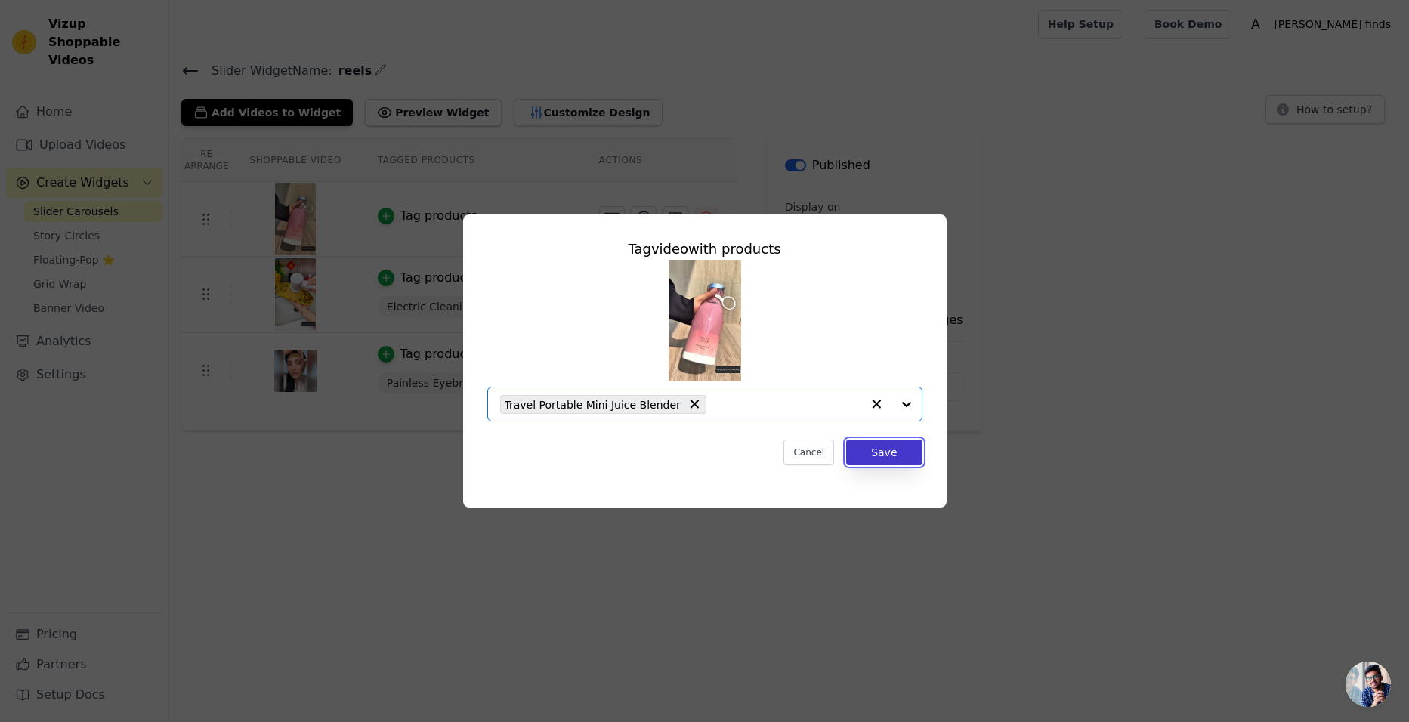
click at [891, 451] on button "Save" at bounding box center [884, 453] width 76 height 26
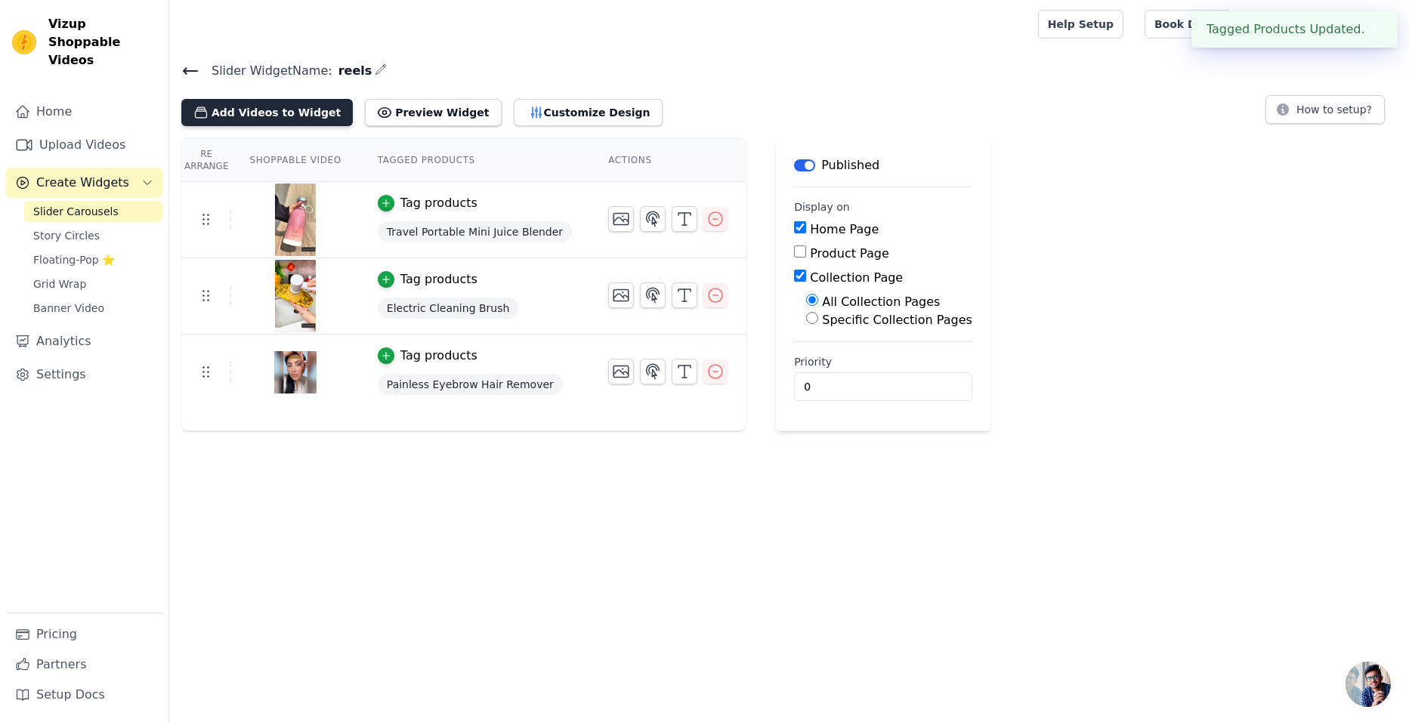
click at [277, 119] on button "Add Videos to Widget" at bounding box center [266, 112] width 171 height 27
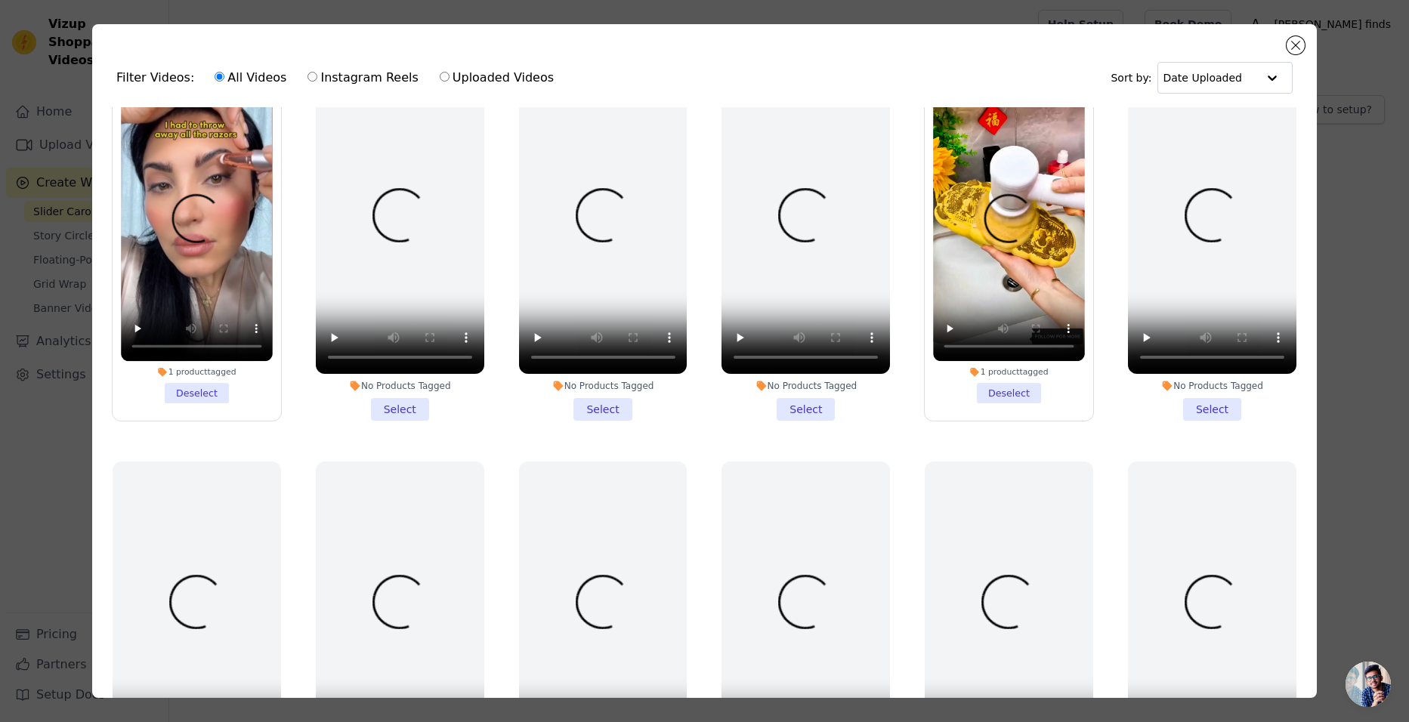
scroll to position [0, 0]
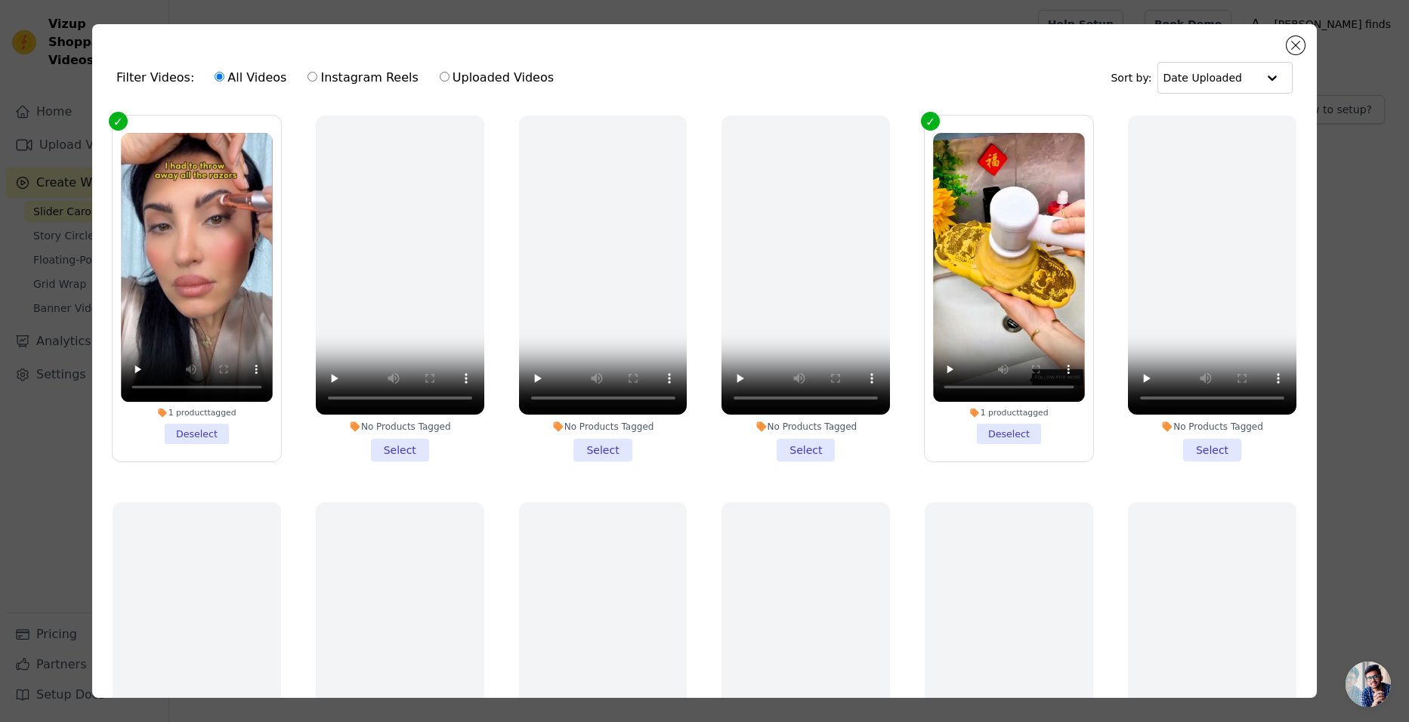
click at [313, 74] on label "Instagram Reels" at bounding box center [363, 78] width 112 height 20
click at [313, 74] on input "Instagram Reels" at bounding box center [312, 77] width 10 height 10
radio input "true"
drag, startPoint x: 449, startPoint y: 77, endPoint x: 433, endPoint y: 77, distance: 15.9
click at [448, 77] on label "Uploaded Videos" at bounding box center [497, 78] width 116 height 20
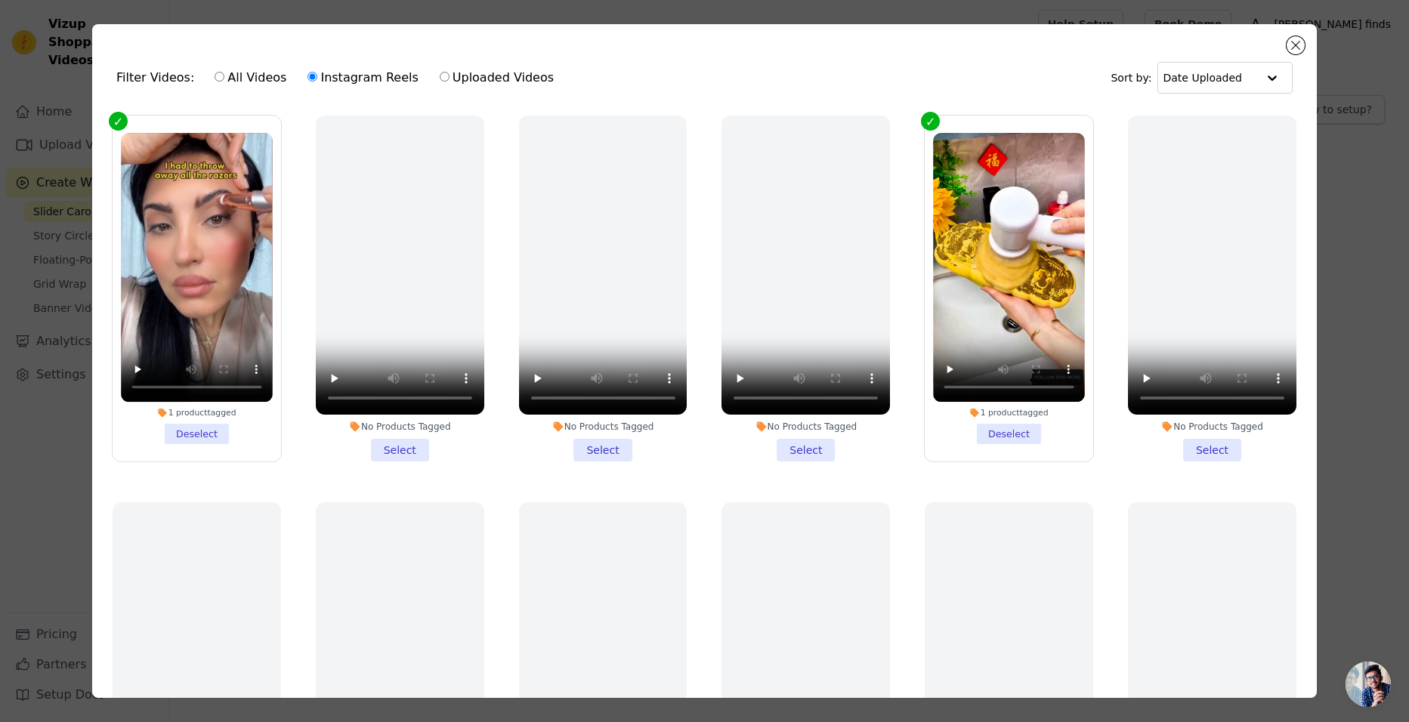
click at [448, 77] on input "Uploaded Videos" at bounding box center [445, 77] width 10 height 10
radio input "true"
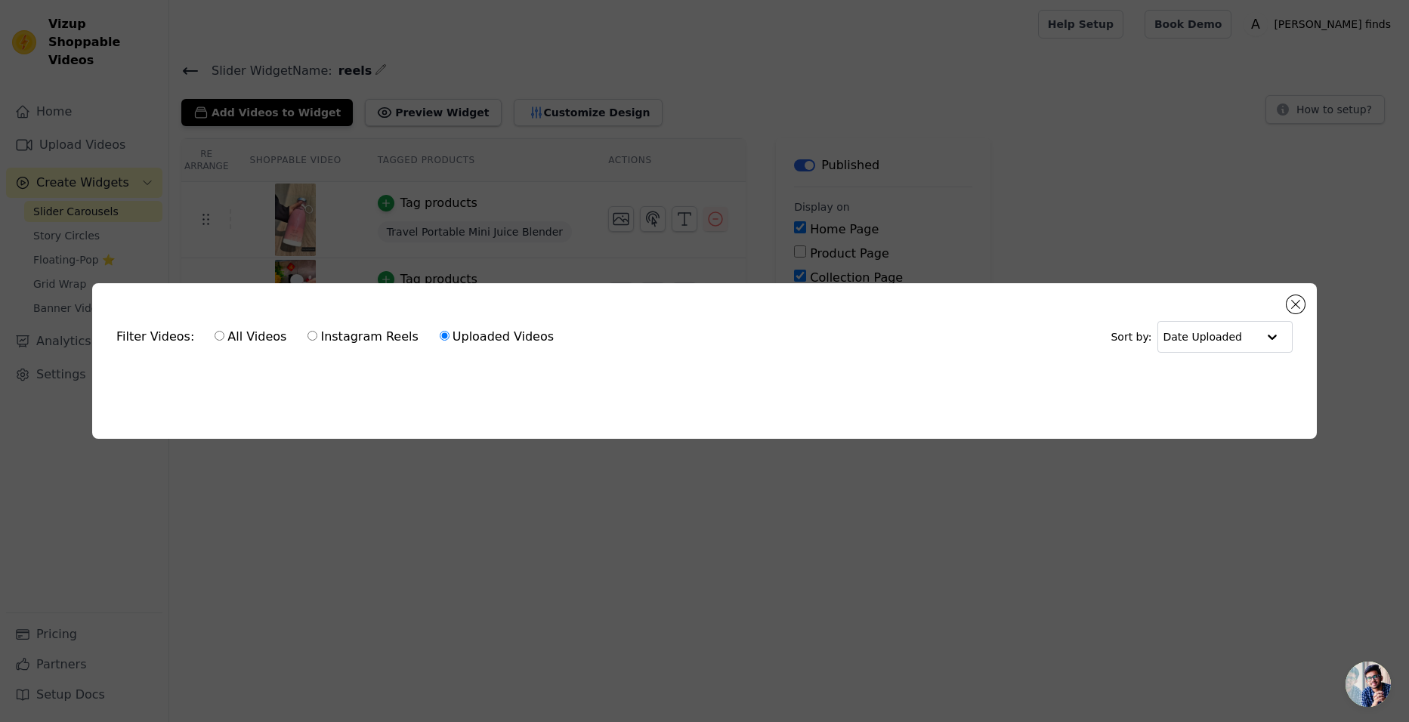
click at [289, 332] on div "All Videos Instagram Reels Uploaded Videos" at bounding box center [384, 337] width 356 height 35
click at [307, 334] on input "Instagram Reels" at bounding box center [312, 336] width 10 height 10
radio input "true"
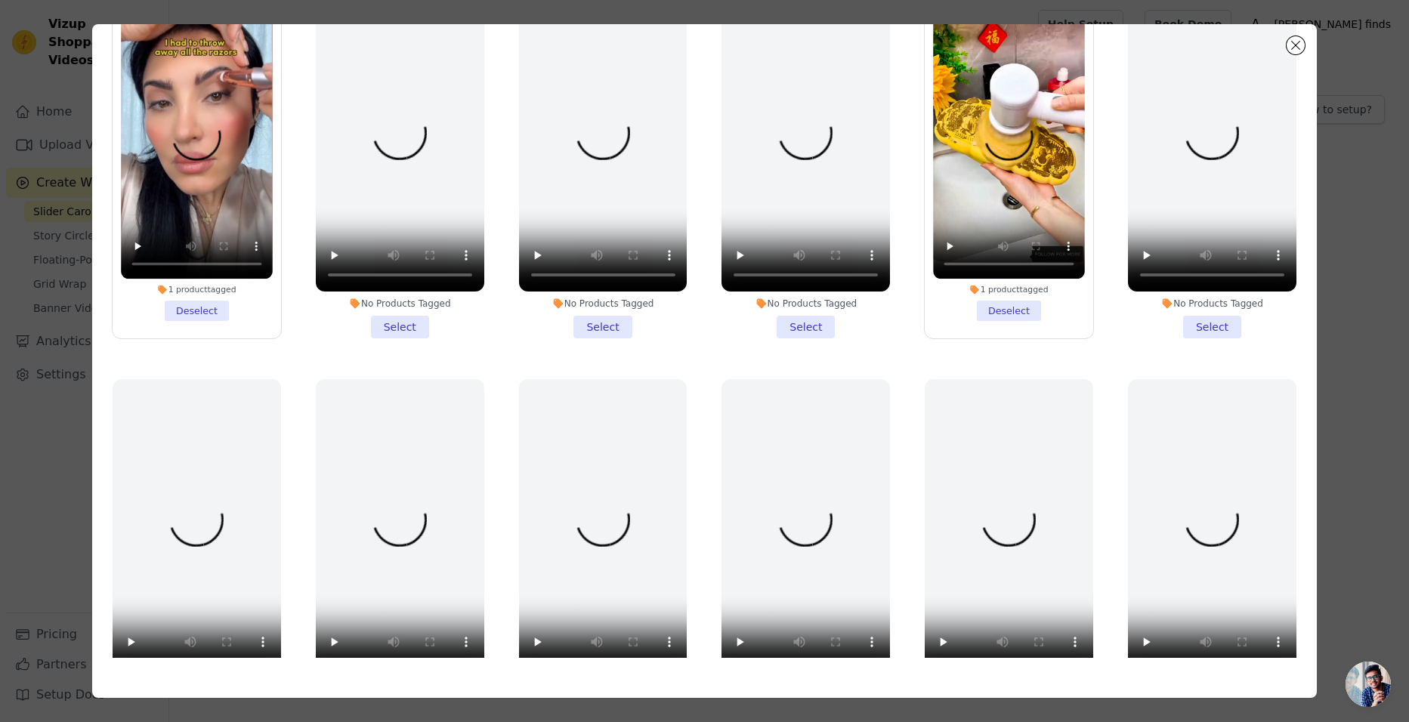
scroll to position [120, 0]
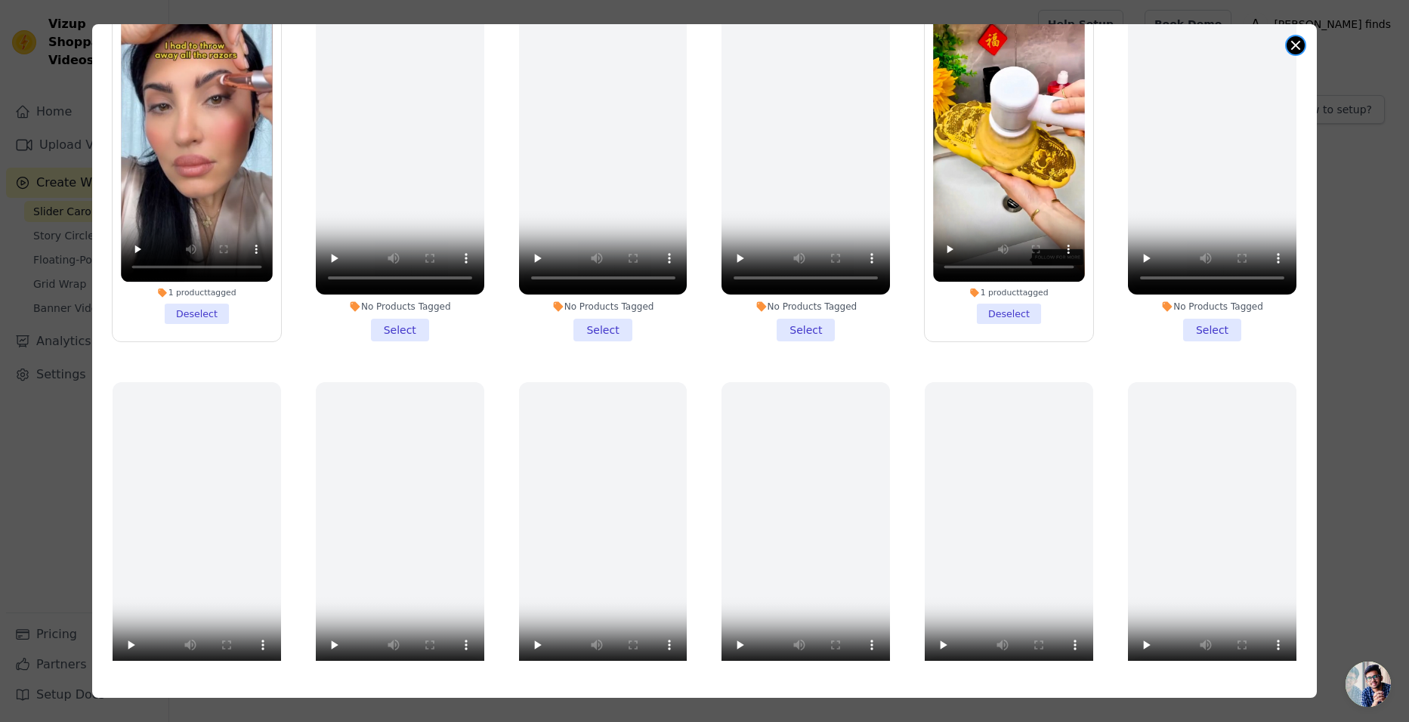
click at [1297, 54] on div "Filter Videos: All Videos Instagram Reels Uploaded Videos Sort by: Date Uploade…" at bounding box center [704, 361] width 1225 height 674
click at [1301, 49] on button "Close modal" at bounding box center [1295, 45] width 18 height 18
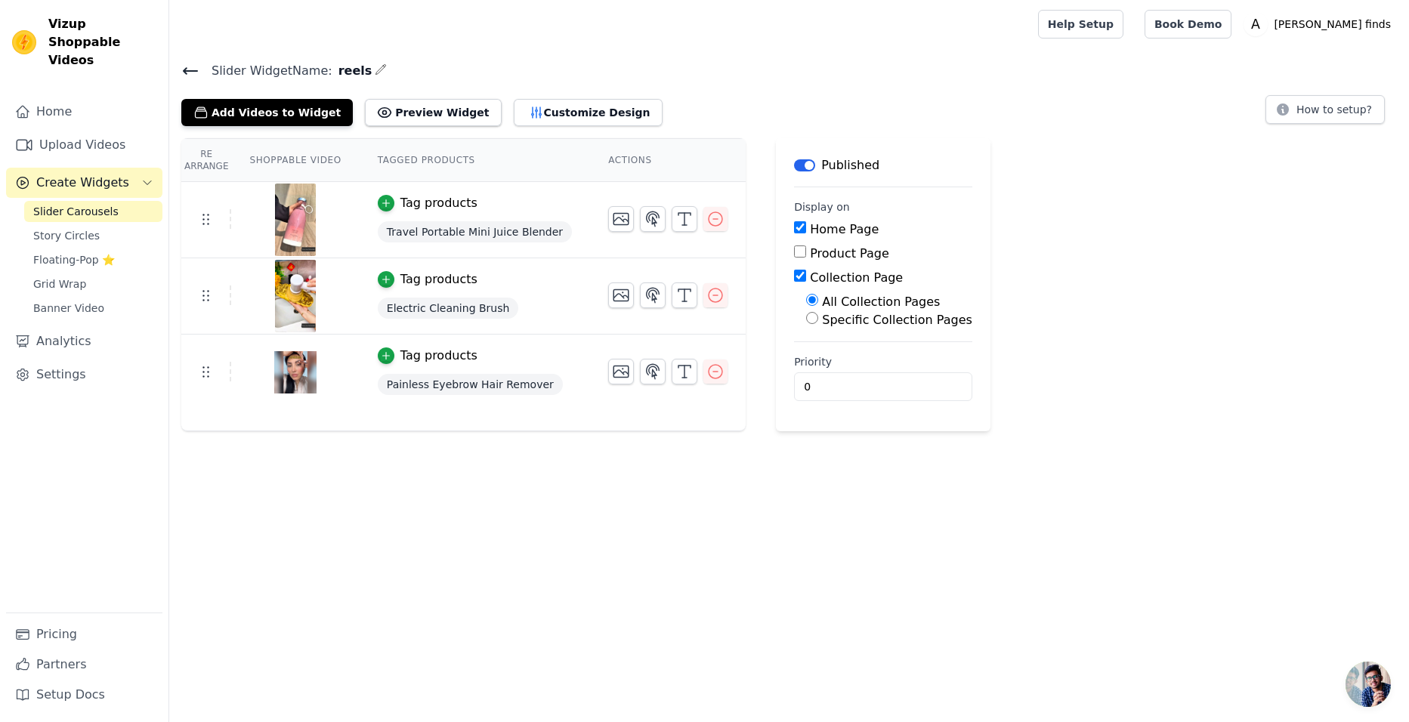
drag, startPoint x: 468, startPoint y: 57, endPoint x: 381, endPoint y: 29, distance: 91.5
click at [381, 29] on div at bounding box center [600, 24] width 838 height 48
drag, startPoint x: 541, startPoint y: 55, endPoint x: 459, endPoint y: 44, distance: 82.4
click at [459, 44] on div at bounding box center [600, 24] width 838 height 48
click at [505, 54] on main "Slider Widget Name: reels Add Videos to Widget Preview Widget Customize Design …" at bounding box center [789, 239] width 1240 height 383
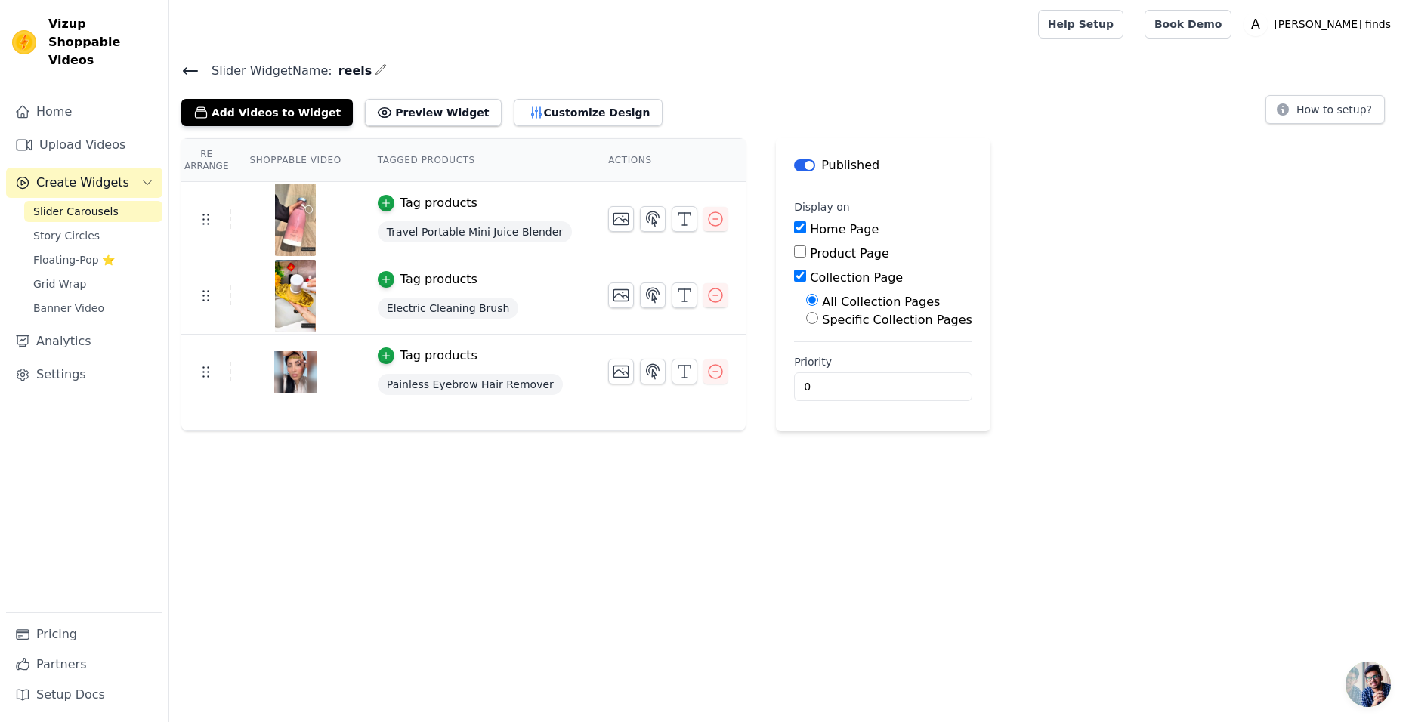
drag, startPoint x: 505, startPoint y: 54, endPoint x: 425, endPoint y: 51, distance: 79.3
click at [425, 49] on main "Slider Widget Name: reels Add Videos to Widget Preview Widget Customize Design …" at bounding box center [789, 239] width 1240 height 383
click at [375, 66] on icon "button" at bounding box center [381, 69] width 12 height 12
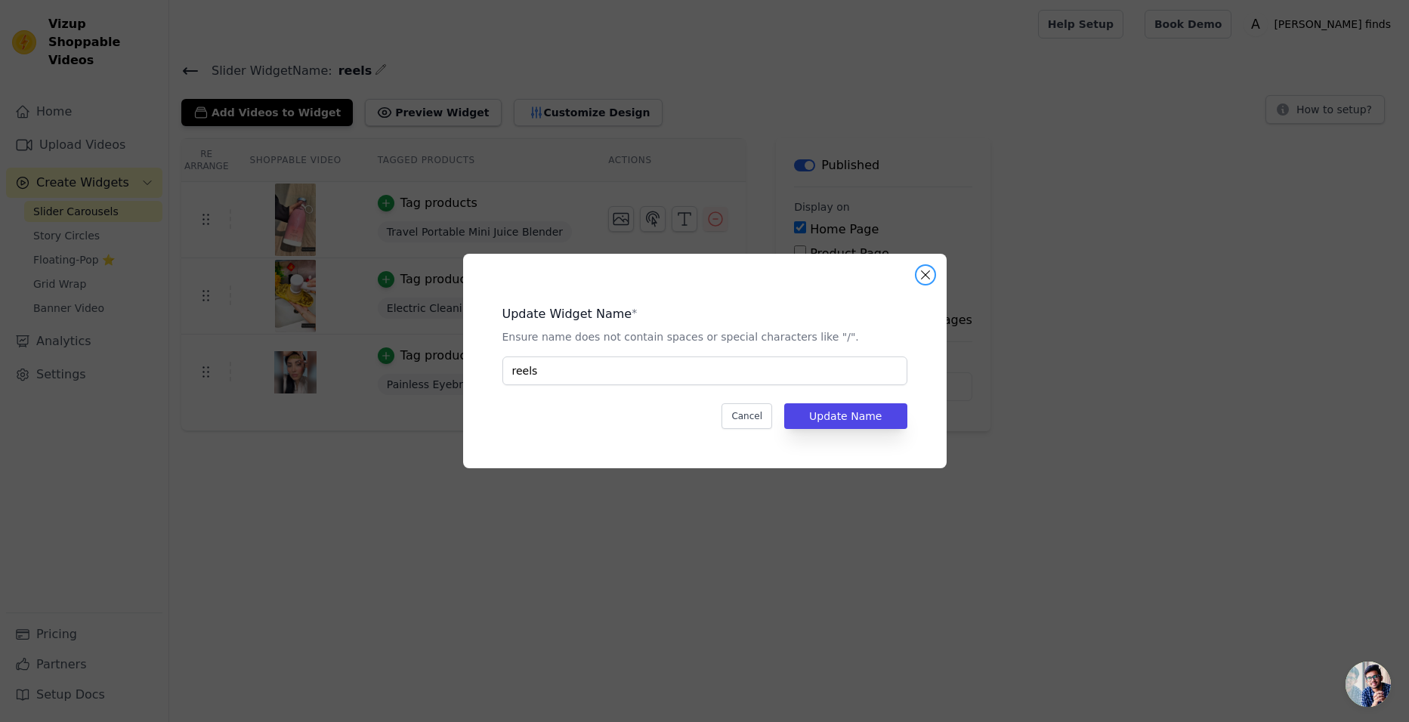
drag, startPoint x: 931, startPoint y: 272, endPoint x: 867, endPoint y: 198, distance: 98.0
click at [929, 272] on button "Close modal" at bounding box center [925, 275] width 18 height 18
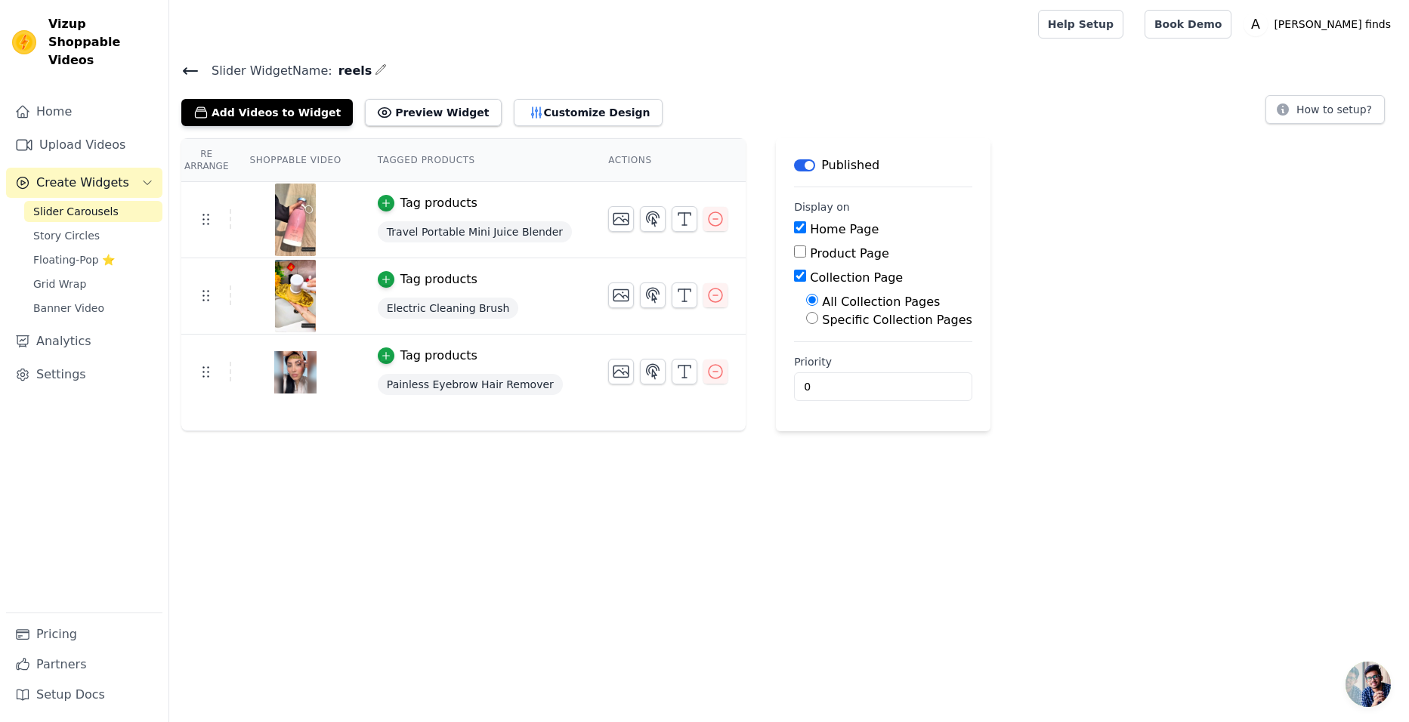
drag, startPoint x: 788, startPoint y: 103, endPoint x: 695, endPoint y: 112, distance: 93.3
click at [703, 110] on div "Add Videos to Widget Preview Widget Customize Design How to setup?" at bounding box center [788, 109] width 1215 height 33
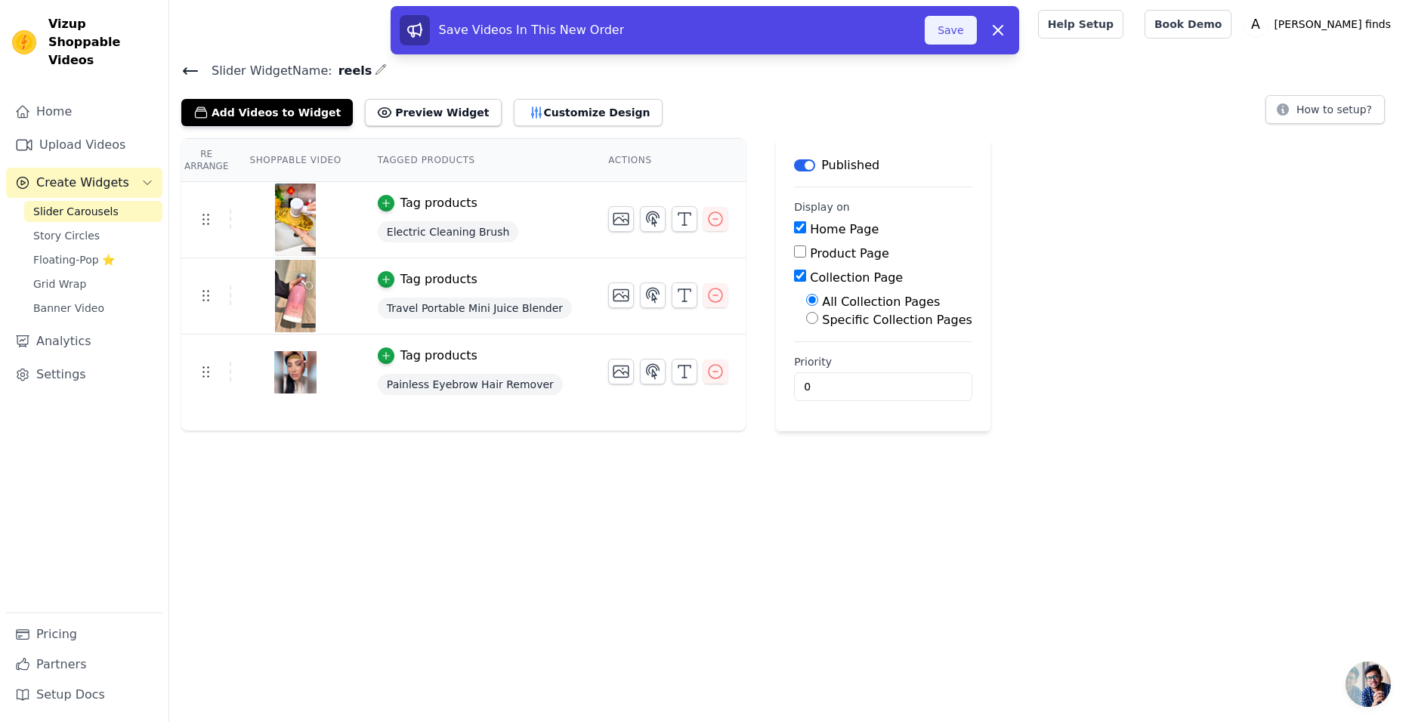
click at [943, 22] on button "Save" at bounding box center [950, 30] width 51 height 29
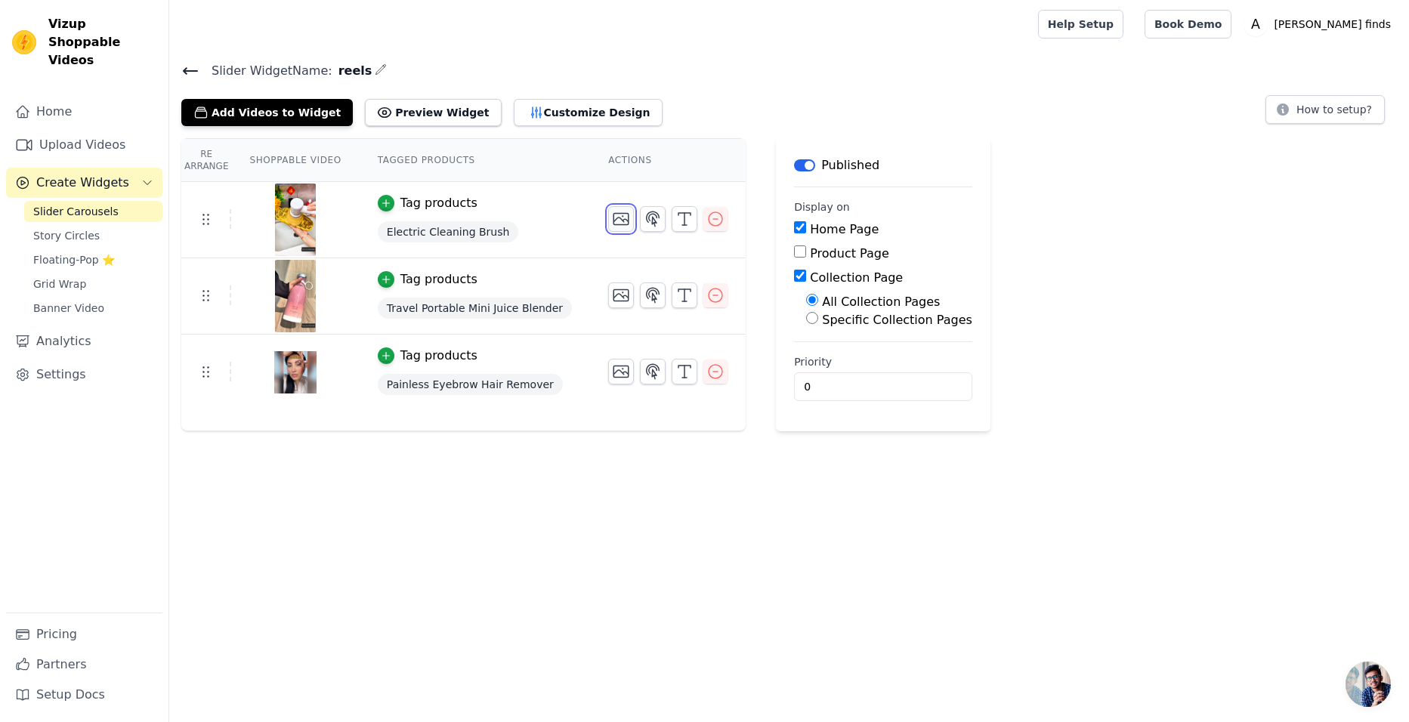
click at [612, 221] on icon "button" at bounding box center [621, 219] width 18 height 18
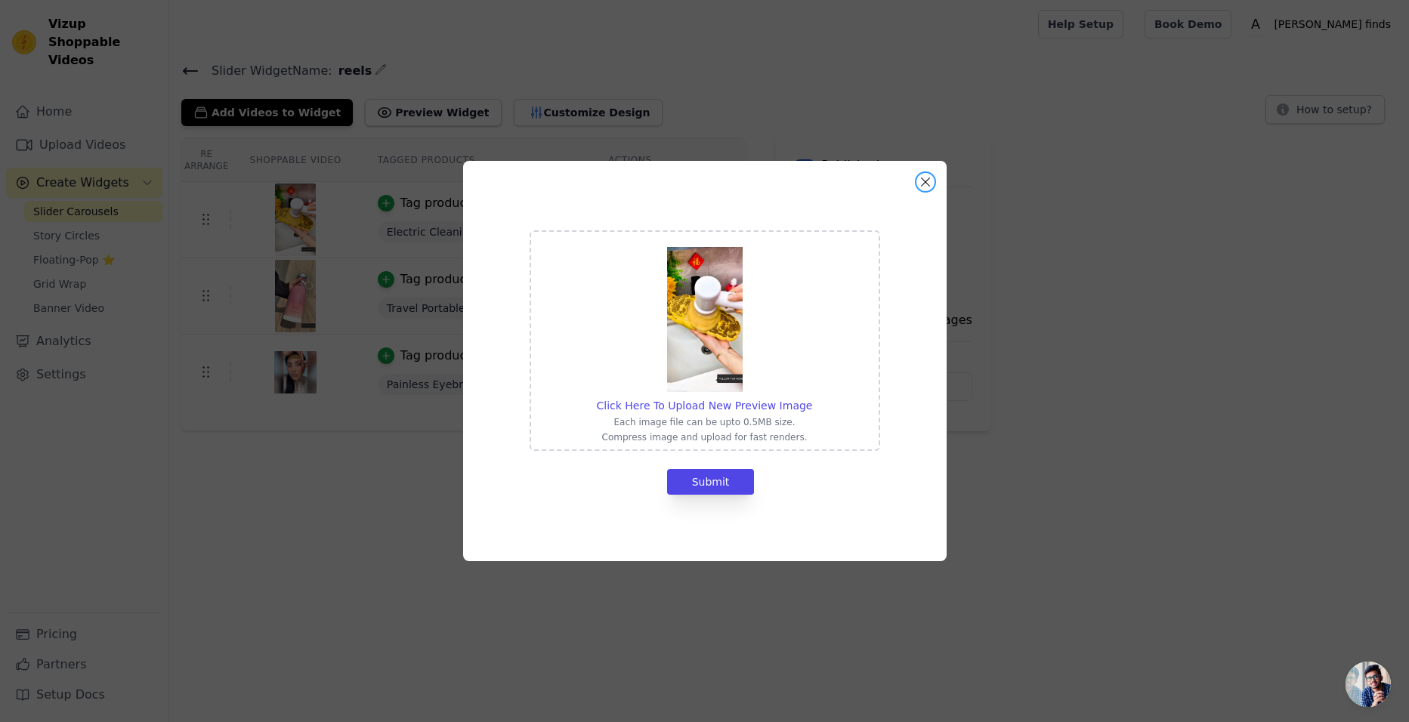
drag, startPoint x: 925, startPoint y: 177, endPoint x: 784, endPoint y: 201, distance: 142.6
click at [924, 176] on button "Close modal" at bounding box center [925, 182] width 18 height 18
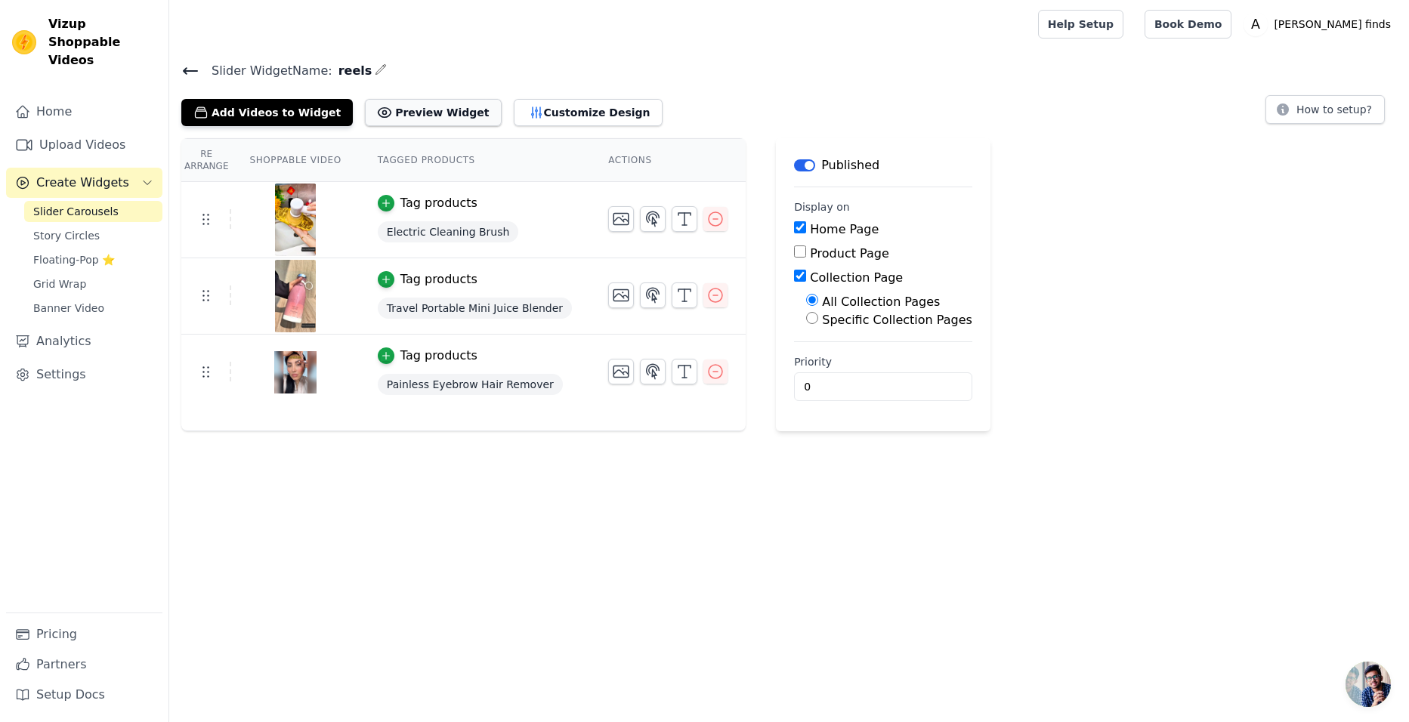
click at [410, 116] on button "Preview Widget" at bounding box center [433, 112] width 136 height 27
click at [252, 119] on button "Add Videos to Widget" at bounding box center [266, 112] width 171 height 27
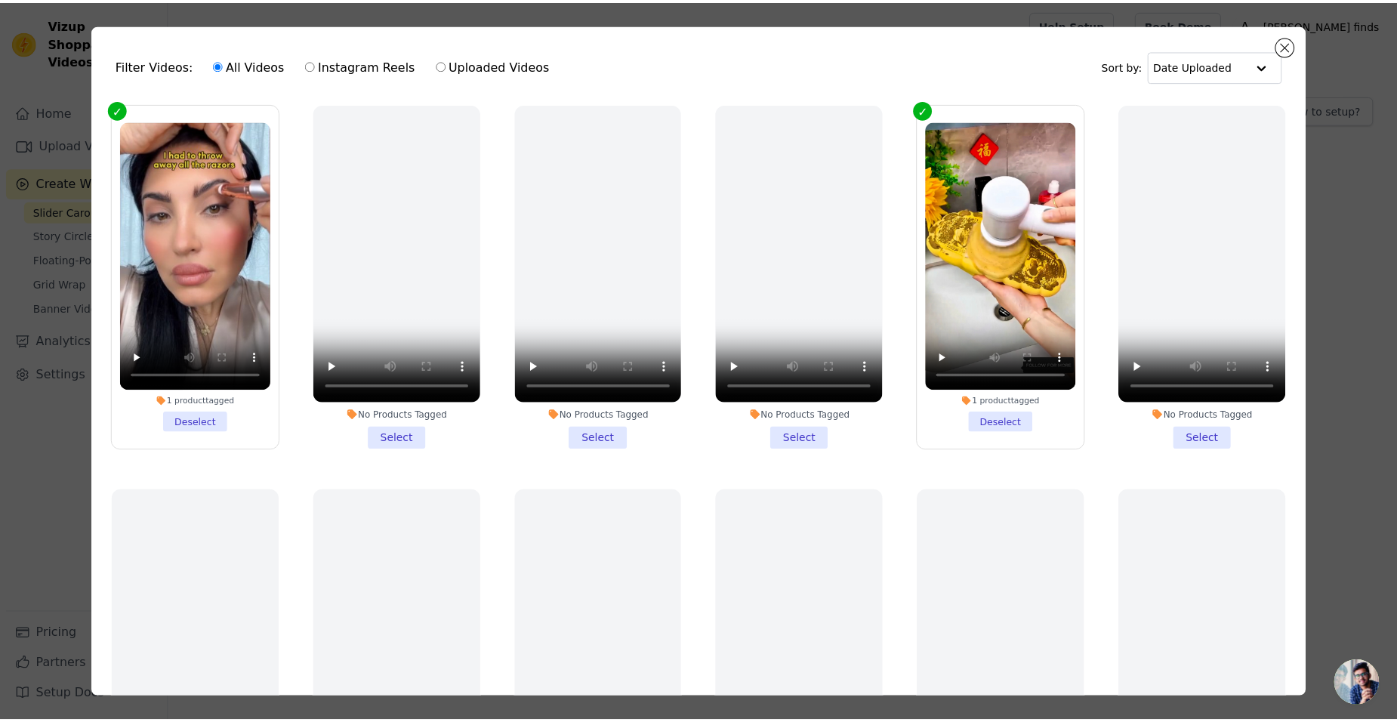
scroll to position [0, 0]
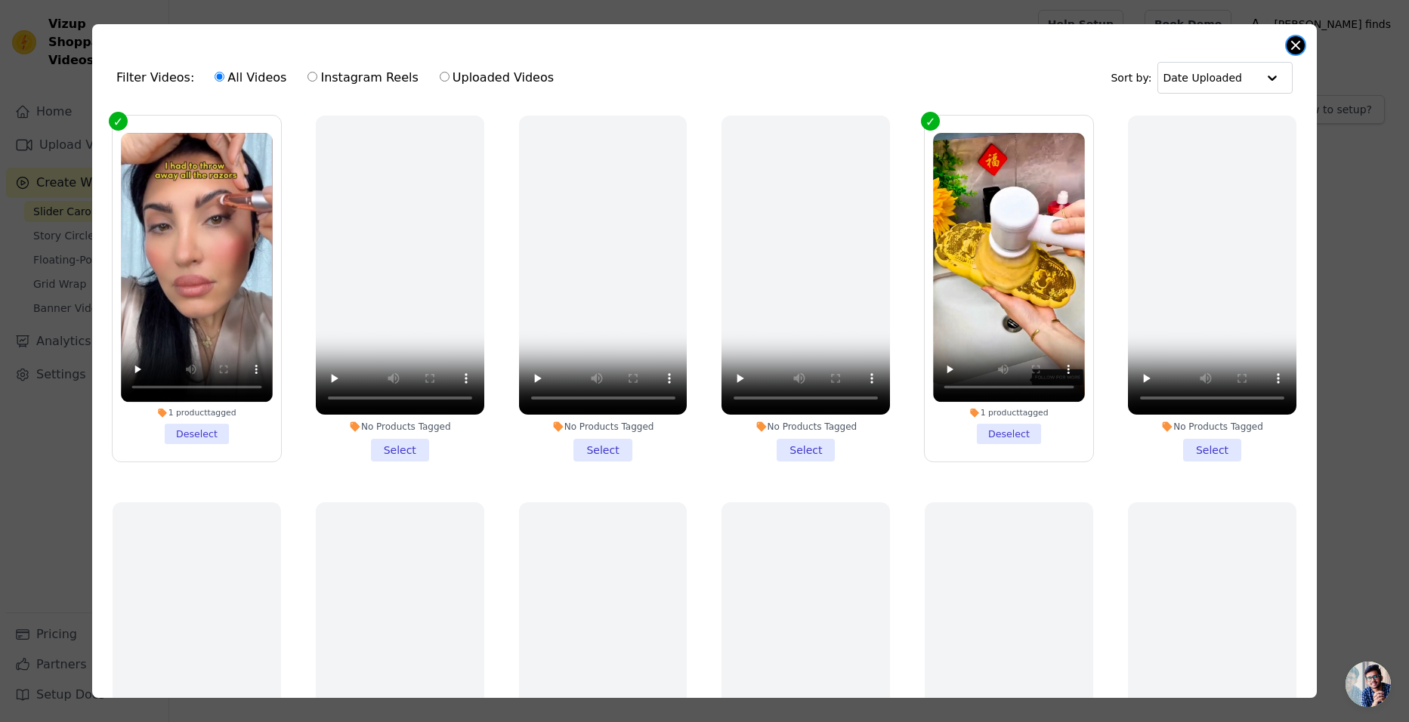
click at [1299, 43] on button "Close modal" at bounding box center [1295, 45] width 18 height 18
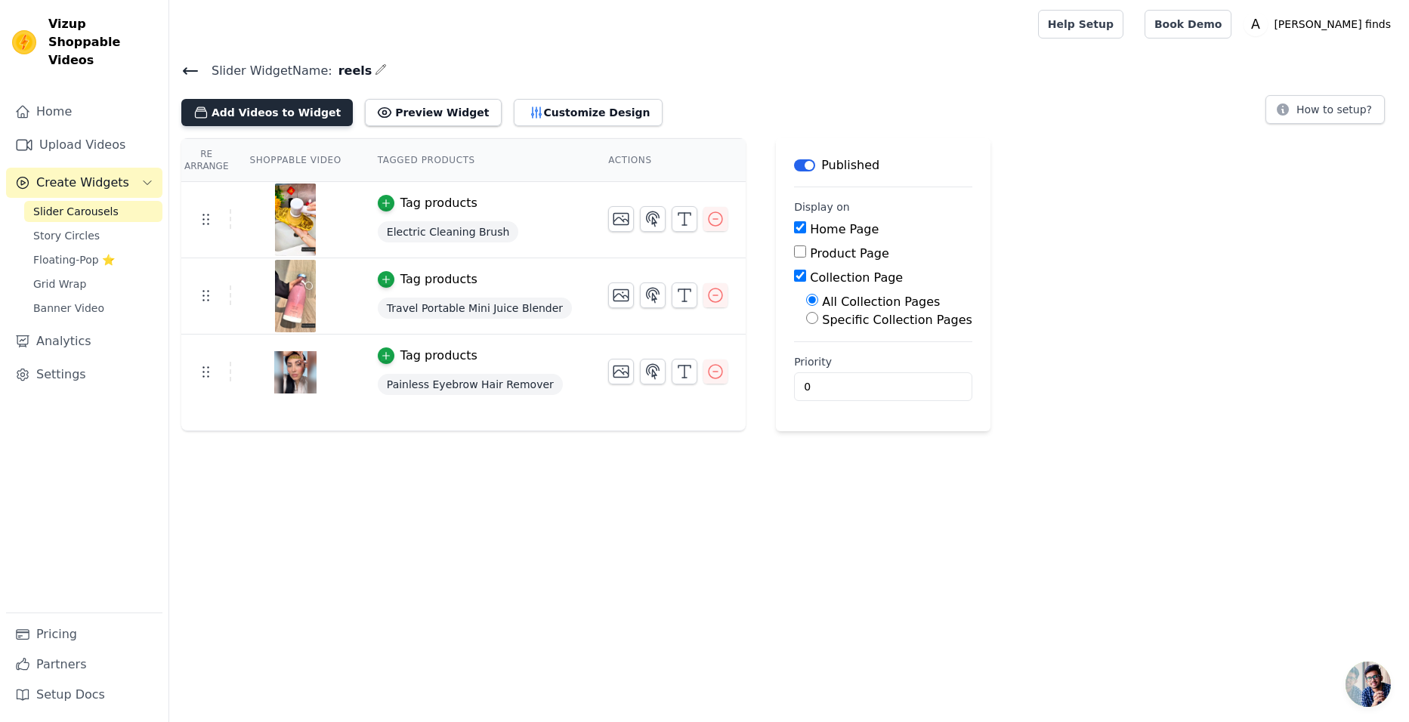
click at [274, 107] on button "Add Videos to Widget" at bounding box center [266, 112] width 171 height 27
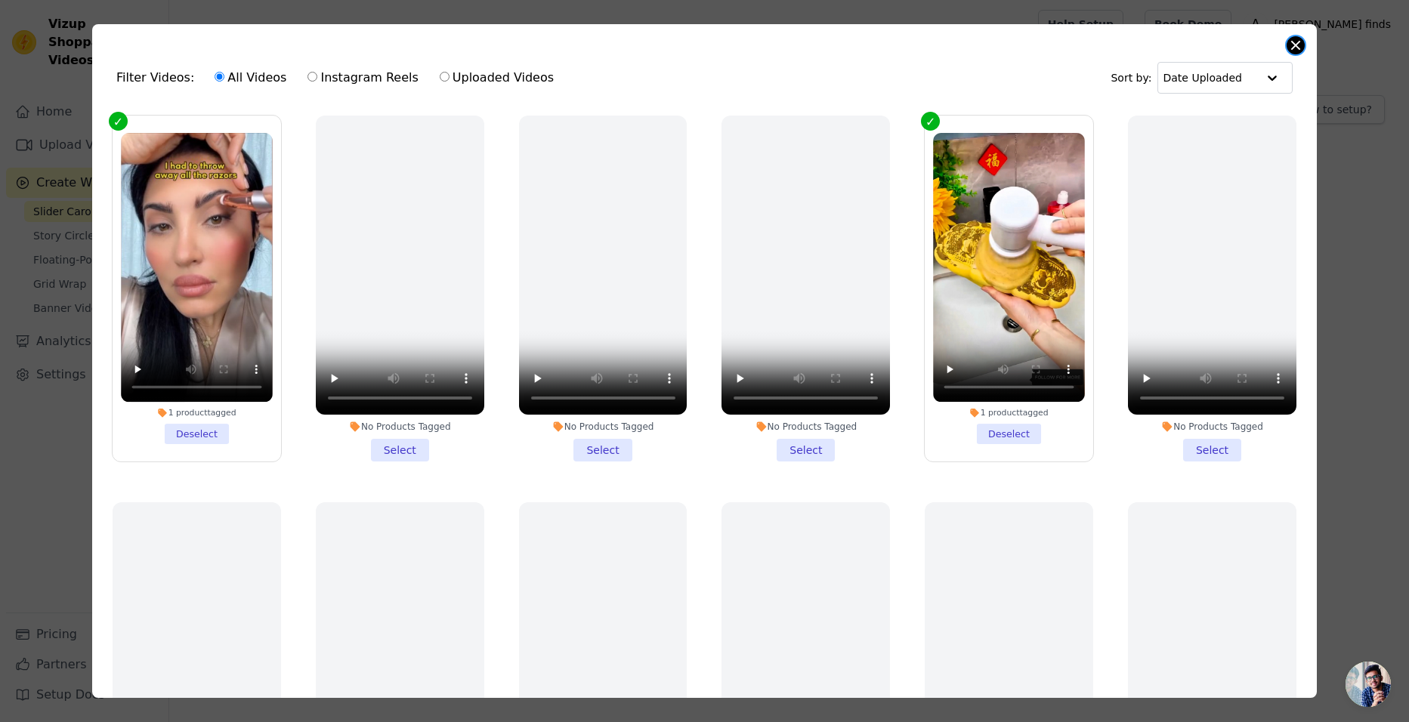
click at [1290, 45] on button "Close modal" at bounding box center [1295, 45] width 18 height 18
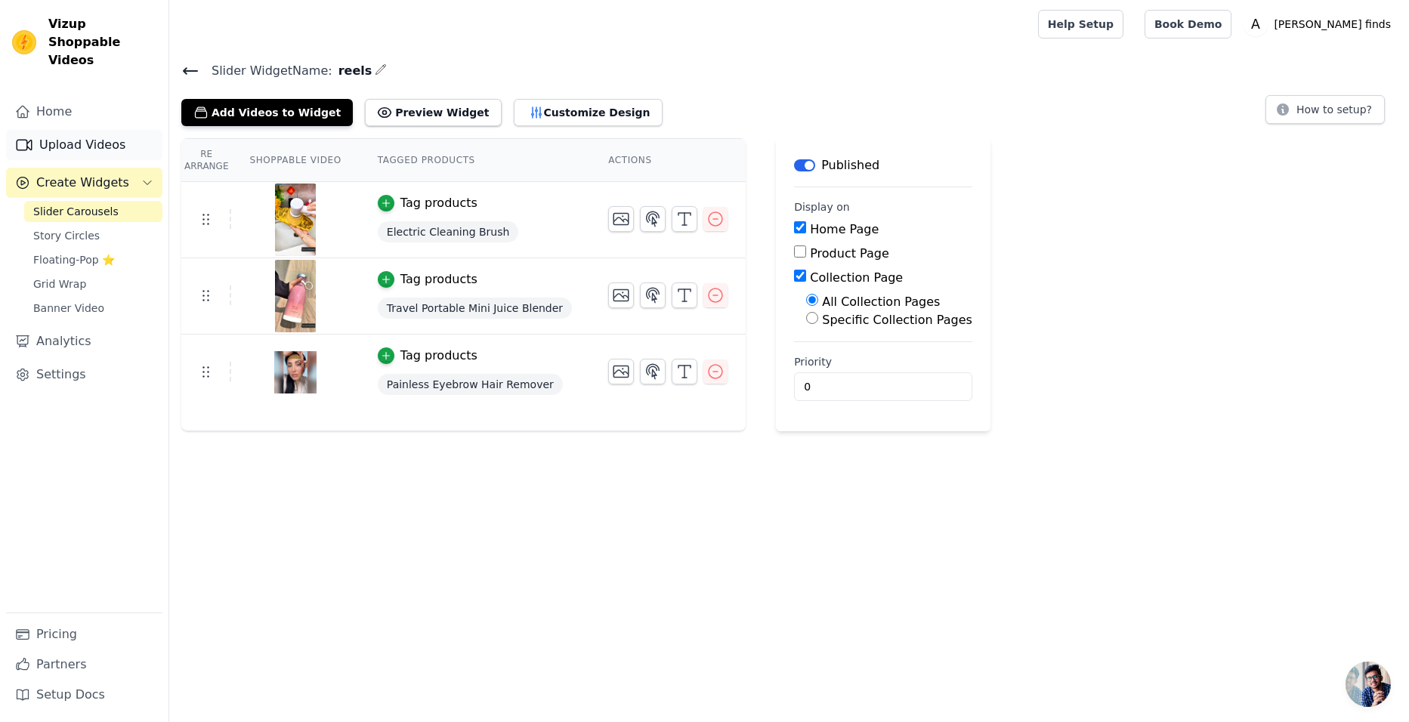
click at [106, 130] on link "Upload Videos" at bounding box center [84, 145] width 156 height 30
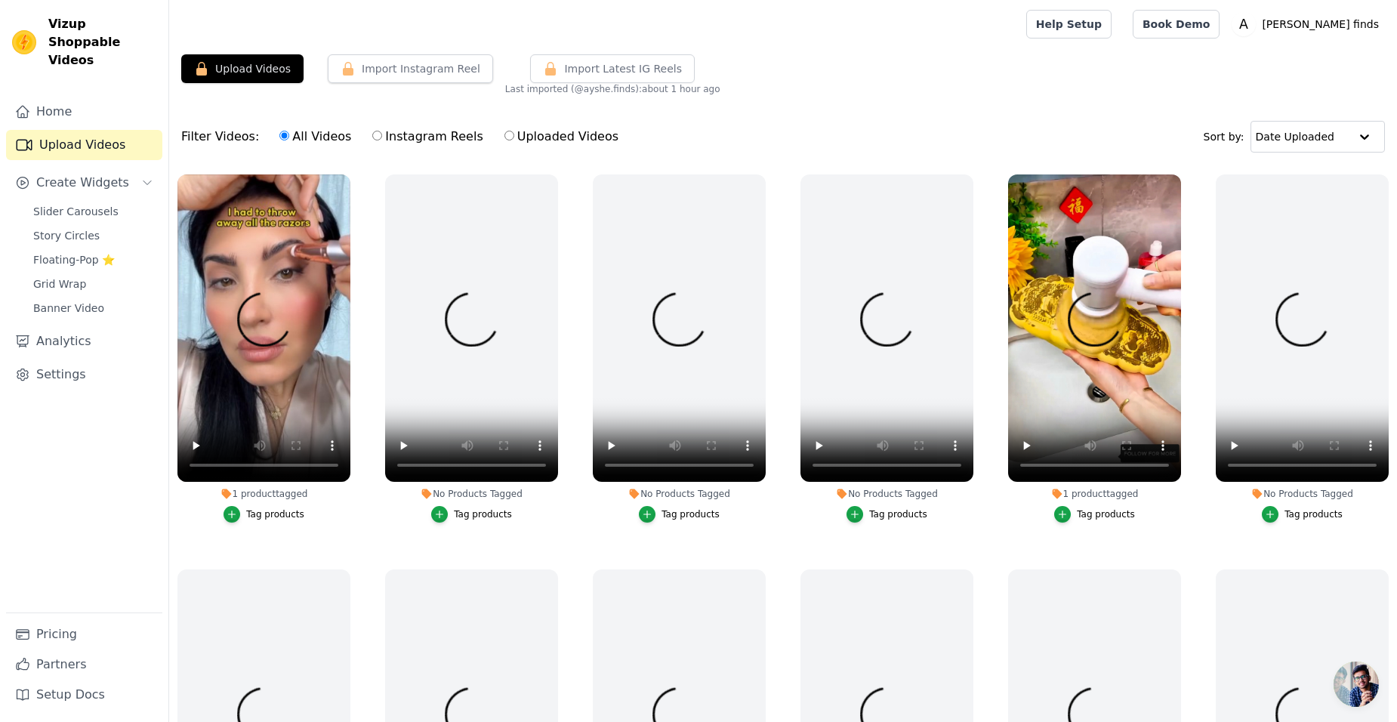
drag, startPoint x: 280, startPoint y: 97, endPoint x: 736, endPoint y: 122, distance: 456.2
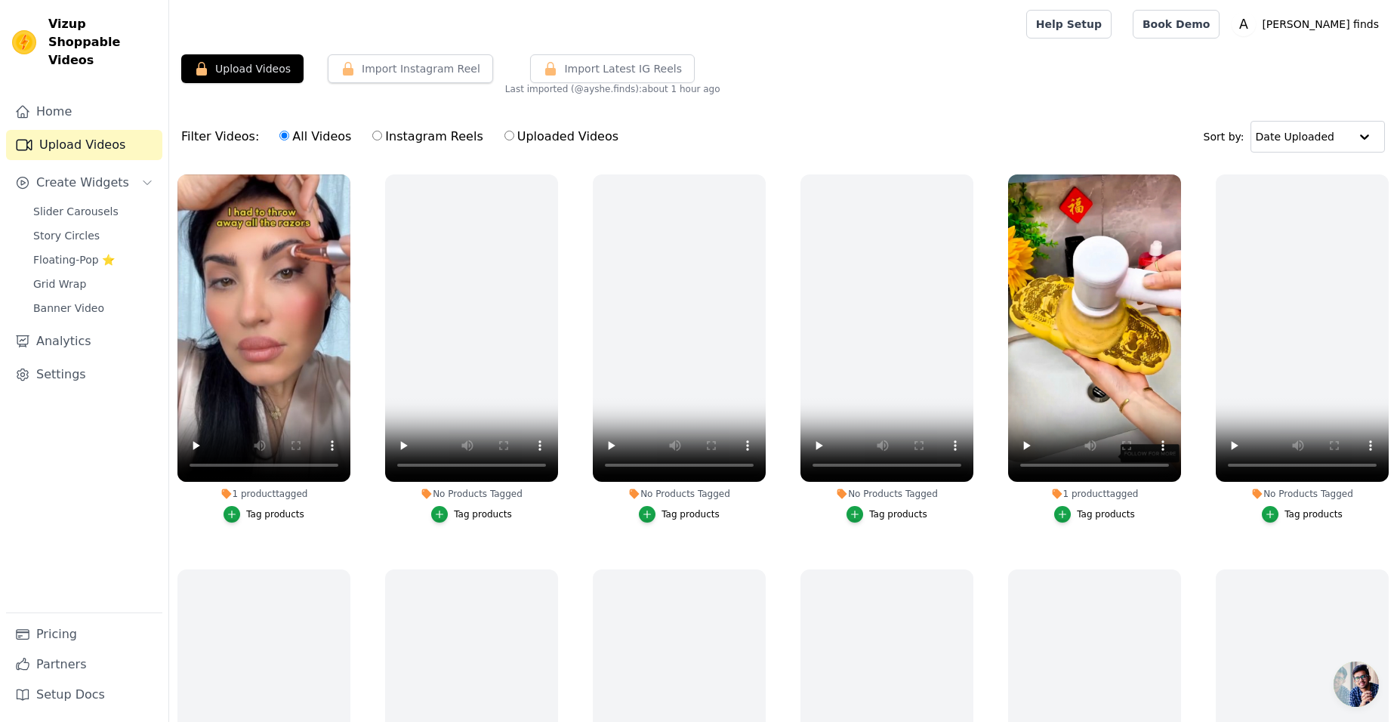
click at [736, 122] on div "Filter Videos: All Videos Instagram Reels Uploaded Videos Sort by: Date Uploaded" at bounding box center [783, 136] width 1228 height 59
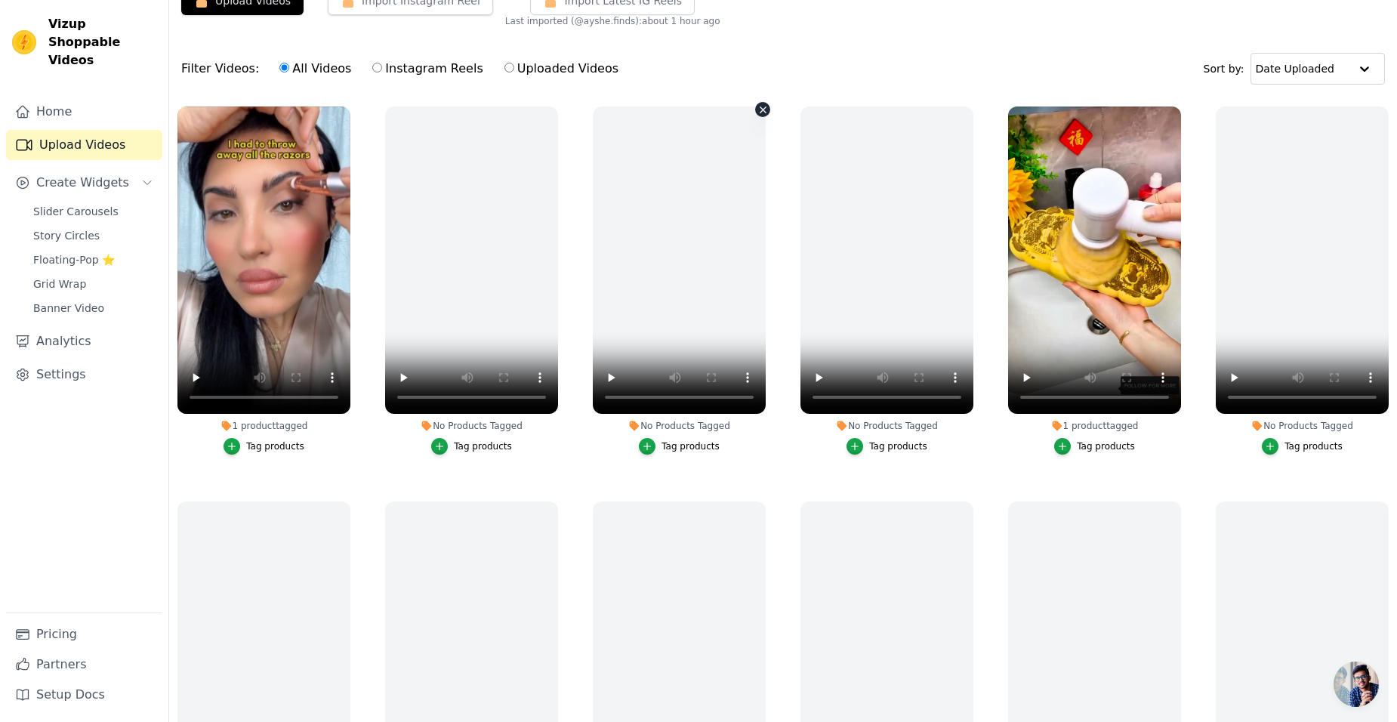
scroll to position [154, 0]
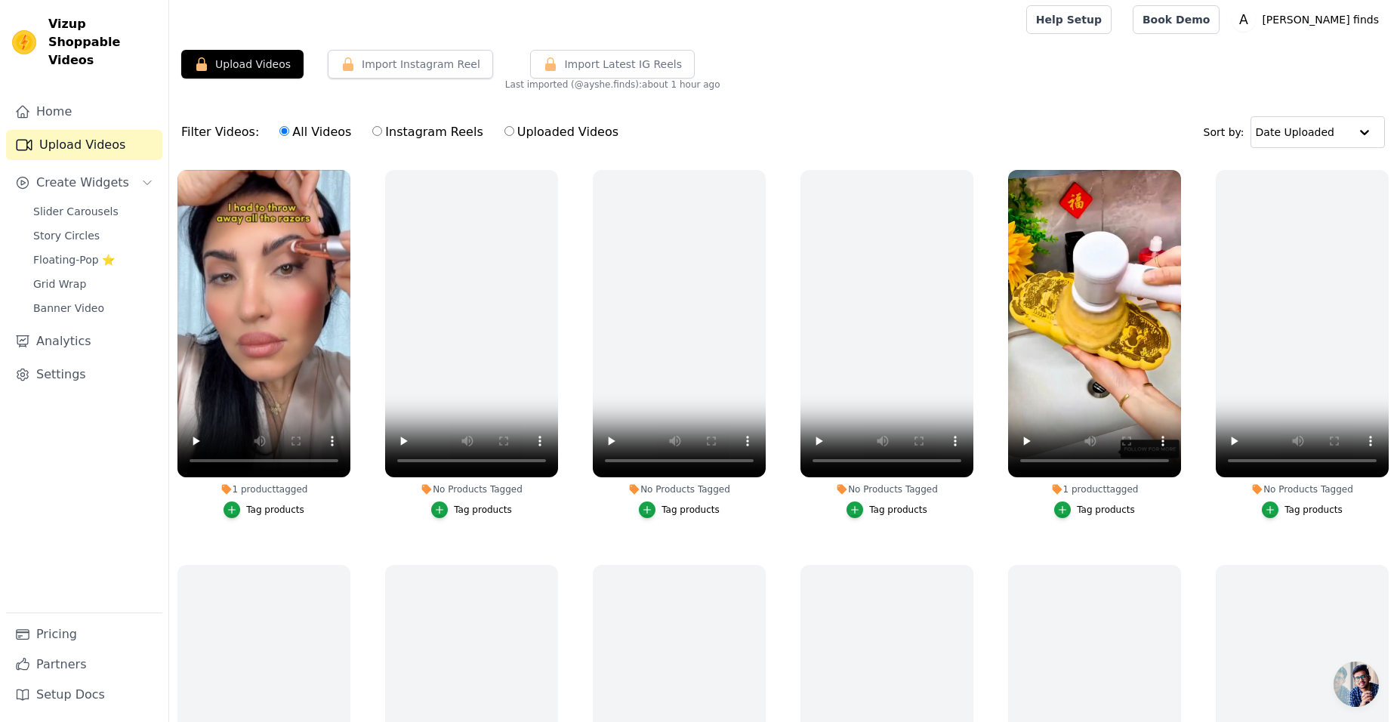
drag, startPoint x: 625, startPoint y: 122, endPoint x: 701, endPoint y: 122, distance: 76.3
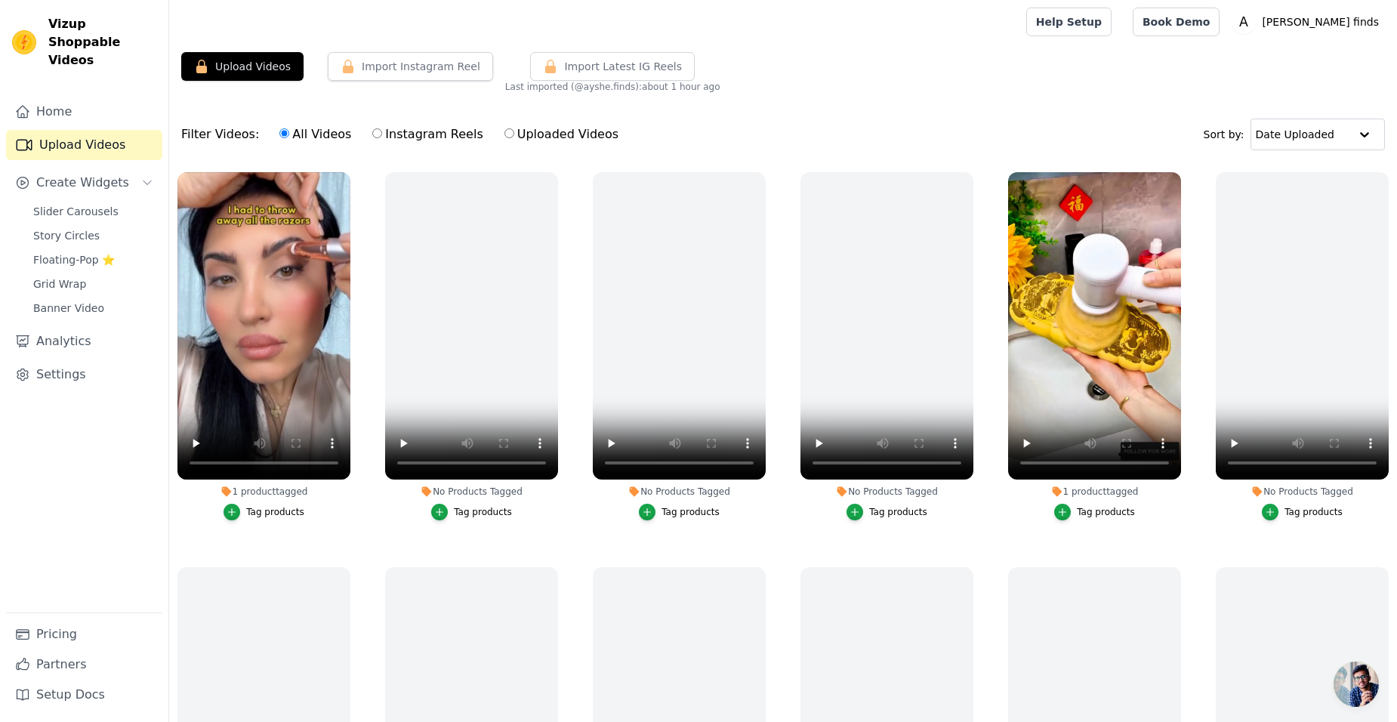
drag, startPoint x: 616, startPoint y: 132, endPoint x: 581, endPoint y: 144, distance: 37.5
click at [581, 144] on div "All Videos Instagram Reels Uploaded Videos" at bounding box center [449, 134] width 356 height 35
drag, startPoint x: 670, startPoint y: 149, endPoint x: 625, endPoint y: 159, distance: 45.6
click at [625, 159] on div "Filter Videos: All Videos Instagram Reels Uploaded Videos Sort by: Date Uploaded" at bounding box center [783, 134] width 1228 height 59
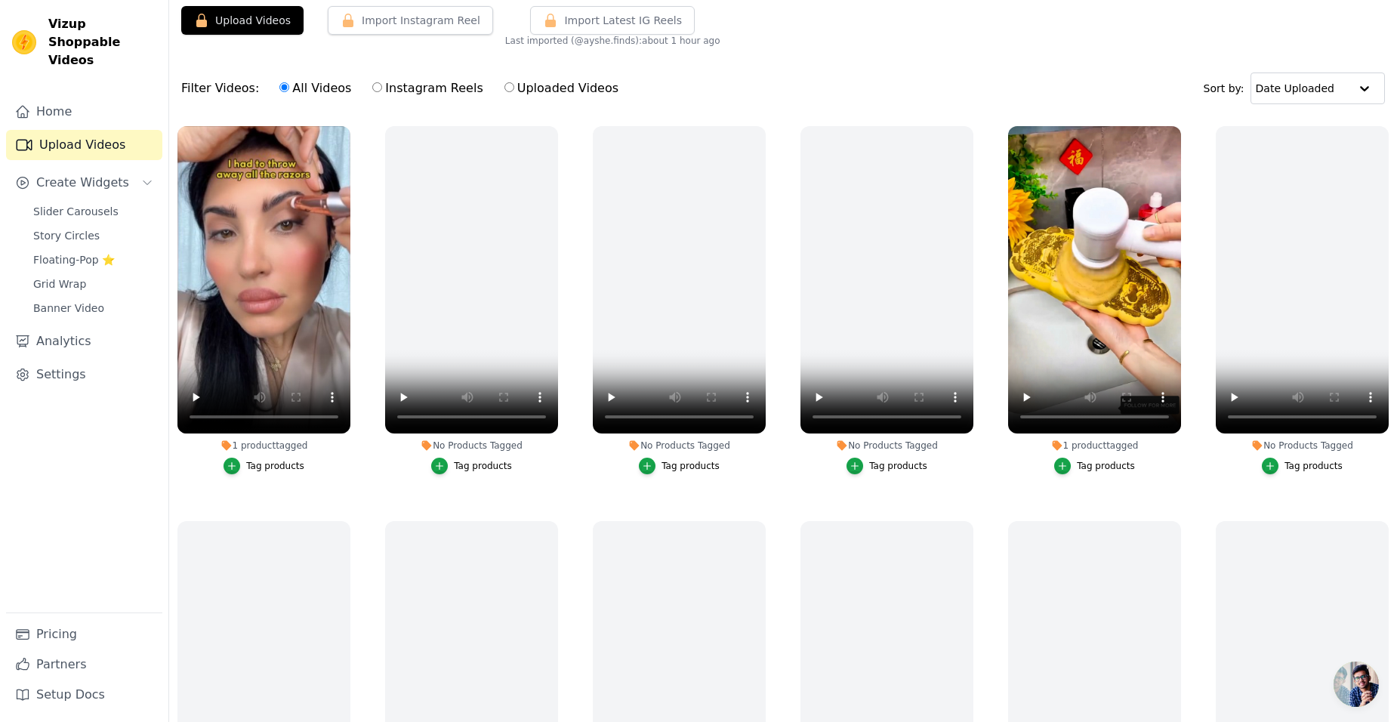
scroll to position [0, 0]
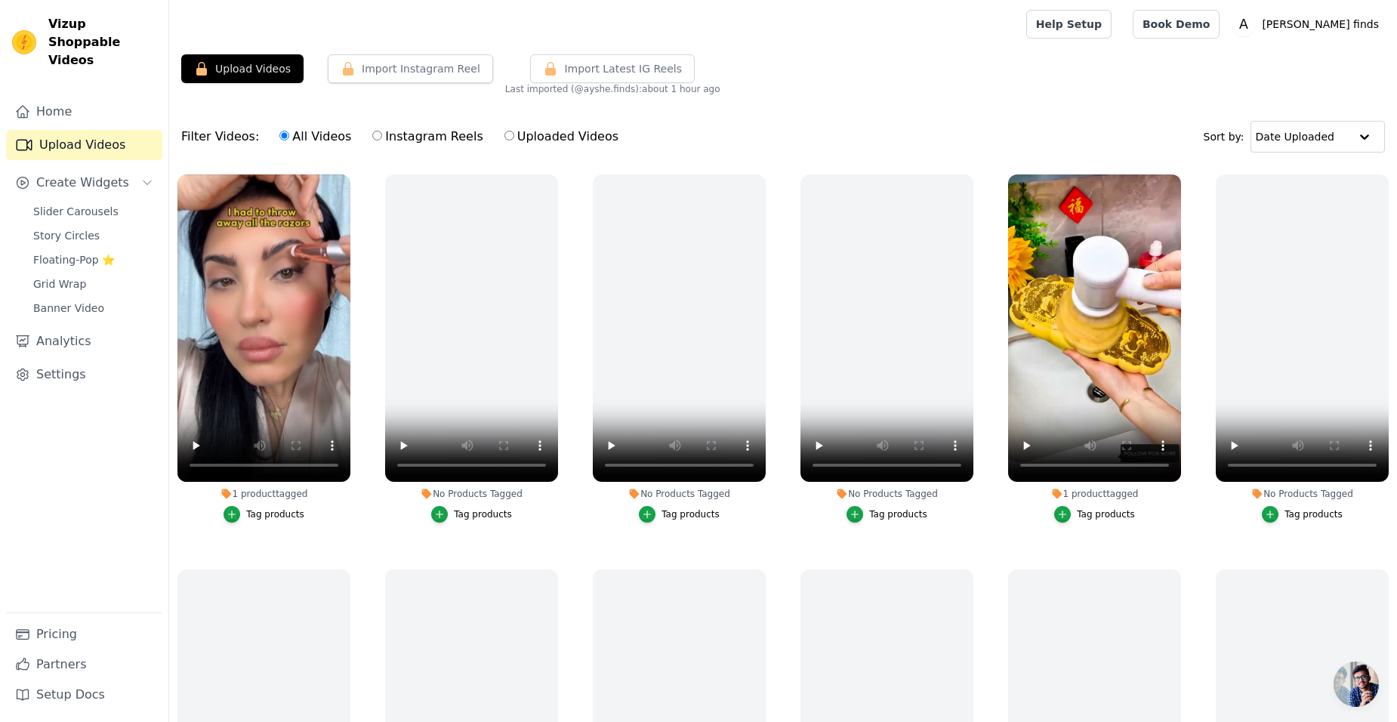
drag, startPoint x: 631, startPoint y: 157, endPoint x: 634, endPoint y: 94, distance: 63.5
click at [113, 97] on link "Home" at bounding box center [84, 112] width 156 height 30
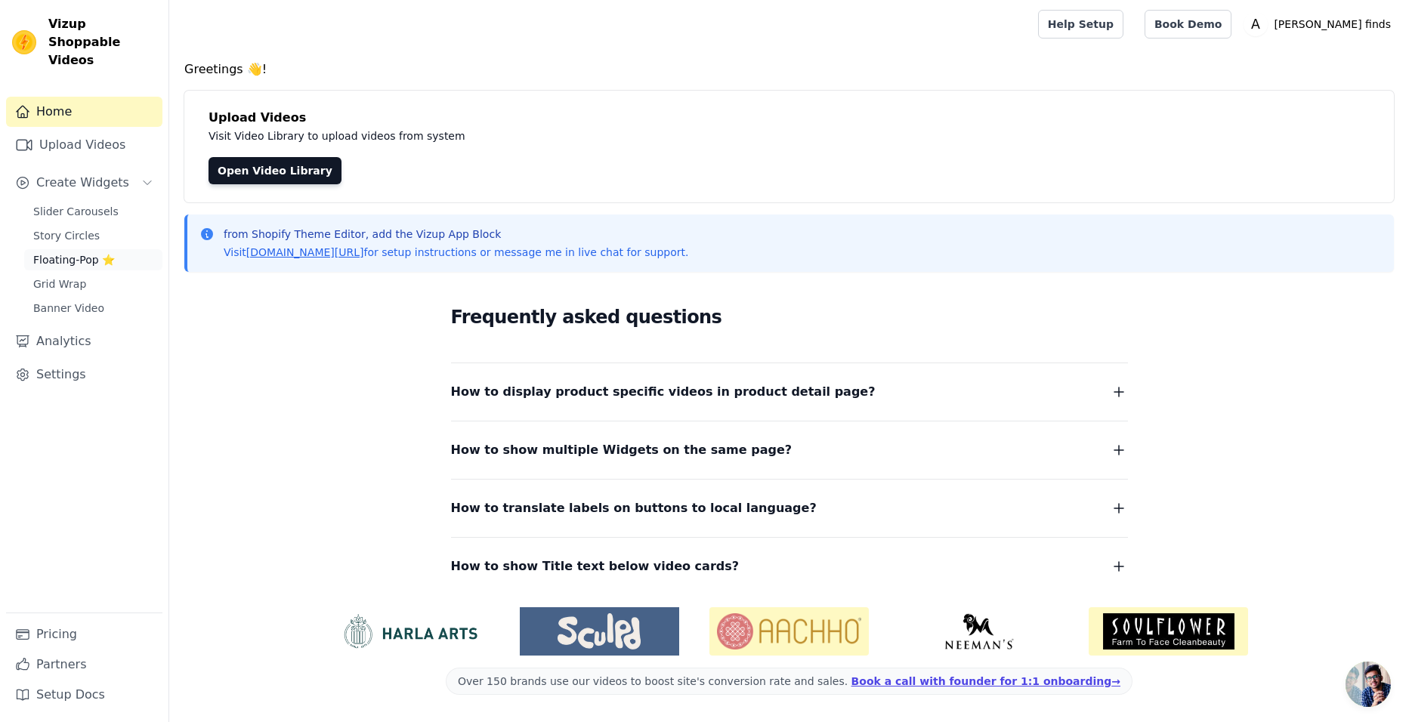
click at [91, 252] on span "Floating-Pop ⭐" at bounding box center [74, 259] width 82 height 15
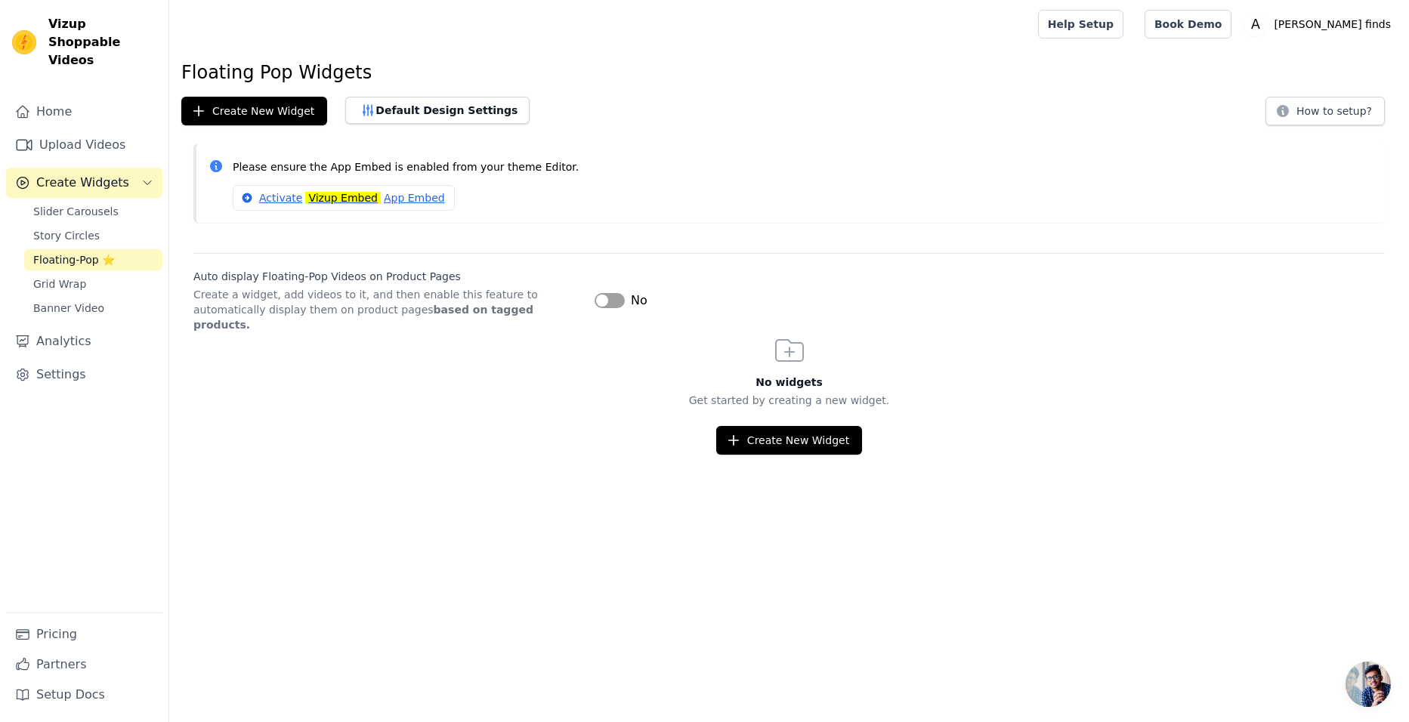
click at [618, 296] on button "Label" at bounding box center [609, 300] width 30 height 15
click at [747, 426] on button "Create New Widget" at bounding box center [789, 440] width 146 height 29
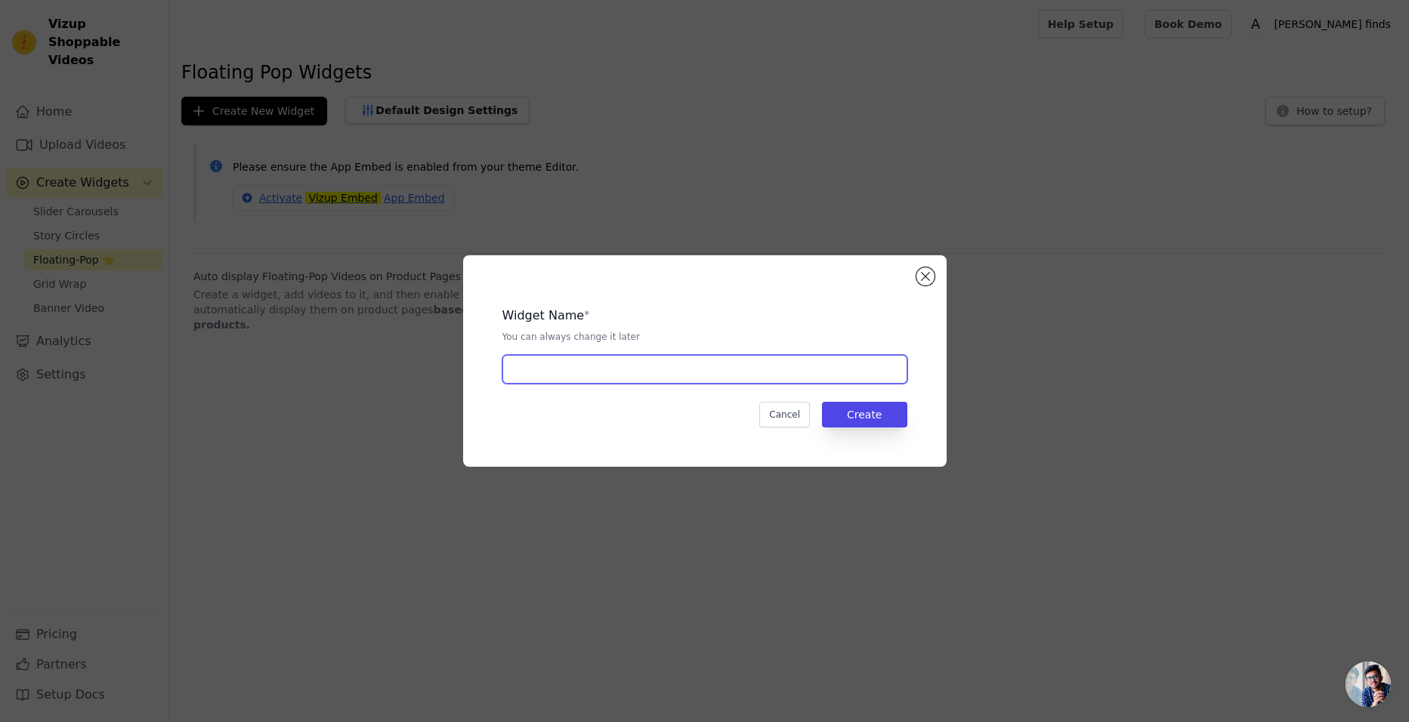
click at [666, 375] on input "text" at bounding box center [704, 369] width 405 height 29
type input "popper"
click at [862, 422] on button "Create" at bounding box center [864, 415] width 85 height 26
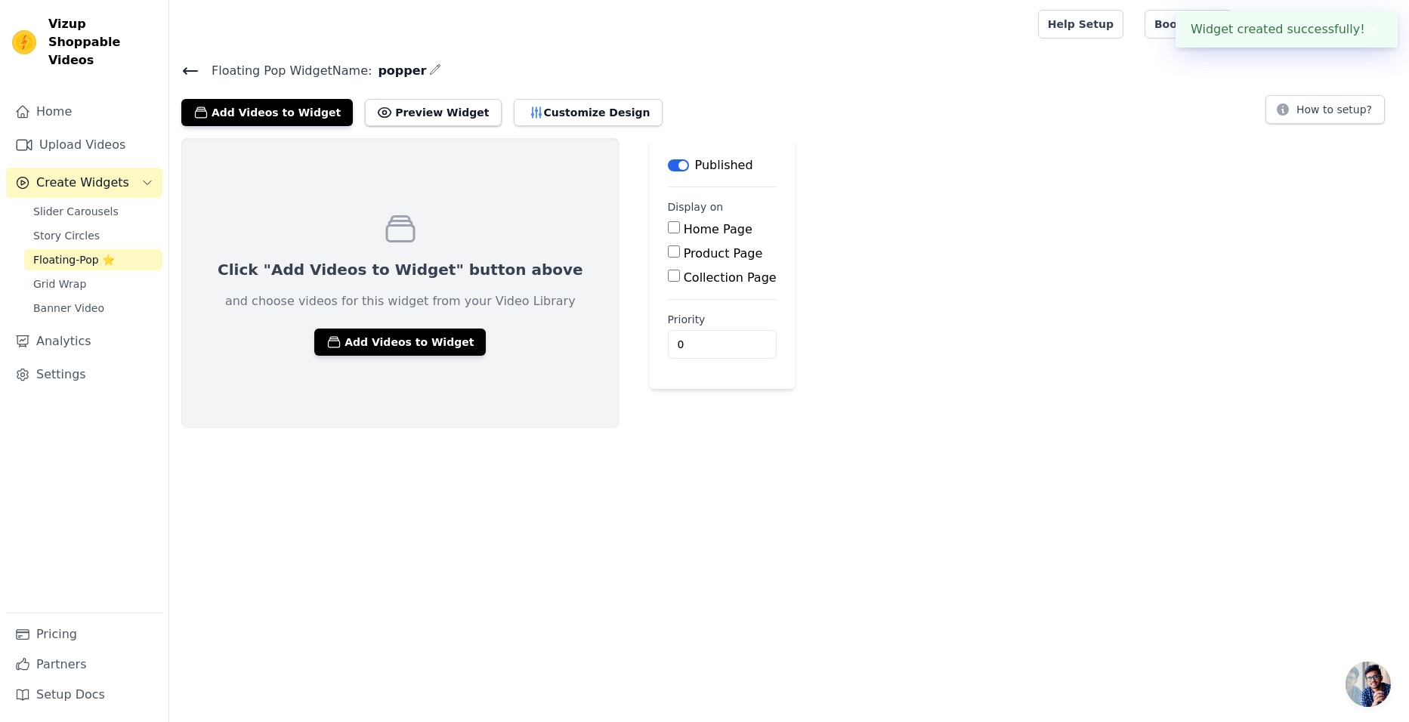
click at [668, 227] on input "Home Page" at bounding box center [674, 227] width 12 height 12
checkbox input "true"
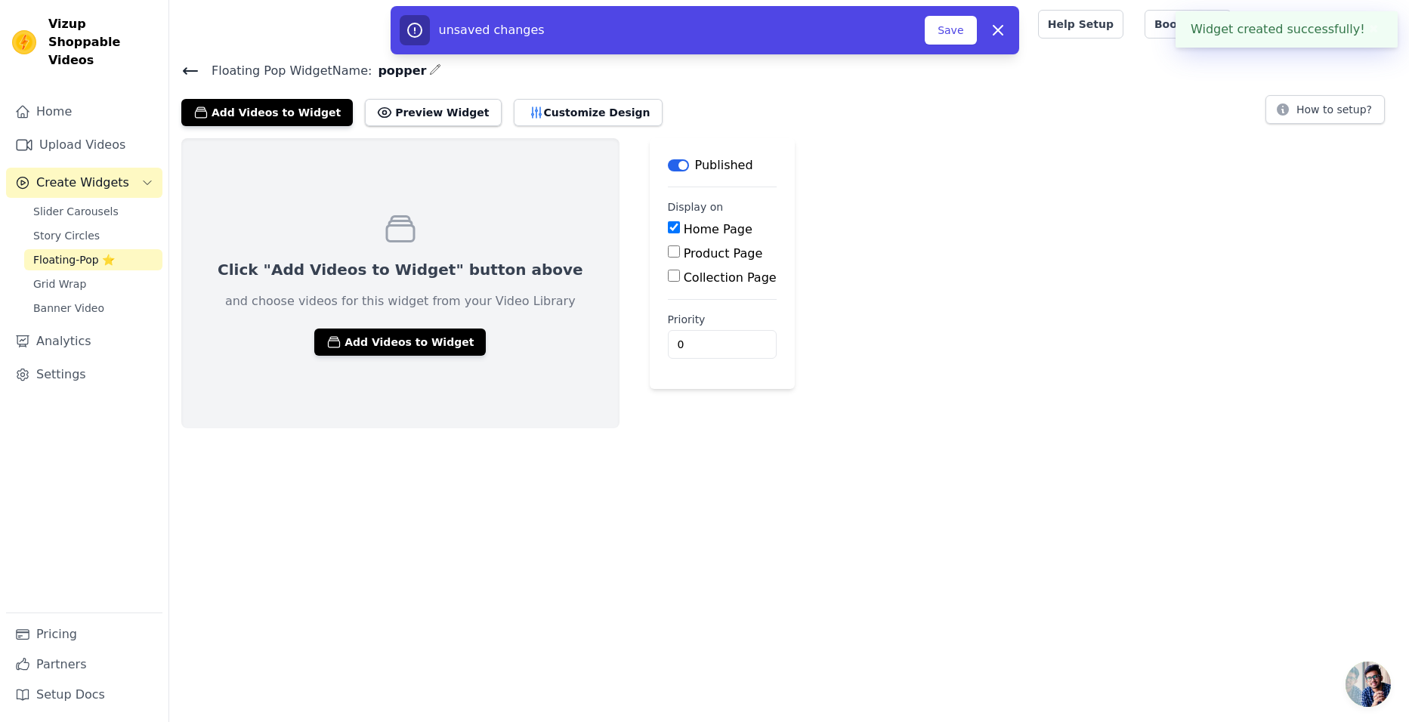
click at [668, 246] on input "Product Page" at bounding box center [674, 252] width 12 height 12
checkbox input "true"
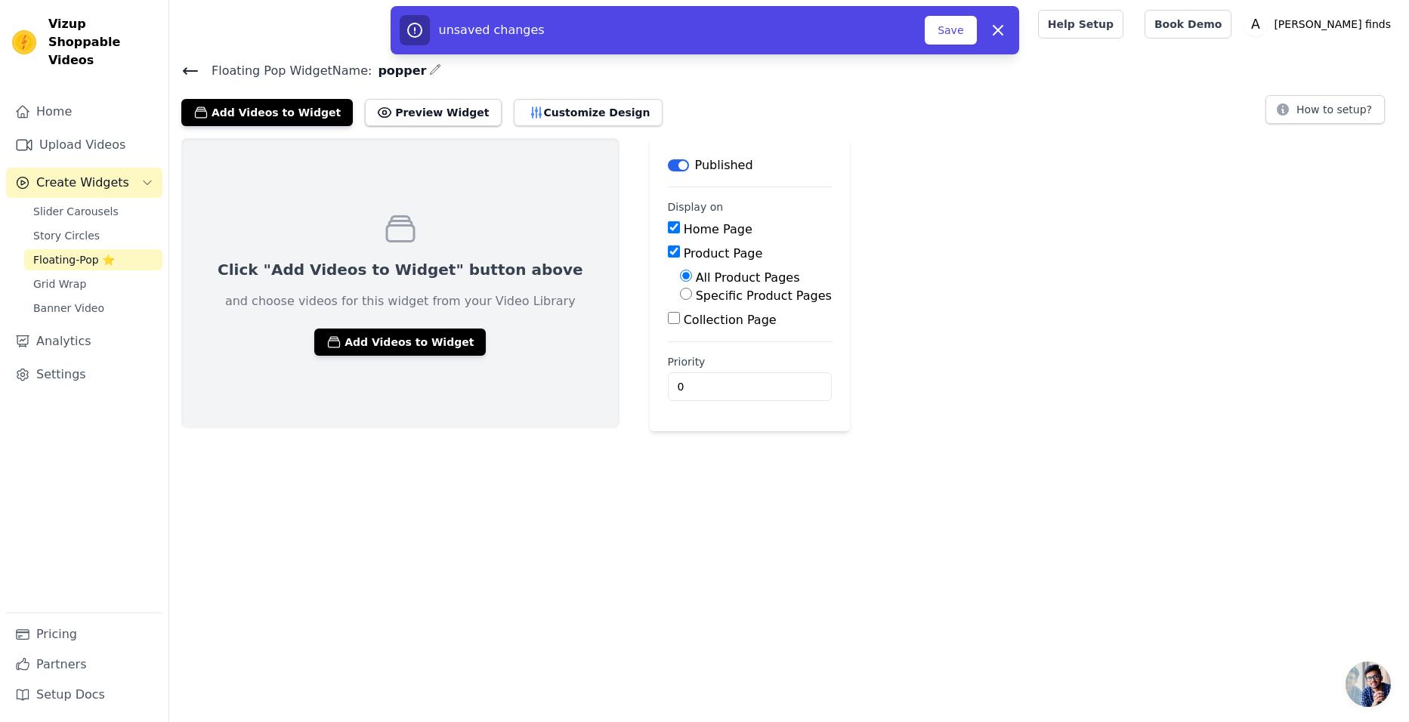
click at [668, 320] on input "Collection Page" at bounding box center [674, 318] width 12 height 12
checkbox input "true"
click at [396, 342] on button "Add Videos to Widget" at bounding box center [399, 342] width 171 height 27
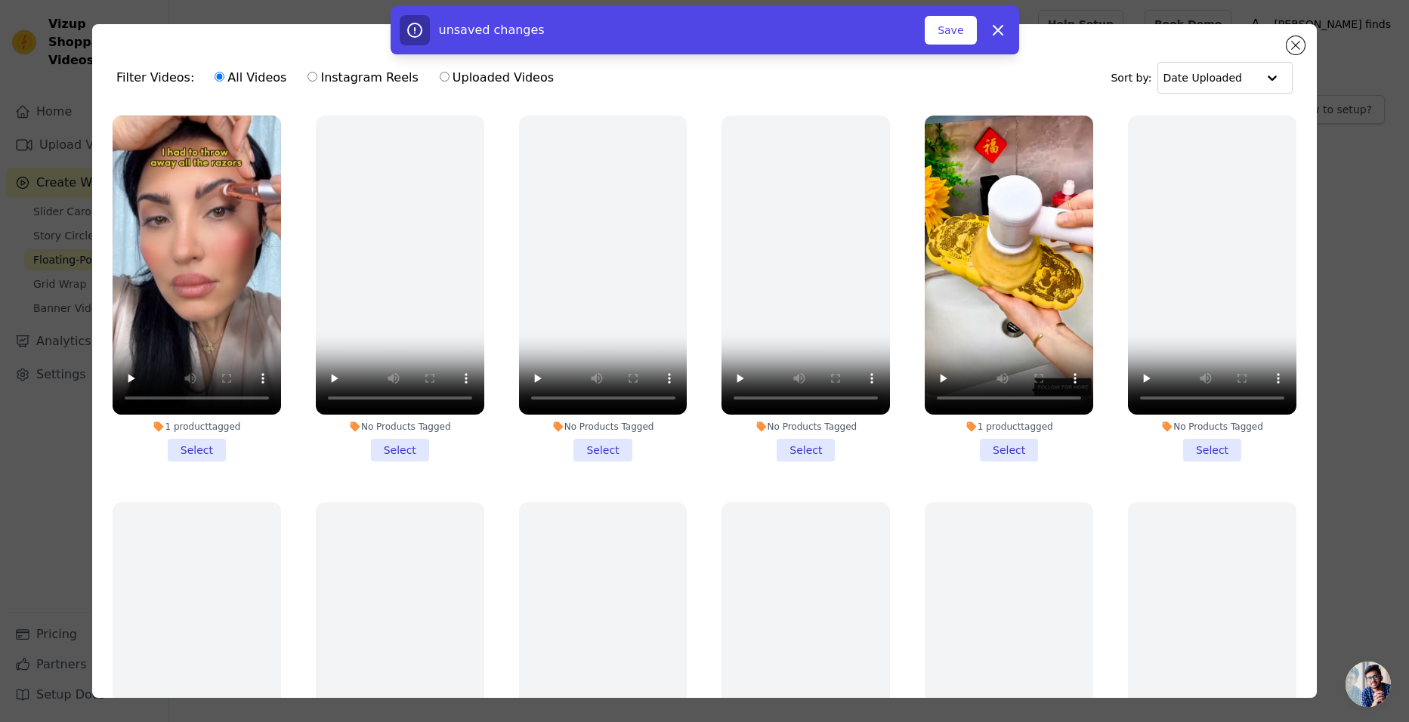
click at [190, 441] on li "1 product tagged Select" at bounding box center [197, 289] width 168 height 346
click at [0, 0] on input "1 product tagged Select" at bounding box center [0, 0] width 0 height 0
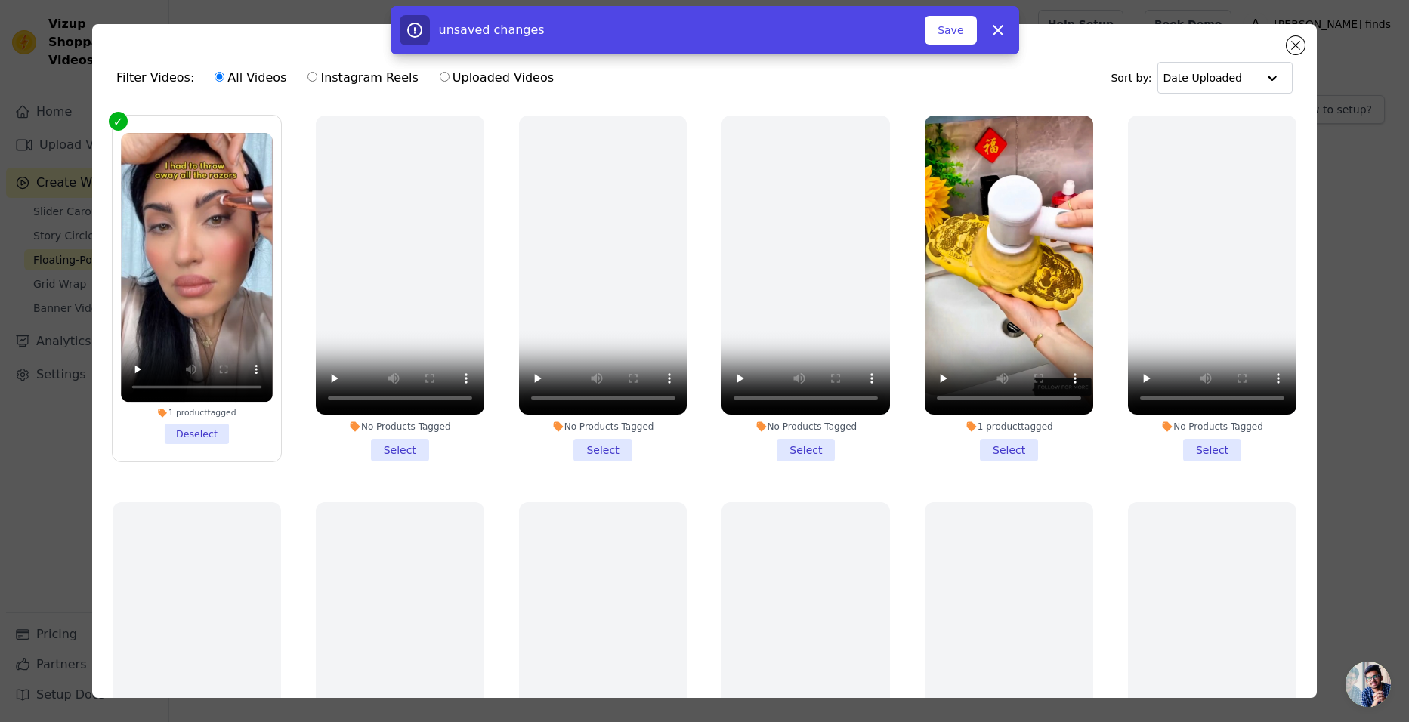
click at [996, 441] on li "1 product tagged Select" at bounding box center [1009, 289] width 168 height 346
click at [0, 0] on input "1 product tagged Select" at bounding box center [0, 0] width 0 height 0
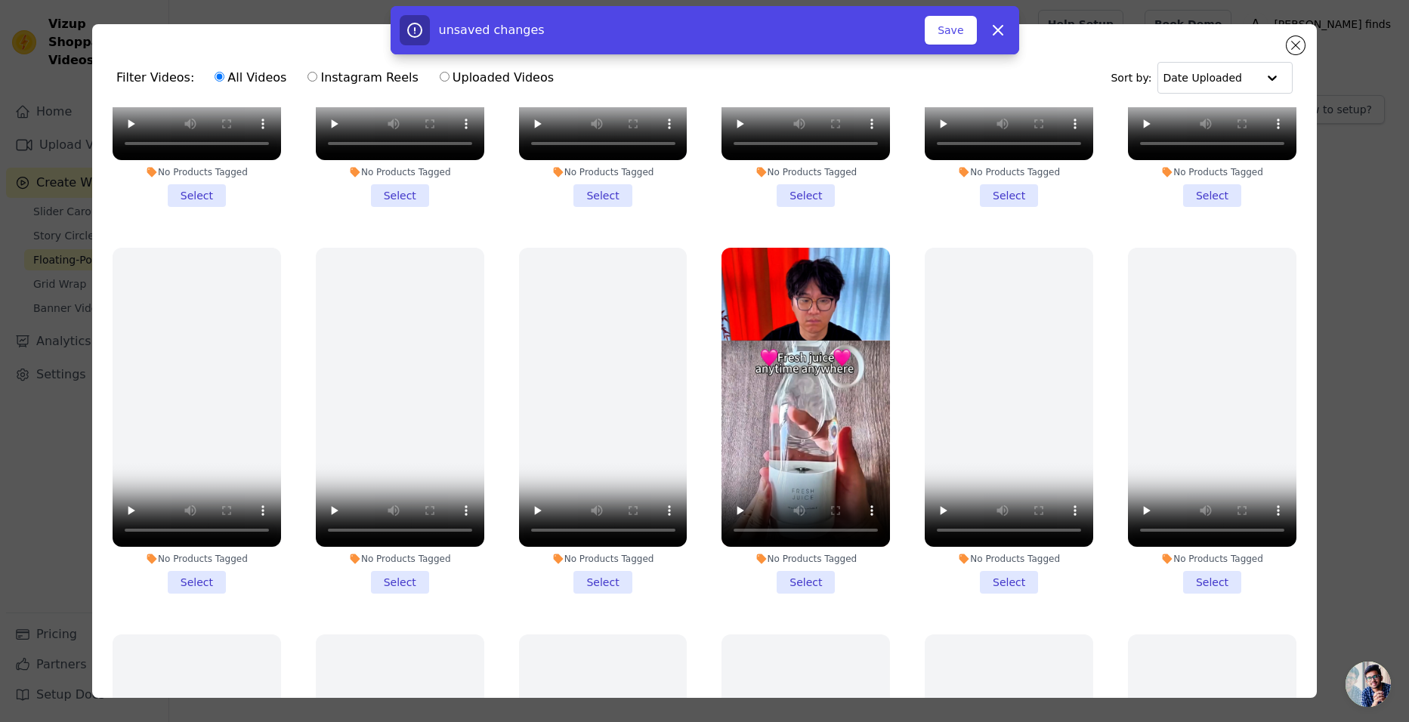
scroll to position [629, 0]
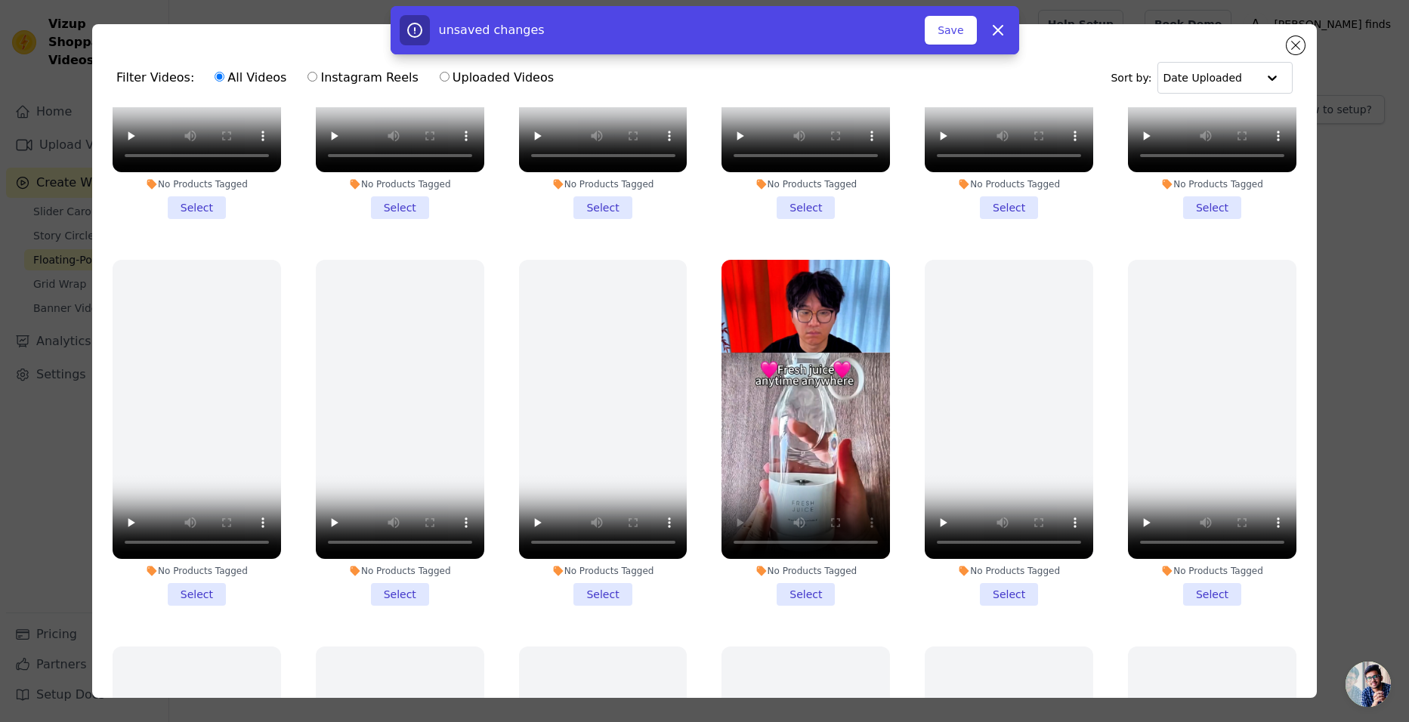
click at [795, 576] on li "No Products Tagged Select" at bounding box center [805, 433] width 168 height 346
click at [0, 0] on input "No Products Tagged Select" at bounding box center [0, 0] width 0 height 0
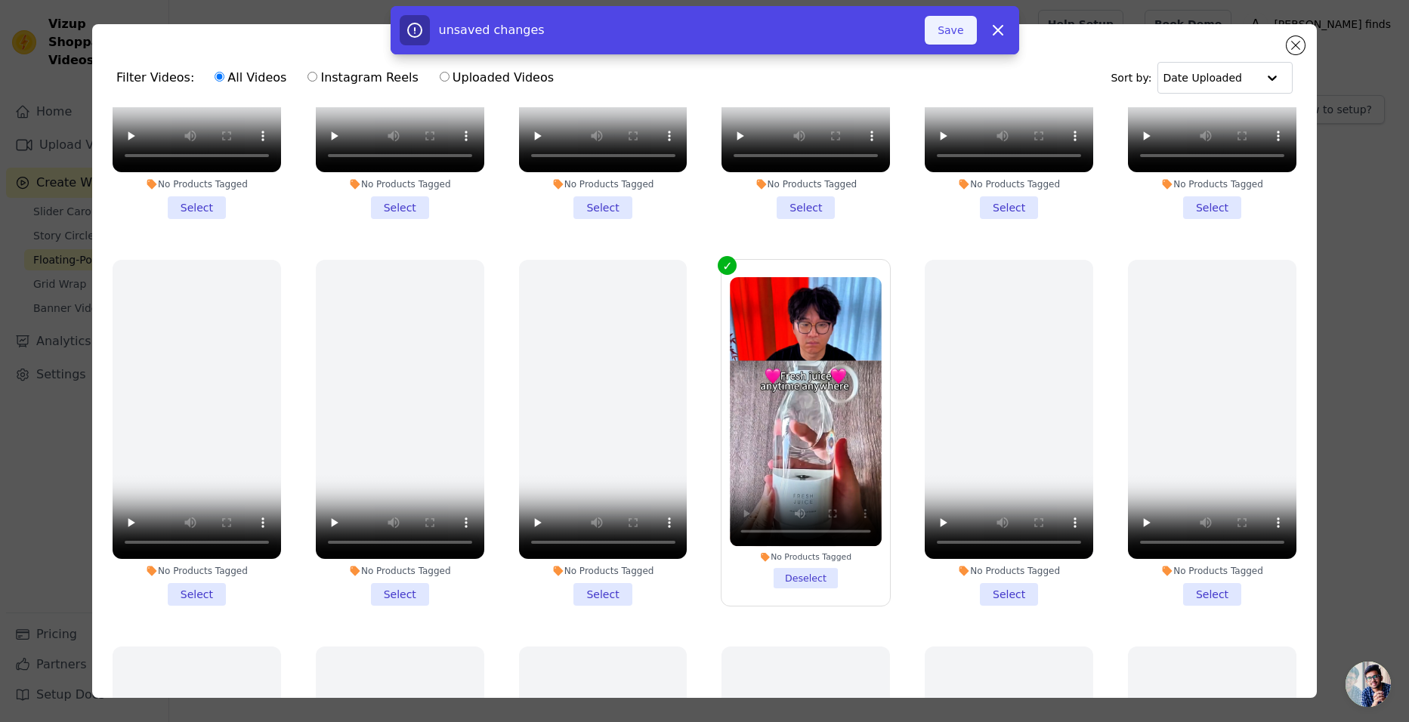
click at [965, 32] on button "Save" at bounding box center [950, 30] width 51 height 29
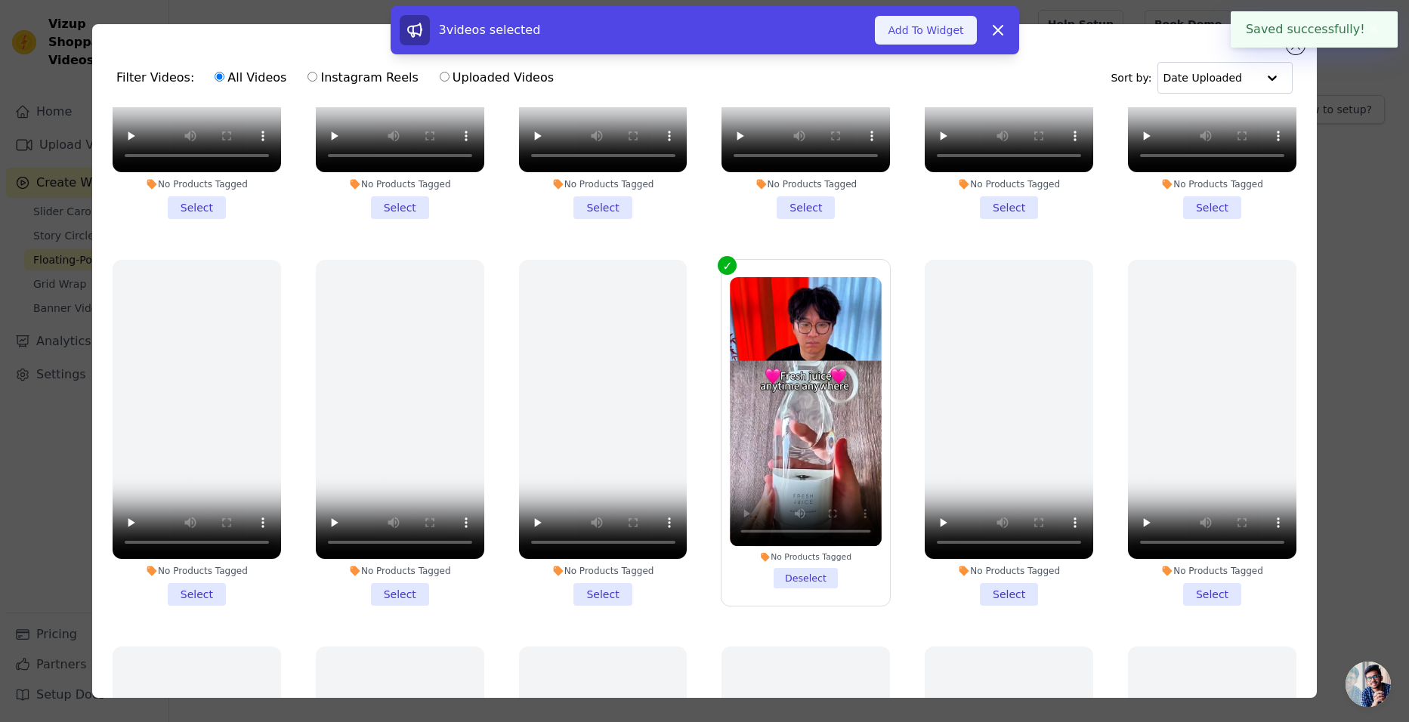
click at [927, 35] on button "Add To Widget" at bounding box center [925, 30] width 101 height 29
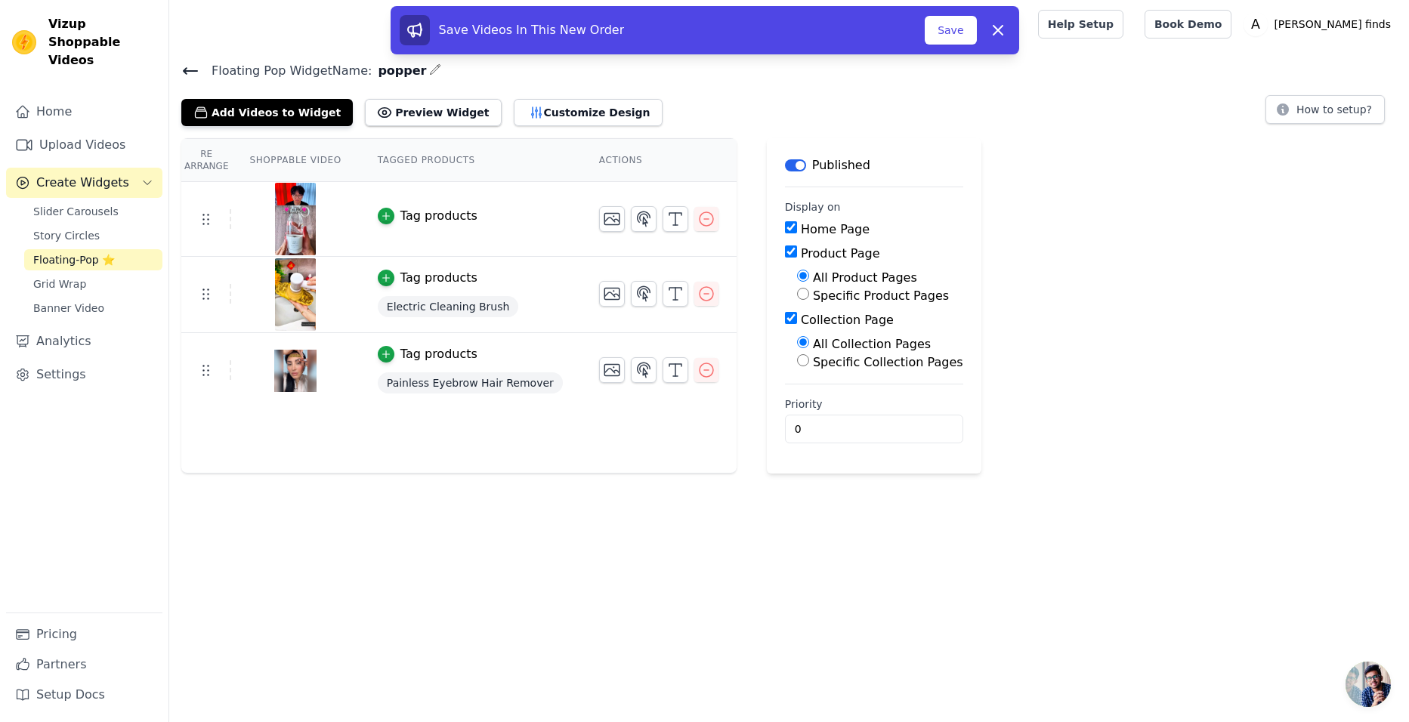
click at [85, 252] on span "Floating-Pop ⭐" at bounding box center [74, 259] width 82 height 15
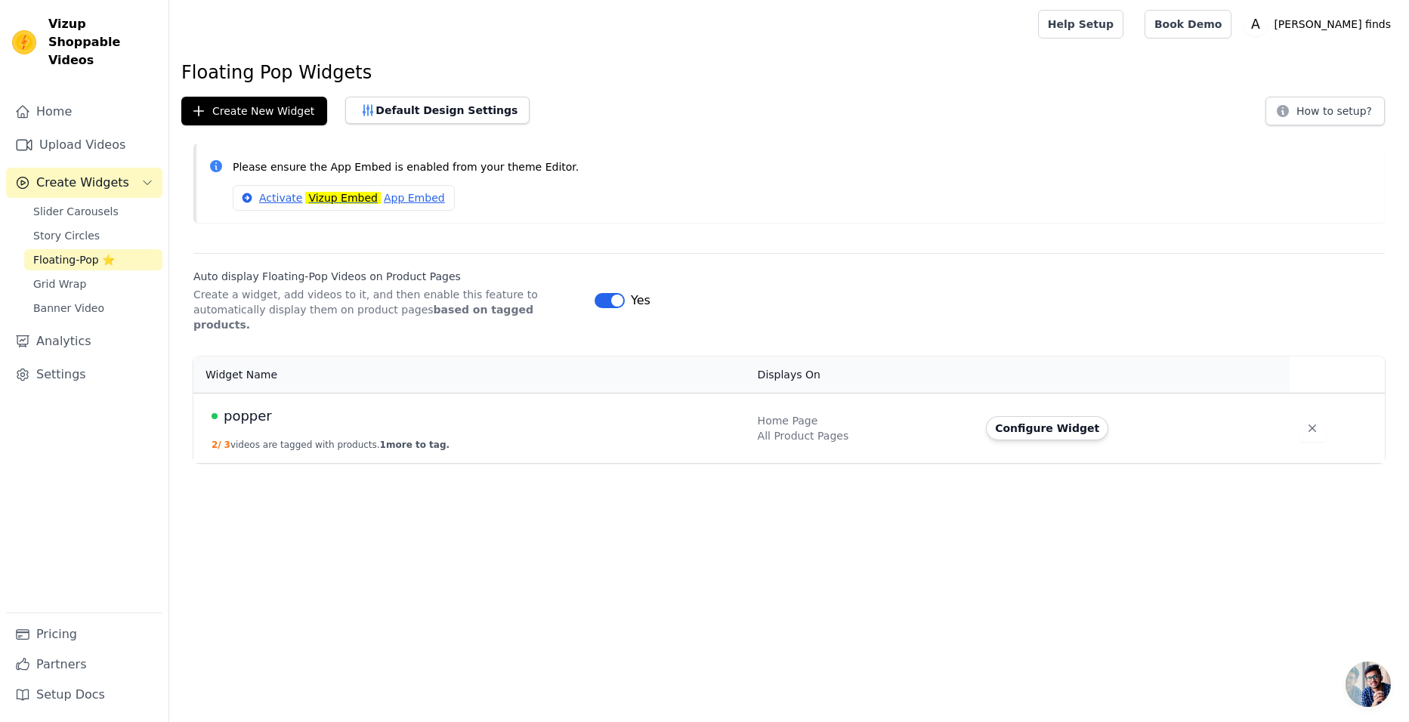
click at [610, 293] on button "Label" at bounding box center [609, 300] width 30 height 15
click at [1305, 421] on icon "button" at bounding box center [1312, 428] width 15 height 15
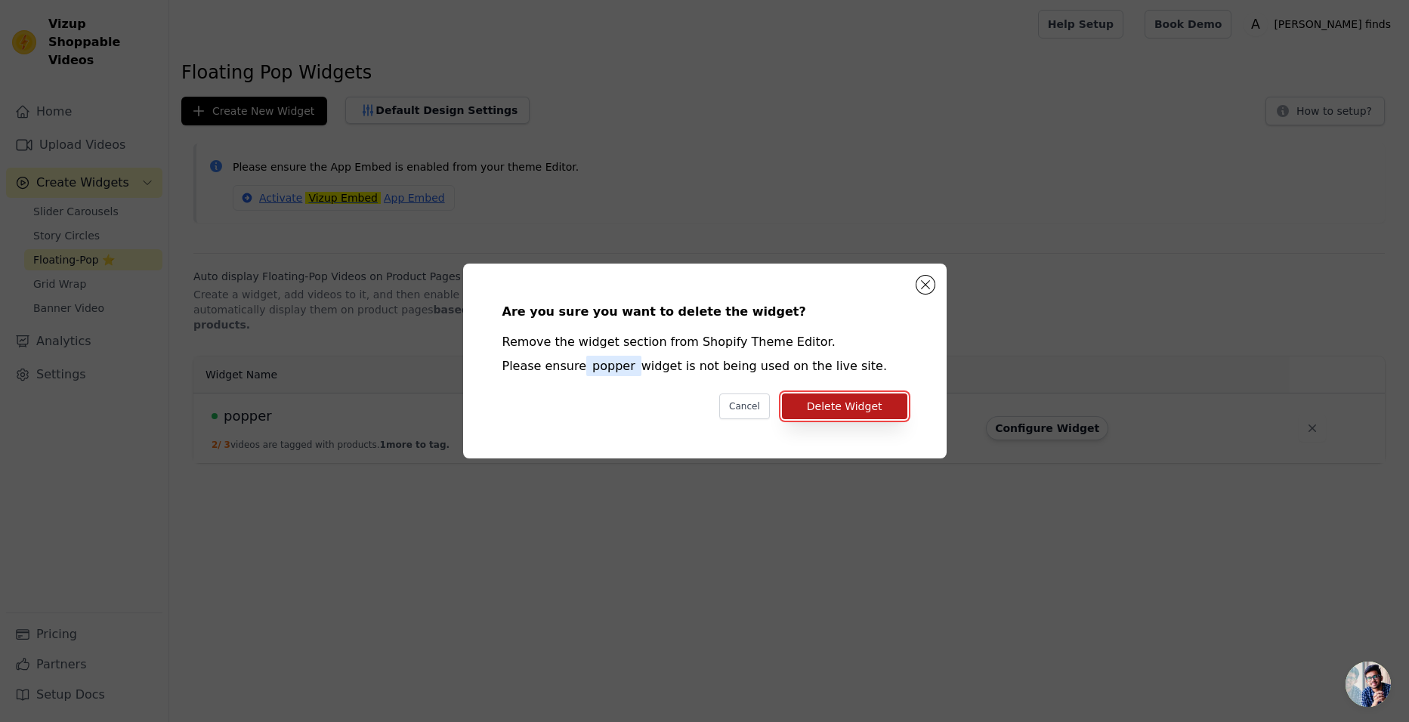
click at [809, 401] on button "Delete Widget" at bounding box center [844, 407] width 125 height 26
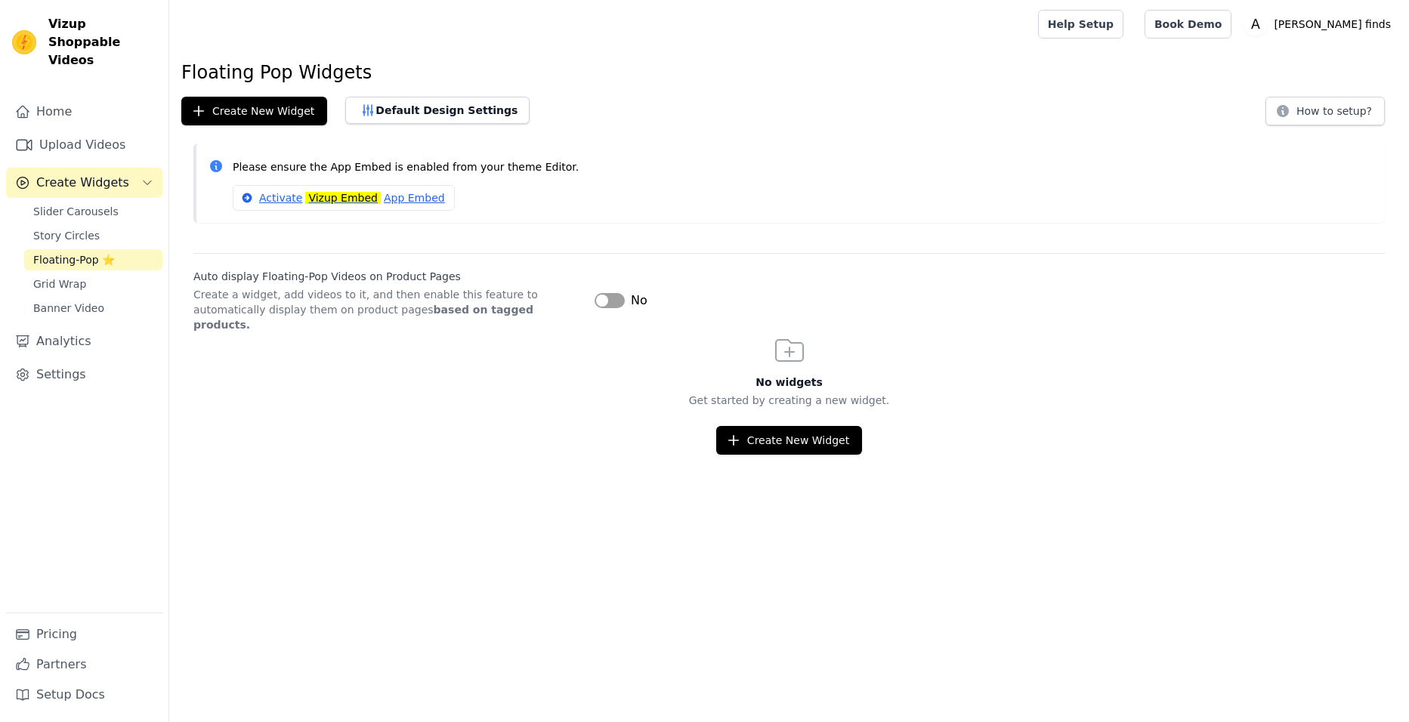
click at [66, 228] on span "Story Circles" at bounding box center [66, 235] width 66 height 15
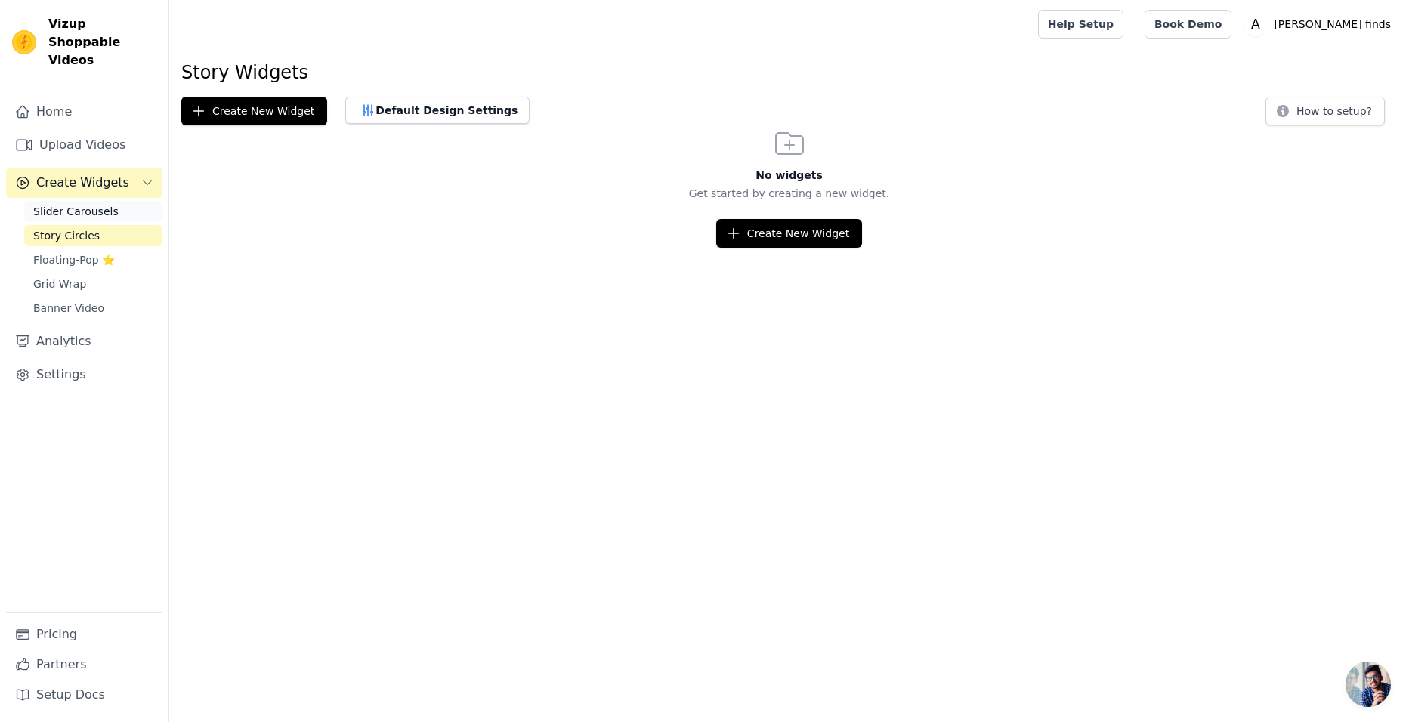
click at [82, 204] on span "Slider Carousels" at bounding box center [75, 211] width 85 height 15
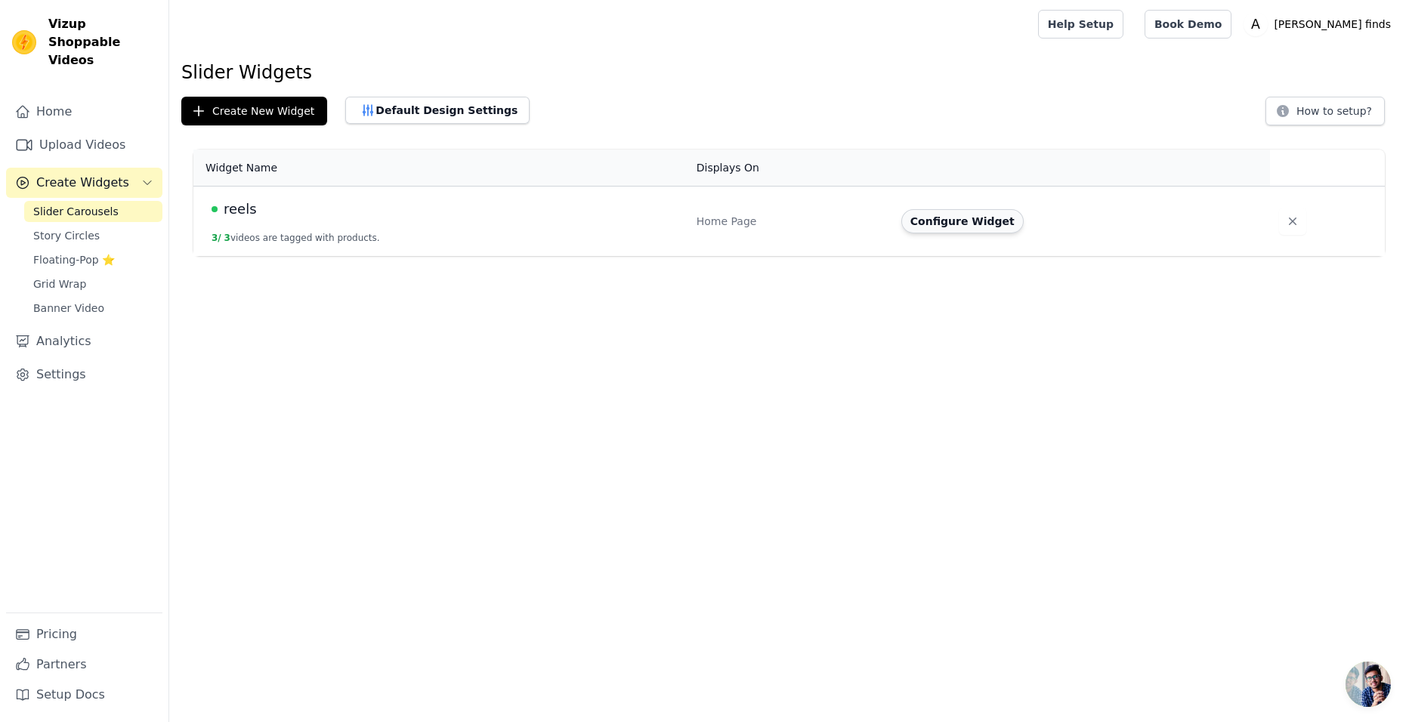
click at [974, 219] on button "Configure Widget" at bounding box center [962, 221] width 122 height 24
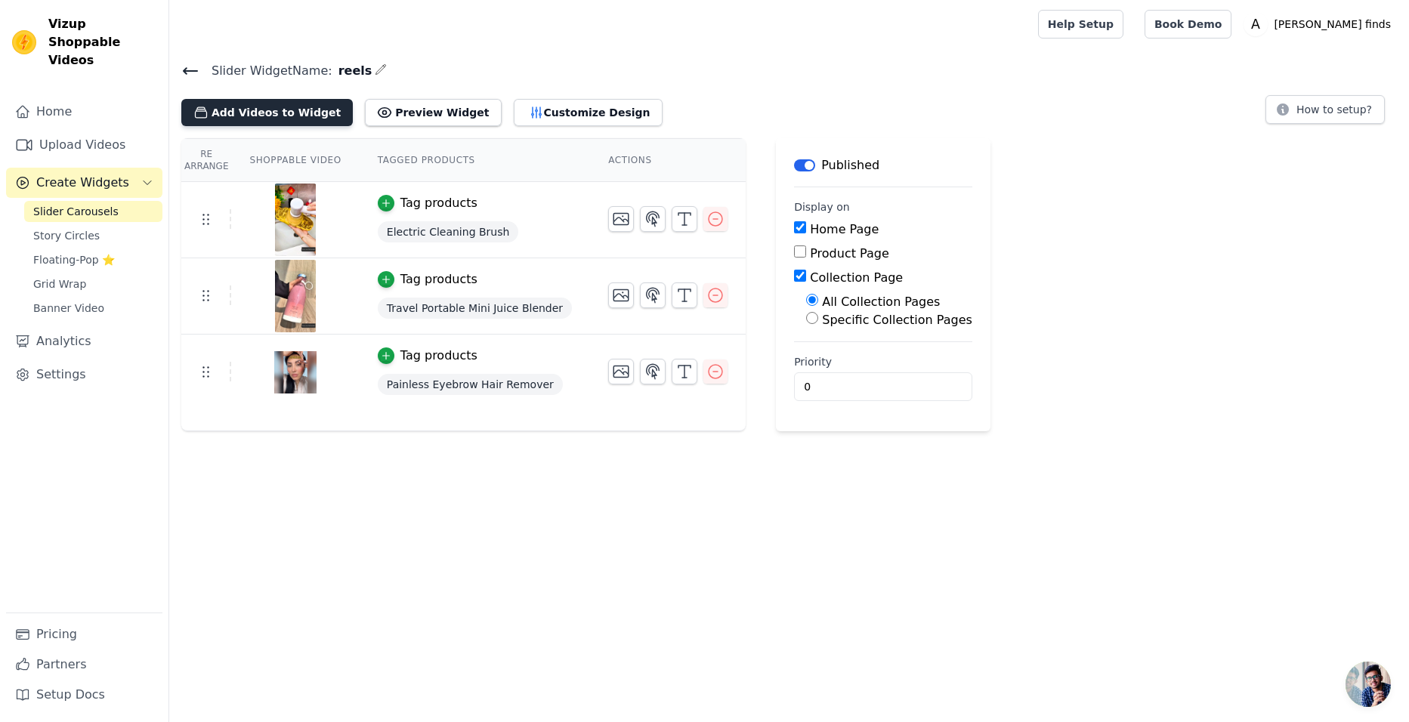
click at [258, 119] on button "Add Videos to Widget" at bounding box center [266, 112] width 171 height 27
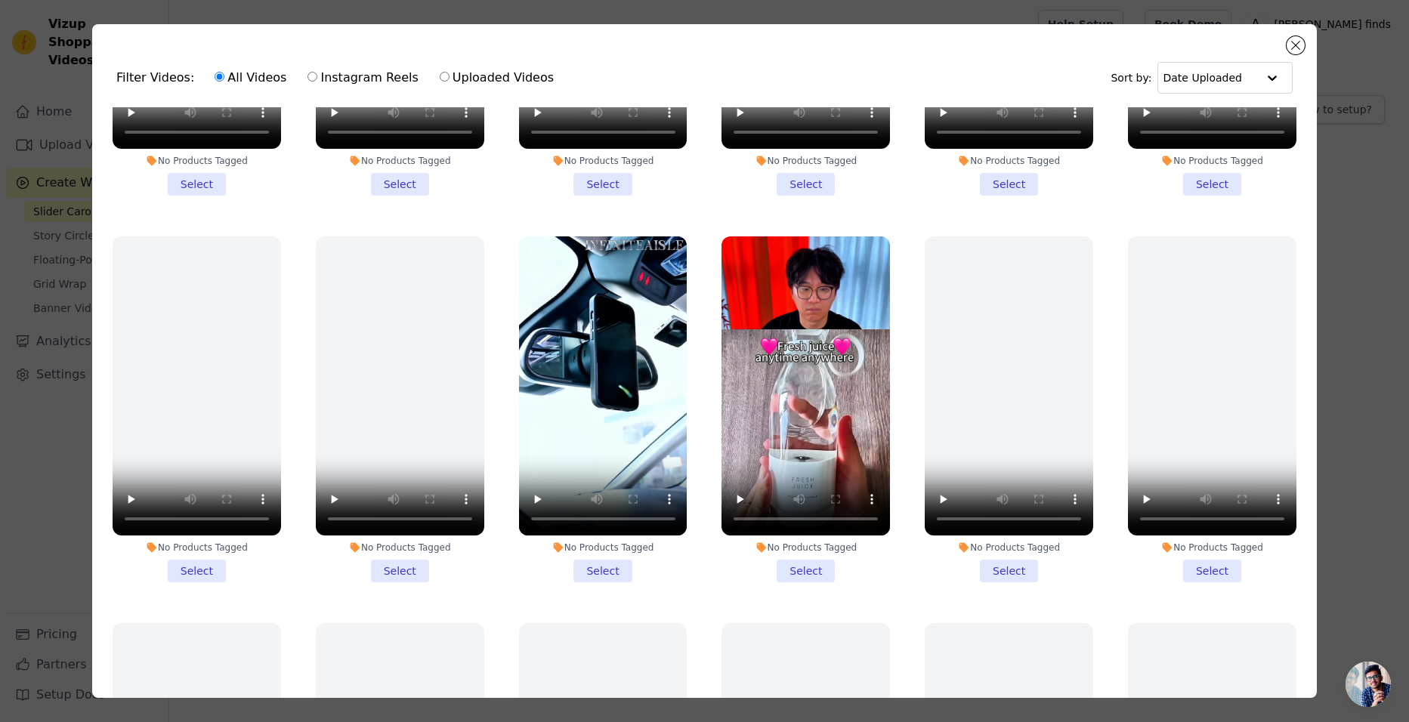
scroll to position [675, 0]
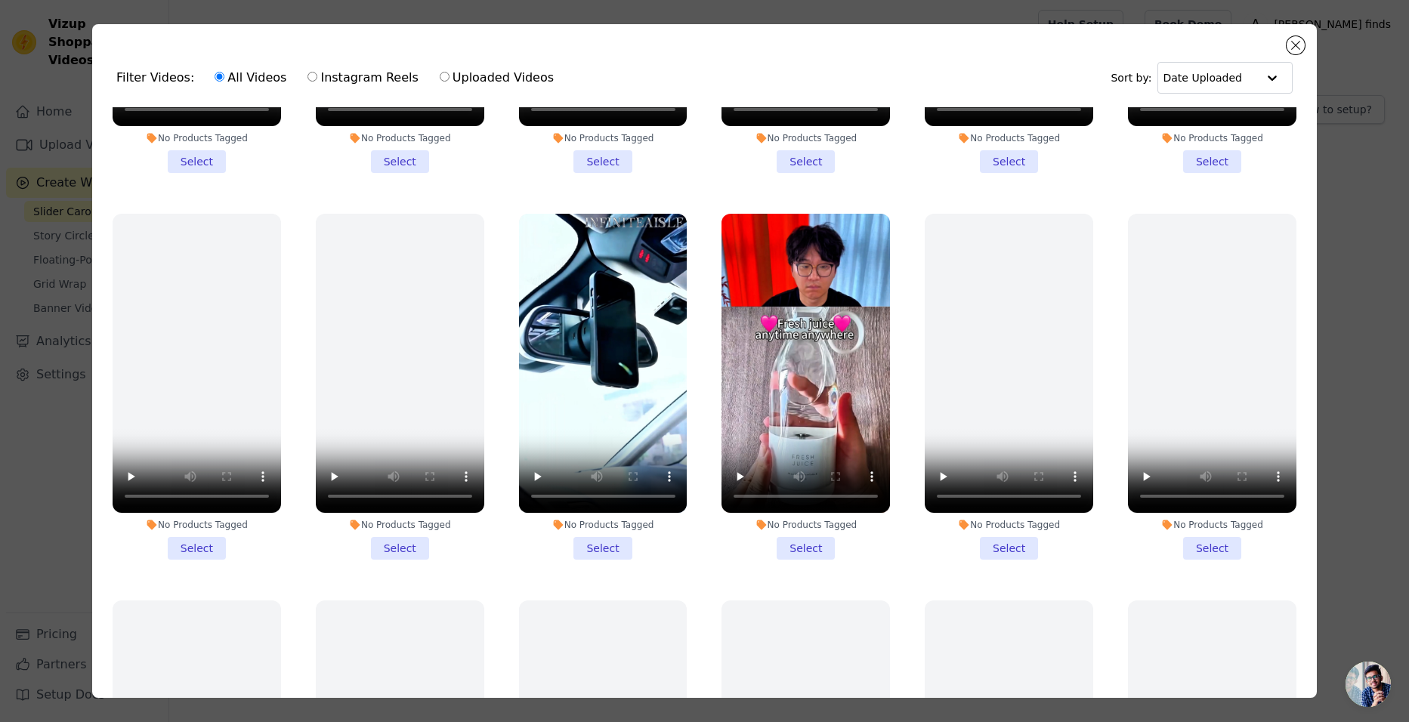
click at [785, 529] on li "No Products Tagged Select" at bounding box center [805, 387] width 168 height 346
click at [0, 0] on input "No Products Tagged Select" at bounding box center [0, 0] width 0 height 0
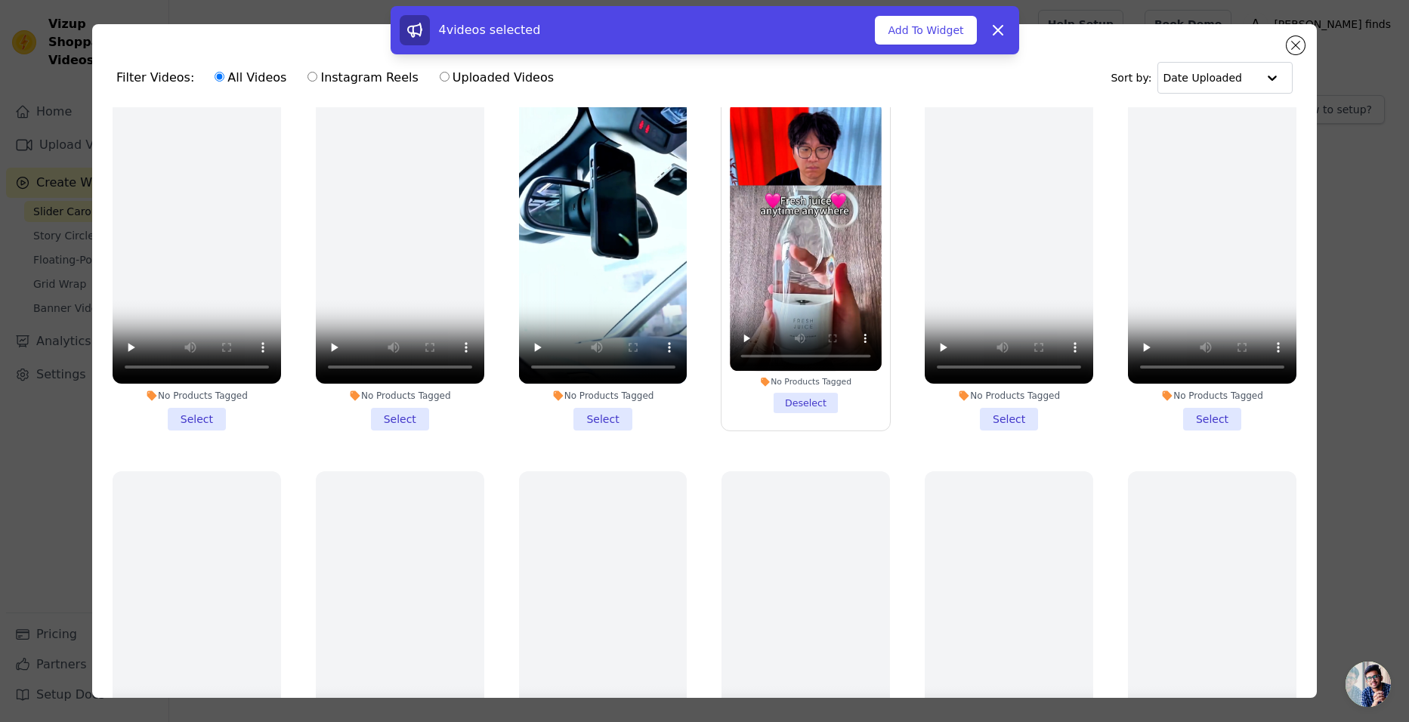
scroll to position [801, 0]
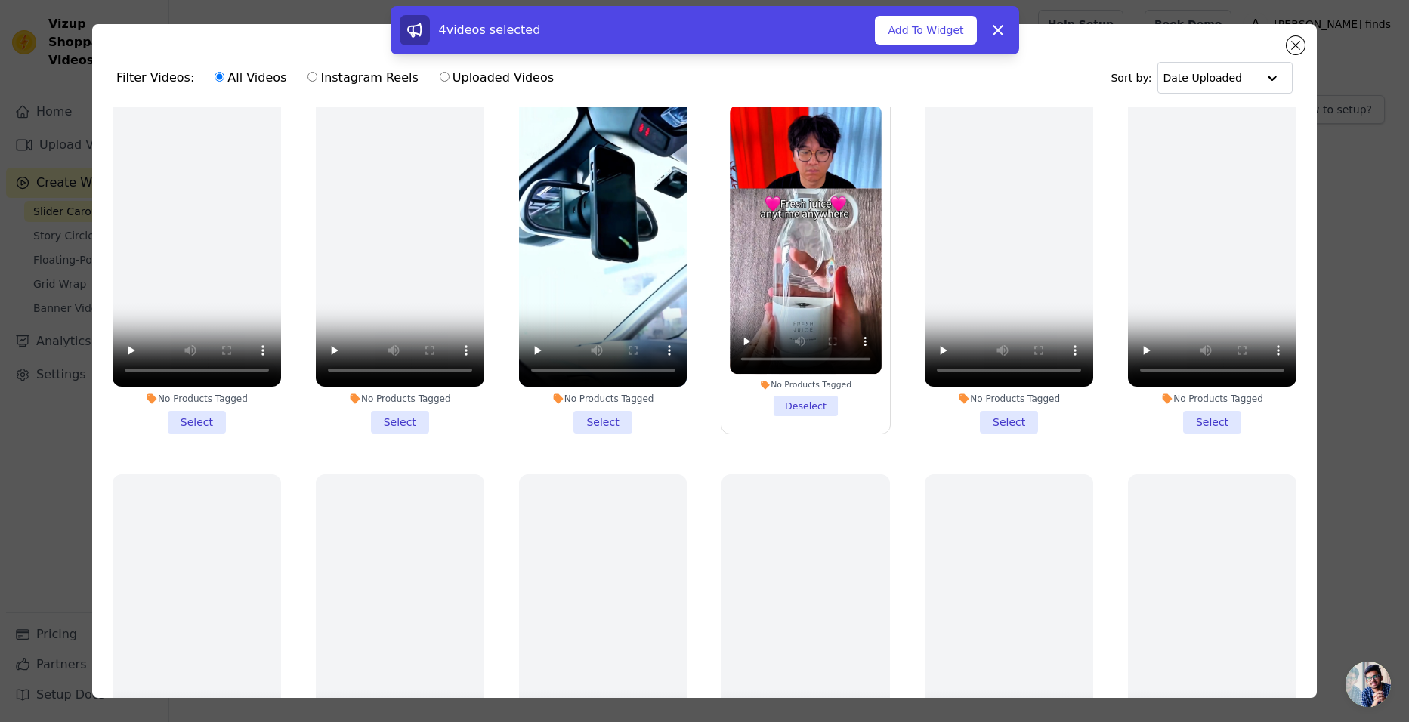
drag, startPoint x: 489, startPoint y: 360, endPoint x: 496, endPoint y: 369, distance: 10.9
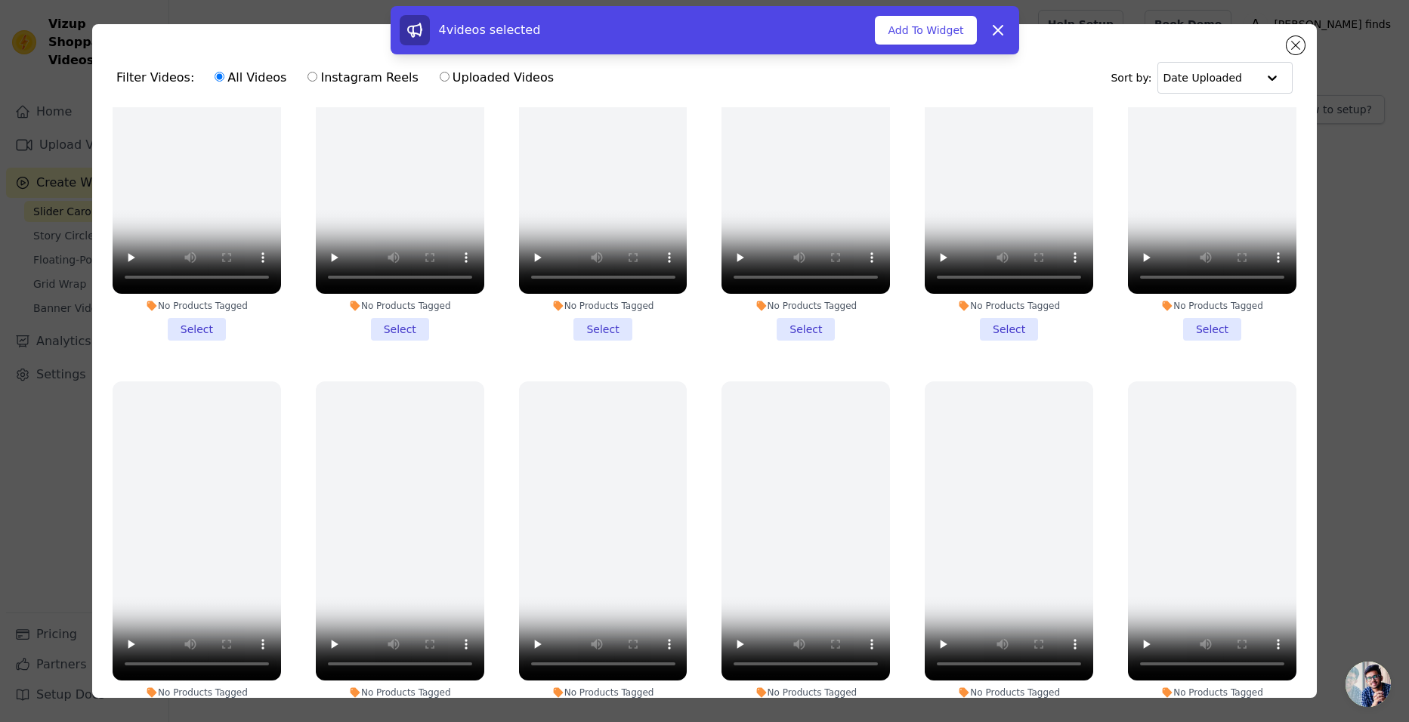
scroll to position [2085, 0]
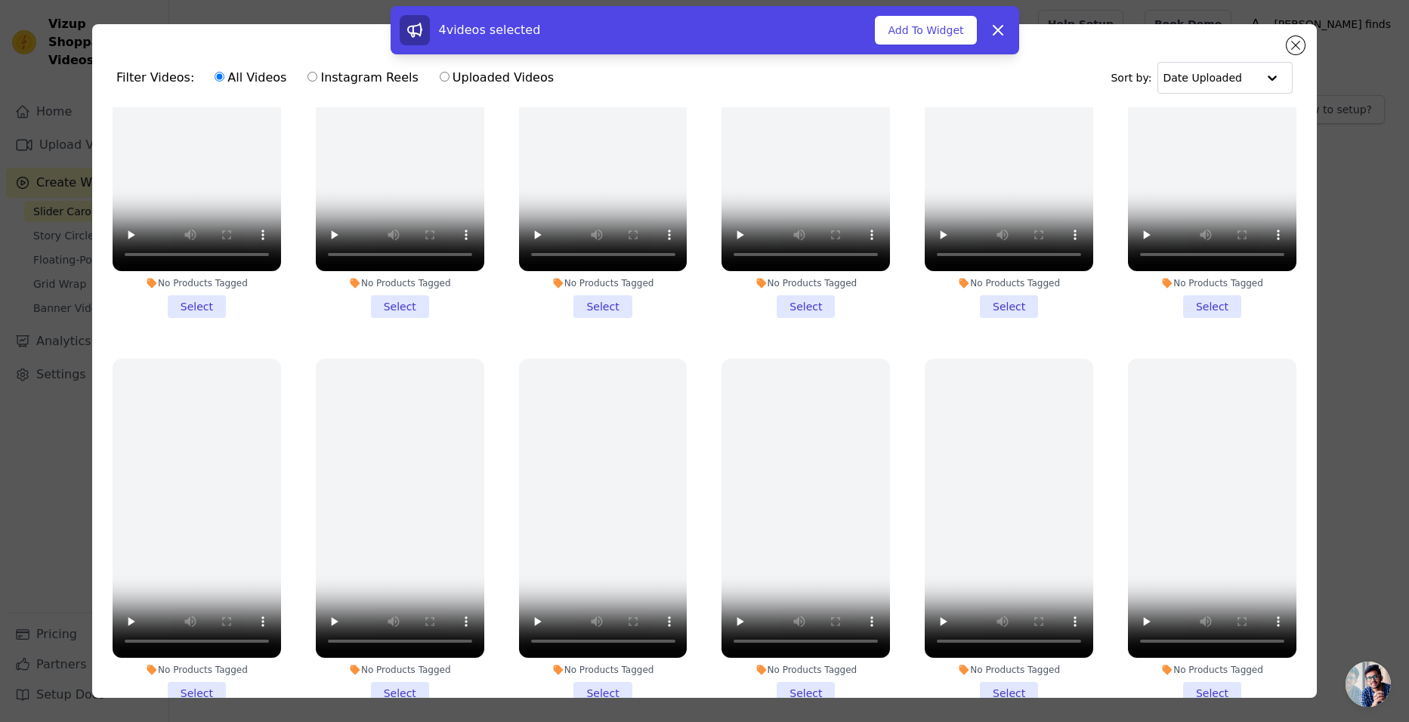
drag, startPoint x: 487, startPoint y: 357, endPoint x: 490, endPoint y: 403, distance: 46.2
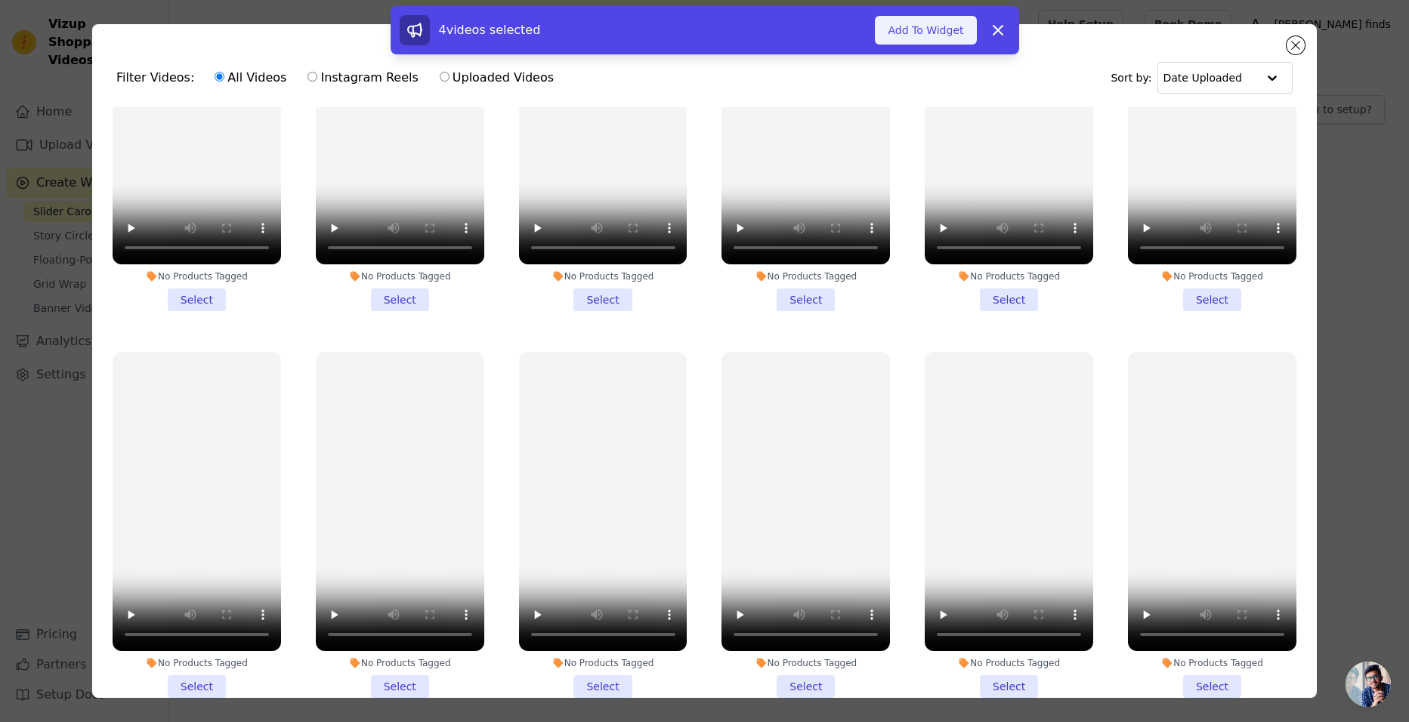
click at [945, 32] on button "Add To Widget" at bounding box center [925, 30] width 101 height 29
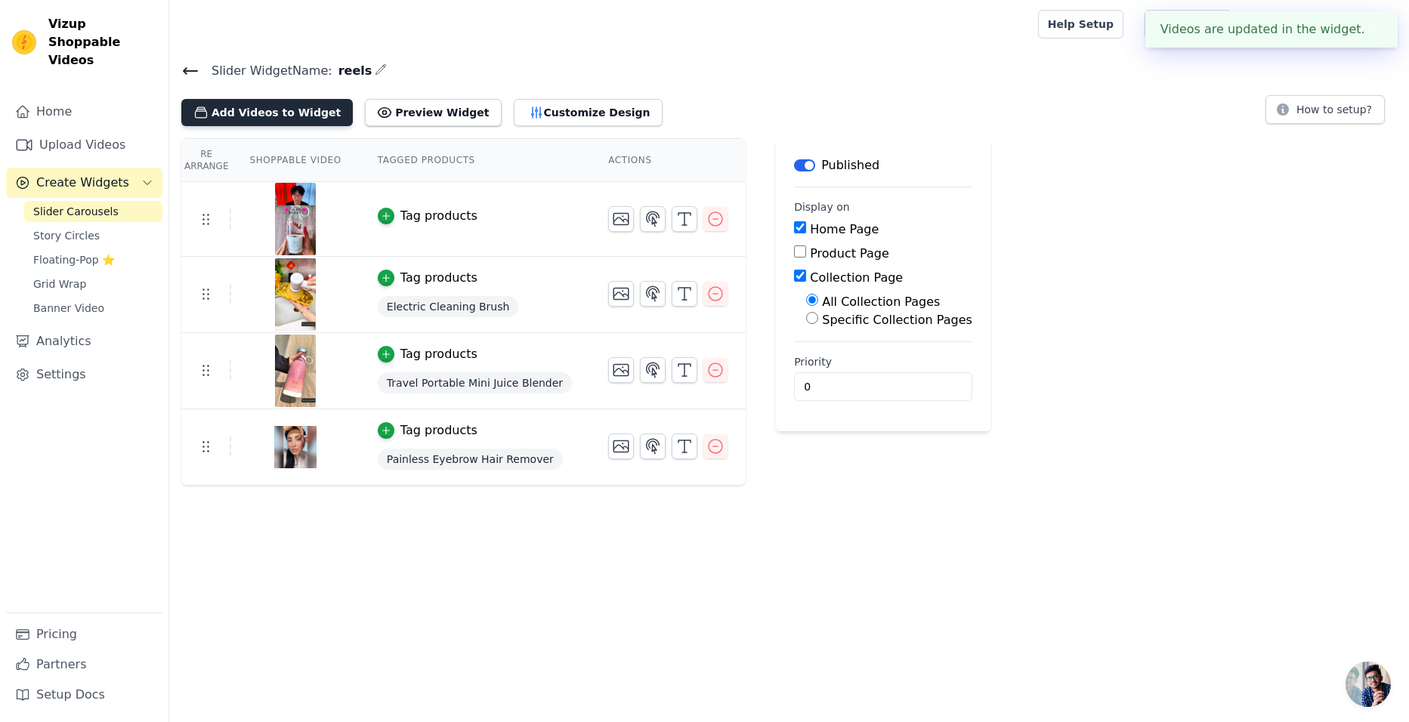
click at [266, 108] on button "Add Videos to Widget" at bounding box center [266, 112] width 171 height 27
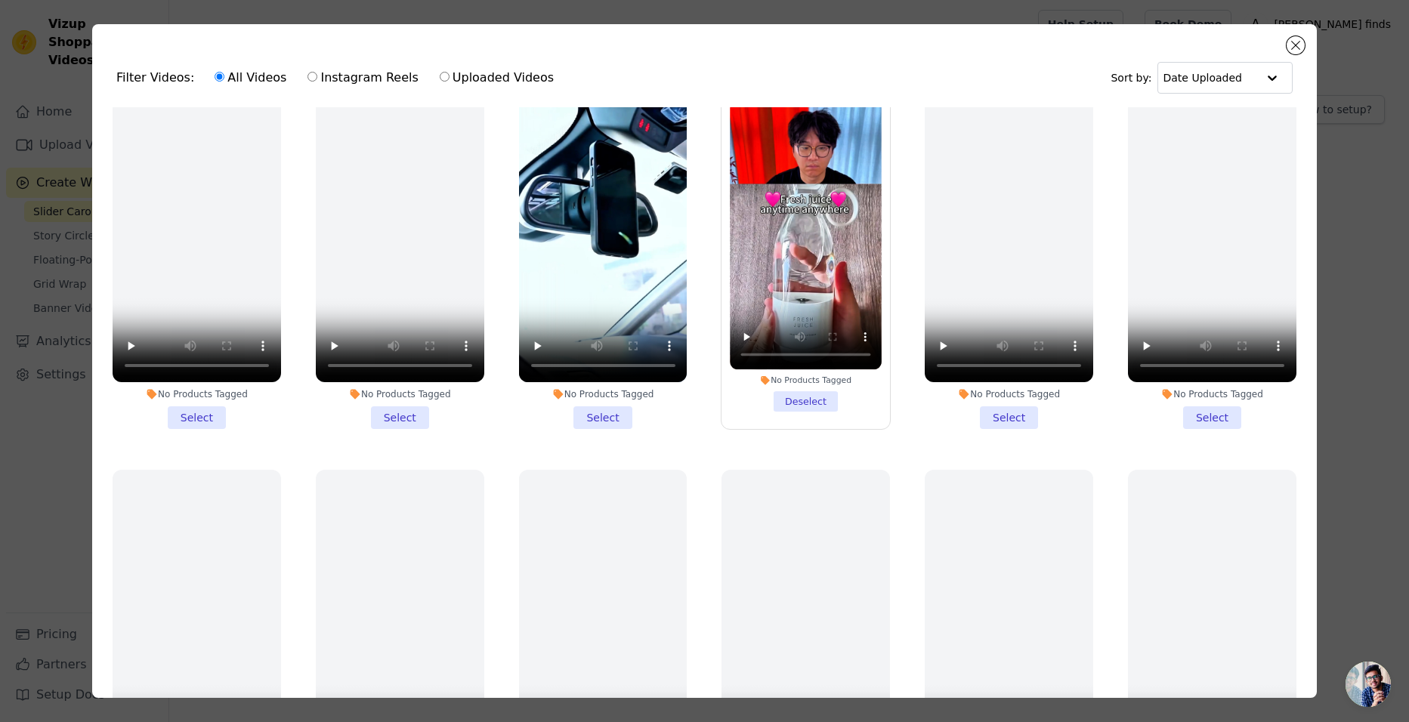
scroll to position [733, 0]
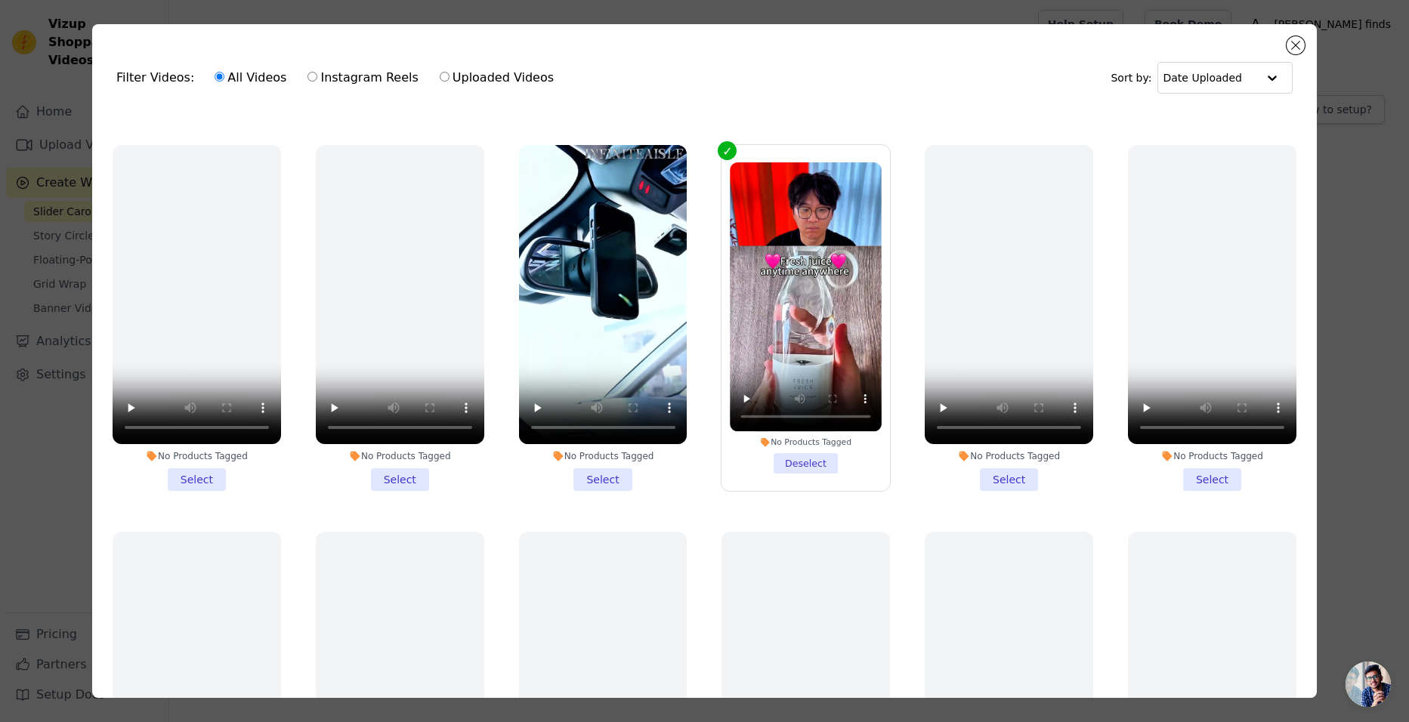
drag, startPoint x: 493, startPoint y: 425, endPoint x: 550, endPoint y: 448, distance: 61.3
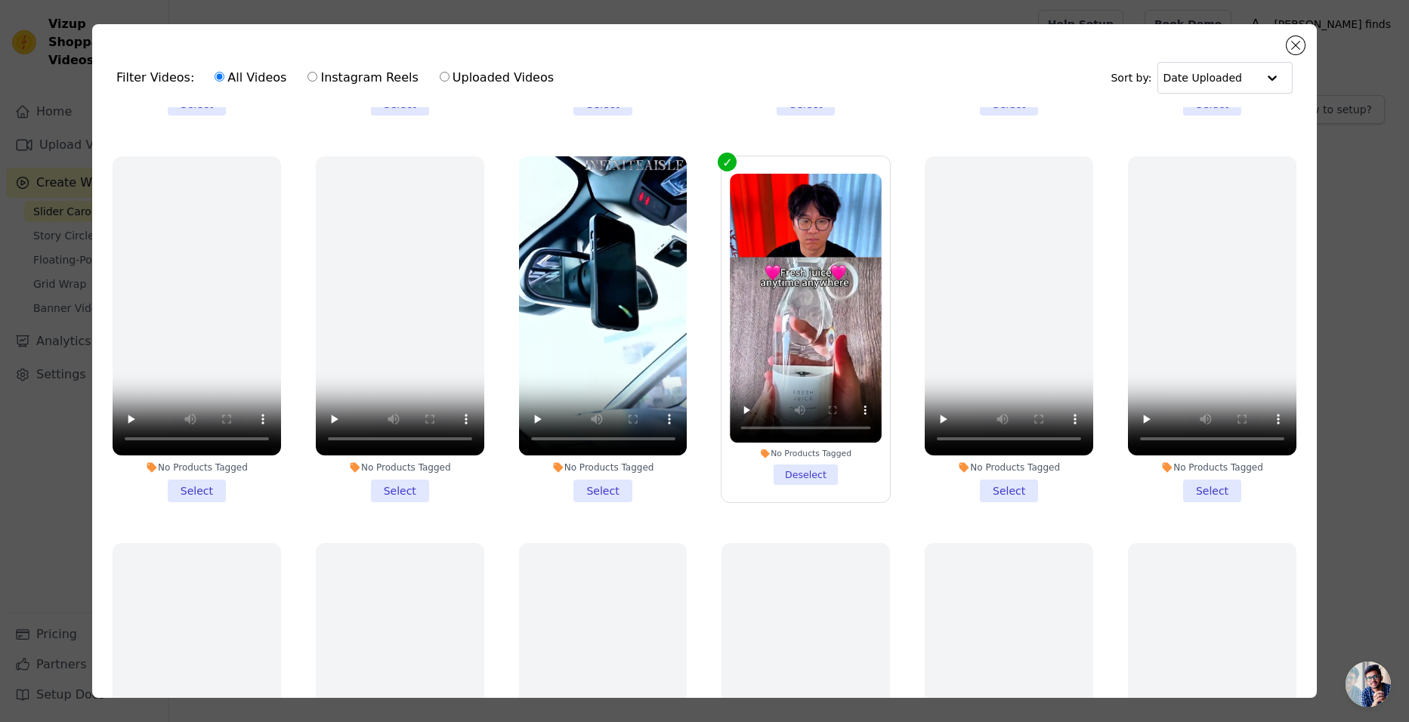
click at [598, 481] on li "No Products Tagged Select" at bounding box center [603, 329] width 168 height 346
click at [0, 0] on input "No Products Tagged Select" at bounding box center [0, 0] width 0 height 0
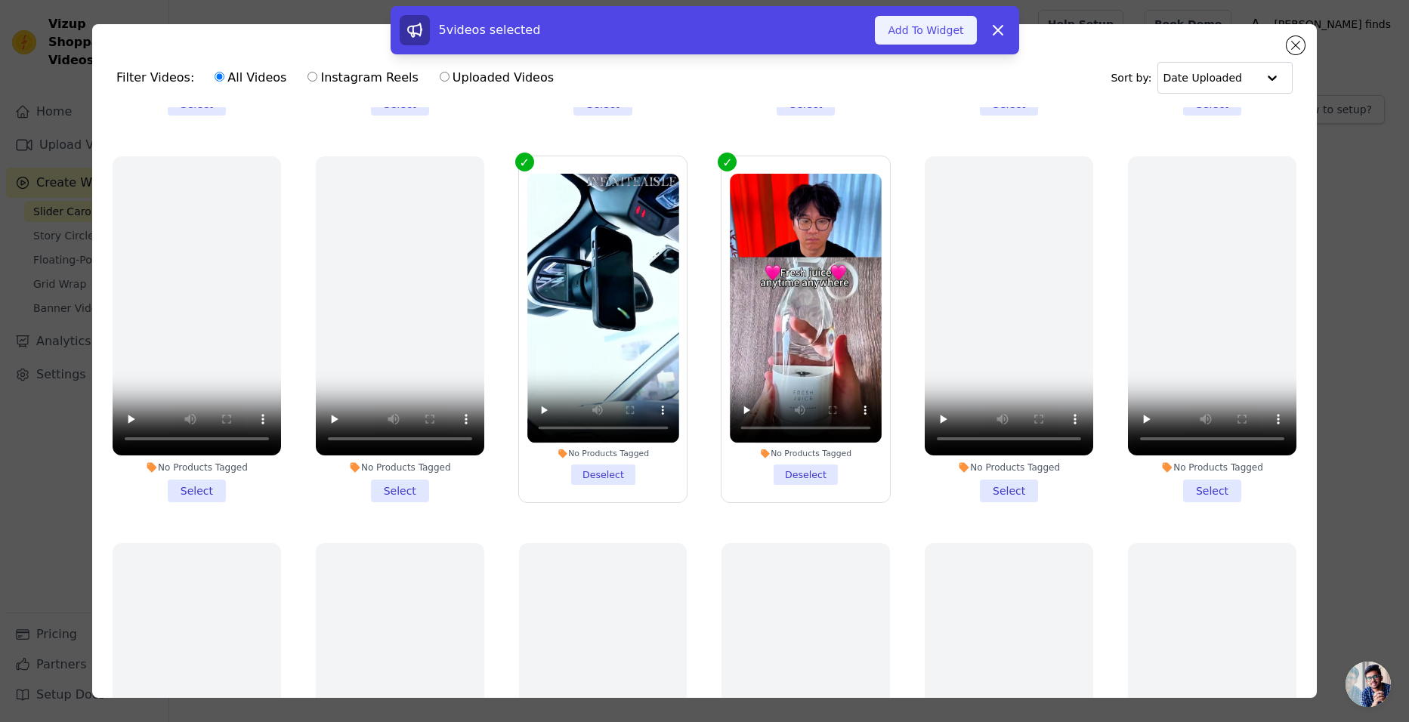
click at [959, 36] on button "Add To Widget" at bounding box center [925, 30] width 101 height 29
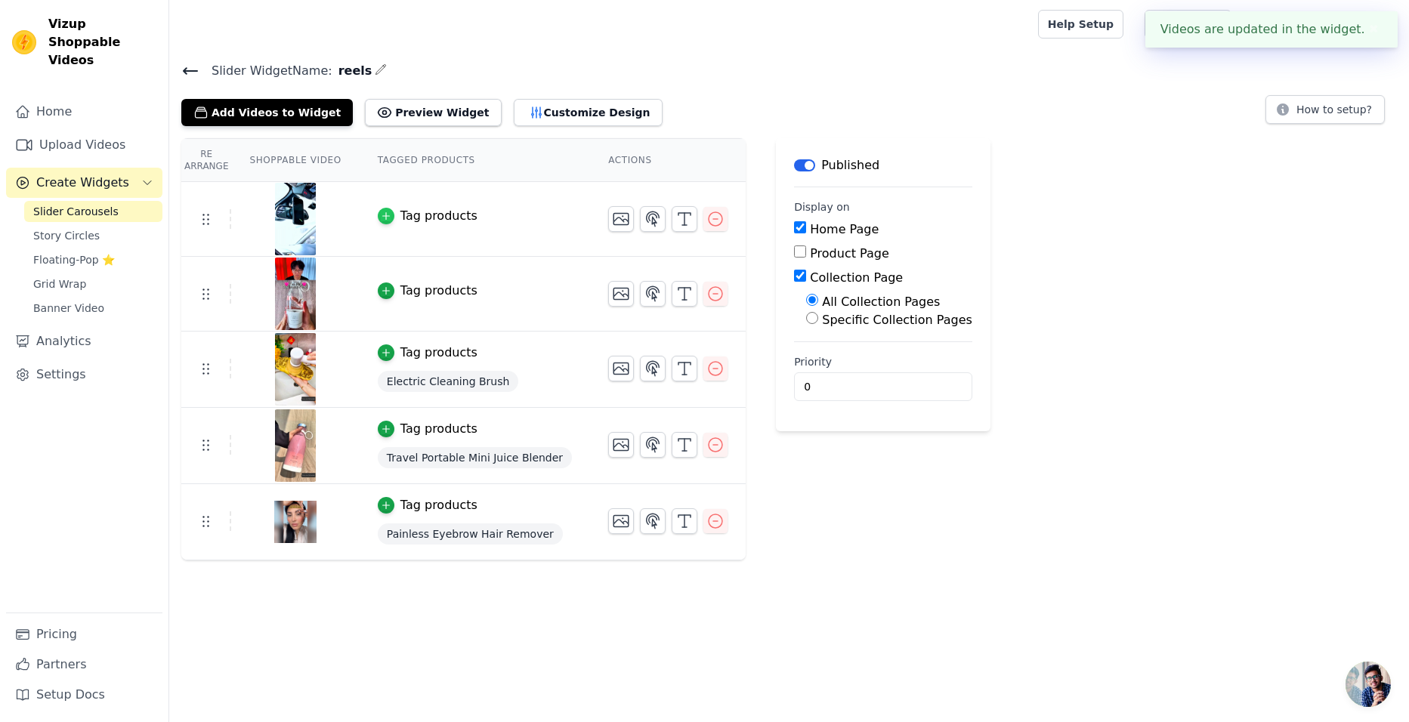
click at [381, 212] on icon "button" at bounding box center [386, 216] width 11 height 11
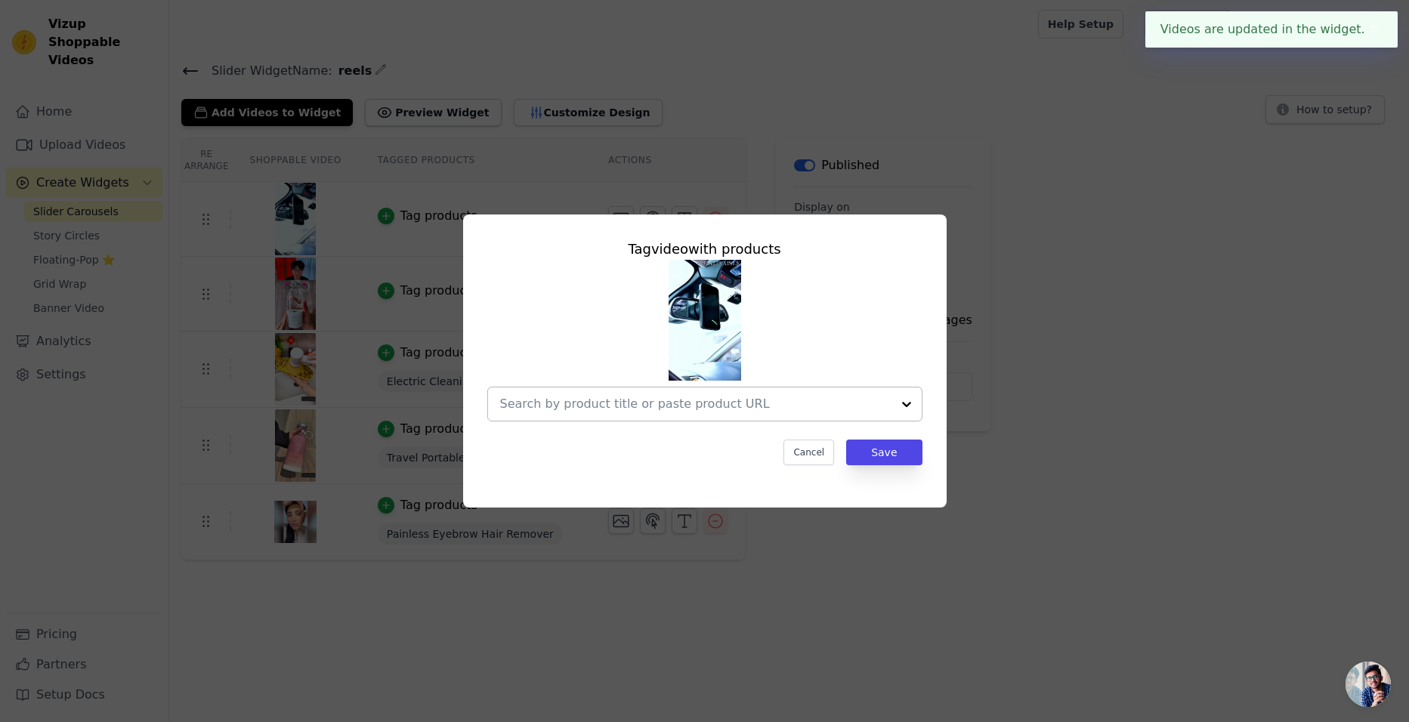
click at [619, 401] on input "text" at bounding box center [695, 404] width 391 height 18
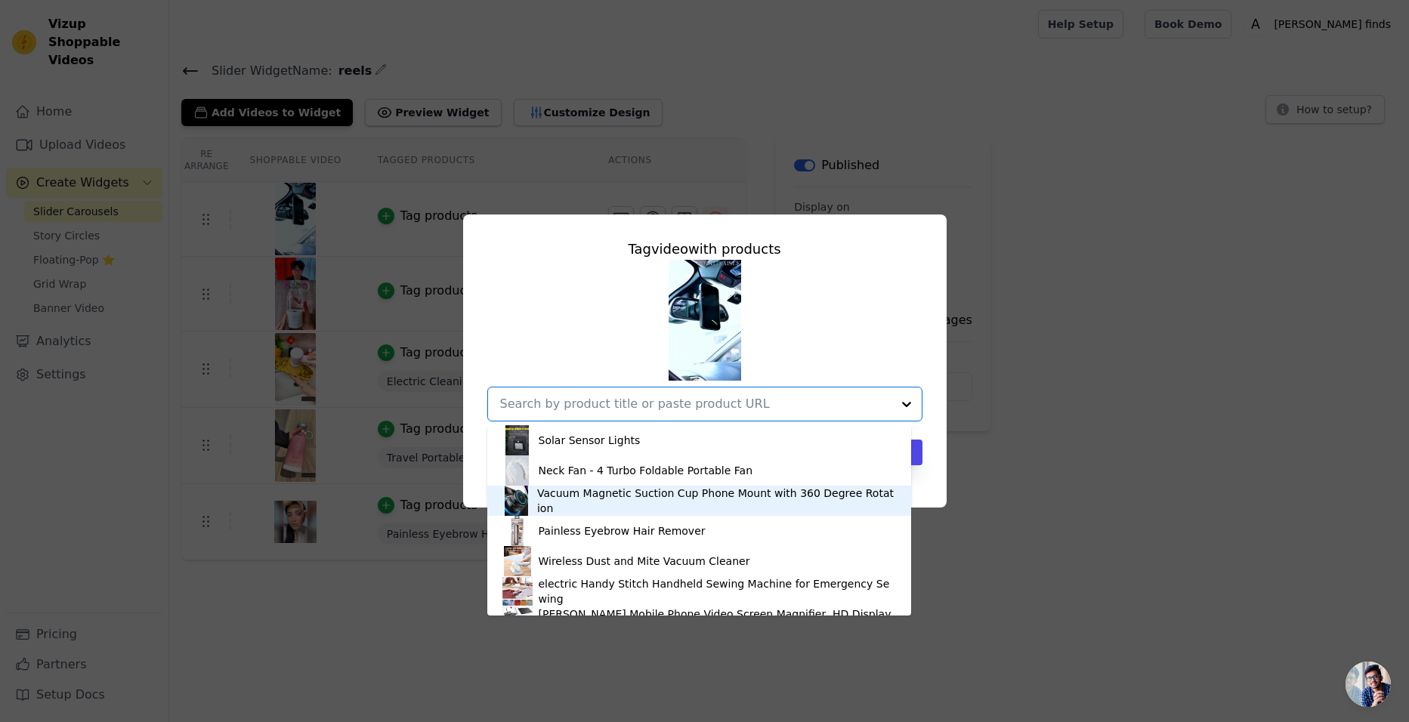
click at [571, 501] on div "Vacuum Magnetic Suction Cup Phone Mount with 360 Degree Rotation" at bounding box center [716, 501] width 359 height 30
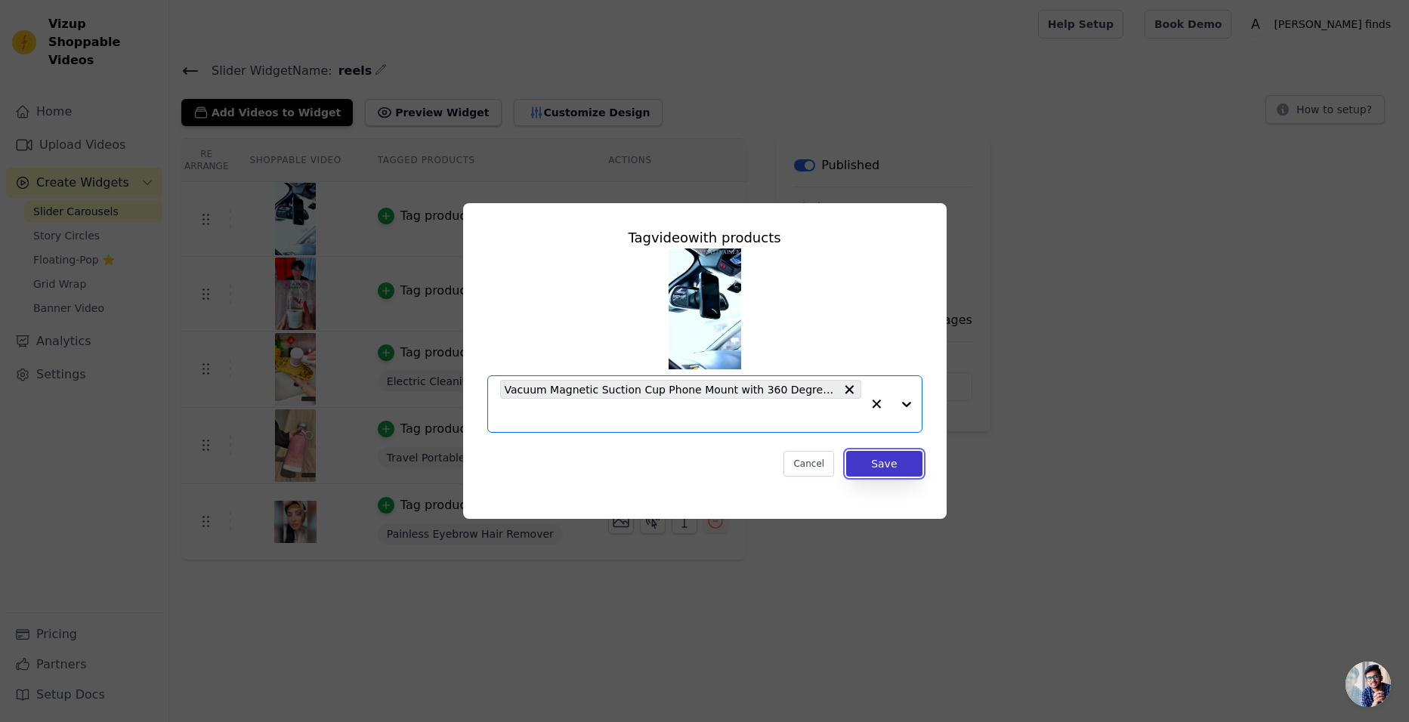
click at [894, 462] on button "Save" at bounding box center [884, 464] width 76 height 26
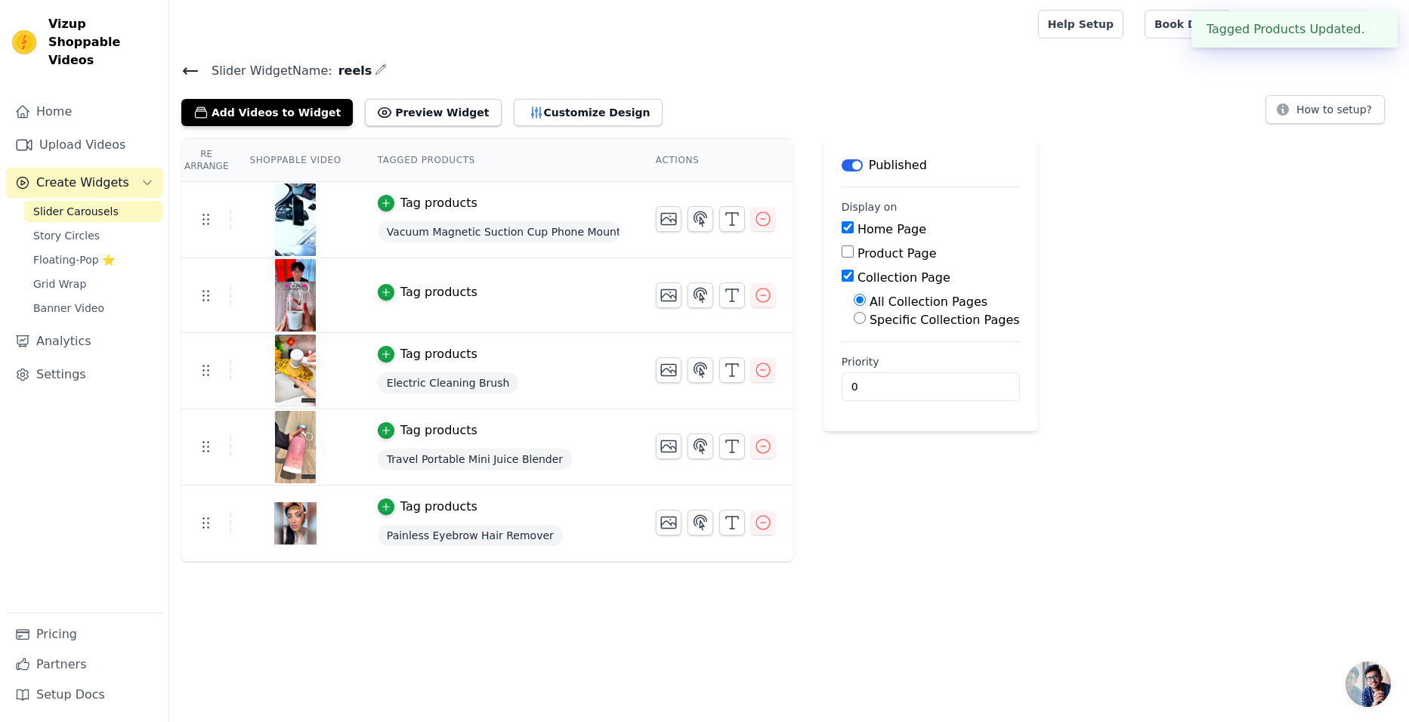
click at [390, 297] on button "Tag products" at bounding box center [428, 292] width 100 height 18
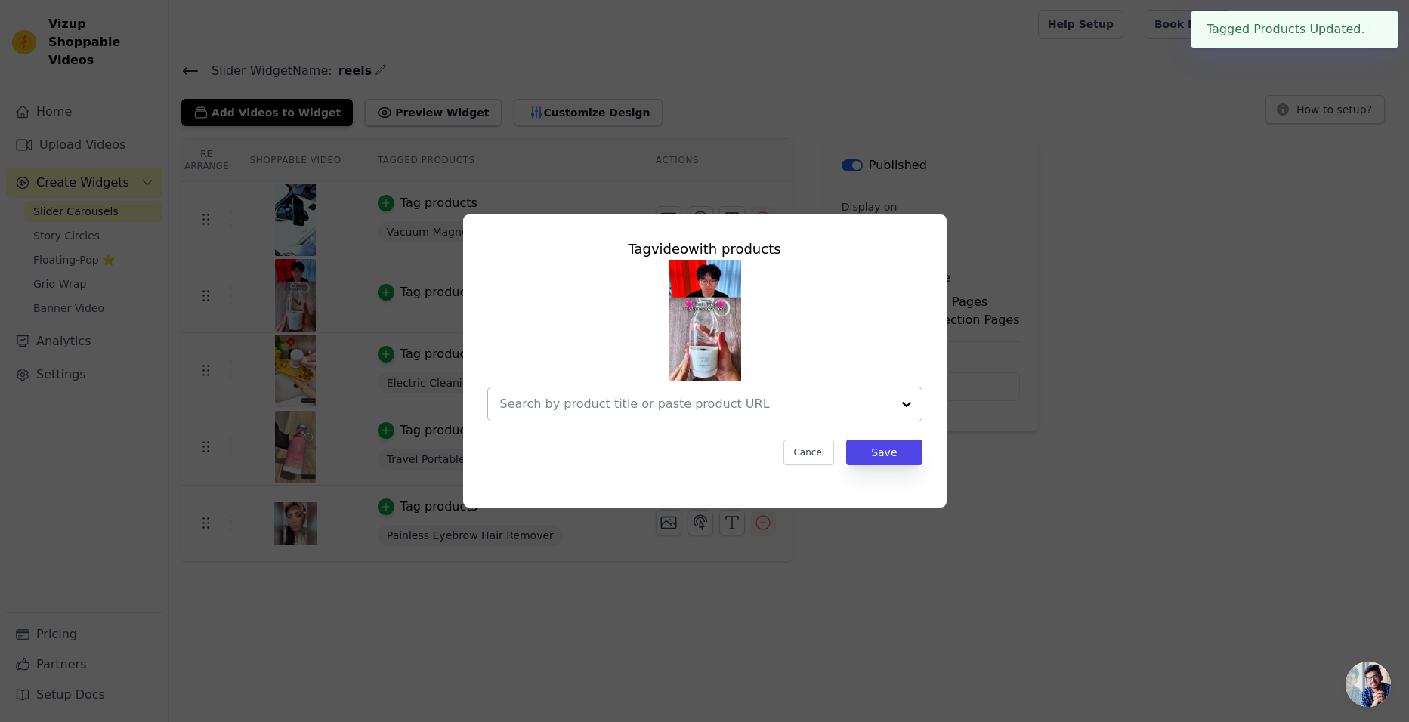
click at [619, 406] on input "text" at bounding box center [695, 404] width 391 height 18
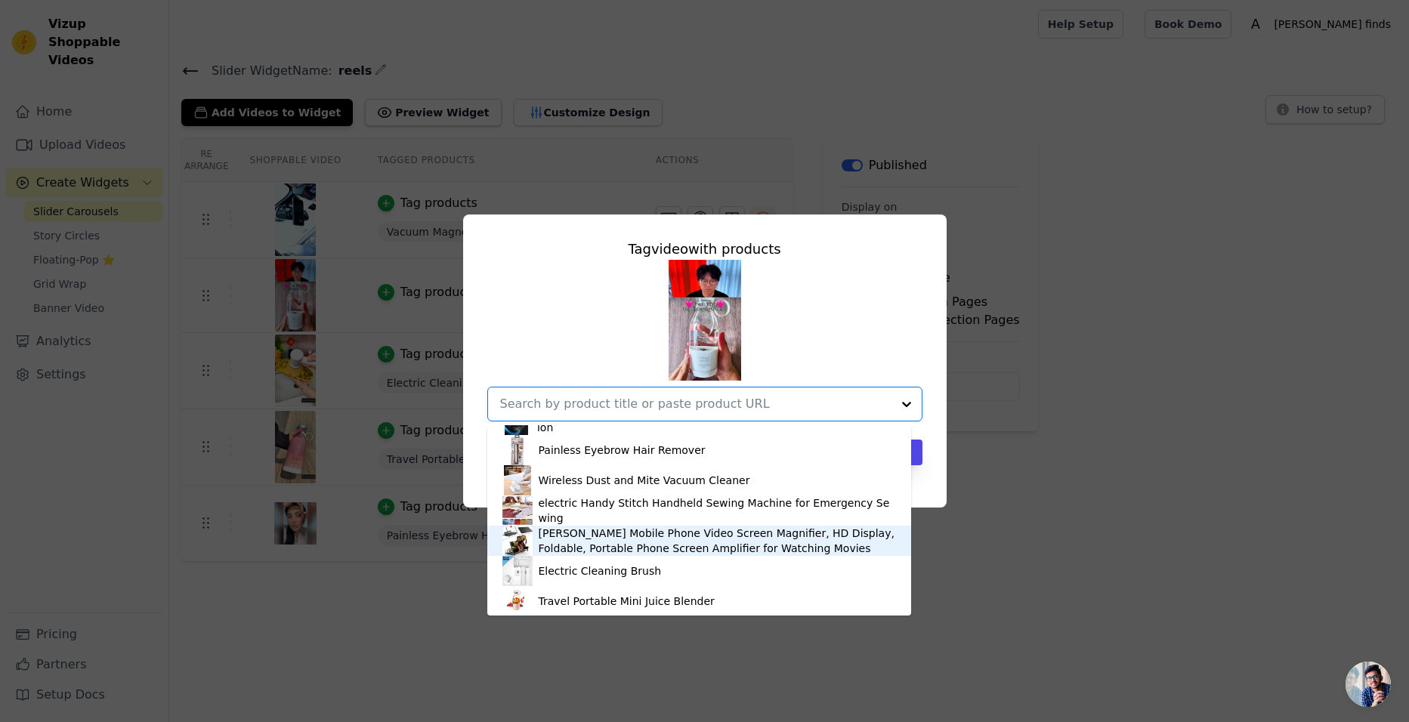
scroll to position [86, 0]
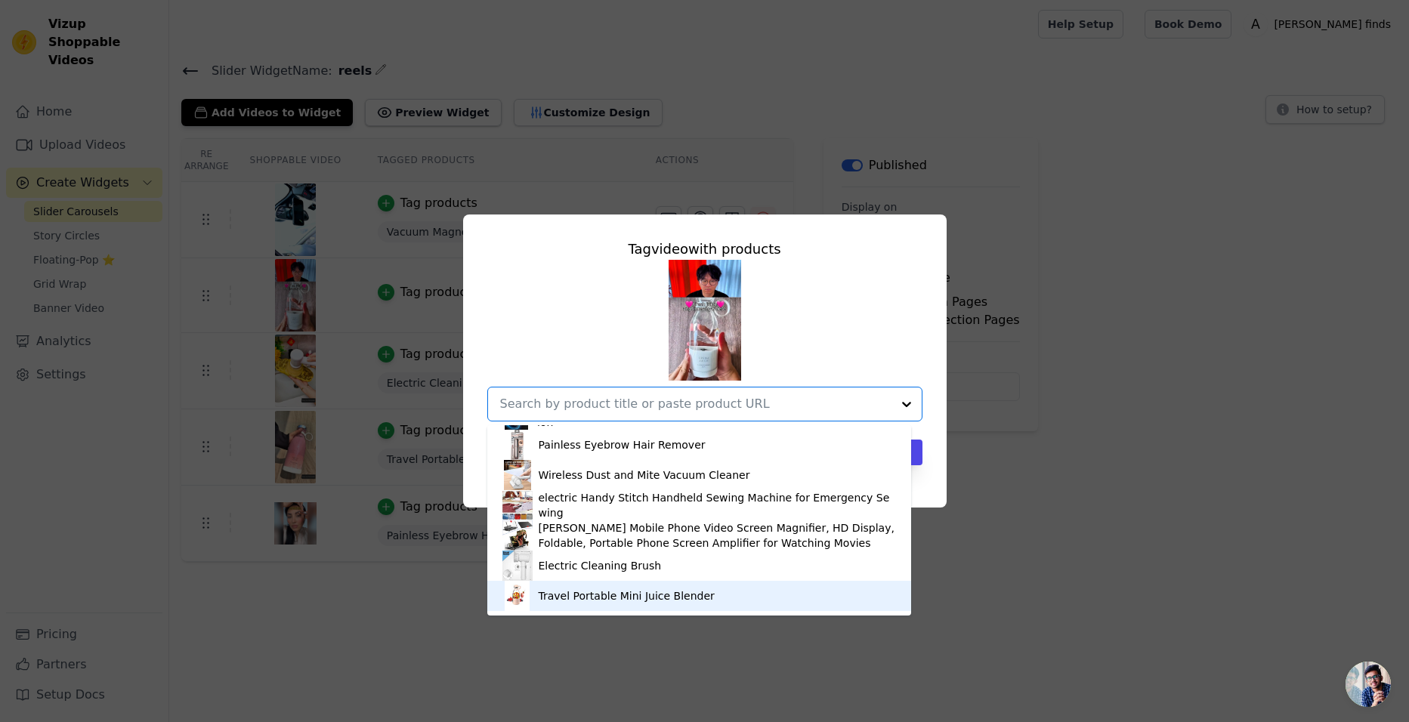
click at [553, 602] on div "Travel Portable Mini Juice Blender" at bounding box center [627, 595] width 176 height 15
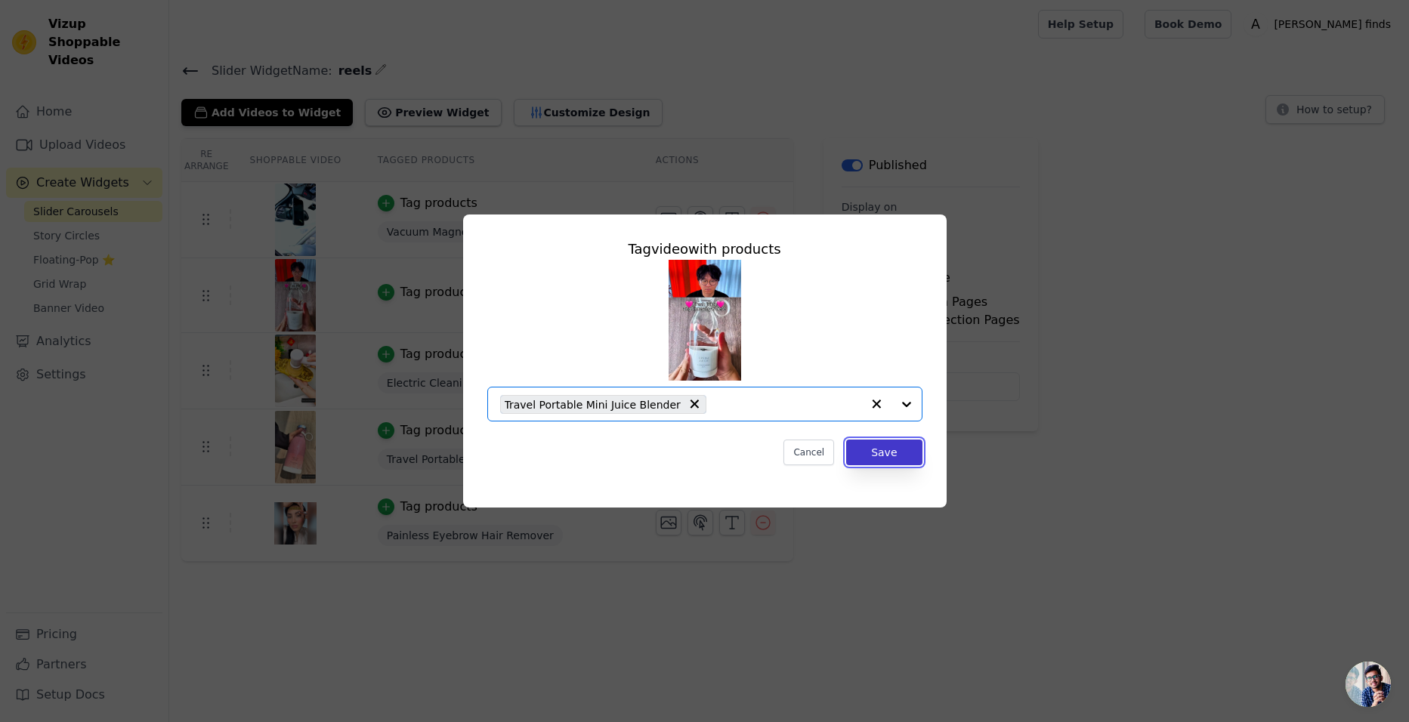
click at [872, 452] on button "Save" at bounding box center [884, 453] width 76 height 26
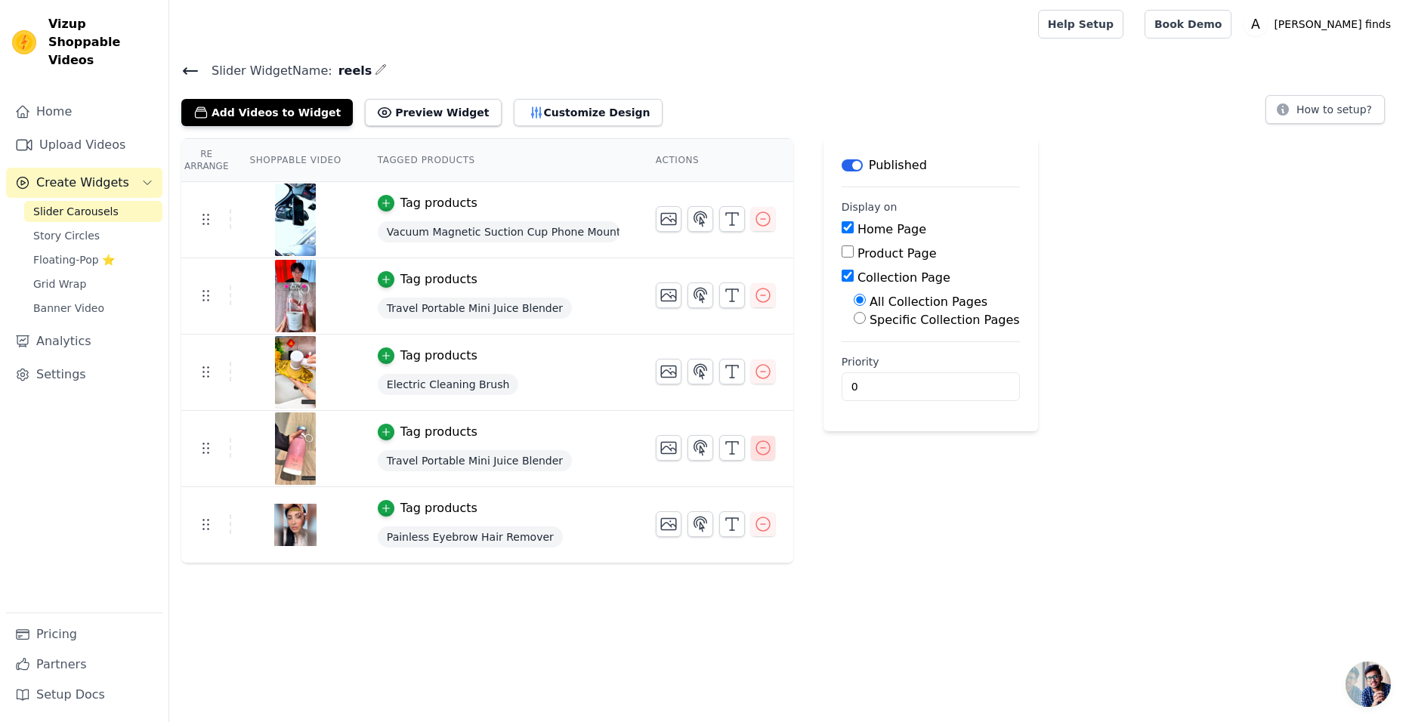
click at [754, 451] on icon "button" at bounding box center [763, 448] width 18 height 18
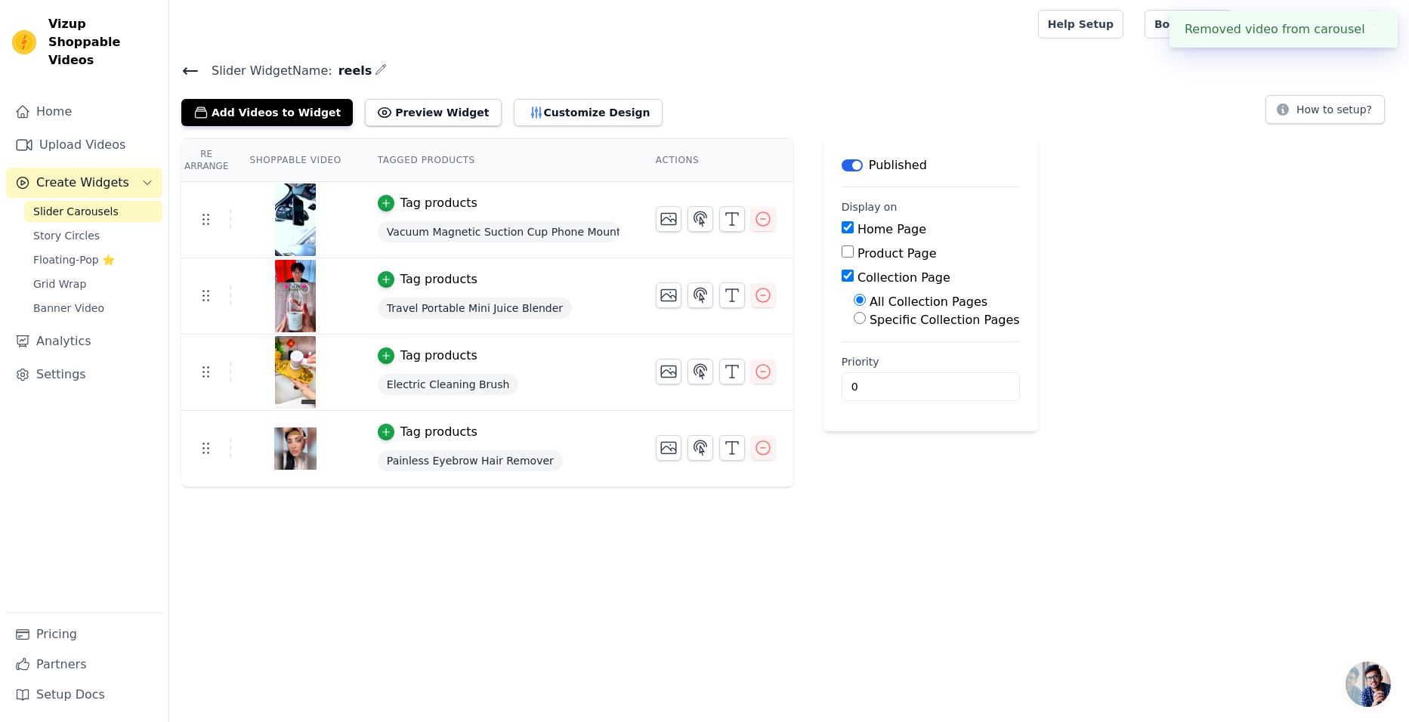
drag, startPoint x: 729, startPoint y: 102, endPoint x: 664, endPoint y: 103, distance: 65.0
click at [664, 103] on div "Add Videos to Widget Preview Widget Customize Design How to setup?" at bounding box center [788, 109] width 1215 height 33
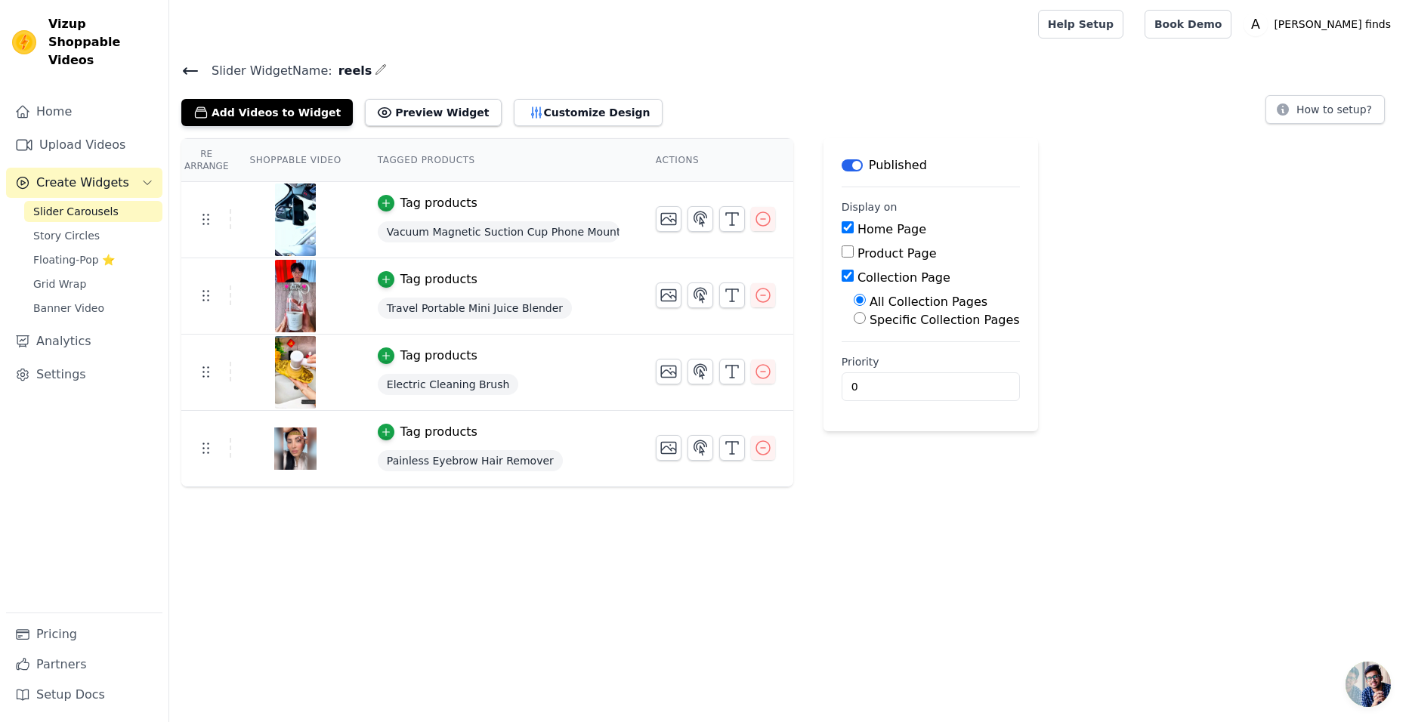
click at [826, 100] on div "Add Videos to Widget Preview Widget Customize Design How to setup?" at bounding box center [788, 109] width 1215 height 33
drag, startPoint x: 826, startPoint y: 100, endPoint x: 740, endPoint y: 89, distance: 87.6
click at [740, 89] on div "Slider Widget Name: reels Add Videos to Widget Preview Widget Customize Design …" at bounding box center [789, 93] width 1240 height 66
drag, startPoint x: 746, startPoint y: 89, endPoint x: 712, endPoint y: 101, distance: 36.1
click at [712, 101] on div "Add Videos to Widget Preview Widget Customize Design How to setup?" at bounding box center [788, 109] width 1215 height 33
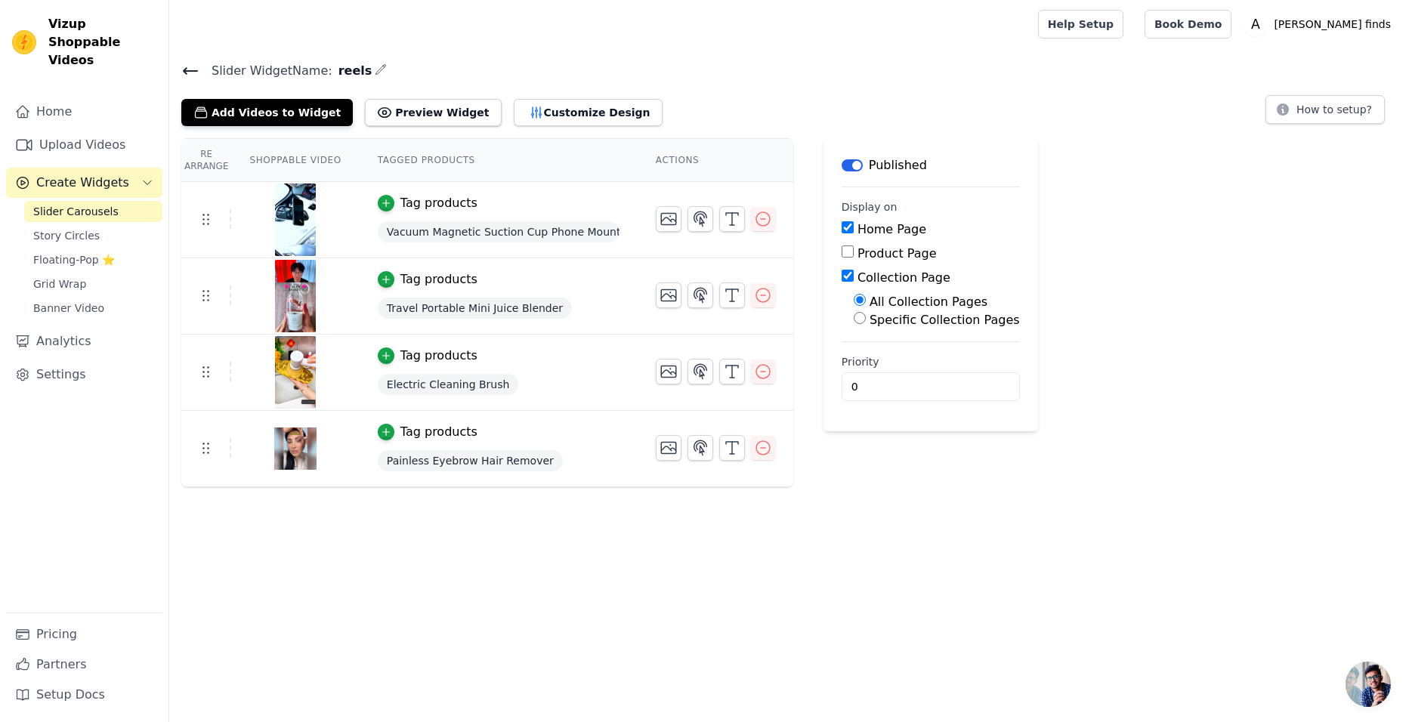
drag, startPoint x: 866, startPoint y: 110, endPoint x: 816, endPoint y: 107, distance: 50.0
click at [816, 107] on div "Add Videos to Widget Preview Widget Customize Design How to setup?" at bounding box center [788, 109] width 1215 height 33
drag, startPoint x: 819, startPoint y: 102, endPoint x: 791, endPoint y: 106, distance: 28.2
click at [787, 104] on div "Add Videos to Widget Preview Widget Customize Design How to setup?" at bounding box center [788, 109] width 1215 height 33
drag, startPoint x: 810, startPoint y: 125, endPoint x: 774, endPoint y: 120, distance: 35.9
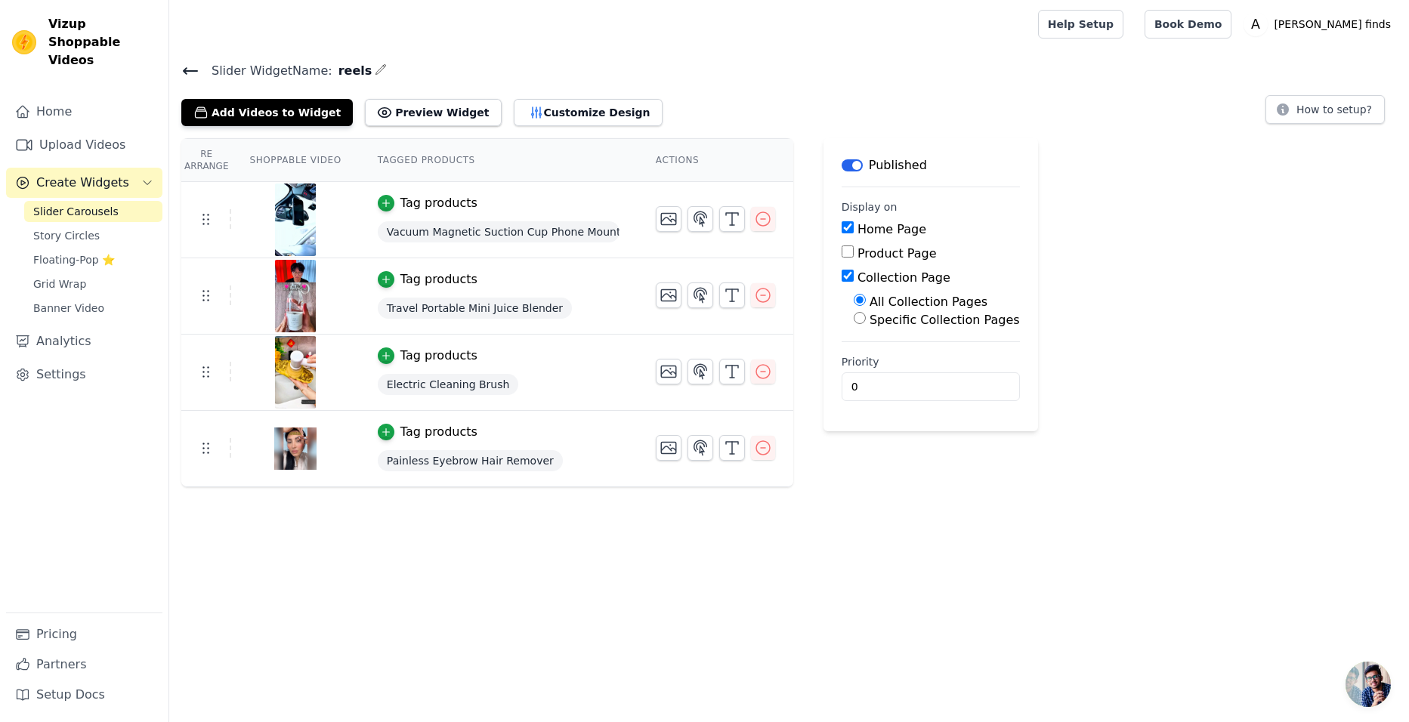
click at [765, 118] on div "Add Videos to Widget Preview Widget Customize Design How to setup?" at bounding box center [788, 109] width 1215 height 33
drag, startPoint x: 811, startPoint y: 125, endPoint x: 788, endPoint y: 126, distance: 22.7
click at [773, 122] on div "Add Videos to Widget Preview Widget Customize Design How to setup?" at bounding box center [788, 109] width 1215 height 33
drag, startPoint x: 810, startPoint y: 126, endPoint x: 774, endPoint y: 128, distance: 35.5
click at [760, 128] on div "Slider Widget Name: reels Add Videos to Widget Preview Widget Customize Design …" at bounding box center [789, 273] width 1240 height 427
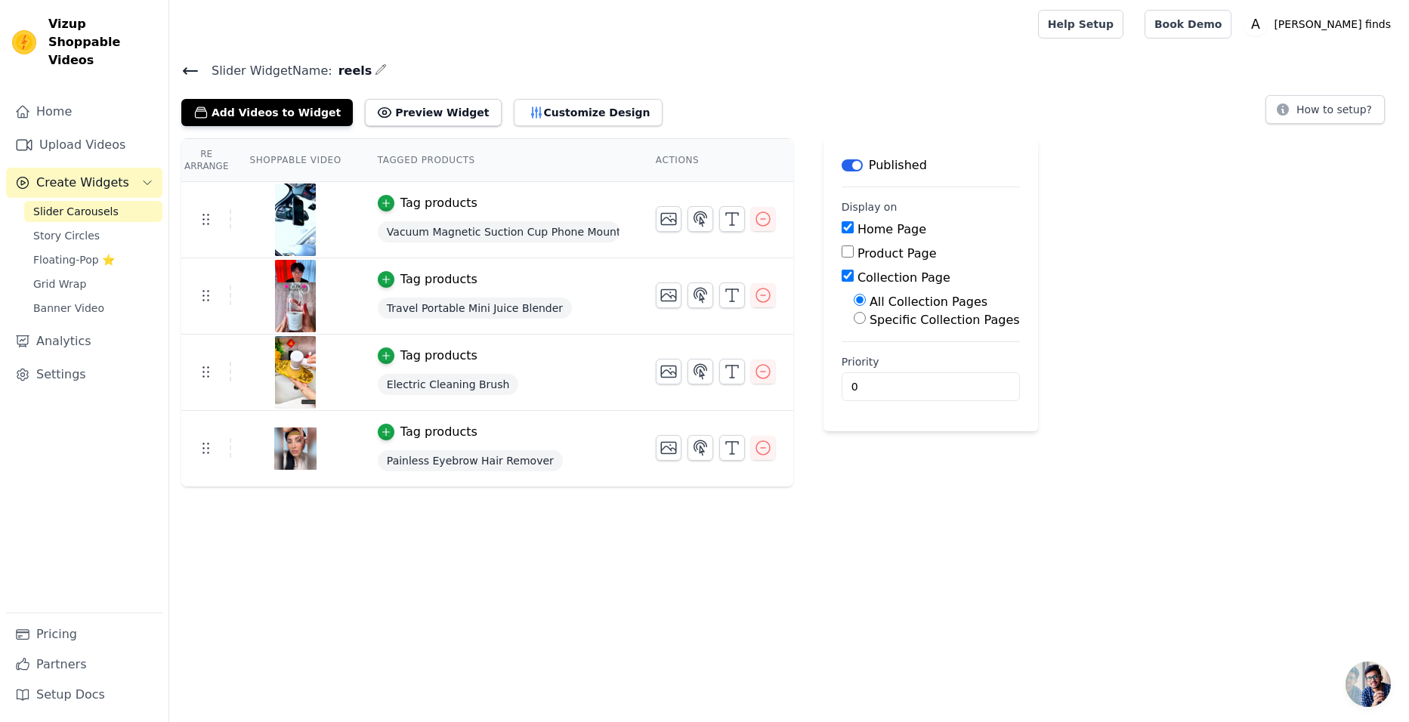
drag, startPoint x: 811, startPoint y: 127, endPoint x: 785, endPoint y: 128, distance: 26.4
click at [777, 127] on div "Slider Widget Name: reels Add Videos to Widget Preview Widget Customize Design …" at bounding box center [789, 273] width 1240 height 427
drag, startPoint x: 812, startPoint y: 129, endPoint x: 758, endPoint y: 118, distance: 55.6
click at [758, 118] on div "Add Videos to Widget Preview Widget Customize Design How to setup?" at bounding box center [788, 109] width 1215 height 33
click at [75, 360] on link "Settings" at bounding box center [84, 375] width 156 height 30
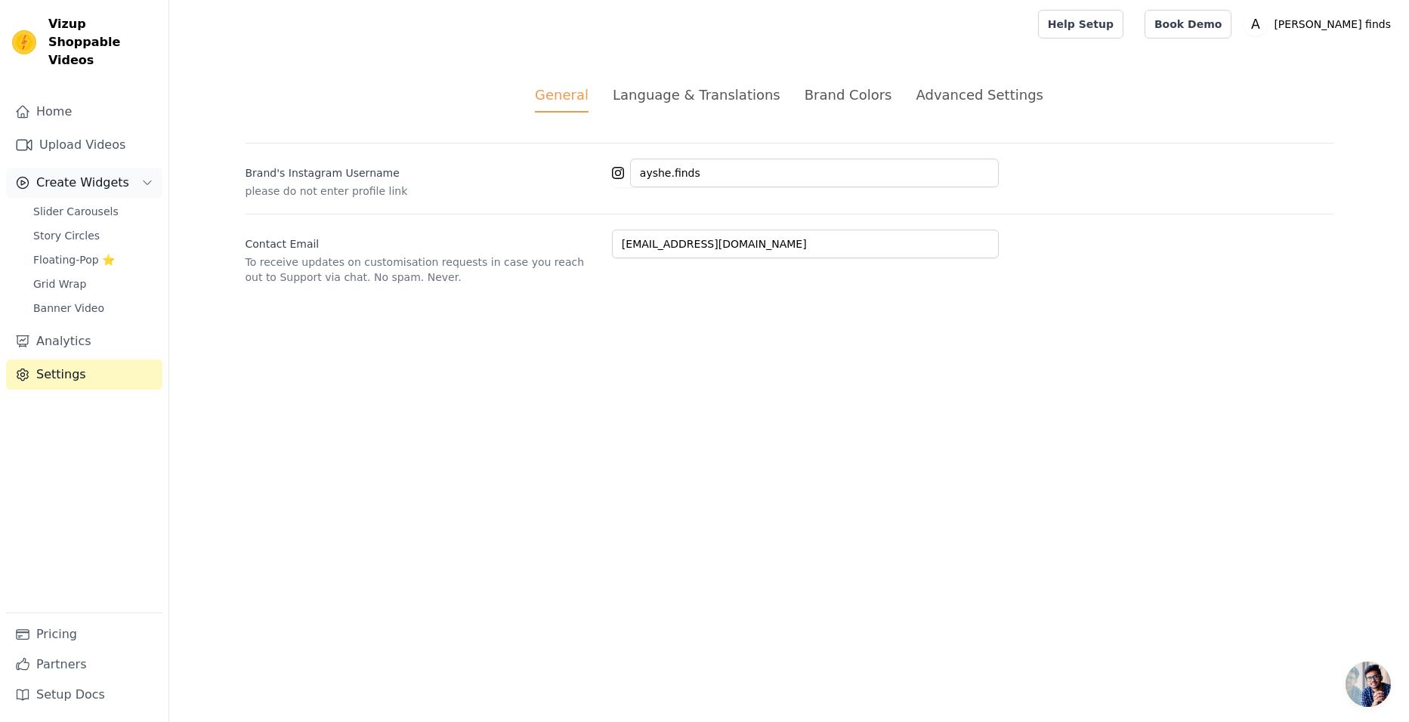
click at [79, 174] on span "Create Widgets" at bounding box center [82, 183] width 93 height 18
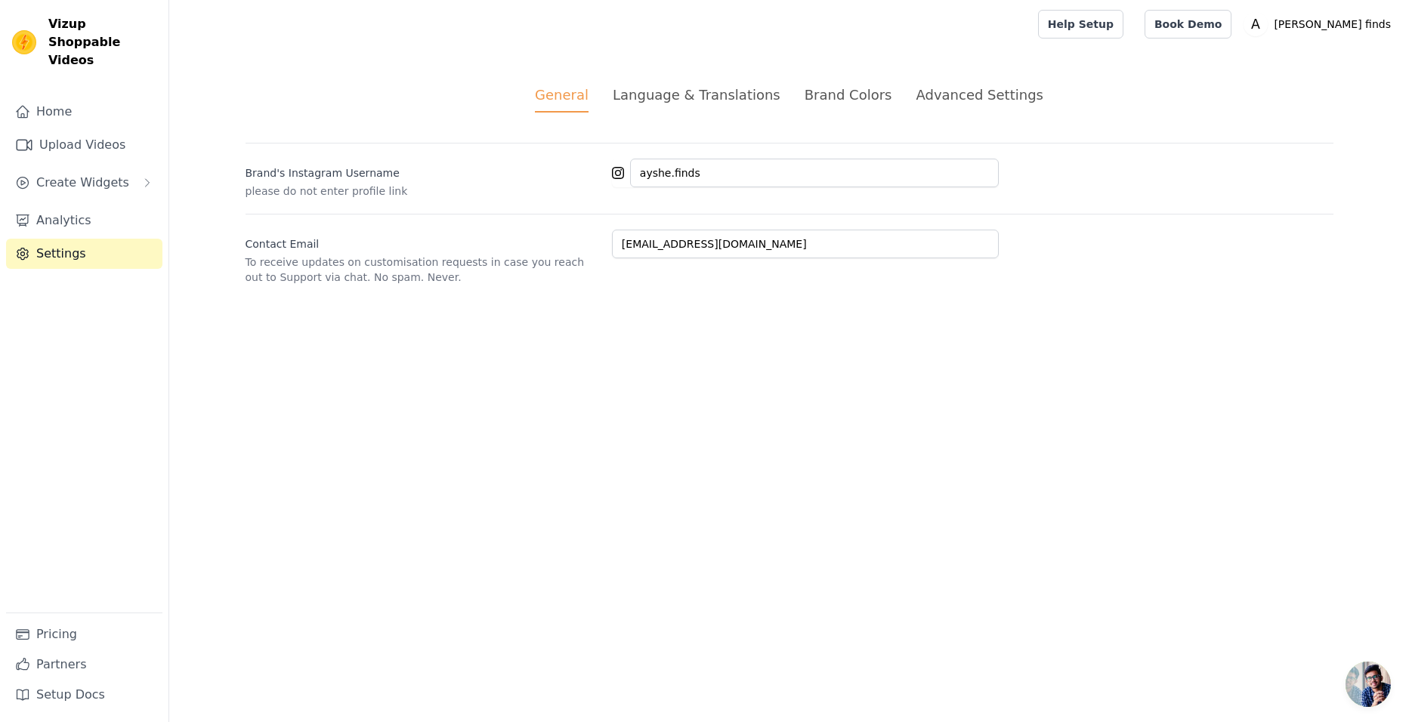
click at [73, 185] on div "Home Upload Videos Create Widgets Analytics Settings" at bounding box center [84, 355] width 156 height 516
click at [80, 174] on button "Create Widgets" at bounding box center [84, 183] width 156 height 30
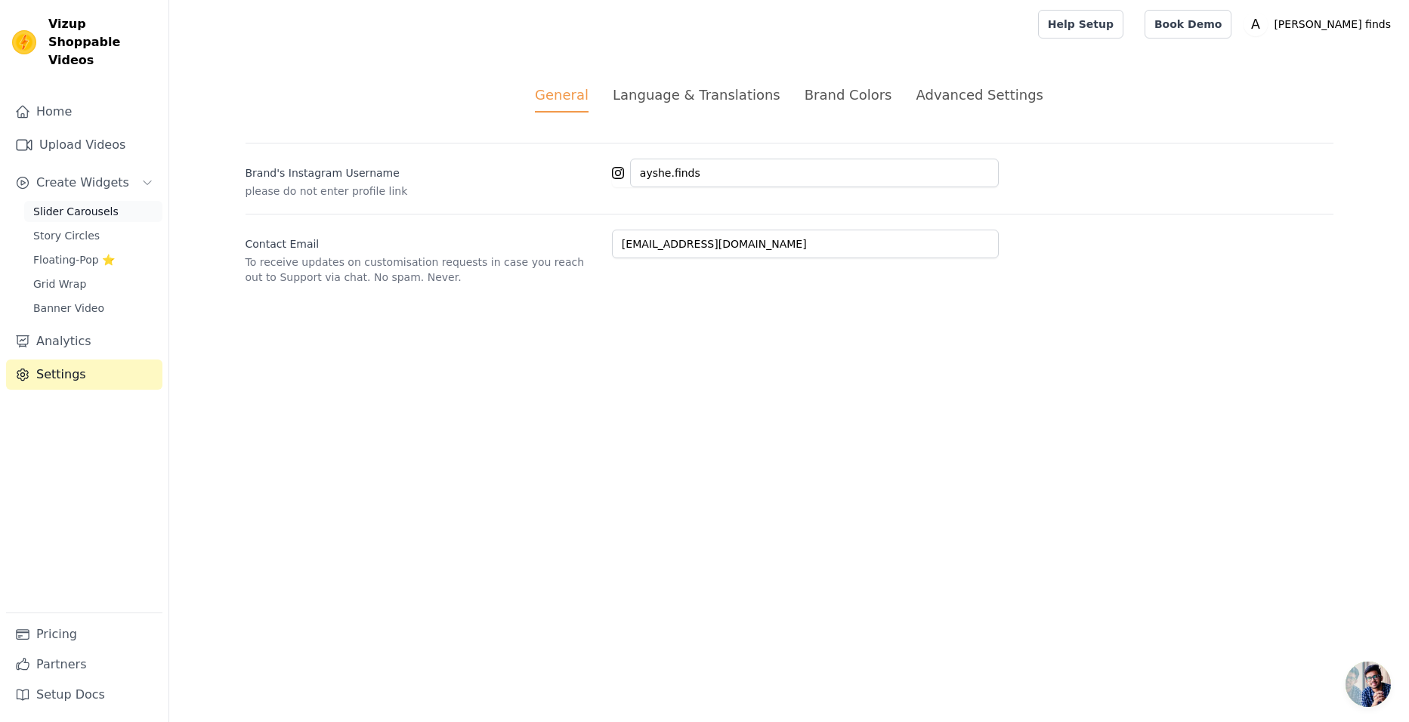
click at [72, 204] on span "Slider Carousels" at bounding box center [75, 211] width 85 height 15
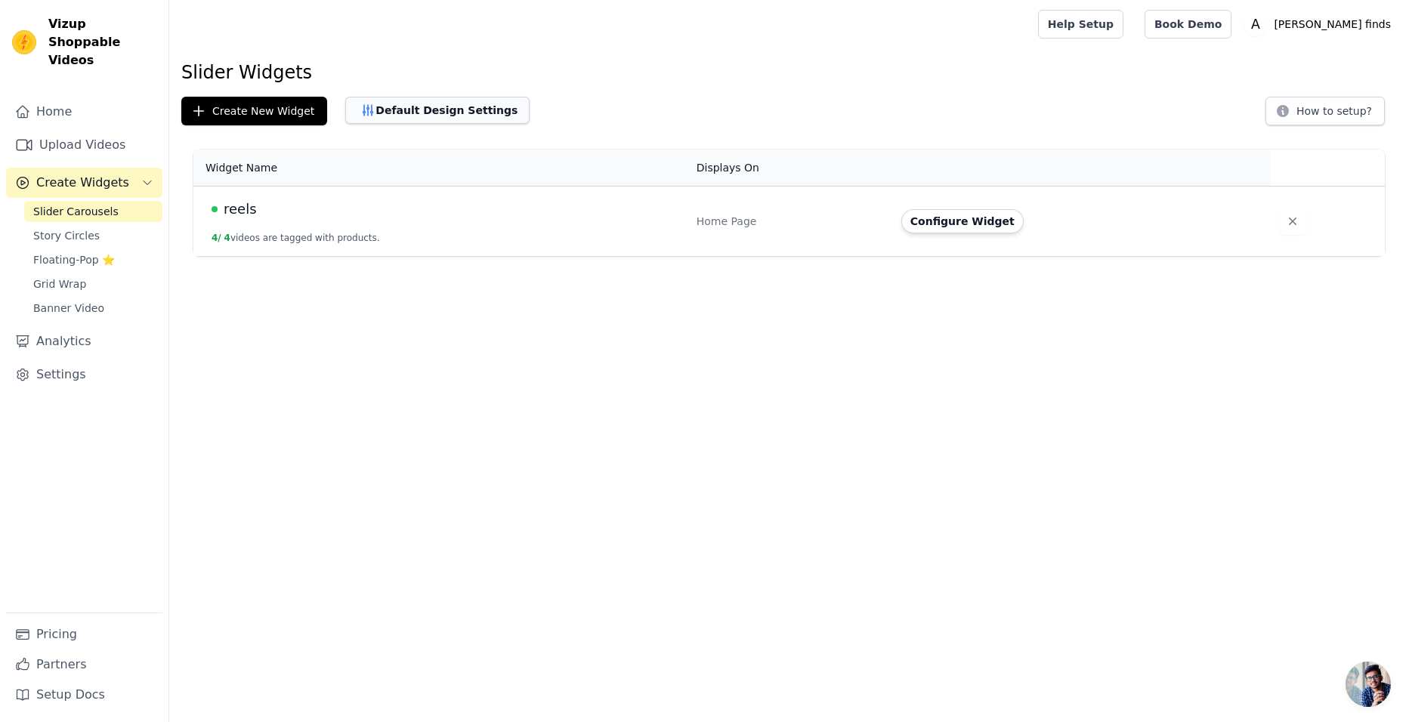
click at [372, 110] on button "Default Design Settings" at bounding box center [437, 110] width 184 height 27
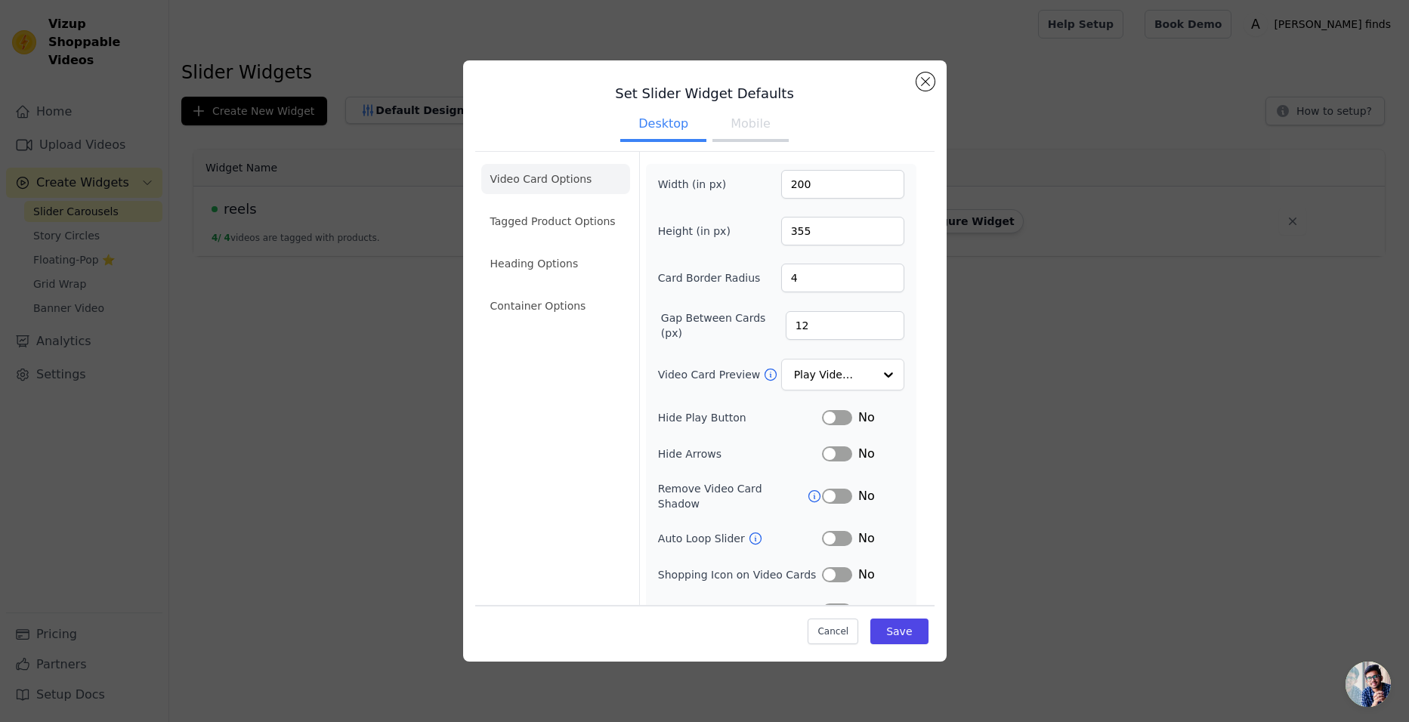
click at [779, 128] on button "Mobile" at bounding box center [750, 125] width 76 height 33
click at [561, 307] on li "Container Options" at bounding box center [555, 306] width 149 height 30
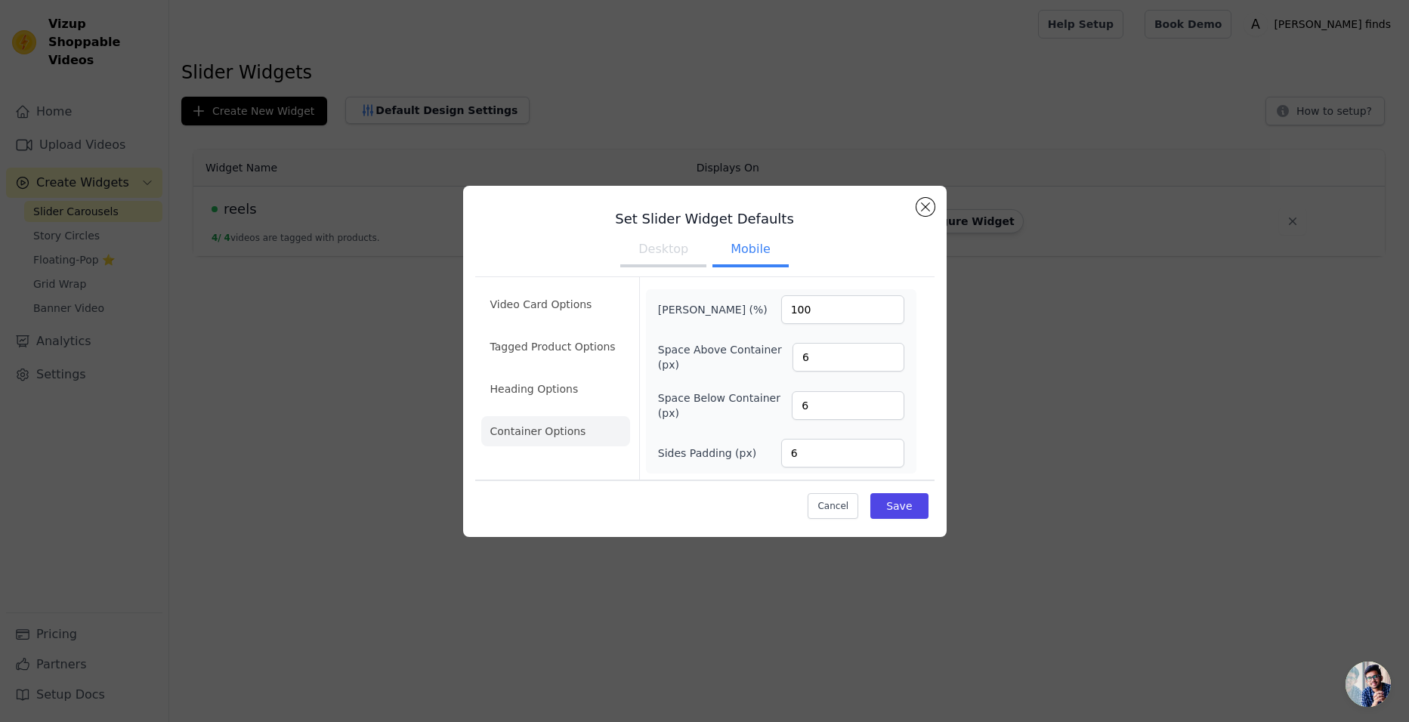
click at [527, 434] on li "Container Options" at bounding box center [555, 431] width 149 height 30
click at [536, 386] on li "Heading Options" at bounding box center [555, 389] width 149 height 30
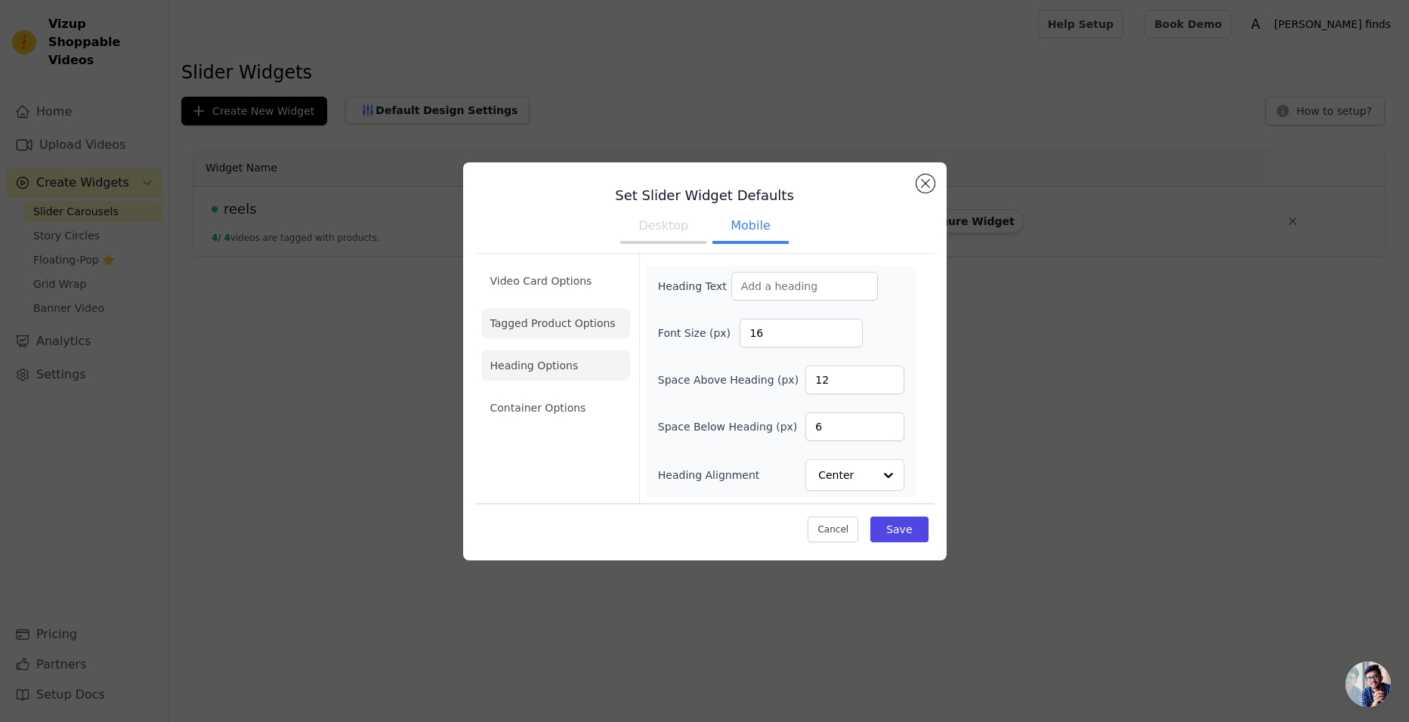
click at [558, 320] on li "Tagged Product Options" at bounding box center [555, 323] width 149 height 30
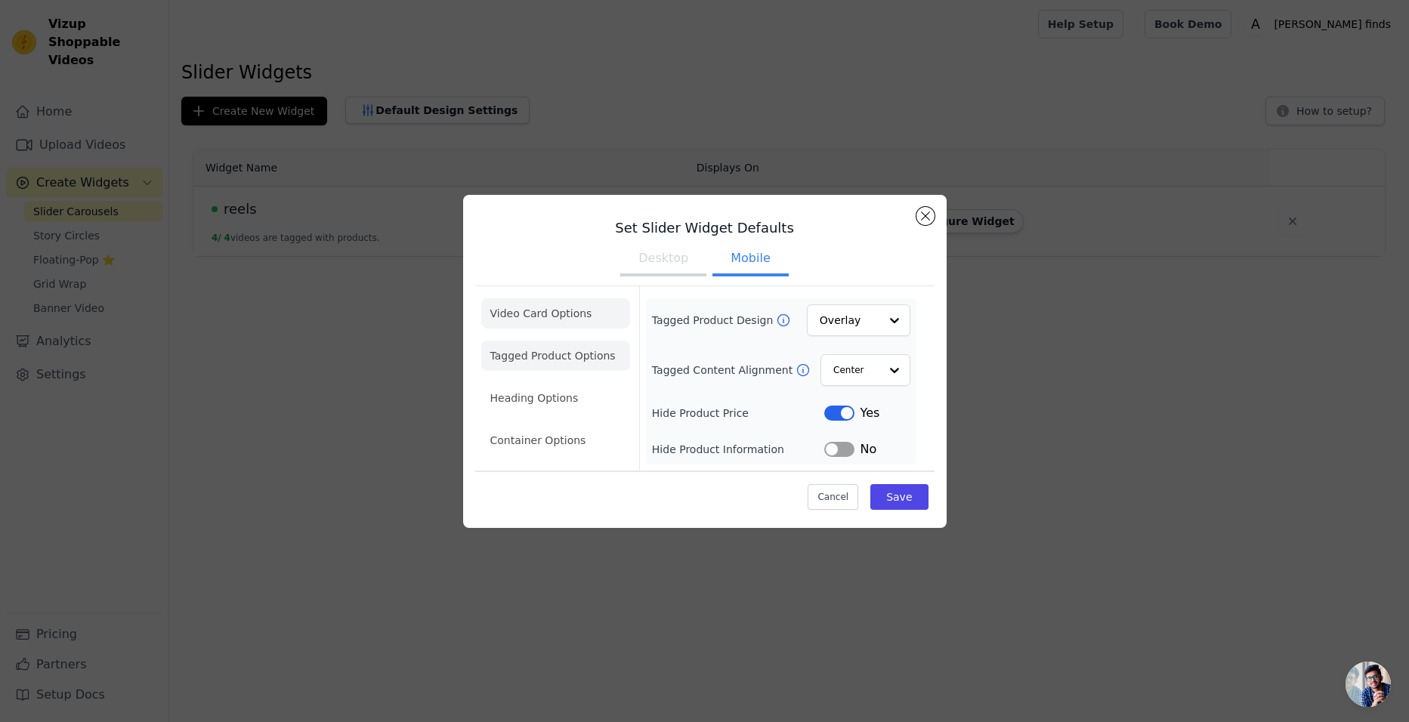
click at [536, 308] on li "Video Card Options" at bounding box center [555, 313] width 149 height 30
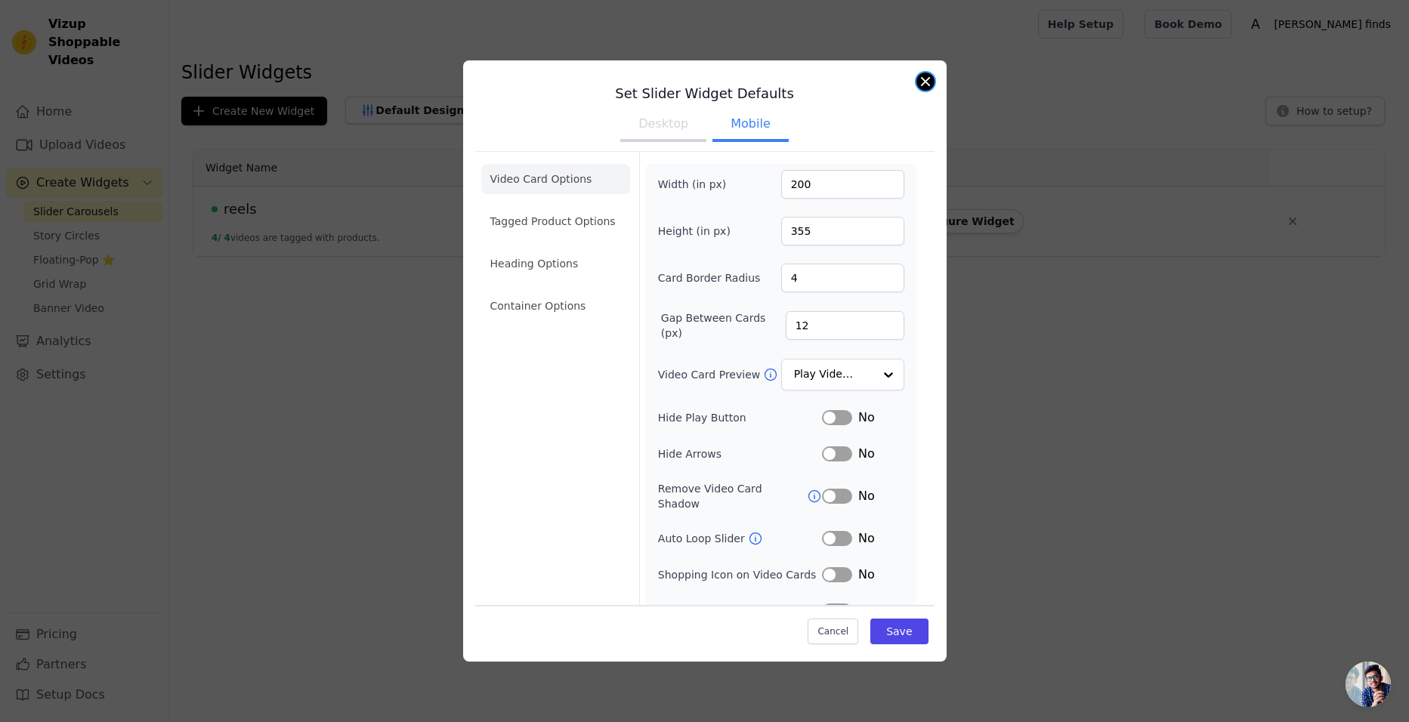
click at [931, 80] on button "Close modal" at bounding box center [925, 82] width 18 height 18
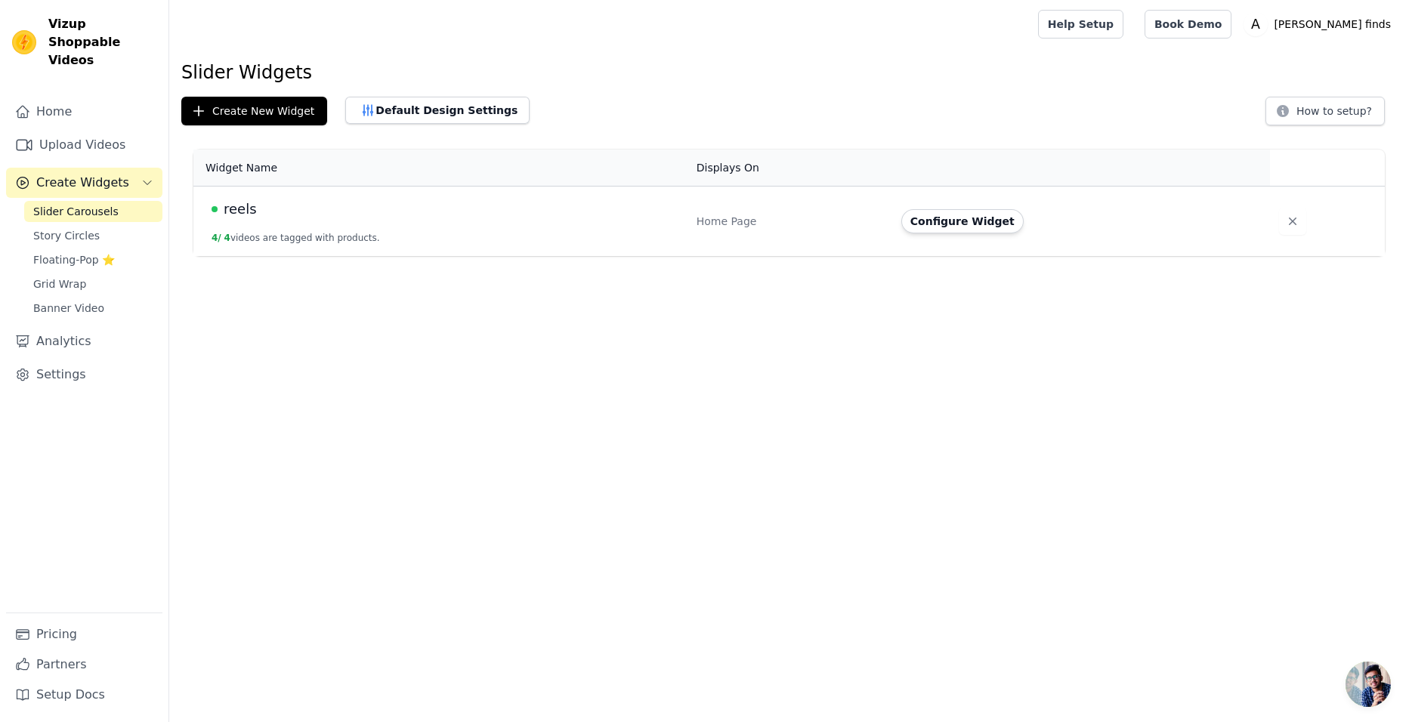
drag, startPoint x: 1003, startPoint y: 119, endPoint x: 962, endPoint y: 118, distance: 40.8
click at [962, 118] on div "Create New Widget Default Design Settings How to setup?" at bounding box center [788, 111] width 1215 height 29
click at [940, 221] on button "Configure Widget" at bounding box center [962, 221] width 122 height 24
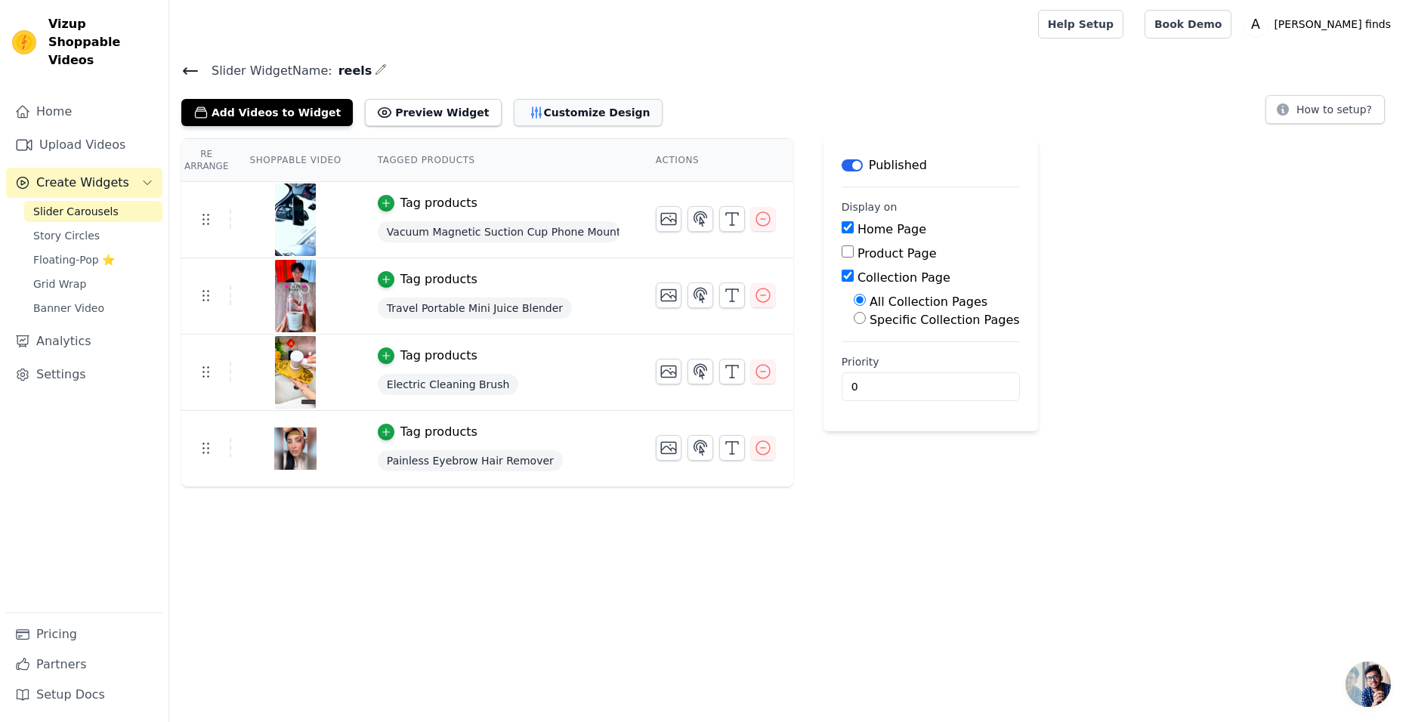
click at [546, 116] on button "Customize Design" at bounding box center [588, 112] width 149 height 27
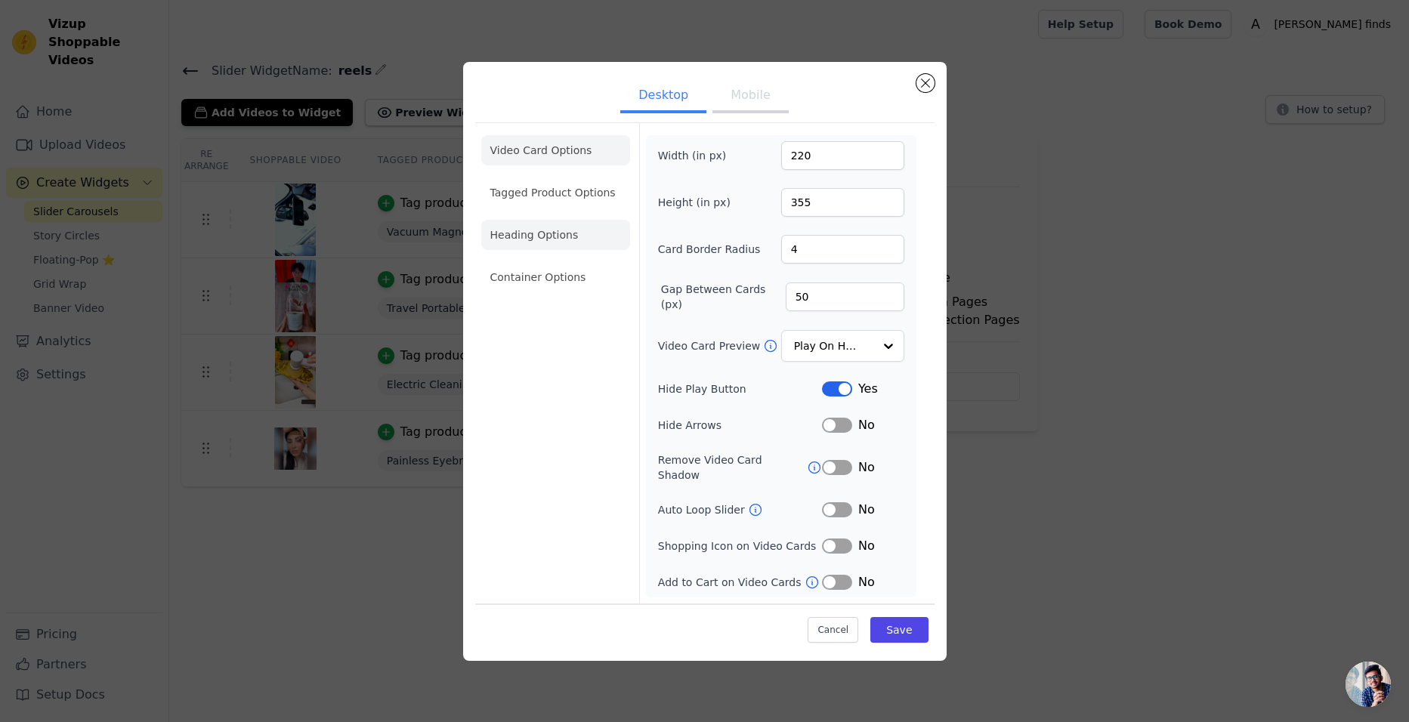
click at [529, 234] on li "Heading Options" at bounding box center [555, 235] width 149 height 30
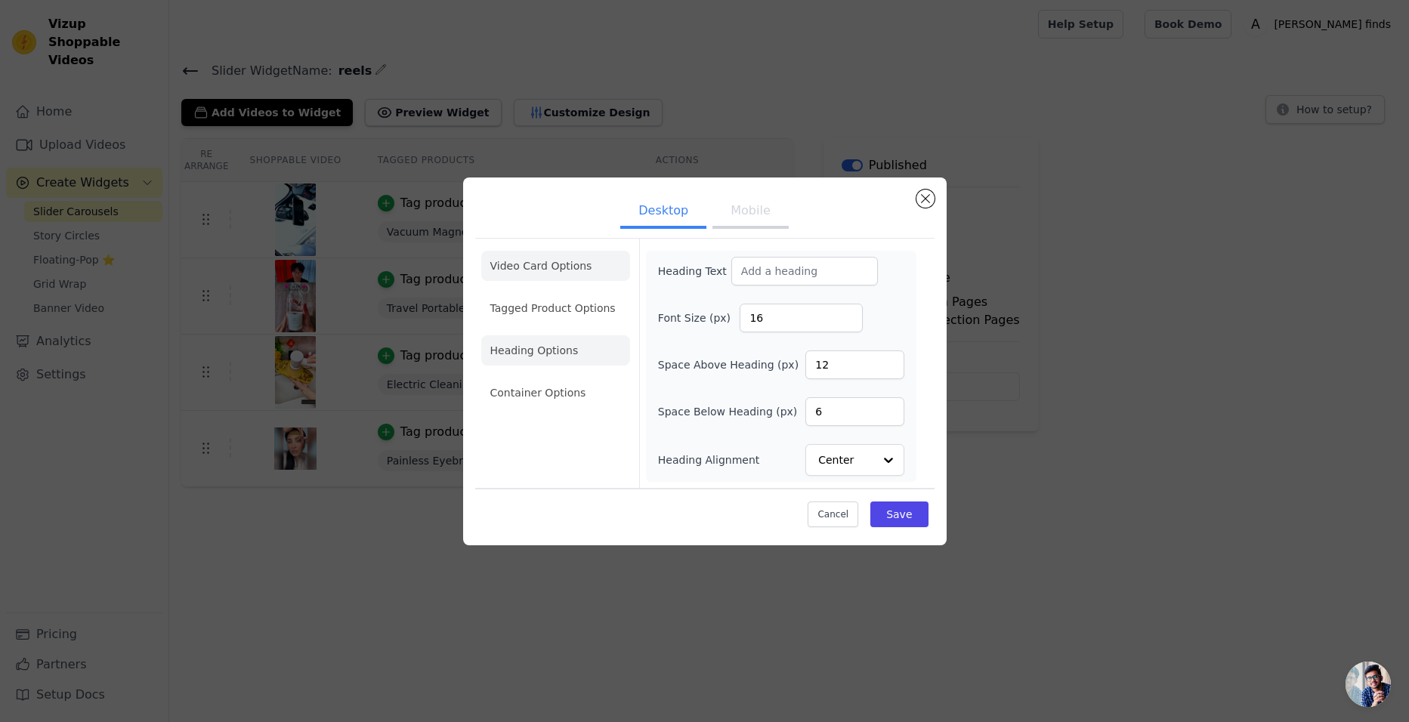
click at [558, 275] on li "Video Card Options" at bounding box center [555, 266] width 149 height 30
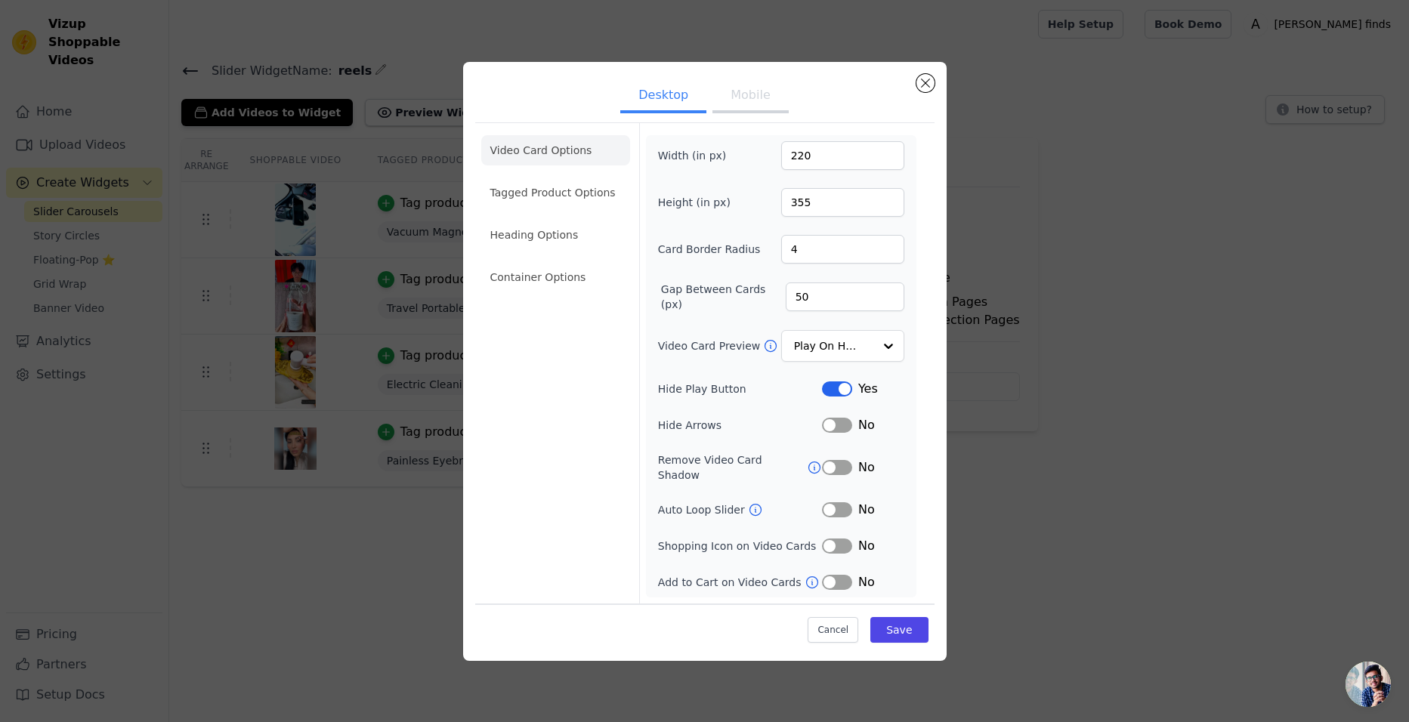
click at [763, 113] on button "Mobile" at bounding box center [750, 96] width 76 height 33
click at [549, 151] on li "Video Card Options" at bounding box center [555, 149] width 149 height 30
click at [550, 203] on li "Tagged Product Options" at bounding box center [555, 191] width 149 height 30
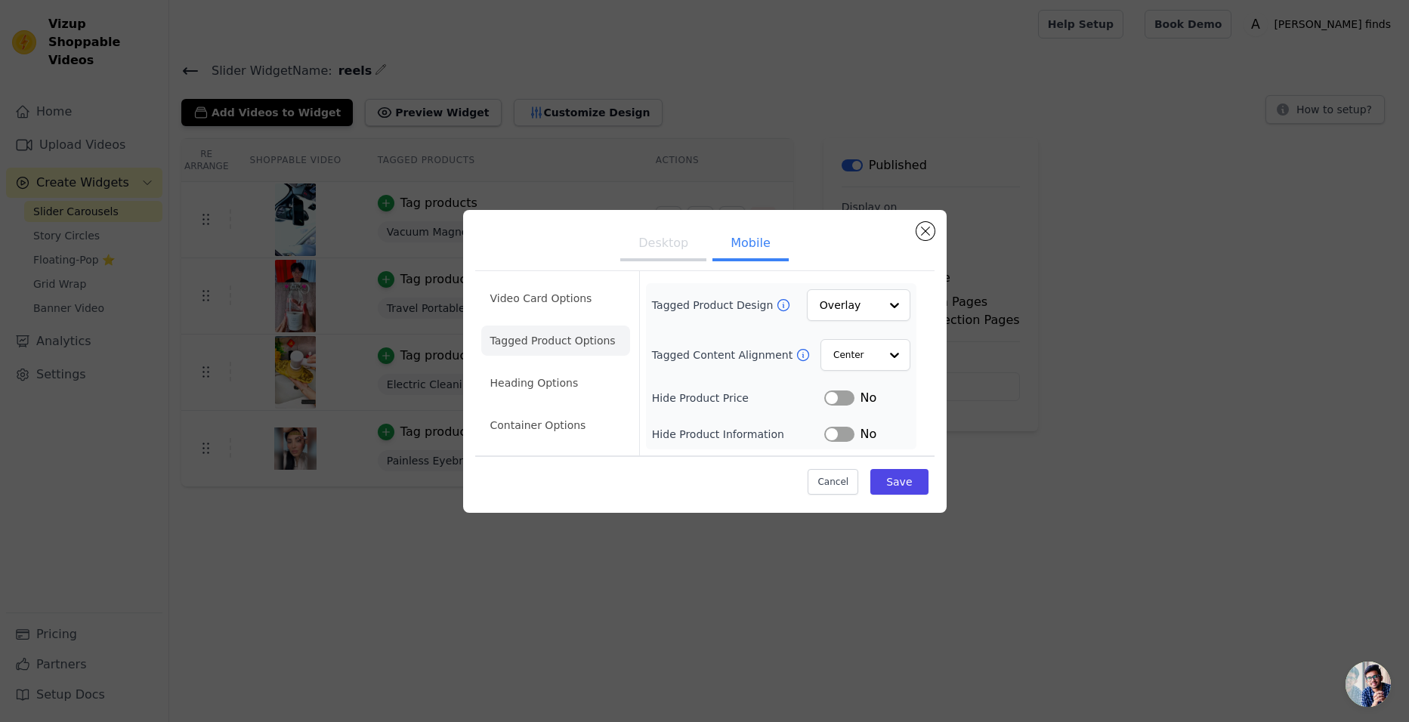
click at [505, 342] on li "Tagged Product Options" at bounding box center [555, 341] width 149 height 30
click at [523, 387] on li "Heading Options" at bounding box center [555, 383] width 149 height 30
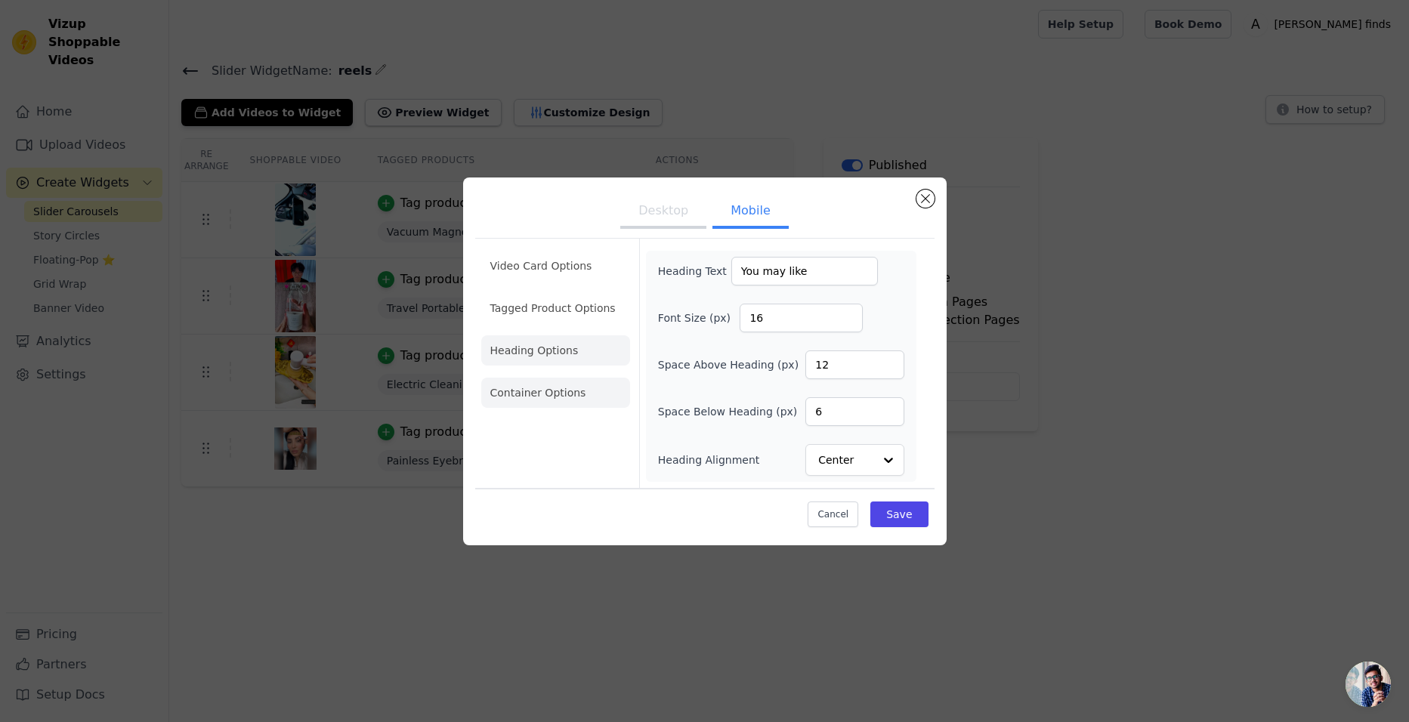
click at [540, 398] on li "Container Options" at bounding box center [555, 393] width 149 height 30
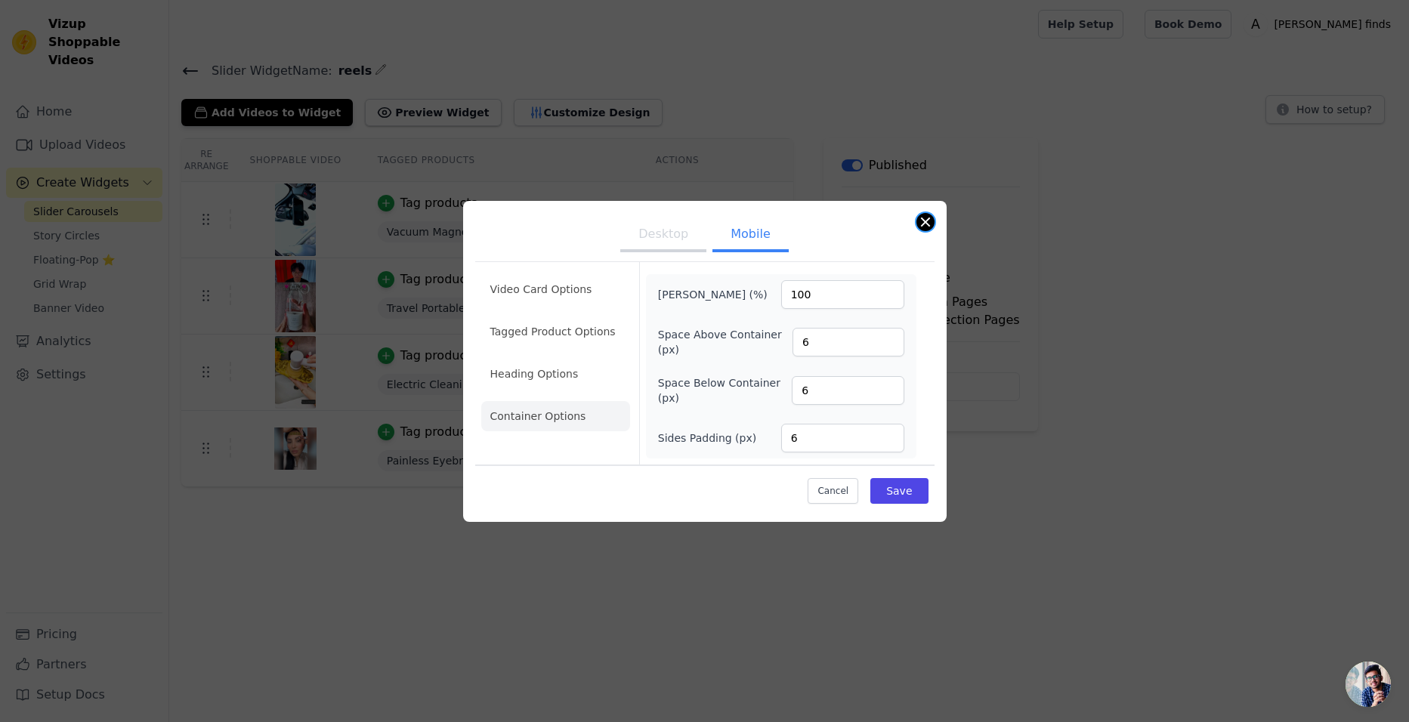
click at [928, 221] on button "Close modal" at bounding box center [925, 222] width 18 height 18
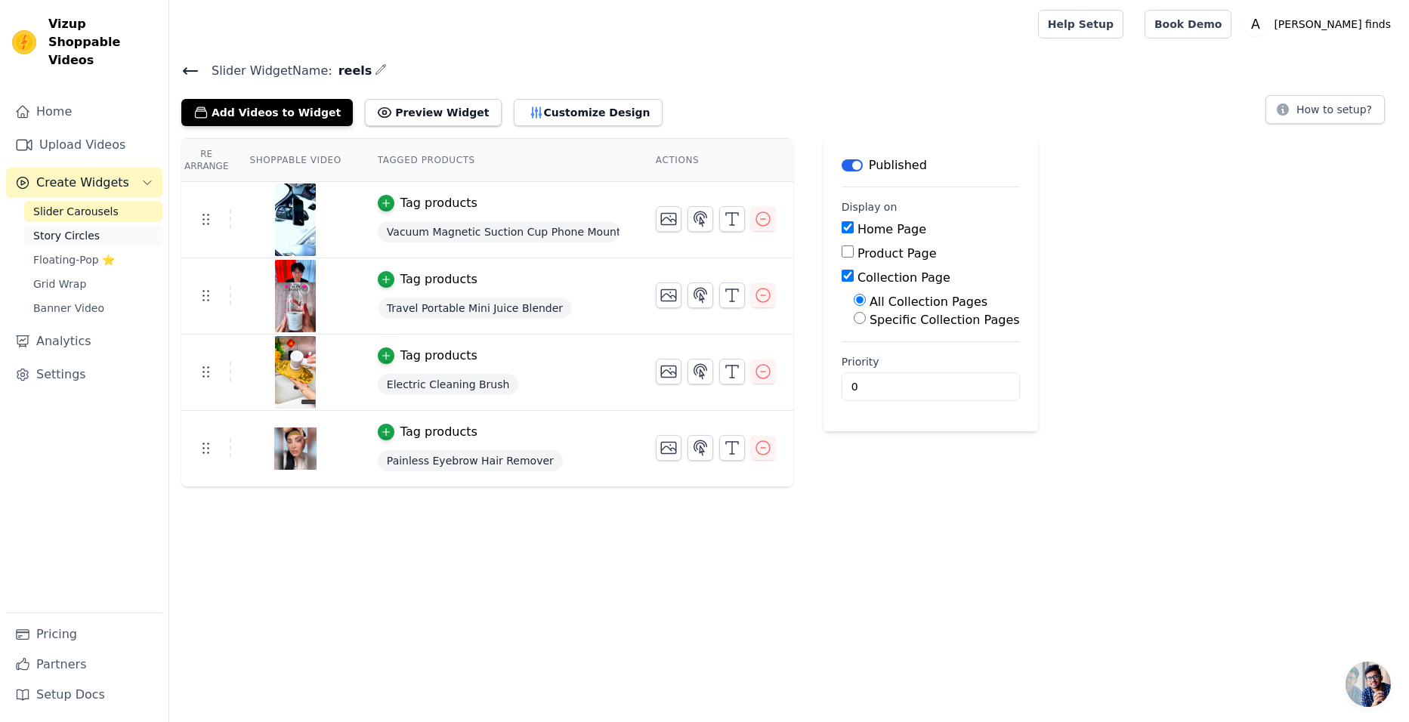
click at [69, 227] on link "Story Circles" at bounding box center [93, 235] width 138 height 21
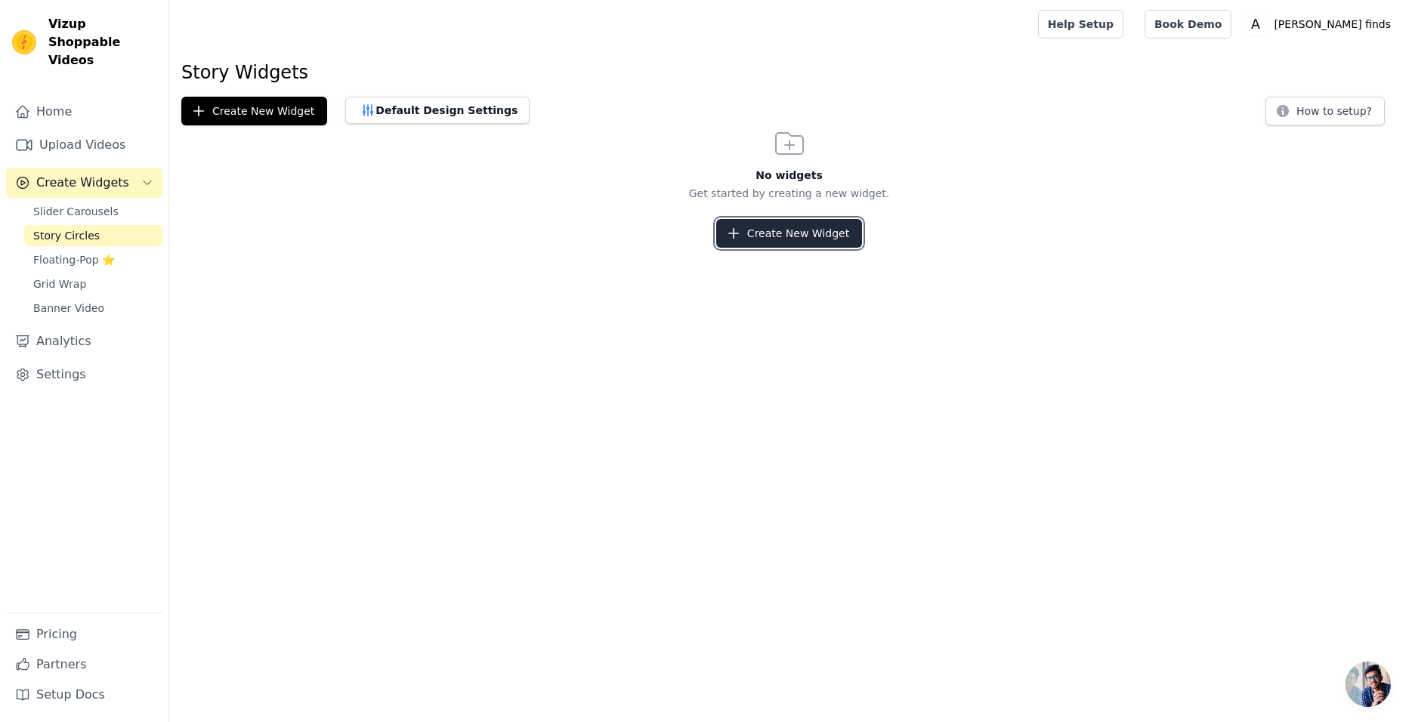
click at [781, 226] on button "Create New Widget" at bounding box center [789, 233] width 146 height 29
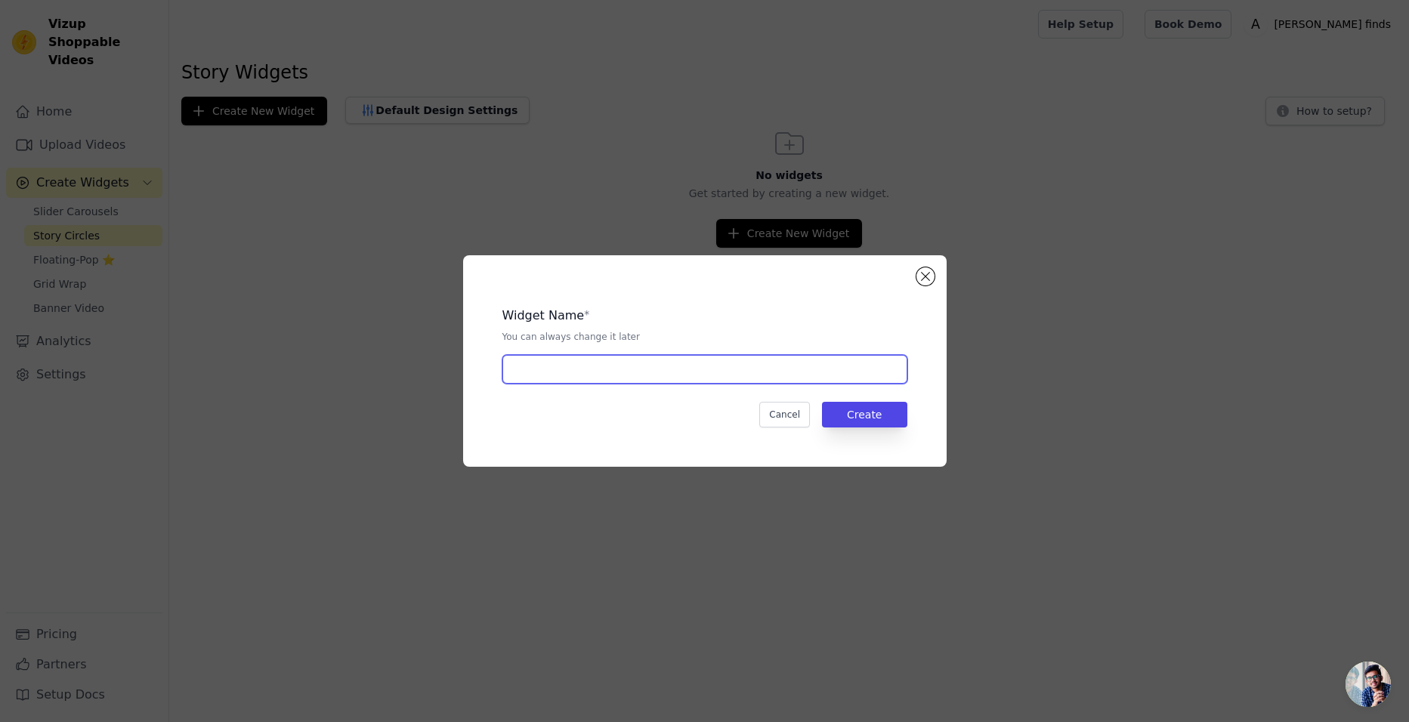
click at [564, 381] on input "text" at bounding box center [704, 369] width 405 height 29
type input "stories"
click at [866, 418] on button "Create" at bounding box center [864, 415] width 85 height 26
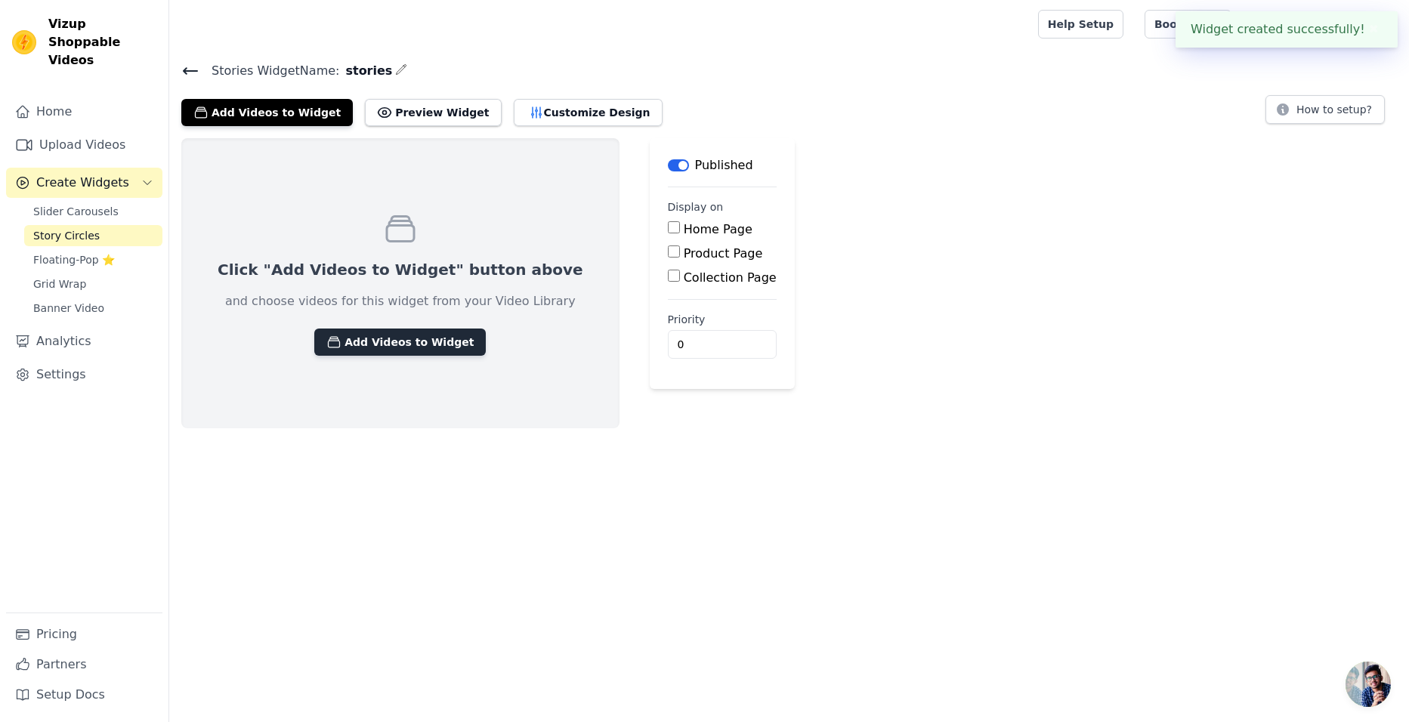
drag, startPoint x: 363, startPoint y: 321, endPoint x: 360, endPoint y: 330, distance: 9.8
click at [363, 323] on div "Click "Add Videos to Widget" button above and choose videos for this widget fro…" at bounding box center [400, 283] width 438 height 290
click at [359, 342] on button "Add Videos to Widget" at bounding box center [399, 342] width 171 height 27
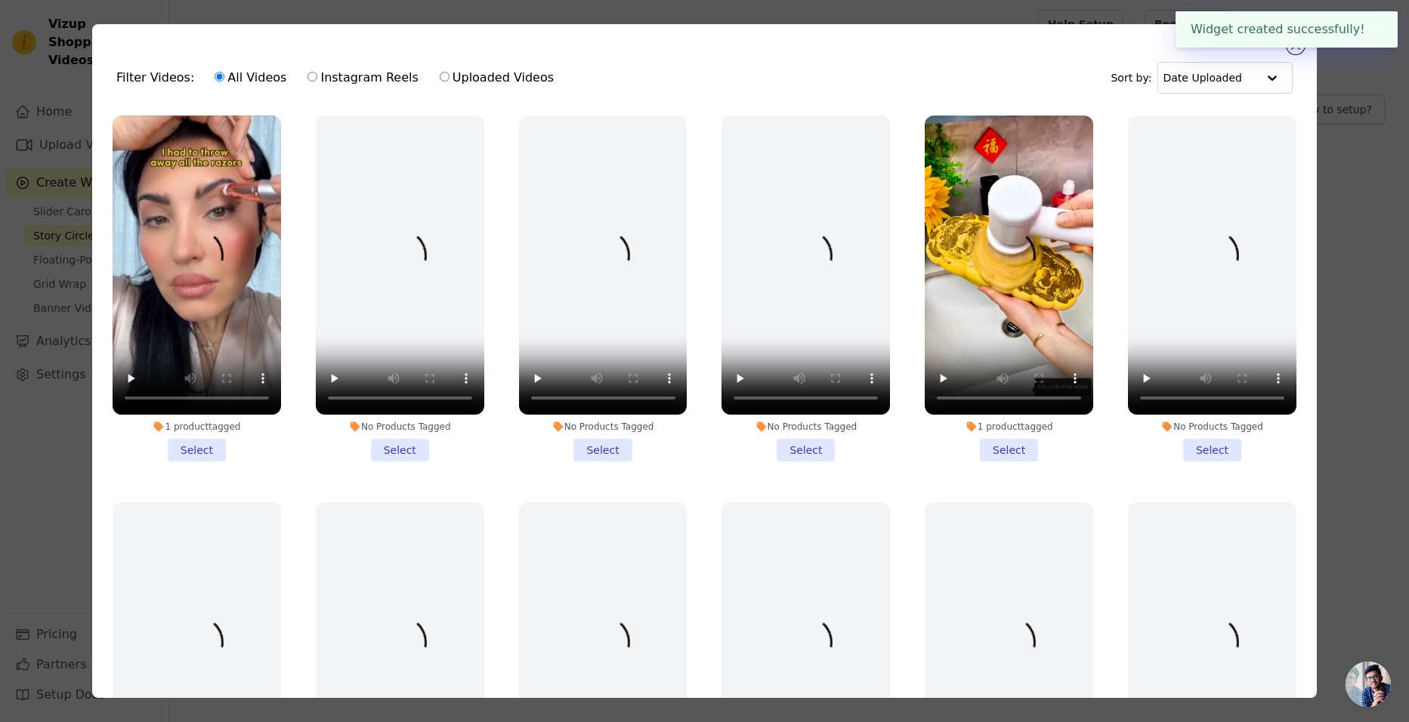
drag, startPoint x: 189, startPoint y: 440, endPoint x: 255, endPoint y: 434, distance: 66.0
click at [189, 440] on li "1 product tagged Select" at bounding box center [197, 289] width 168 height 346
click at [0, 0] on input "1 product tagged Select" at bounding box center [0, 0] width 0 height 0
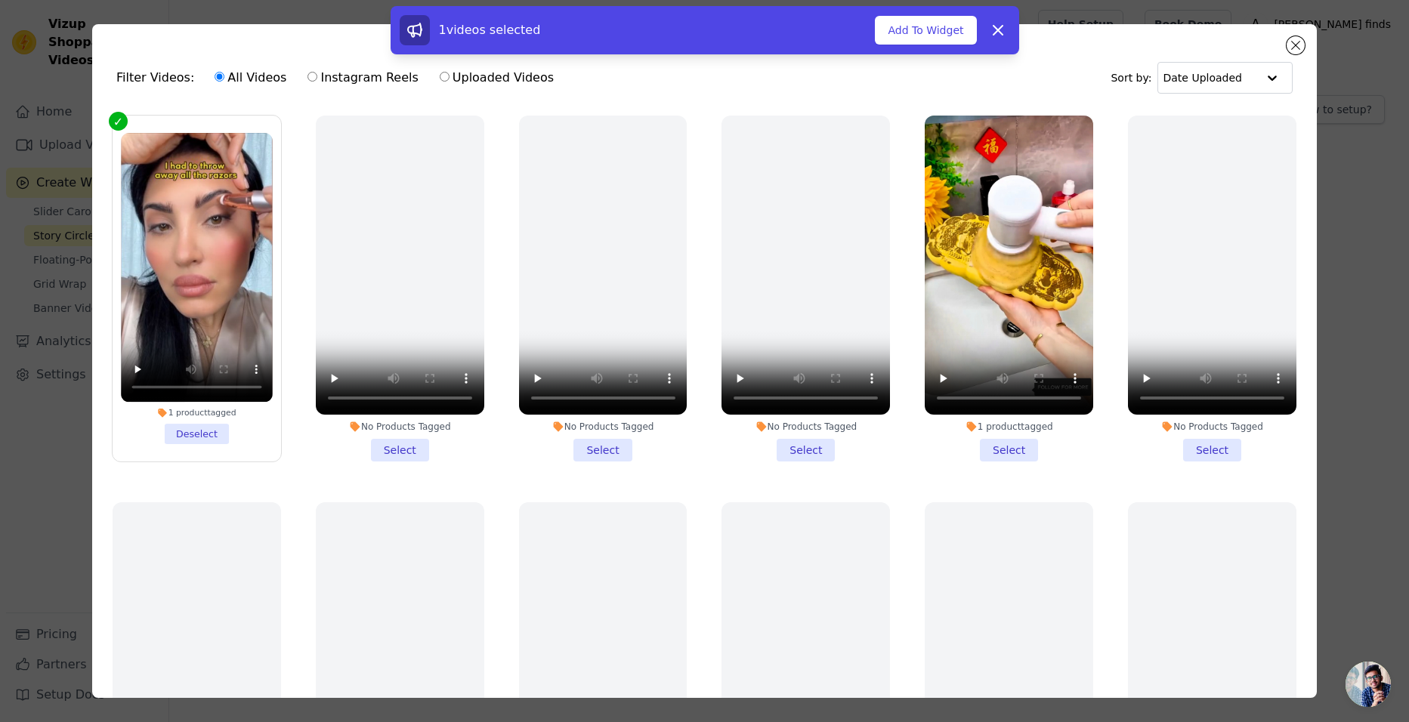
click at [981, 437] on li "1 product tagged Select" at bounding box center [1009, 289] width 168 height 346
click at [0, 0] on input "1 product tagged Select" at bounding box center [0, 0] width 0 height 0
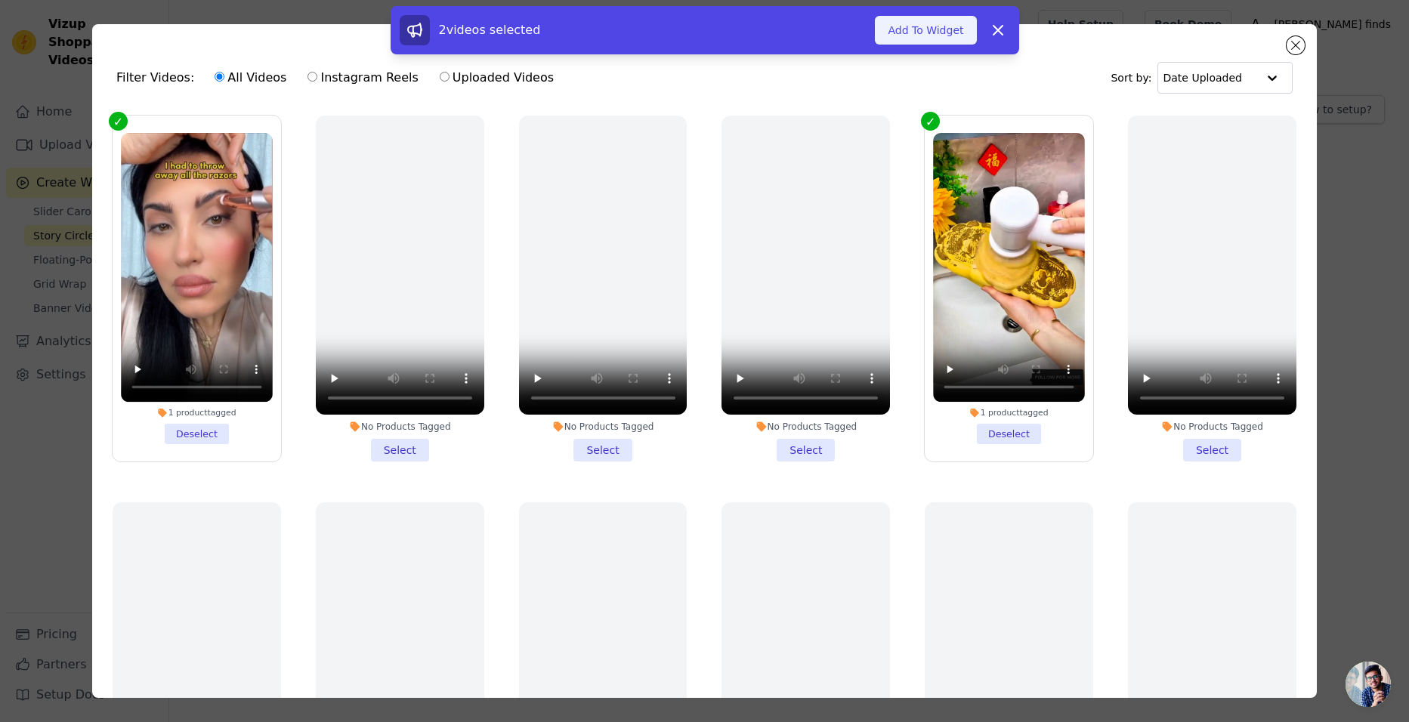
click at [907, 23] on button "Add To Widget" at bounding box center [925, 30] width 101 height 29
click at [907, 23] on button "Updating Widget Videos..." at bounding box center [878, 30] width 196 height 29
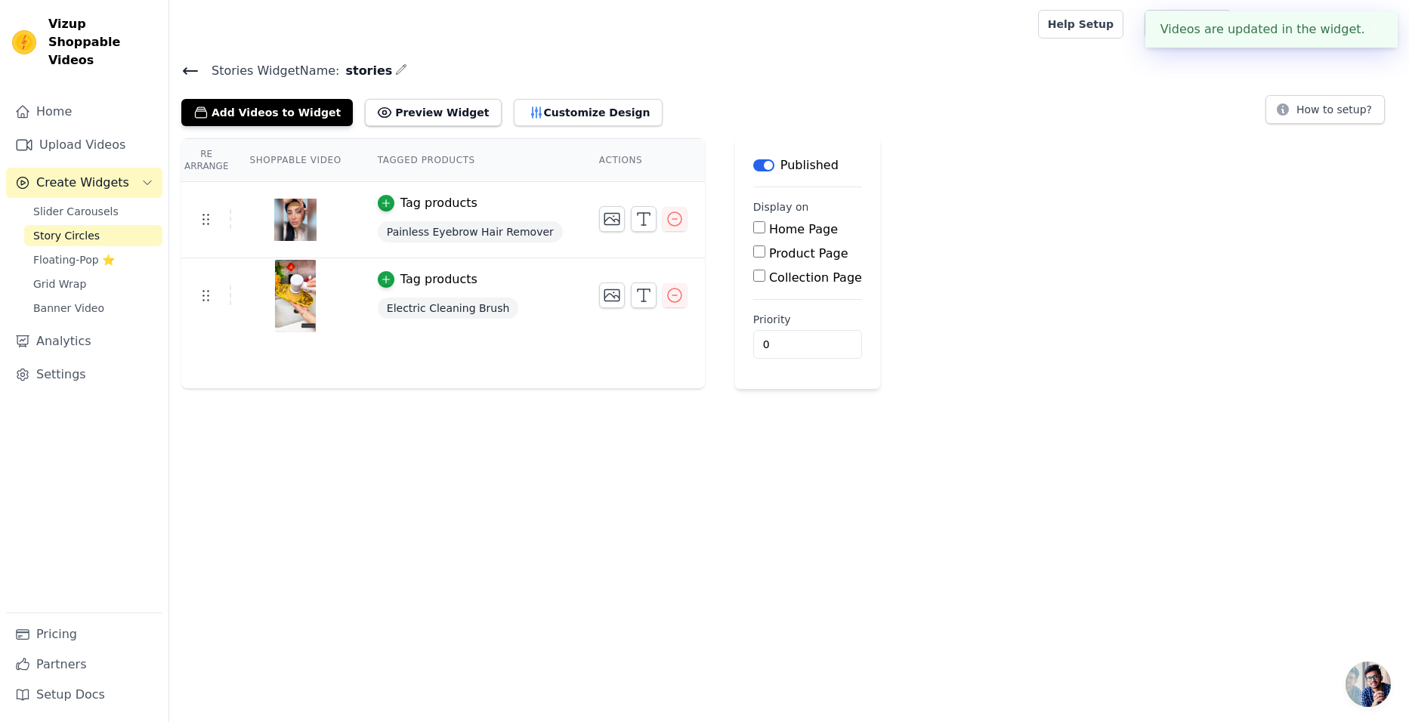
click at [753, 229] on input "Home Page" at bounding box center [759, 227] width 12 height 12
checkbox input "true"
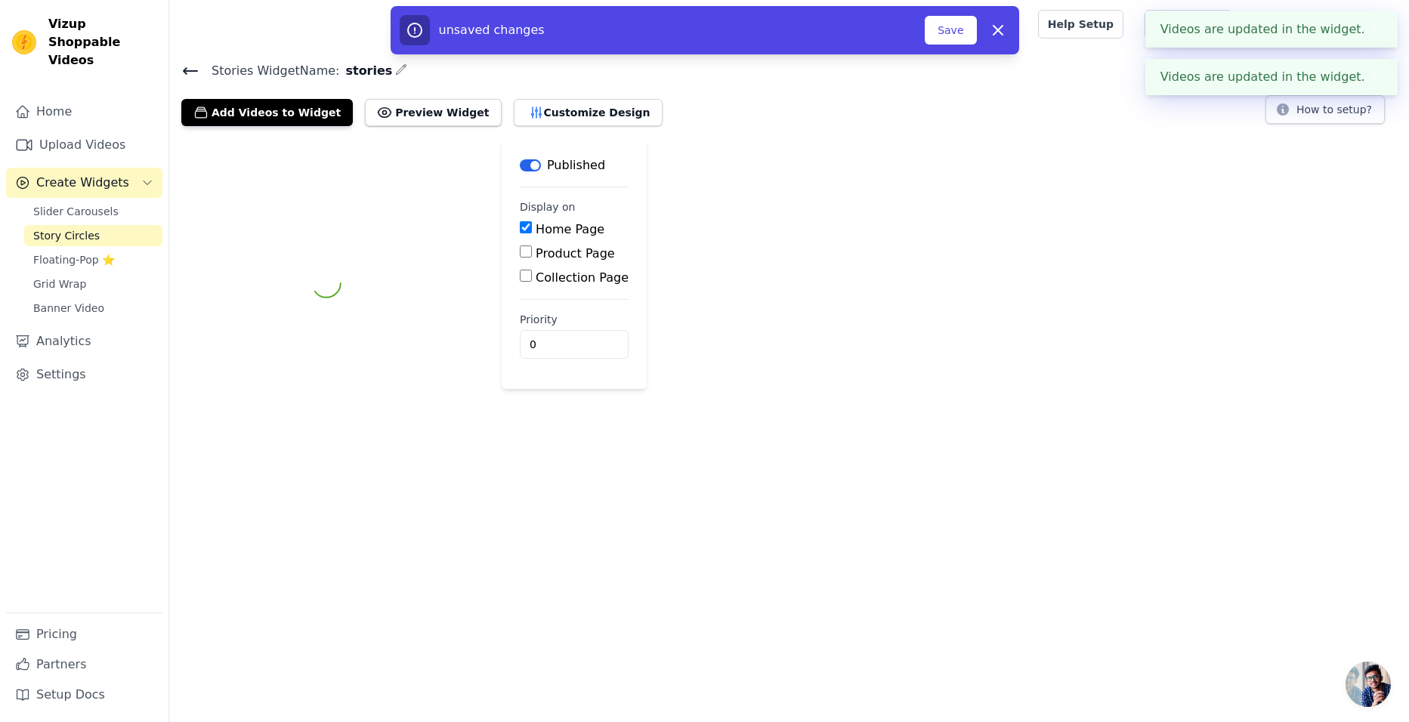
click at [532, 251] on input "Product Page" at bounding box center [526, 252] width 12 height 12
checkbox input "true"
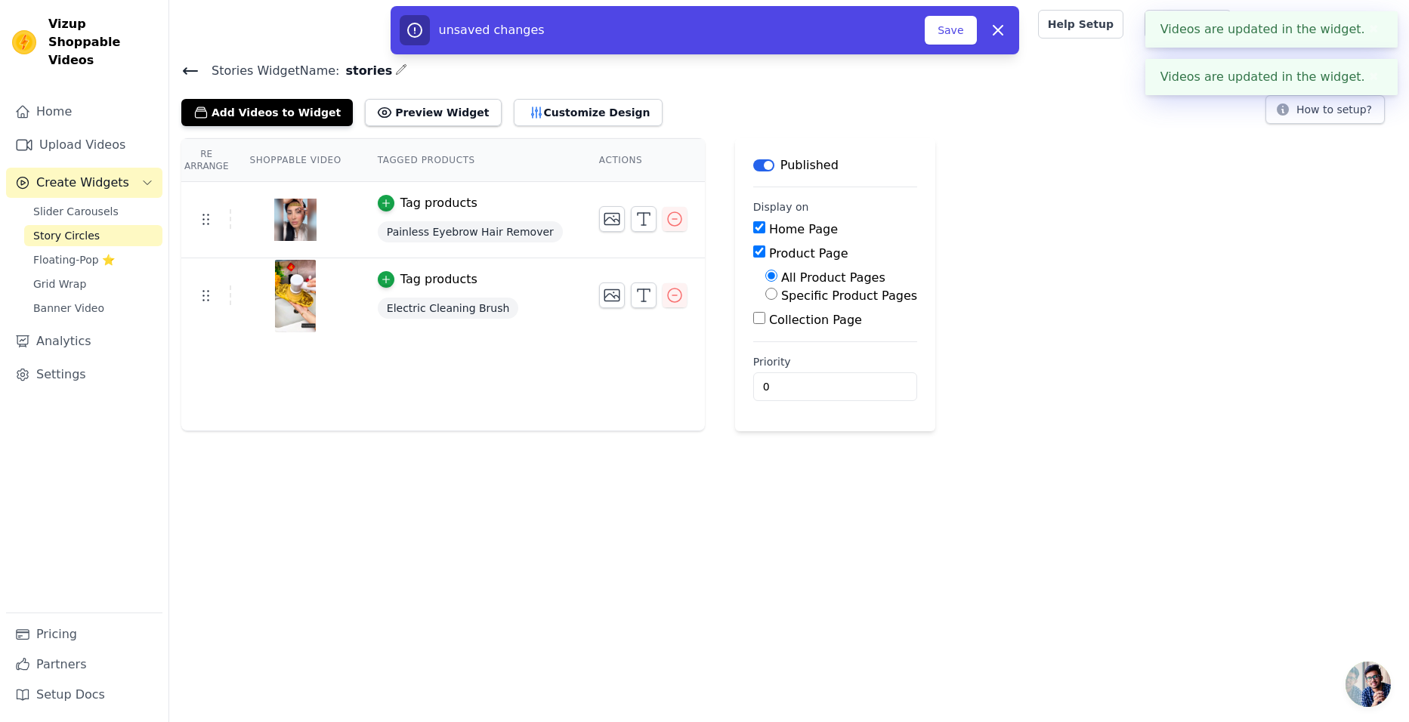
drag, startPoint x: 735, startPoint y: 315, endPoint x: 759, endPoint y: 317, distance: 24.2
click at [753, 316] on input "Collection Page" at bounding box center [759, 318] width 12 height 12
checkbox input "true"
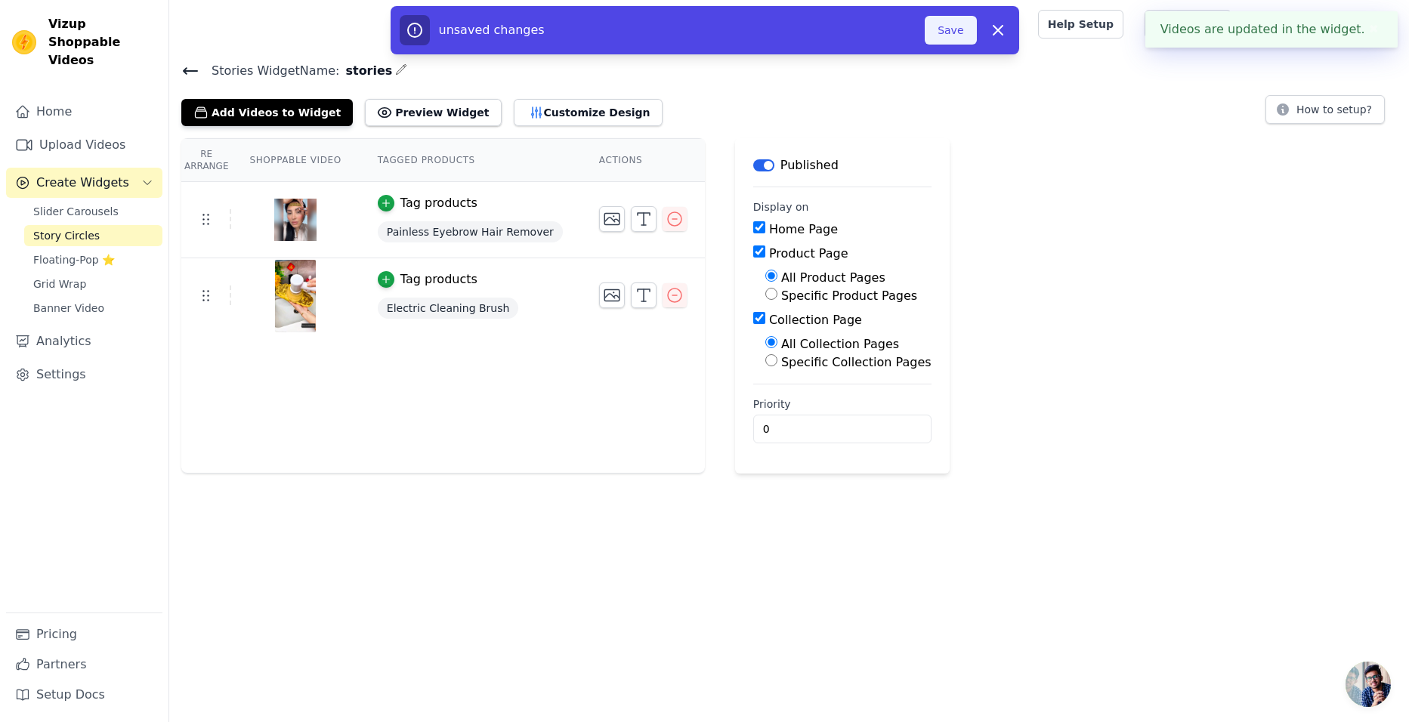
click at [944, 26] on button "Save" at bounding box center [950, 30] width 51 height 29
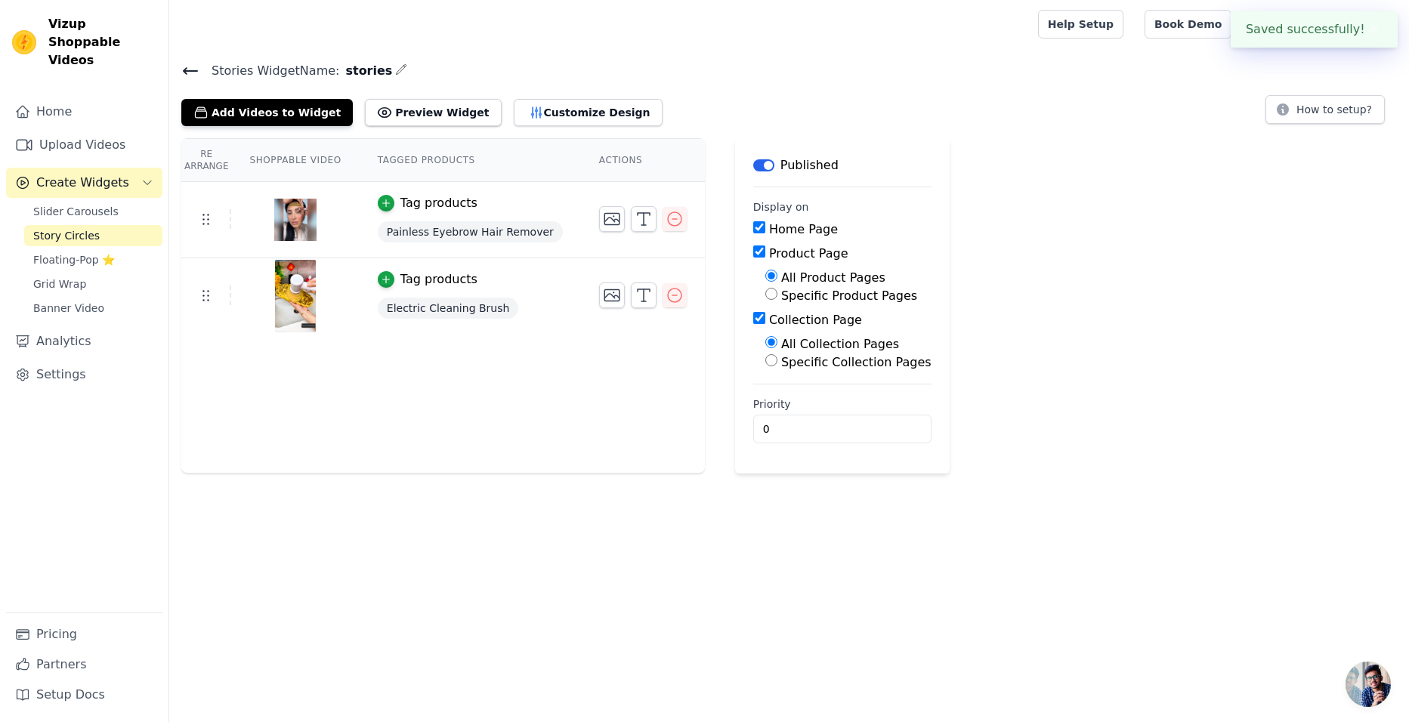
click at [400, 205] on div "Tag products" at bounding box center [438, 203] width 77 height 18
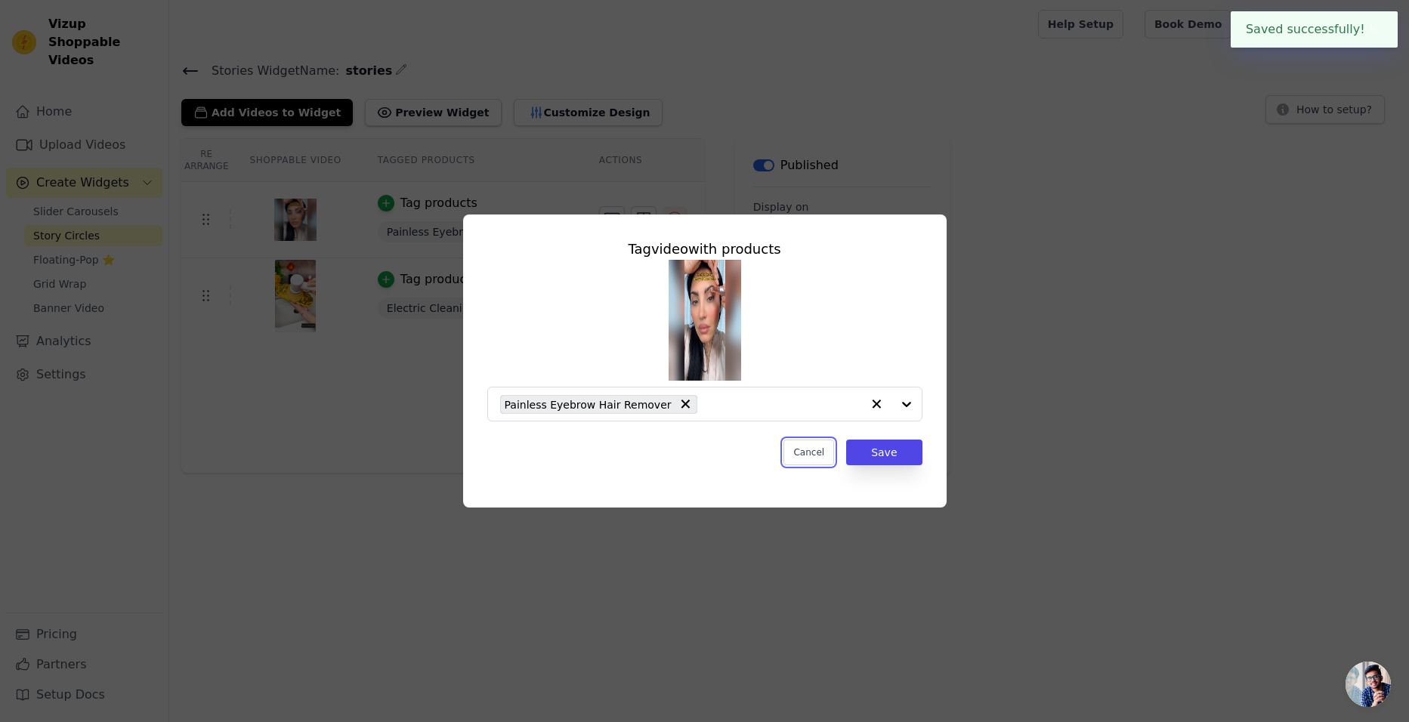
drag, startPoint x: 820, startPoint y: 459, endPoint x: 807, endPoint y: 457, distance: 13.0
click at [818, 459] on button "Cancel" at bounding box center [808, 453] width 51 height 26
